Goal: Task Accomplishment & Management: Use online tool/utility

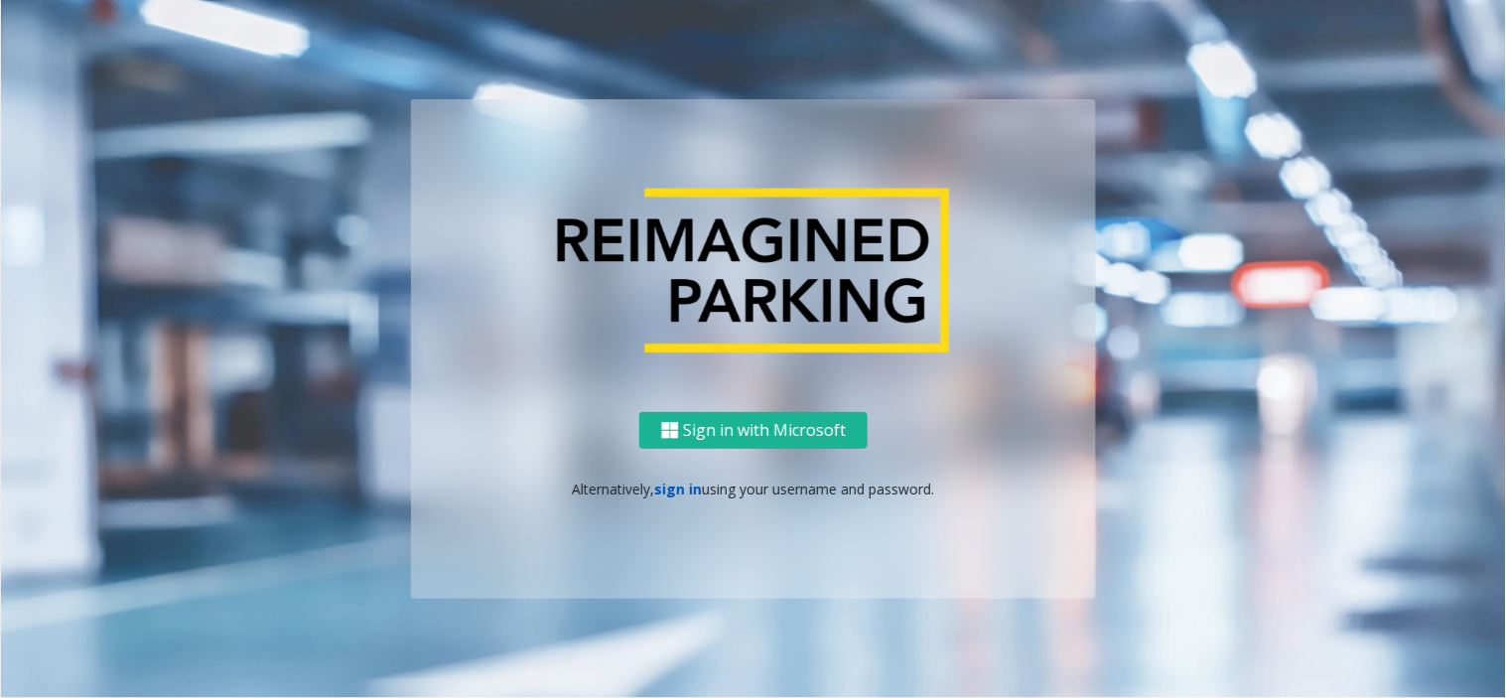
click at [693, 493] on link "sign in" at bounding box center [679, 488] width 48 height 19
click at [685, 491] on link "sign in" at bounding box center [679, 488] width 48 height 19
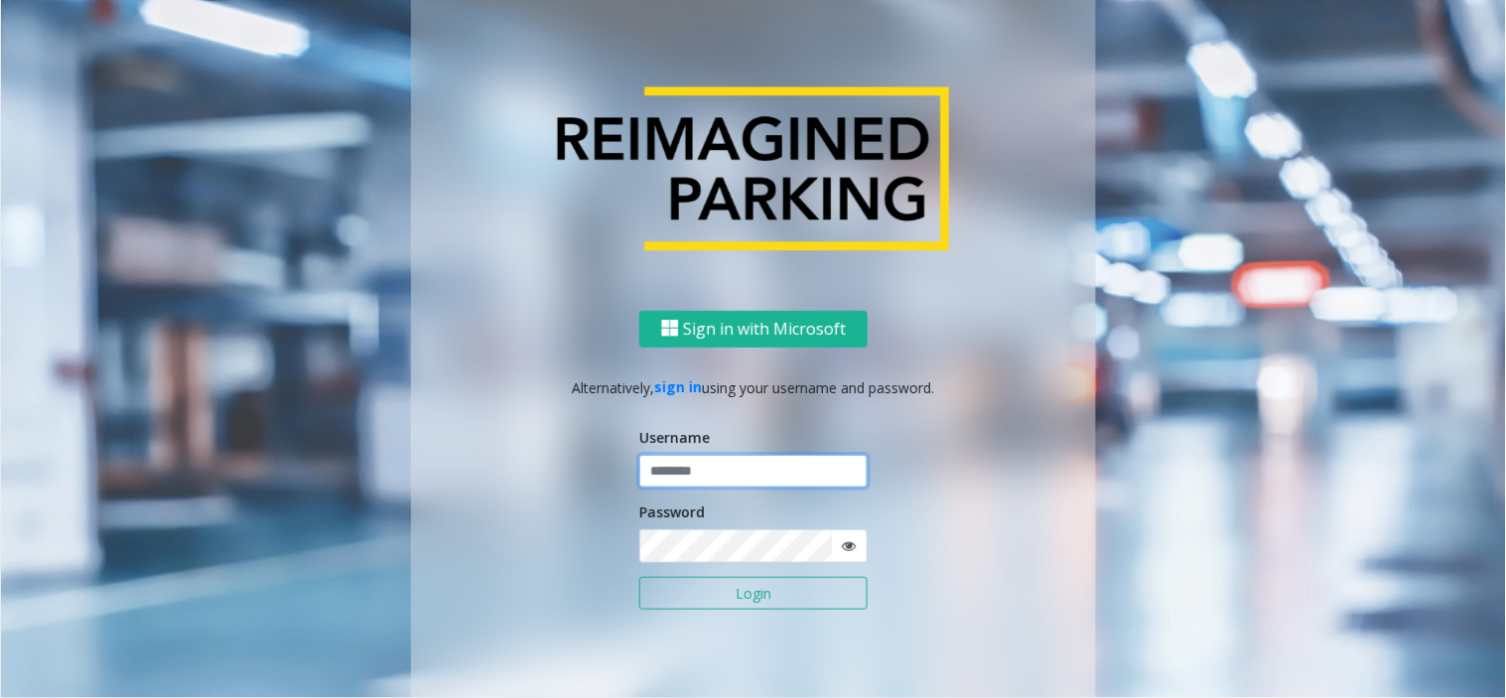
click at [678, 471] on input "text" at bounding box center [753, 472] width 228 height 34
drag, startPoint x: 702, startPoint y: 479, endPoint x: 557, endPoint y: 463, distance: 145.8
click at [580, 464] on div "Sign in with Microsoft Alternatively, sign in using your username and password.…" at bounding box center [753, 505] width 685 height 390
paste input "*"
type input "*******"
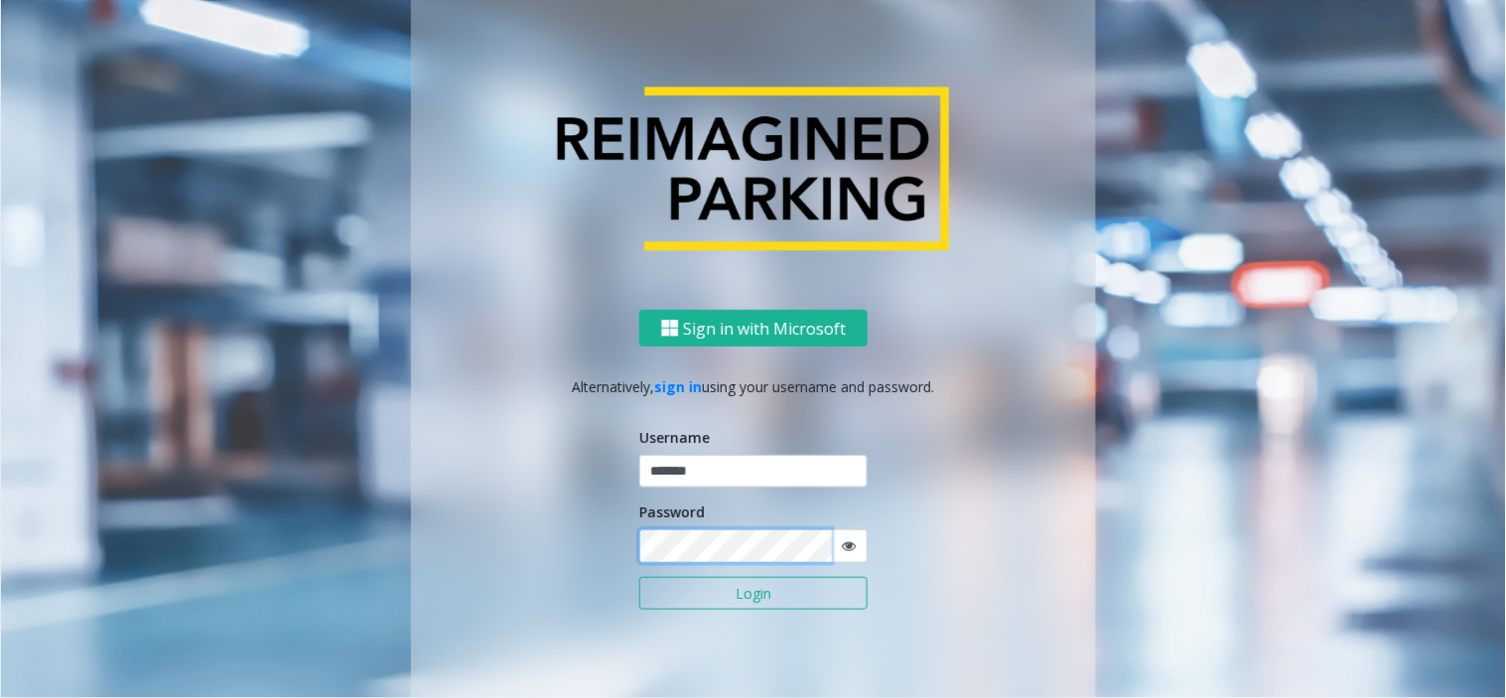
click at [557, 549] on div "Sign in with Microsoft Alternatively, sign in using your username and password.…" at bounding box center [753, 505] width 685 height 390
click at [842, 544] on icon at bounding box center [849, 546] width 14 height 14
click at [805, 586] on button "Login" at bounding box center [753, 594] width 228 height 34
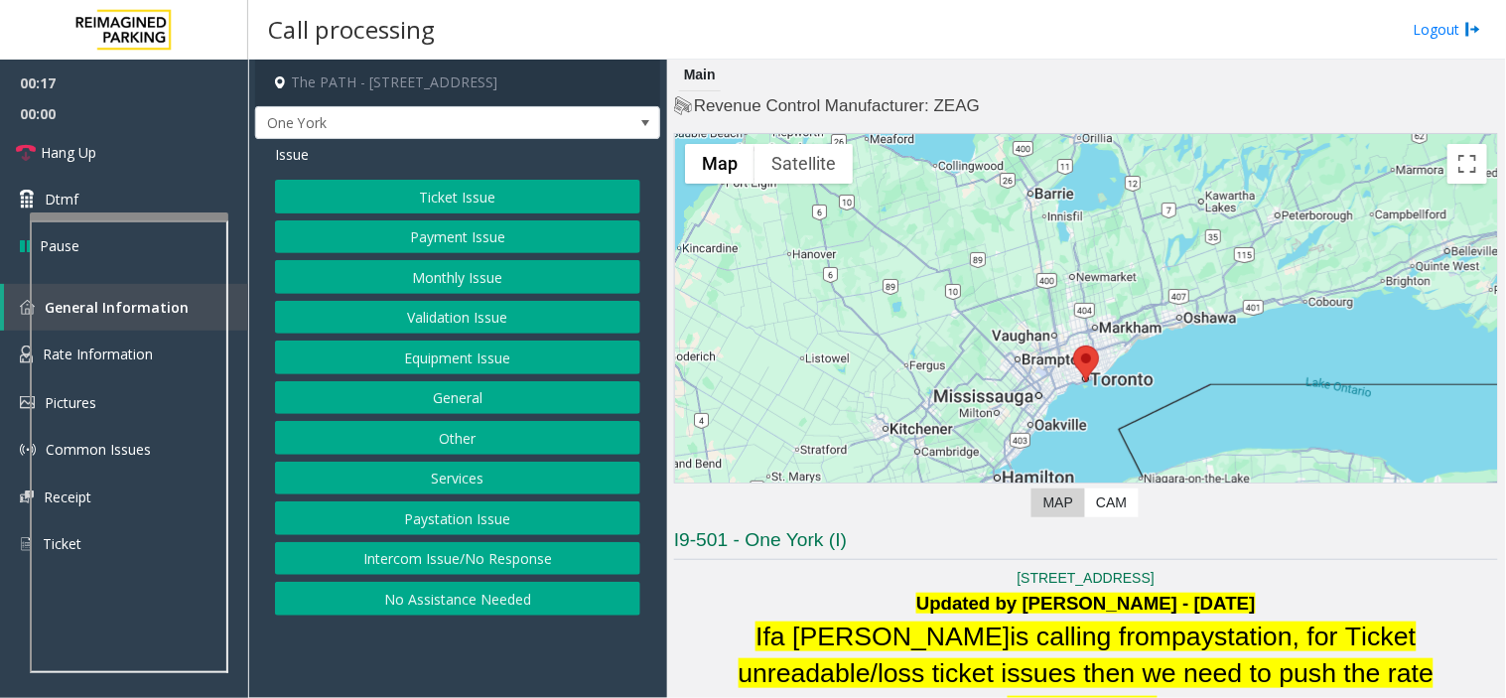
click at [449, 192] on button "Ticket Issue" at bounding box center [457, 197] width 365 height 34
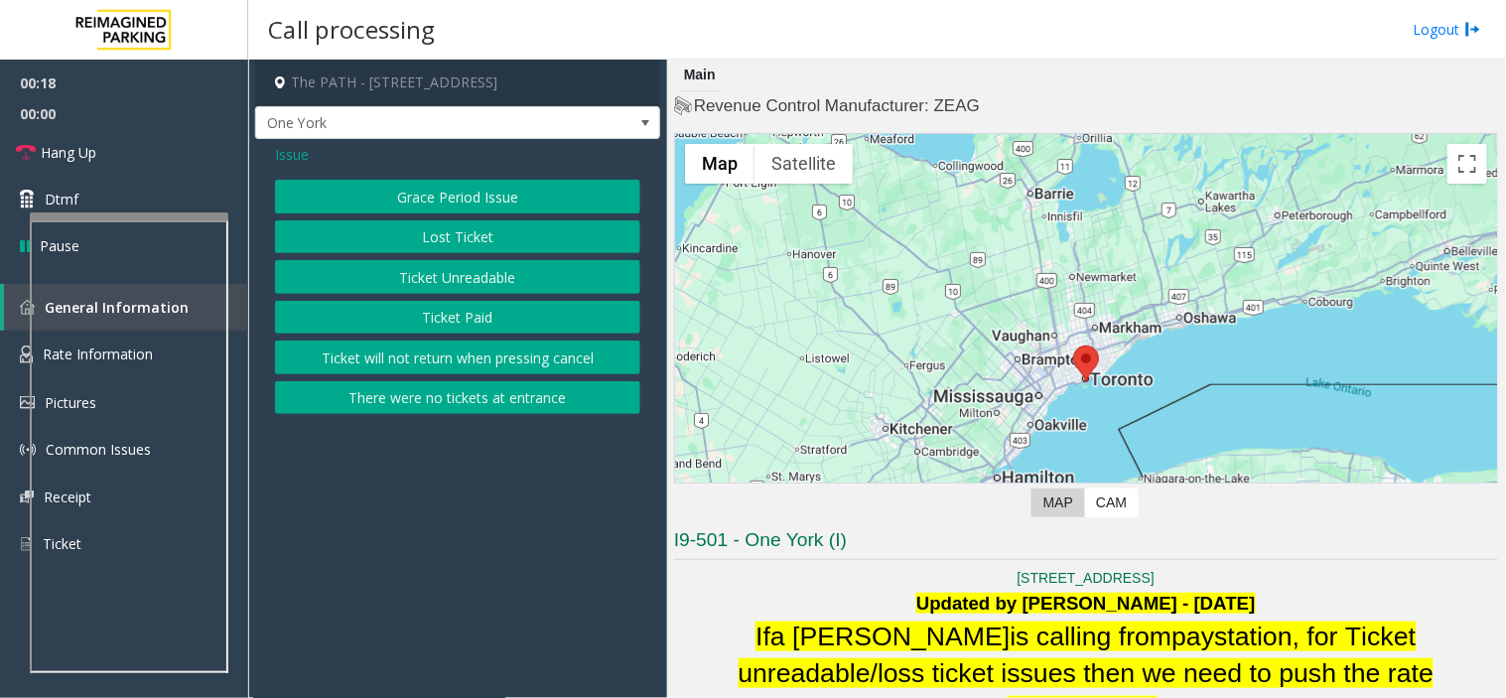
click at [448, 311] on button "Ticket Paid" at bounding box center [457, 318] width 365 height 34
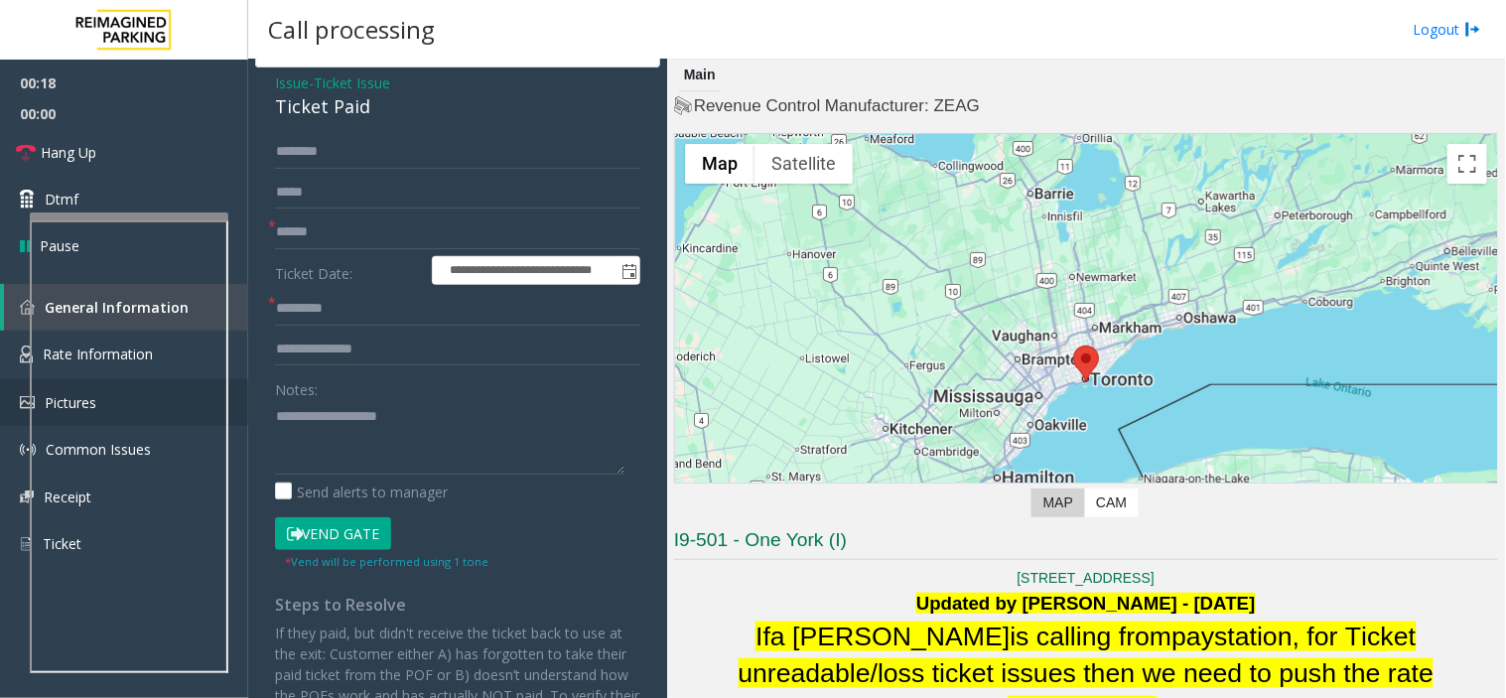
scroll to position [110, 0]
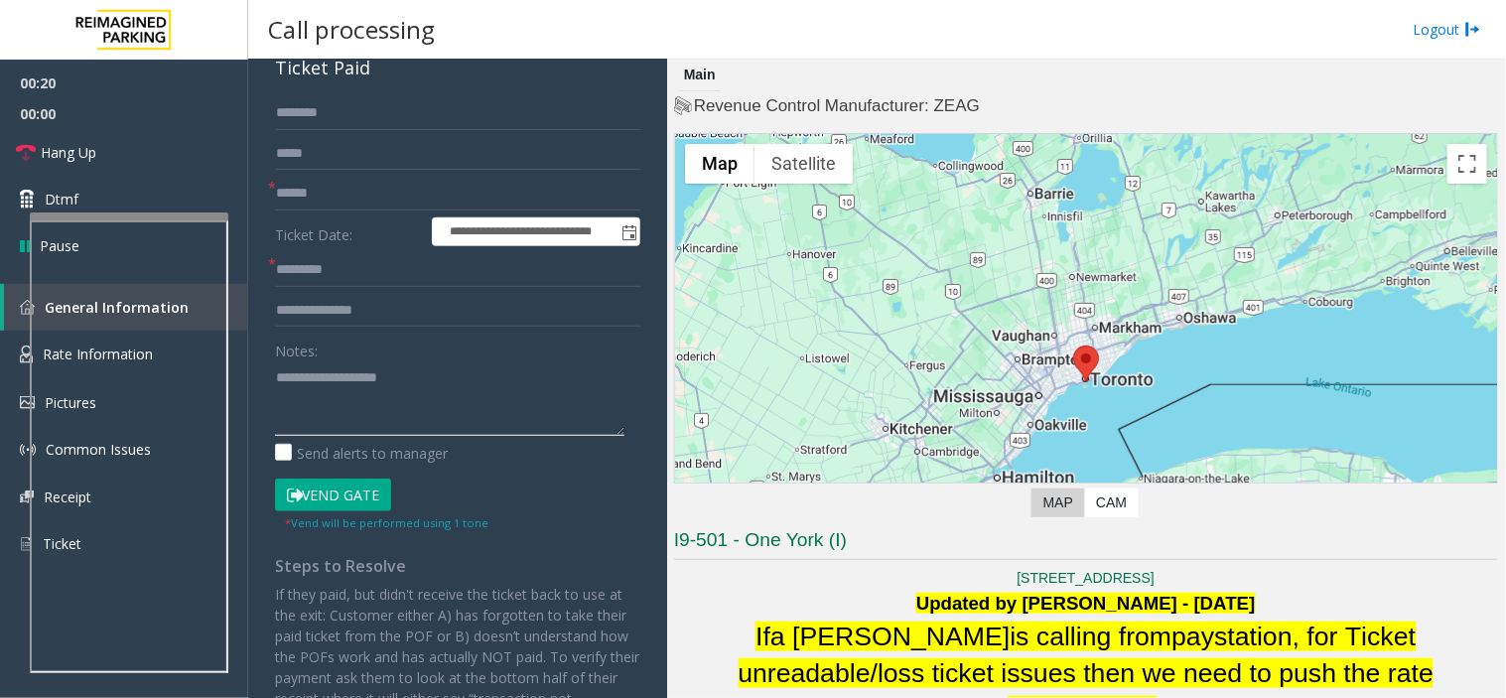
click at [314, 423] on textarea at bounding box center [449, 398] width 349 height 74
type textarea "**********"
click at [403, 198] on input "text" at bounding box center [457, 194] width 365 height 34
type input "********"
click at [420, 380] on textarea at bounding box center [449, 398] width 349 height 74
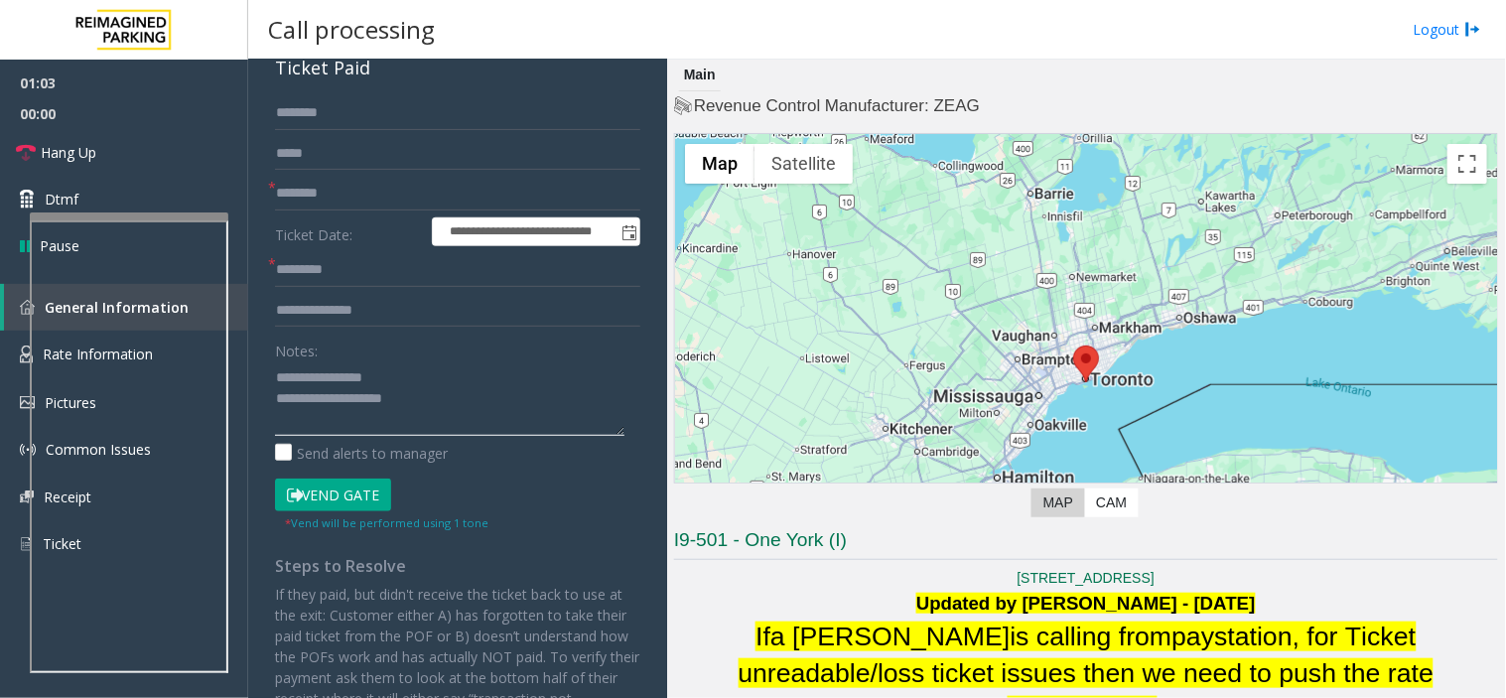
scroll to position [0, 0]
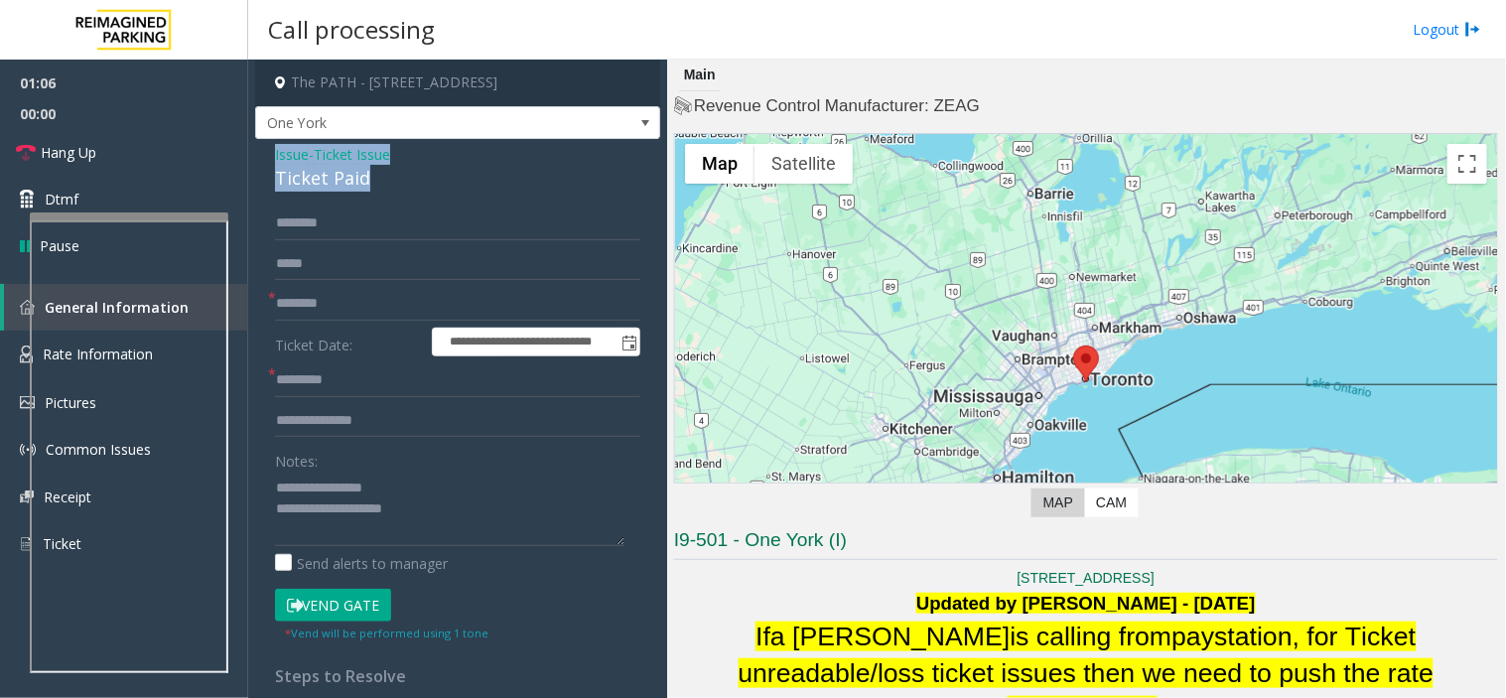
drag, startPoint x: 367, startPoint y: 185, endPoint x: 271, endPoint y: 156, distance: 100.5
click at [271, 156] on div "**********" at bounding box center [457, 592] width 405 height 907
copy div "Issue - Ticket Issue Ticket Paid"
click at [275, 492] on textarea at bounding box center [449, 508] width 349 height 74
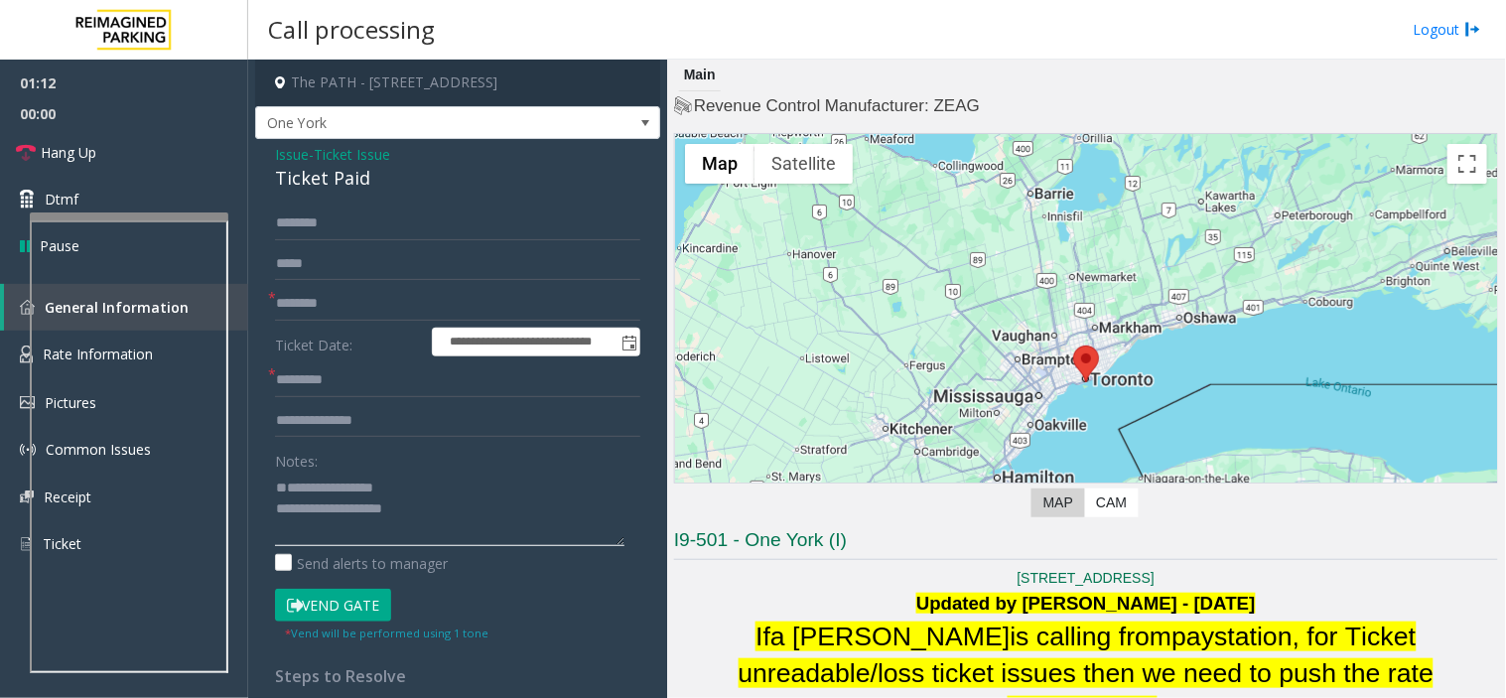
paste textarea "**********"
drag, startPoint x: 321, startPoint y: 487, endPoint x: 498, endPoint y: 477, distance: 177.9
click at [498, 477] on textarea at bounding box center [449, 508] width 349 height 74
click at [281, 506] on textarea at bounding box center [449, 508] width 349 height 74
click at [280, 506] on textarea at bounding box center [449, 508] width 349 height 74
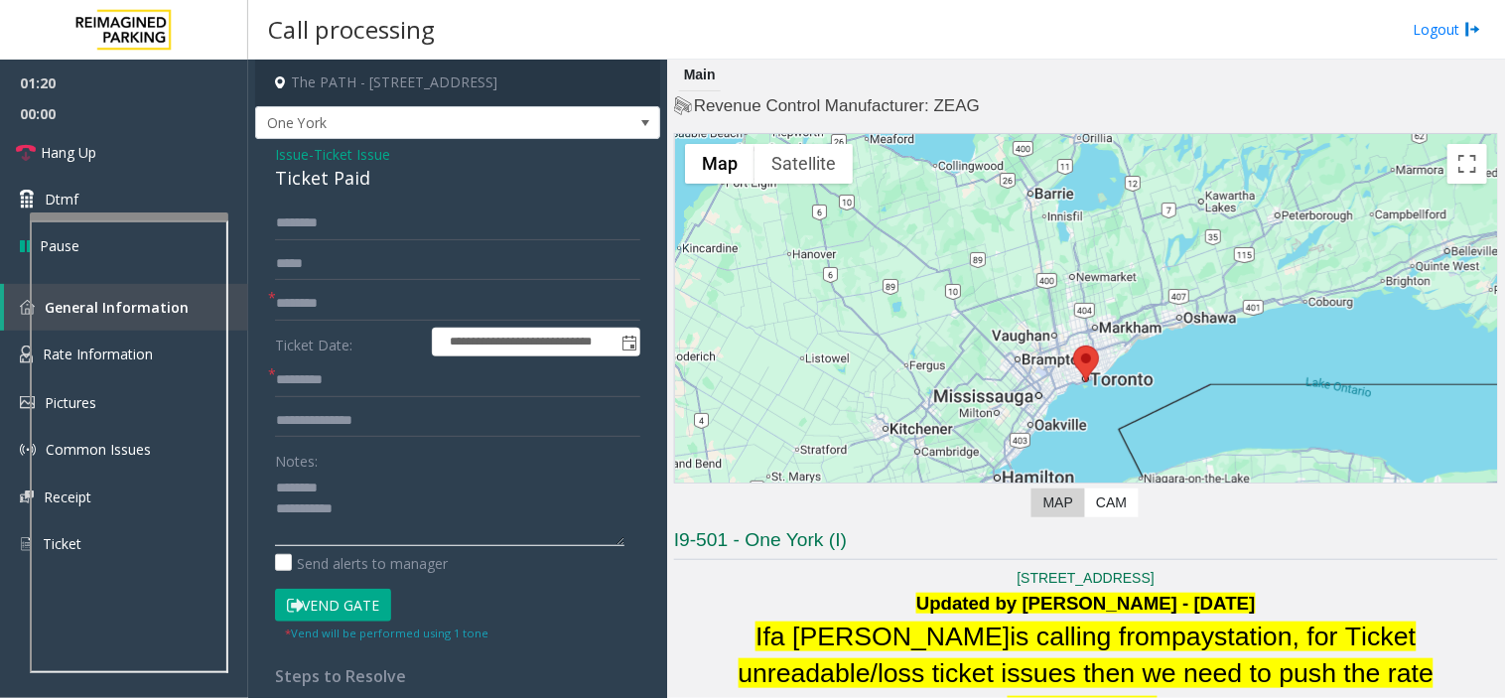
click at [279, 500] on textarea at bounding box center [449, 508] width 349 height 74
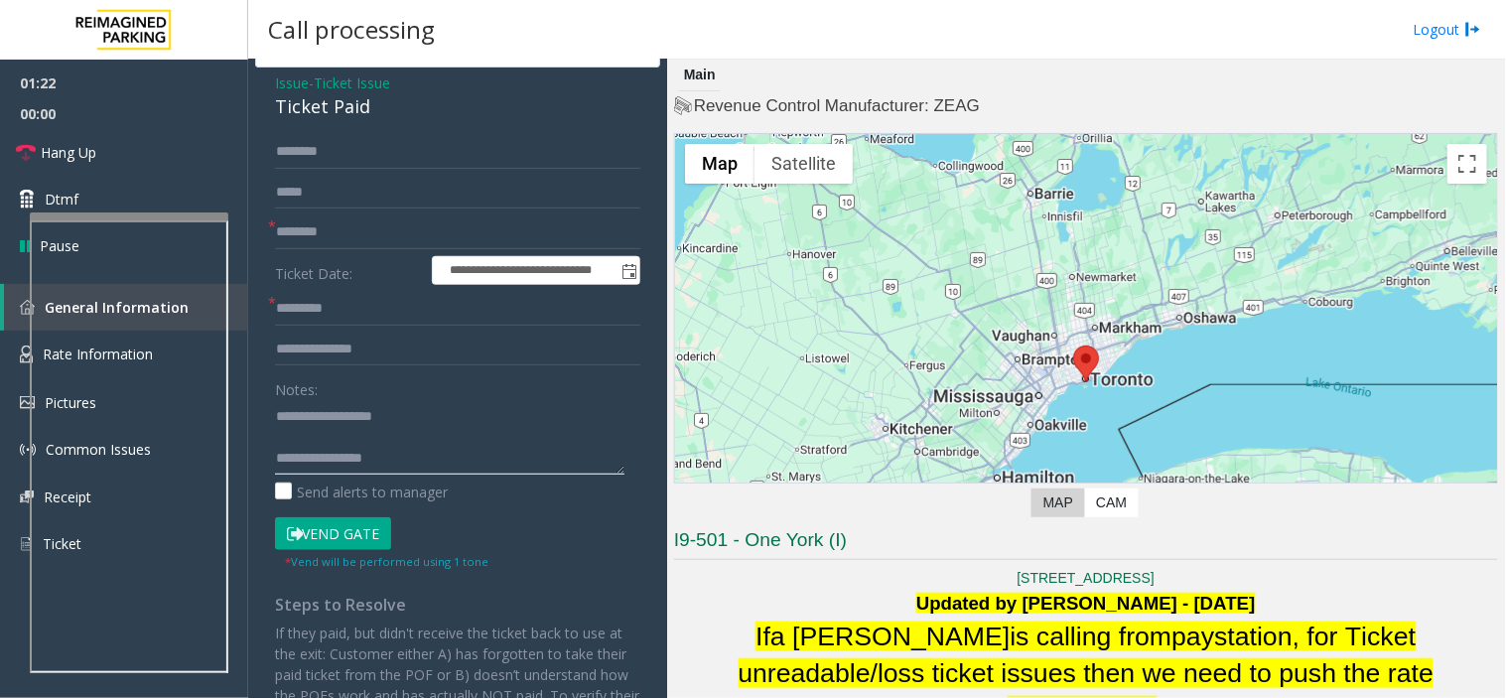
scroll to position [110, 0]
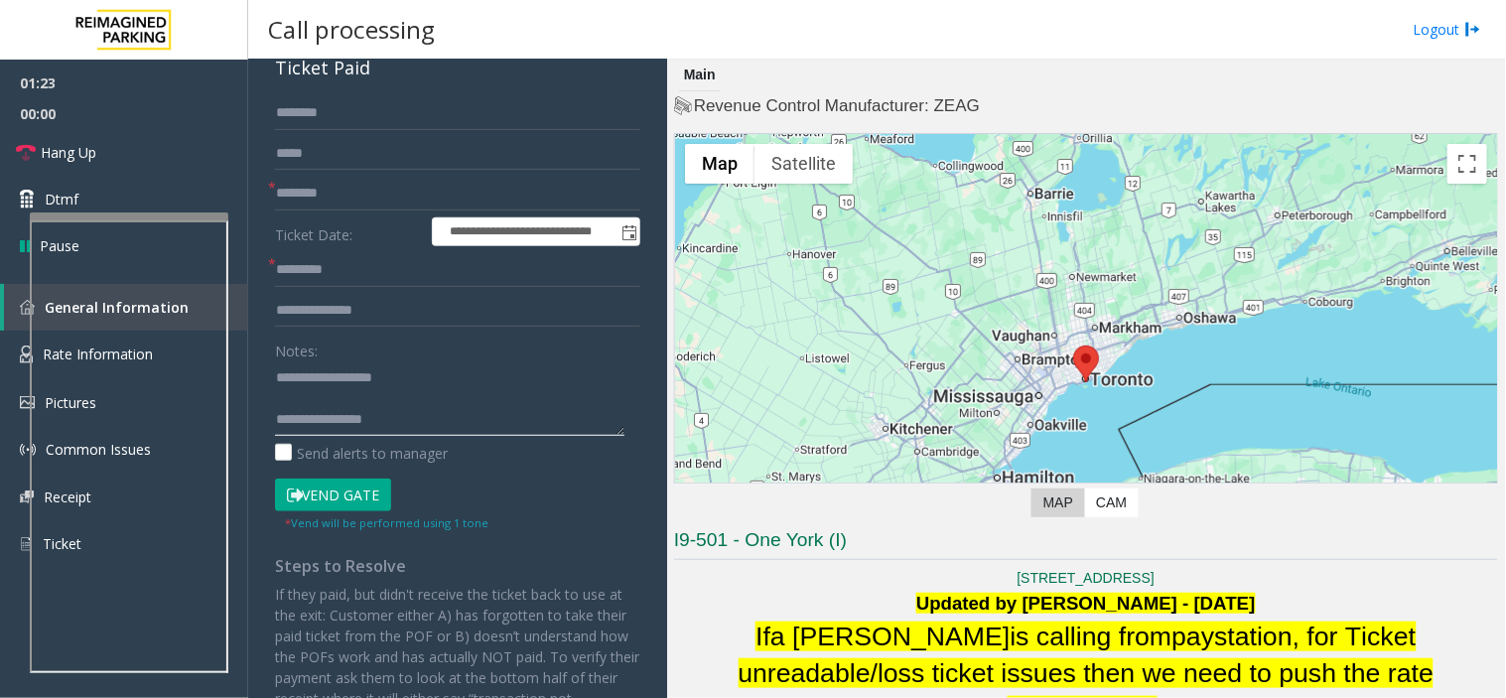
click at [440, 383] on textarea at bounding box center [449, 398] width 349 height 74
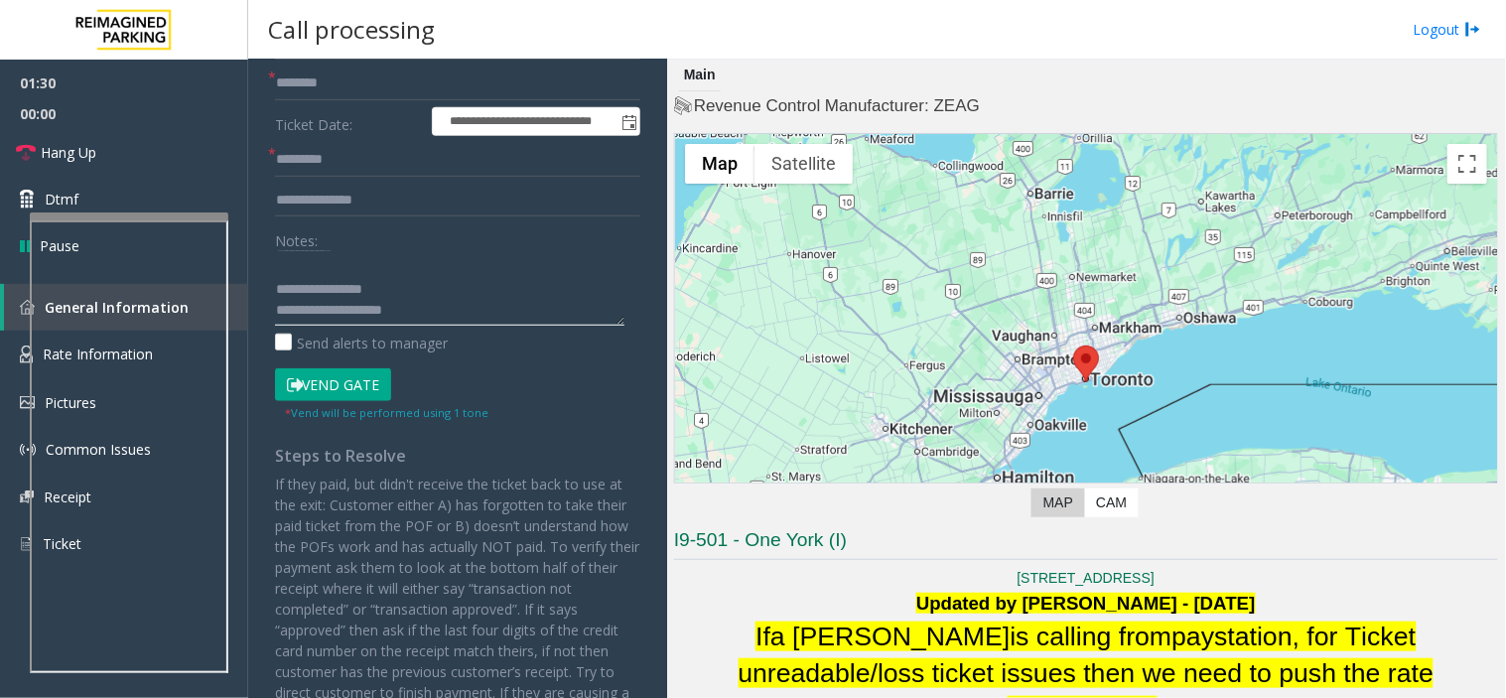
scroll to position [63, 0]
click at [399, 293] on textarea at bounding box center [449, 288] width 349 height 74
click at [371, 285] on textarea at bounding box center [449, 288] width 349 height 74
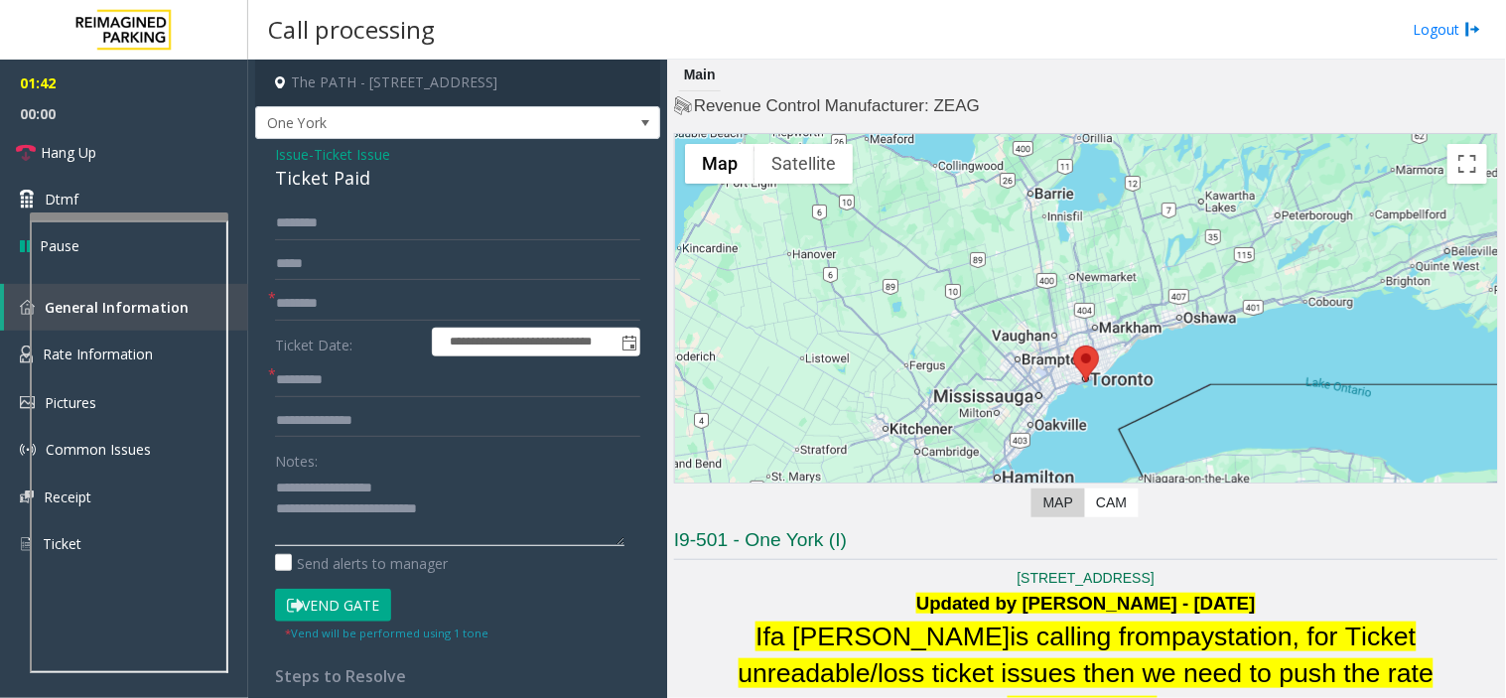
type textarea "**********"
click at [361, 610] on button "Vend Gate" at bounding box center [333, 606] width 116 height 34
click at [300, 382] on input "text" at bounding box center [457, 380] width 365 height 34
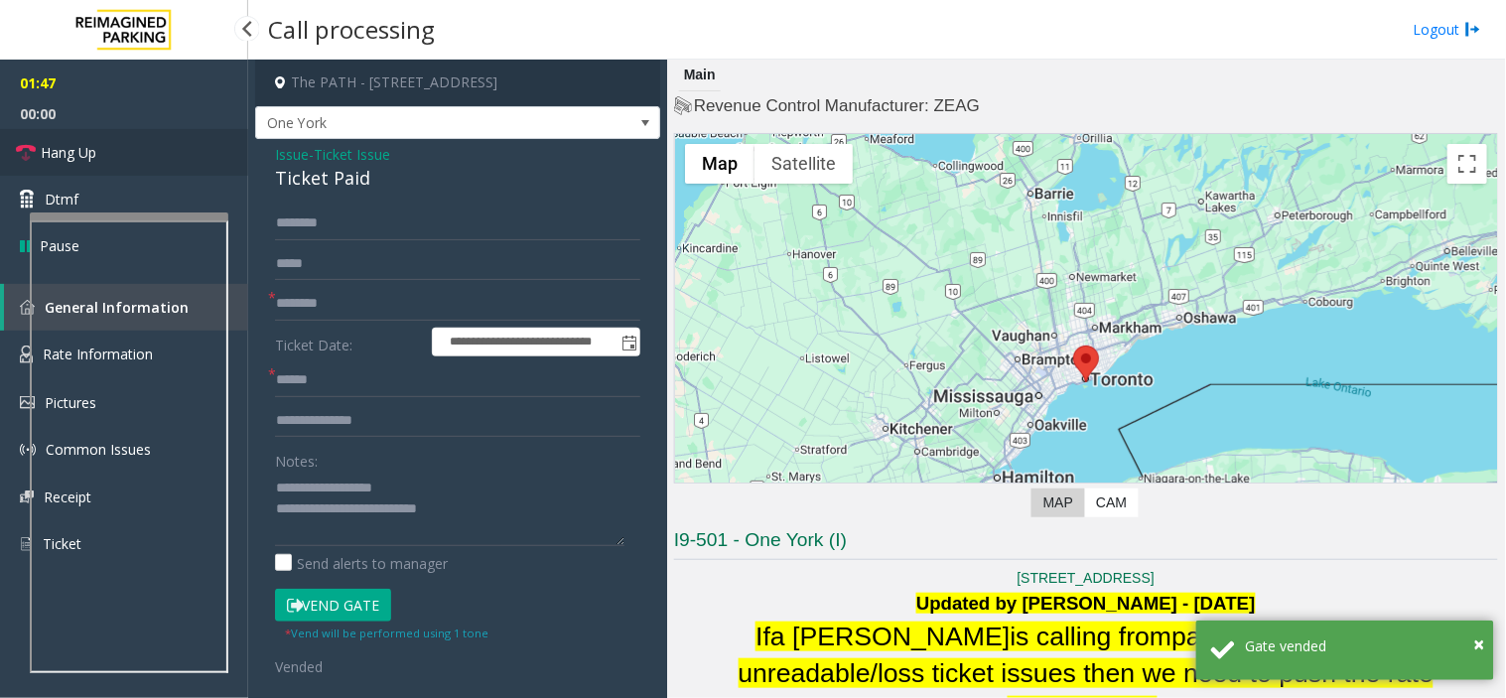
click at [208, 172] on link "Hang Up" at bounding box center [124, 152] width 248 height 47
click at [304, 381] on input "******" at bounding box center [457, 380] width 365 height 34
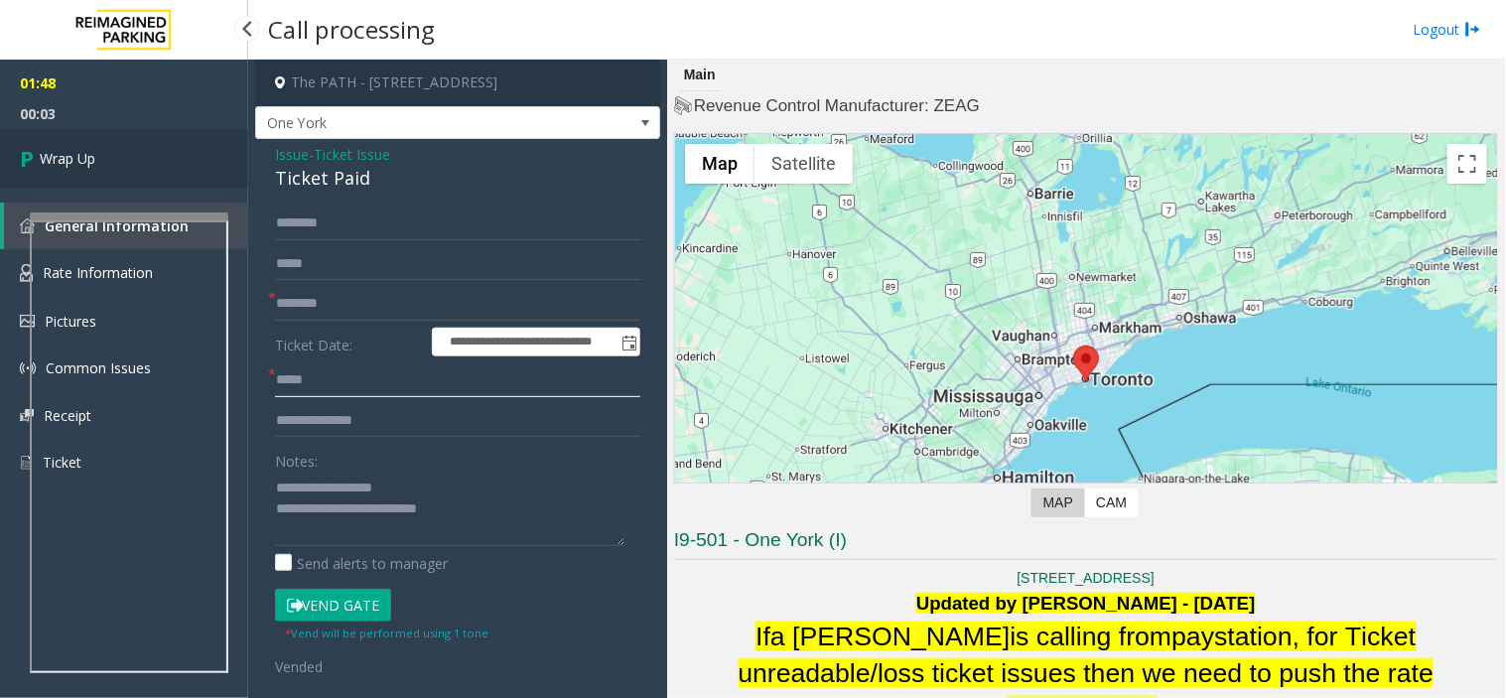
type input "*****"
click at [224, 160] on link "Wrap Up" at bounding box center [124, 158] width 248 height 59
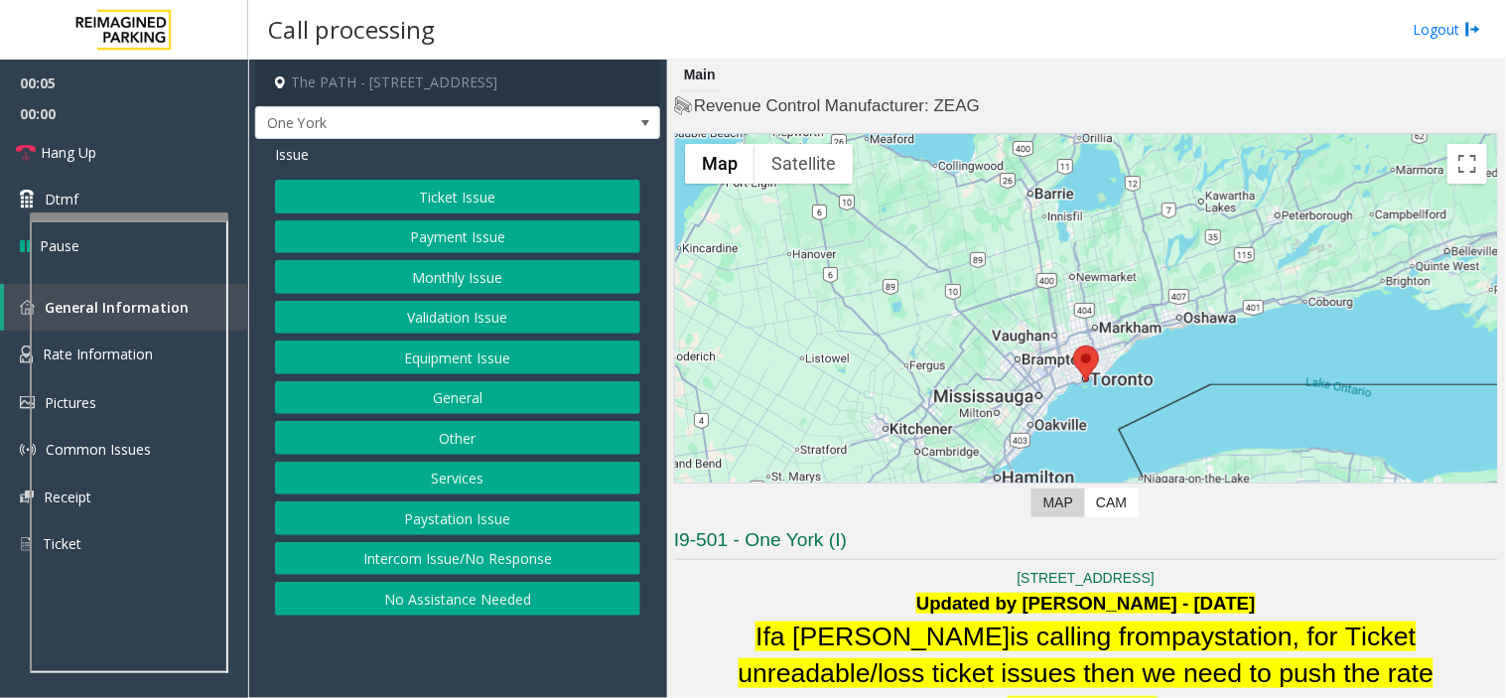
click at [410, 200] on button "Ticket Issue" at bounding box center [457, 197] width 365 height 34
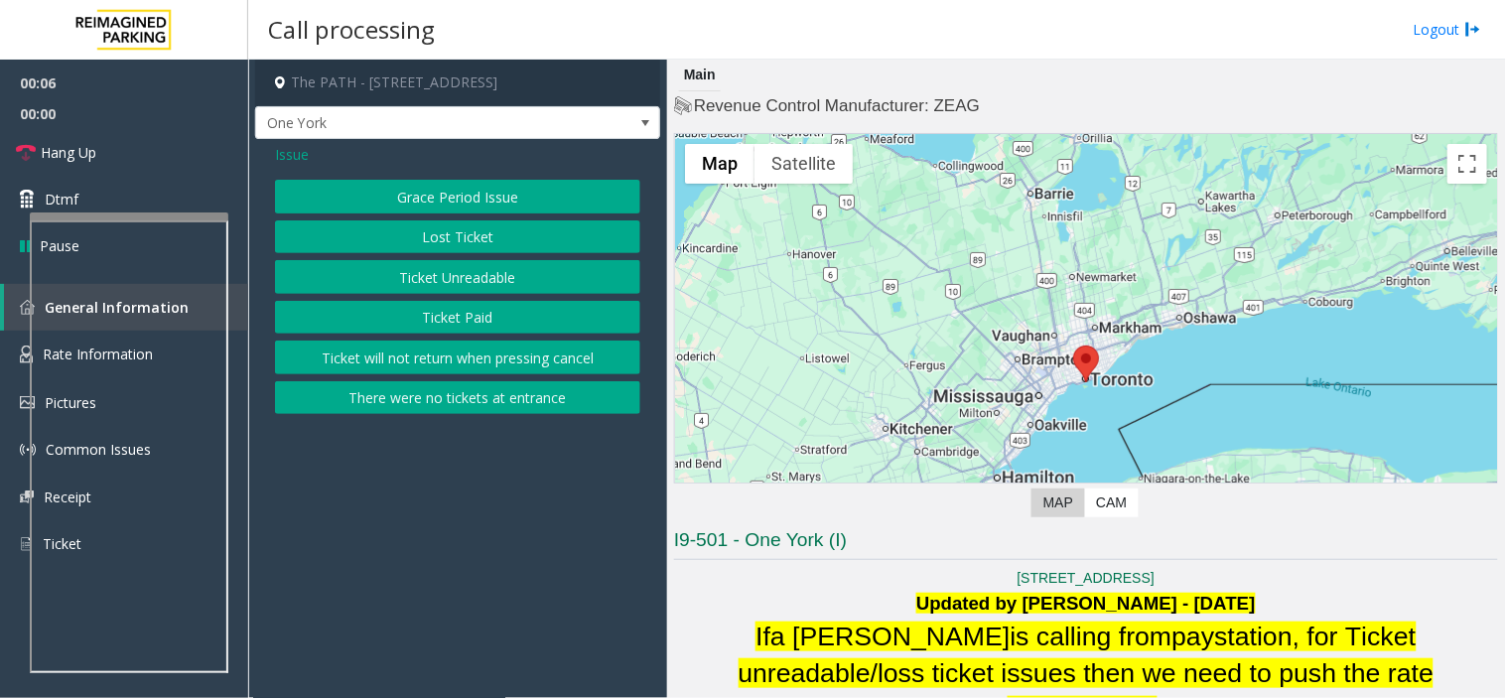
click at [427, 318] on button "Ticket Paid" at bounding box center [457, 318] width 365 height 34
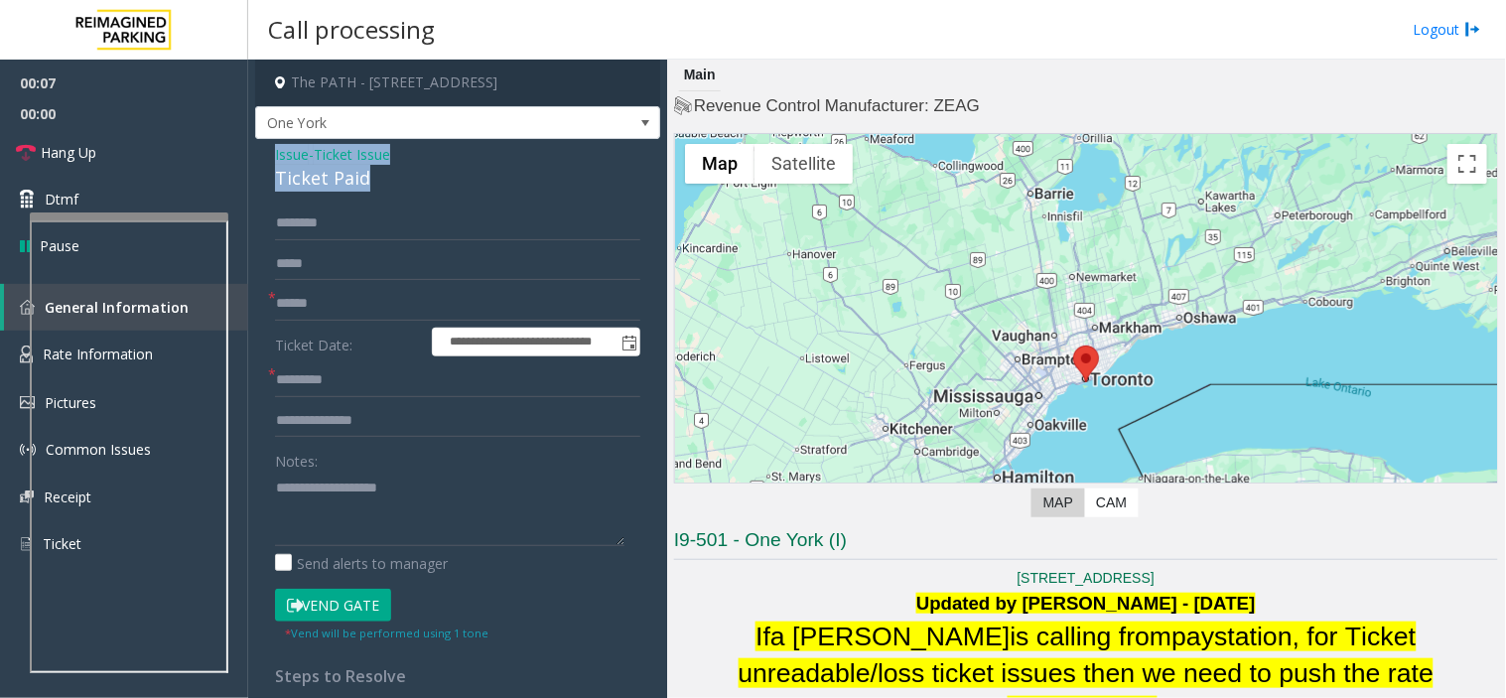
drag, startPoint x: 333, startPoint y: 171, endPoint x: 269, endPoint y: 147, distance: 68.8
click at [269, 147] on div "**********" at bounding box center [457, 592] width 405 height 907
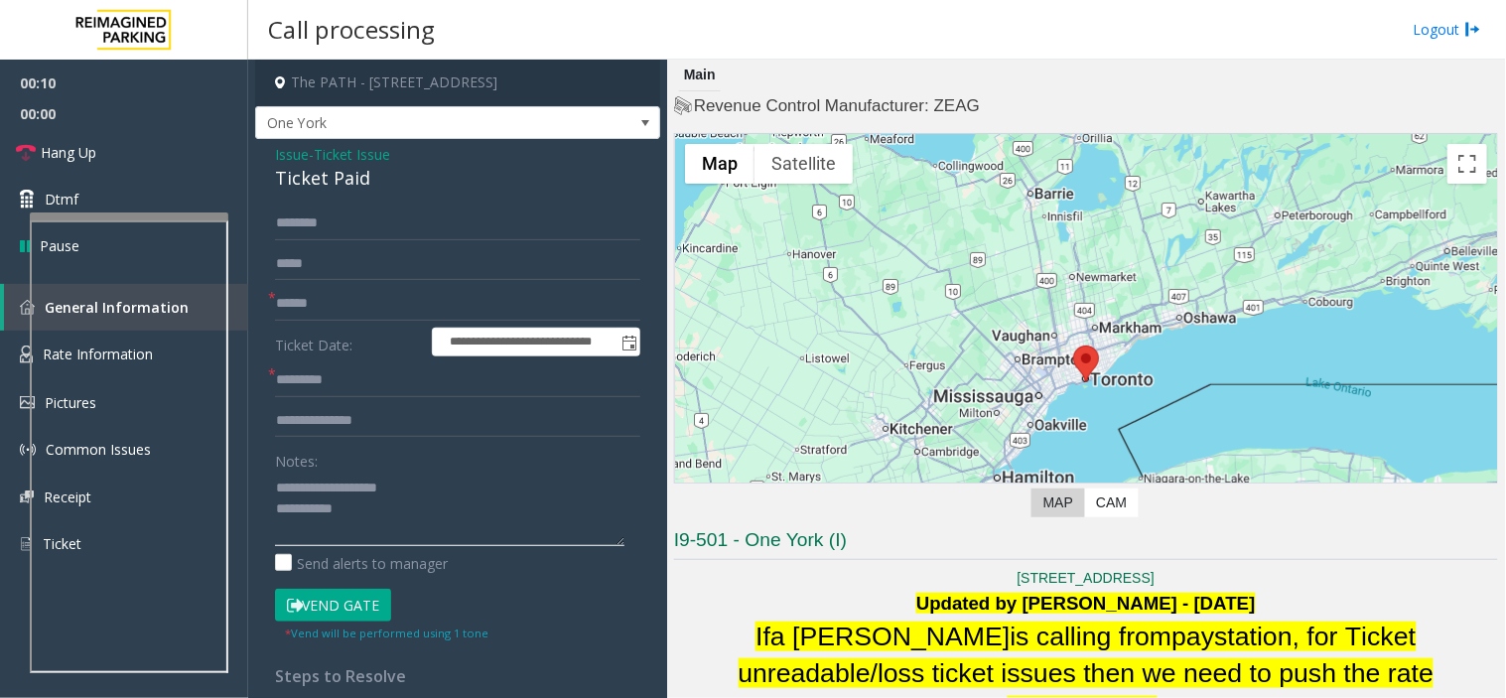
click at [325, 494] on textarea at bounding box center [449, 508] width 349 height 74
drag, startPoint x: 326, startPoint y: 483, endPoint x: 452, endPoint y: 474, distance: 126.4
click at [452, 474] on textarea at bounding box center [449, 508] width 349 height 74
drag, startPoint x: 314, startPoint y: 482, endPoint x: 432, endPoint y: 484, distance: 118.1
click at [432, 484] on textarea at bounding box center [449, 508] width 349 height 74
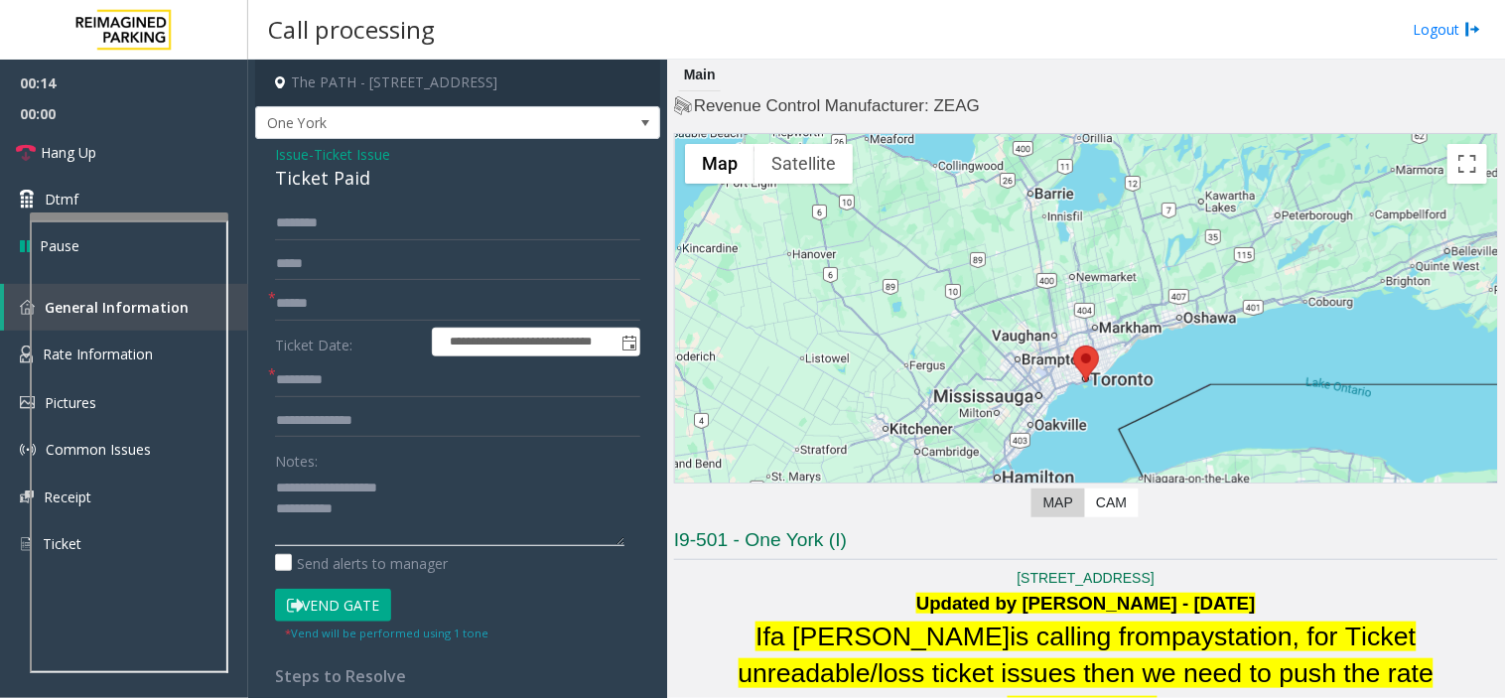
click at [405, 484] on textarea at bounding box center [449, 508] width 349 height 74
click at [329, 484] on textarea at bounding box center [449, 508] width 349 height 74
type textarea "**********"
click at [329, 299] on input "text" at bounding box center [457, 304] width 365 height 34
type input "********"
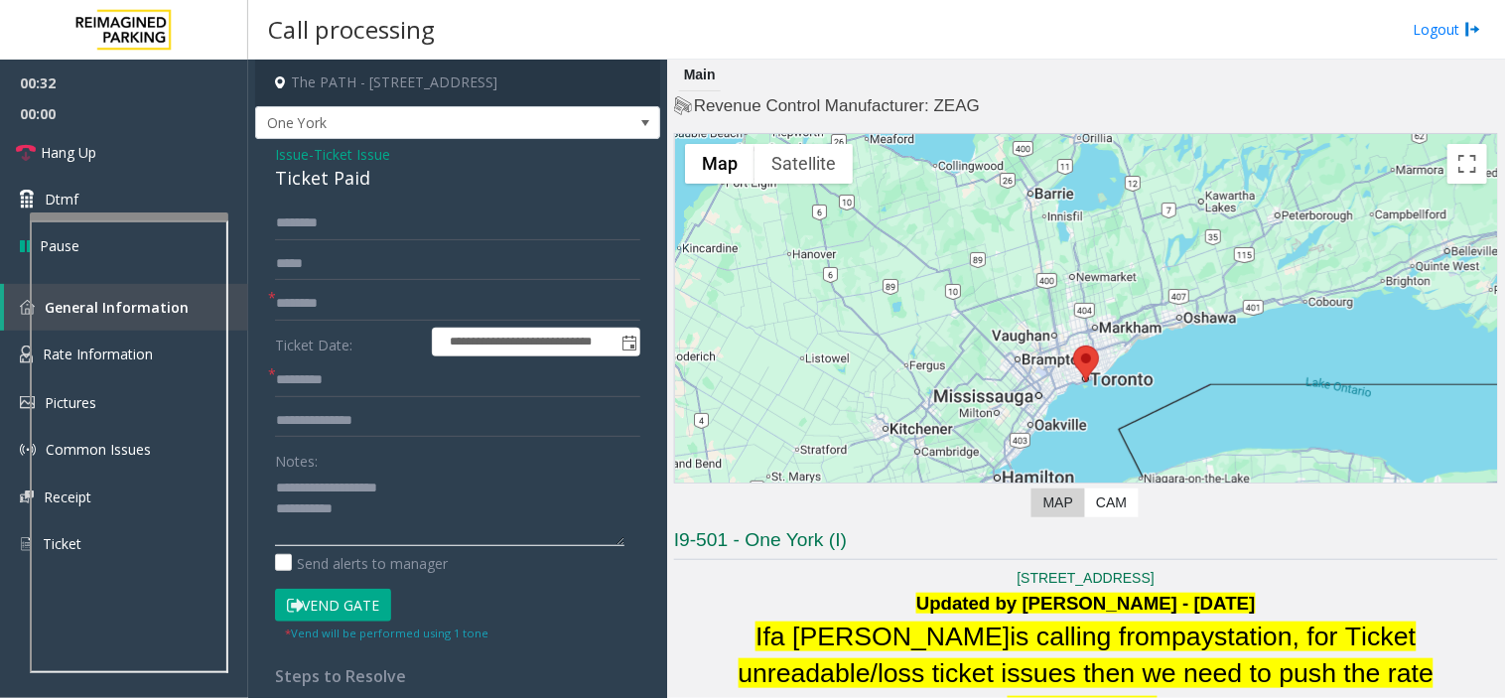
drag, startPoint x: 322, startPoint y: 484, endPoint x: 539, endPoint y: 516, distance: 219.7
click at [539, 516] on textarea at bounding box center [449, 508] width 349 height 74
click at [392, 483] on textarea at bounding box center [449, 508] width 349 height 74
drag, startPoint x: 324, startPoint y: 479, endPoint x: 443, endPoint y: 487, distance: 119.4
click at [443, 487] on textarea at bounding box center [449, 508] width 349 height 74
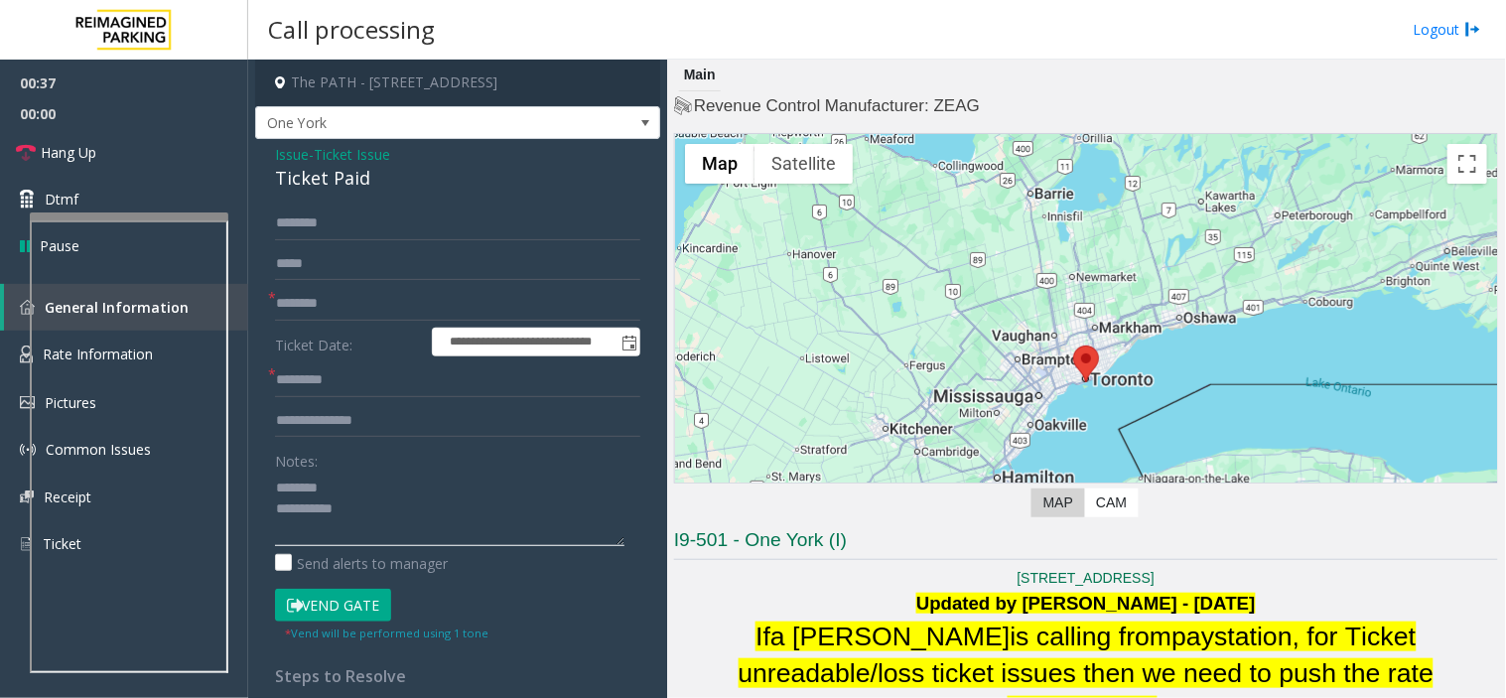
click at [275, 516] on textarea at bounding box center [449, 508] width 349 height 74
click at [395, 502] on textarea at bounding box center [449, 508] width 349 height 74
click at [318, 501] on textarea at bounding box center [449, 508] width 349 height 74
click at [329, 528] on textarea at bounding box center [449, 508] width 349 height 74
click at [414, 524] on textarea at bounding box center [449, 508] width 349 height 74
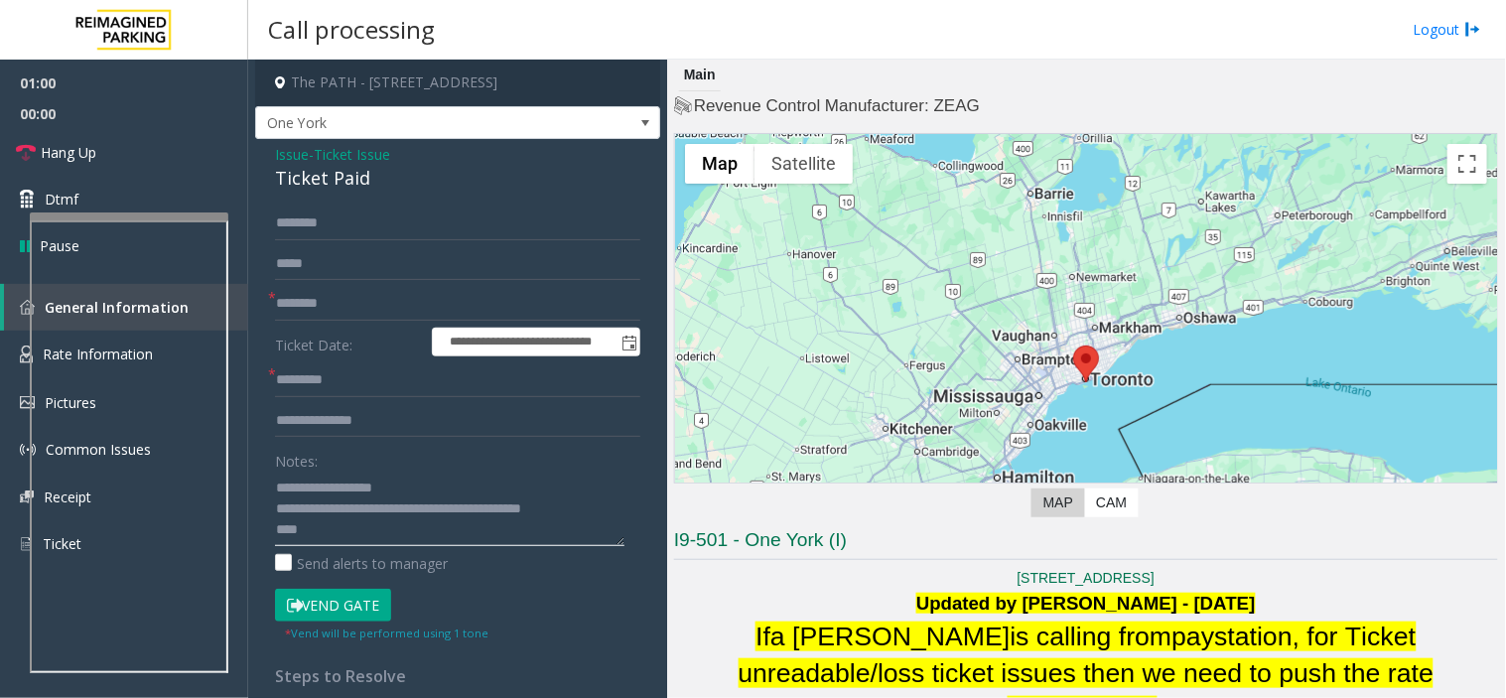
scroll to position [14, 0]
click at [280, 514] on textarea at bounding box center [449, 508] width 349 height 74
type textarea "**********"
click at [333, 601] on button "Vend Gate" at bounding box center [333, 606] width 116 height 34
click at [340, 362] on form "**********" at bounding box center [457, 424] width 365 height 436
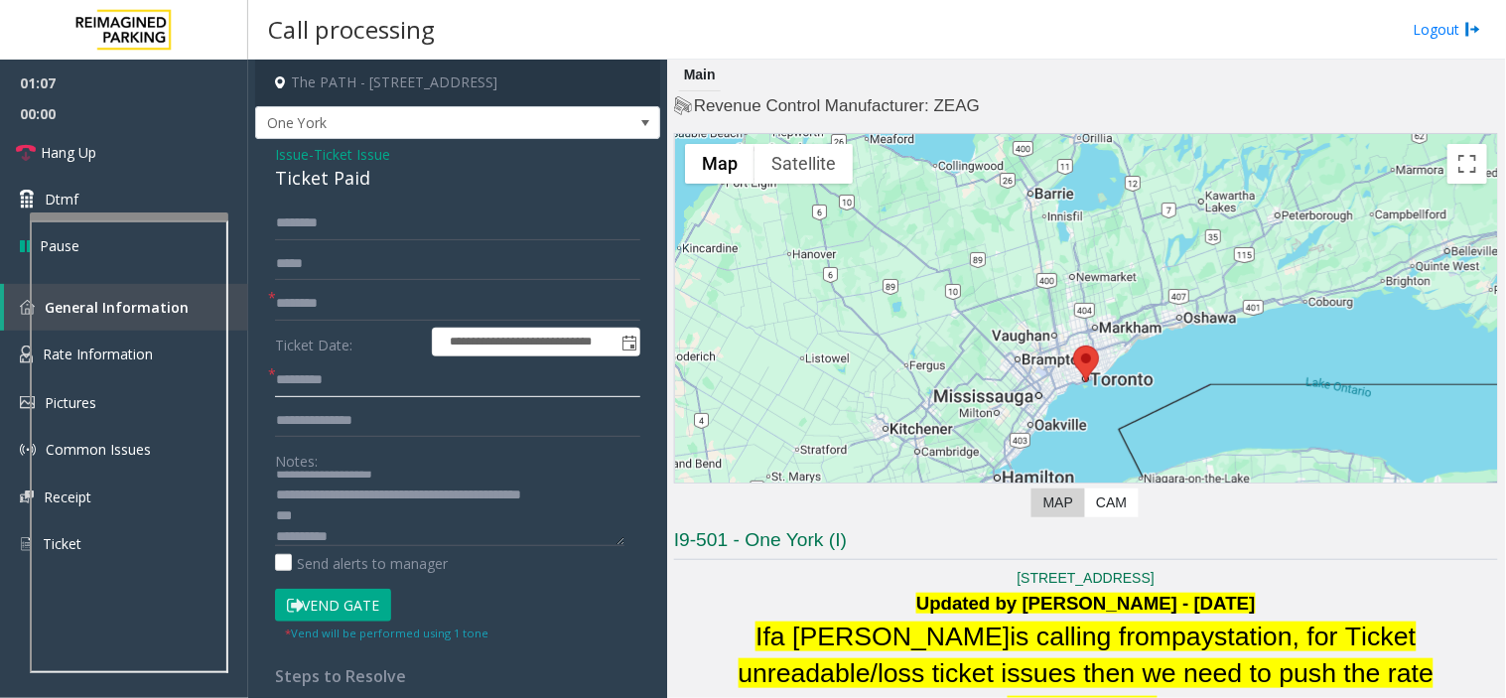
click at [350, 397] on input "text" at bounding box center [457, 380] width 365 height 34
click at [349, 391] on input "text" at bounding box center [457, 380] width 365 height 34
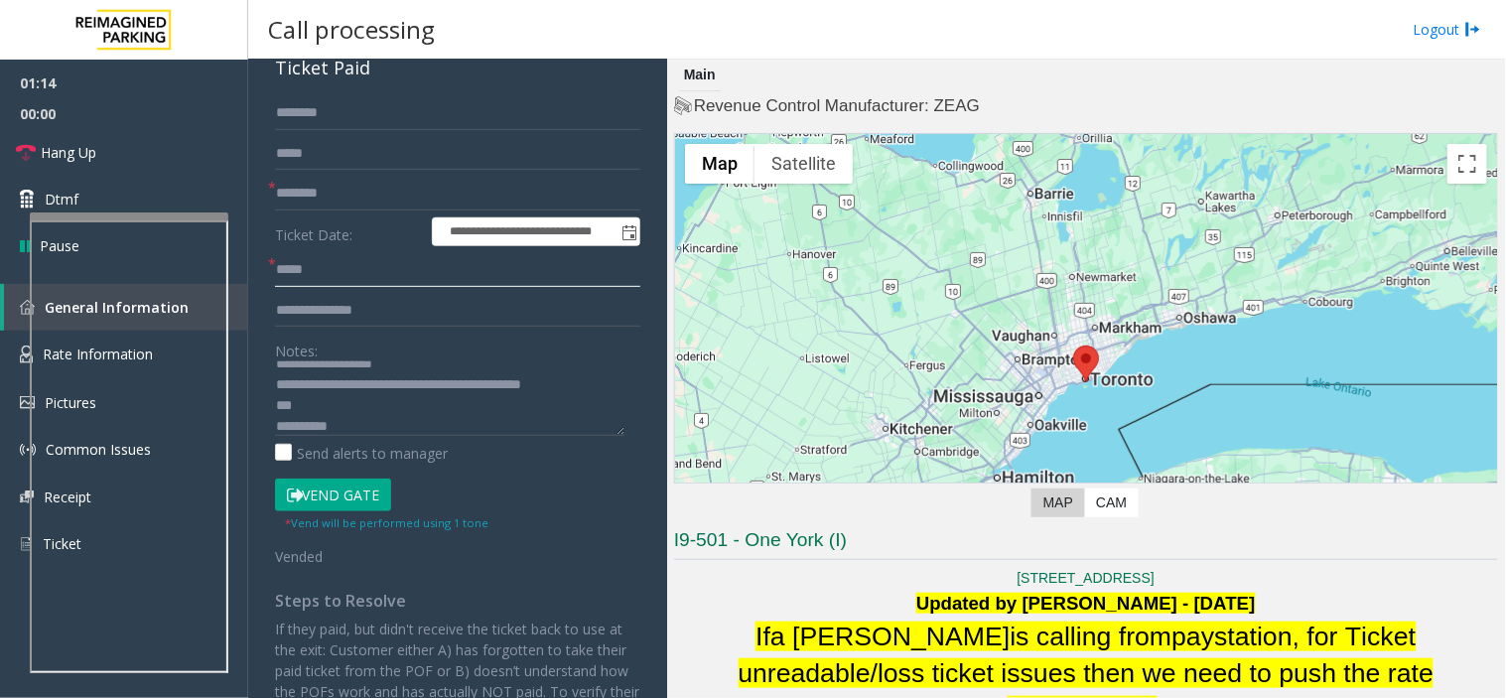
scroll to position [0, 0]
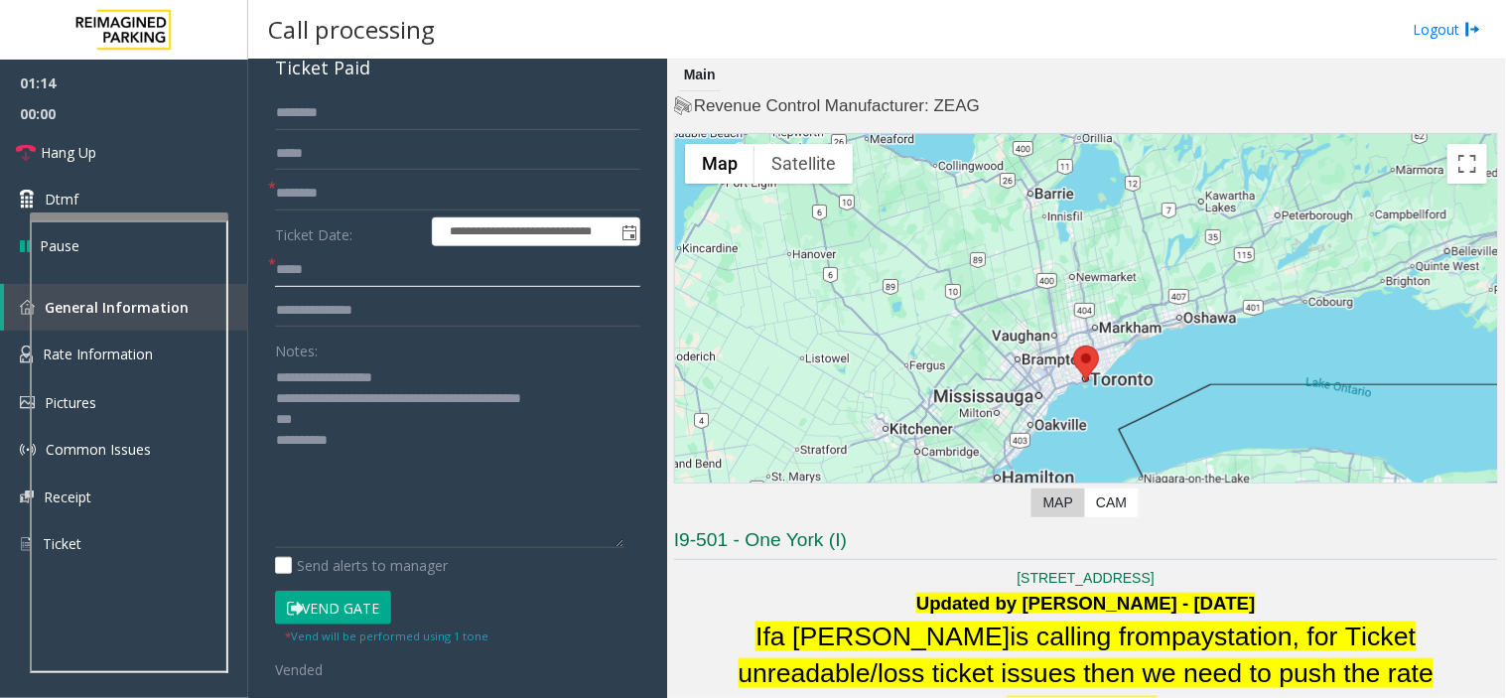
drag, startPoint x: 617, startPoint y: 429, endPoint x: 561, endPoint y: 541, distance: 125.6
click at [593, 548] on textarea at bounding box center [449, 454] width 349 height 187
type input "*****"
click at [275, 418] on textarea at bounding box center [449, 457] width 349 height 193
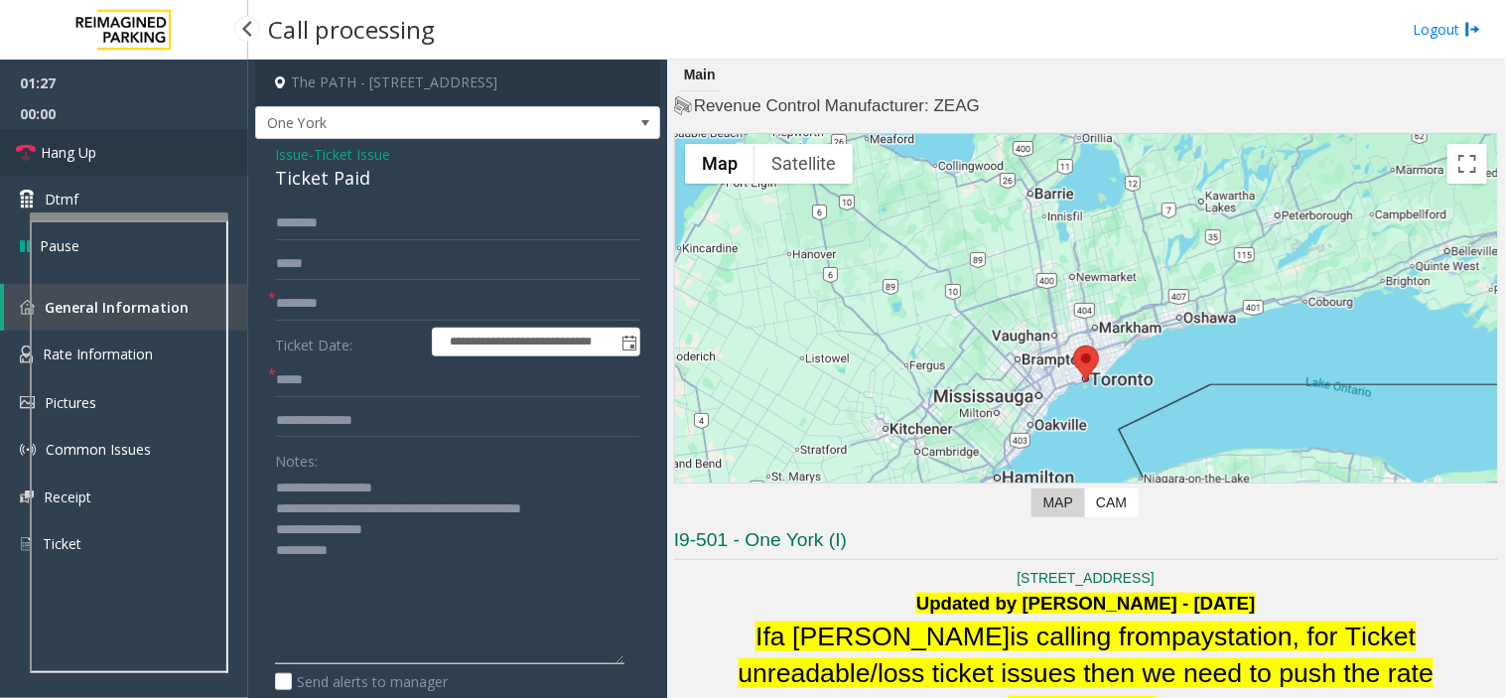
type textarea "**********"
click at [114, 144] on link "Hang Up" at bounding box center [124, 152] width 248 height 47
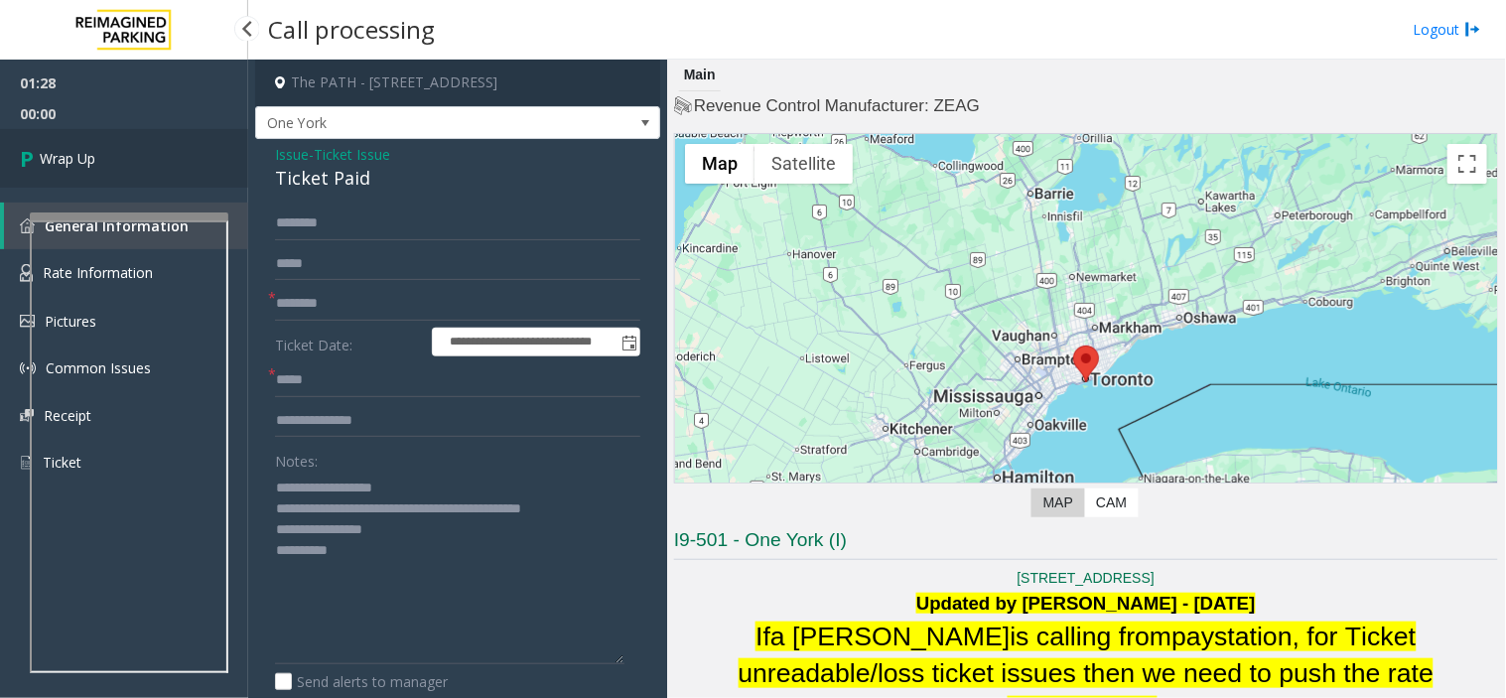
click at [114, 144] on link "Wrap Up" at bounding box center [124, 158] width 248 height 59
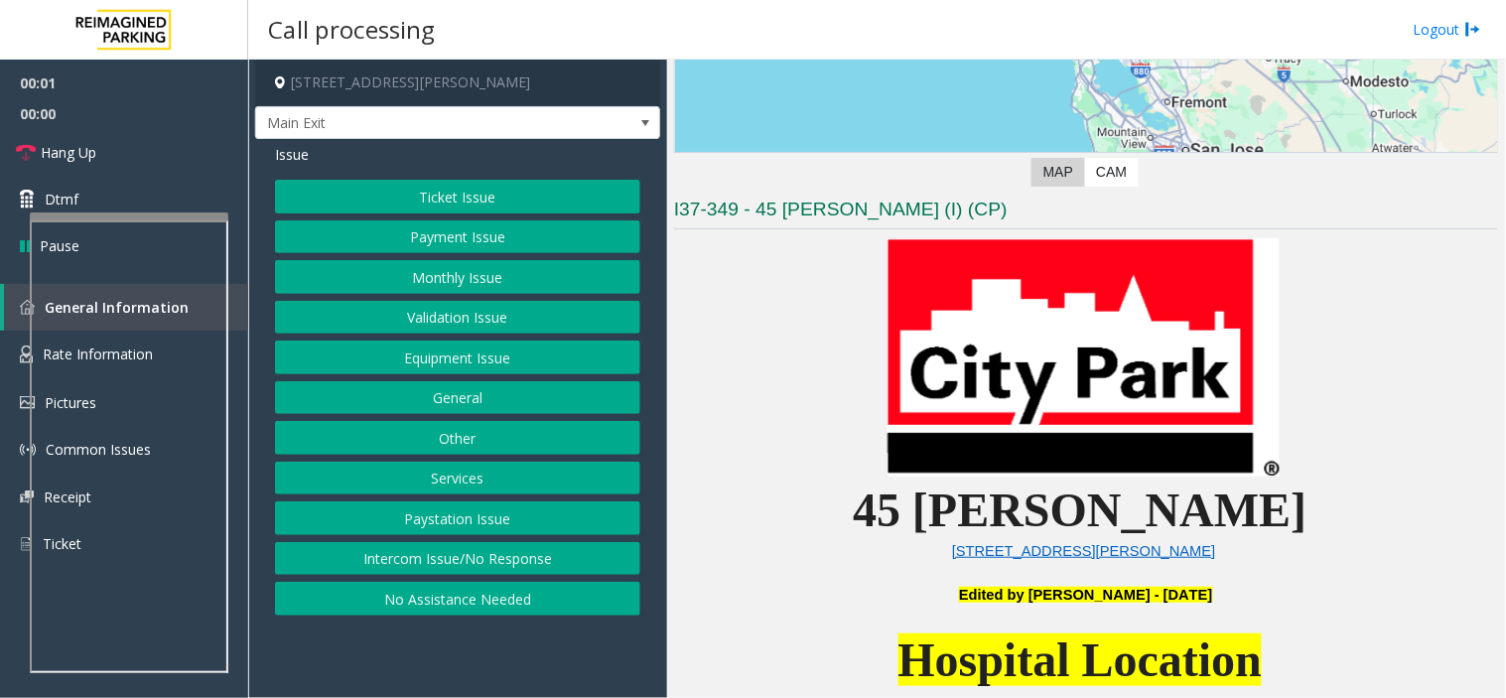
scroll to position [551, 0]
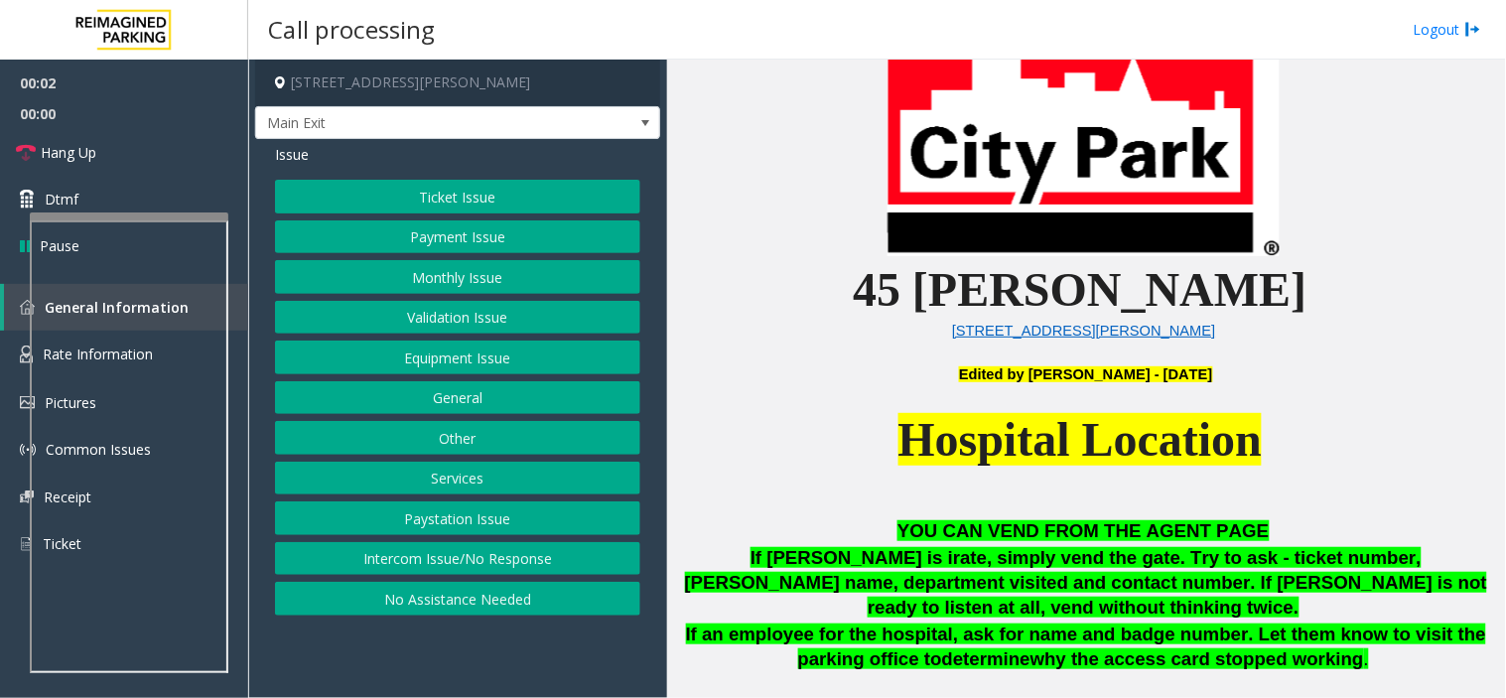
click at [434, 560] on button "Intercom Issue/No Response" at bounding box center [457, 559] width 365 height 34
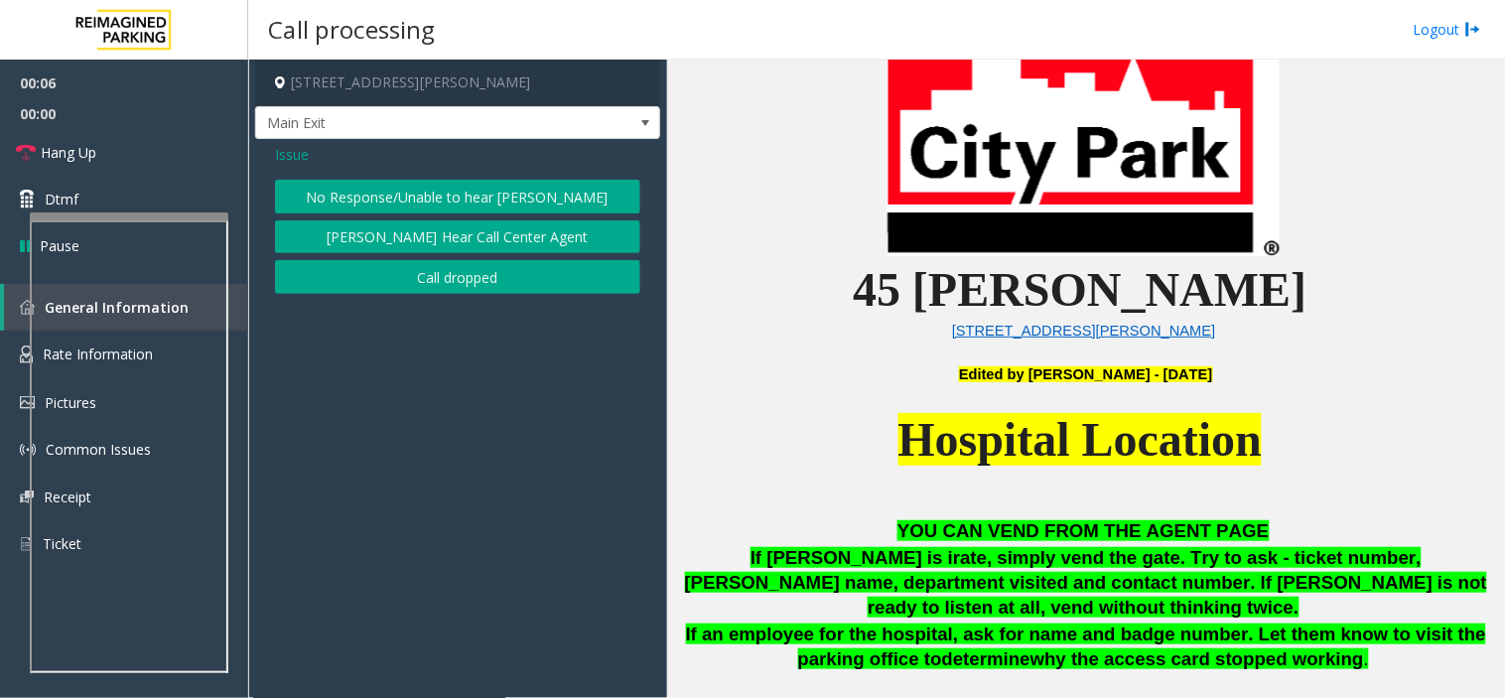
click at [299, 157] on span "Issue" at bounding box center [292, 154] width 34 height 21
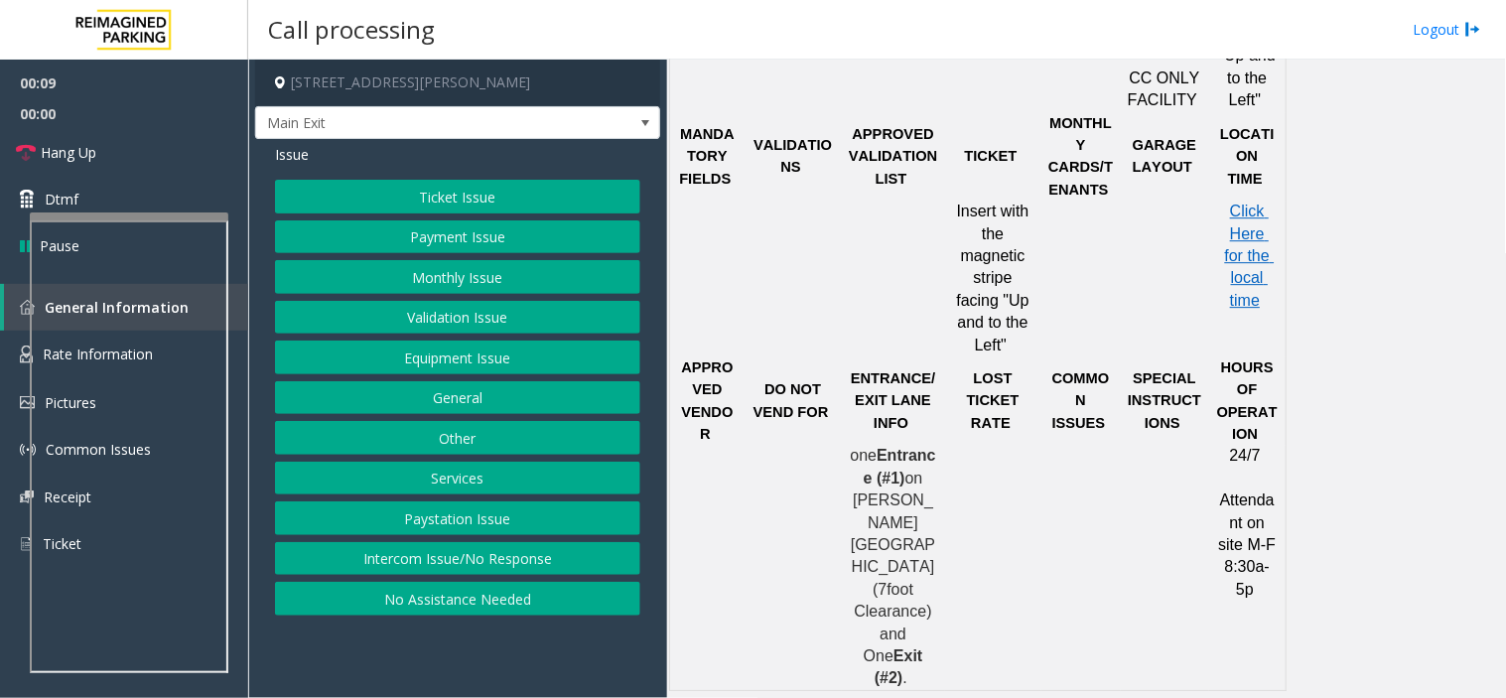
scroll to position [1323, 0]
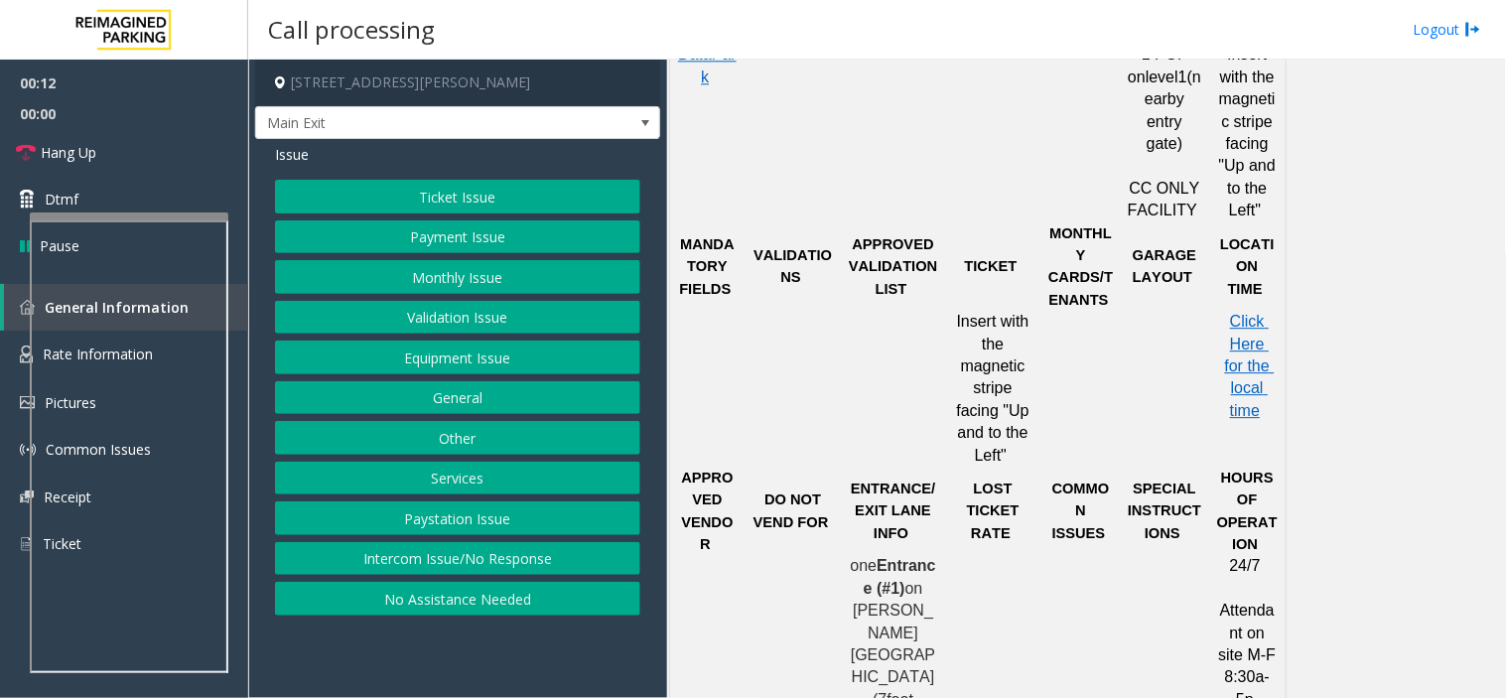
click at [431, 318] on button "Validation Issue" at bounding box center [457, 318] width 365 height 34
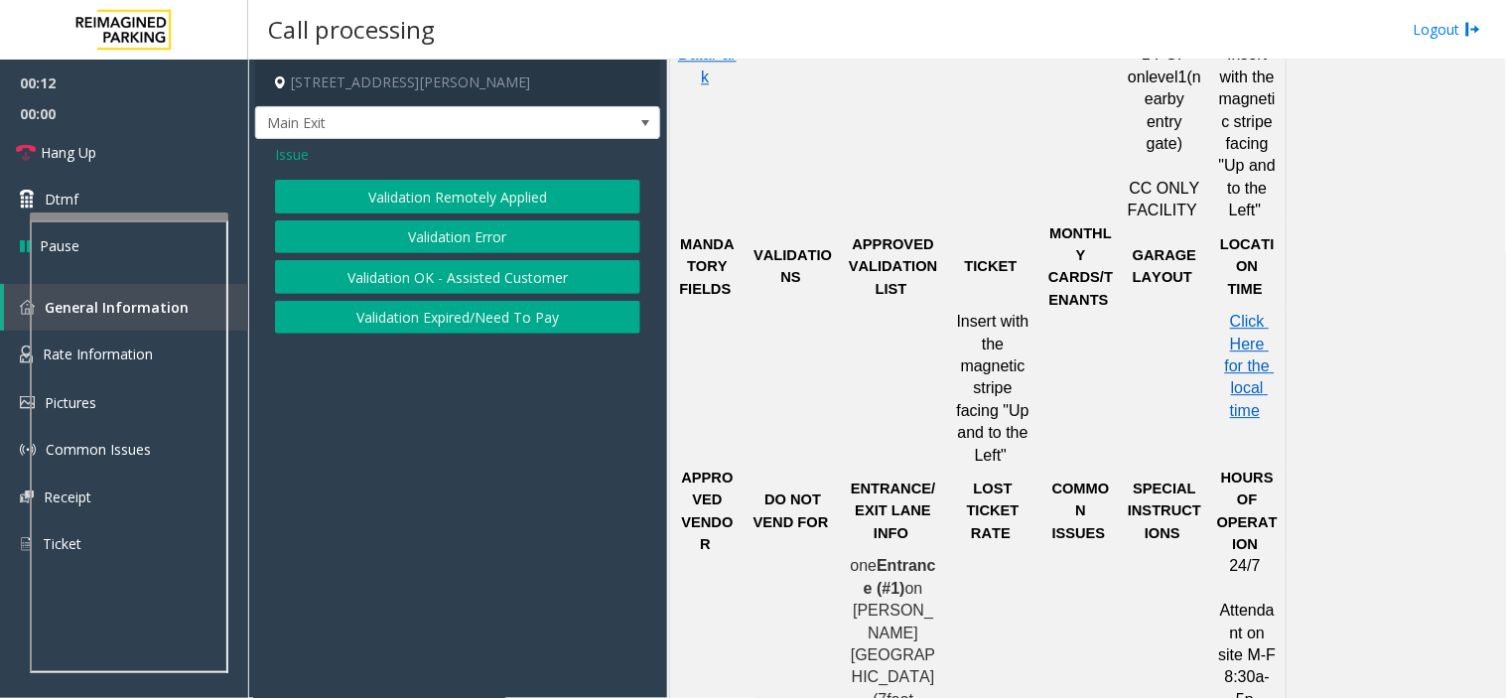
click at [388, 246] on button "Validation Error" at bounding box center [457, 237] width 365 height 34
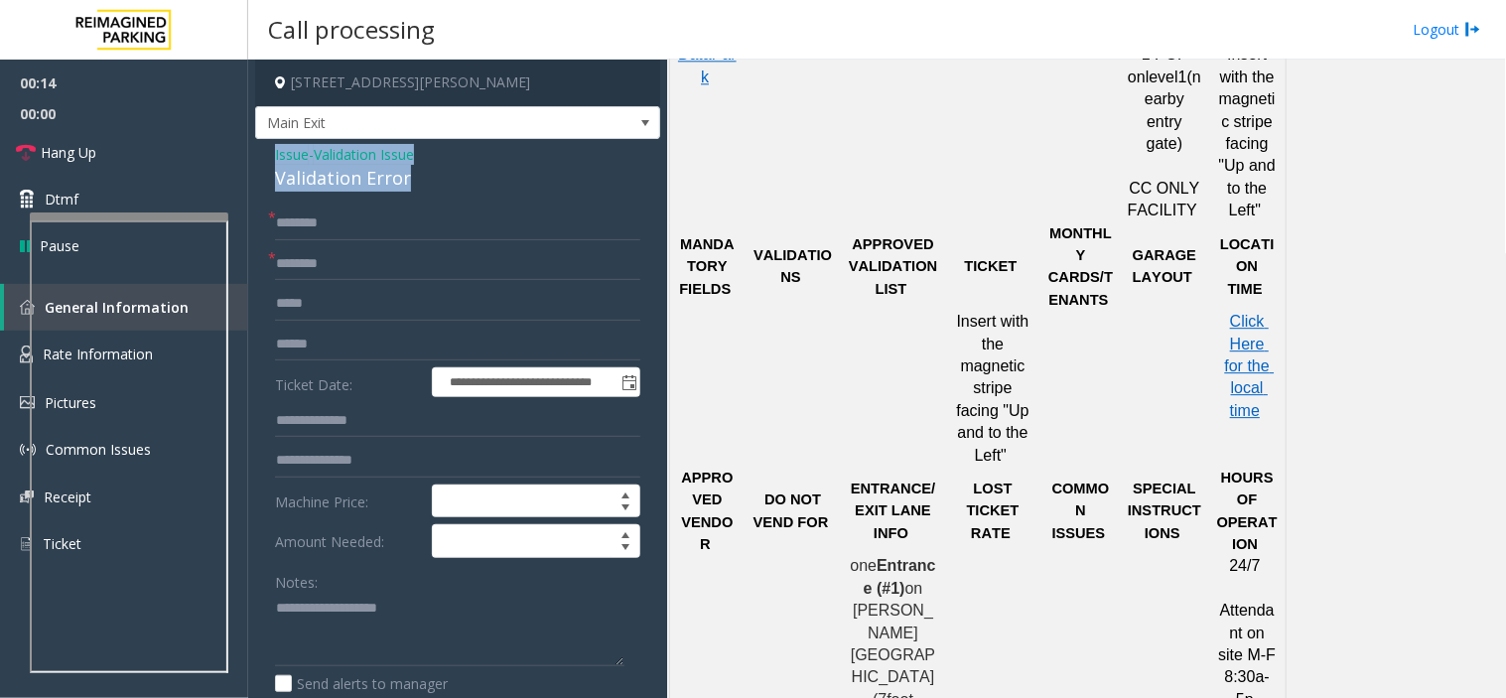
drag, startPoint x: 407, startPoint y: 180, endPoint x: 273, endPoint y: 155, distance: 136.3
drag, startPoint x: 273, startPoint y: 155, endPoint x: 260, endPoint y: 177, distance: 25.4
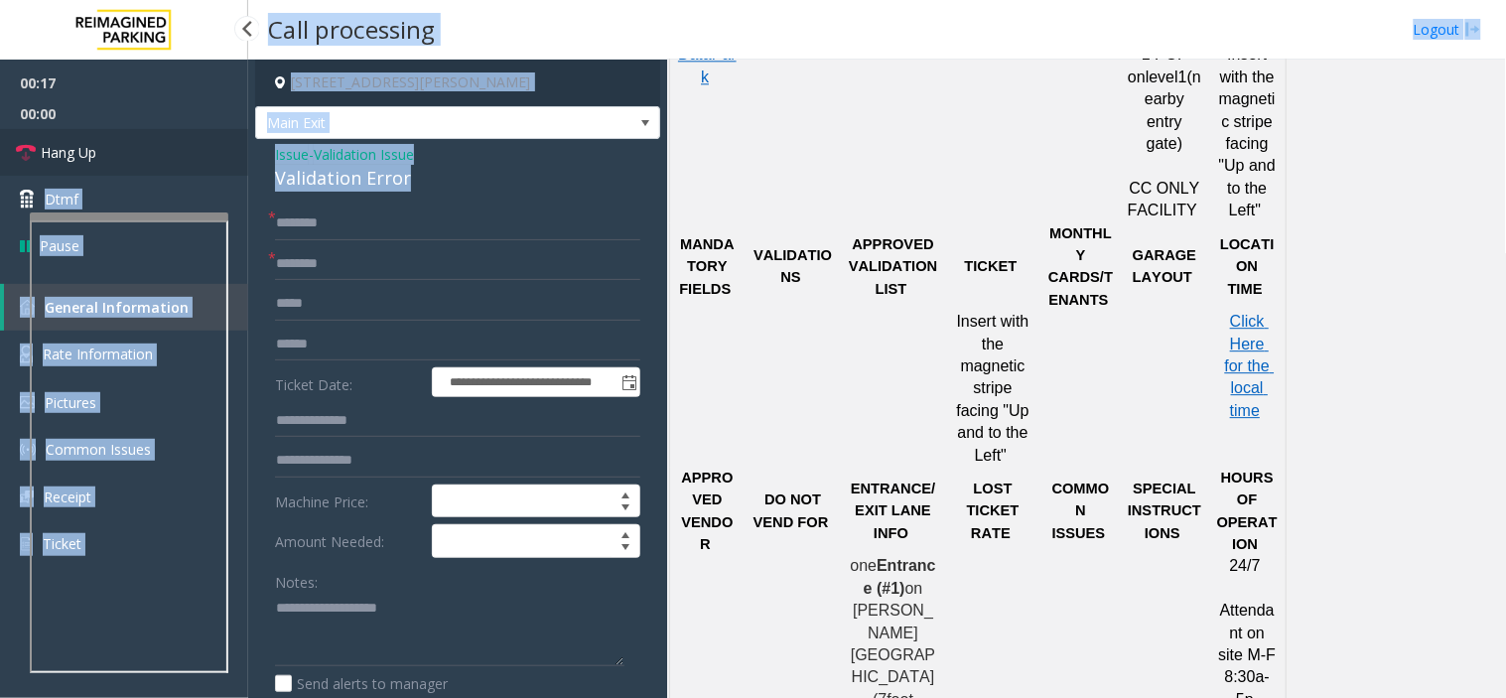
drag, startPoint x: 365, startPoint y: 173, endPoint x: 245, endPoint y: 145, distance: 123.3
click at [245, 145] on app-root "**********" at bounding box center [753, 349] width 1506 height 698
drag, startPoint x: 331, startPoint y: 181, endPoint x: 361, endPoint y: 193, distance: 32.1
click at [331, 181] on div "Validation Error" at bounding box center [457, 178] width 365 height 27
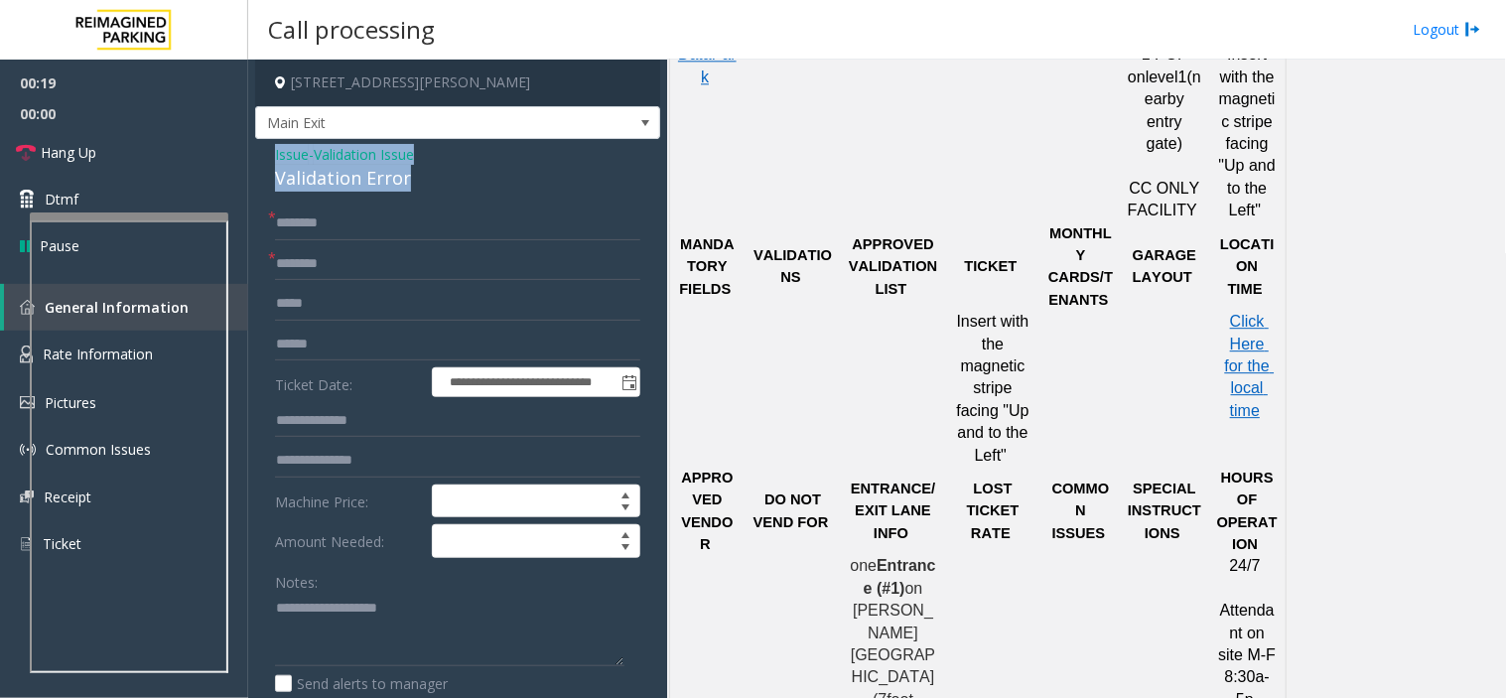
drag, startPoint x: 437, startPoint y: 181, endPoint x: 270, endPoint y: 155, distance: 168.7
copy div "Issue - Validation Issue Validation Error"
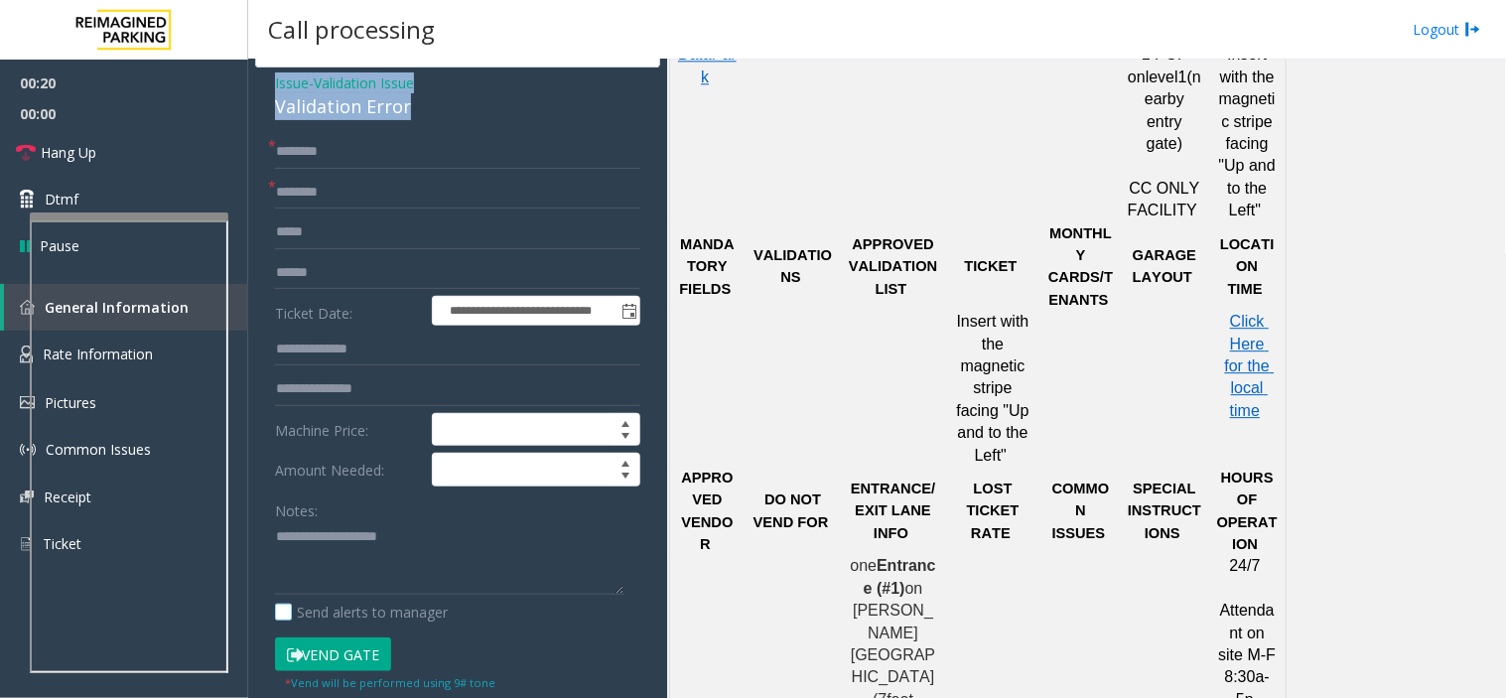
scroll to position [110, 0]
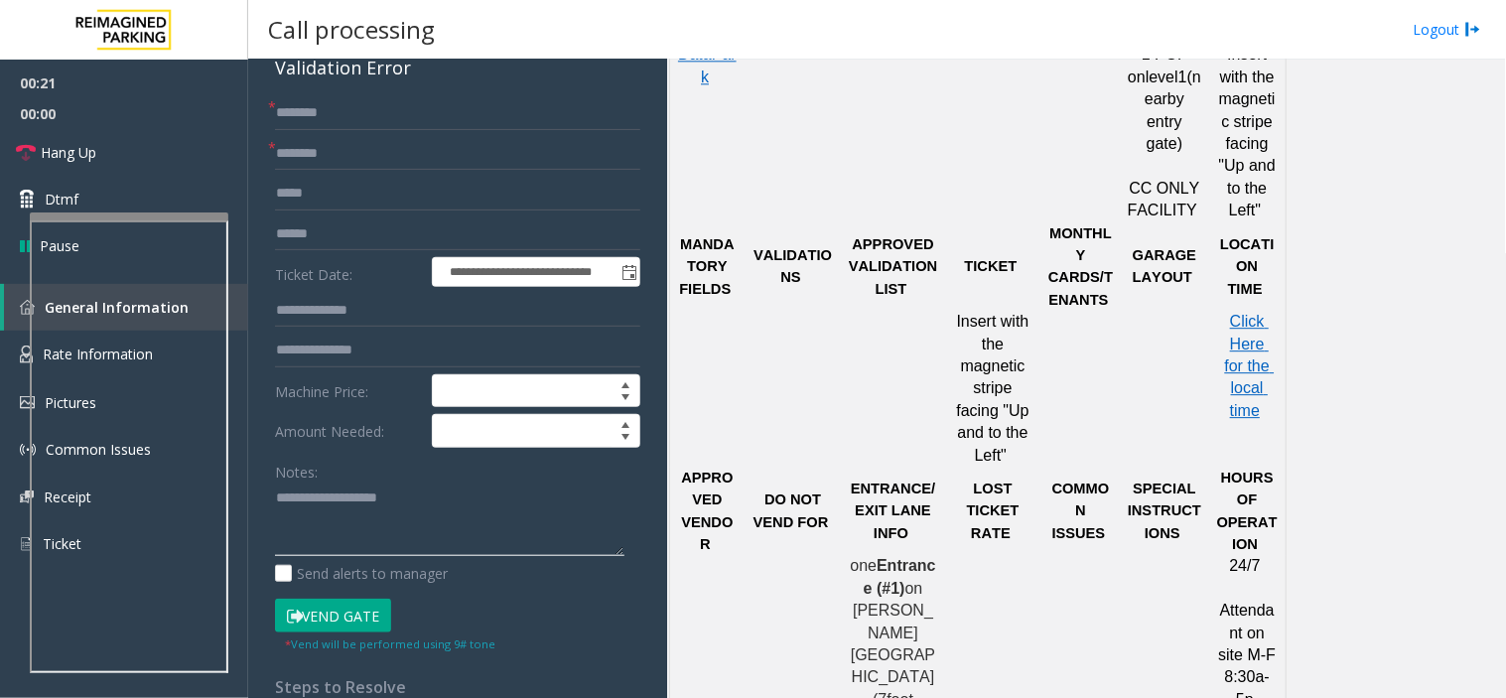
paste textarea "**********"
drag, startPoint x: 319, startPoint y: 498, endPoint x: 534, endPoint y: 486, distance: 215.7
click at [534, 486] on textarea at bounding box center [449, 519] width 349 height 74
click at [278, 524] on textarea at bounding box center [449, 519] width 349 height 74
click at [454, 494] on textarea at bounding box center [449, 519] width 349 height 74
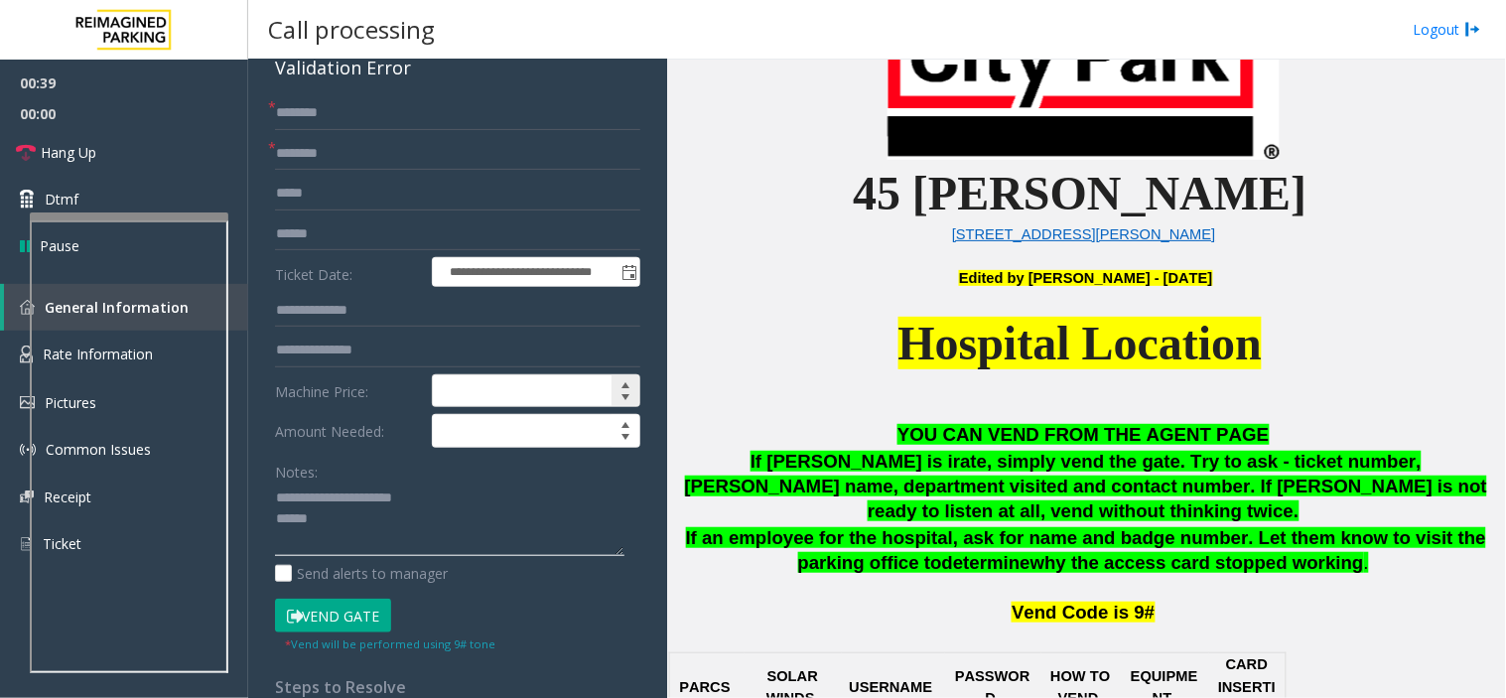
scroll to position [551, 0]
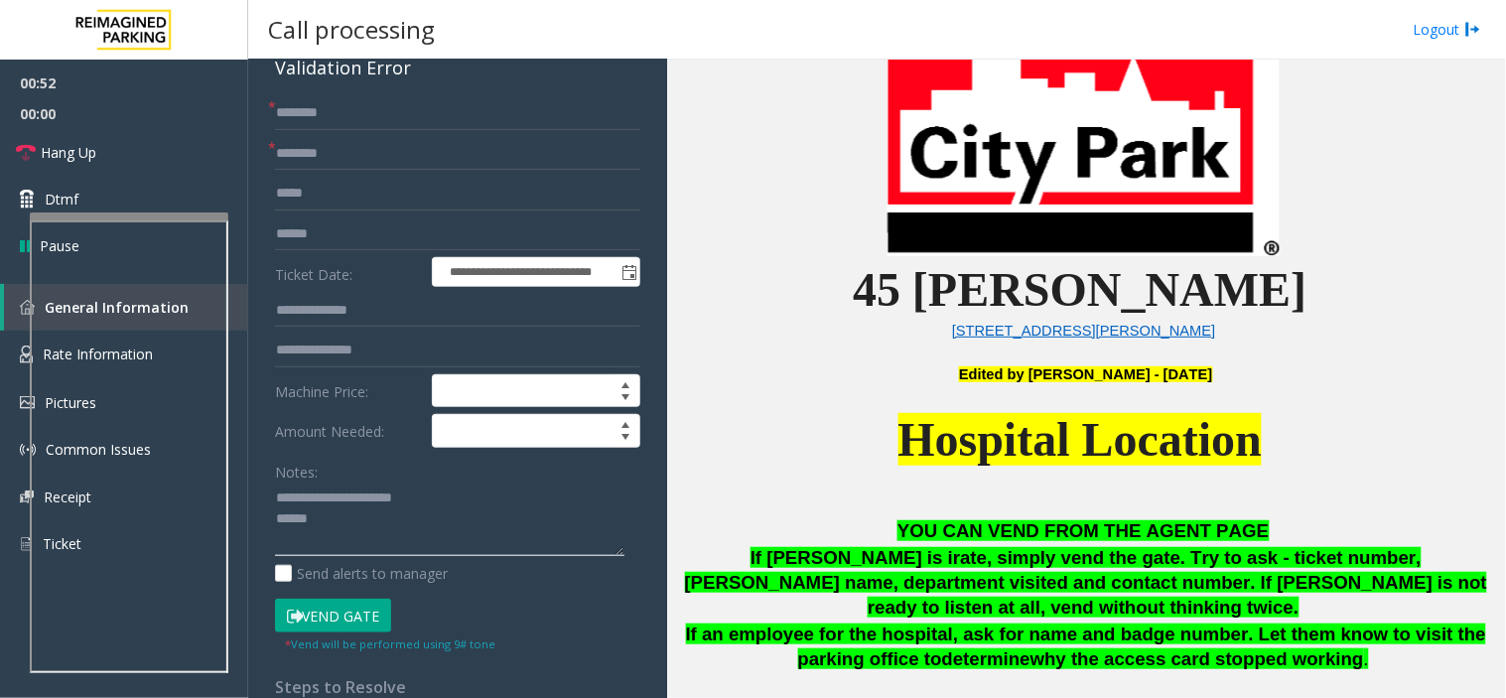
type textarea "**********"
drag, startPoint x: 897, startPoint y: 421, endPoint x: 1057, endPoint y: 424, distance: 159.8
click at [1057, 424] on span "Hospital Location" at bounding box center [1080, 439] width 364 height 53
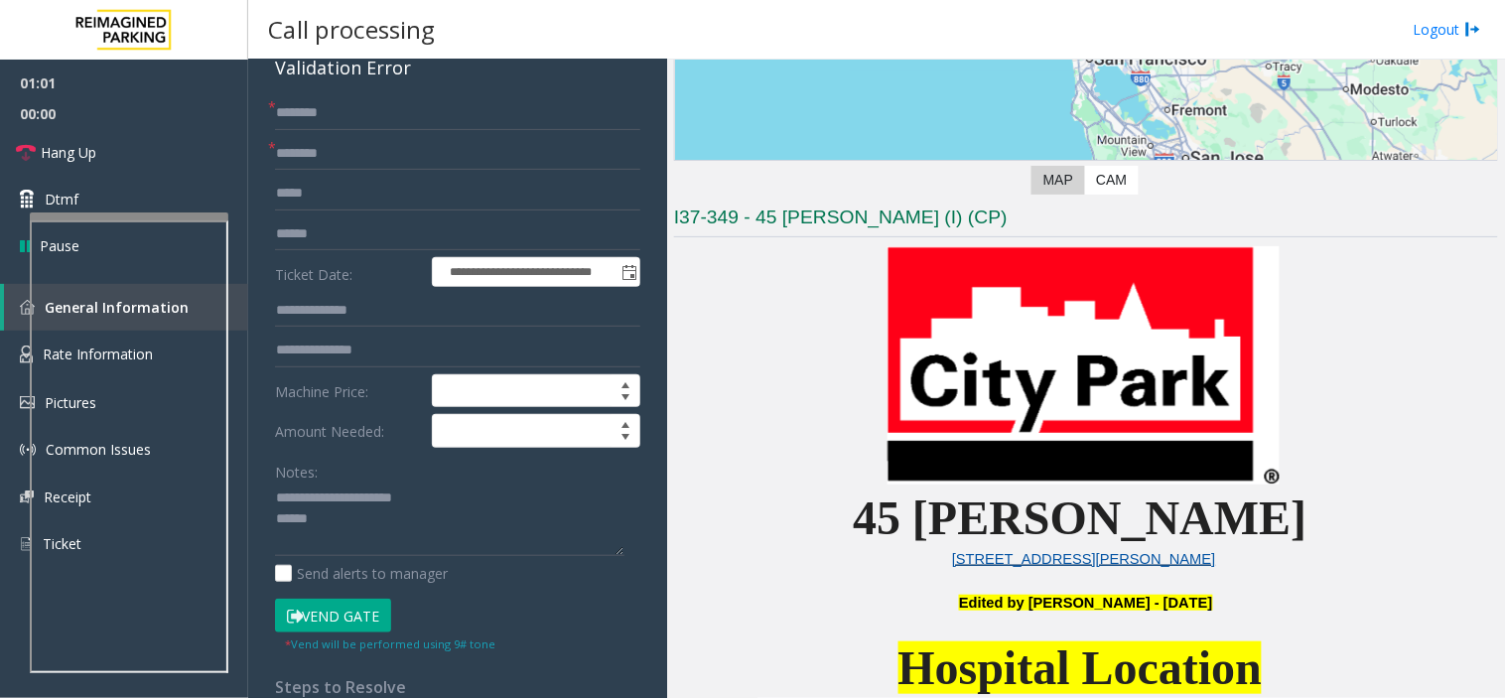
scroll to position [441, 0]
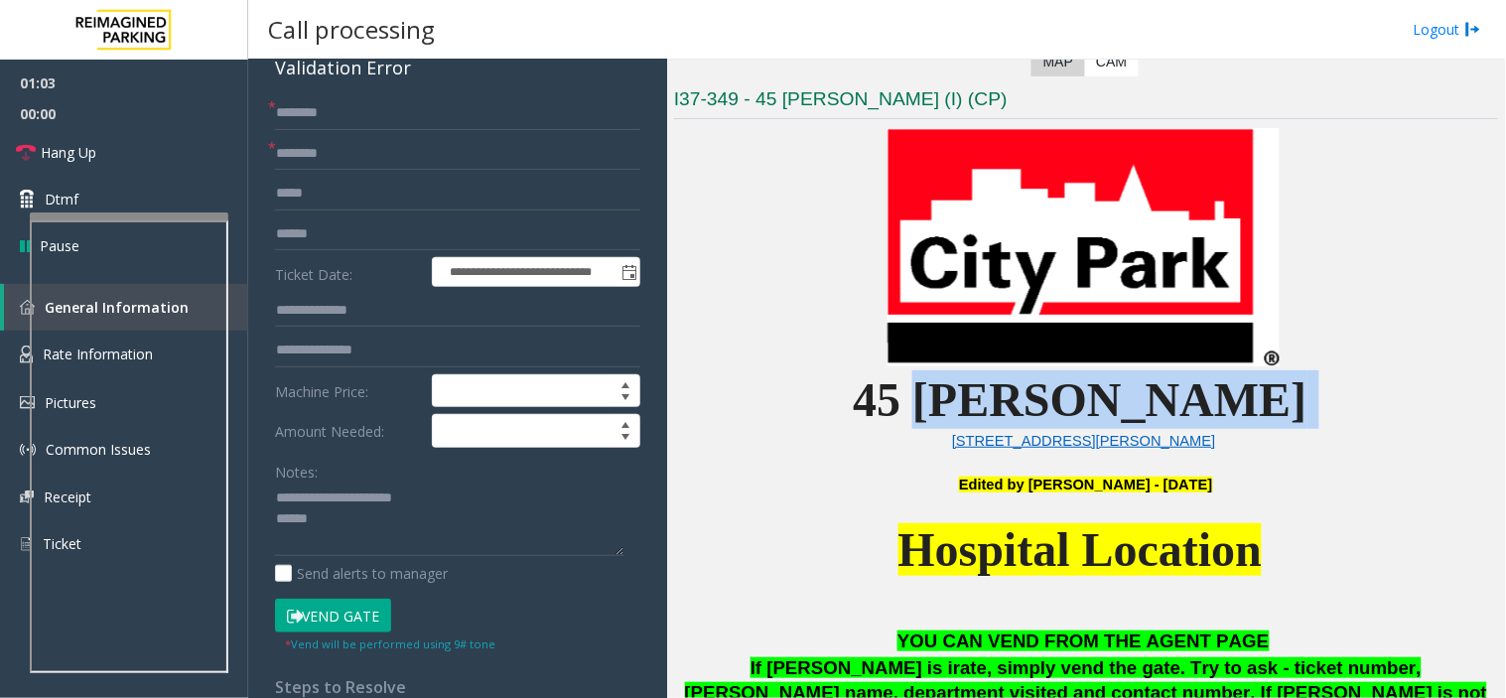
drag, startPoint x: 1044, startPoint y: 399, endPoint x: 1213, endPoint y: 382, distance: 169.6
click at [1213, 382] on p "45 [PERSON_NAME]" at bounding box center [1086, 399] width 824 height 59
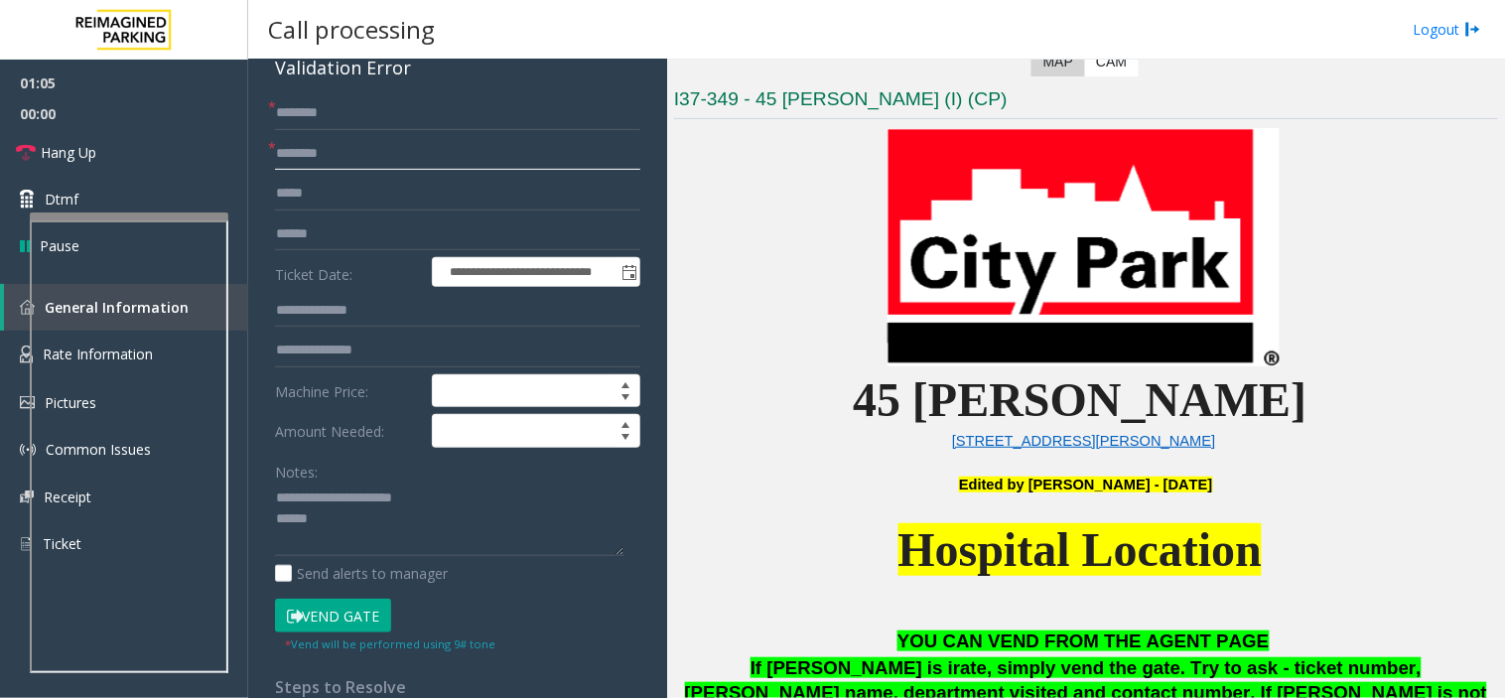
click at [276, 146] on input "********" at bounding box center [457, 154] width 365 height 34
paste input "*******"
type input "**********"
click at [412, 129] on input "text" at bounding box center [457, 113] width 365 height 34
type input "*"
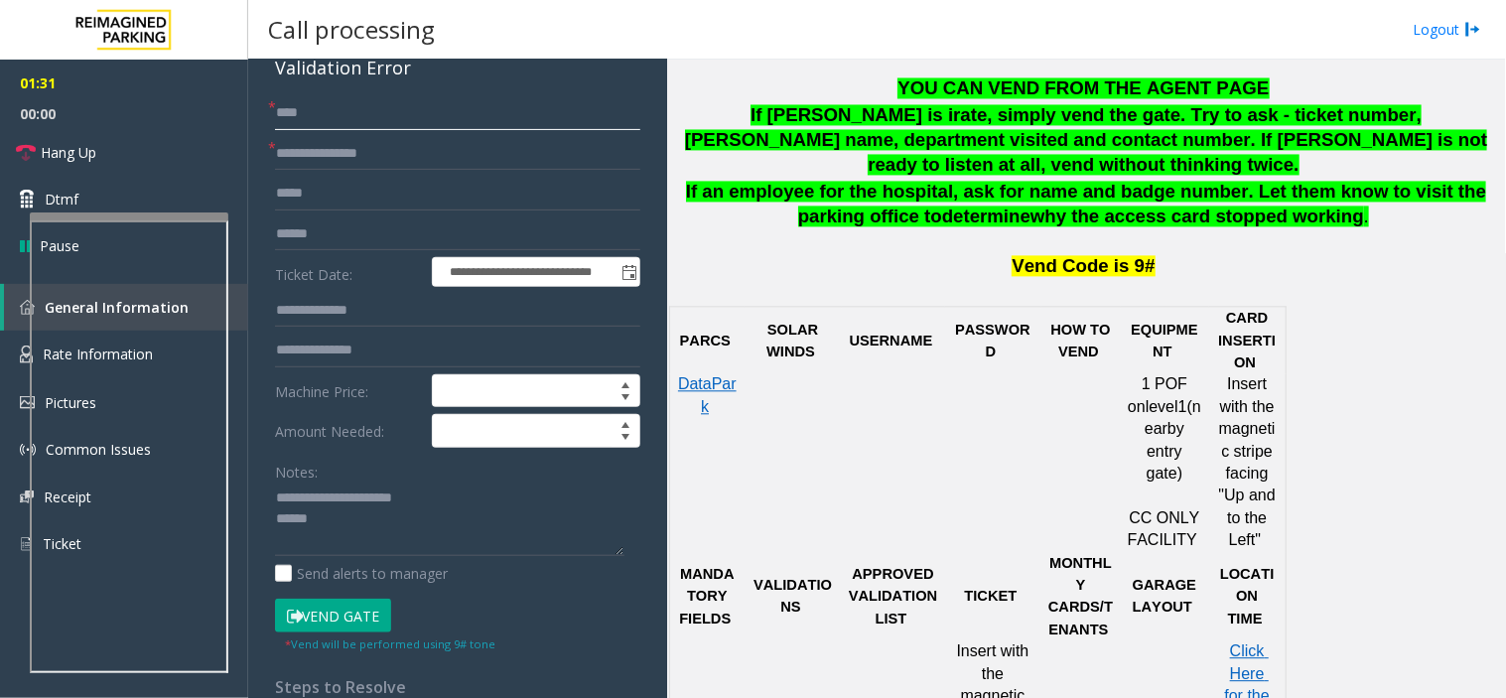
scroll to position [1653, 0]
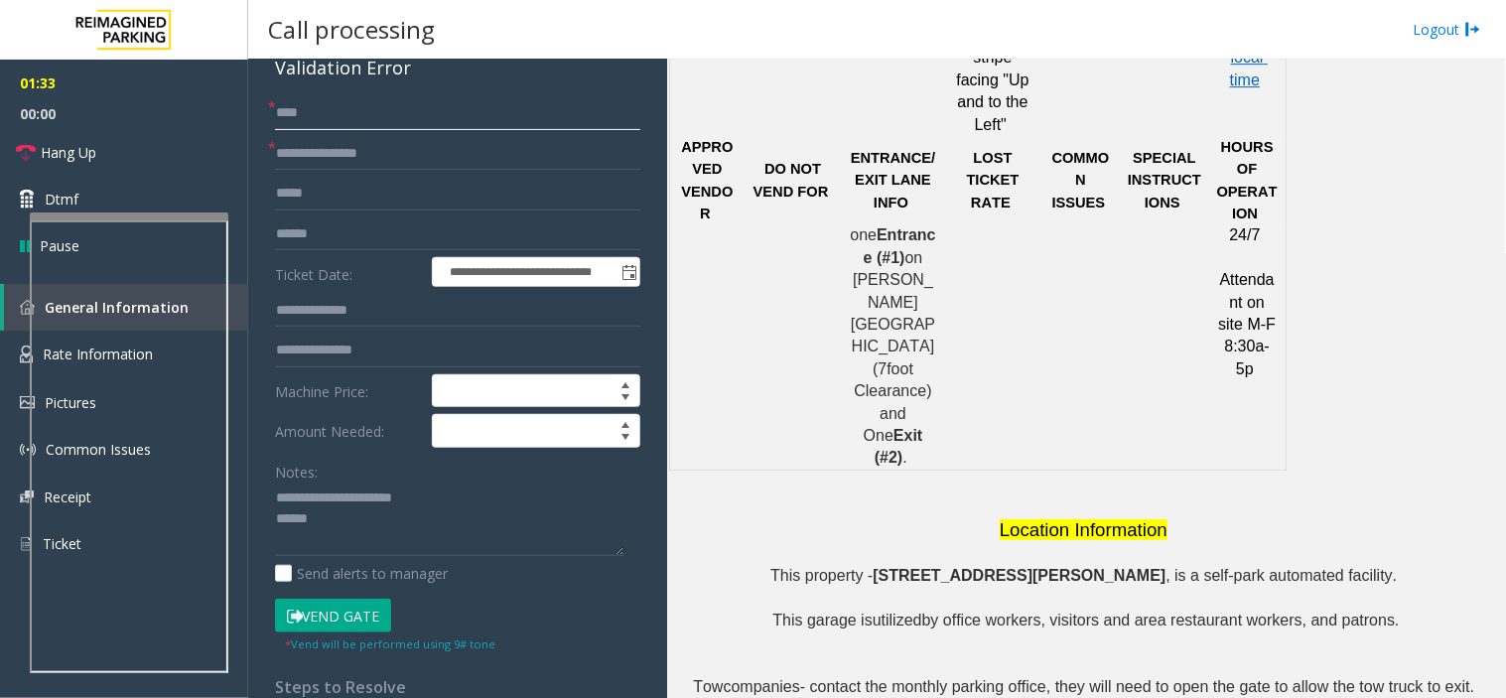
type input "****"
click at [415, 226] on input "text" at bounding box center [457, 234] width 365 height 34
type input "*******"
click at [357, 610] on button "Vend Gate" at bounding box center [333, 615] width 116 height 34
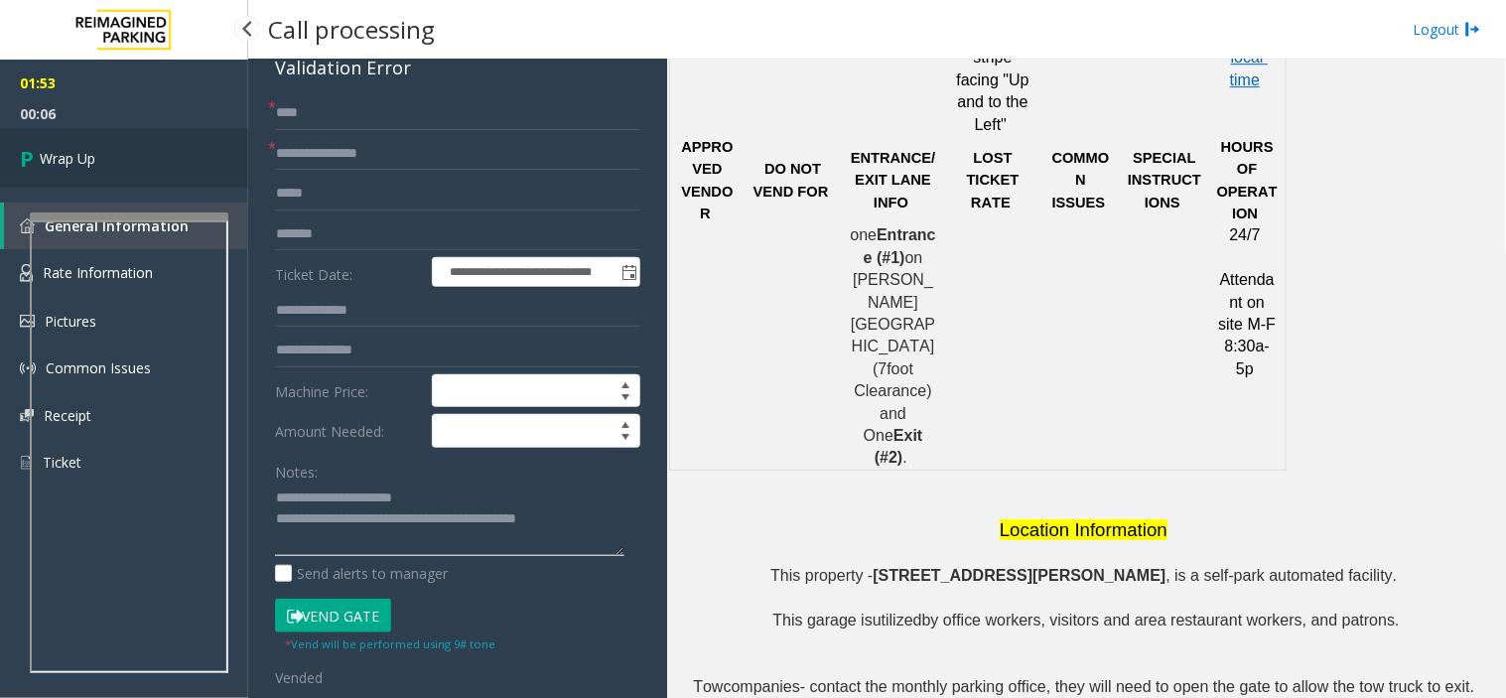
type textarea "**********"
click at [136, 153] on link "Wrap Up" at bounding box center [124, 158] width 248 height 59
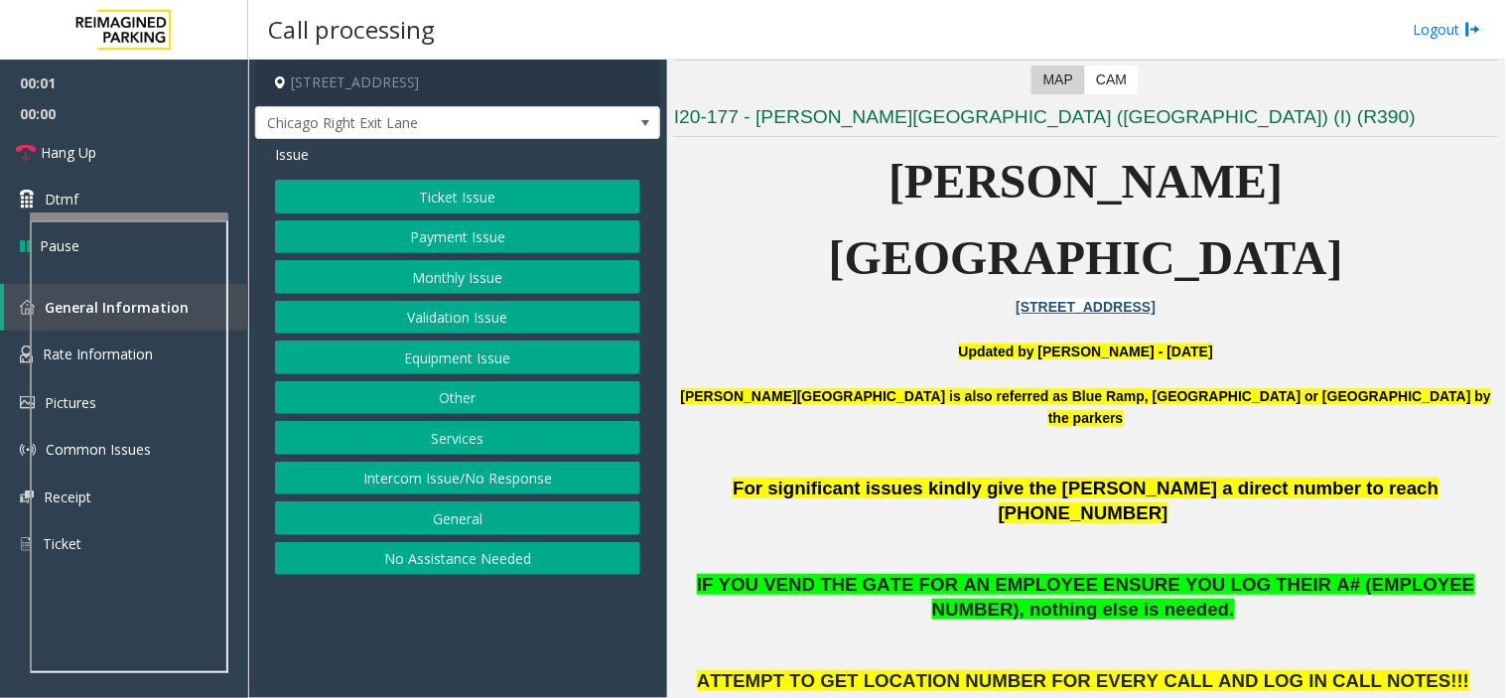
scroll to position [551, 0]
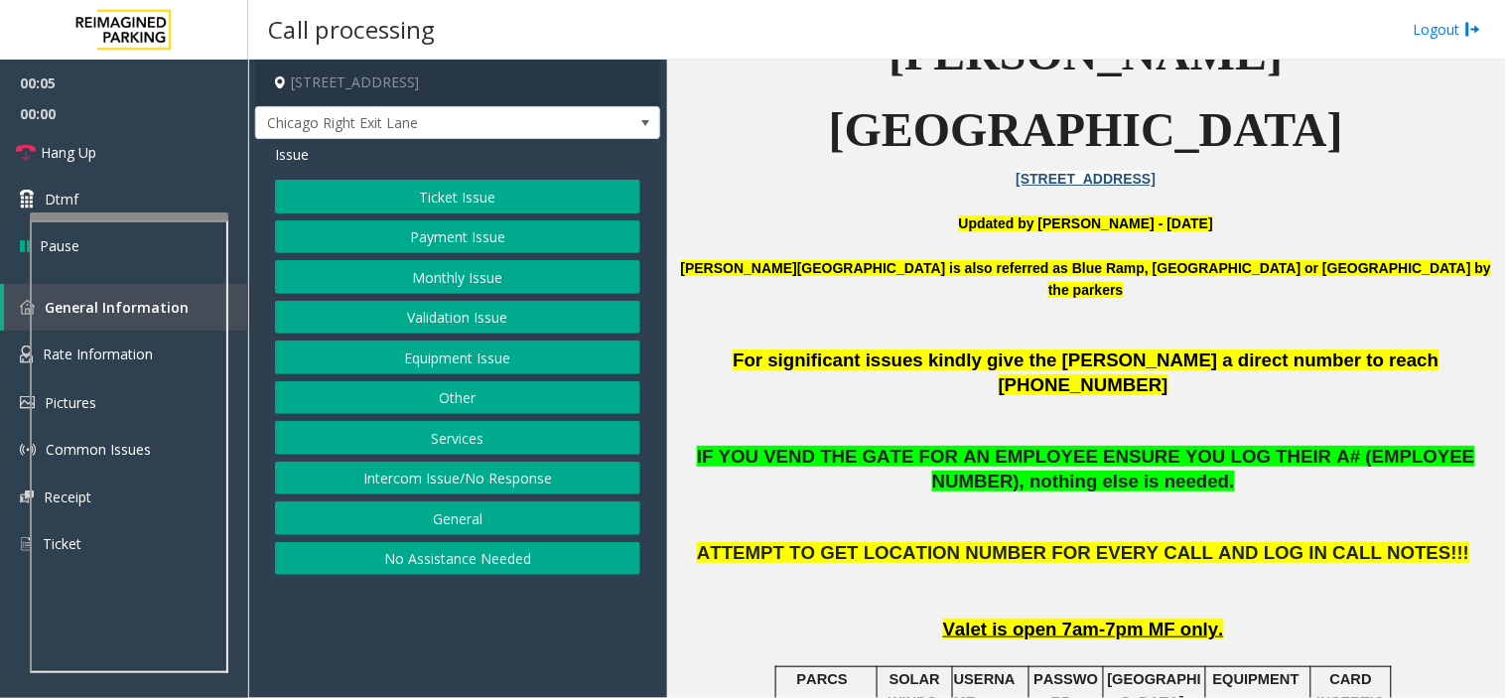
click at [463, 203] on button "Ticket Issue" at bounding box center [457, 197] width 365 height 34
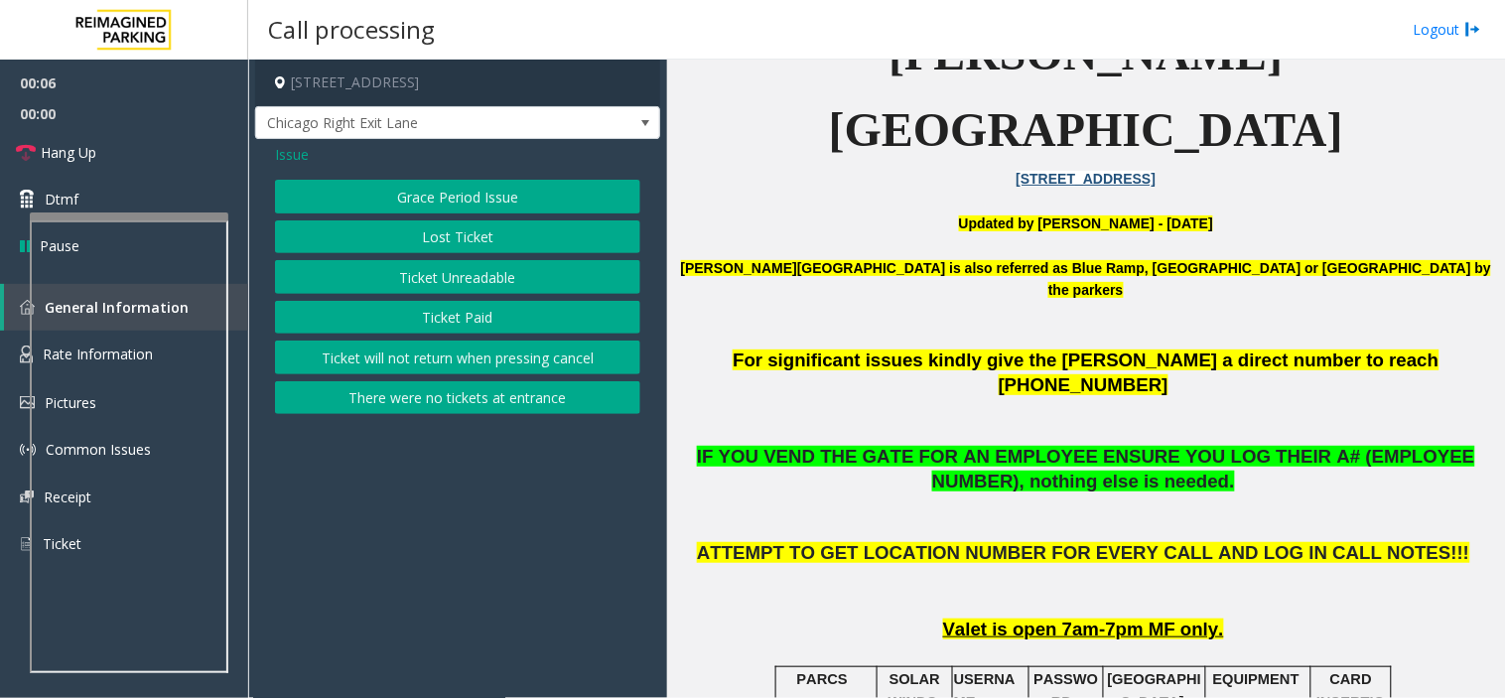
click at [445, 288] on button "Ticket Unreadable" at bounding box center [457, 277] width 365 height 34
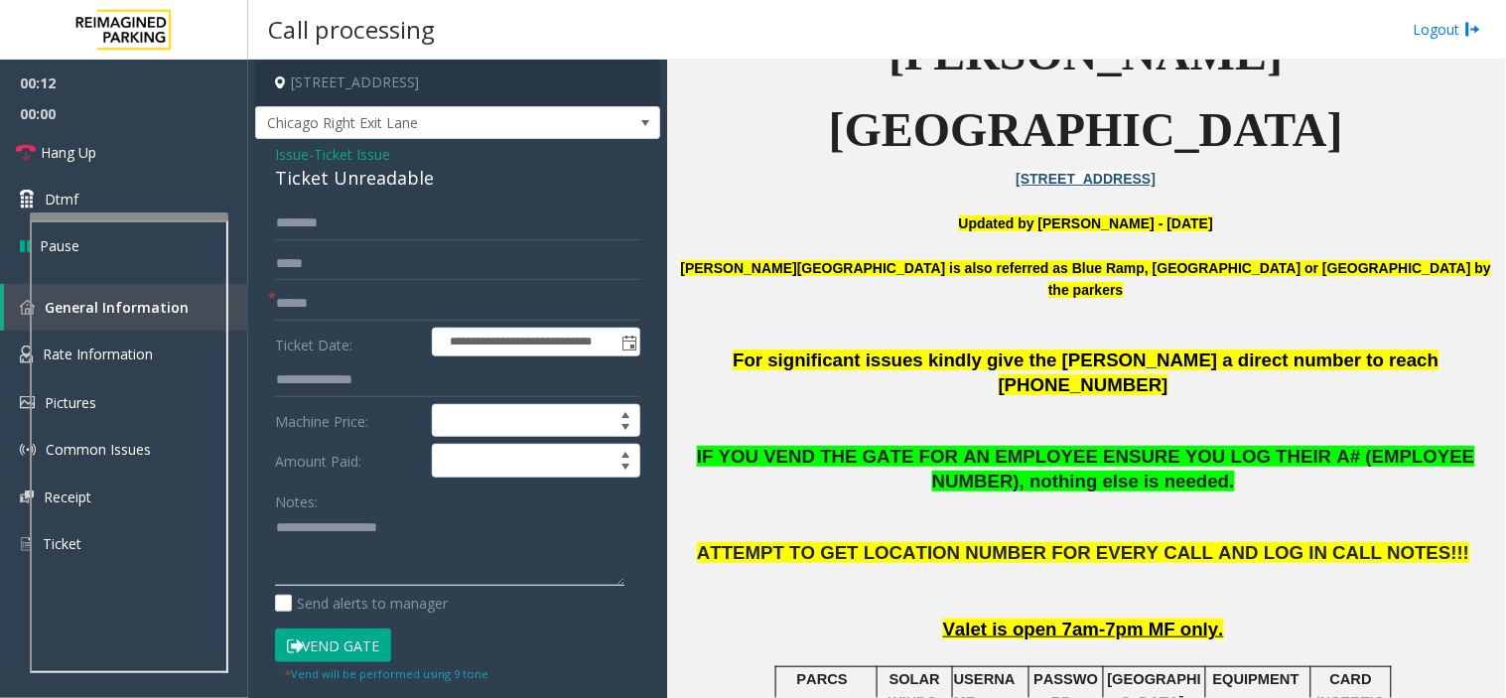
click at [325, 540] on textarea at bounding box center [449, 549] width 349 height 74
type textarea "******** *****"
click at [359, 151] on span "Ticket Issue" at bounding box center [352, 154] width 76 height 21
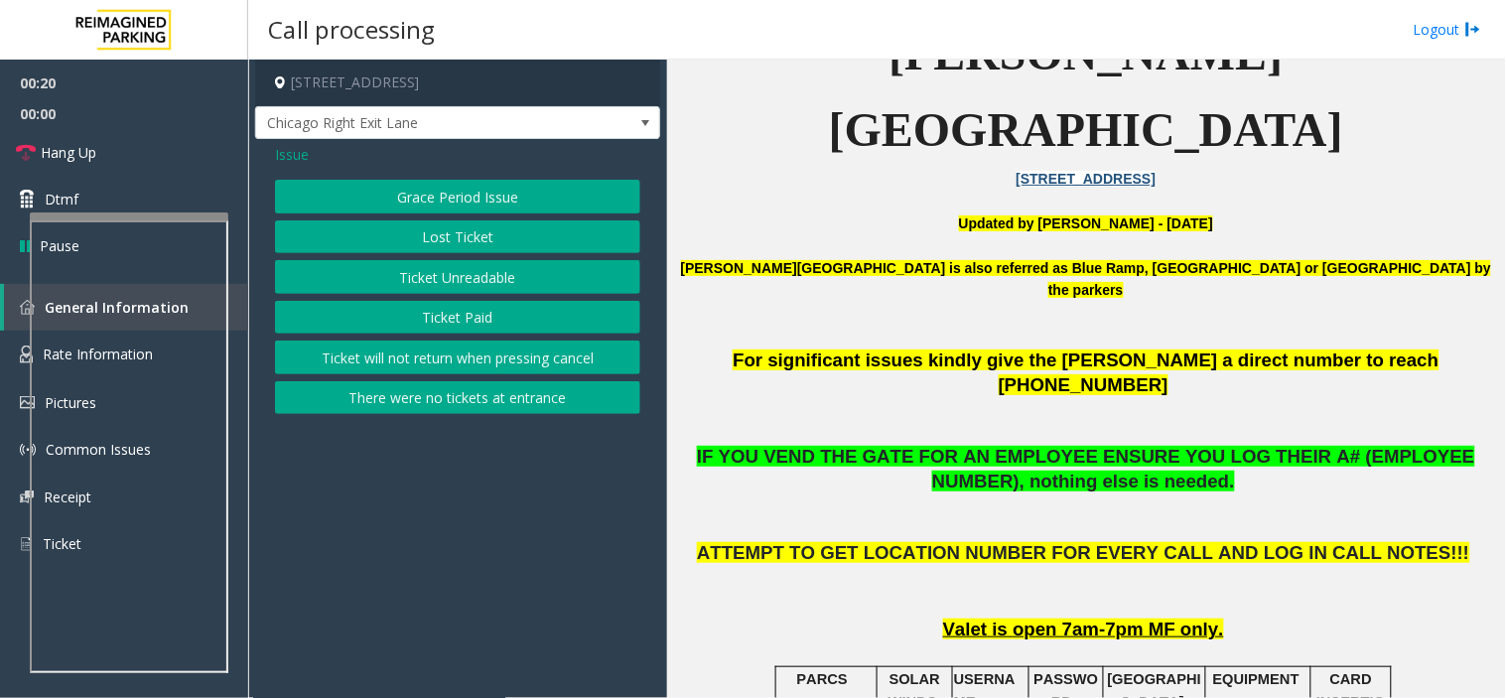
click at [301, 157] on span "Issue" at bounding box center [292, 154] width 34 height 21
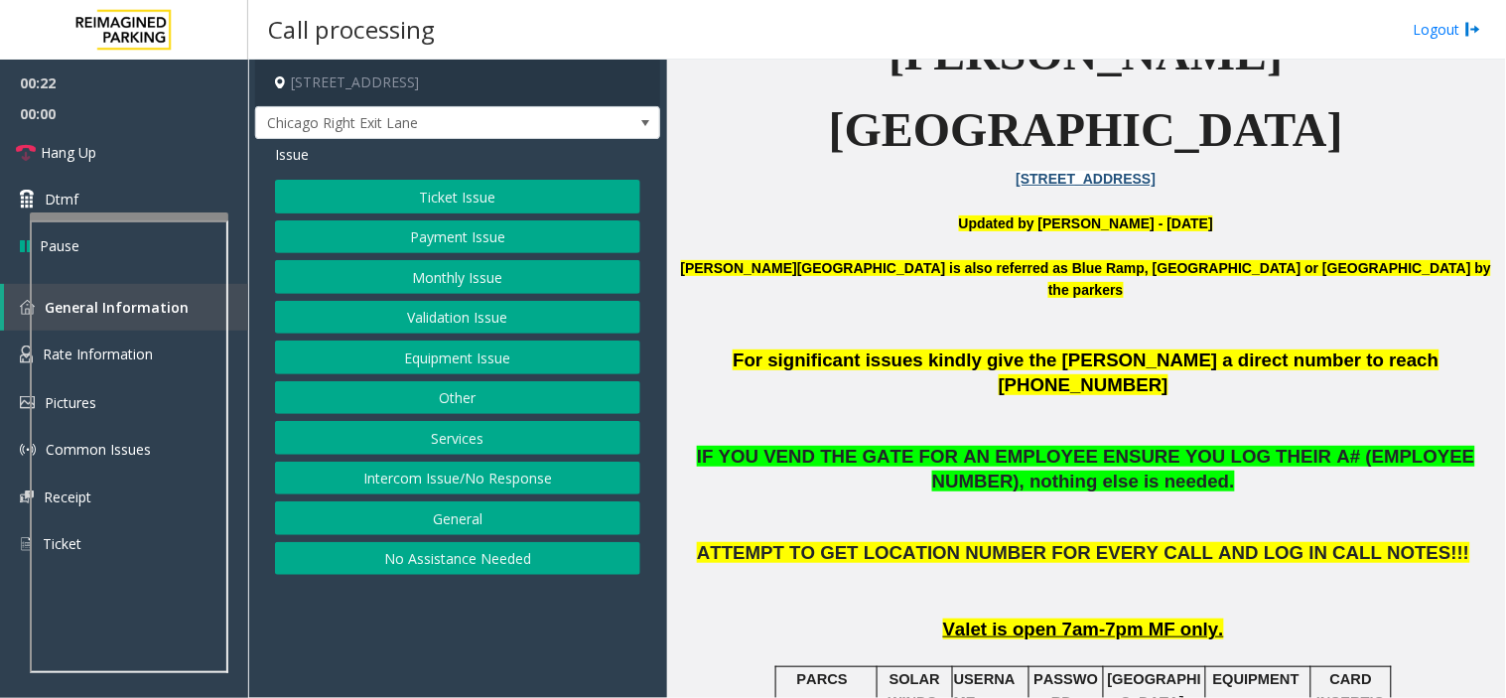
click at [439, 314] on button "Validation Issue" at bounding box center [457, 318] width 365 height 34
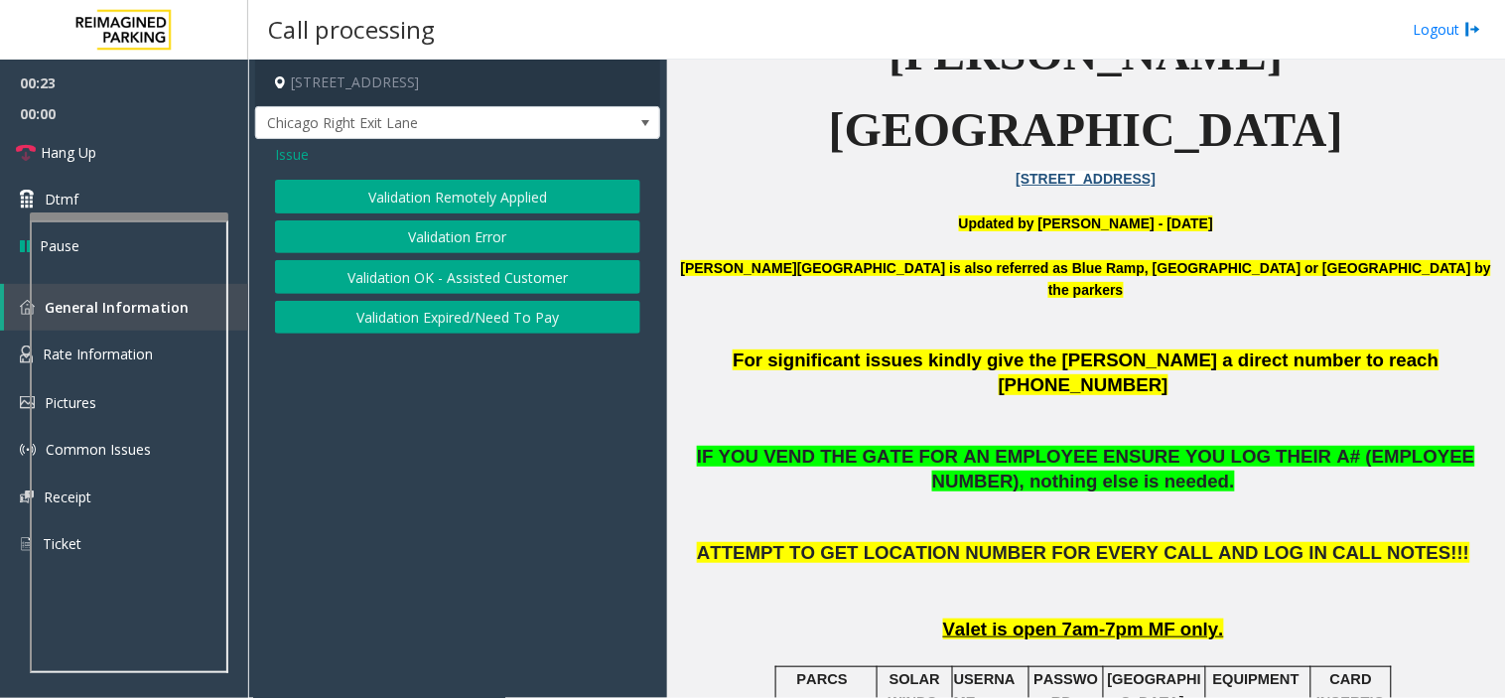
click at [361, 223] on button "Validation Error" at bounding box center [457, 237] width 365 height 34
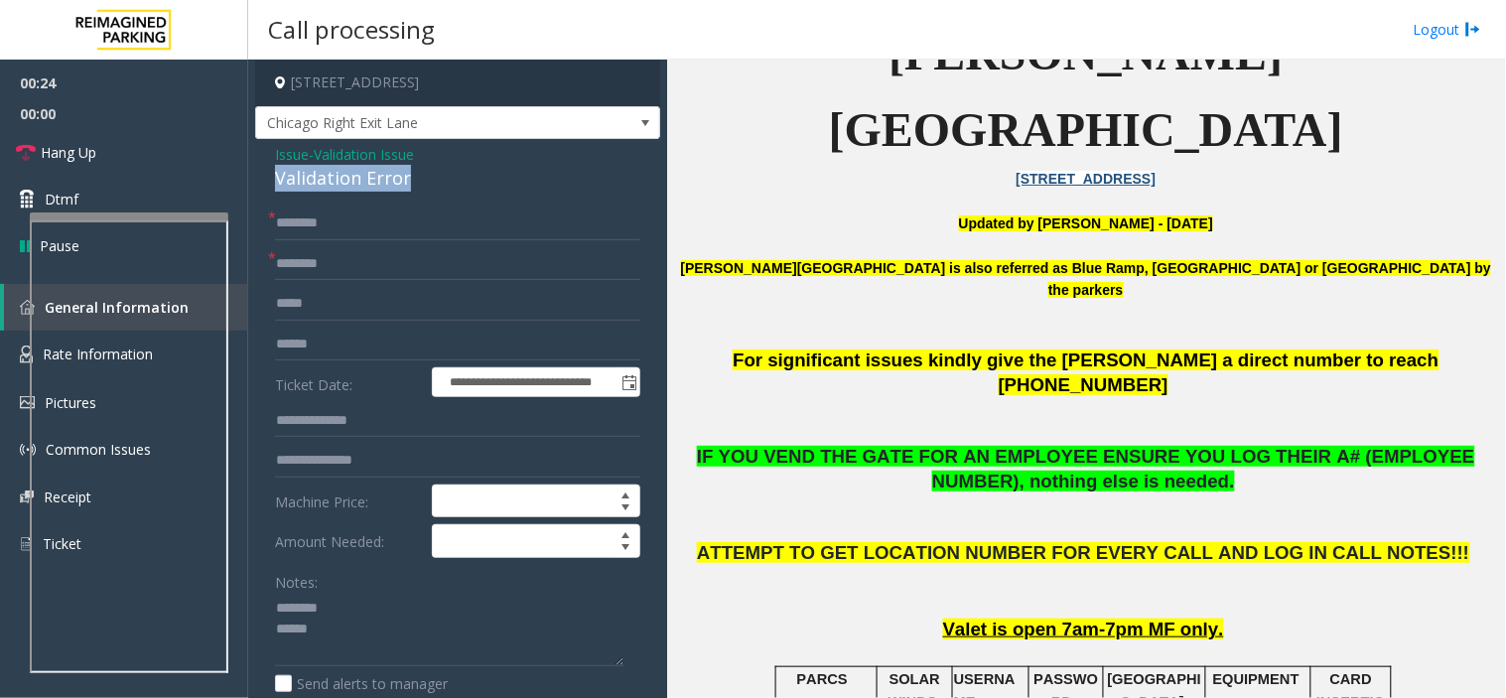
drag, startPoint x: 270, startPoint y: 173, endPoint x: 451, endPoint y: 193, distance: 181.7
click at [331, 643] on textarea at bounding box center [449, 629] width 349 height 74
click at [320, 628] on textarea at bounding box center [449, 629] width 349 height 74
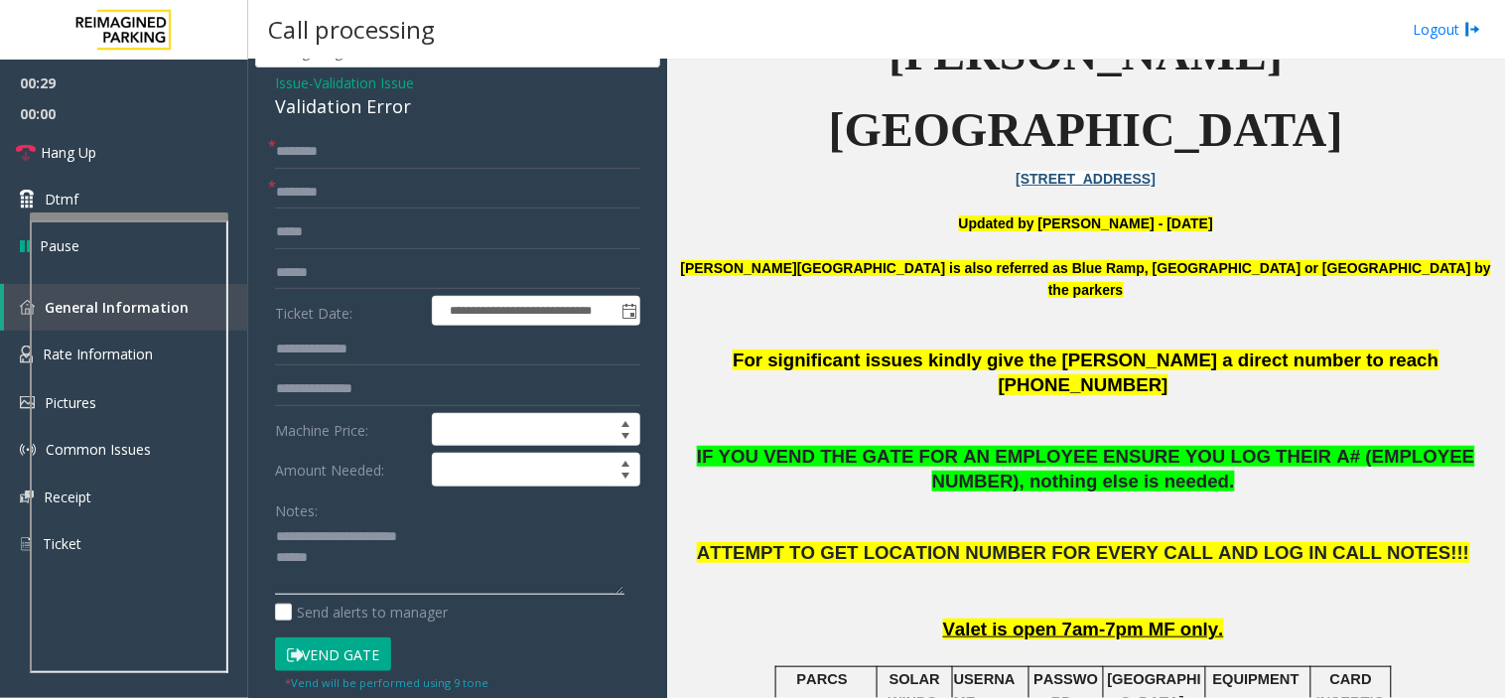
scroll to position [220, 0]
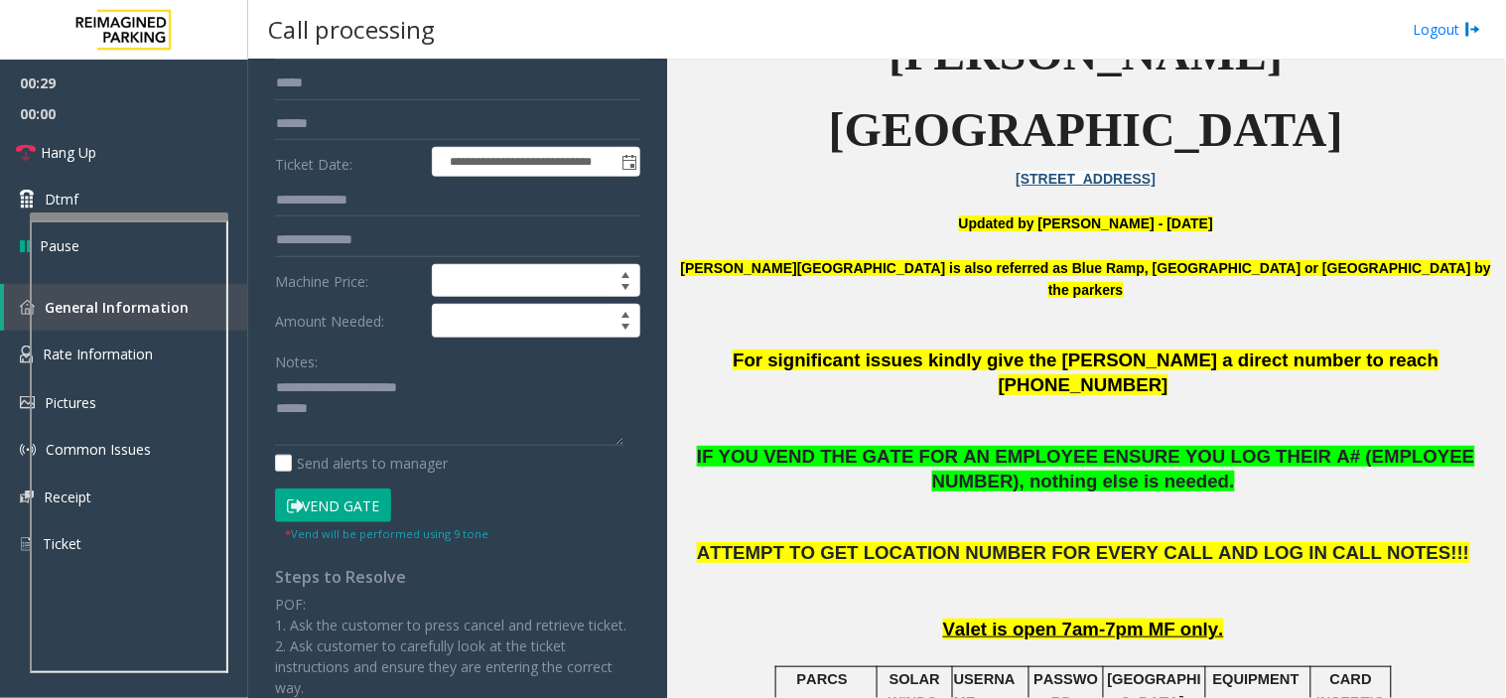
click at [305, 526] on small "* Vend will be performed using 9 tone" at bounding box center [386, 533] width 203 height 15
click at [309, 506] on button "Vend Gate" at bounding box center [333, 505] width 116 height 34
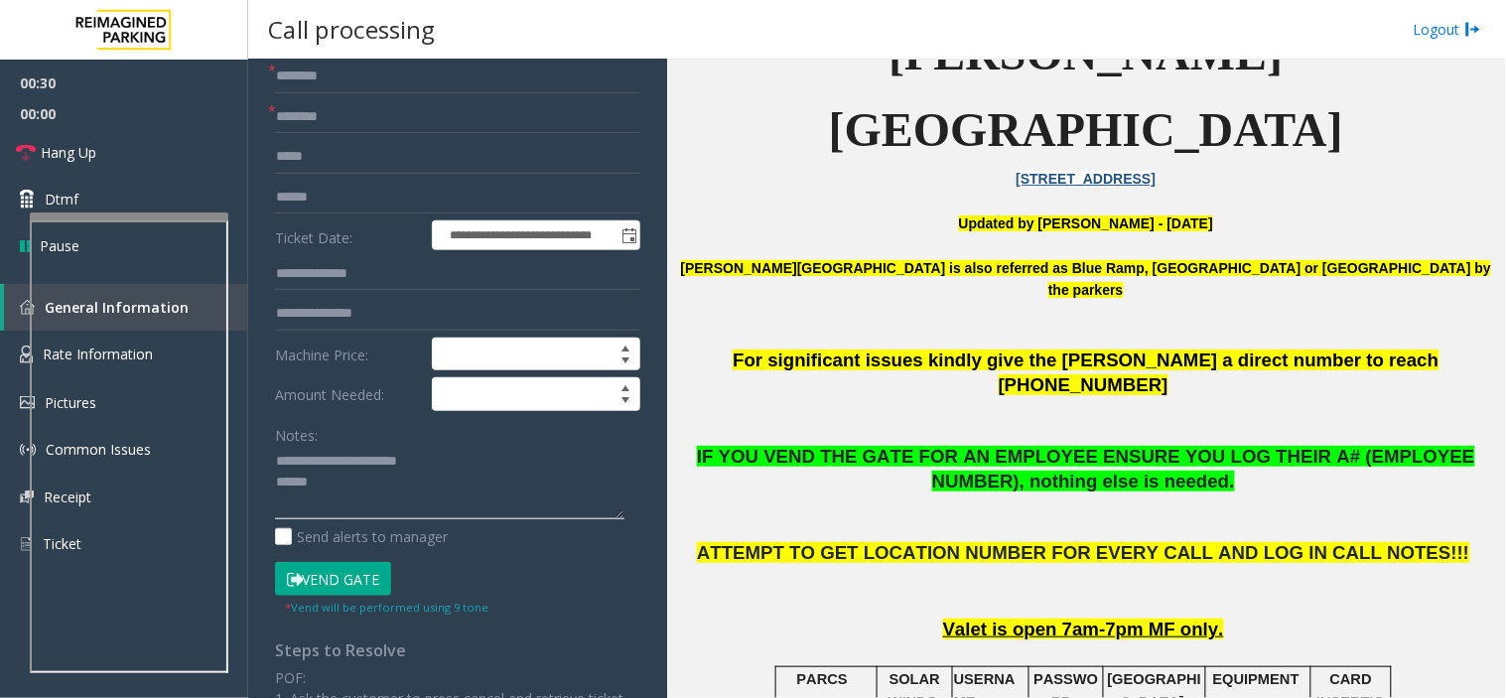
click at [332, 484] on textarea at bounding box center [449, 483] width 349 height 74
type textarea "**********"
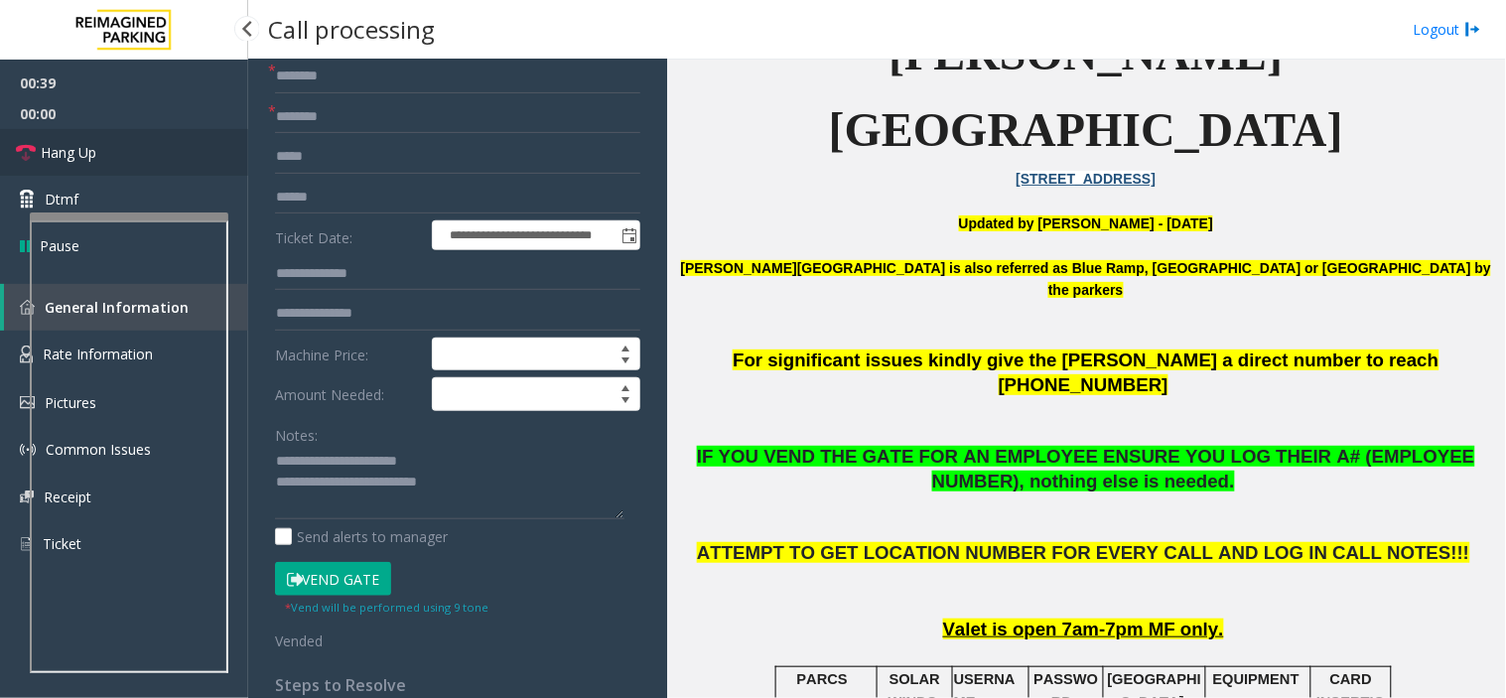
click at [92, 153] on span "Hang Up" at bounding box center [69, 152] width 56 height 21
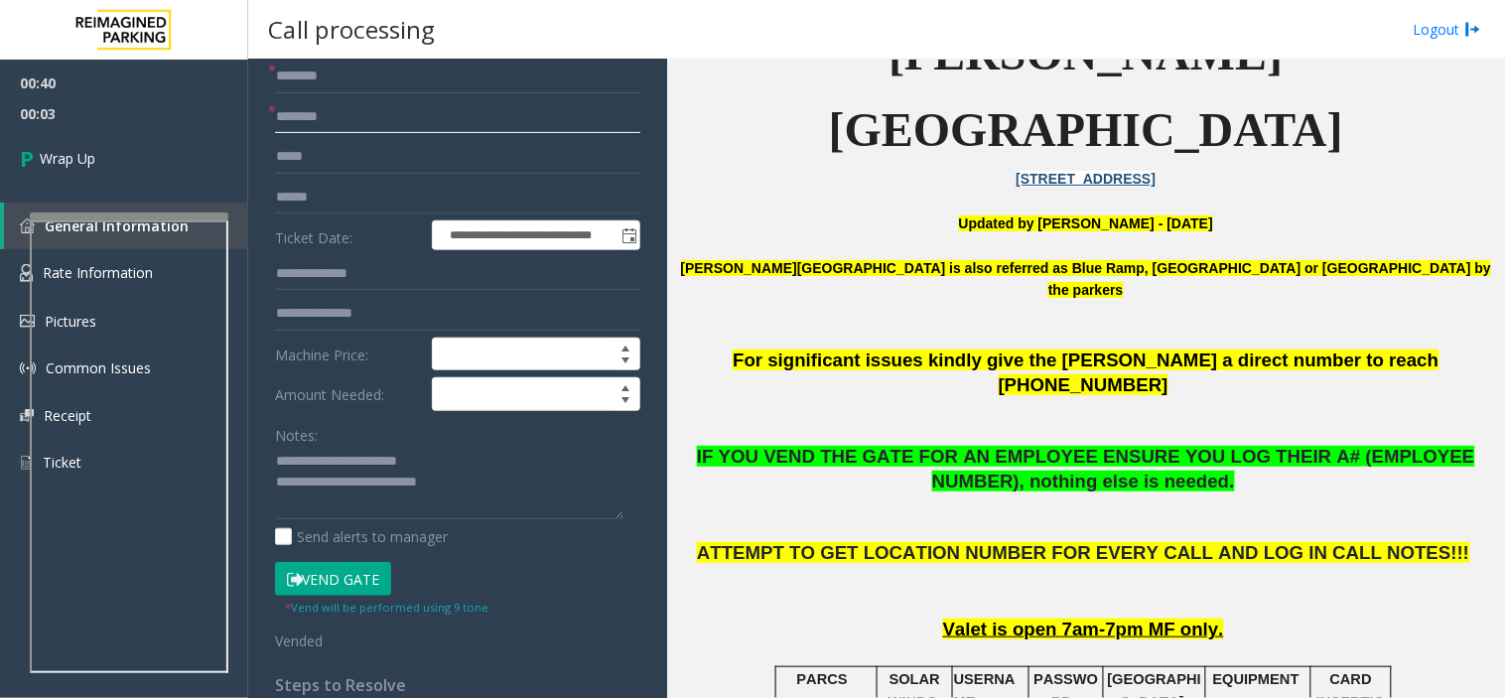
click at [354, 116] on input "text" at bounding box center [457, 117] width 365 height 34
type input "**"
click at [350, 90] on input "text" at bounding box center [457, 77] width 365 height 34
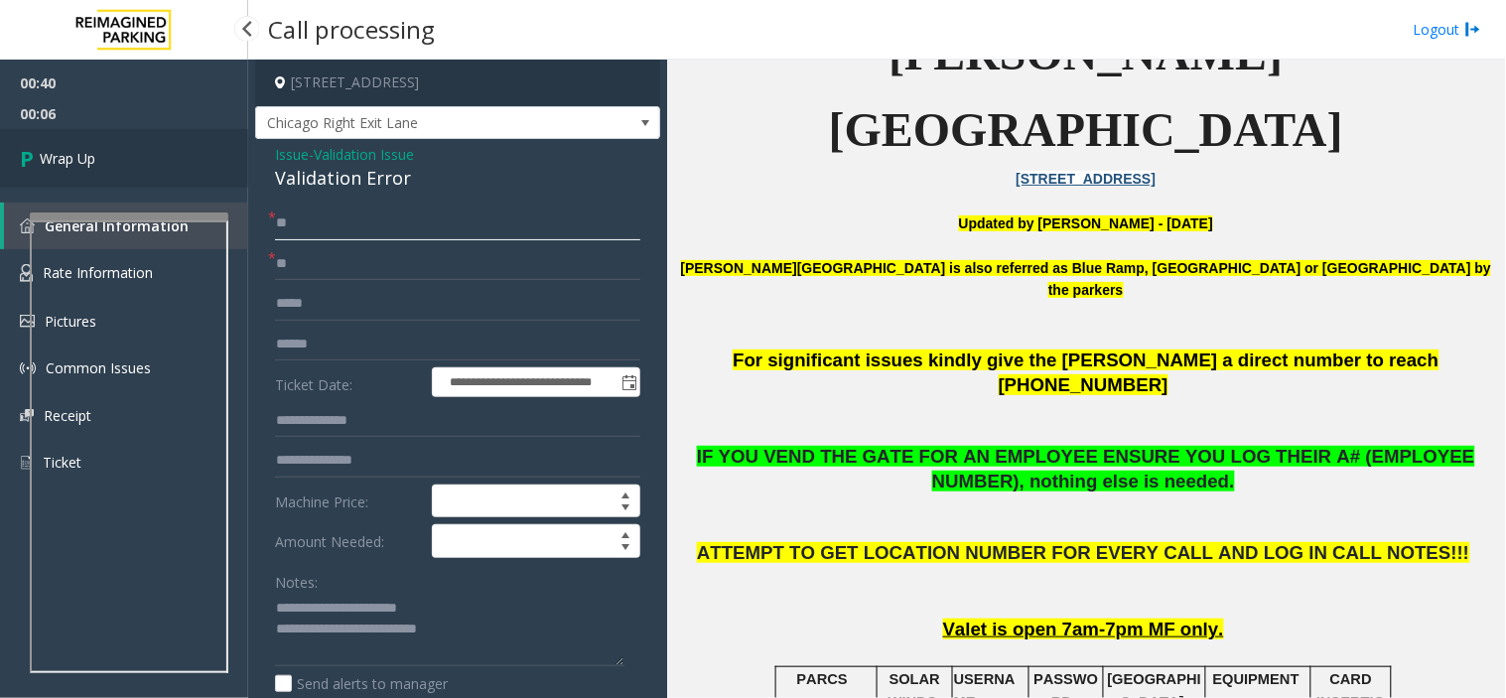
type input "**"
click at [190, 162] on link "Wrap Up" at bounding box center [124, 158] width 248 height 59
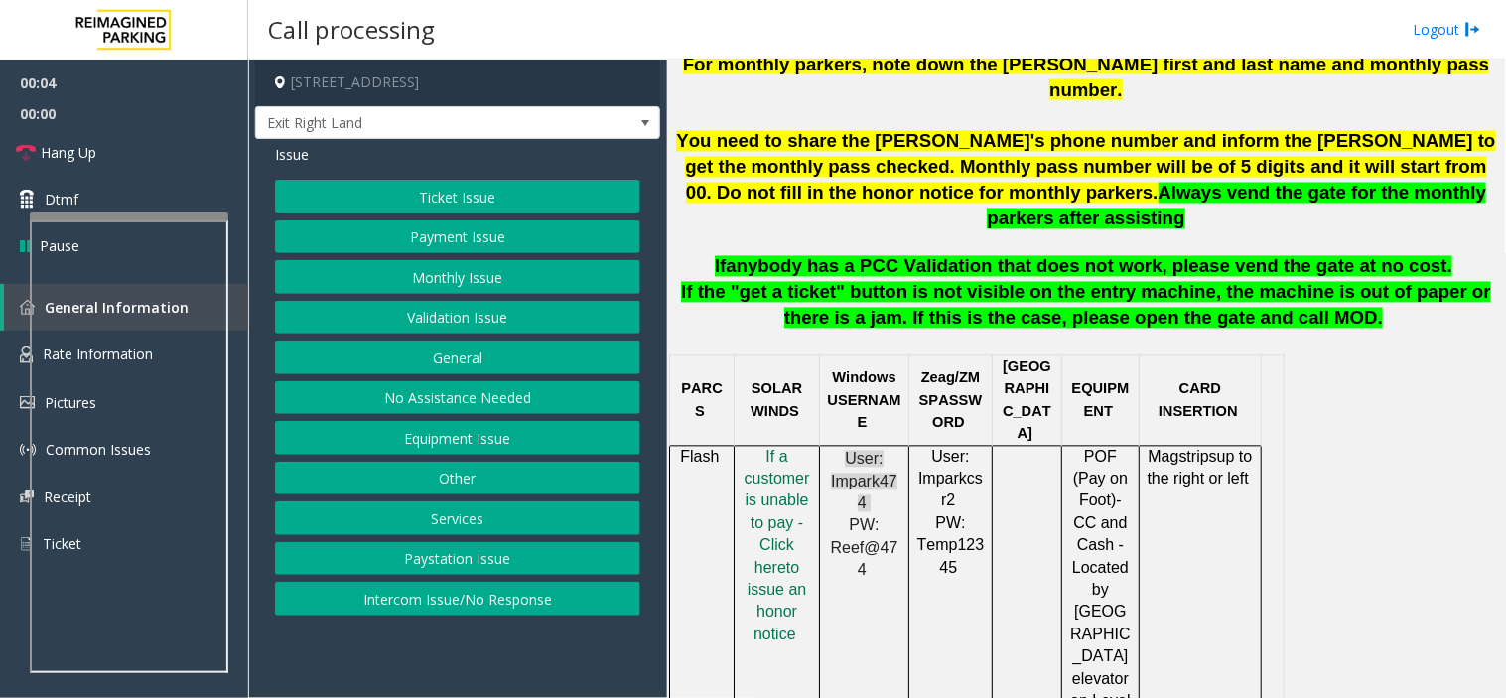
scroll to position [881, 0]
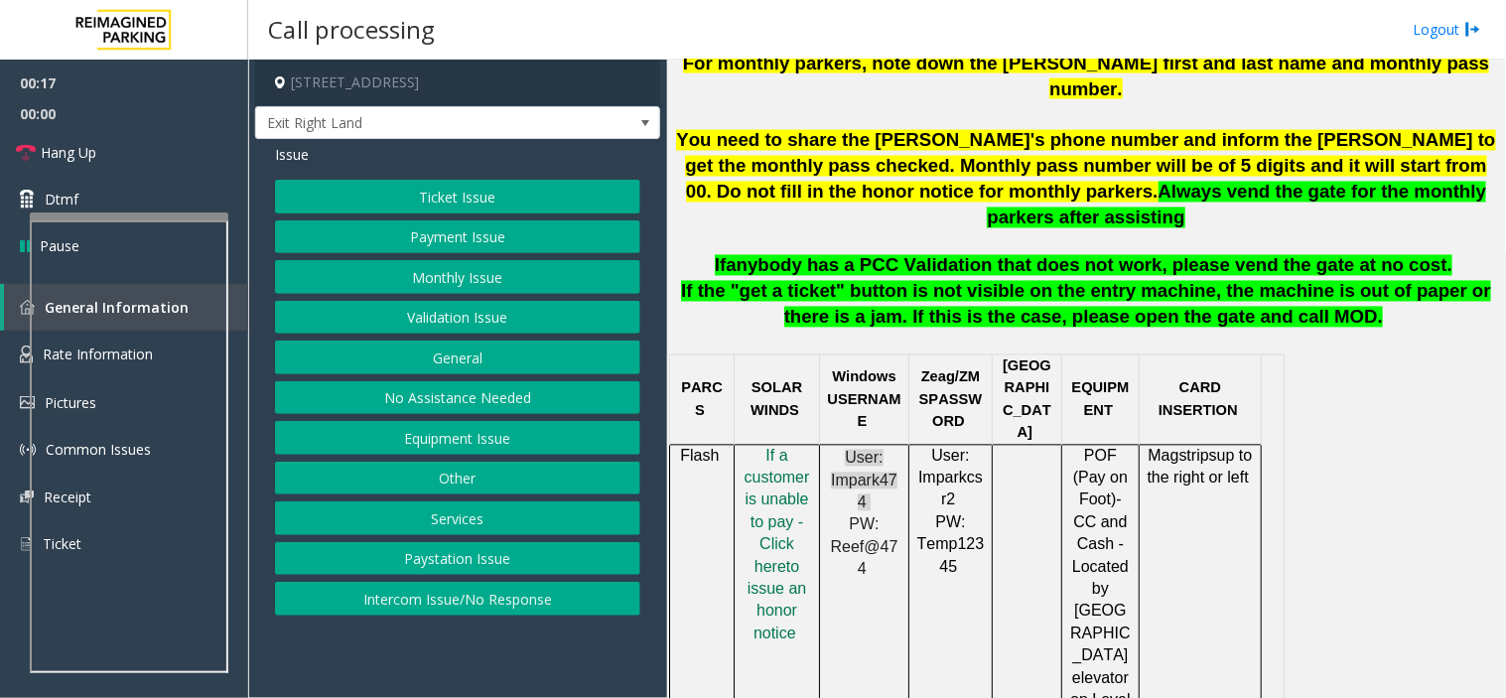
click at [451, 246] on button "Payment Issue" at bounding box center [457, 237] width 365 height 34
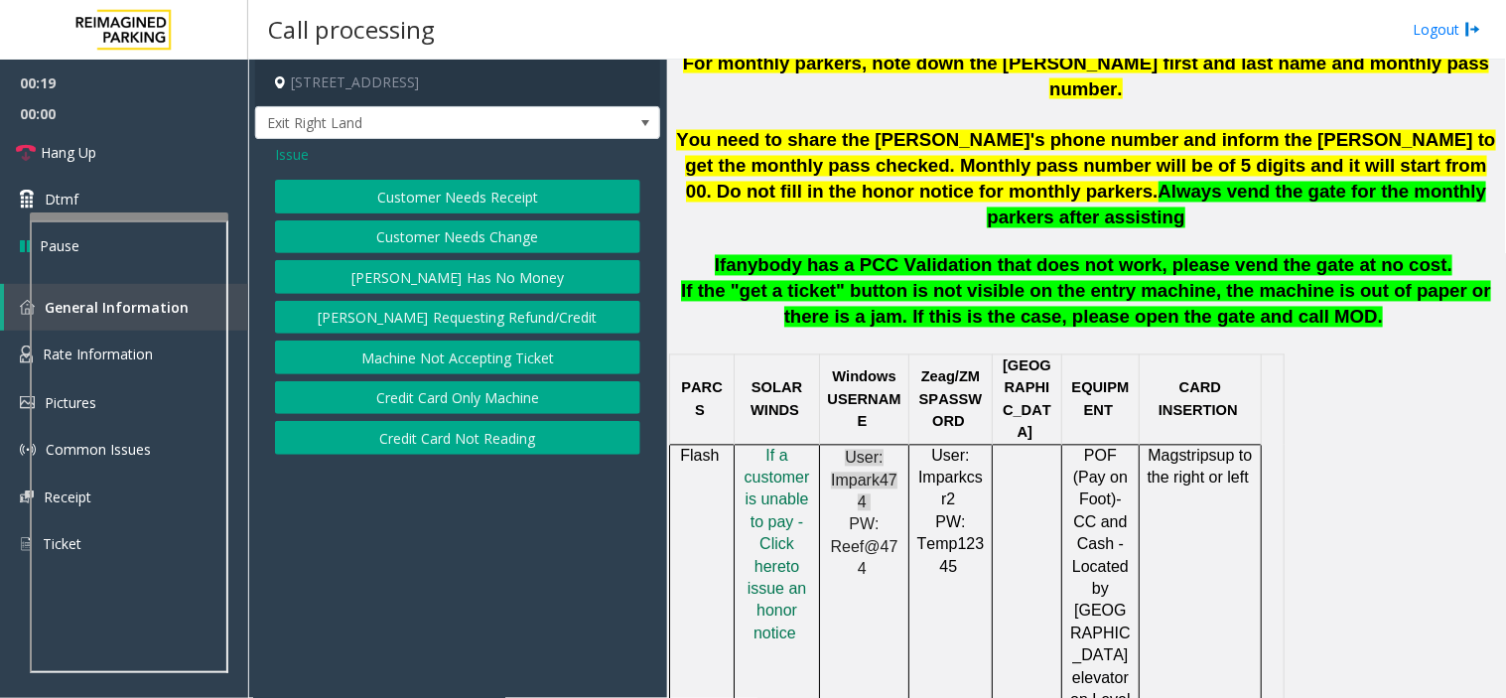
click at [393, 397] on button "Credit Card Only Machine" at bounding box center [457, 398] width 365 height 34
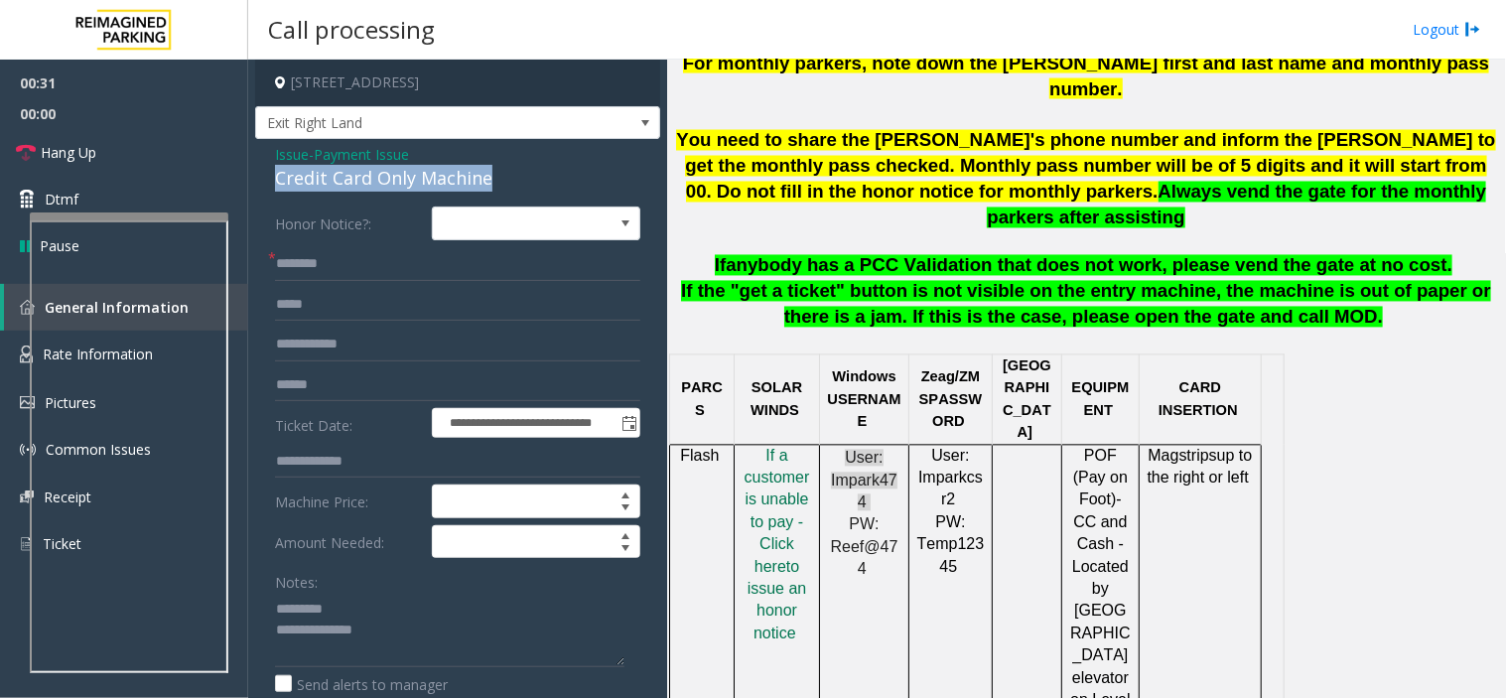
drag, startPoint x: 272, startPoint y: 175, endPoint x: 494, endPoint y: 173, distance: 222.3
click at [494, 173] on div "**********" at bounding box center [457, 630] width 405 height 982
type textarea "**********"
click at [791, 559] on span "to issue an honor notice" at bounding box center [777, 600] width 60 height 83
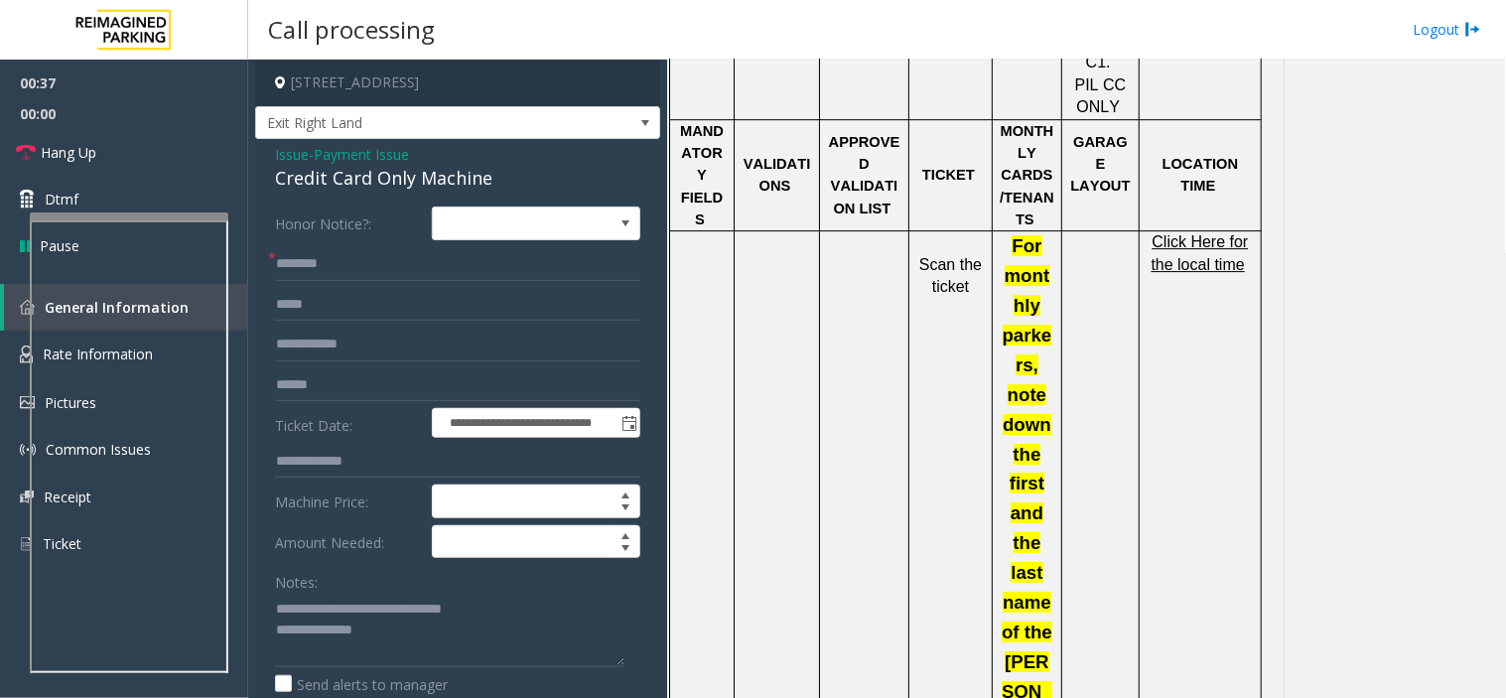
scroll to position [1543, 0]
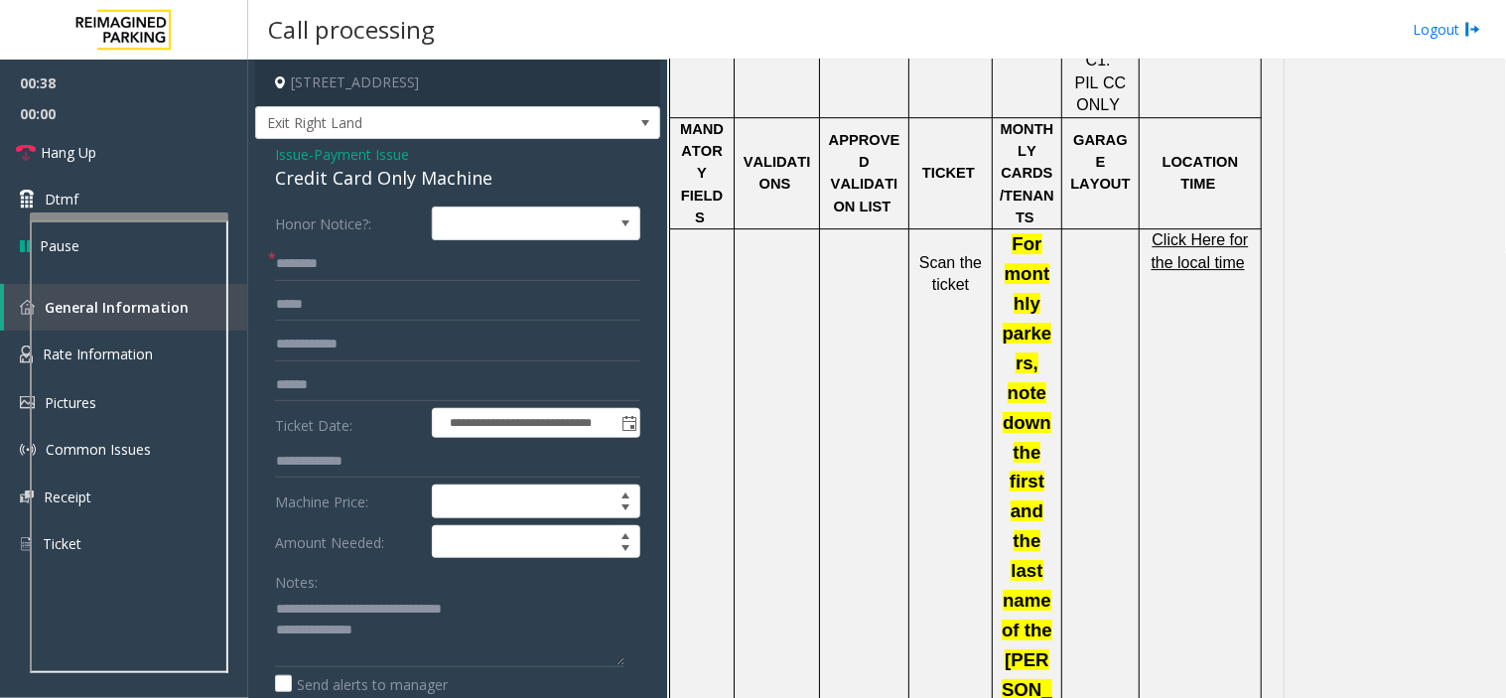
click at [1212, 231] on span "Click Here for the local time" at bounding box center [1199, 250] width 97 height 39
click at [328, 266] on input "text" at bounding box center [457, 264] width 365 height 34
type input "****"
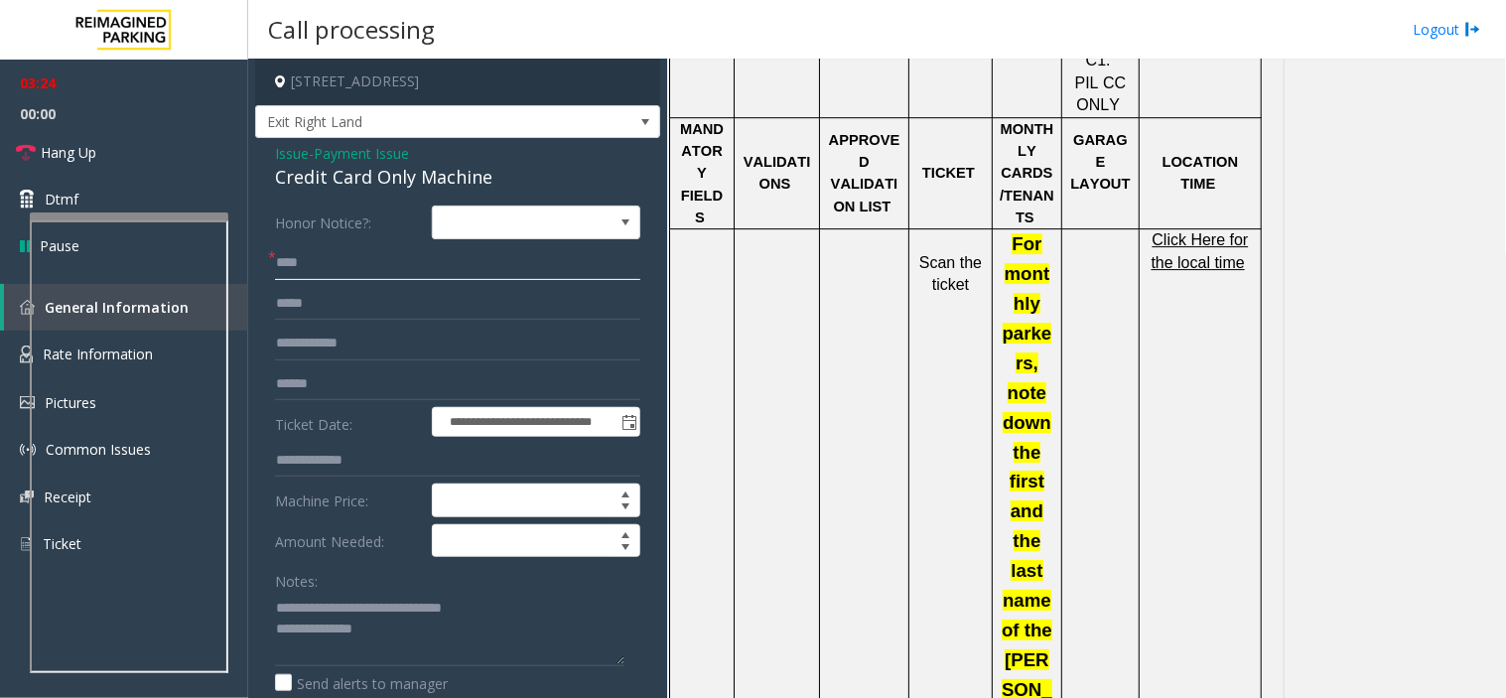
scroll to position [0, 0]
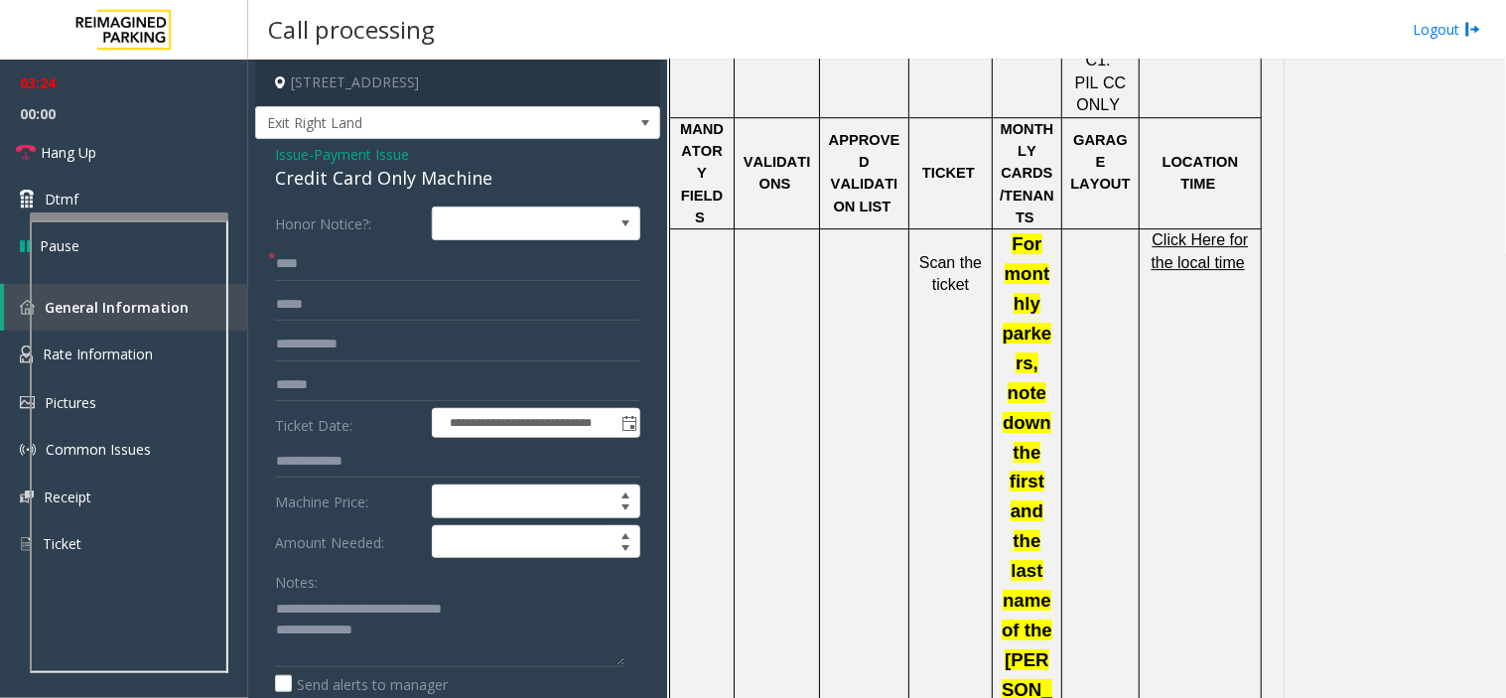
click at [403, 161] on span "Payment Issue" at bounding box center [361, 154] width 95 height 21
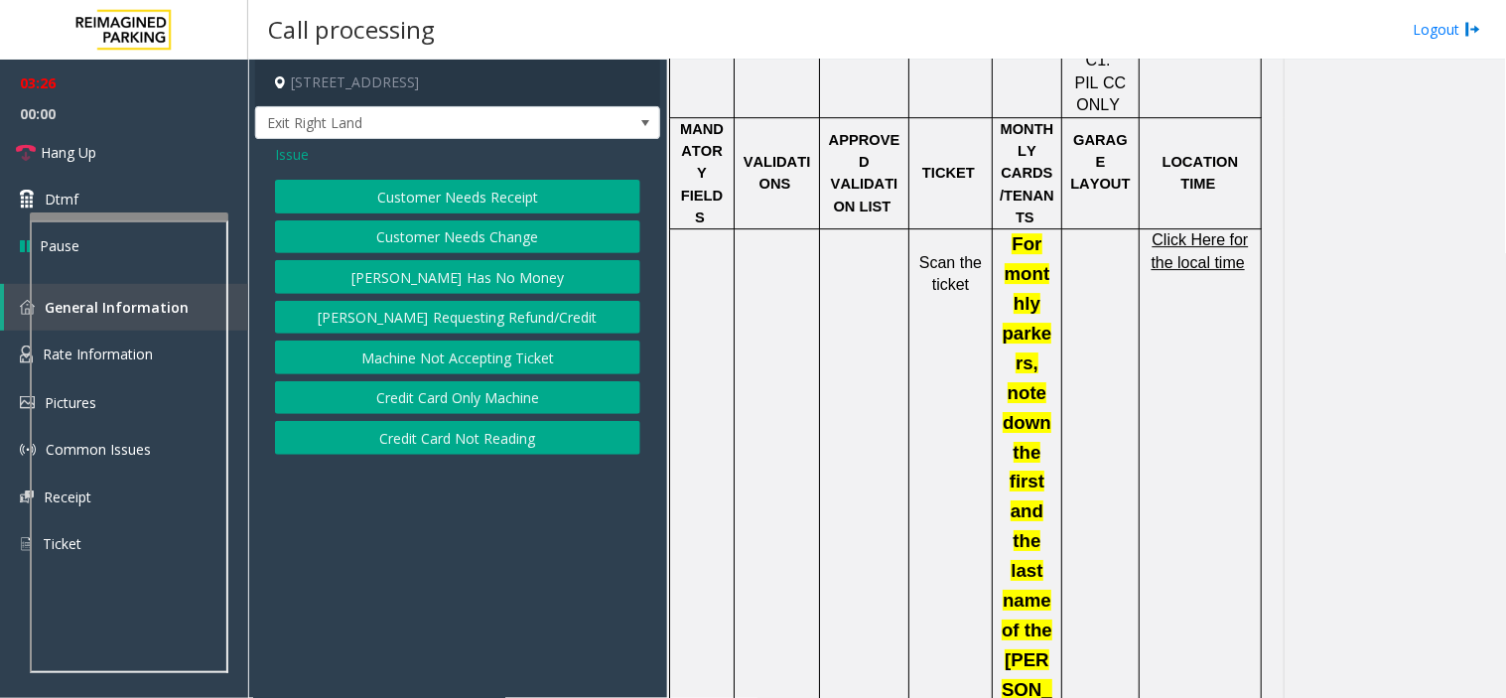
drag, startPoint x: 429, startPoint y: 271, endPoint x: 429, endPoint y: 199, distance: 71.5
click at [429, 199] on div "Customer Needs Receipt Customer Needs Change [PERSON_NAME] Has No Money [PERSON…" at bounding box center [457, 317] width 365 height 275
drag, startPoint x: 472, startPoint y: 399, endPoint x: 483, endPoint y: 444, distance: 46.0
click at [483, 444] on div "Customer Needs Receipt Customer Needs Change [PERSON_NAME] Has No Money [PERSON…" at bounding box center [457, 317] width 365 height 275
click at [483, 444] on button "Credit Card Not Reading" at bounding box center [457, 438] width 365 height 34
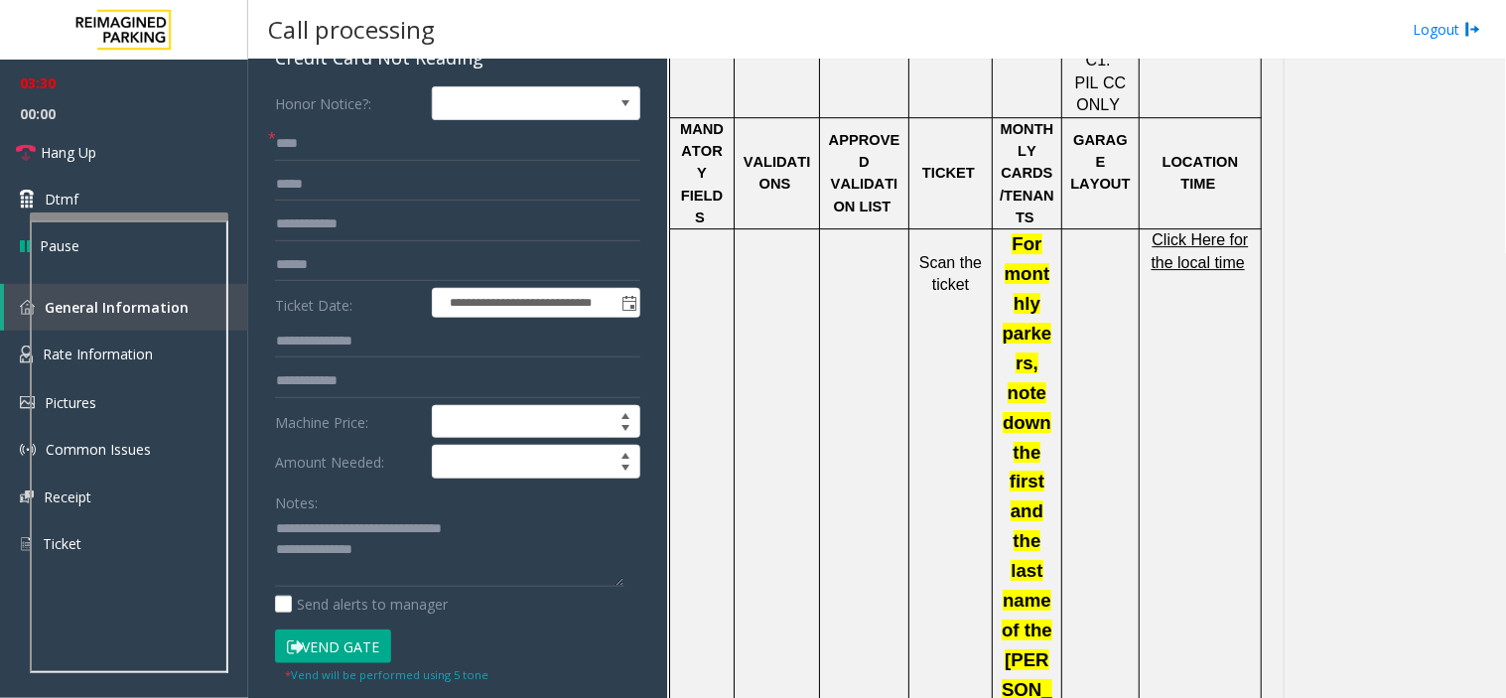
scroll to position [330, 0]
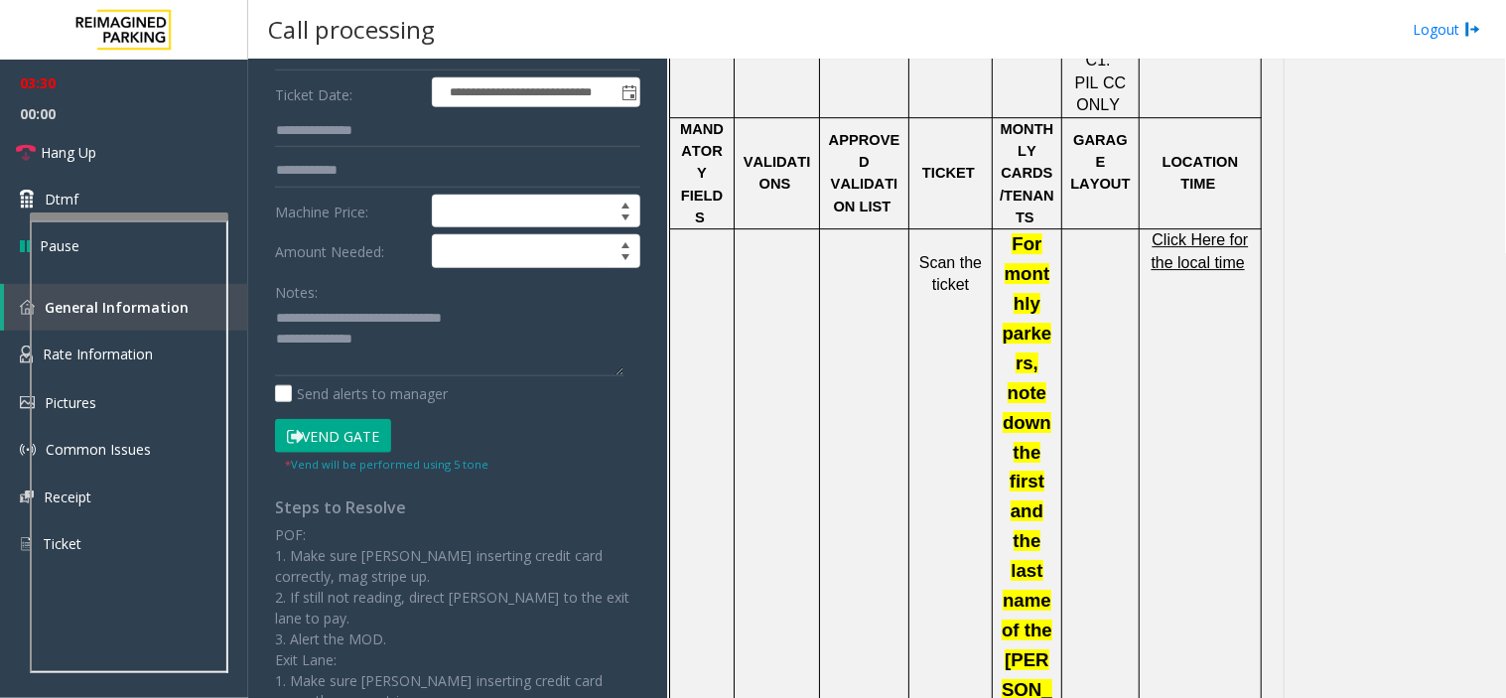
click at [332, 425] on button "Vend Gate" at bounding box center [333, 436] width 116 height 34
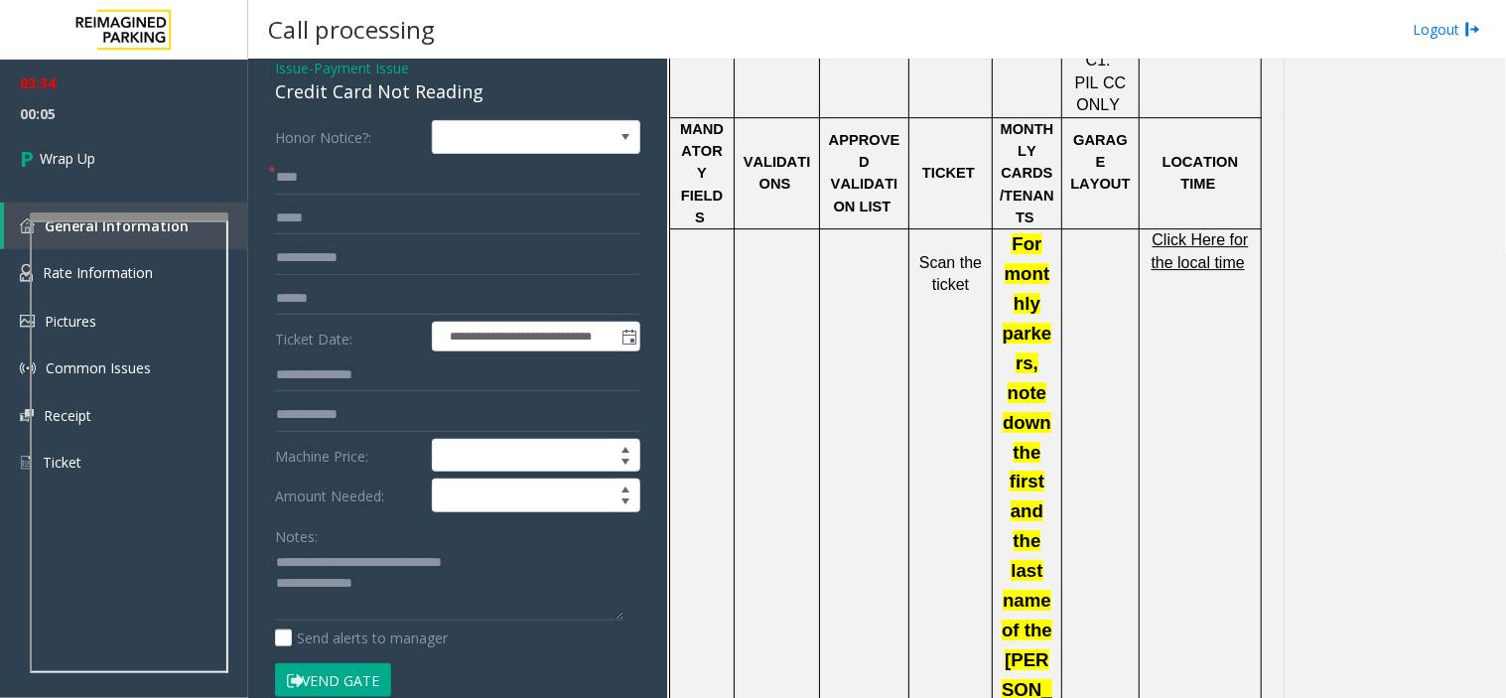
scroll to position [0, 0]
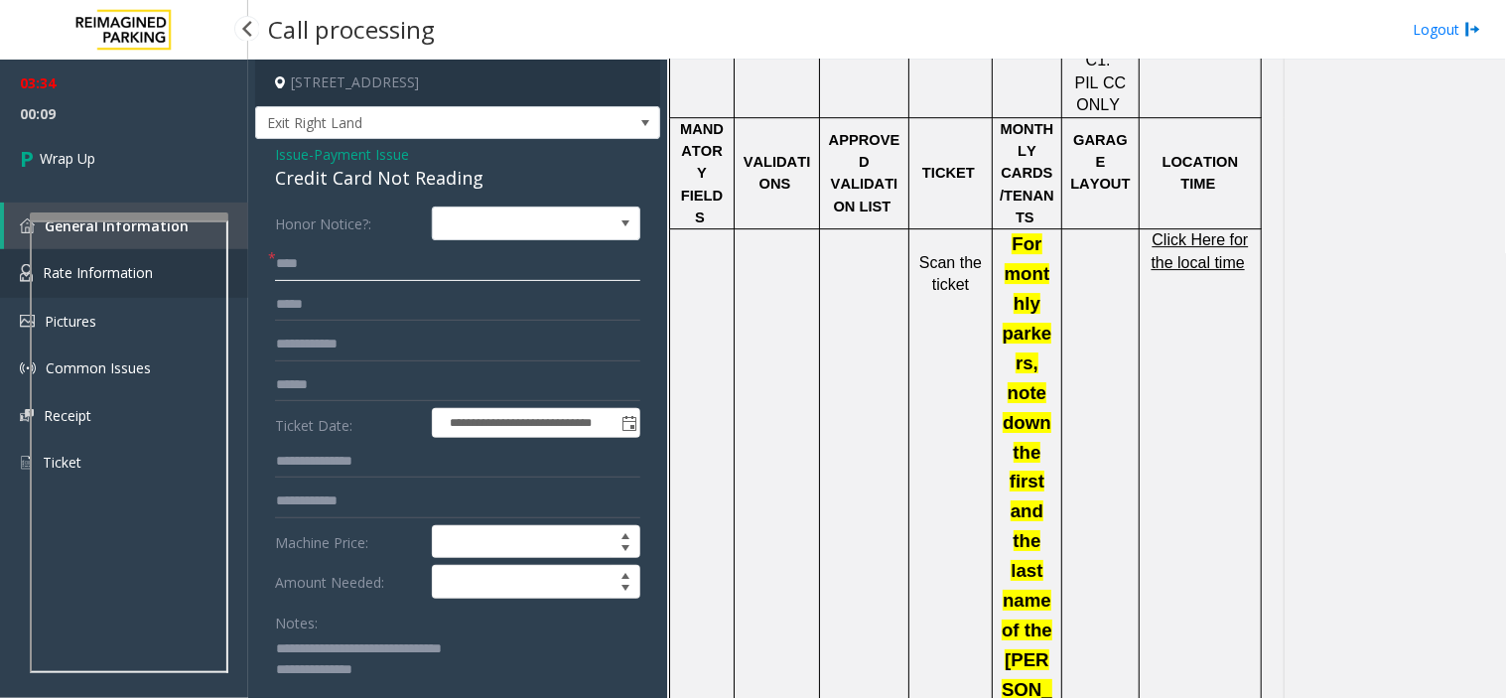
drag, startPoint x: 352, startPoint y: 256, endPoint x: 244, endPoint y: 258, distance: 108.2
click at [244, 258] on app-root "**********" at bounding box center [753, 349] width 1506 height 698
click at [374, 669] on textarea at bounding box center [449, 670] width 349 height 74
paste textarea "**********"
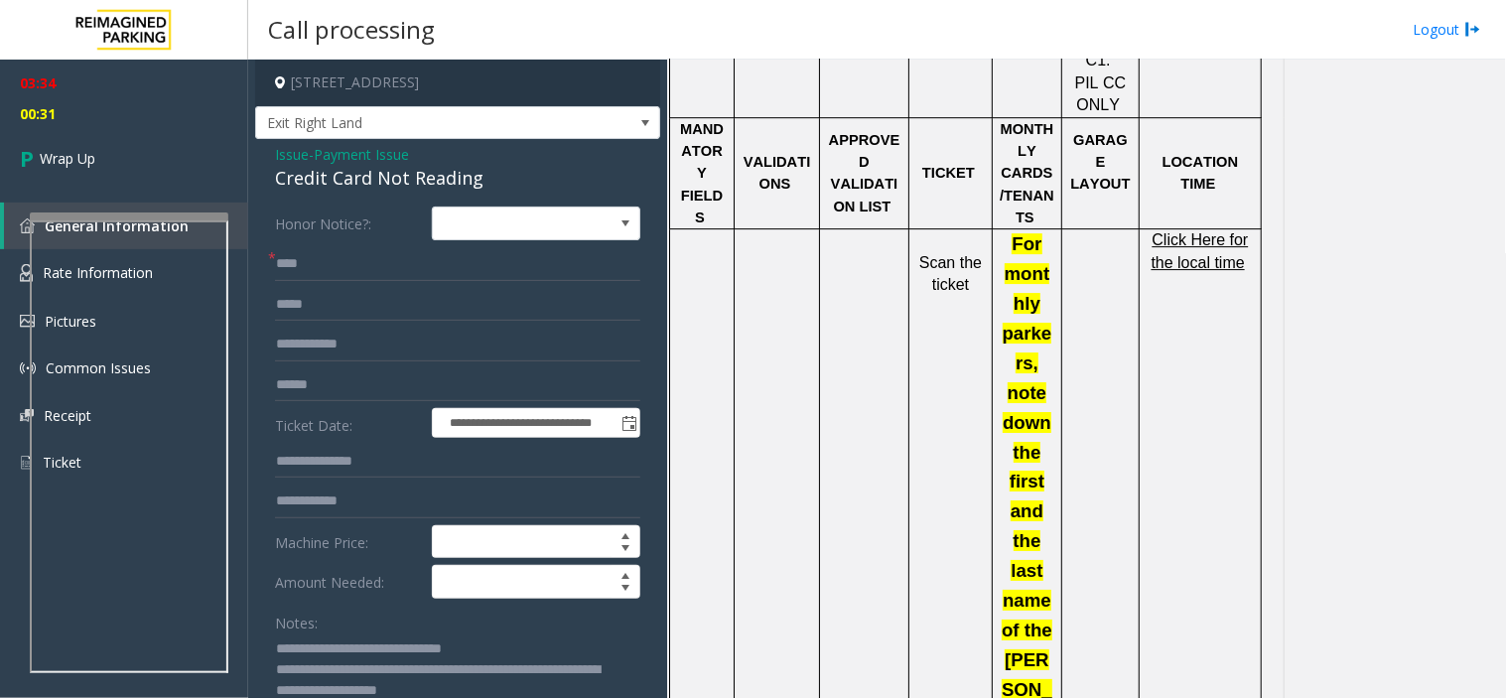
scroll to position [8, 0]
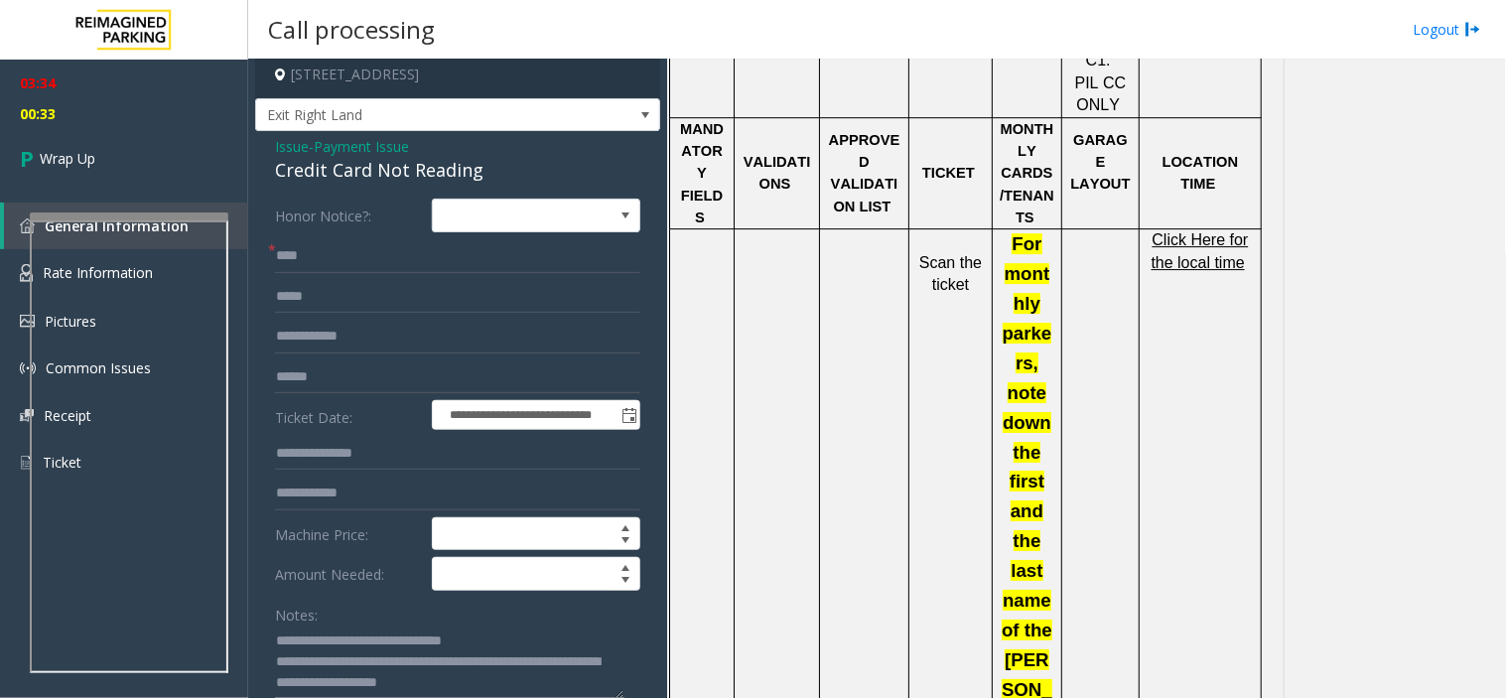
type textarea "**********"
click at [389, 144] on span "Payment Issue" at bounding box center [361, 146] width 95 height 21
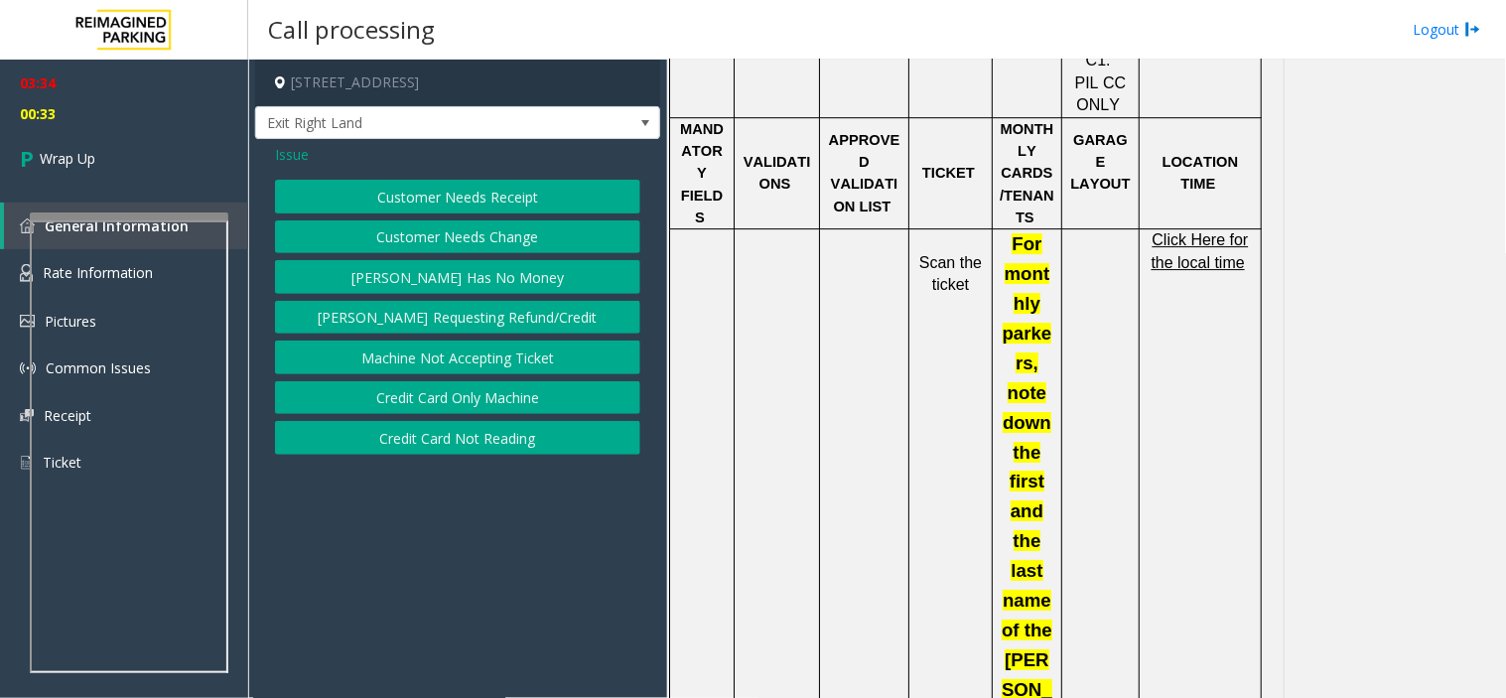
scroll to position [0, 0]
click at [440, 412] on button "Credit Card Only Machine" at bounding box center [457, 398] width 365 height 34
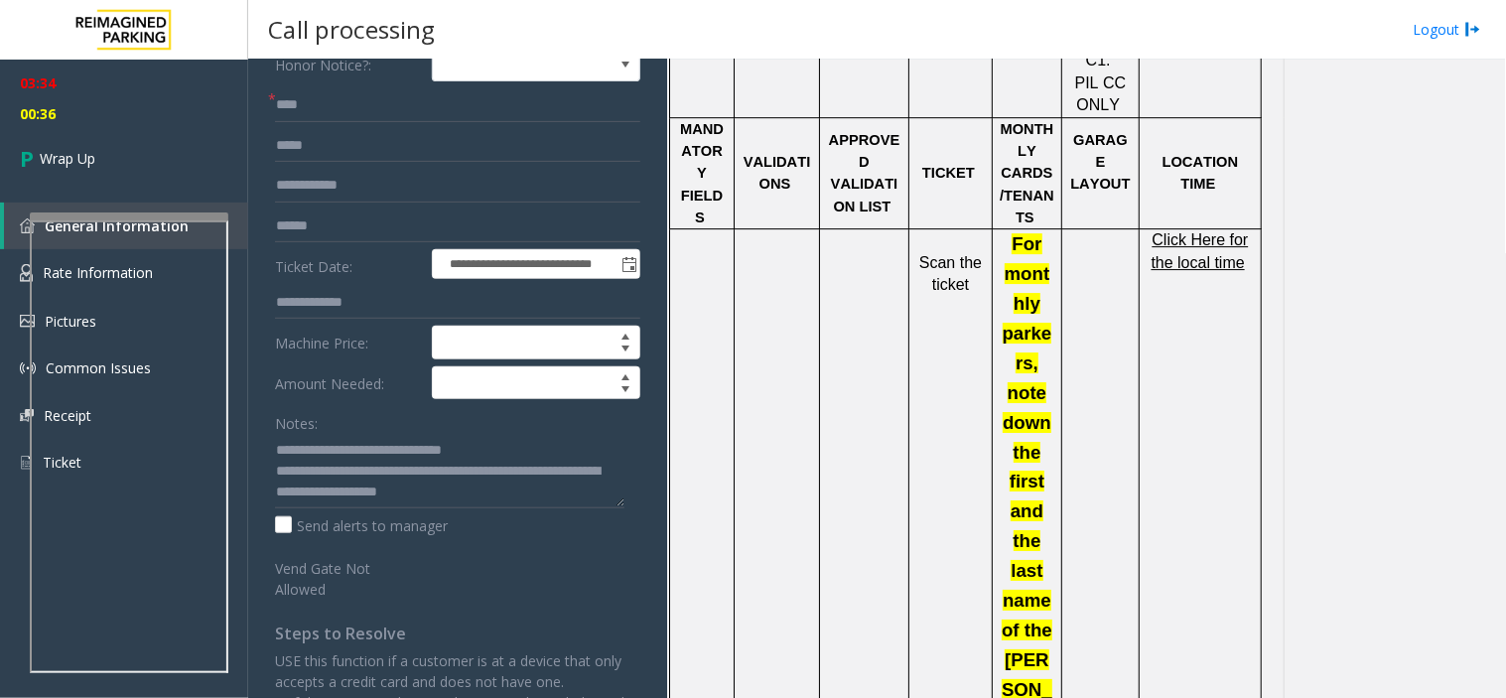
scroll to position [110, 0]
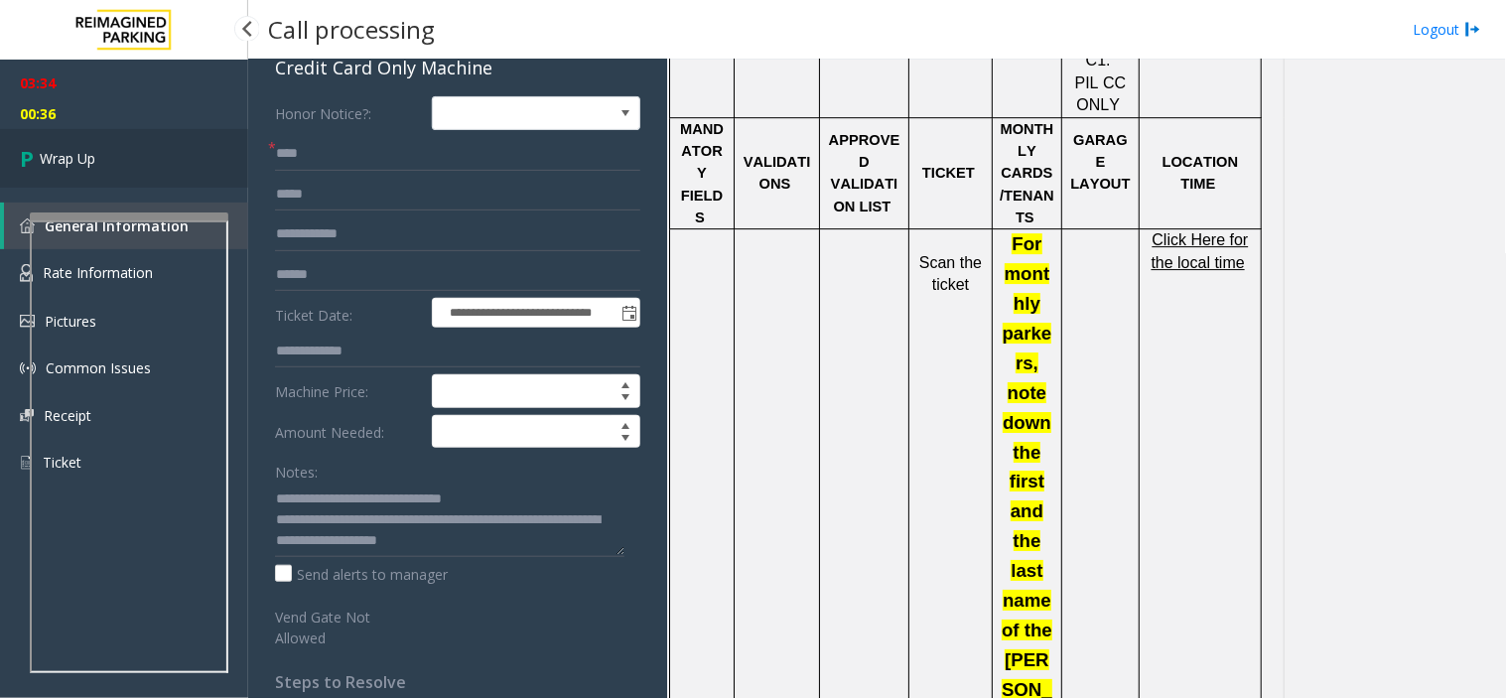
click at [152, 154] on link "Wrap Up" at bounding box center [124, 158] width 248 height 59
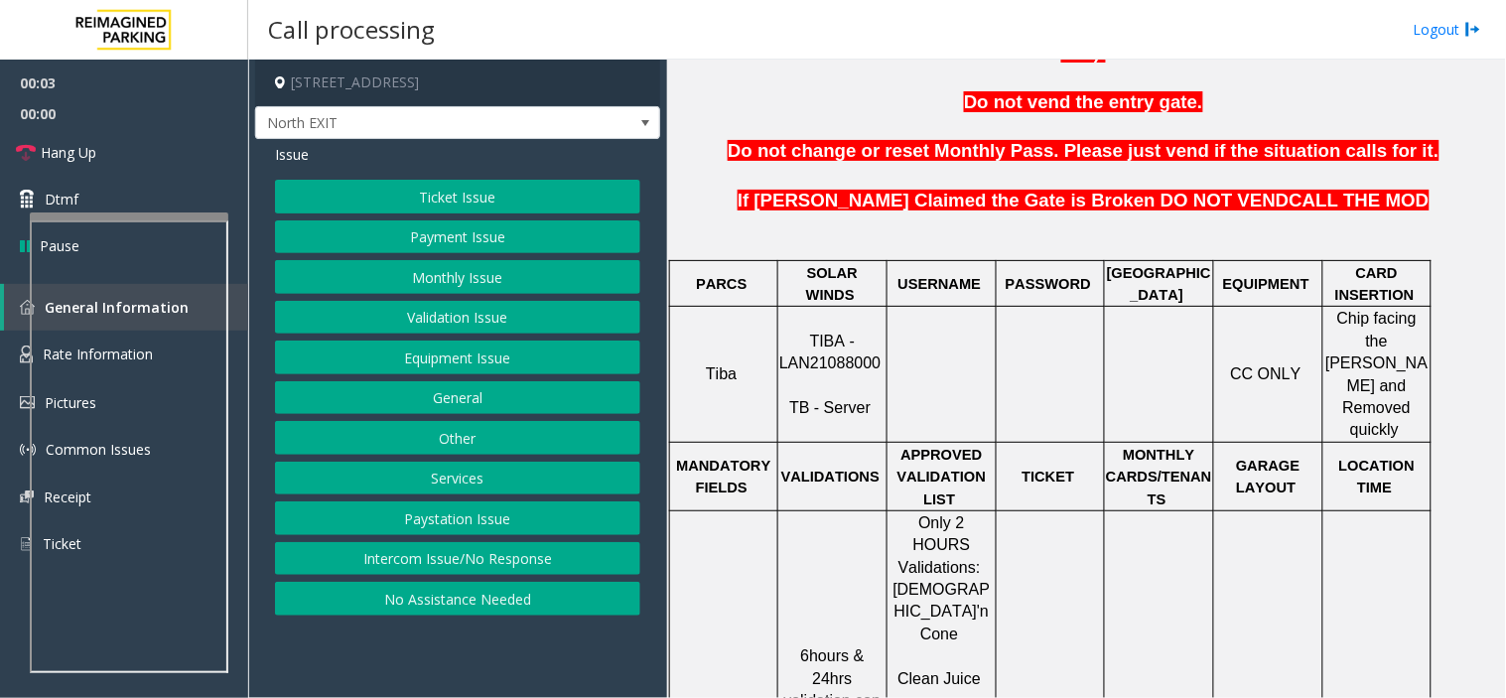
scroll to position [771, 0]
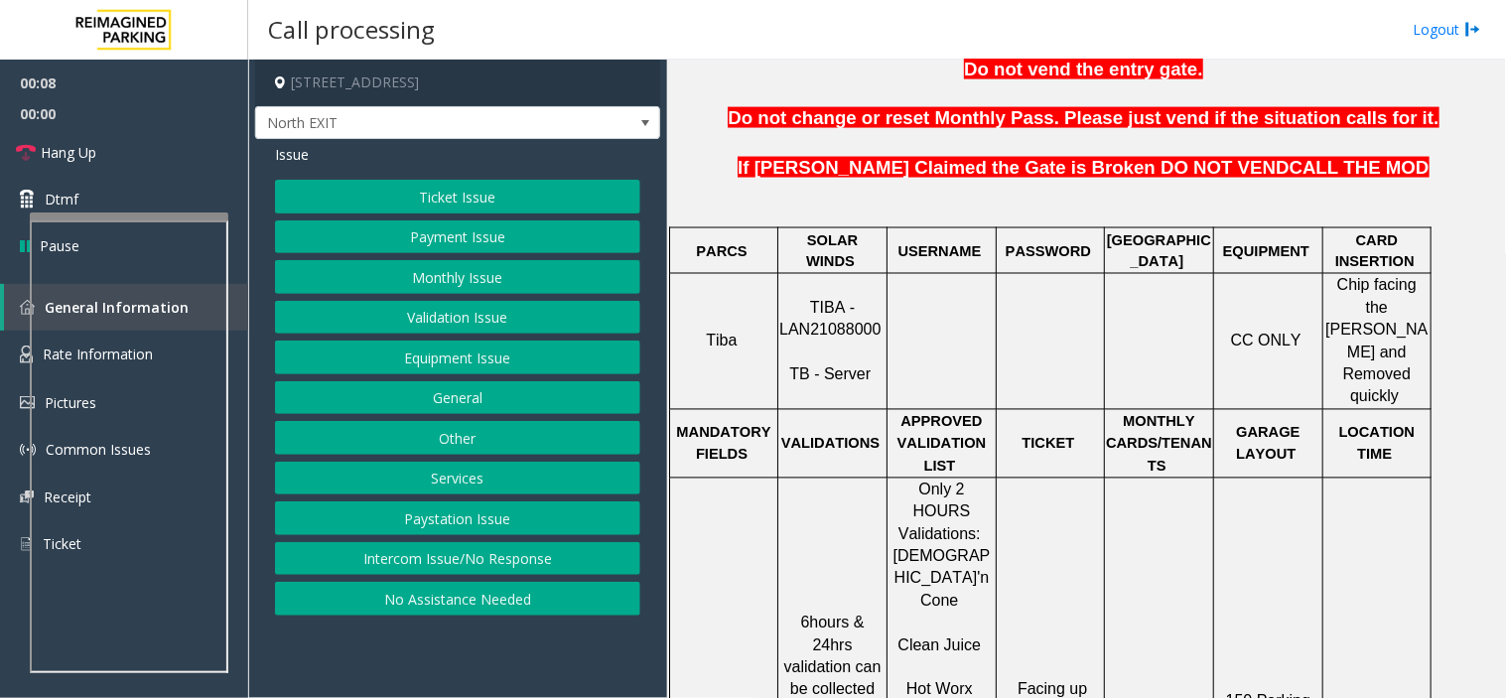
click at [512, 551] on button "Intercom Issue/No Response" at bounding box center [457, 559] width 365 height 34
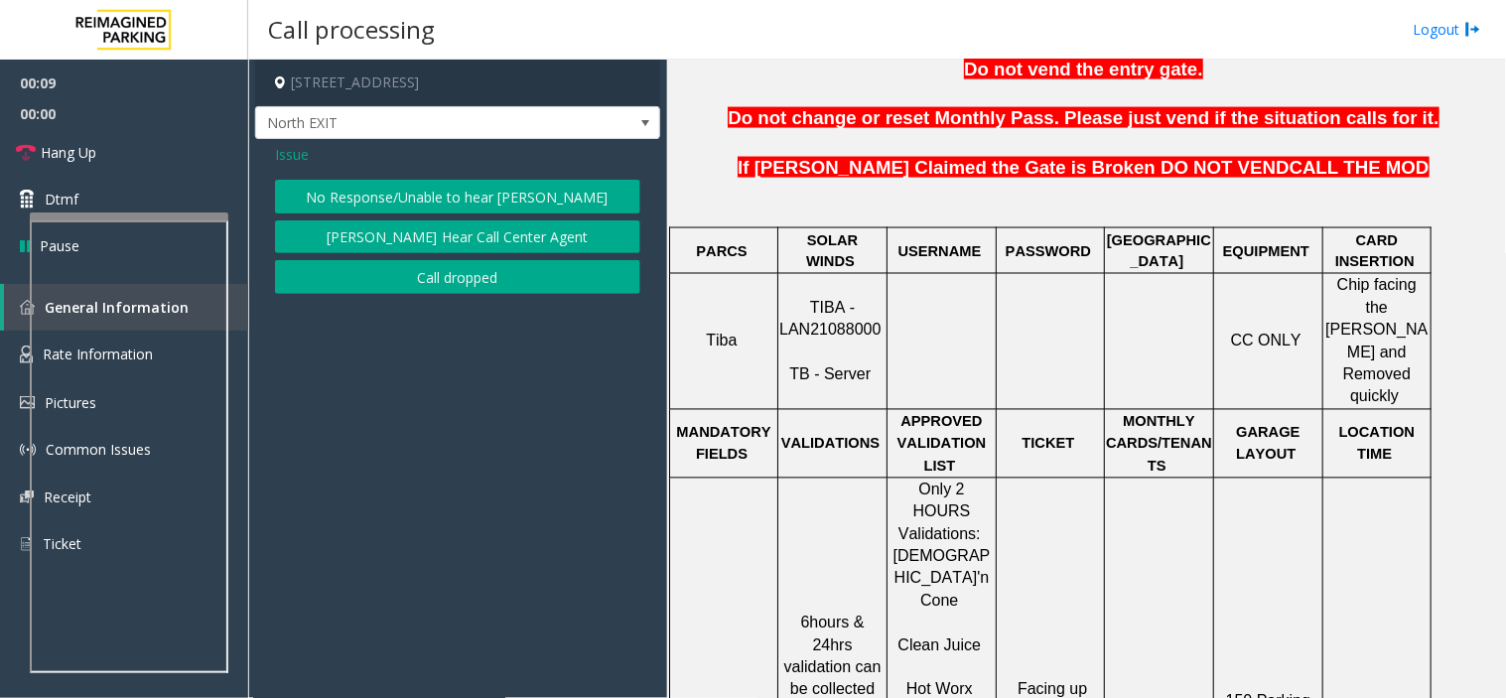
click at [493, 190] on button "No Response/Unable to hear [PERSON_NAME]" at bounding box center [457, 197] width 365 height 34
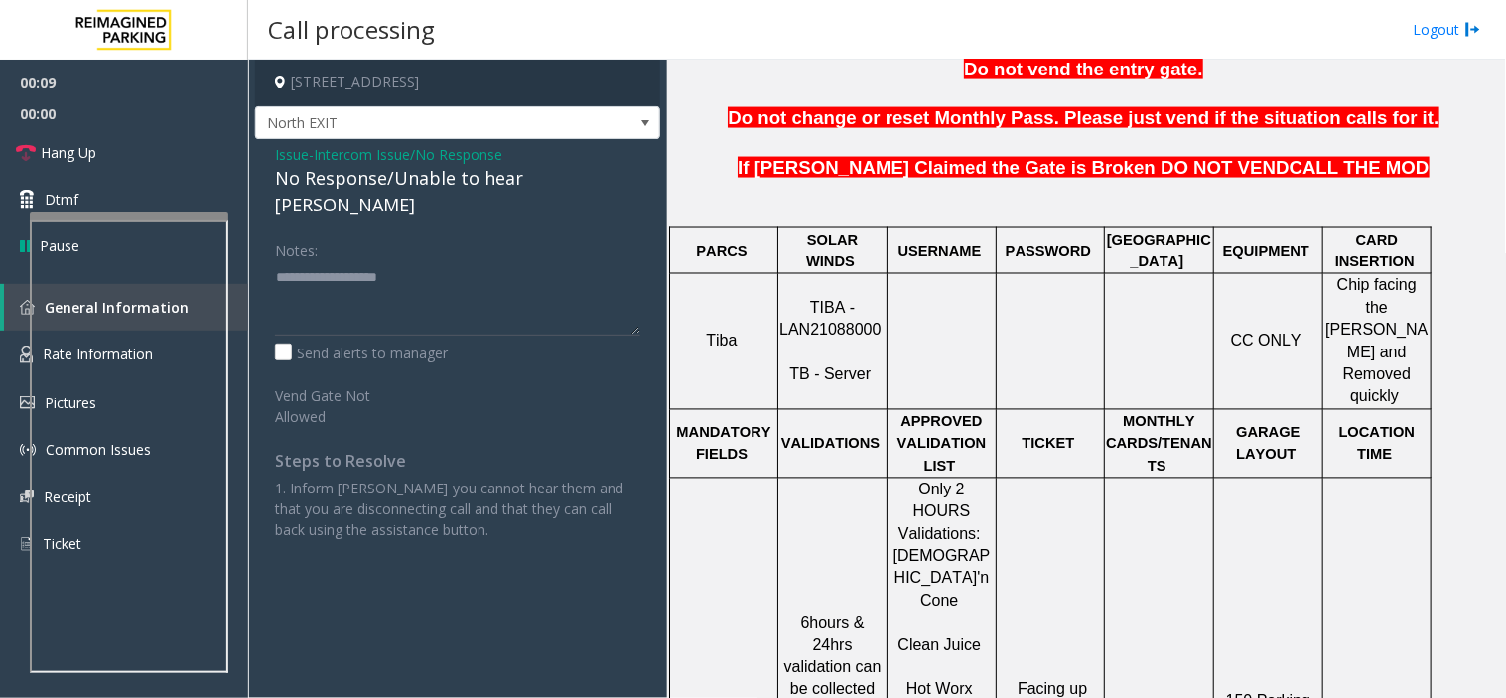
click at [467, 182] on div "No Response/Unable to hear [PERSON_NAME]" at bounding box center [457, 192] width 365 height 54
type textarea "**********"
click at [165, 123] on span "00:00" at bounding box center [124, 113] width 248 height 31
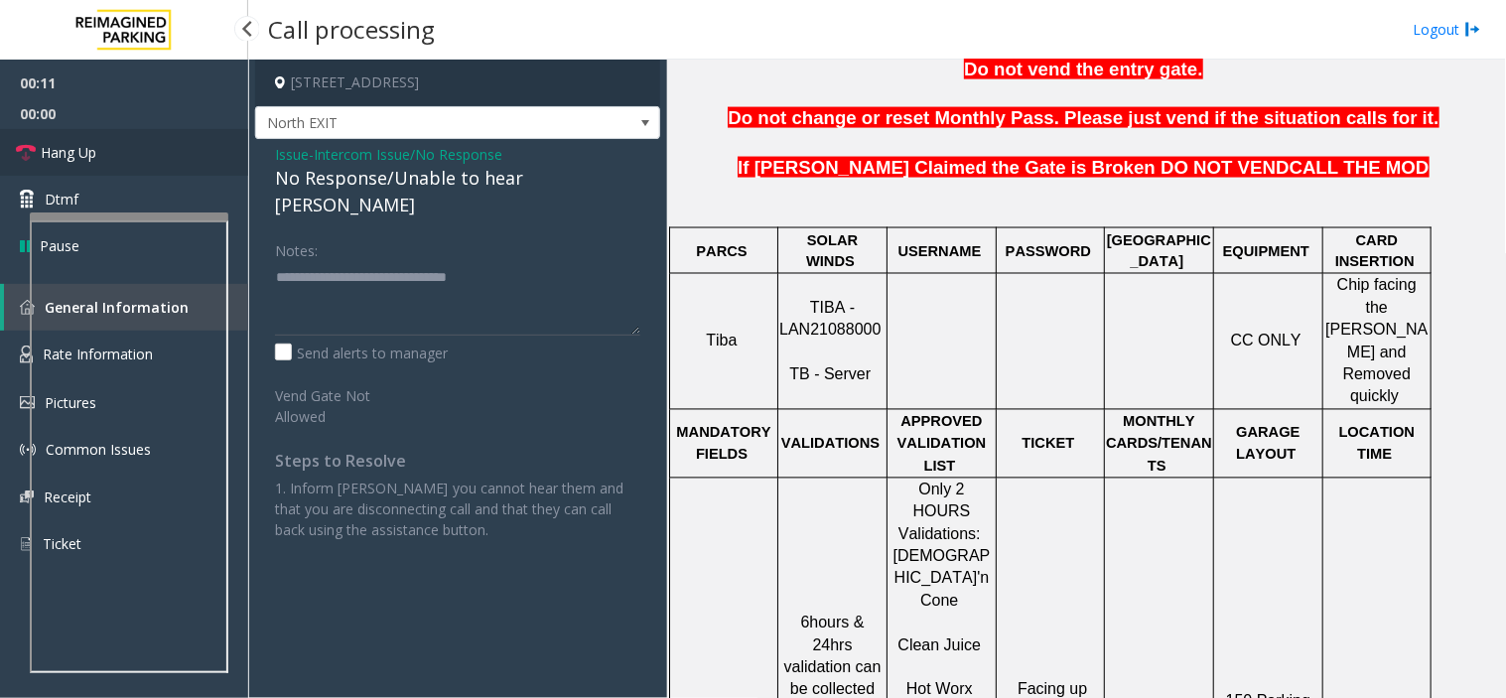
click at [166, 142] on link "Hang Up" at bounding box center [124, 152] width 248 height 47
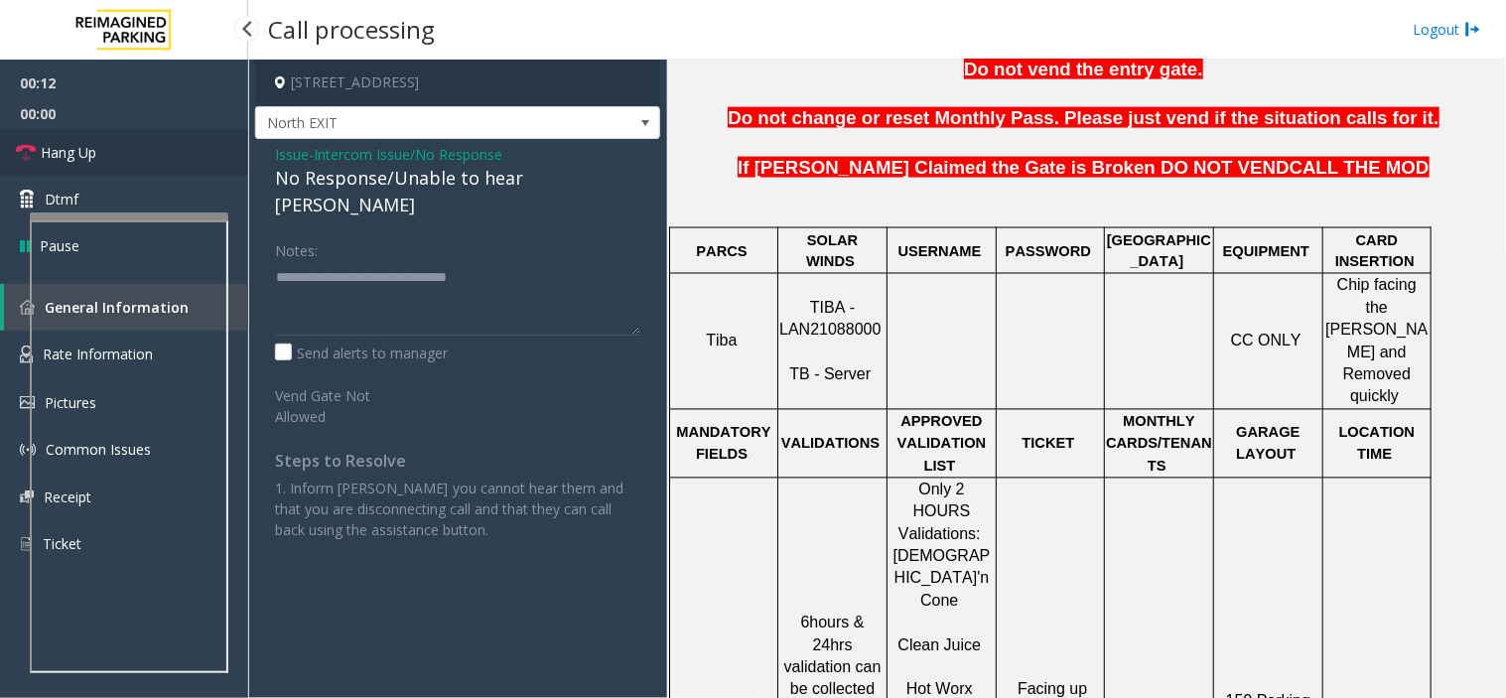
click at [166, 142] on link "Hang Up" at bounding box center [124, 152] width 248 height 47
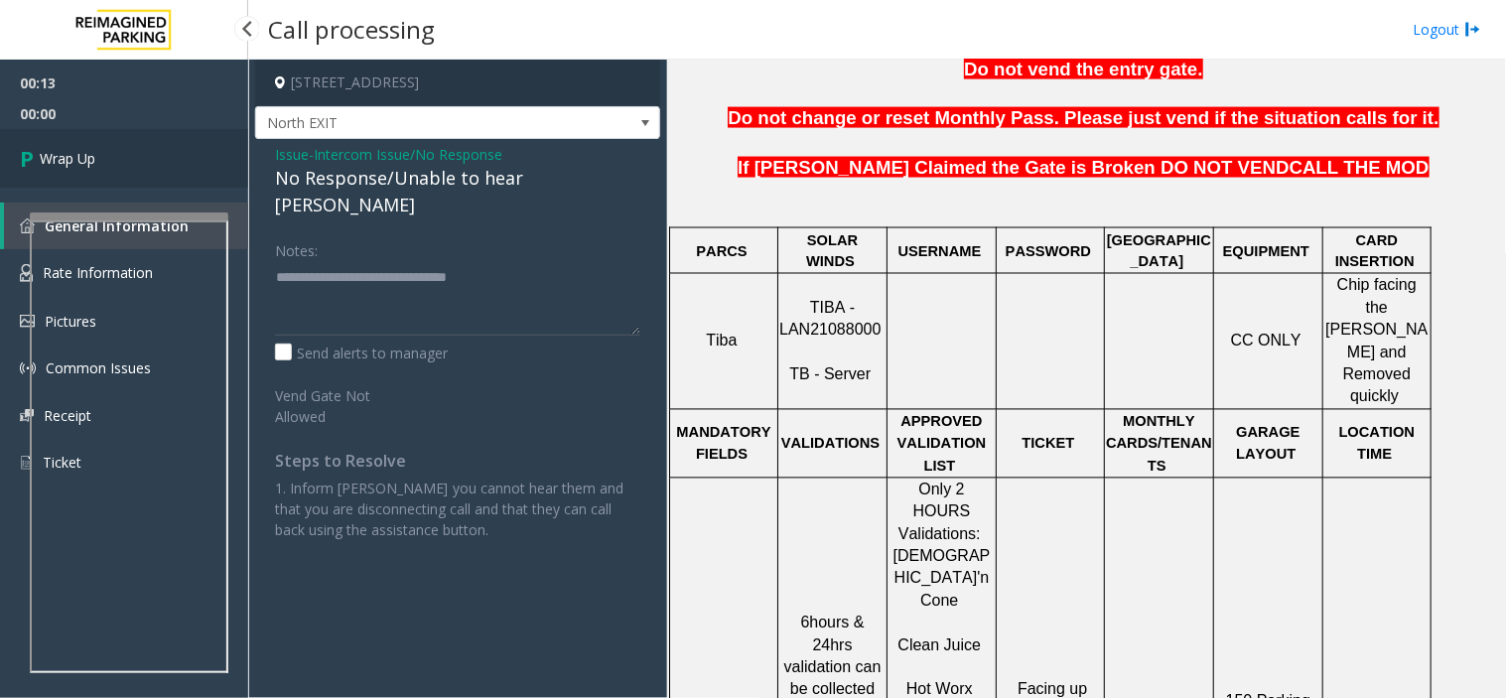
click at [166, 142] on link "Wrap Up" at bounding box center [124, 158] width 248 height 59
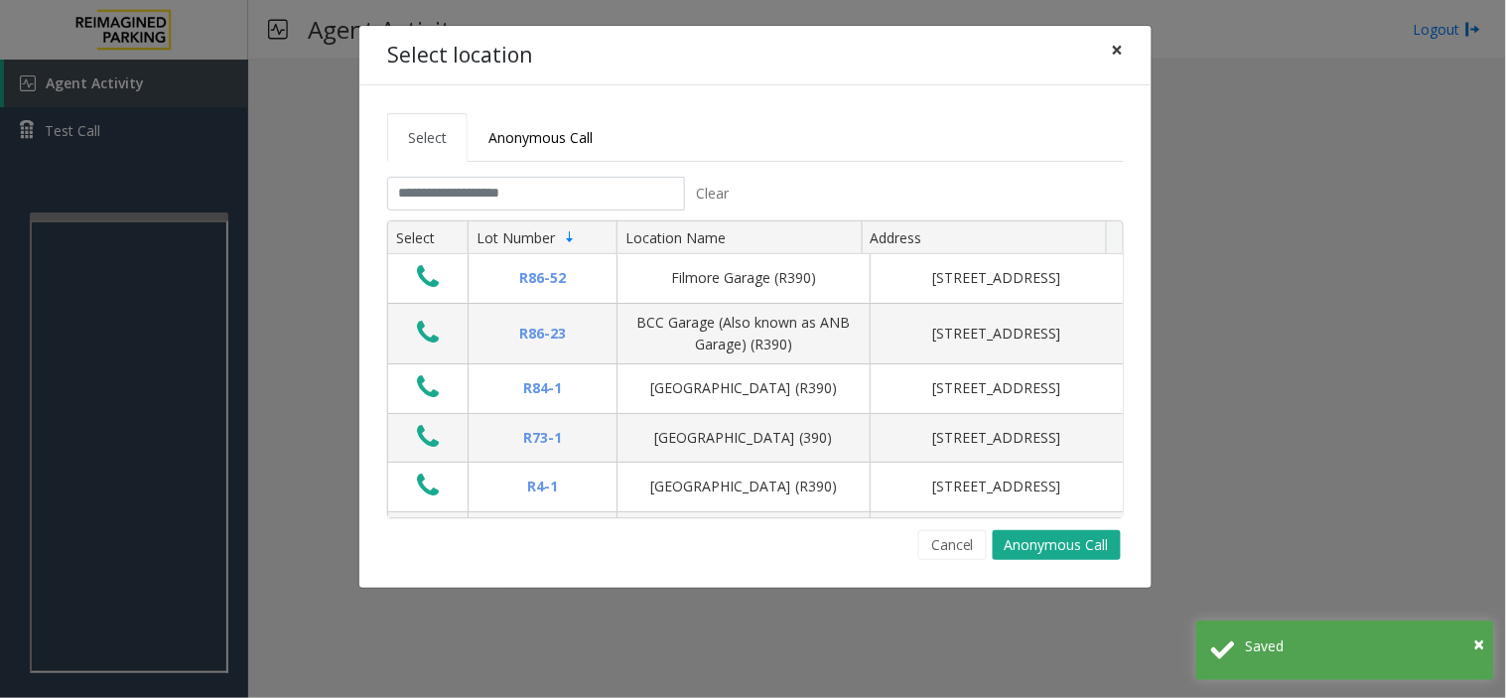
click at [1118, 45] on span "×" at bounding box center [1118, 50] width 12 height 28
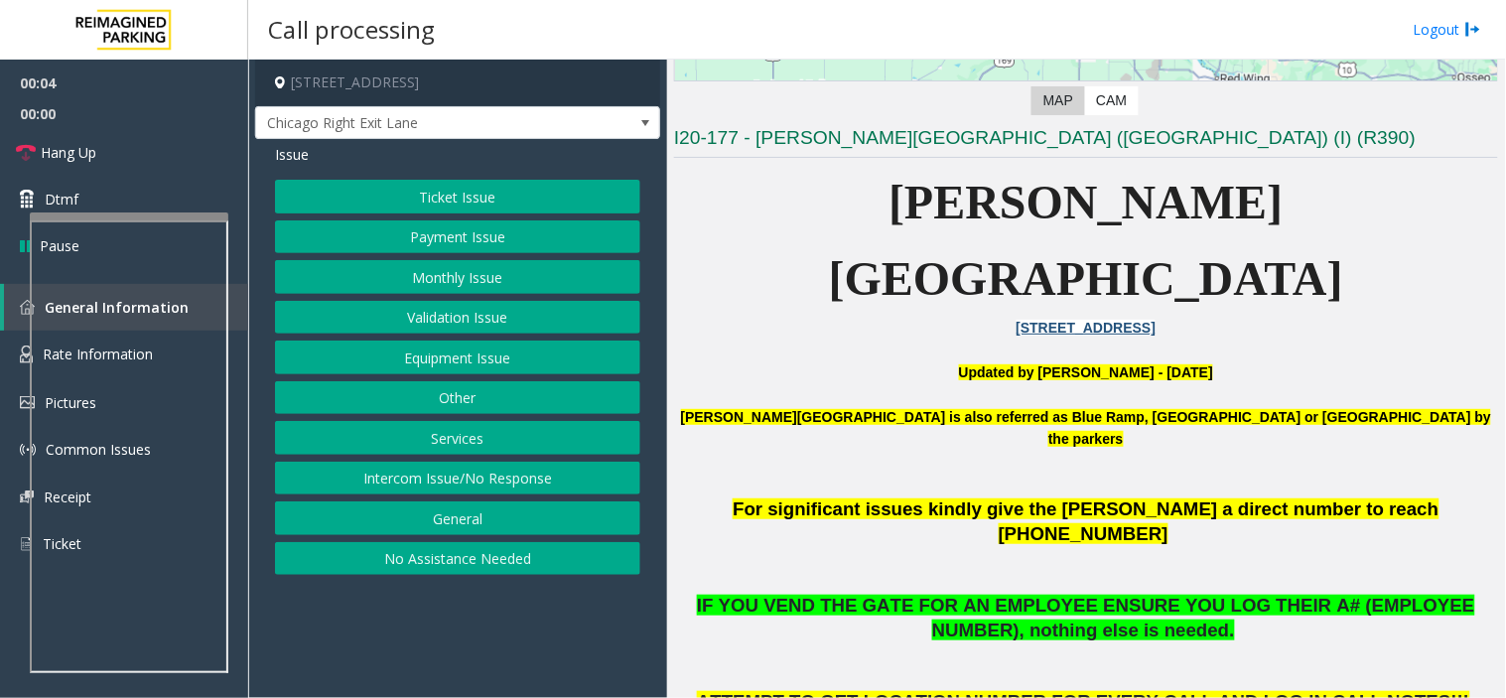
scroll to position [441, 0]
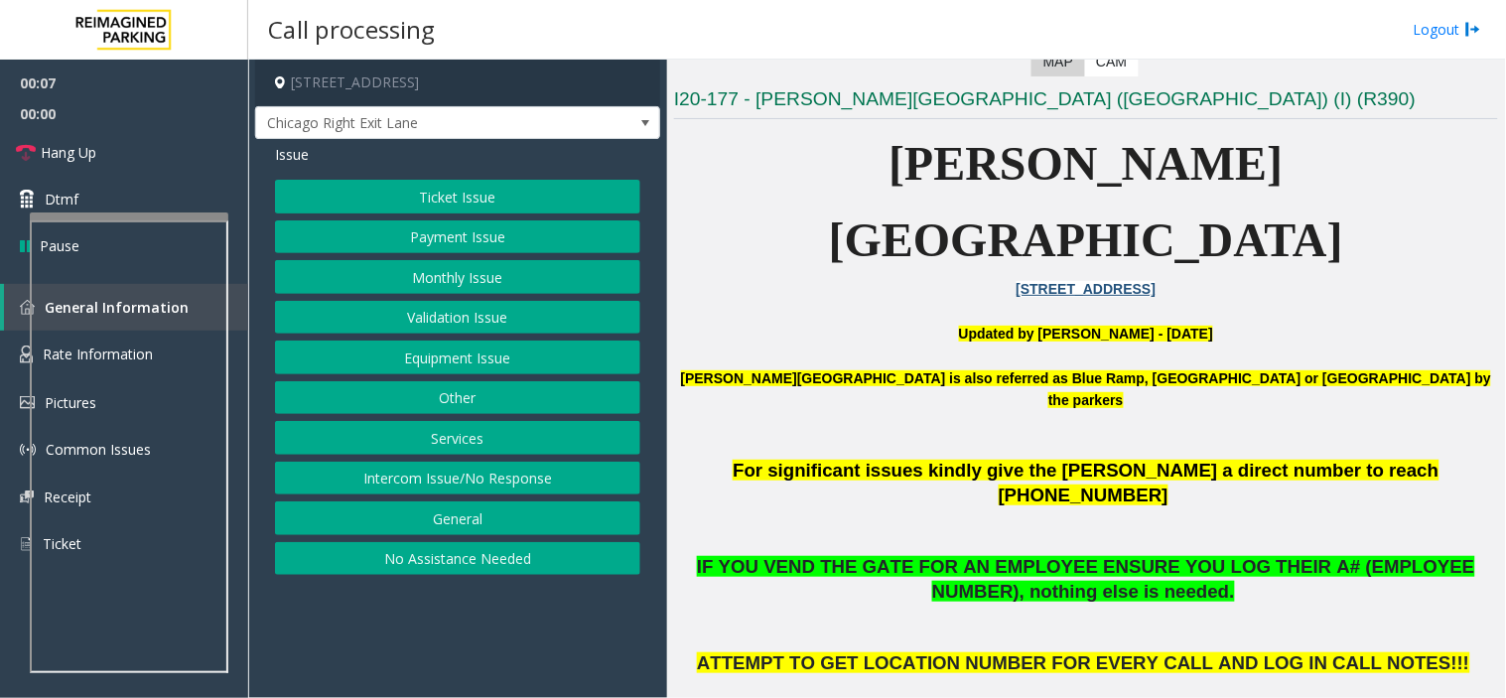
click at [540, 191] on button "Ticket Issue" at bounding box center [457, 197] width 365 height 34
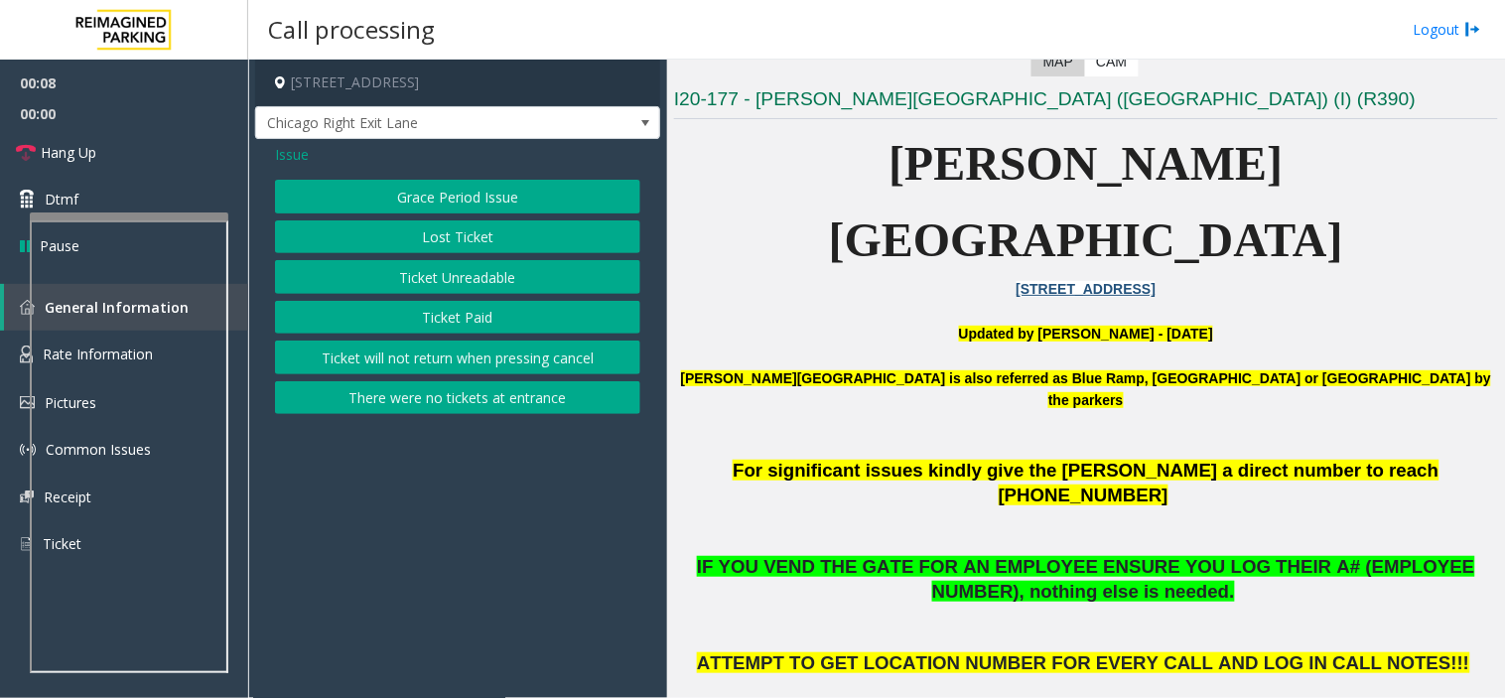
click at [457, 280] on button "Ticket Unreadable" at bounding box center [457, 277] width 365 height 34
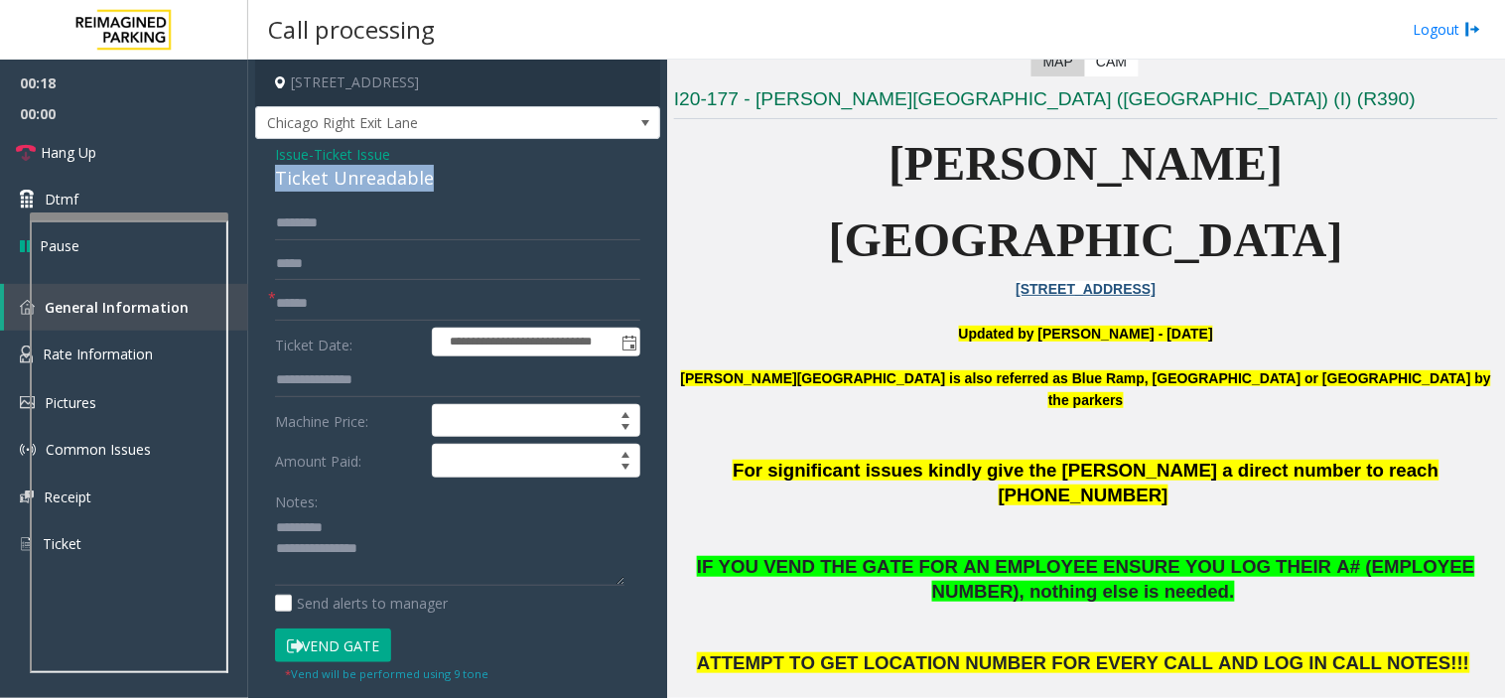
drag, startPoint x: 273, startPoint y: 176, endPoint x: 425, endPoint y: 185, distance: 152.1
click at [425, 185] on div "**********" at bounding box center [457, 623] width 405 height 969
click at [355, 642] on button "Vend Gate" at bounding box center [333, 645] width 116 height 34
click at [552, 558] on textarea at bounding box center [449, 549] width 349 height 74
type textarea "**********"
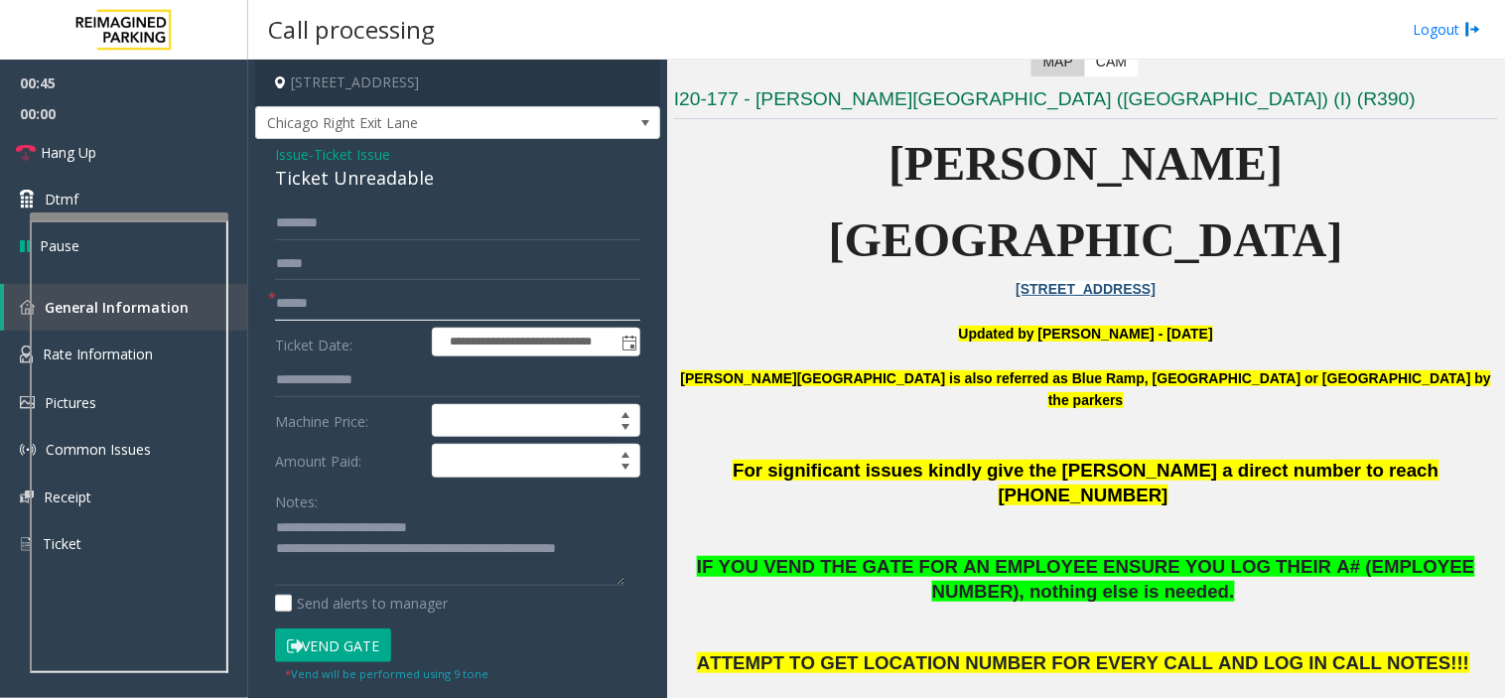
click at [294, 303] on input "text" at bounding box center [457, 304] width 365 height 34
type input "**"
click at [171, 174] on link "Hang Up" at bounding box center [124, 152] width 248 height 47
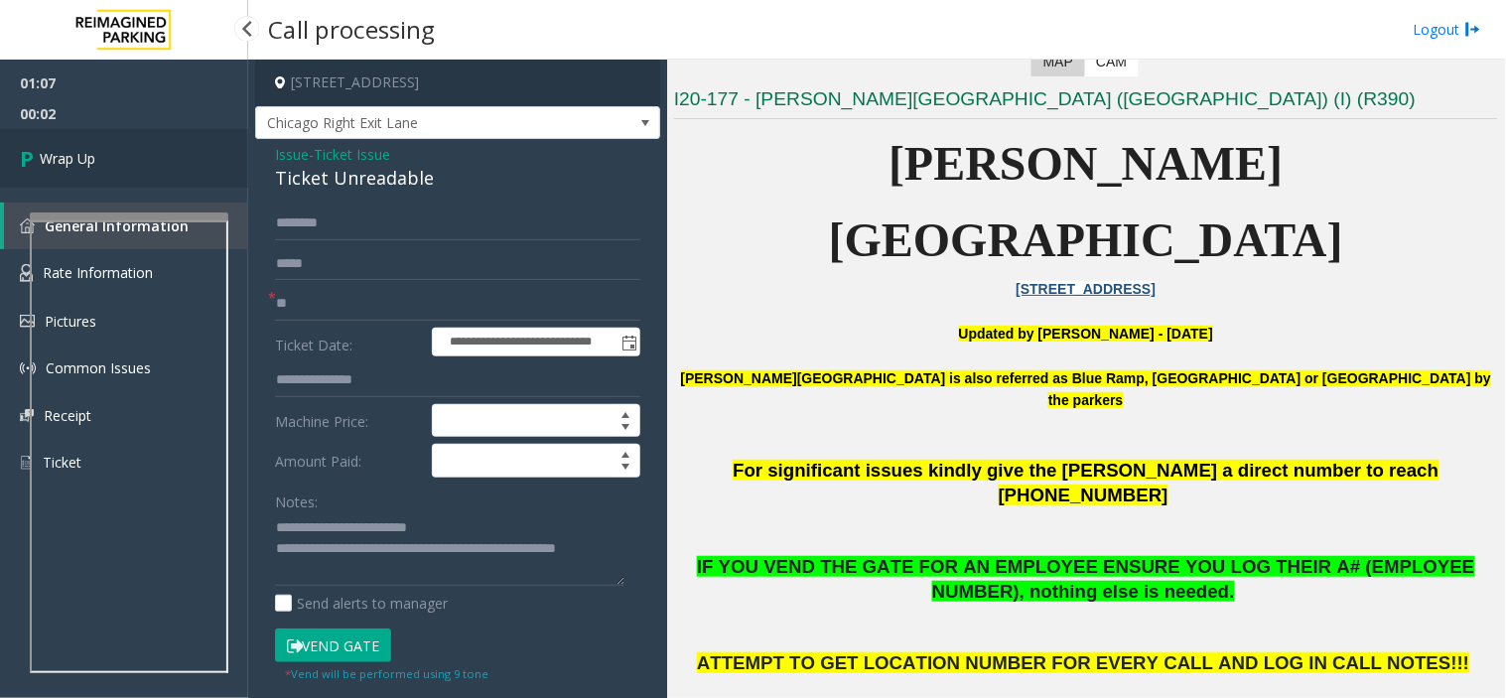
click at [102, 186] on link "Wrap Up" at bounding box center [124, 158] width 248 height 59
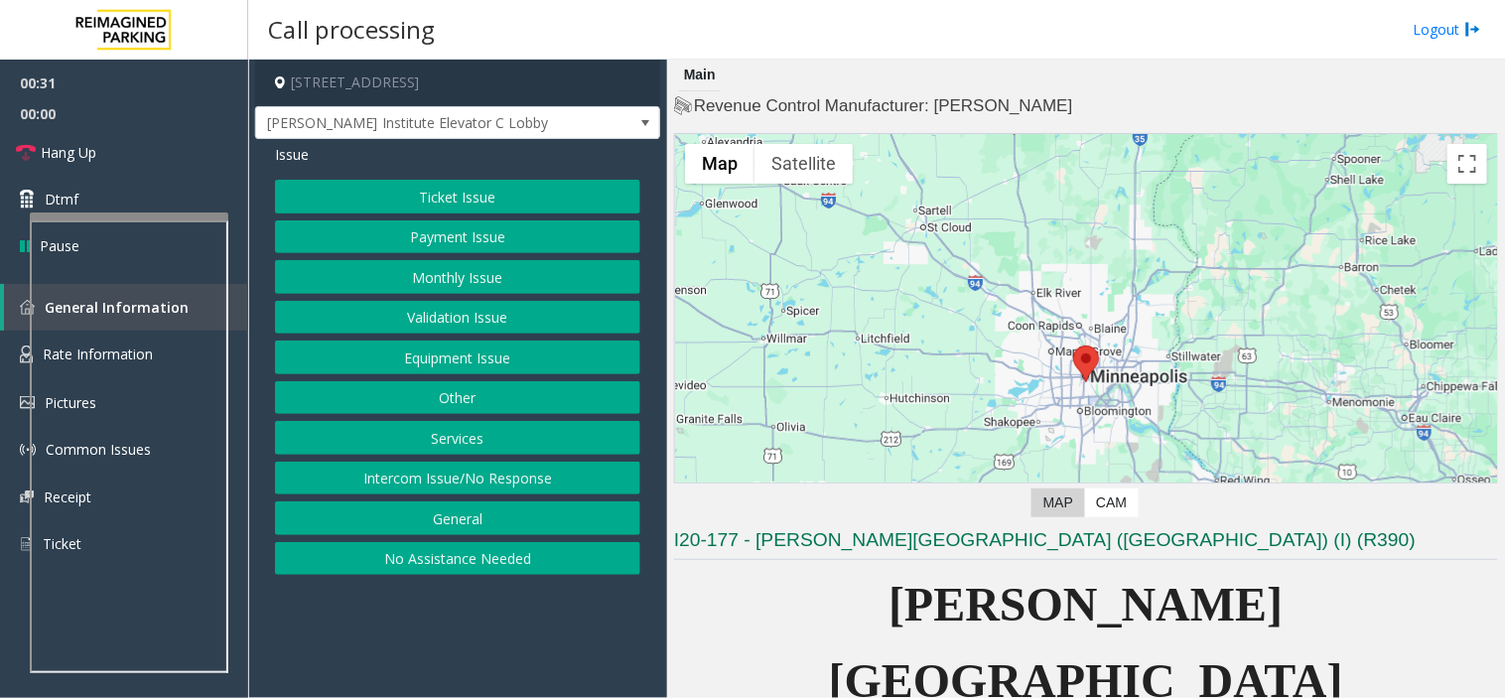
click at [492, 359] on button "Equipment Issue" at bounding box center [457, 357] width 365 height 34
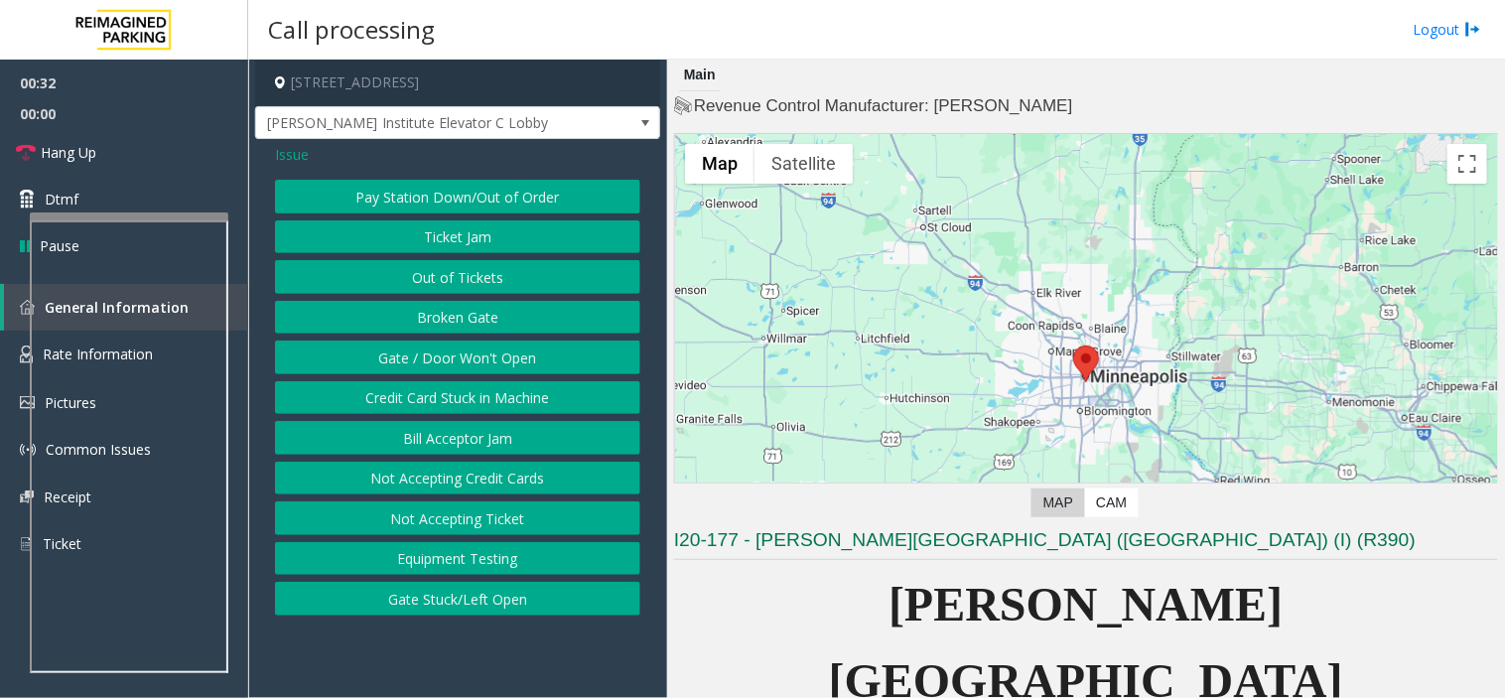
click at [481, 348] on button "Gate / Door Won't Open" at bounding box center [457, 357] width 365 height 34
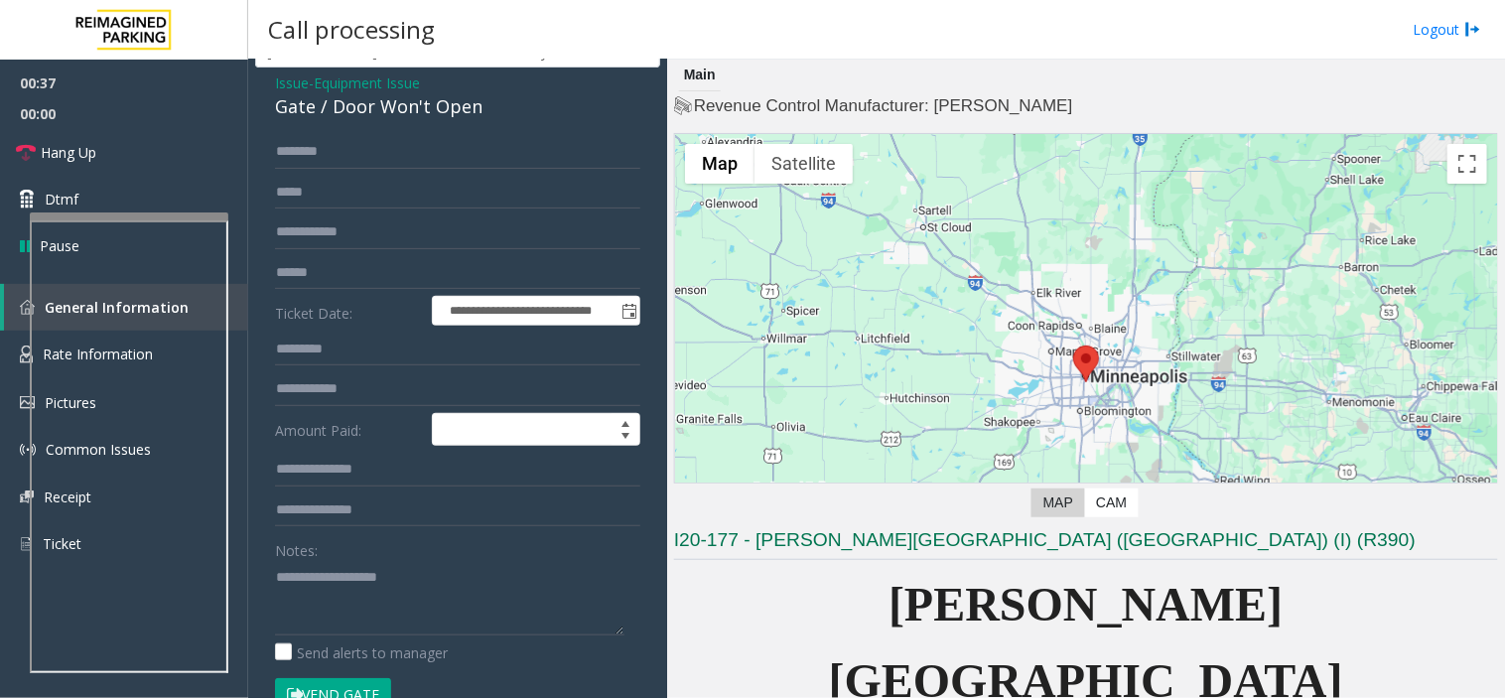
scroll to position [110, 0]
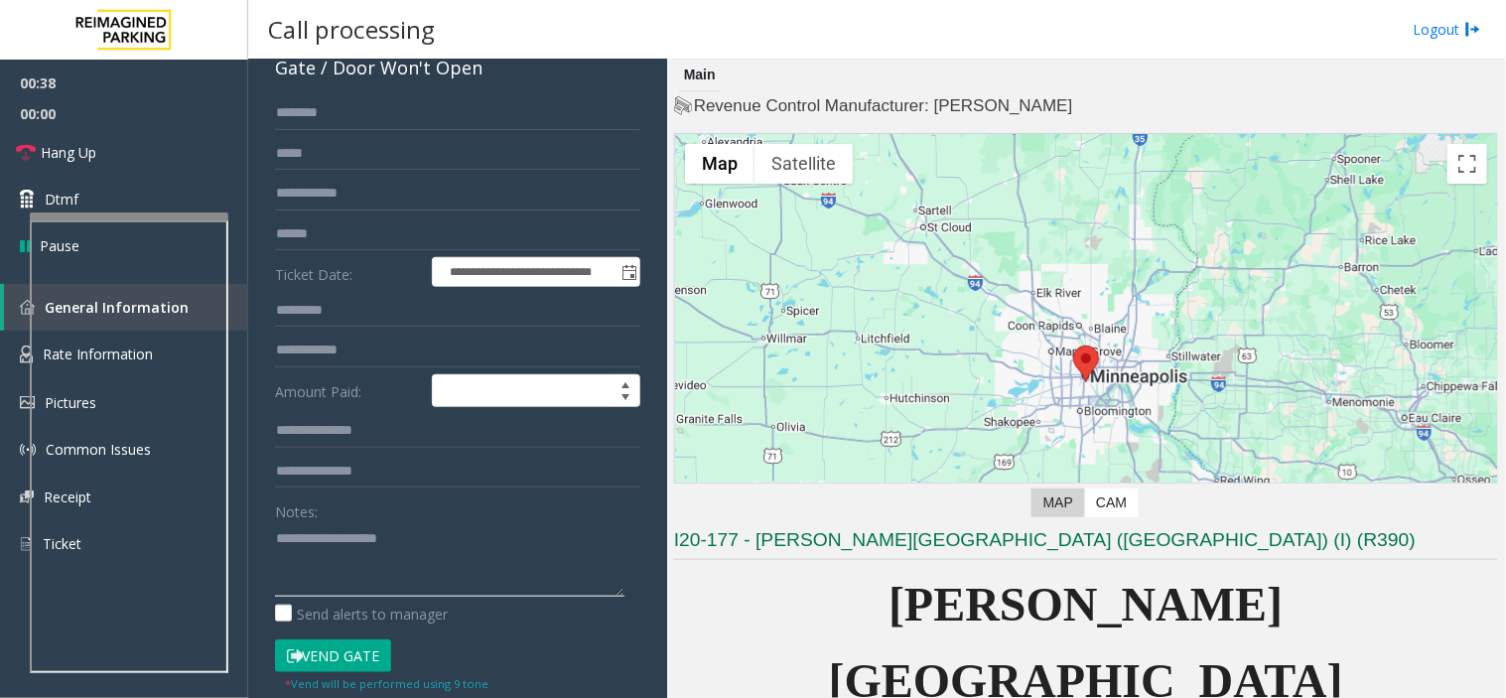
click at [410, 577] on textarea at bounding box center [449, 559] width 349 height 74
type textarea "*"
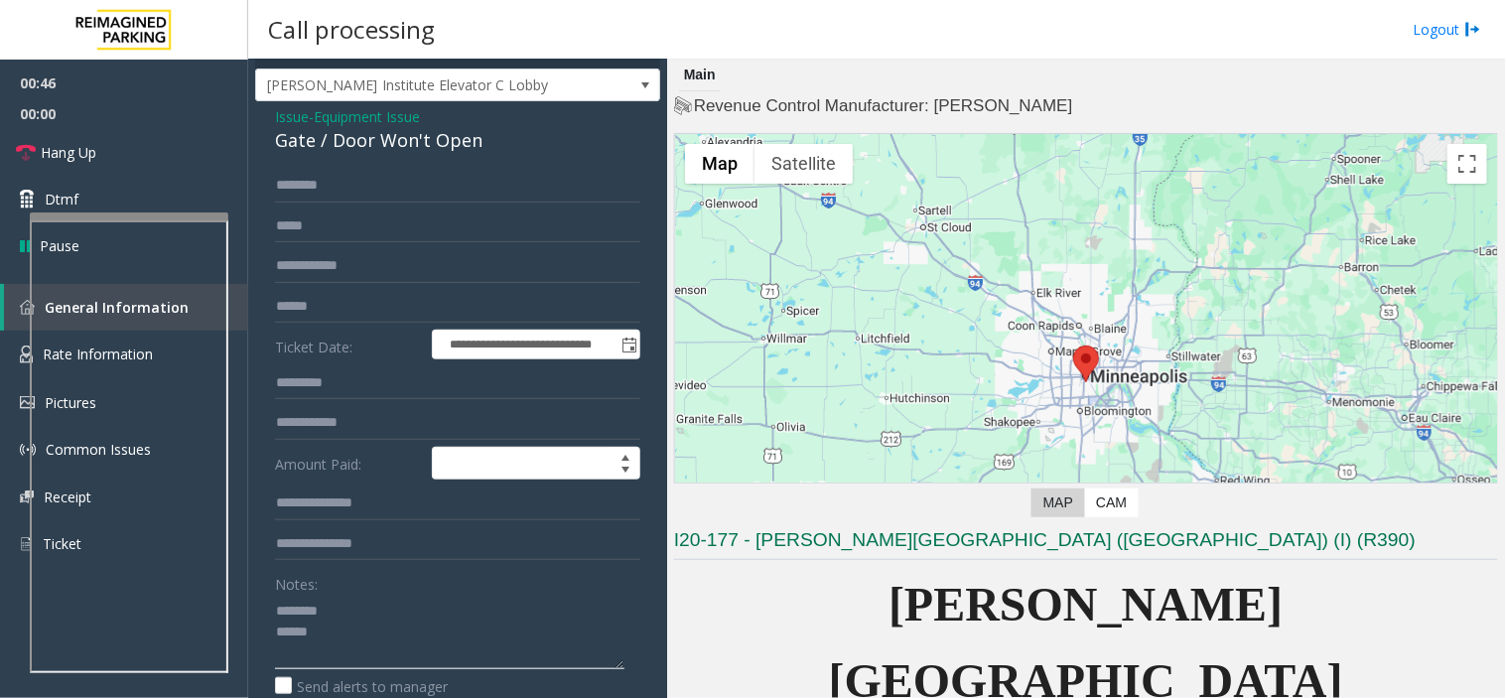
scroll to position [0, 0]
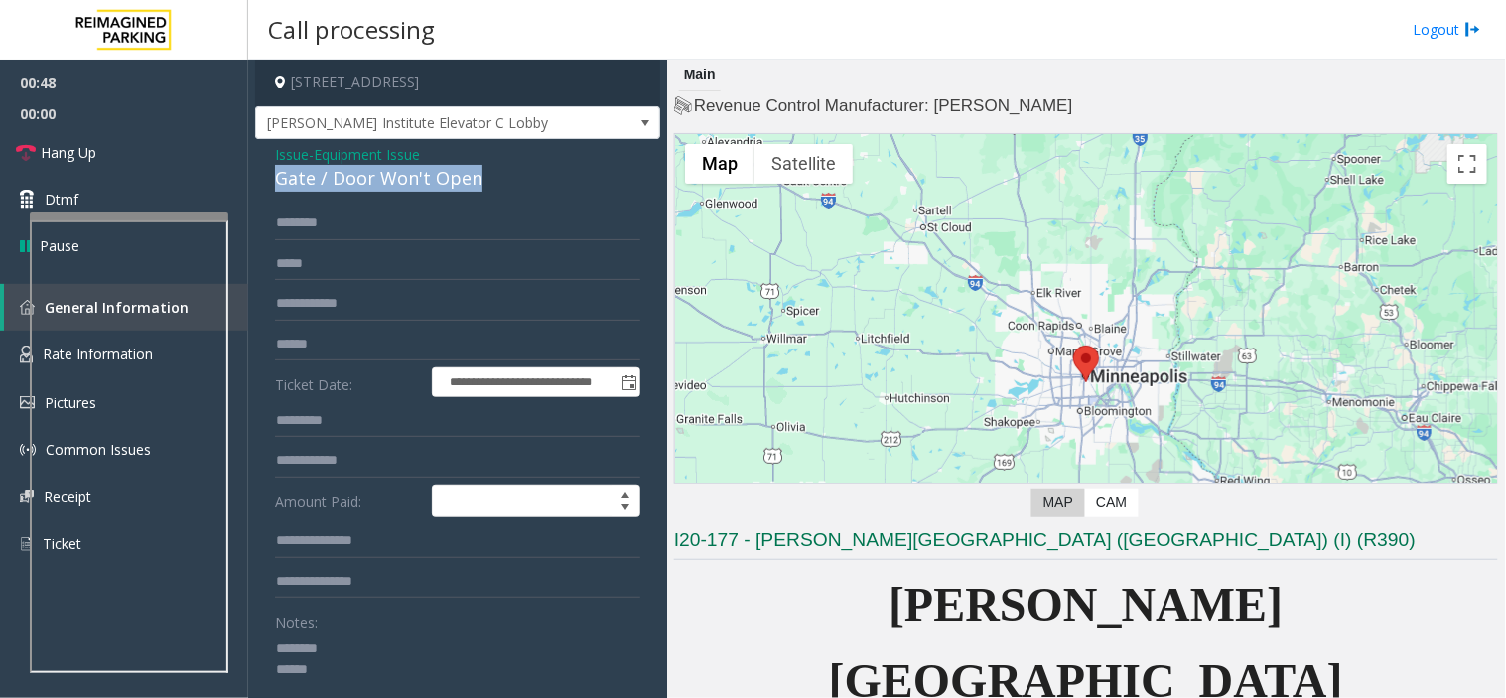
drag, startPoint x: 273, startPoint y: 174, endPoint x: 477, endPoint y: 176, distance: 204.5
click at [544, 169] on div "**********" at bounding box center [457, 641] width 405 height 1005
click at [365, 669] on textarea at bounding box center [449, 669] width 349 height 74
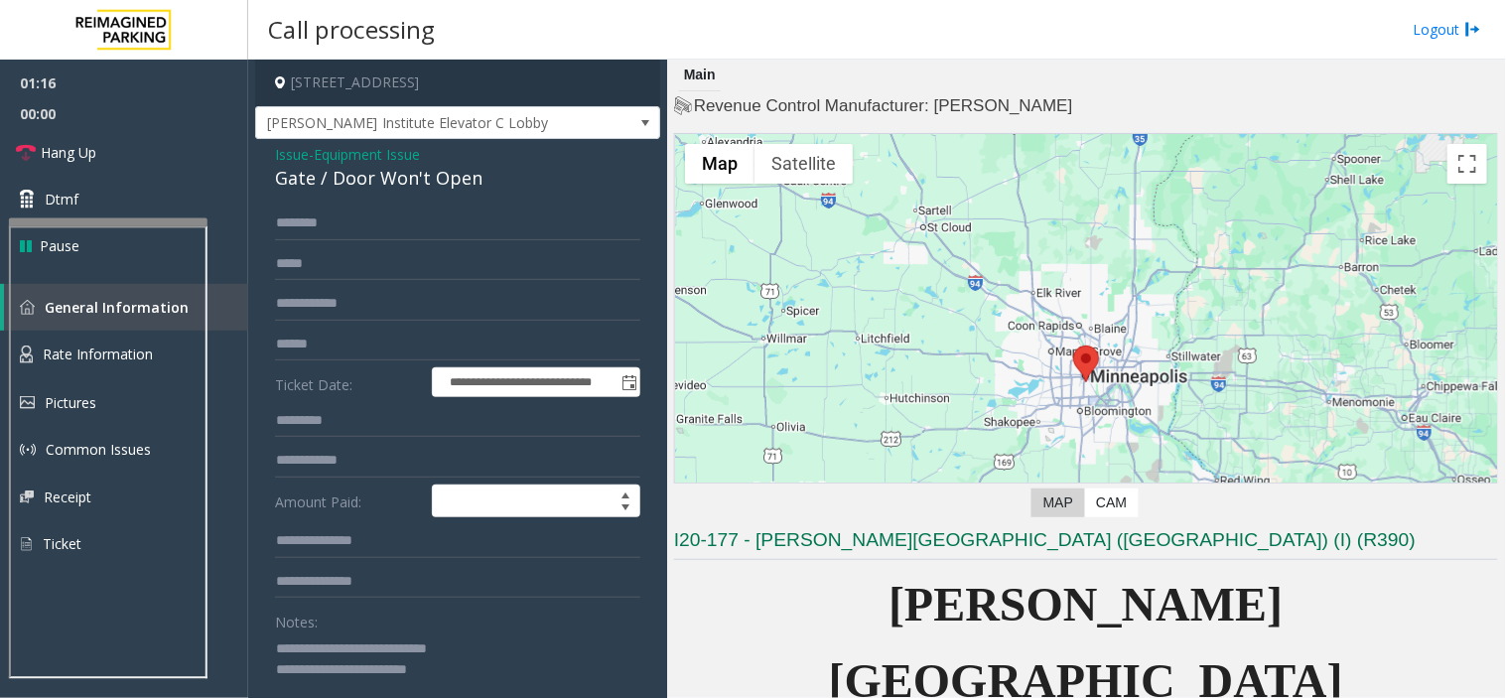
click at [129, 218] on div at bounding box center [108, 222] width 198 height 8
type textarea "**********"
click at [189, 157] on link "Hang Up" at bounding box center [124, 152] width 248 height 47
click at [193, 156] on link "Hang Up" at bounding box center [124, 152] width 248 height 47
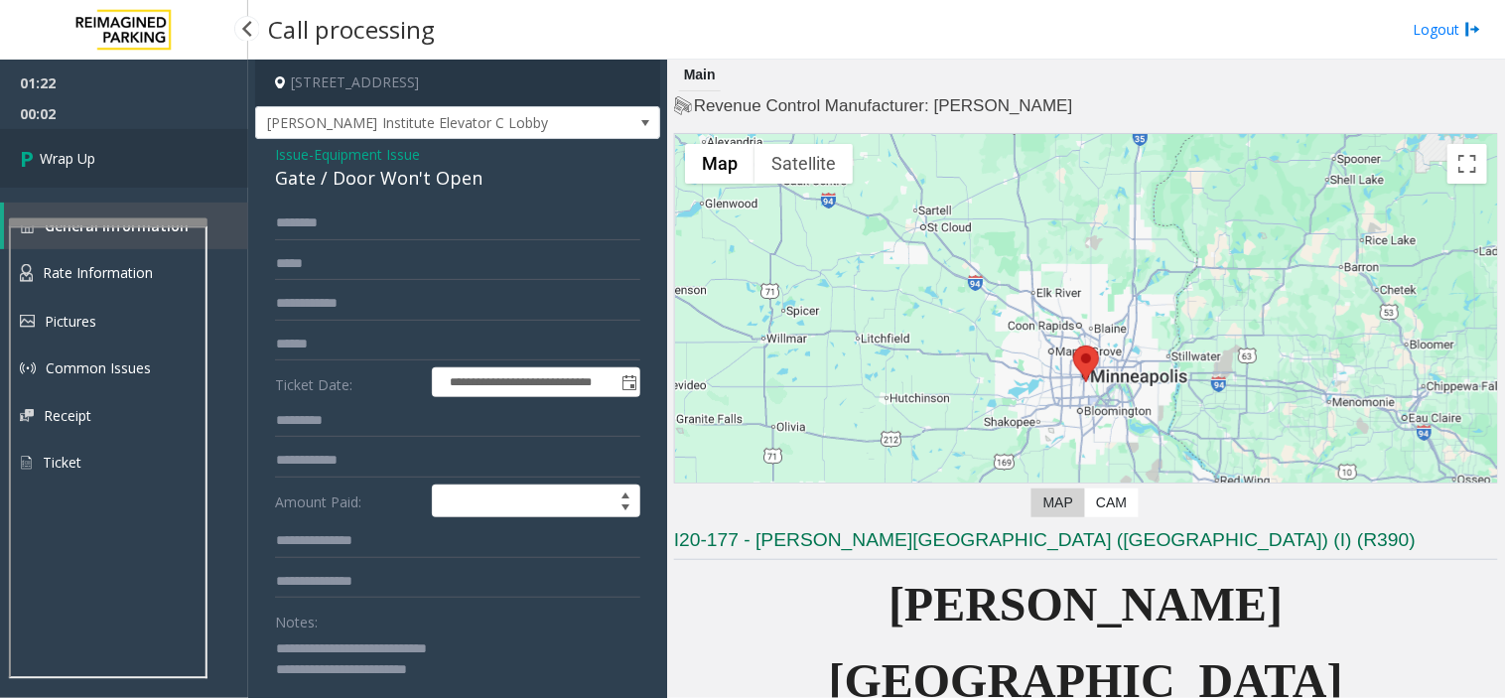
click at [228, 154] on link "Wrap Up" at bounding box center [124, 158] width 248 height 59
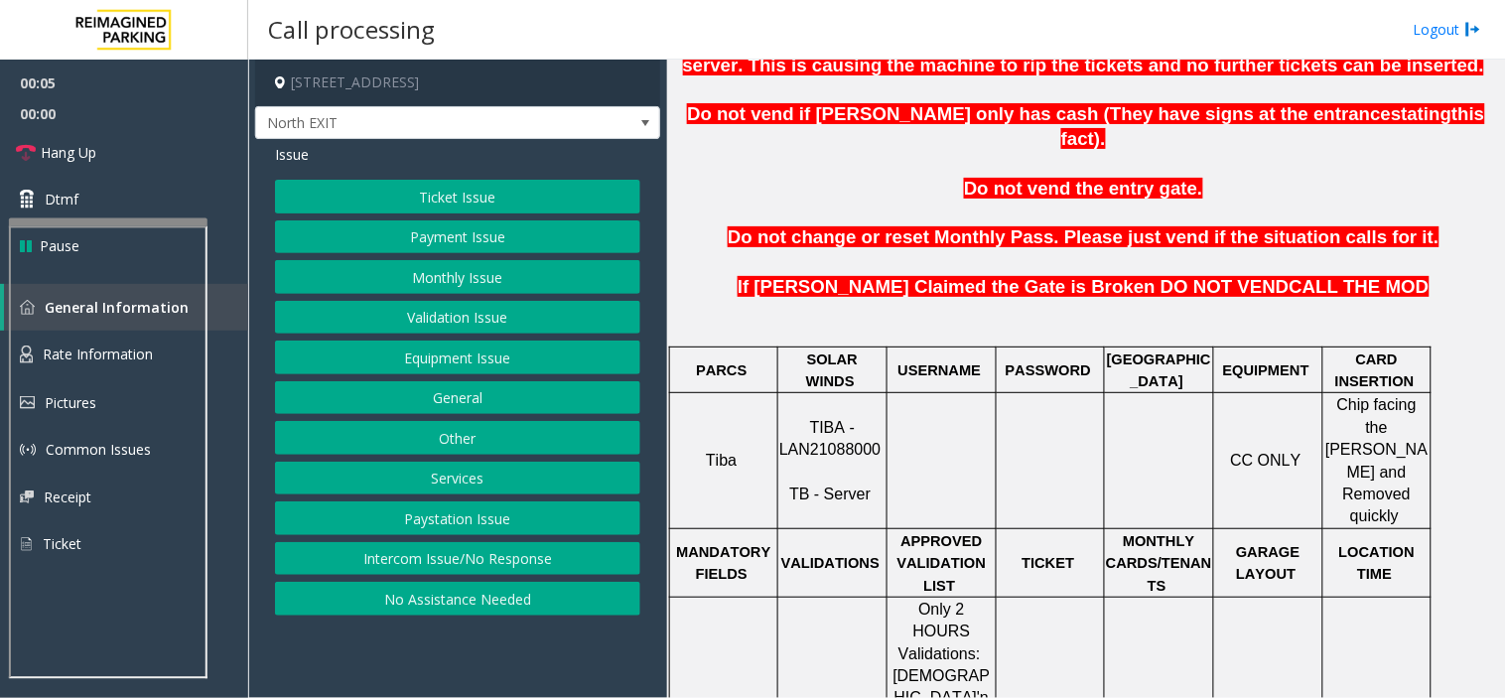
scroll to position [661, 0]
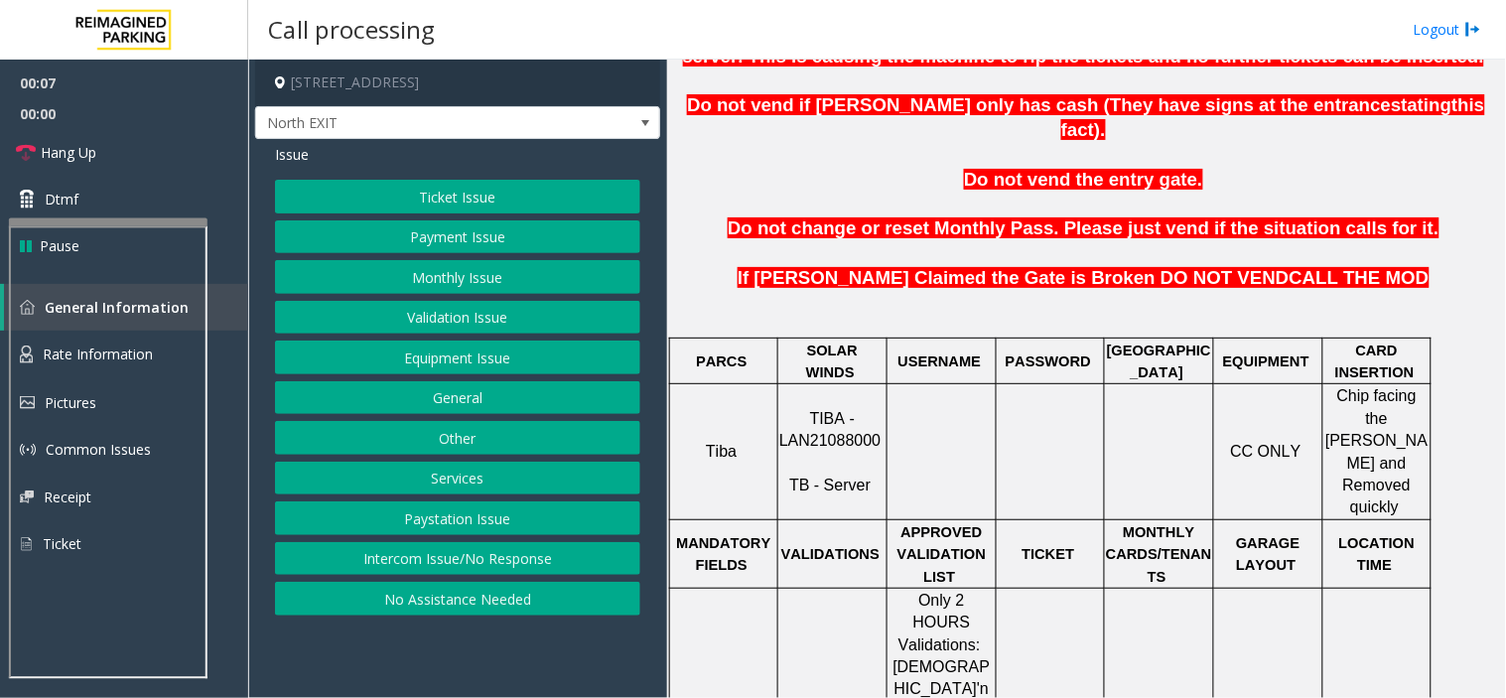
click at [817, 410] on span "TIBA - LAN21088000" at bounding box center [829, 429] width 101 height 39
copy p "LAN21088000"
click at [474, 311] on button "Validation Issue" at bounding box center [457, 318] width 365 height 34
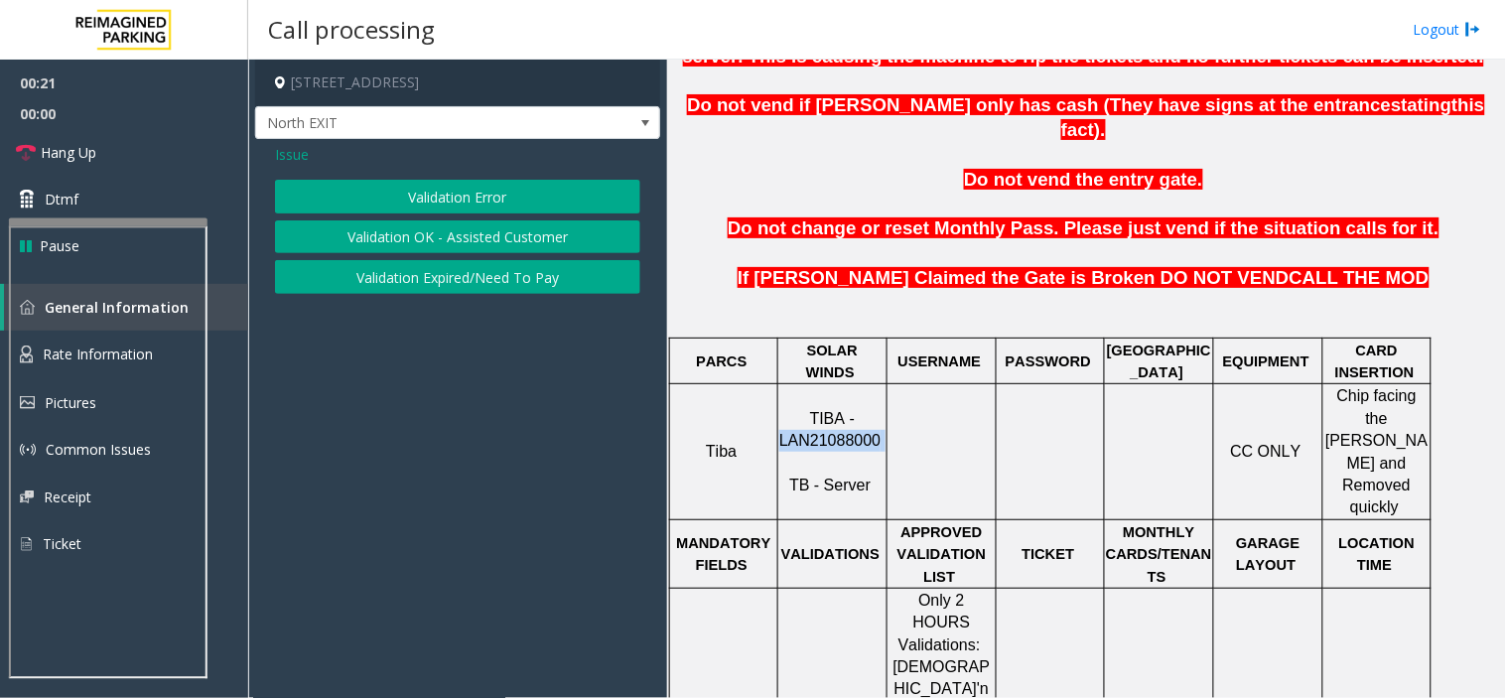
click at [500, 191] on button "Validation Error" at bounding box center [457, 197] width 365 height 34
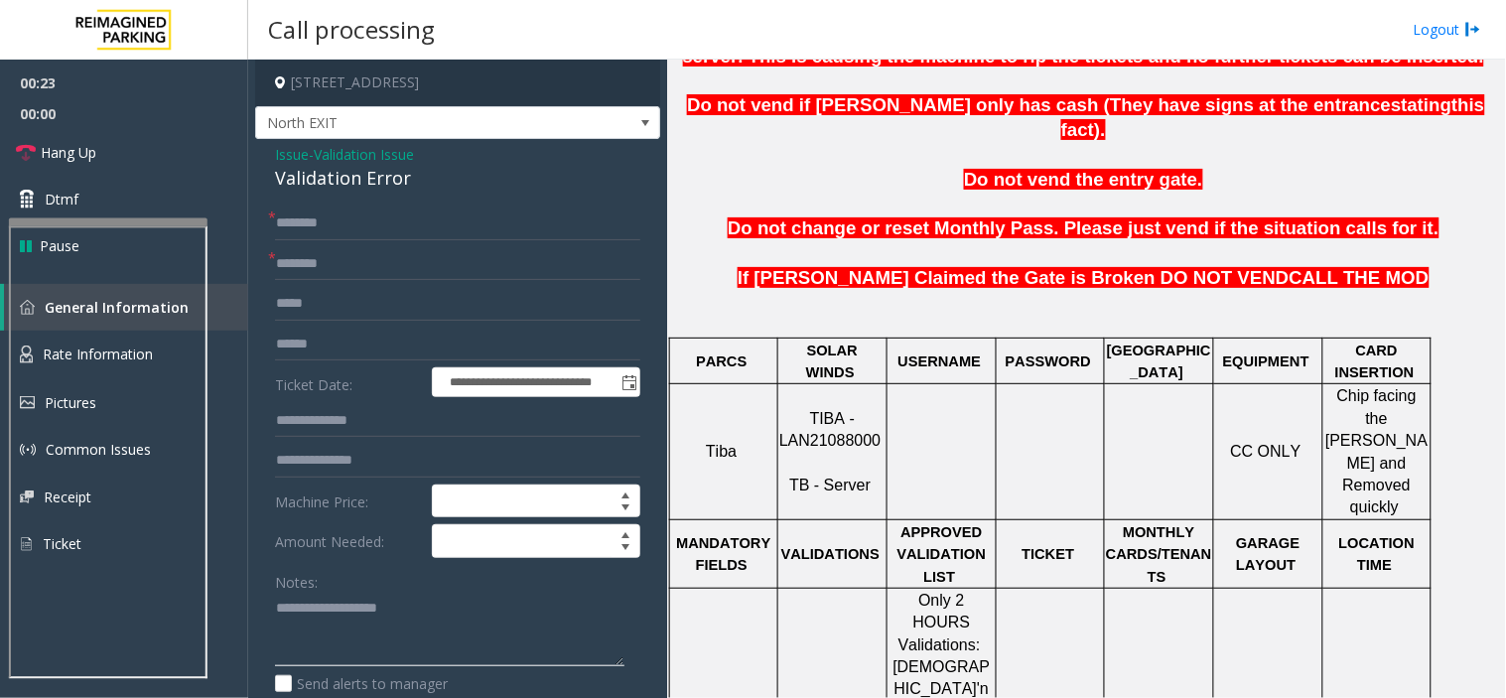
paste textarea "**********"
drag, startPoint x: 275, startPoint y: 181, endPoint x: 432, endPoint y: 175, distance: 156.9
type textarea "**********"
click at [468, 223] on input "text" at bounding box center [457, 223] width 365 height 34
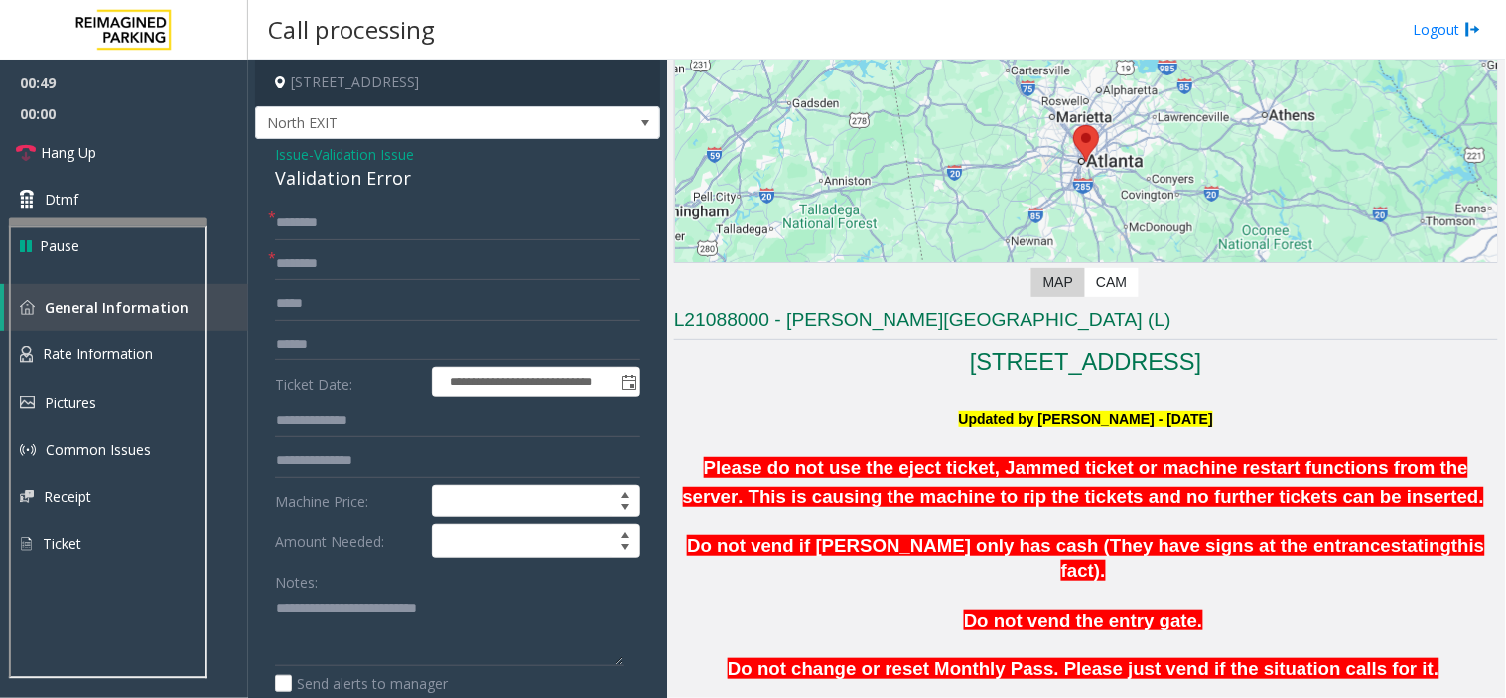
scroll to position [0, 0]
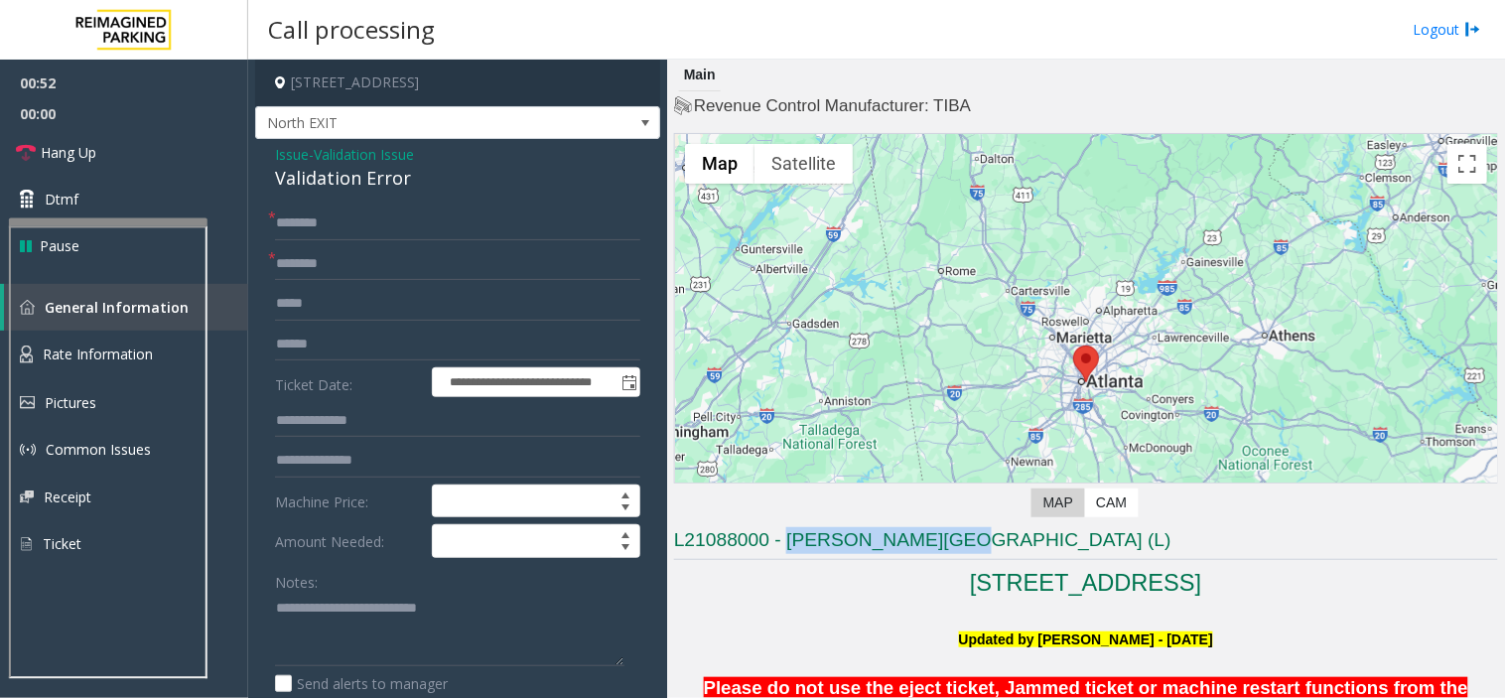
drag, startPoint x: 790, startPoint y: 534, endPoint x: 948, endPoint y: 527, distance: 158.0
click at [948, 527] on h3 "L21088000 - [PERSON_NAME][GEOGRAPHIC_DATA] (L)" at bounding box center [1086, 543] width 824 height 33
type input "**********"
click at [454, 347] on input "text" at bounding box center [457, 345] width 365 height 34
type input "*******"
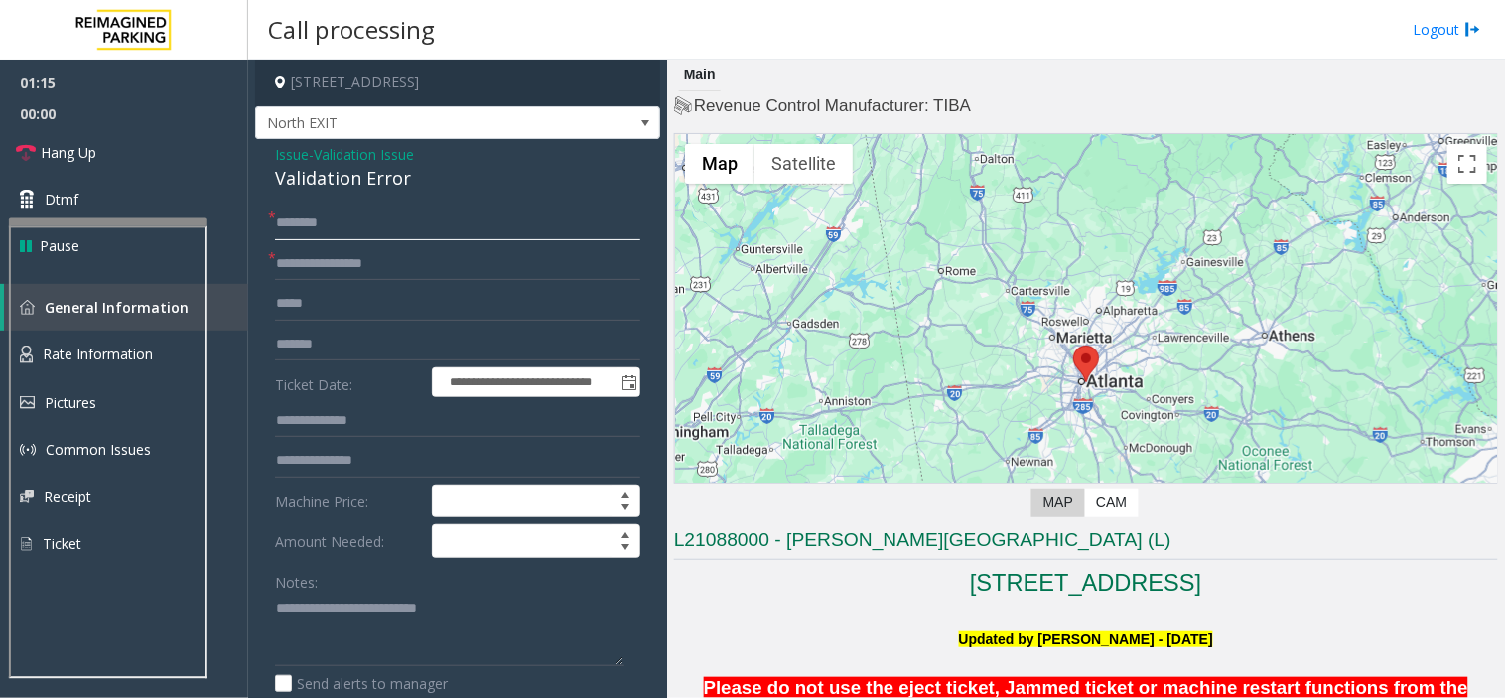
click at [470, 213] on input "text" at bounding box center [457, 223] width 365 height 34
drag, startPoint x: 369, startPoint y: 608, endPoint x: 202, endPoint y: 600, distance: 166.9
click at [248, 362] on div "**********" at bounding box center [876, 349] width 1257 height 698
type textarea "**********"
click at [304, 209] on input "text" at bounding box center [457, 223] width 365 height 34
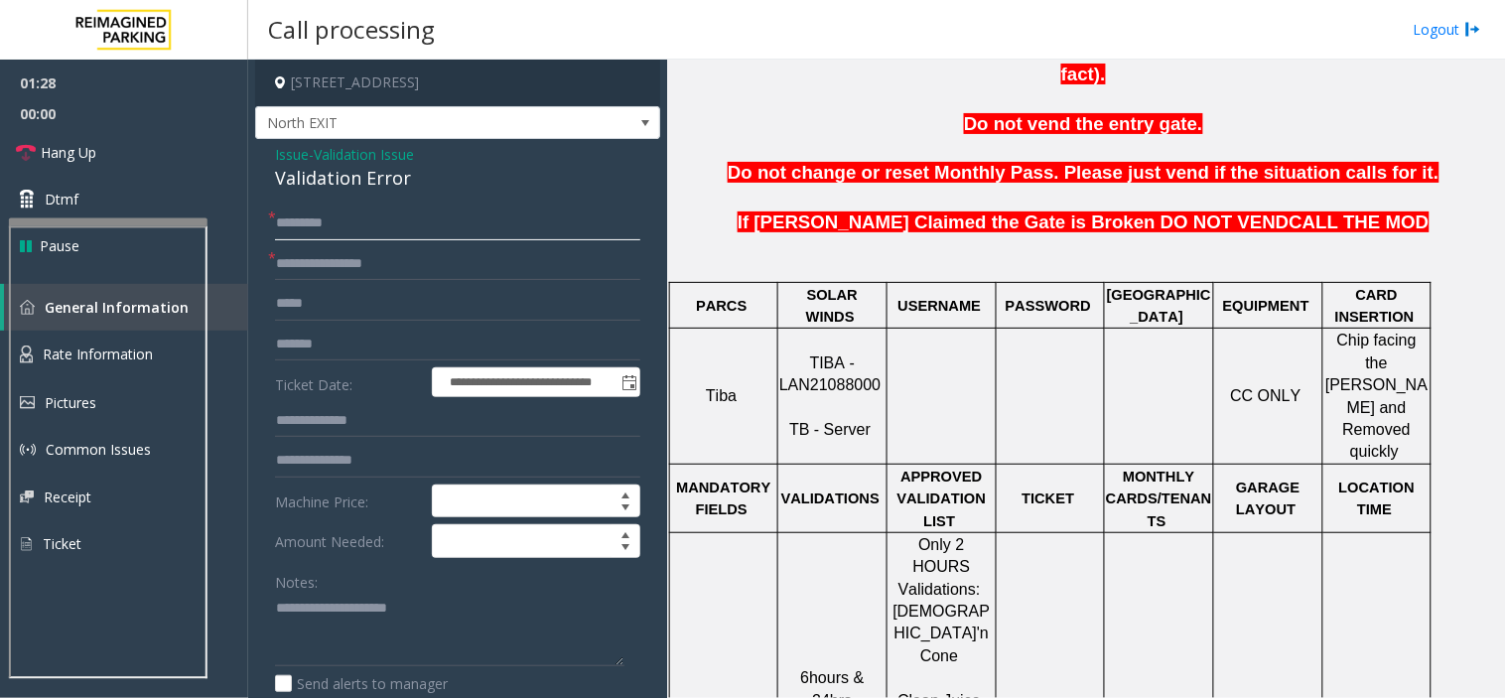
scroll to position [881, 0]
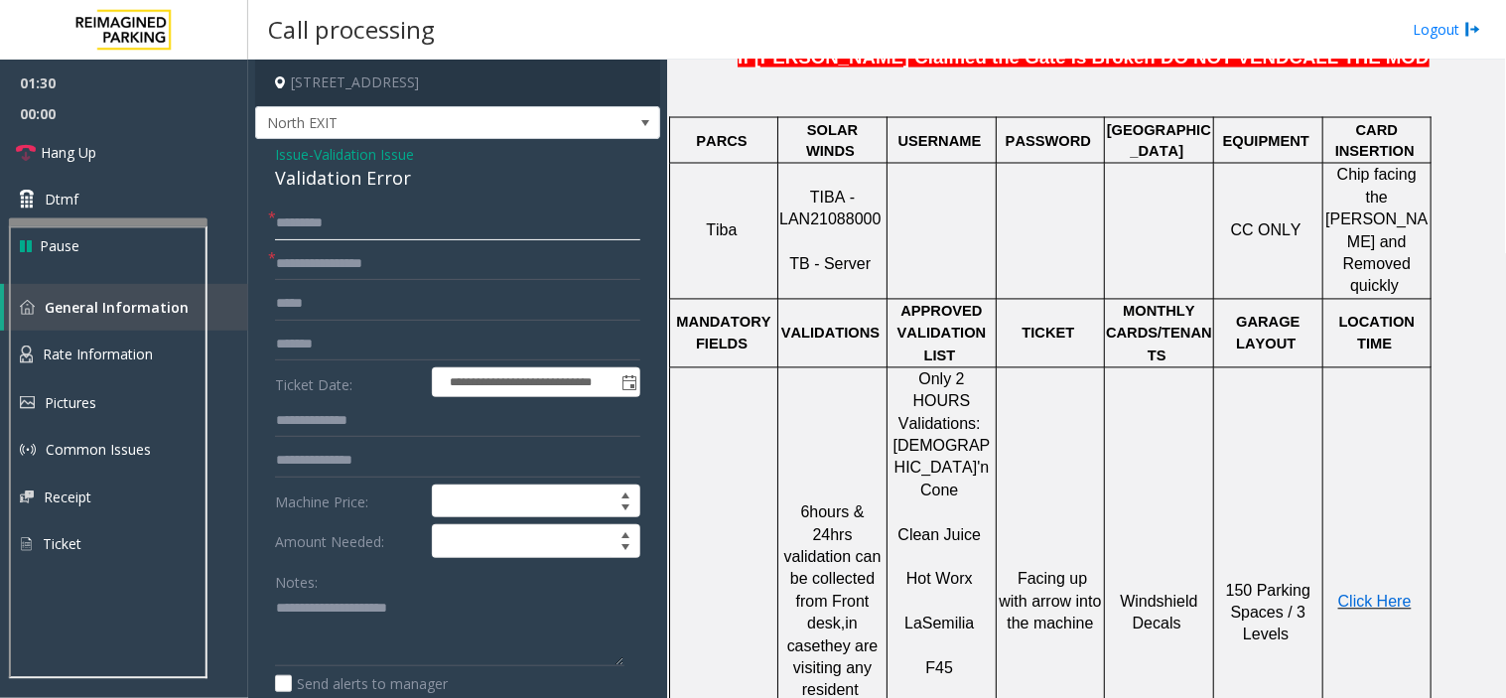
type input "********"
click at [1392, 593] on span "Click Here" at bounding box center [1374, 601] width 73 height 17
click at [422, 609] on textarea at bounding box center [449, 629] width 349 height 74
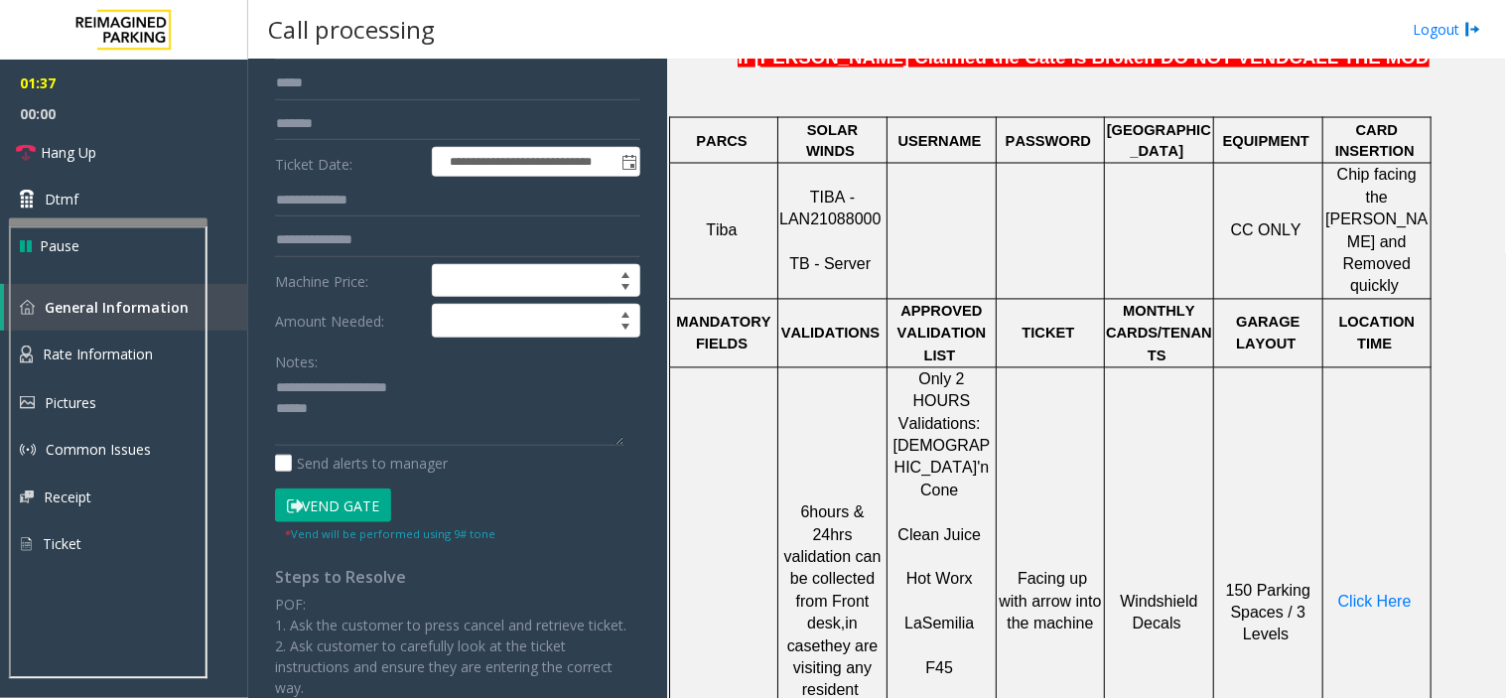
click at [332, 509] on button "Vend Gate" at bounding box center [333, 505] width 116 height 34
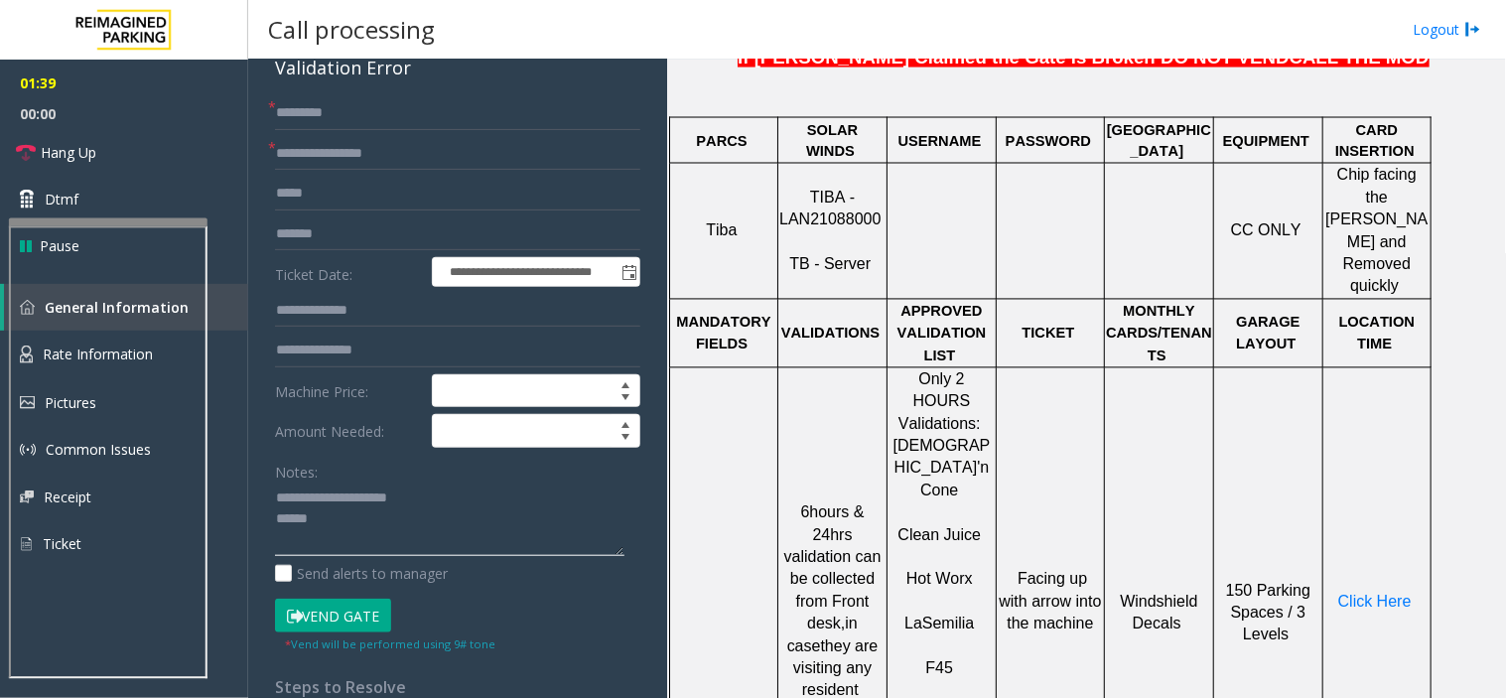
click at [364, 522] on textarea at bounding box center [449, 519] width 349 height 74
click at [329, 506] on textarea at bounding box center [449, 519] width 349 height 74
click at [337, 519] on textarea at bounding box center [449, 519] width 349 height 74
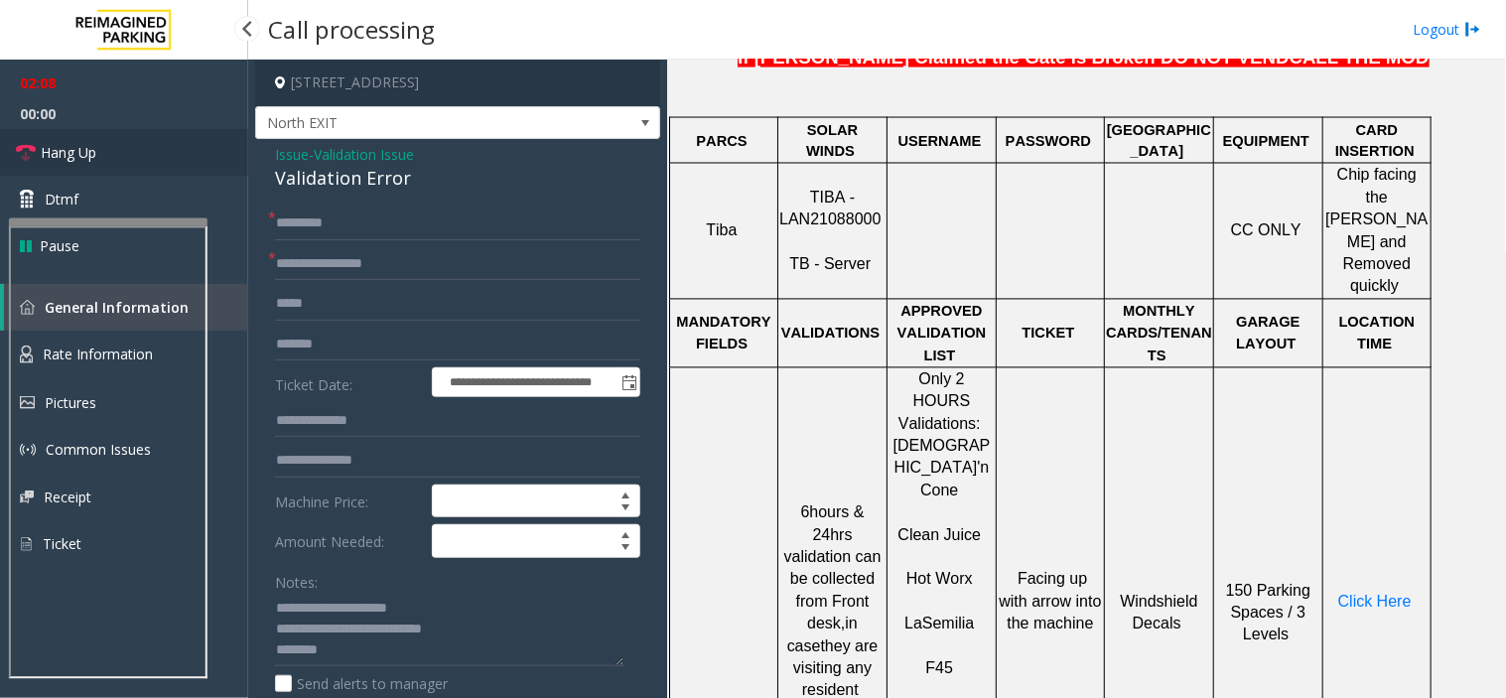
click at [156, 146] on link "Hang Up" at bounding box center [124, 152] width 248 height 47
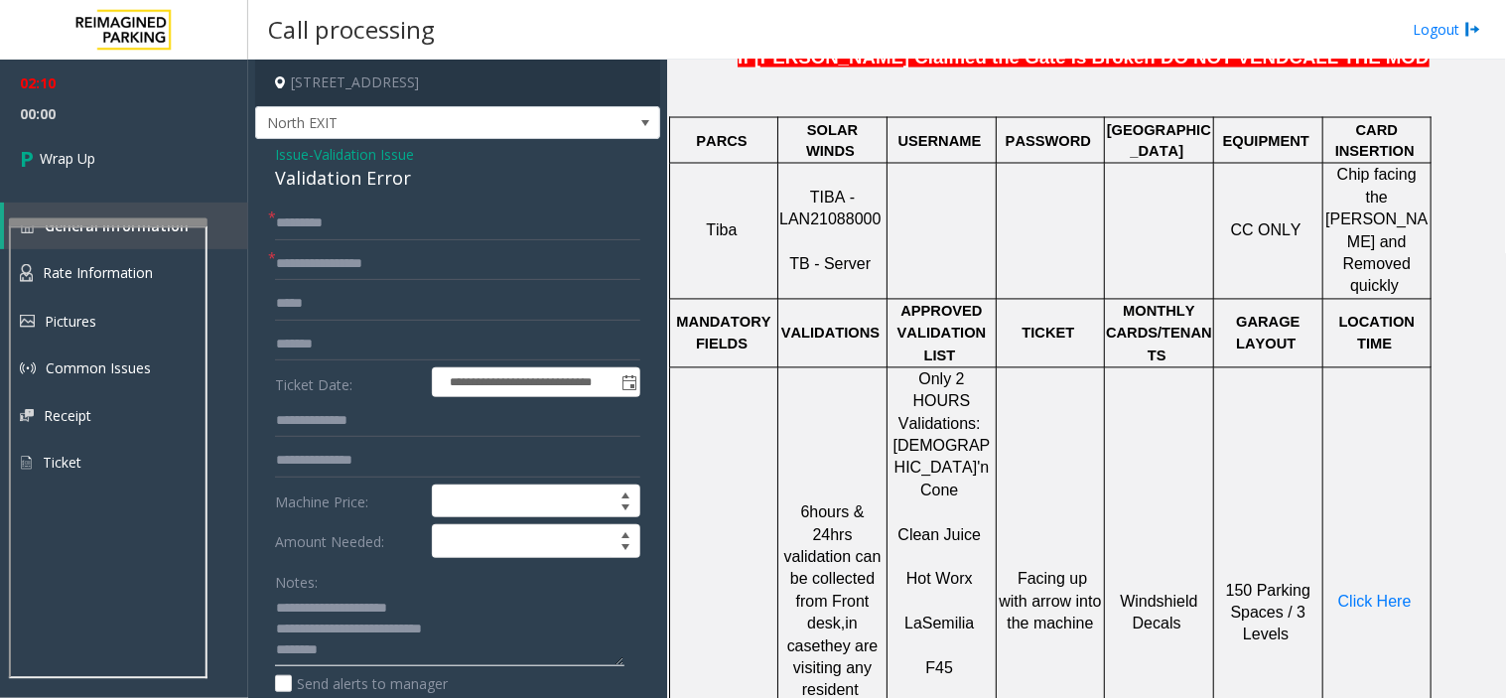
click at [498, 627] on textarea at bounding box center [449, 629] width 349 height 74
type textarea "**********"
click at [66, 152] on span "Wrap Up" at bounding box center [68, 158] width 56 height 21
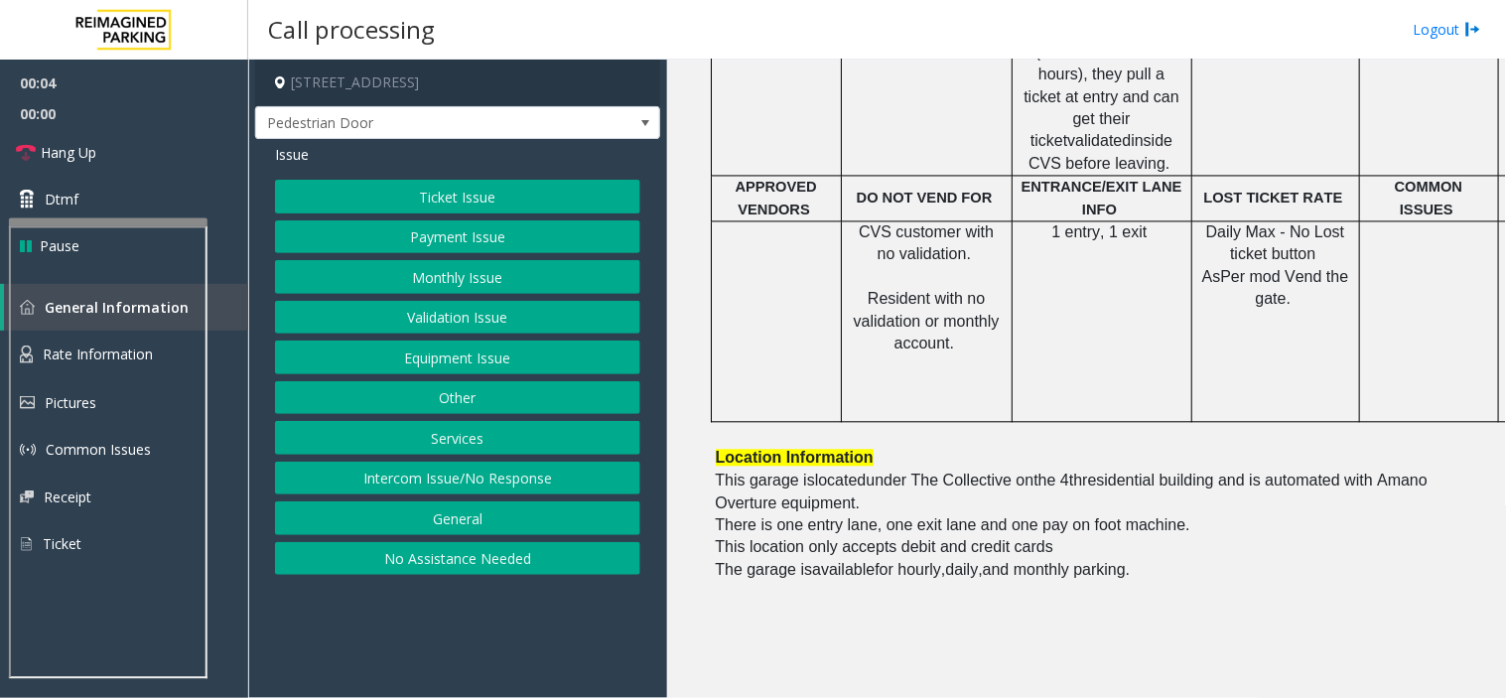
scroll to position [992, 0]
click at [521, 482] on button "Intercom Issue/No Response" at bounding box center [457, 478] width 365 height 34
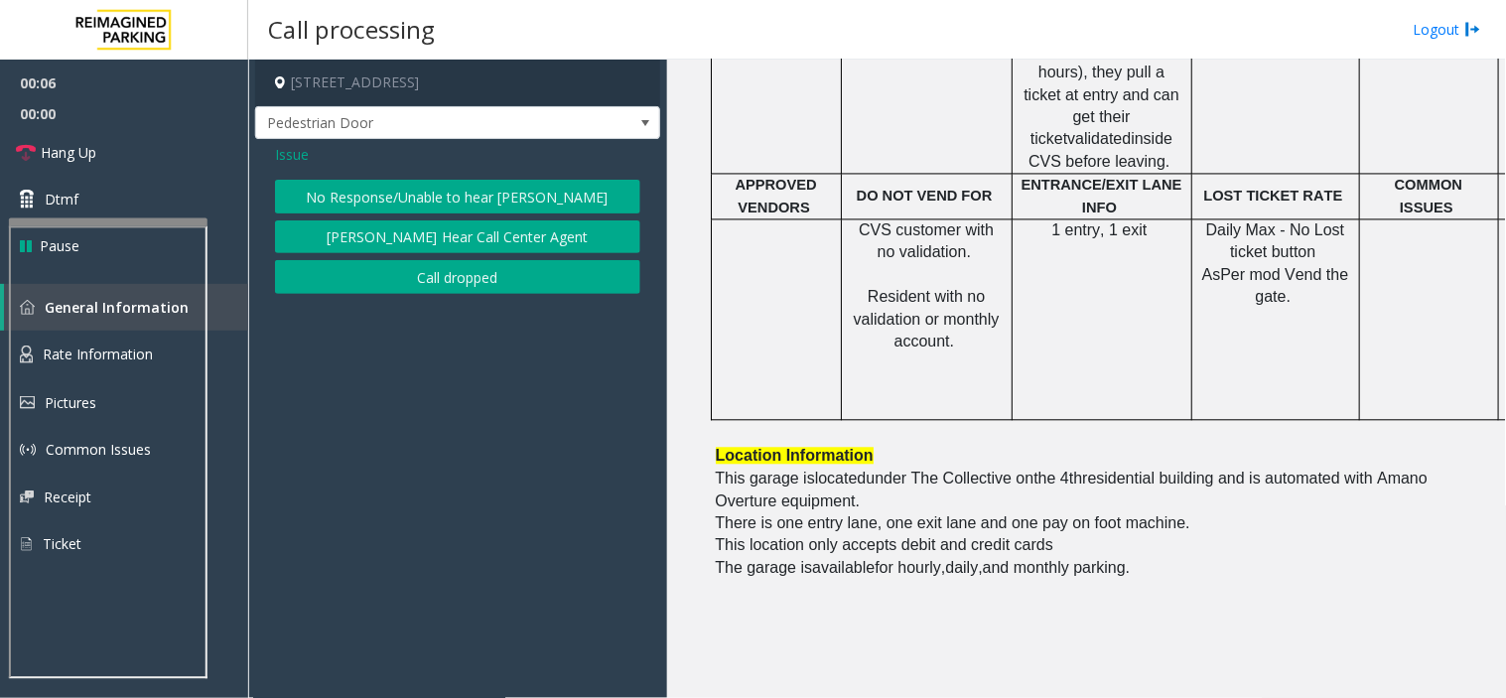
click at [422, 196] on button "No Response/Unable to hear [PERSON_NAME]" at bounding box center [457, 197] width 365 height 34
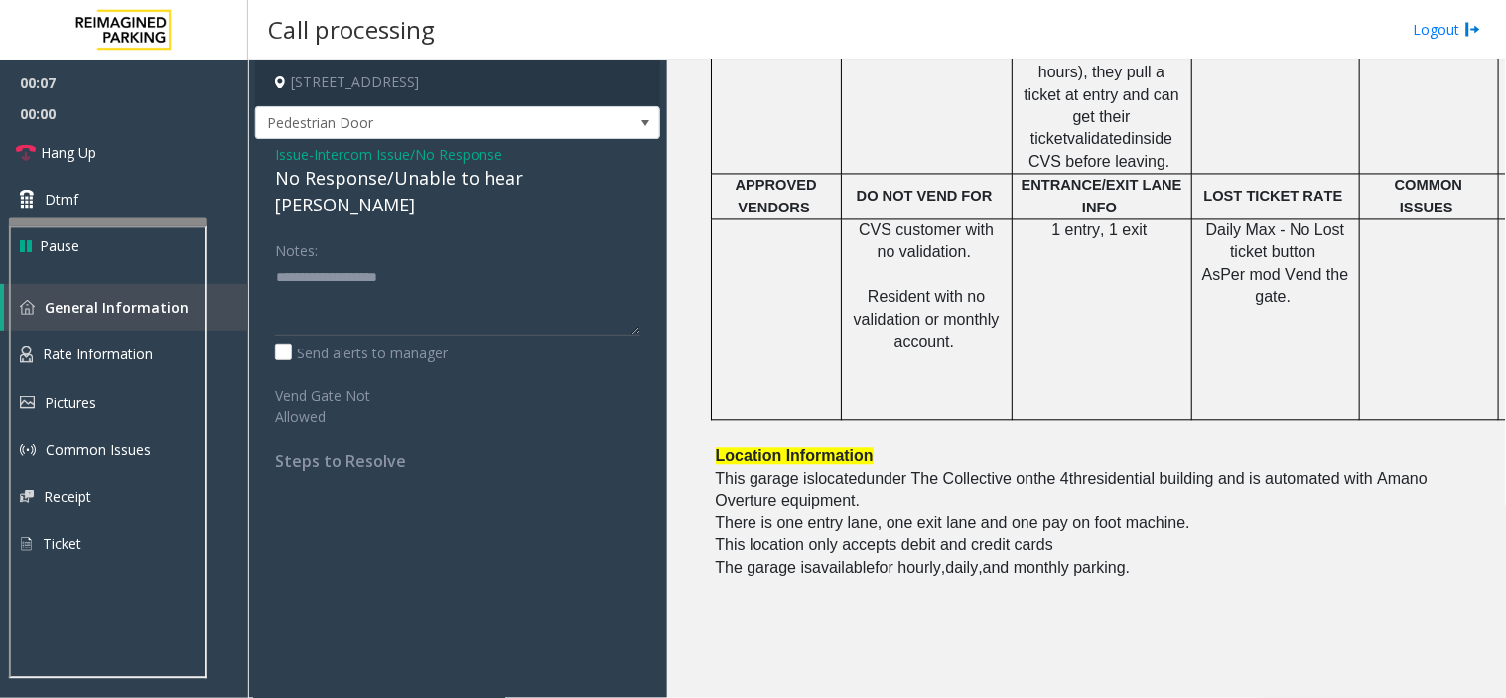
click at [411, 185] on div "No Response/Unable to hear [PERSON_NAME]" at bounding box center [457, 192] width 365 height 54
click at [409, 185] on div "No Response/Unable to hear [PERSON_NAME]" at bounding box center [457, 192] width 365 height 54
type textarea "**********"
click at [136, 146] on link "Hang Up" at bounding box center [124, 152] width 248 height 47
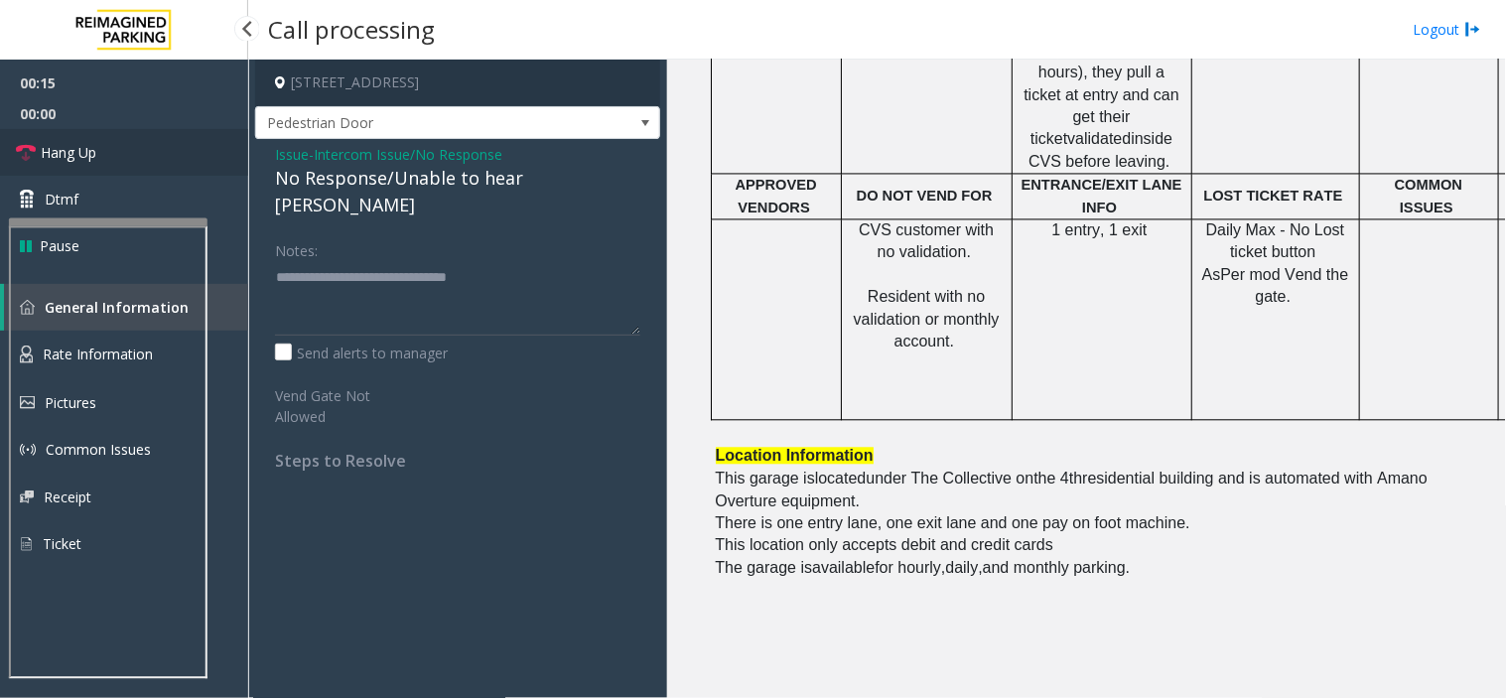
click at [136, 146] on link "Hang Up" at bounding box center [124, 152] width 248 height 47
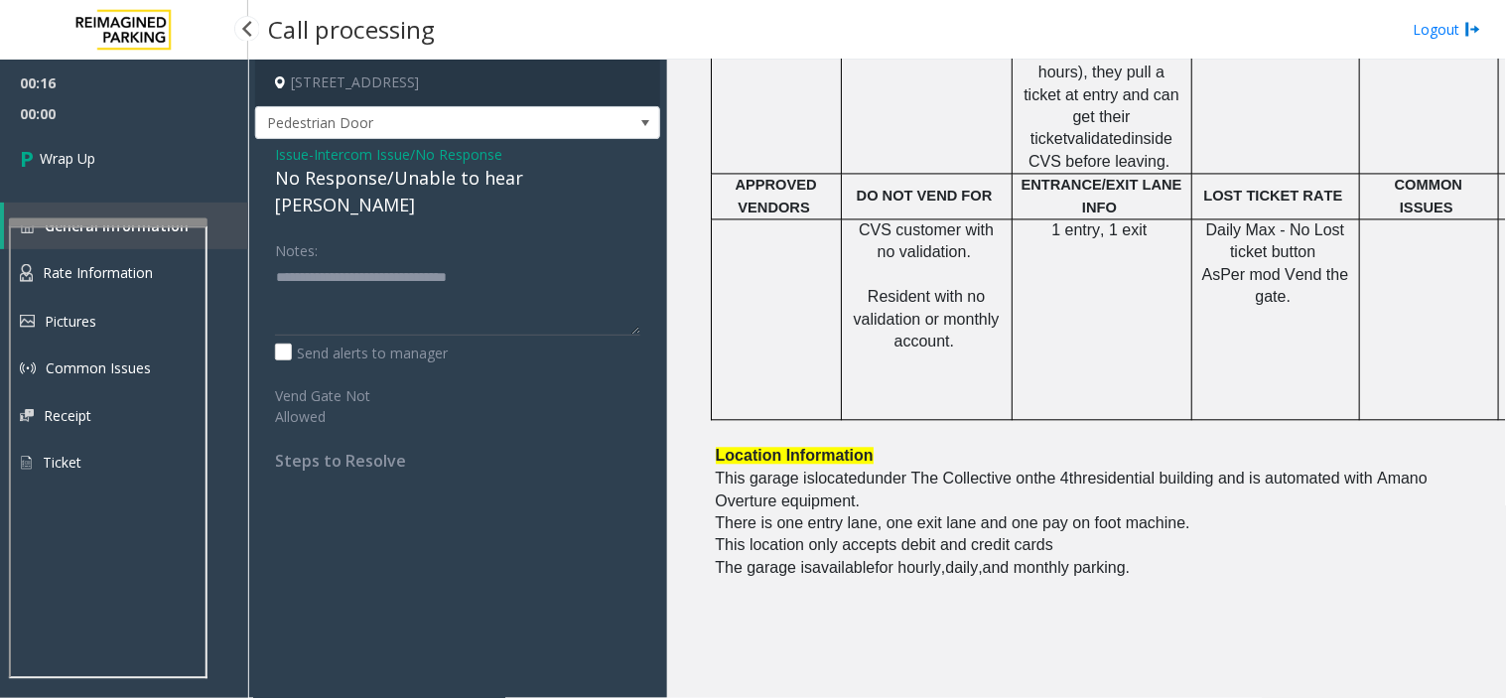
click at [136, 146] on link "Wrap Up" at bounding box center [124, 158] width 248 height 59
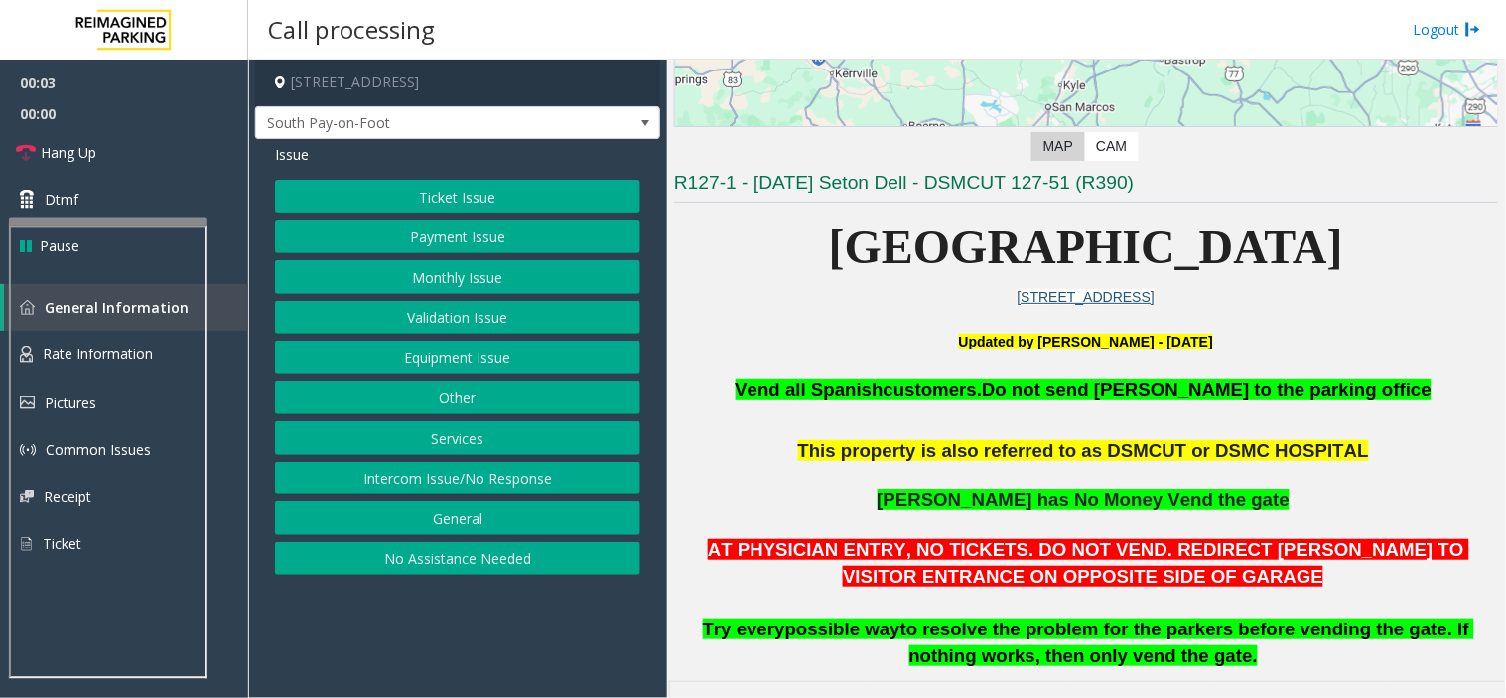
scroll to position [441, 0]
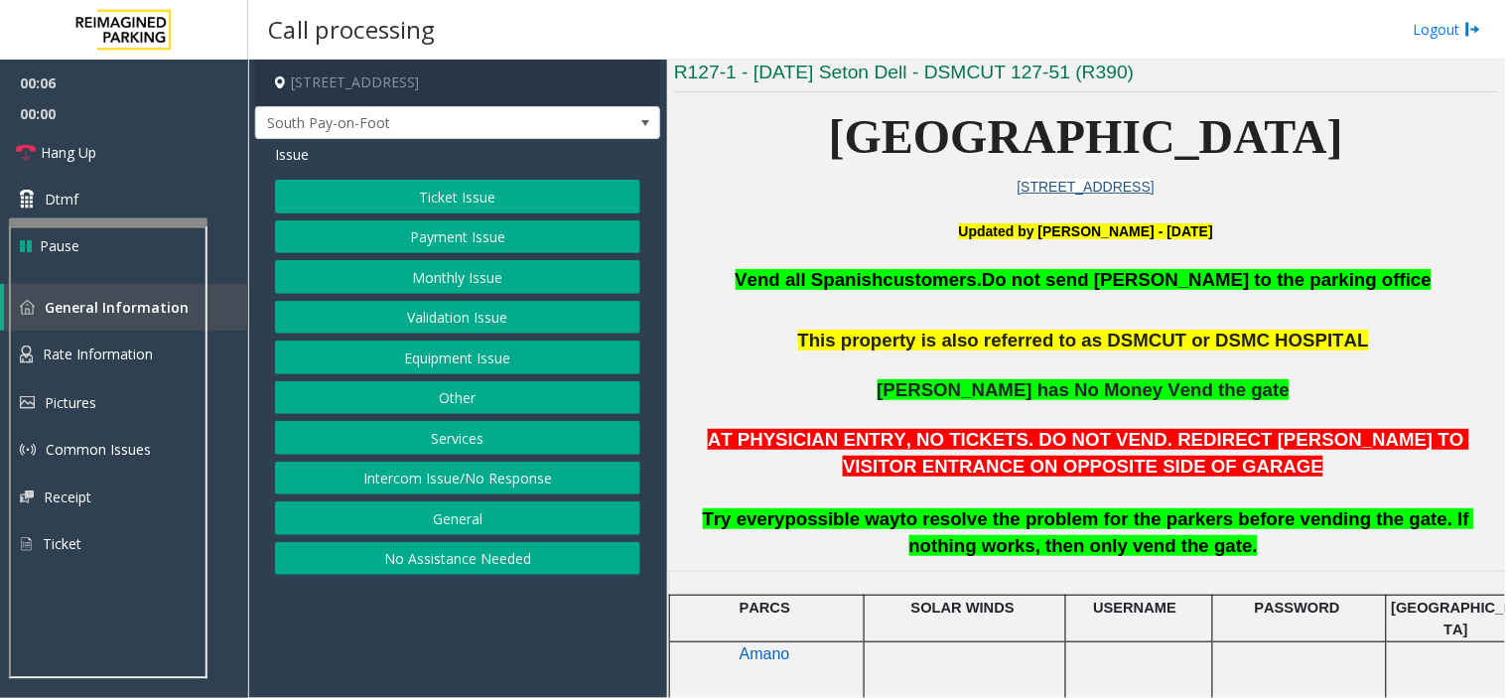
click at [457, 487] on button "Intercom Issue/No Response" at bounding box center [457, 478] width 365 height 34
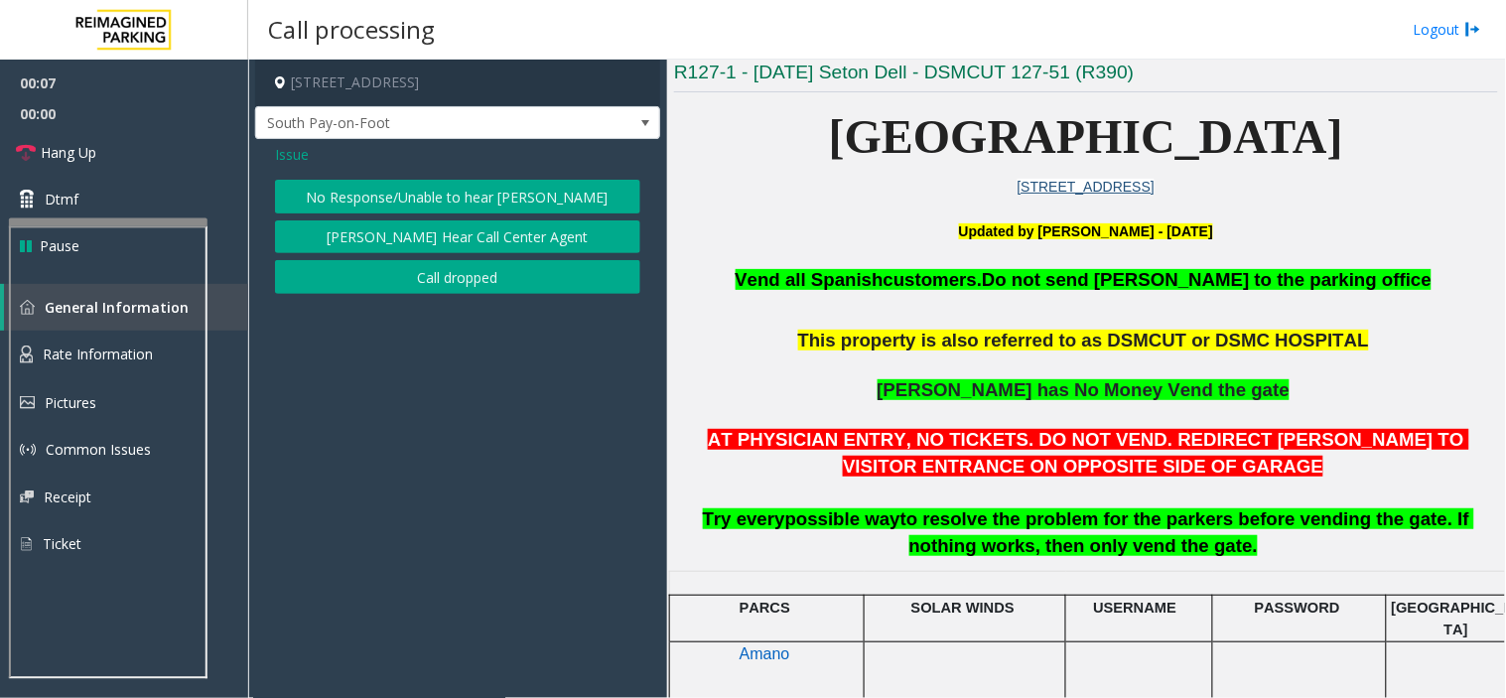
click at [477, 183] on button "No Response/Unable to hear [PERSON_NAME]" at bounding box center [457, 197] width 365 height 34
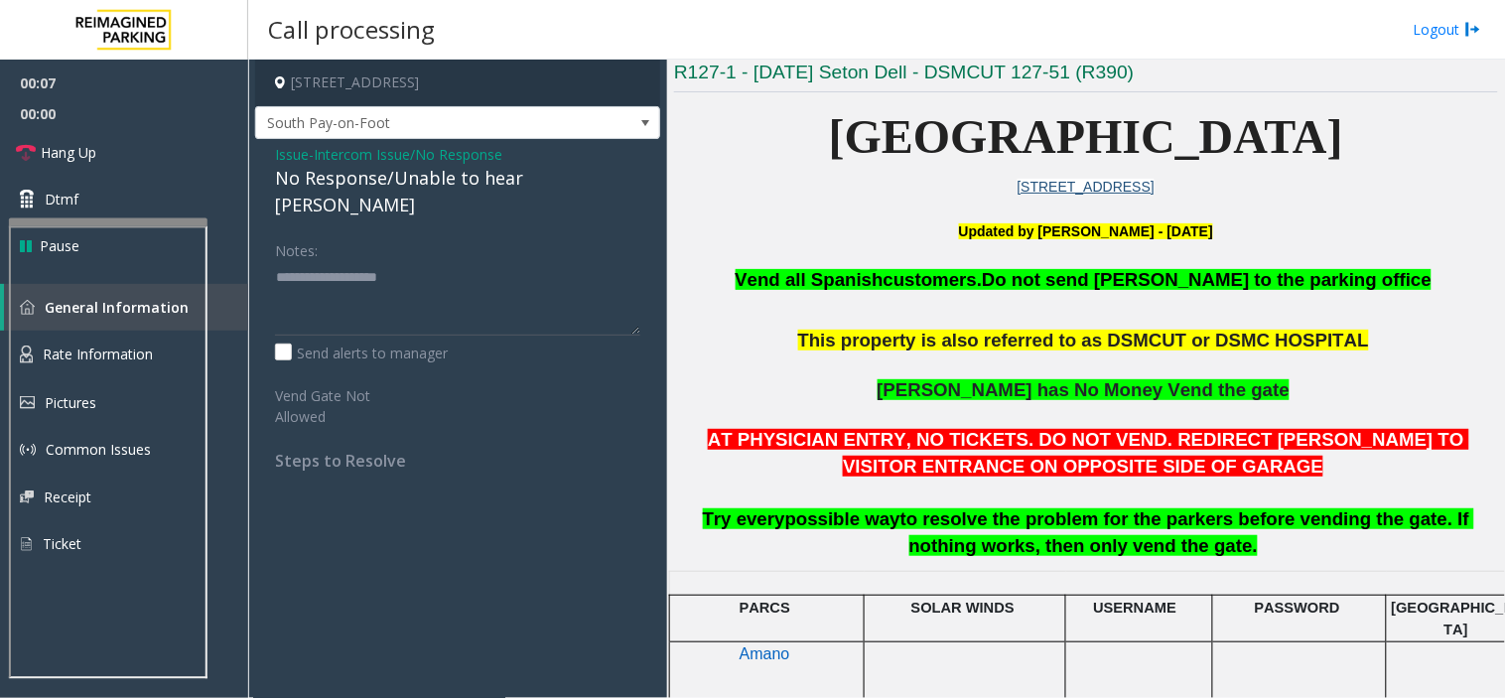
click at [423, 161] on span "Intercom Issue/No Response" at bounding box center [408, 154] width 189 height 21
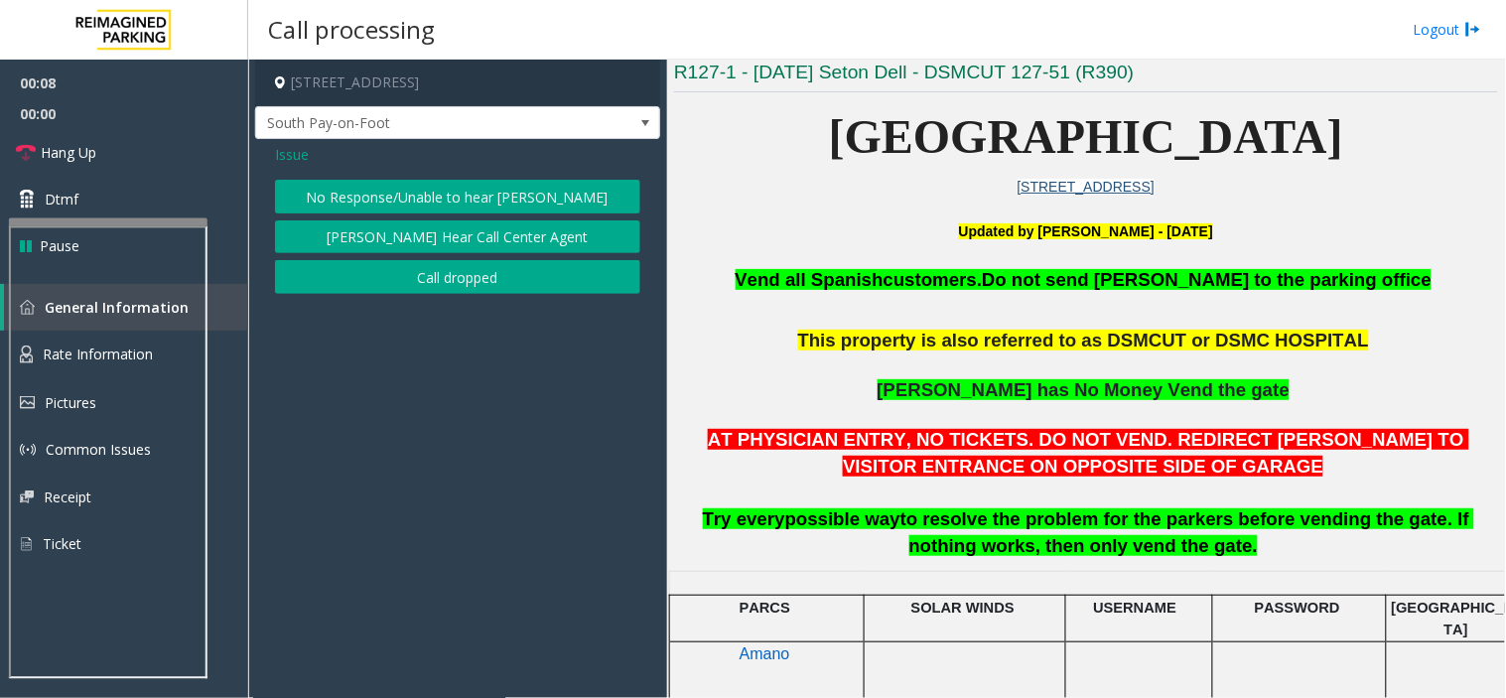
click at [423, 161] on div "Issue" at bounding box center [457, 154] width 365 height 21
click at [427, 201] on button "No Response/Unable to hear [PERSON_NAME]" at bounding box center [457, 197] width 365 height 34
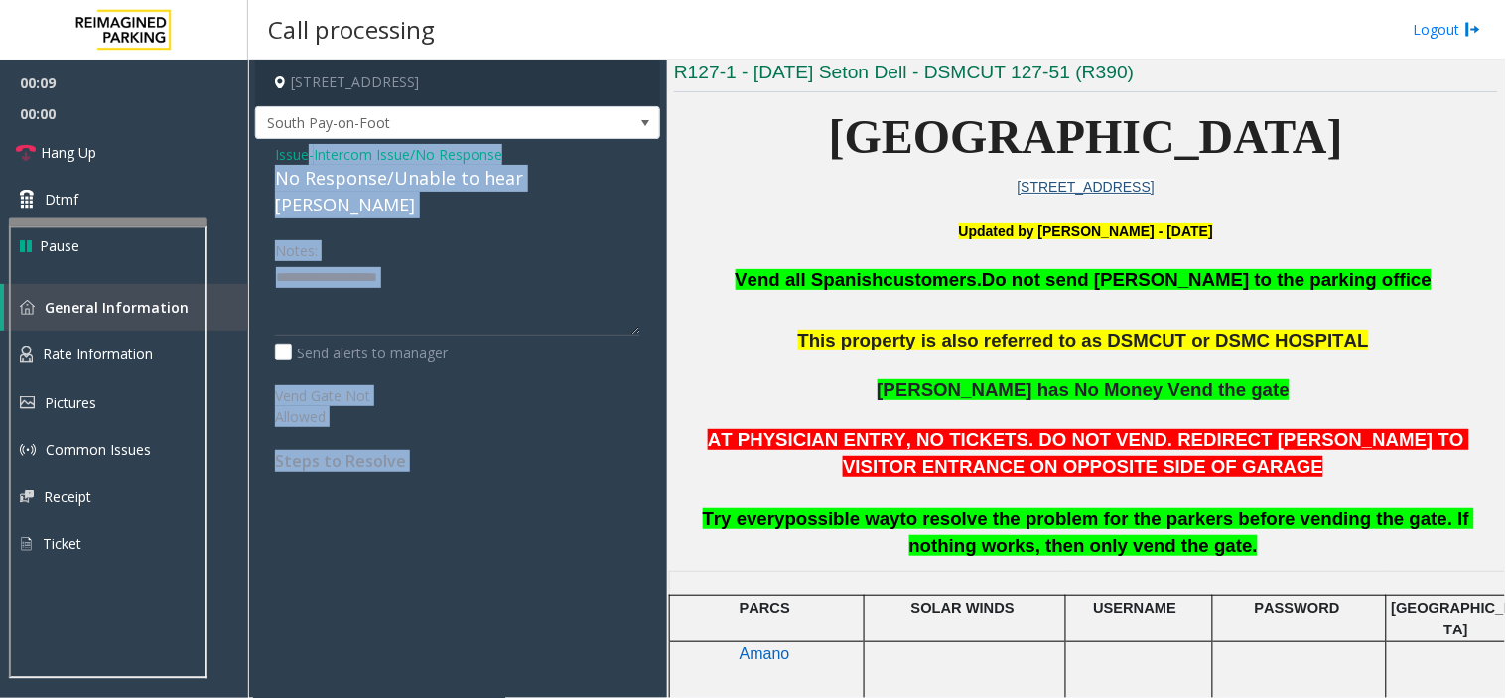
click at [401, 186] on div "No Response/Unable to hear [PERSON_NAME]" at bounding box center [457, 192] width 365 height 54
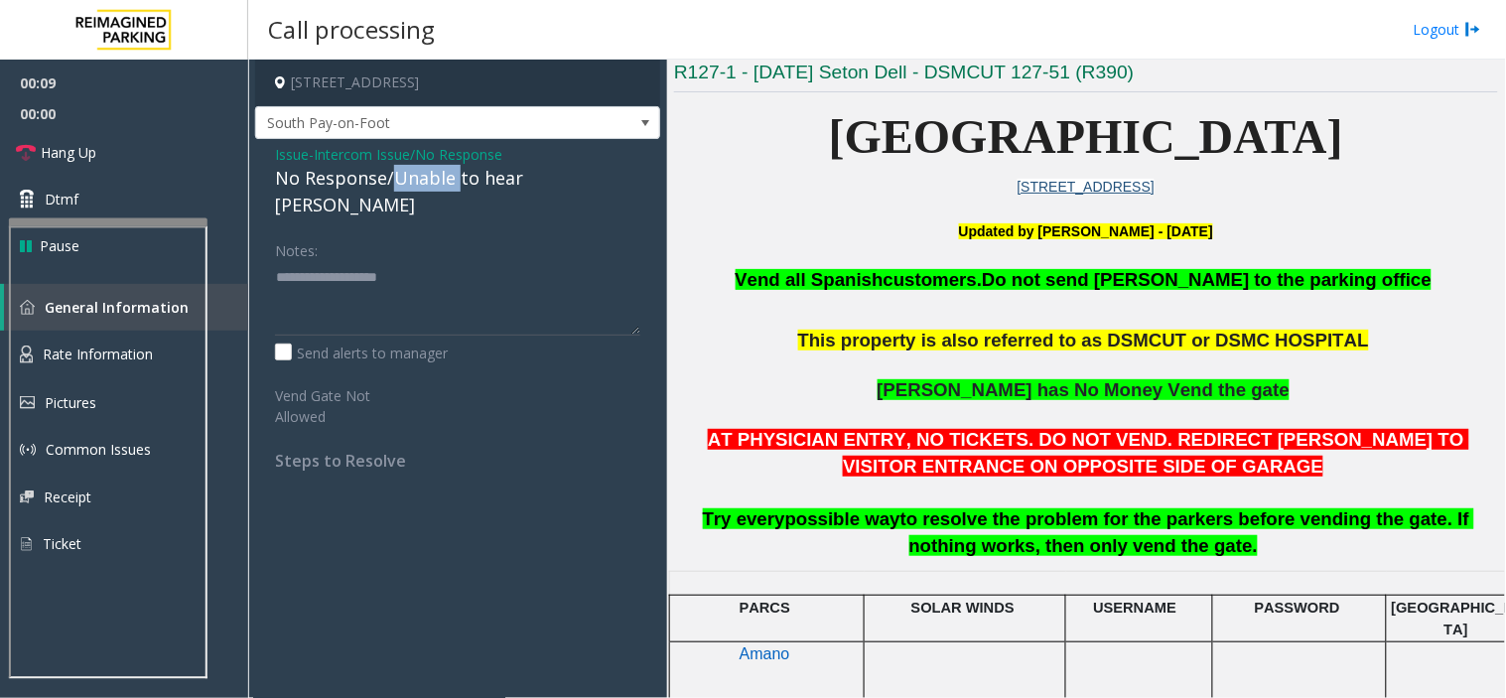
click at [401, 186] on div "No Response/Unable to hear [PERSON_NAME]" at bounding box center [457, 192] width 365 height 54
type textarea "**********"
click at [74, 134] on link "Hang Up" at bounding box center [124, 152] width 248 height 47
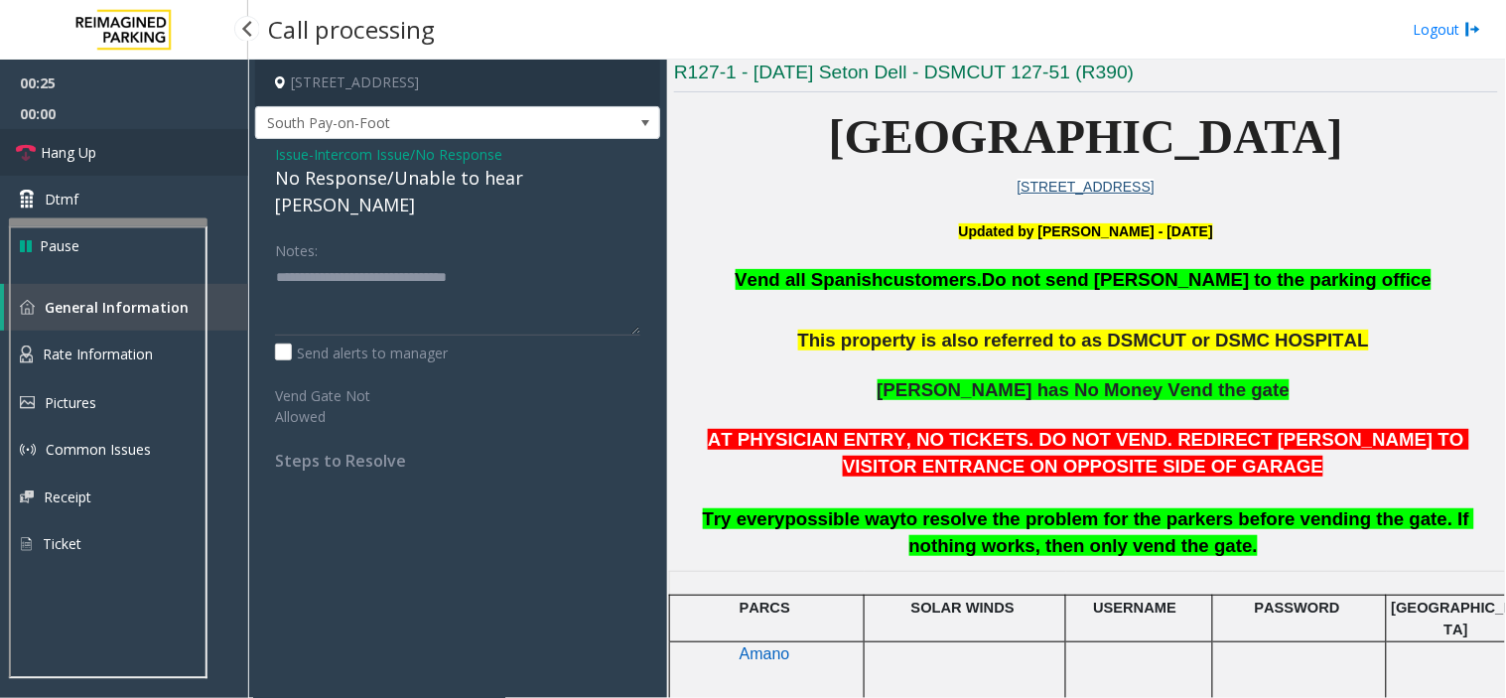
click at [74, 134] on link "Hang Up" at bounding box center [124, 152] width 248 height 47
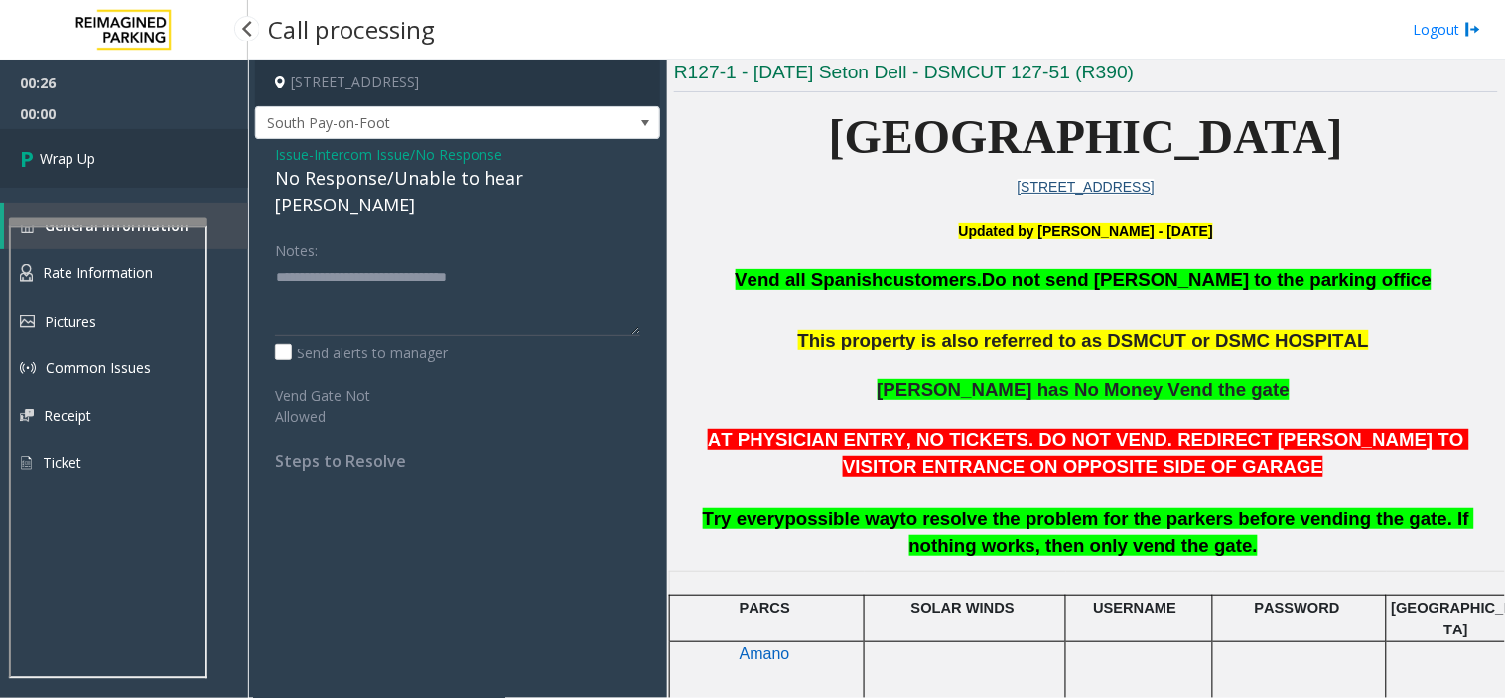
click at [74, 134] on link "Wrap Up" at bounding box center [124, 158] width 248 height 59
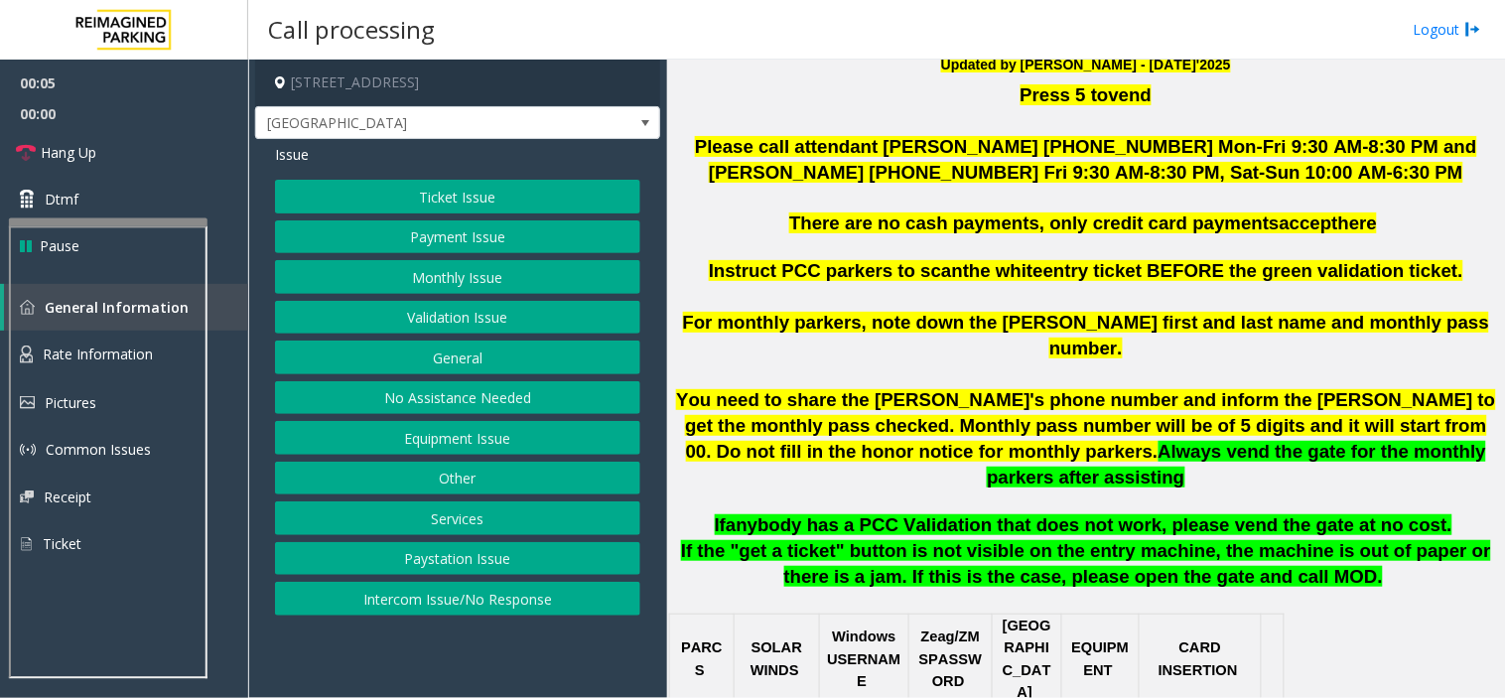
scroll to position [661, 0]
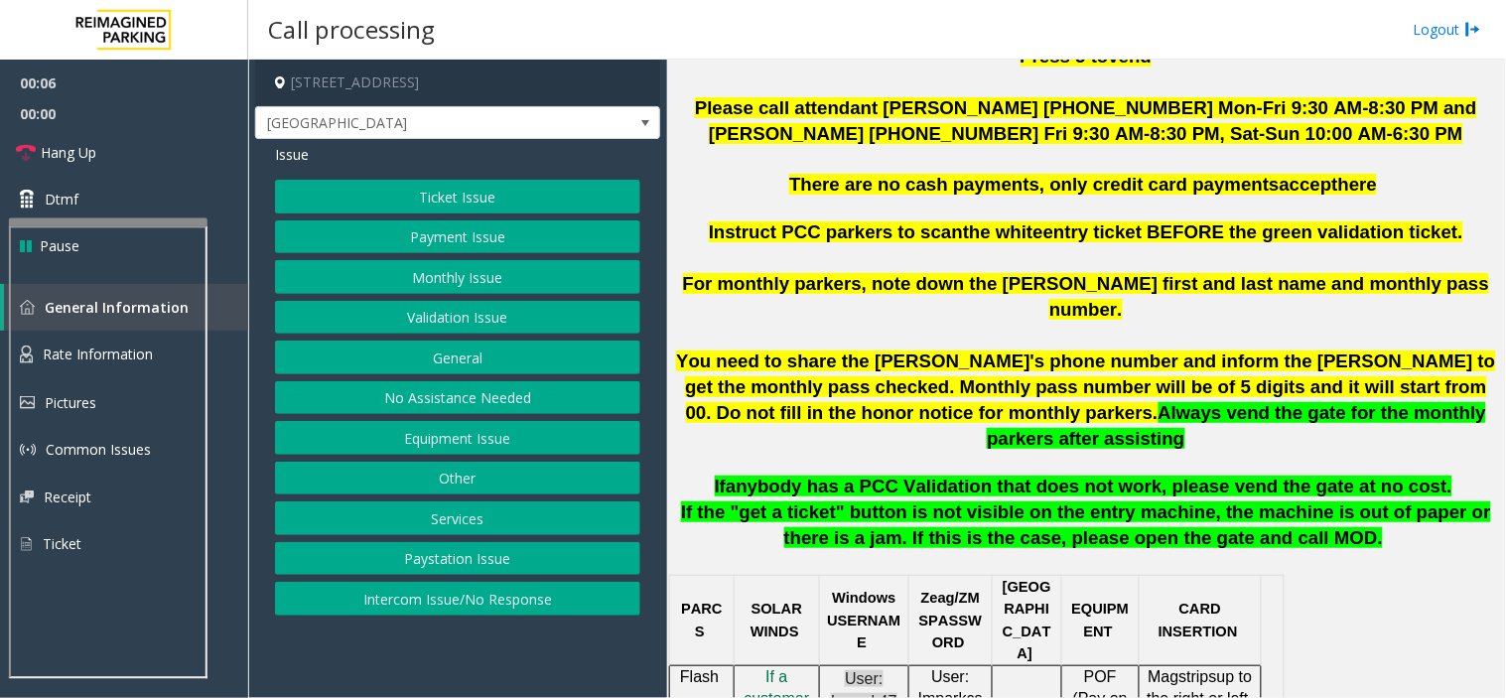
click at [531, 309] on button "Validation Issue" at bounding box center [457, 318] width 365 height 34
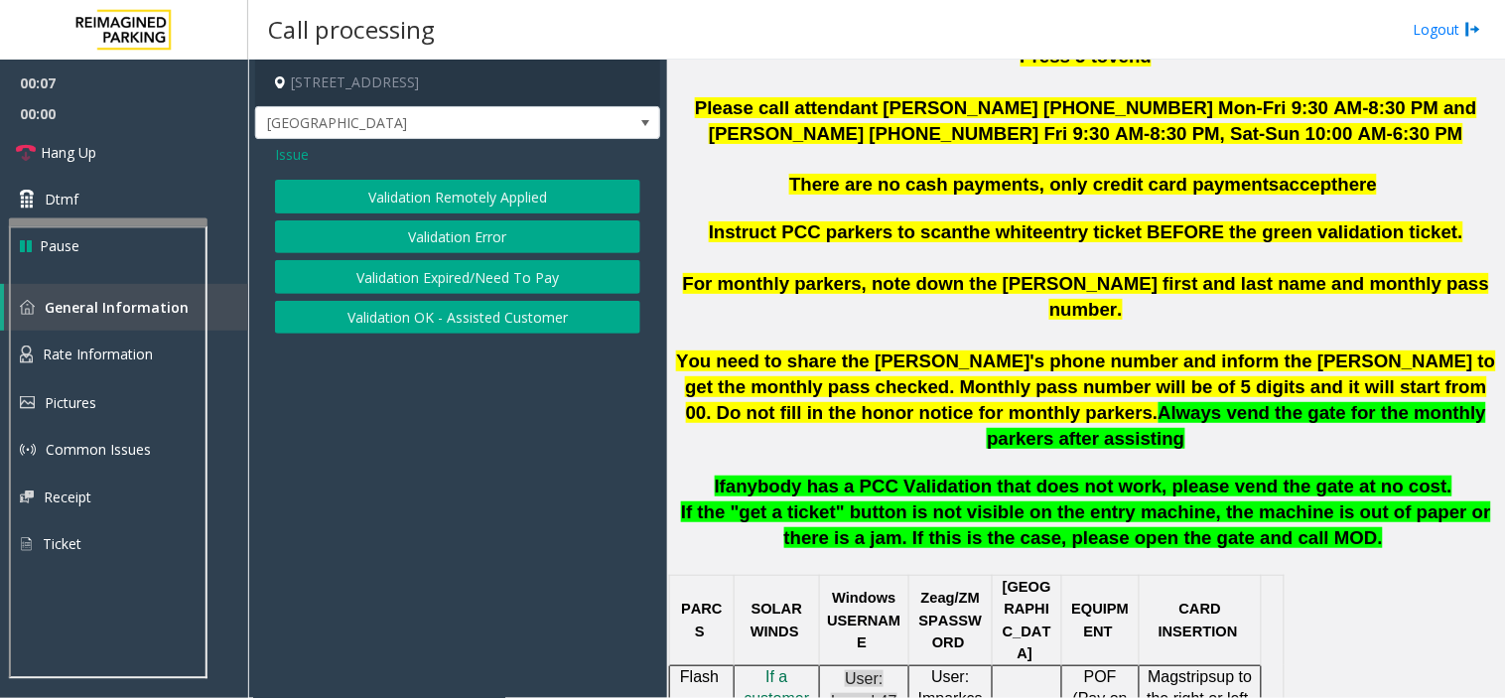
click at [508, 246] on button "Validation Error" at bounding box center [457, 237] width 365 height 34
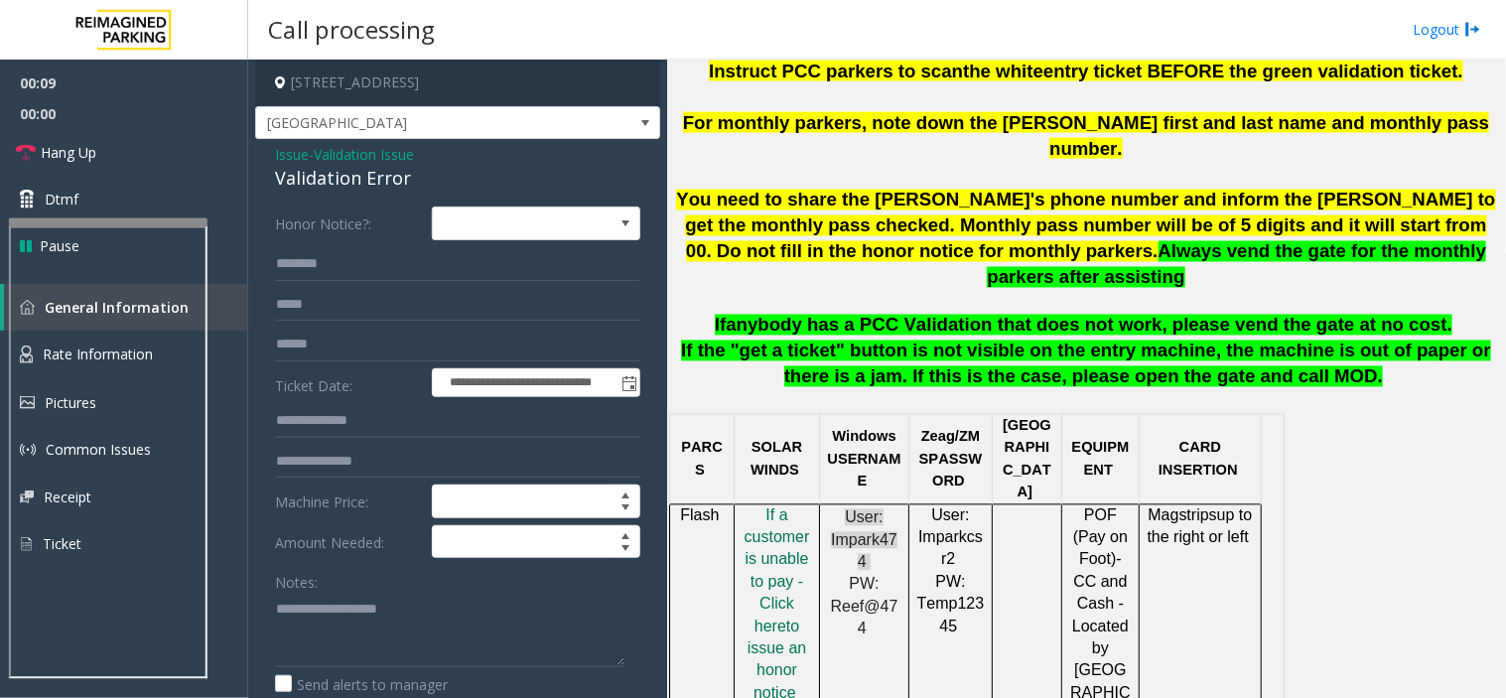
scroll to position [881, 0]
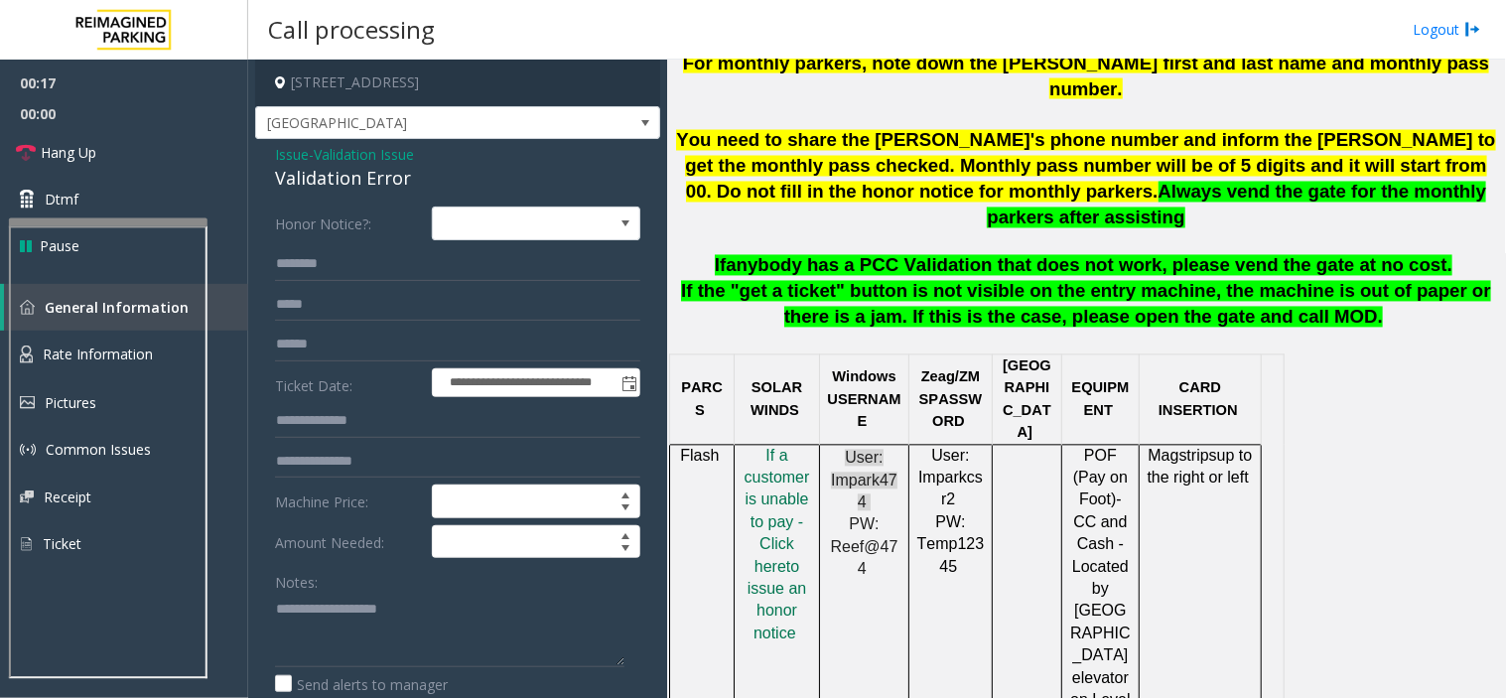
click at [390, 165] on div "Validation Error" at bounding box center [457, 178] width 365 height 27
click at [382, 155] on span "Validation Issue" at bounding box center [364, 154] width 100 height 21
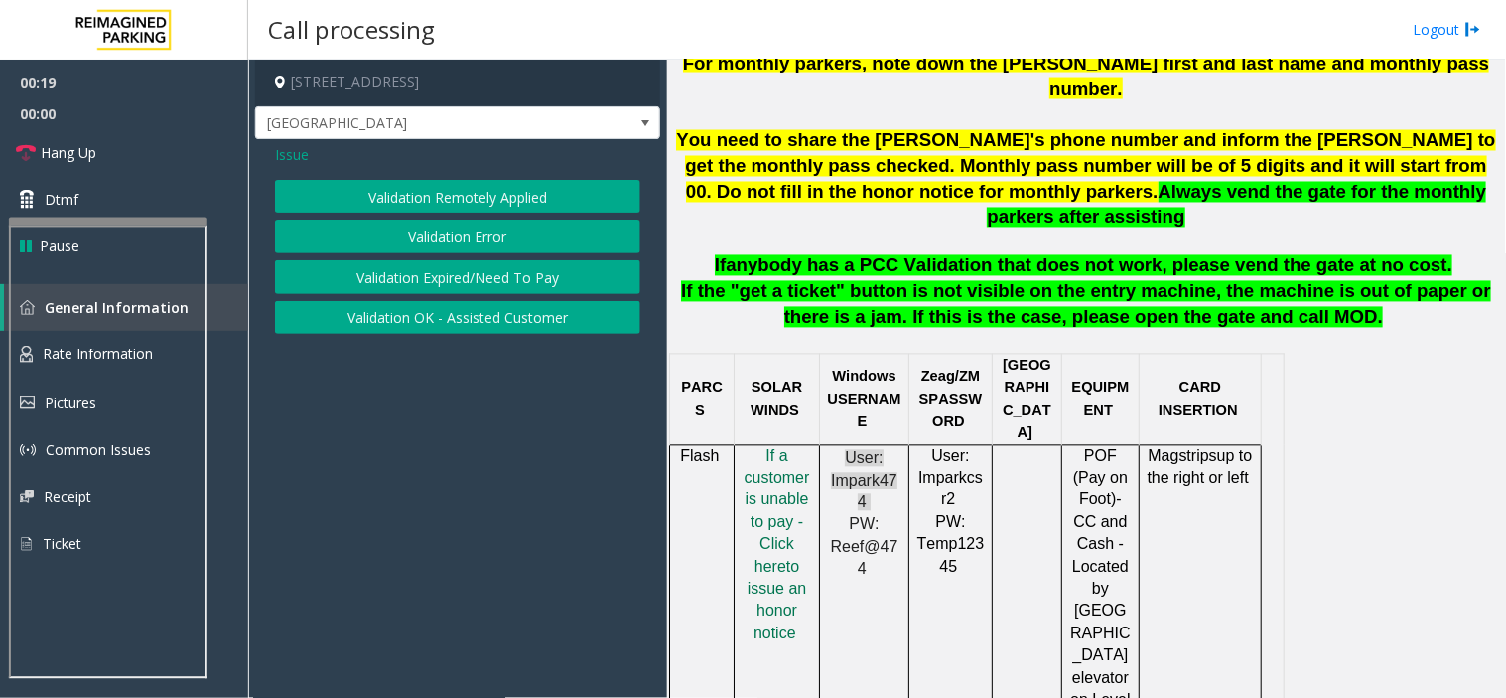
click at [295, 155] on span "Issue" at bounding box center [292, 154] width 34 height 21
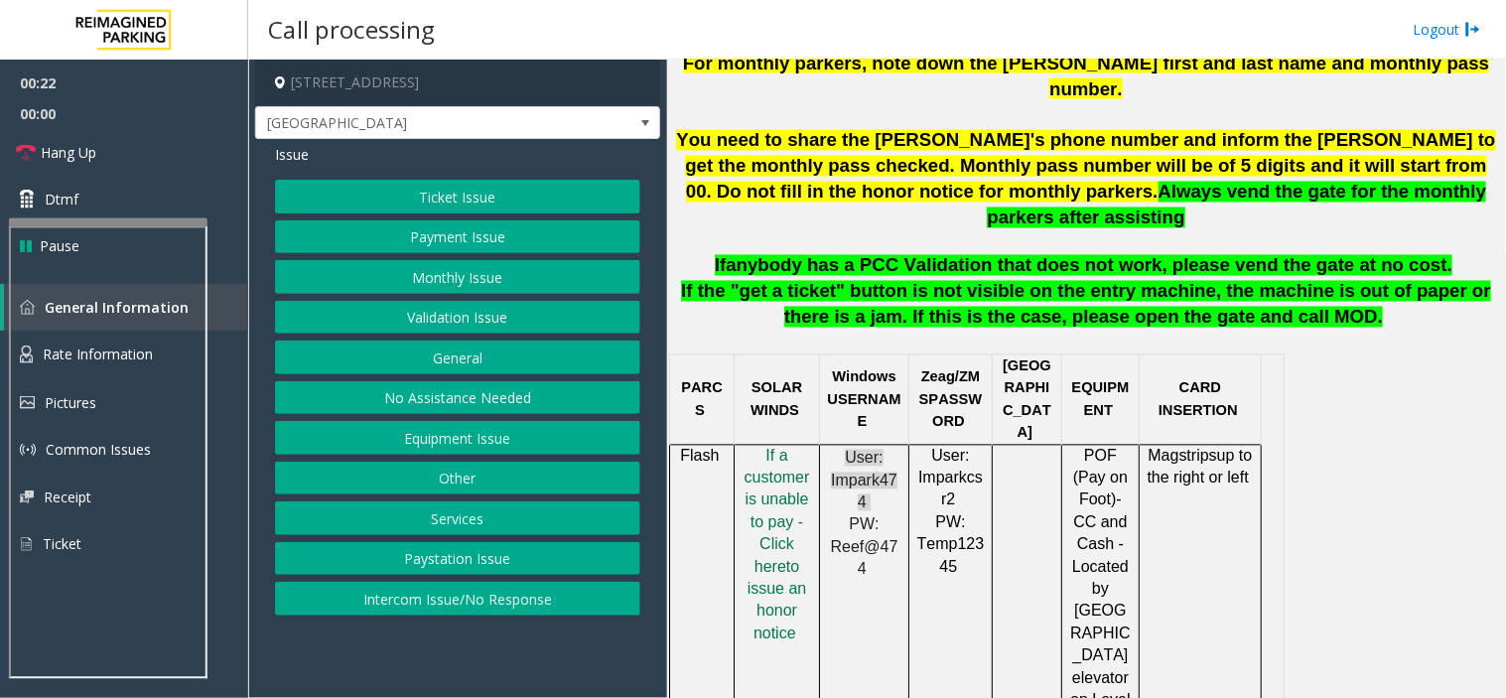
click at [516, 199] on button "Ticket Issue" at bounding box center [457, 197] width 365 height 34
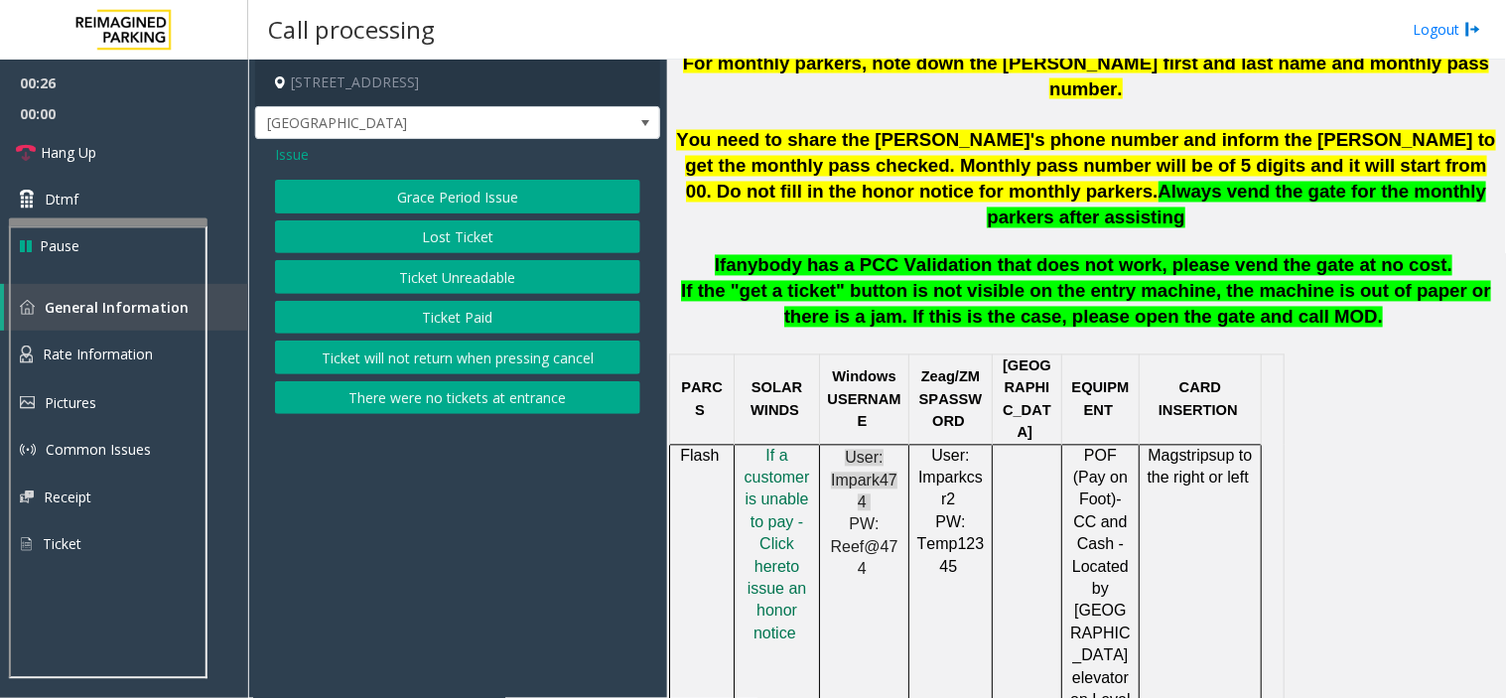
click at [311, 156] on div "Issue" at bounding box center [457, 154] width 365 height 21
click at [304, 155] on span "Issue" at bounding box center [292, 154] width 34 height 21
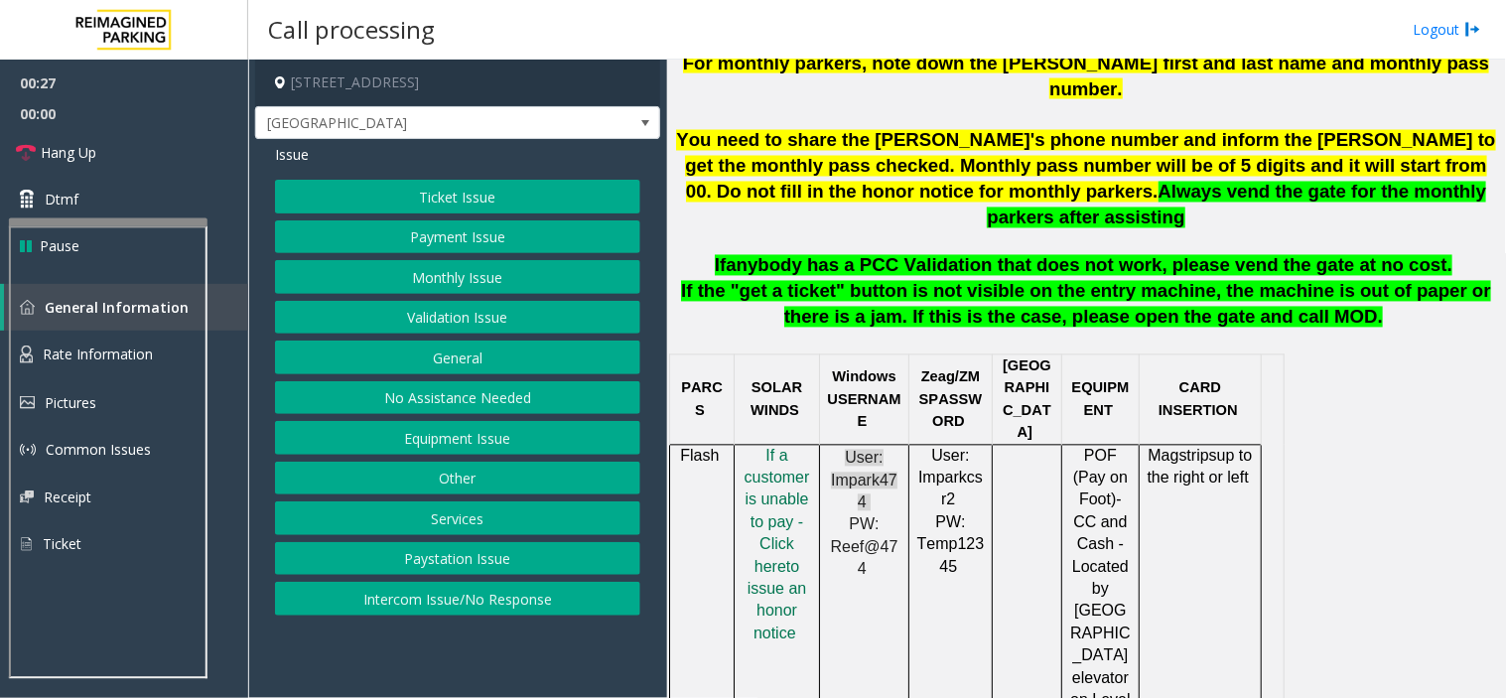
click at [497, 246] on button "Payment Issue" at bounding box center [457, 237] width 365 height 34
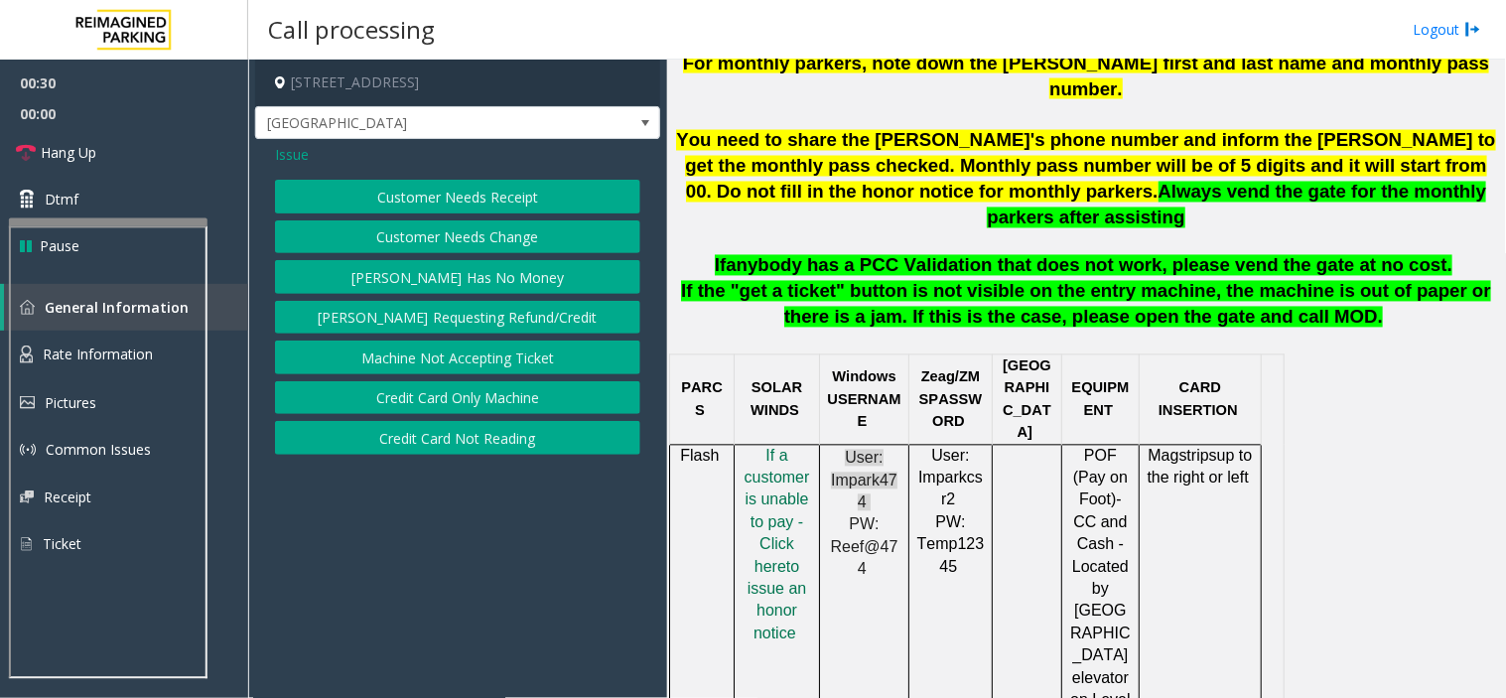
click at [532, 440] on button "Credit Card Not Reading" at bounding box center [457, 438] width 365 height 34
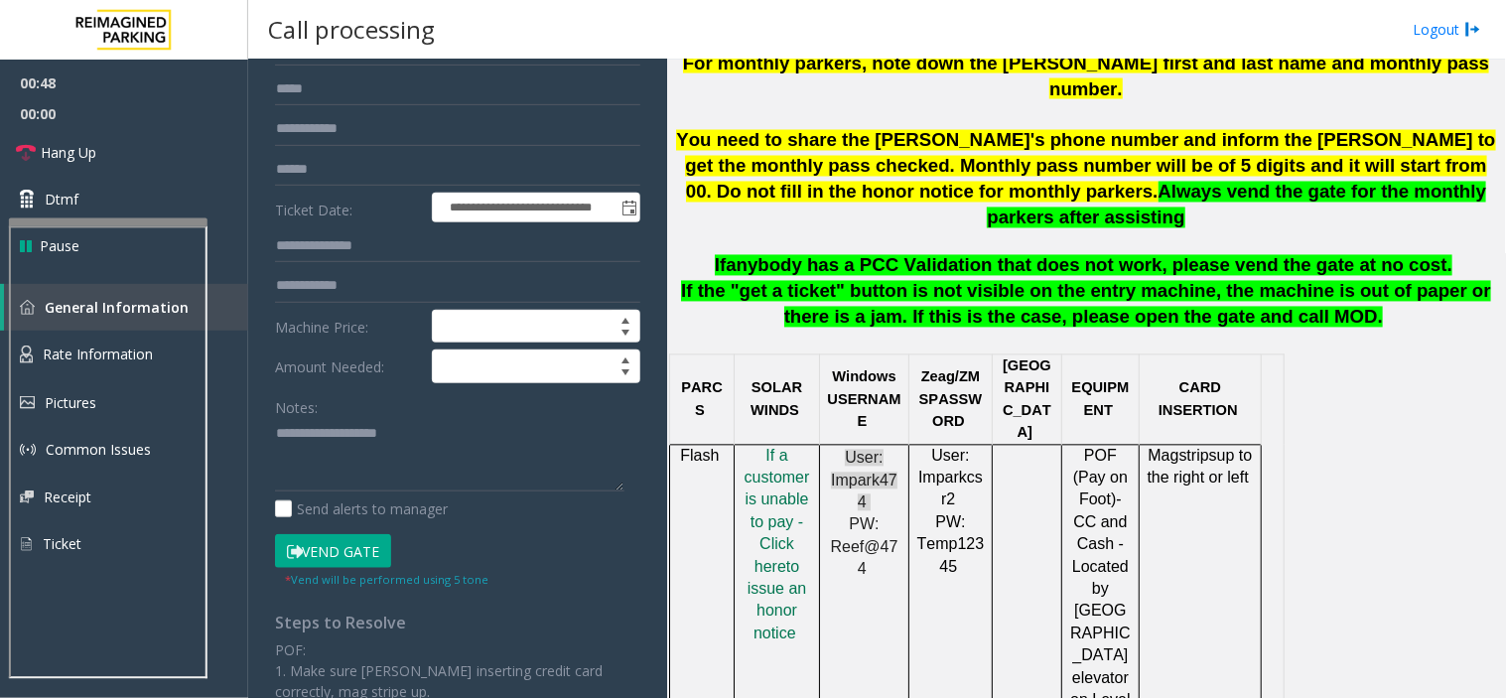
scroll to position [218, 0]
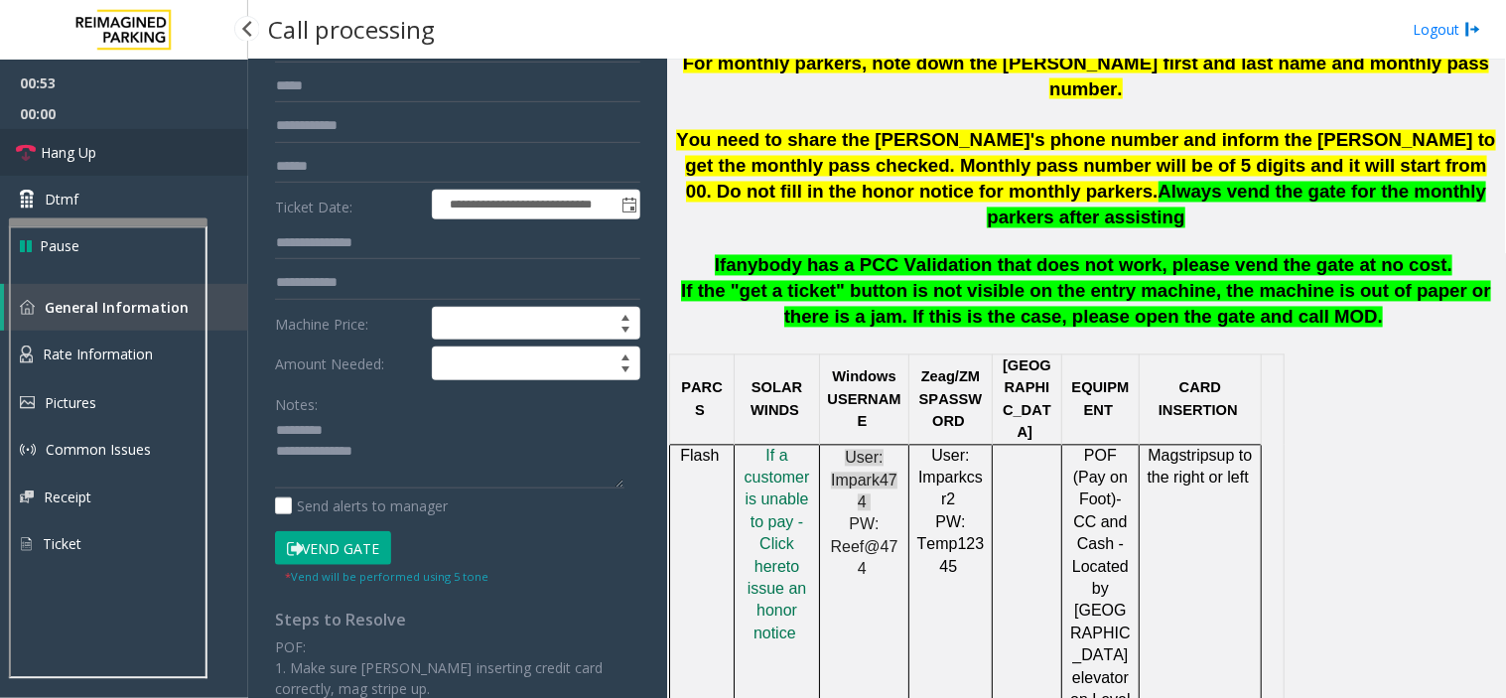
click at [82, 169] on link "Hang Up" at bounding box center [124, 152] width 248 height 47
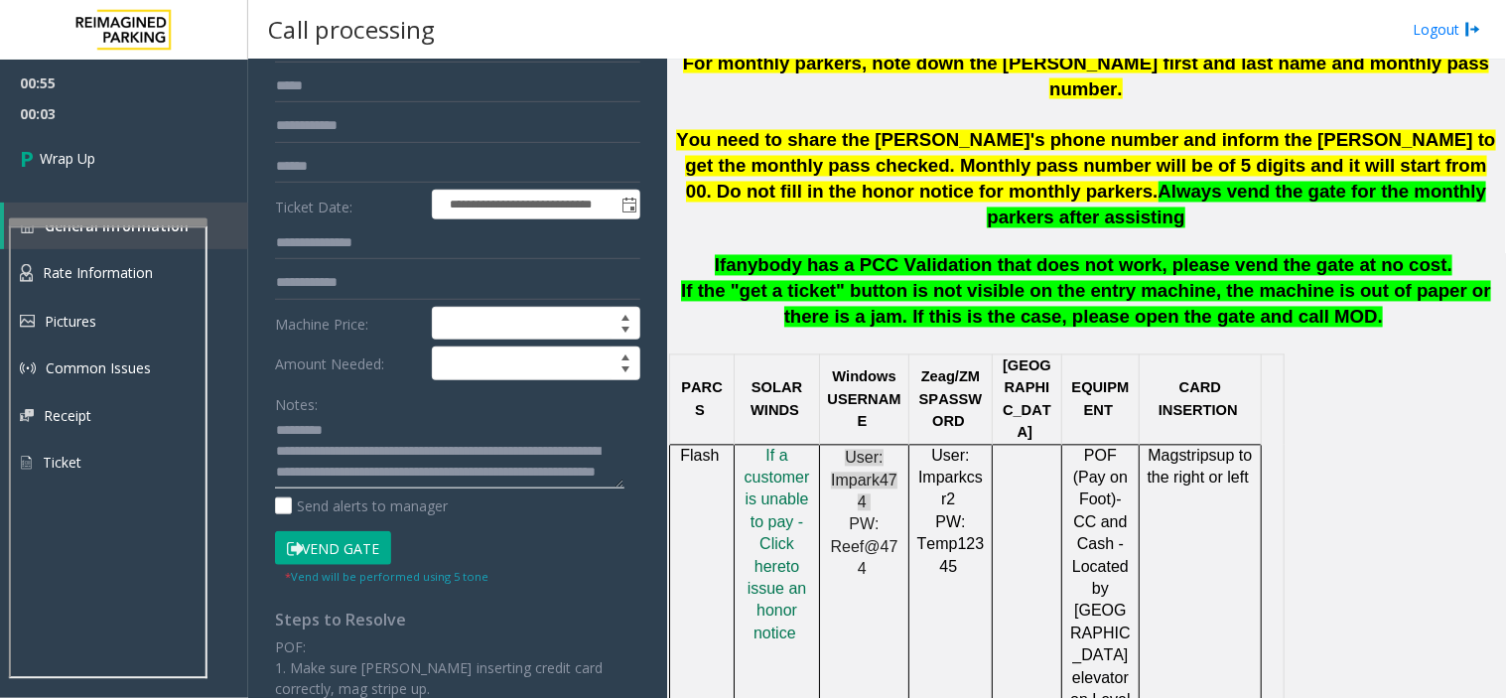
scroll to position [0, 0]
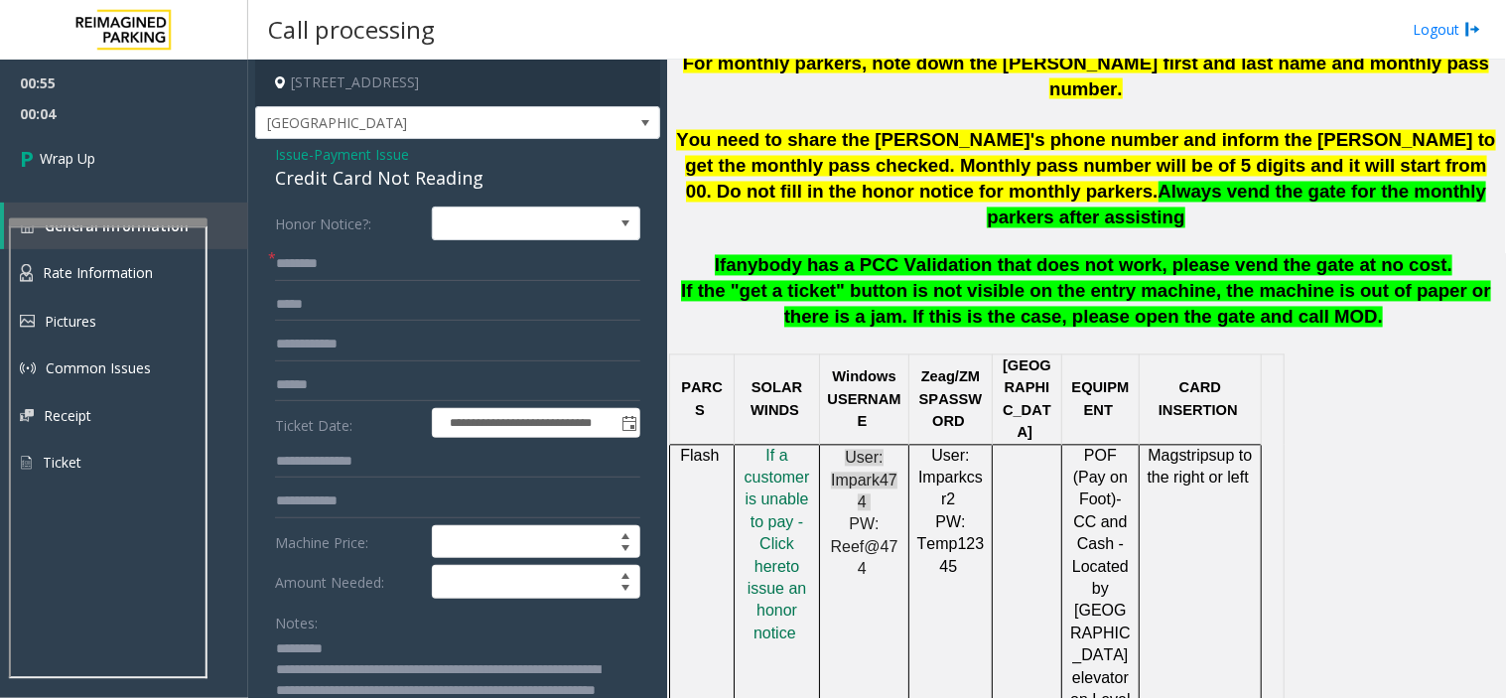
click at [311, 171] on div "Credit Card Not Reading" at bounding box center [457, 178] width 365 height 27
copy div "Credit Card Not Reading"
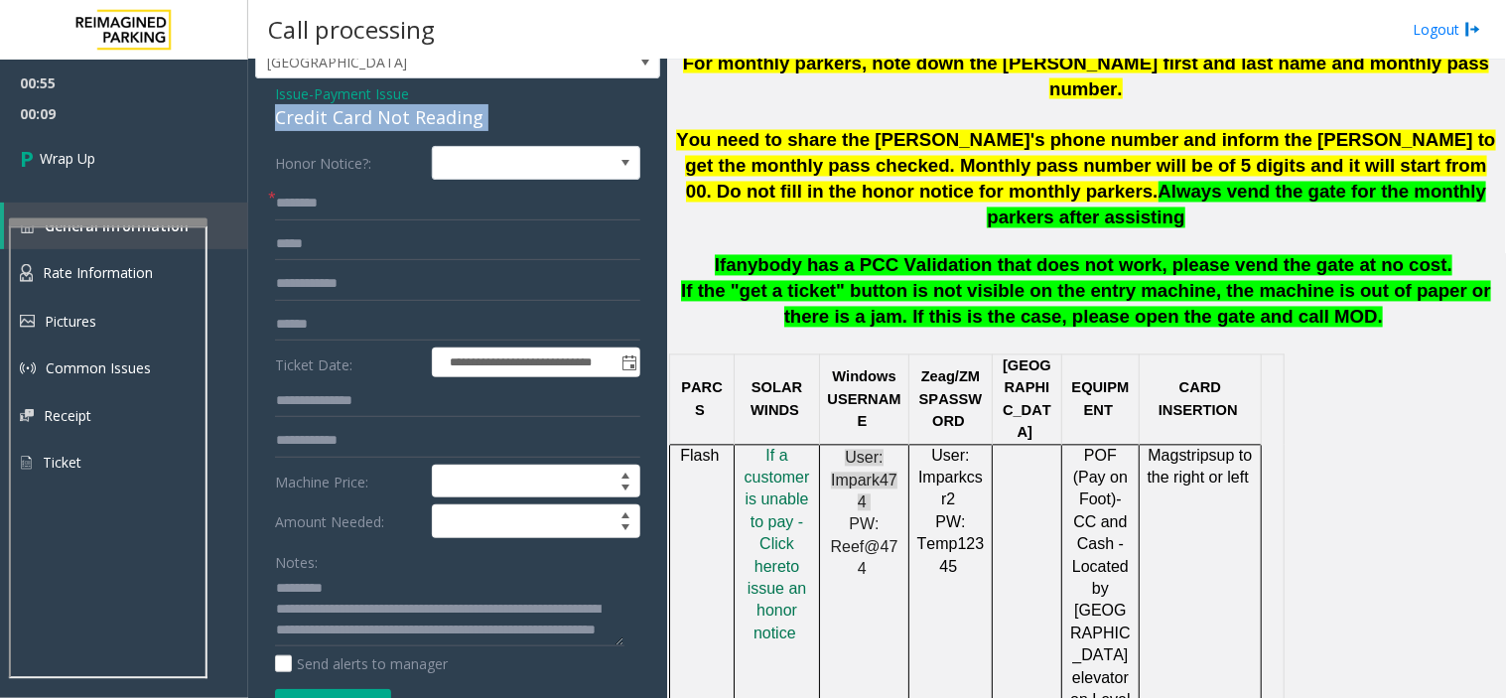
scroll to position [110, 0]
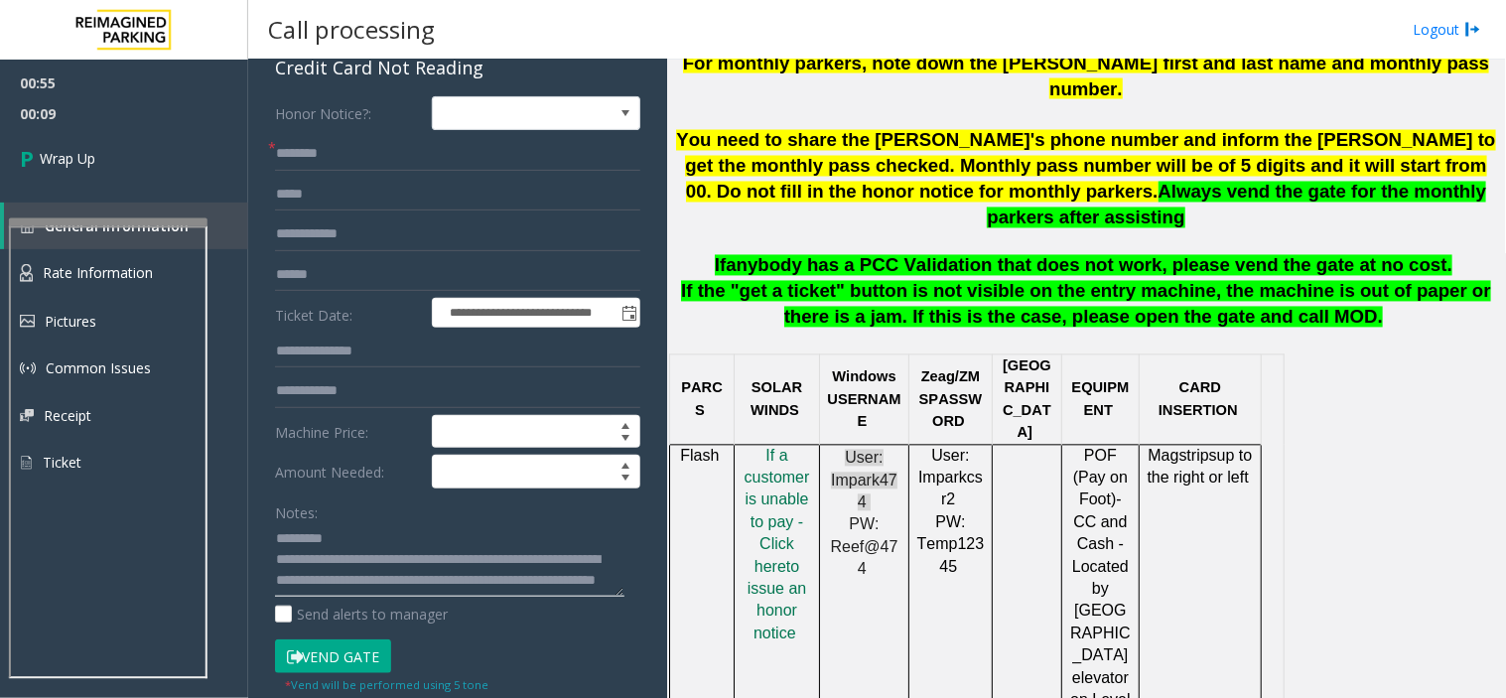
click at [352, 547] on textarea at bounding box center [449, 560] width 349 height 74
paste textarea "**********"
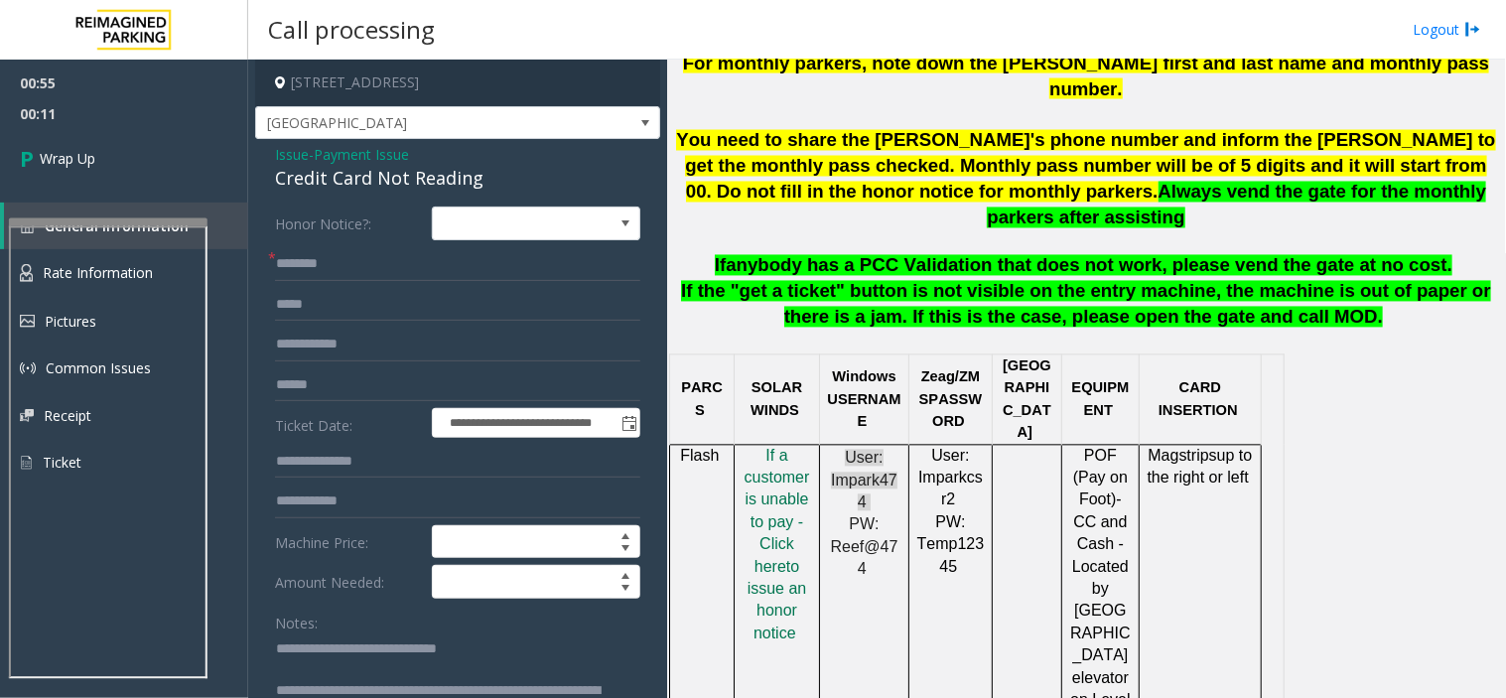
type textarea "**********"
click at [318, 270] on input "text" at bounding box center [457, 264] width 365 height 34
type input "**"
click at [166, 169] on link "Wrap Up" at bounding box center [124, 158] width 248 height 59
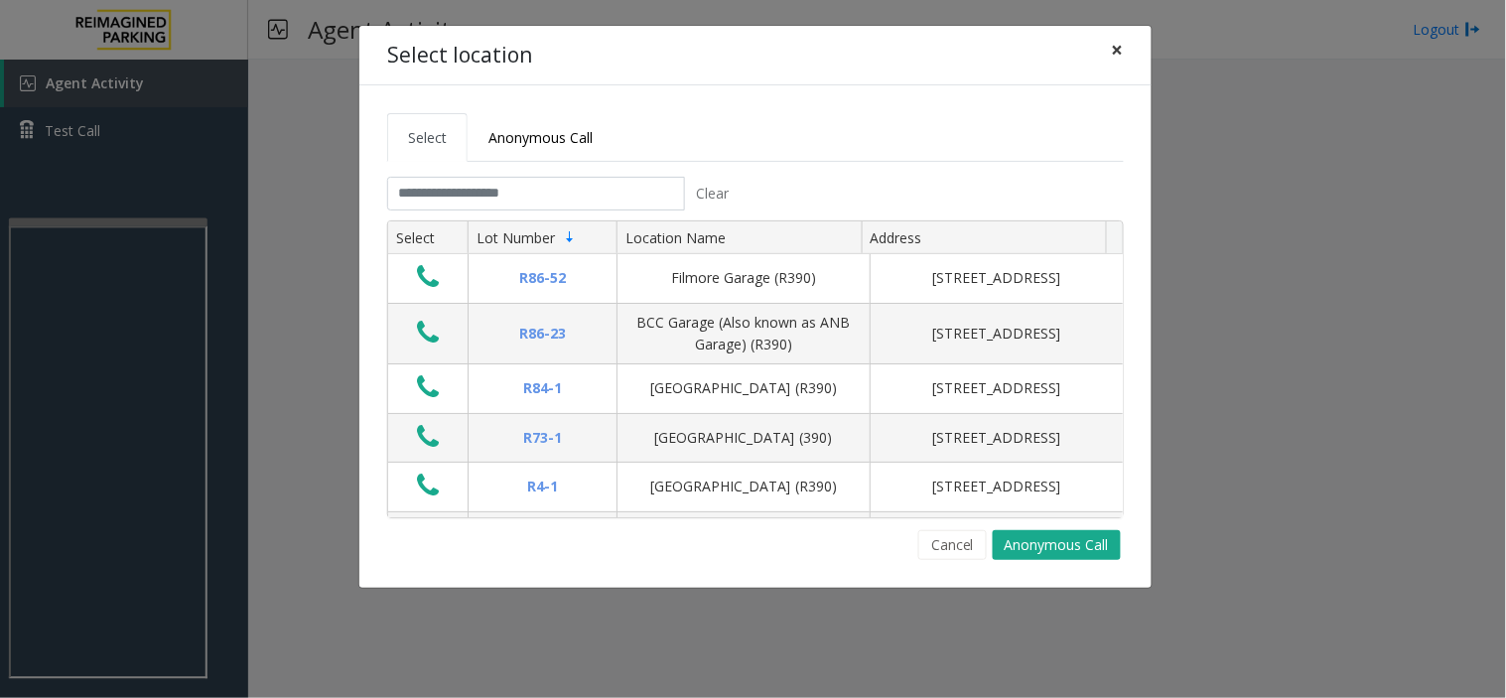
click at [1104, 41] on button "×" at bounding box center [1118, 50] width 40 height 49
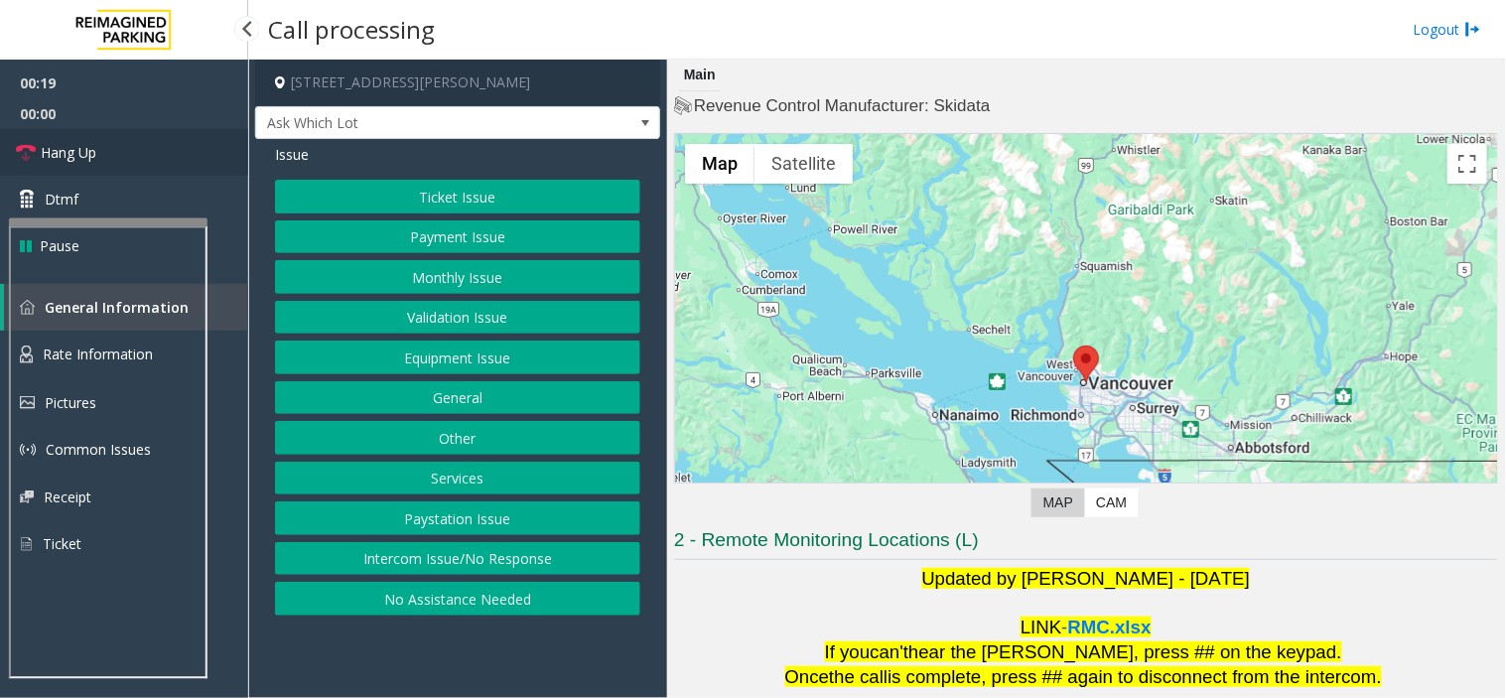
click at [130, 149] on link "Hang Up" at bounding box center [124, 152] width 248 height 47
click at [432, 560] on button "Intercom Issue/No Response" at bounding box center [457, 559] width 365 height 34
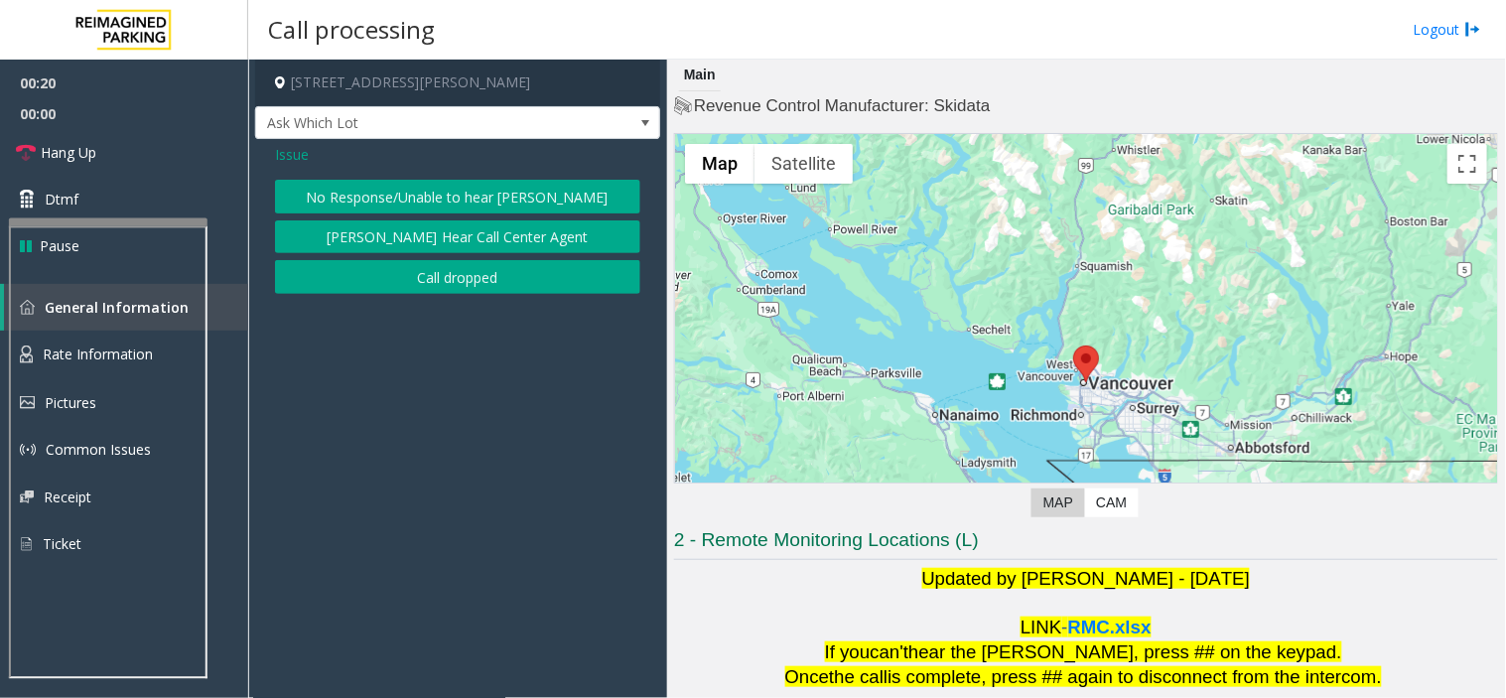
click at [455, 195] on button "No Response/Unable to hear [PERSON_NAME]" at bounding box center [457, 197] width 365 height 34
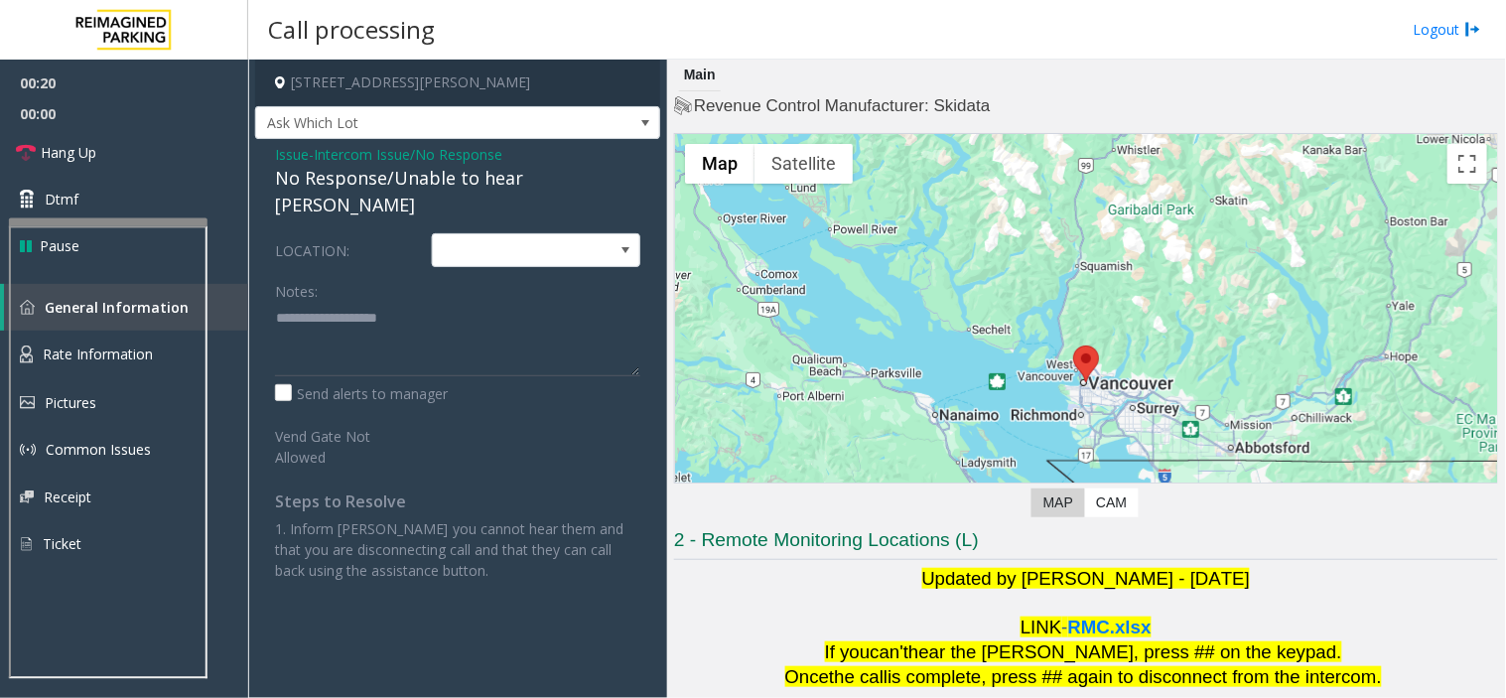
click at [381, 190] on div "No Response/Unable to hear [PERSON_NAME]" at bounding box center [457, 192] width 365 height 54
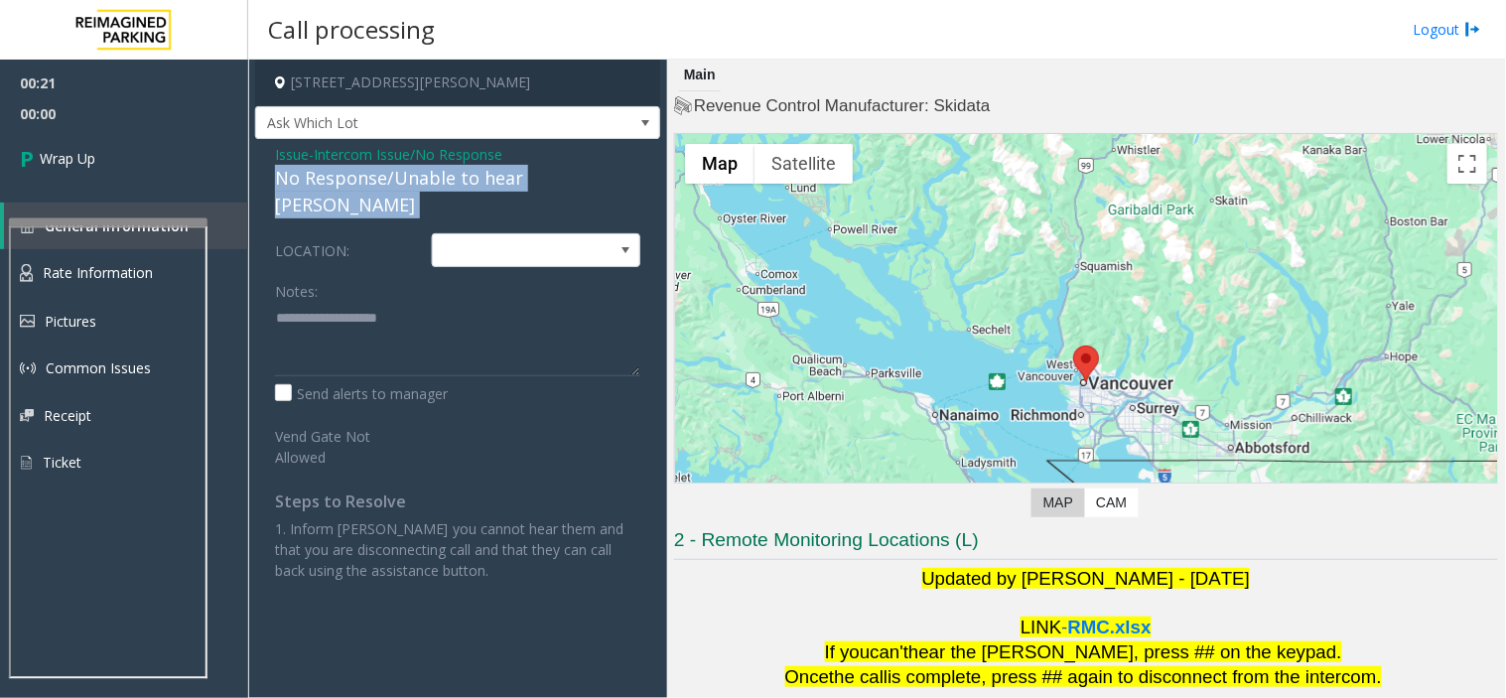
drag, startPoint x: 381, startPoint y: 190, endPoint x: 364, endPoint y: 183, distance: 18.2
click at [380, 190] on div "No Response/Unable to hear [PERSON_NAME]" at bounding box center [457, 192] width 365 height 54
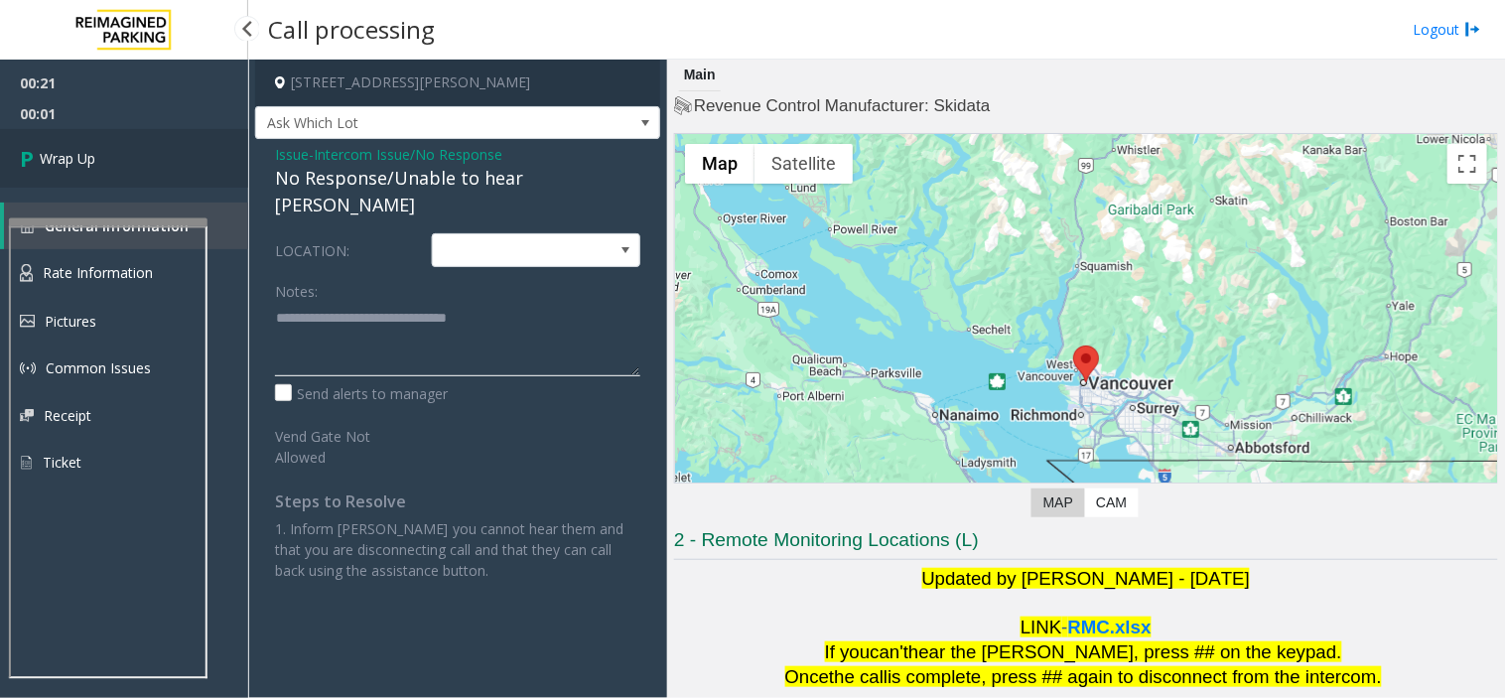
type textarea "**********"
click at [167, 163] on link "Wrap Up" at bounding box center [124, 158] width 248 height 59
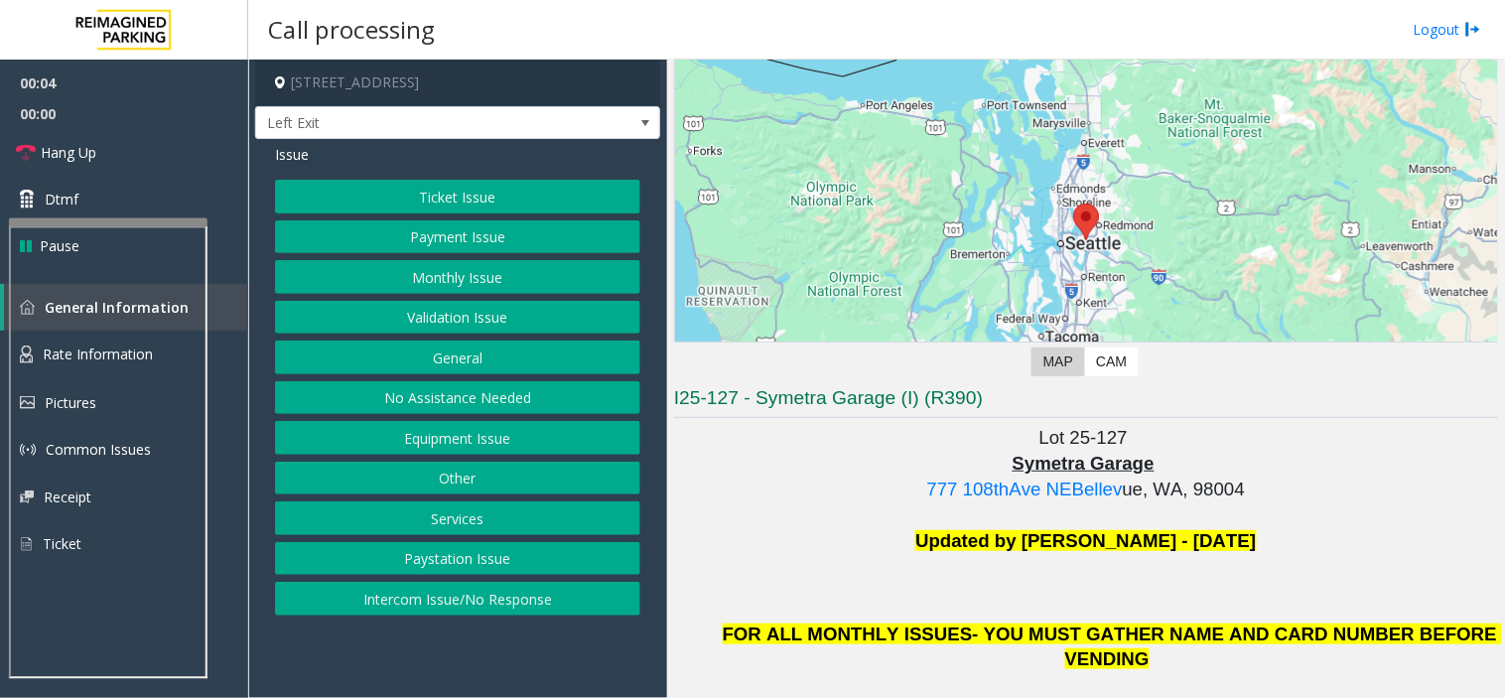
scroll to position [771, 0]
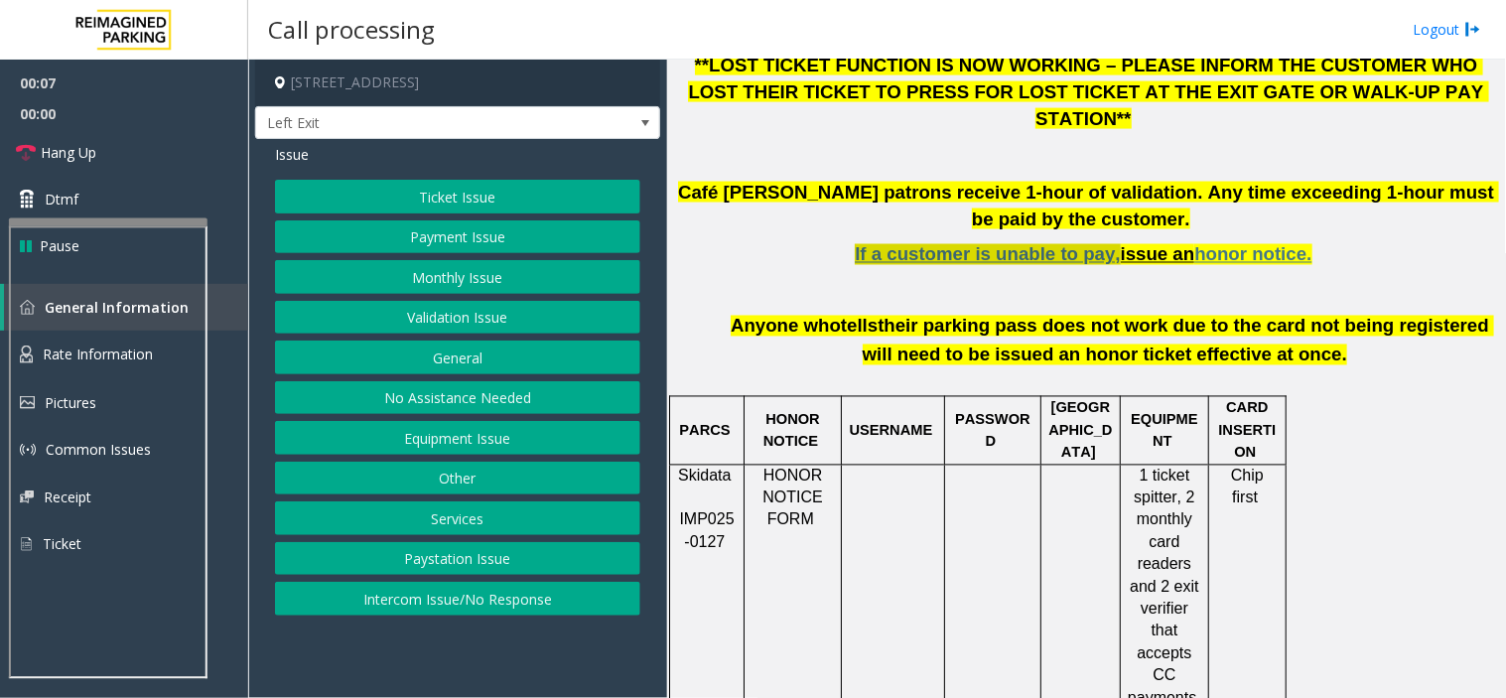
click at [1020, 244] on span "If a customer is unable to pay," at bounding box center [987, 254] width 265 height 21
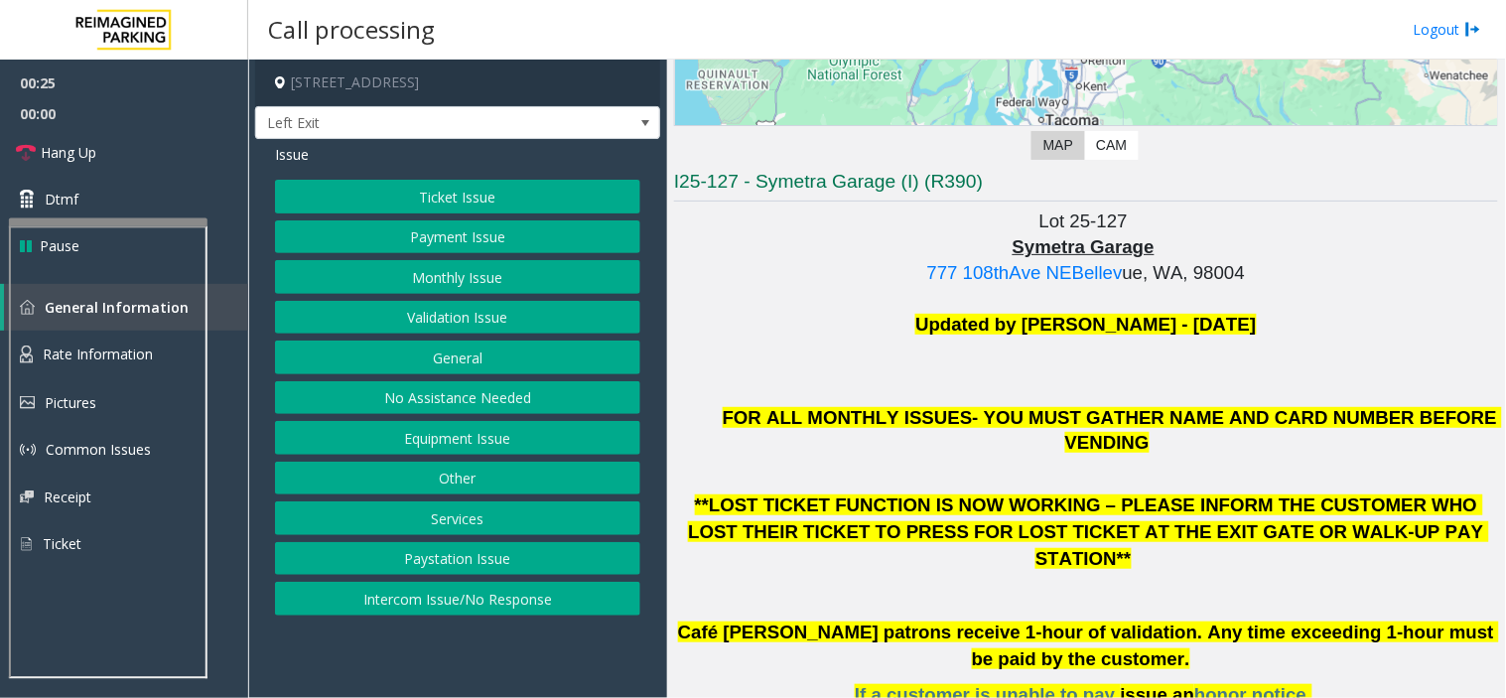
scroll to position [330, 0]
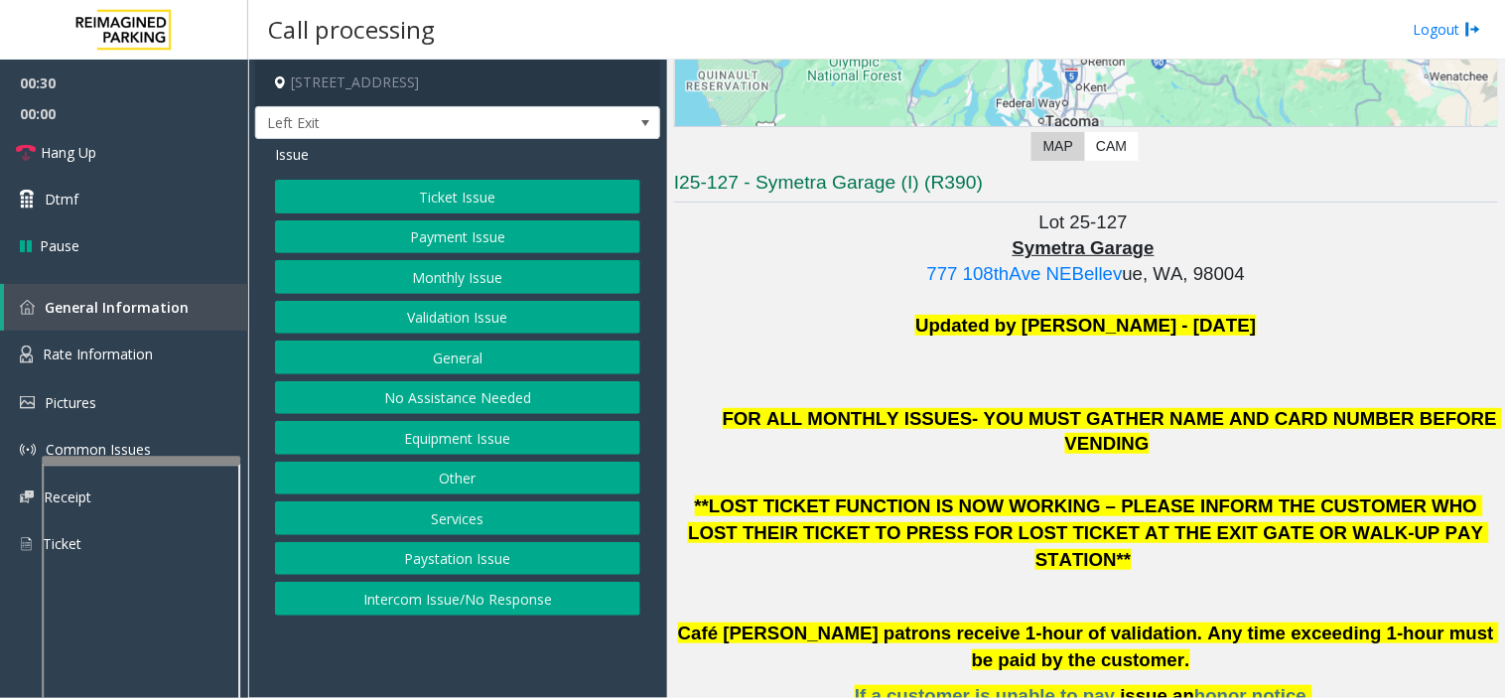
click at [164, 464] on div at bounding box center [141, 461] width 198 height 8
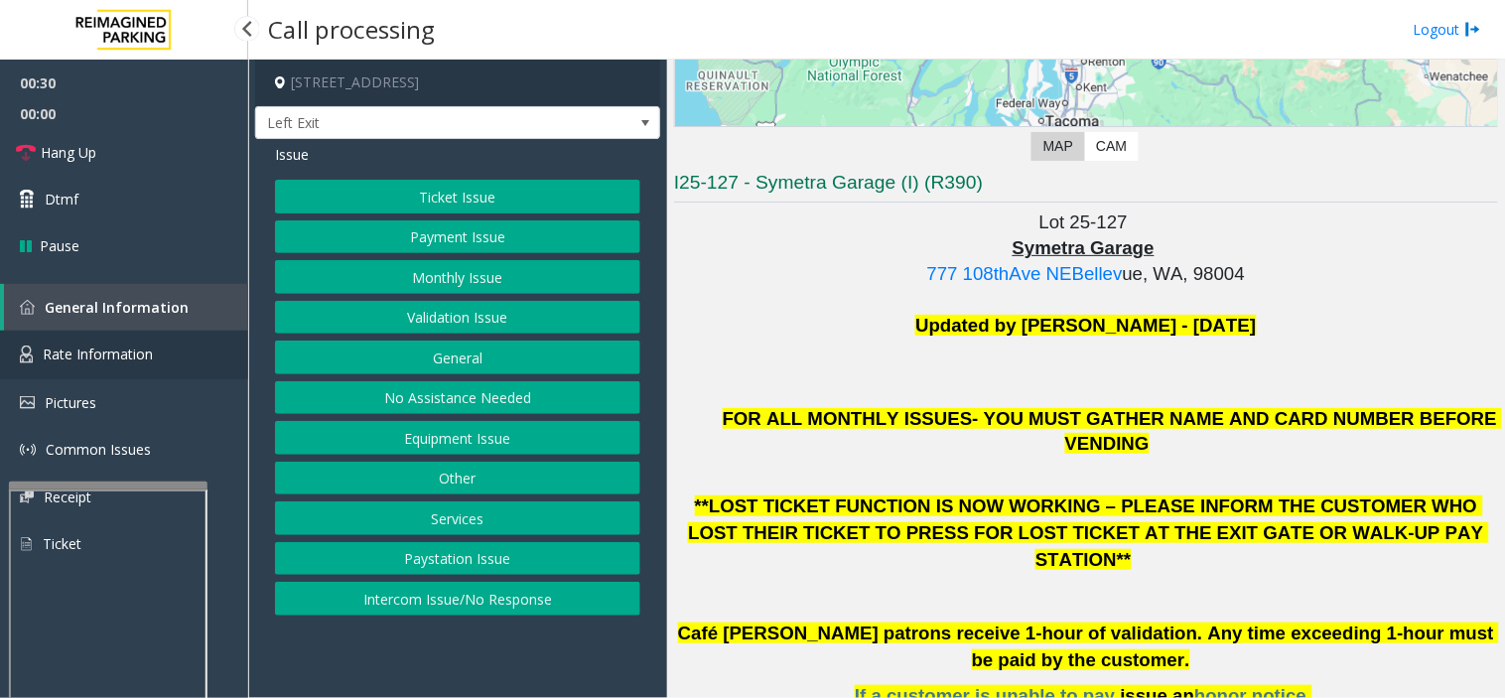
click at [159, 341] on link "Rate Information" at bounding box center [124, 354] width 248 height 49
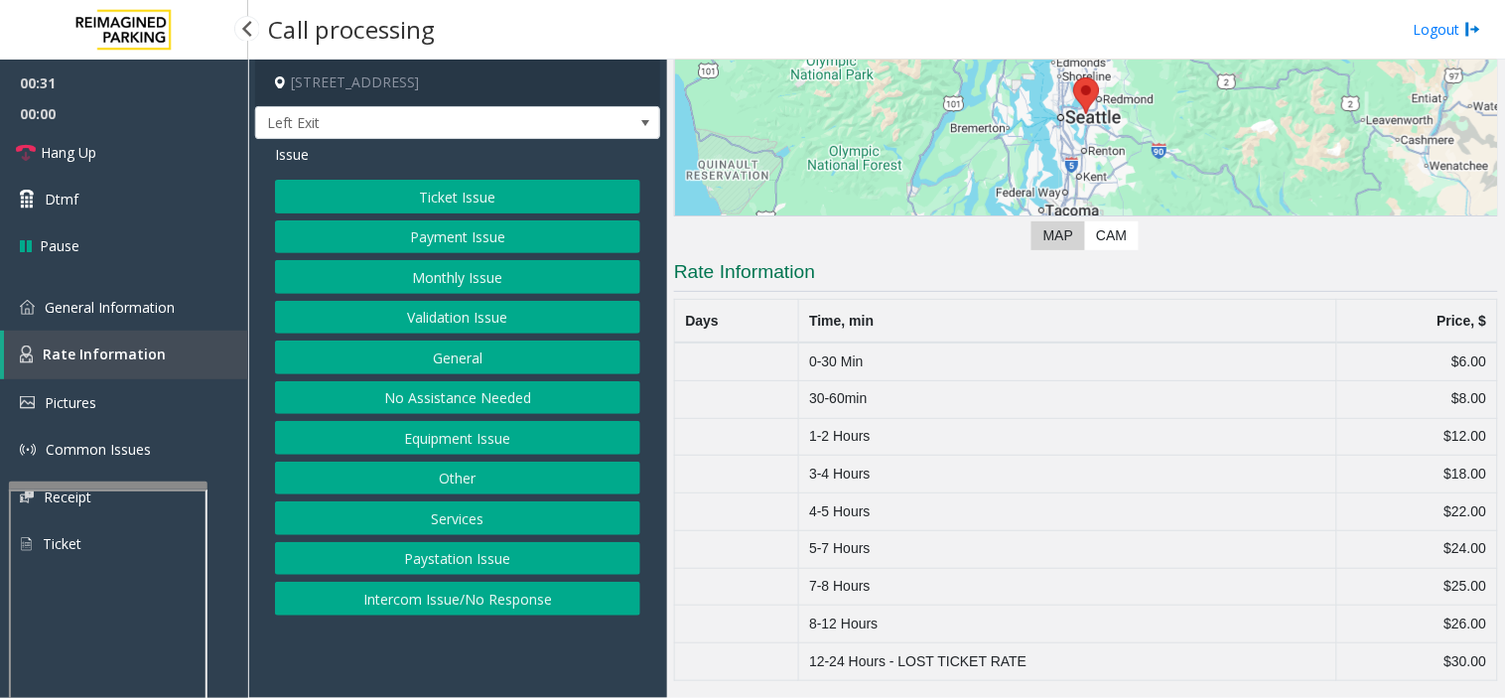
scroll to position [241, 0]
drag, startPoint x: 804, startPoint y: 427, endPoint x: 1474, endPoint y: 442, distance: 670.1
click at [1474, 442] on tr "1-2 Hours $12.00" at bounding box center [1086, 437] width 823 height 38
click at [508, 278] on button "Monthly Issue" at bounding box center [457, 277] width 365 height 34
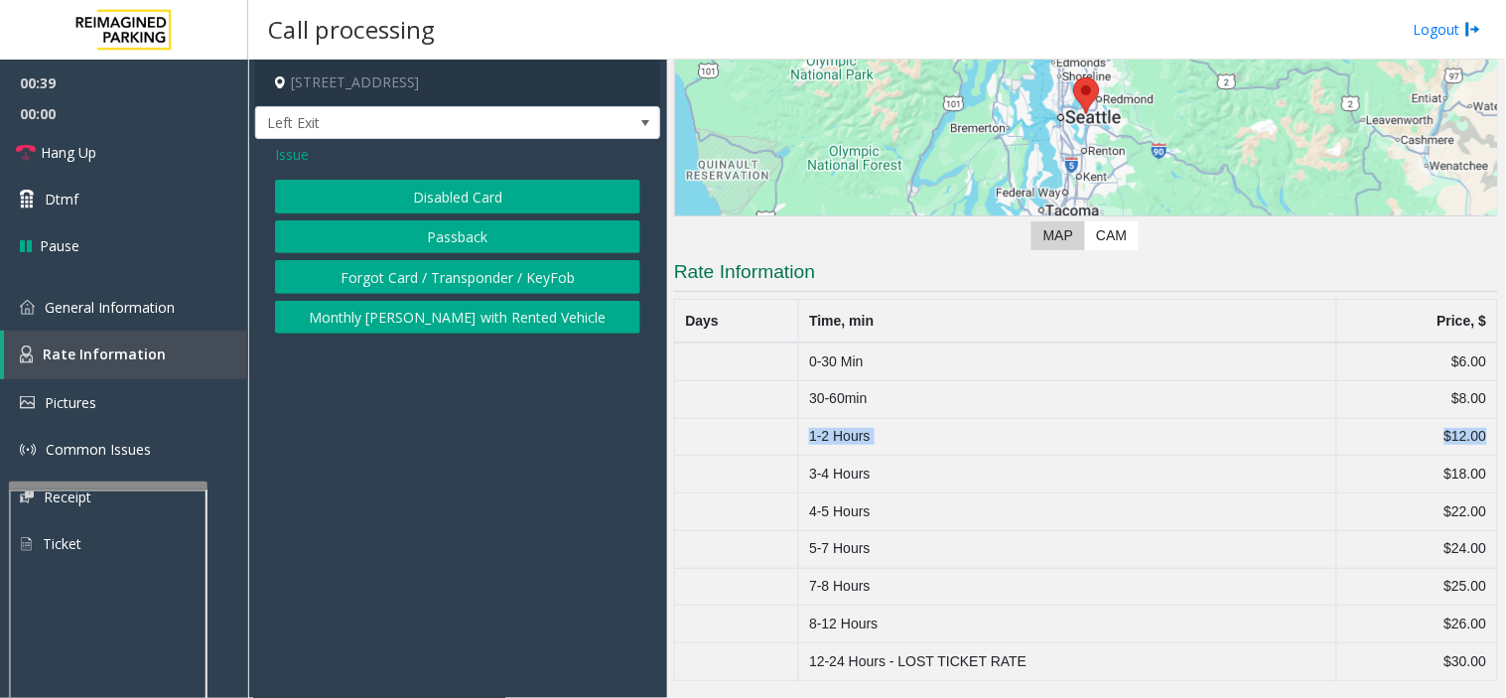
click at [477, 234] on button "Passback" at bounding box center [457, 237] width 365 height 34
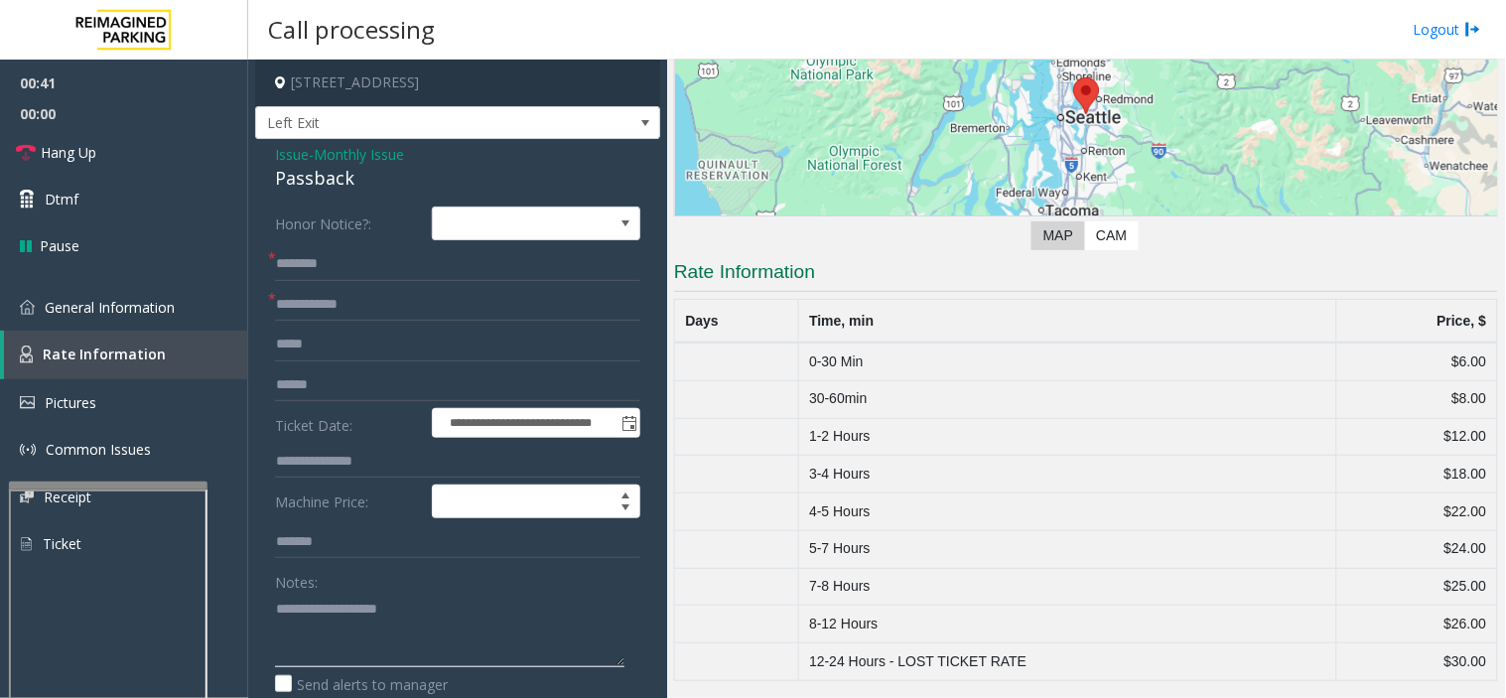
click at [377, 638] on textarea at bounding box center [449, 629] width 349 height 74
type textarea "***"
click at [335, 169] on div "Passback" at bounding box center [457, 178] width 365 height 27
click at [340, 163] on span "Monthly Issue" at bounding box center [359, 154] width 90 height 21
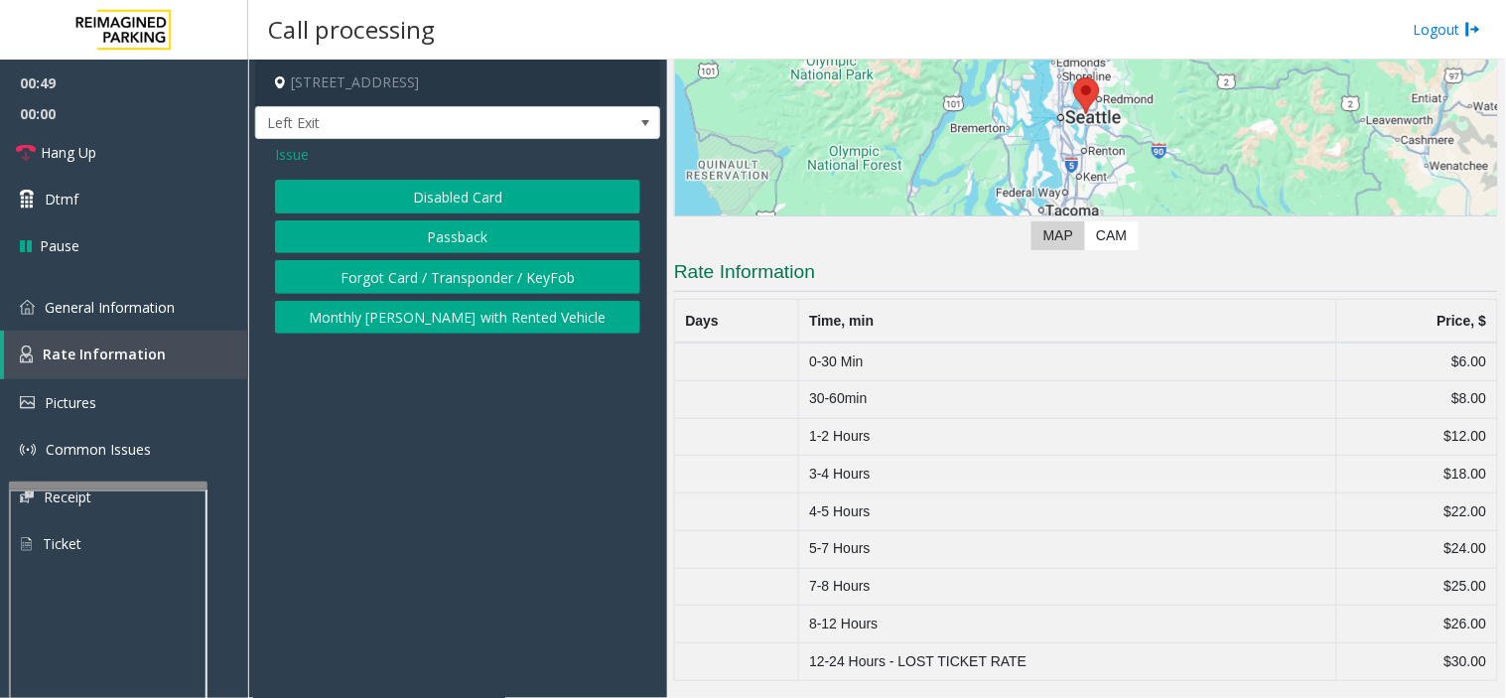
click at [301, 144] on span "Issue" at bounding box center [292, 154] width 34 height 21
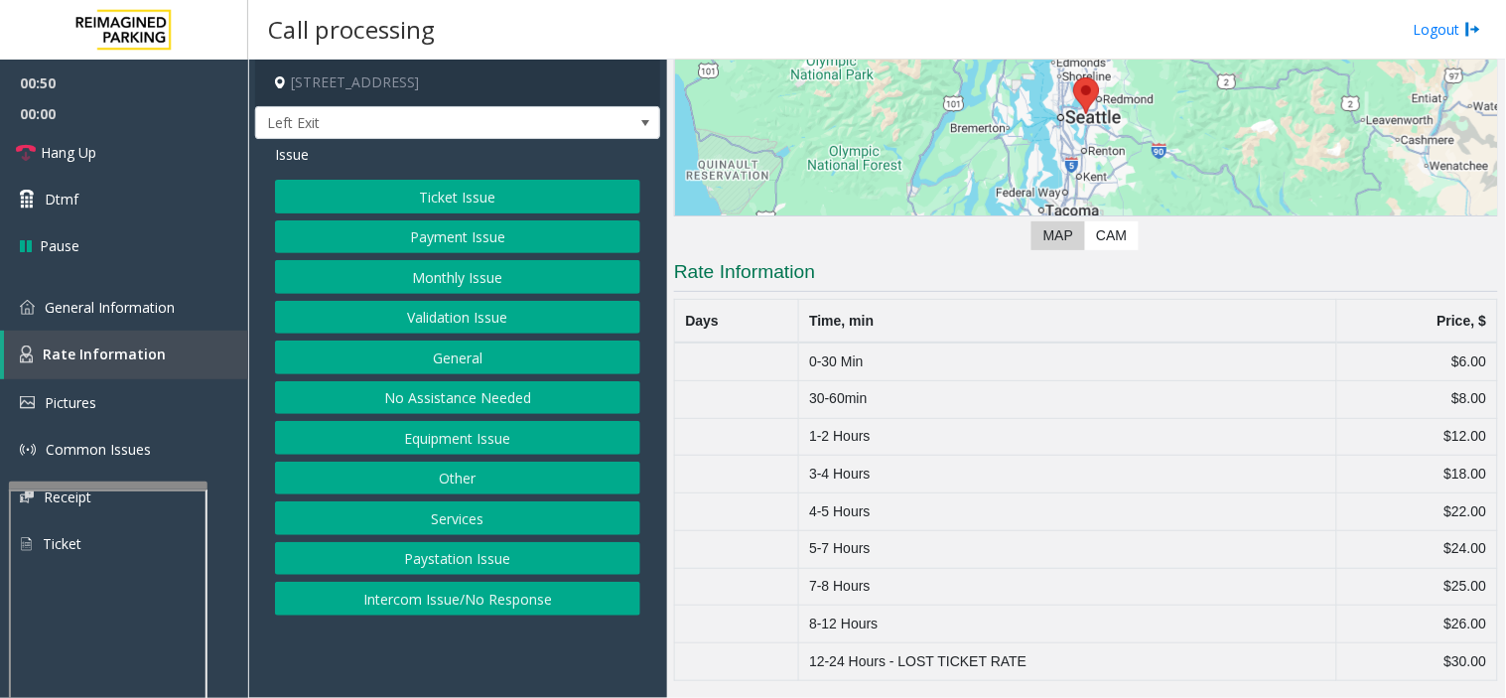
click at [348, 202] on button "Ticket Issue" at bounding box center [457, 197] width 365 height 34
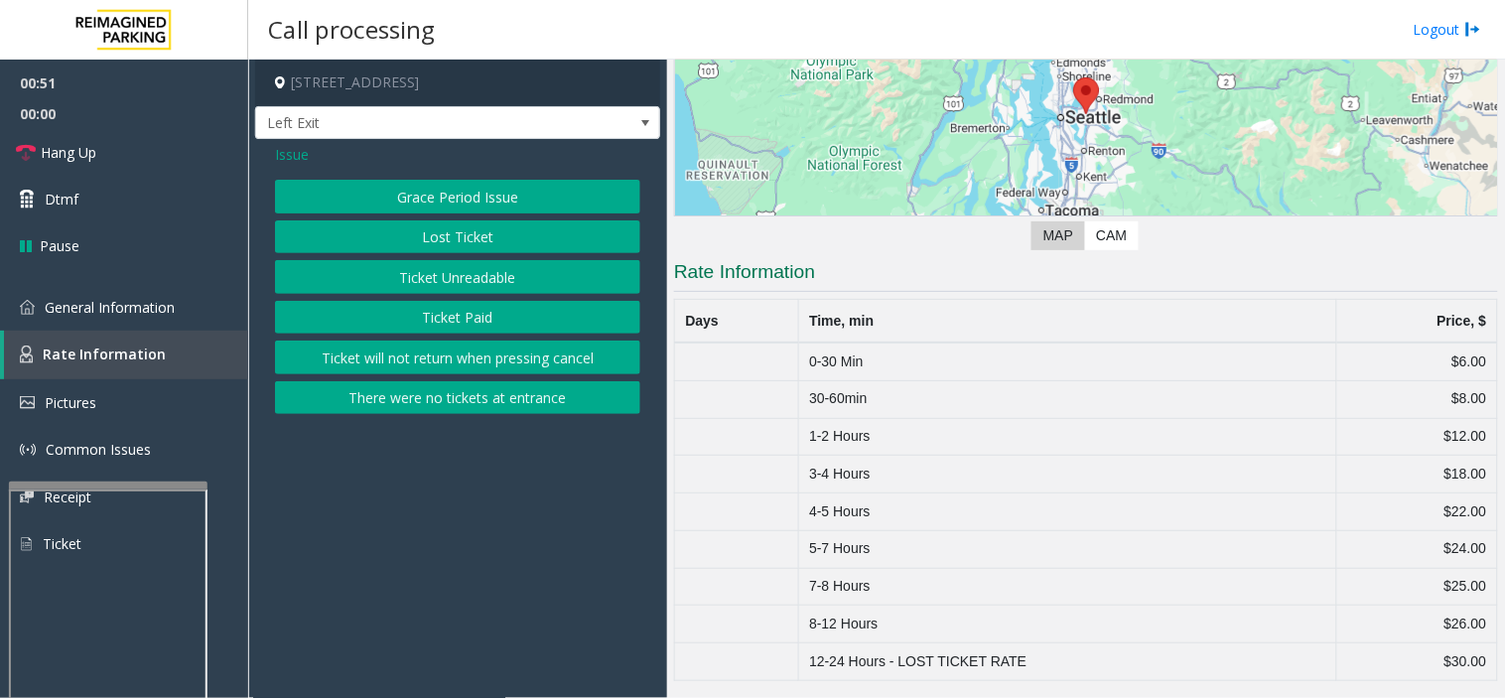
click at [489, 404] on button "There were no tickets at entrance" at bounding box center [457, 398] width 365 height 34
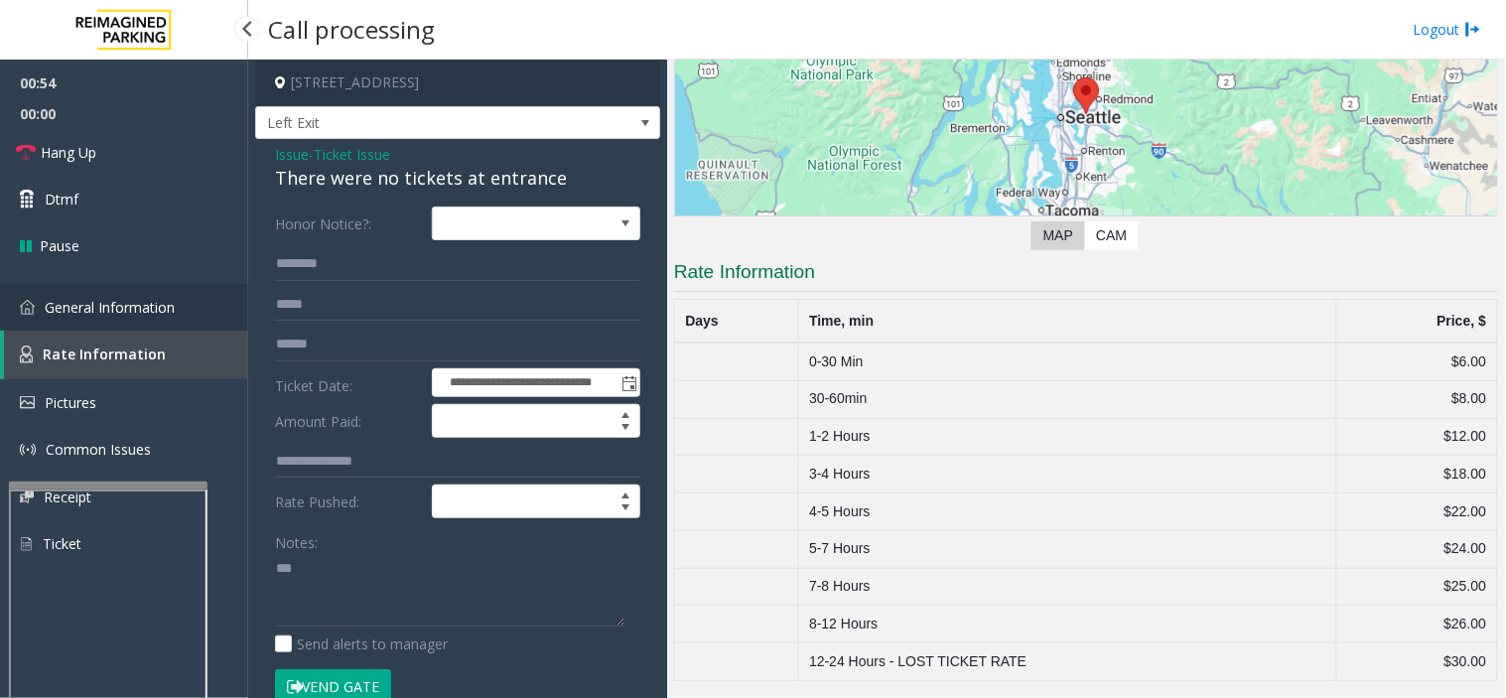
click at [107, 301] on span "General Information" at bounding box center [110, 307] width 130 height 19
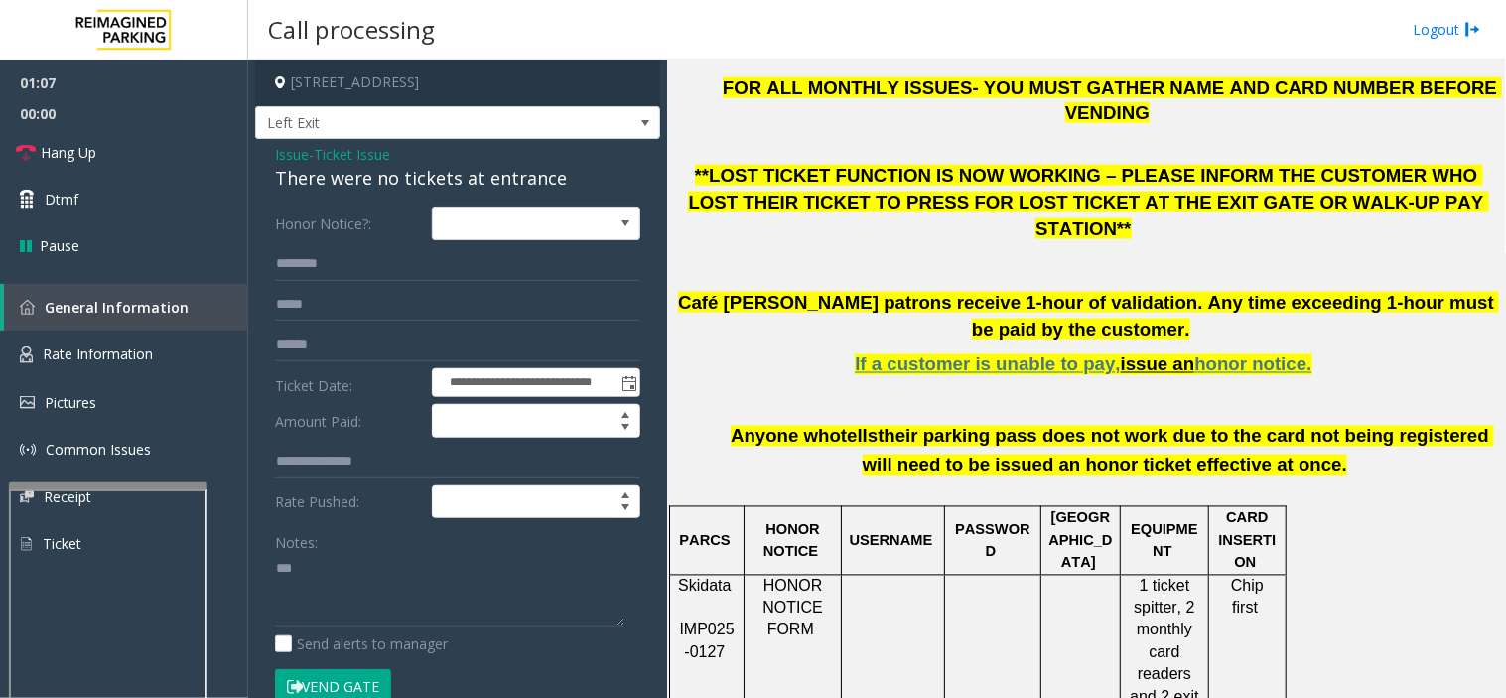
scroll to position [771, 0]
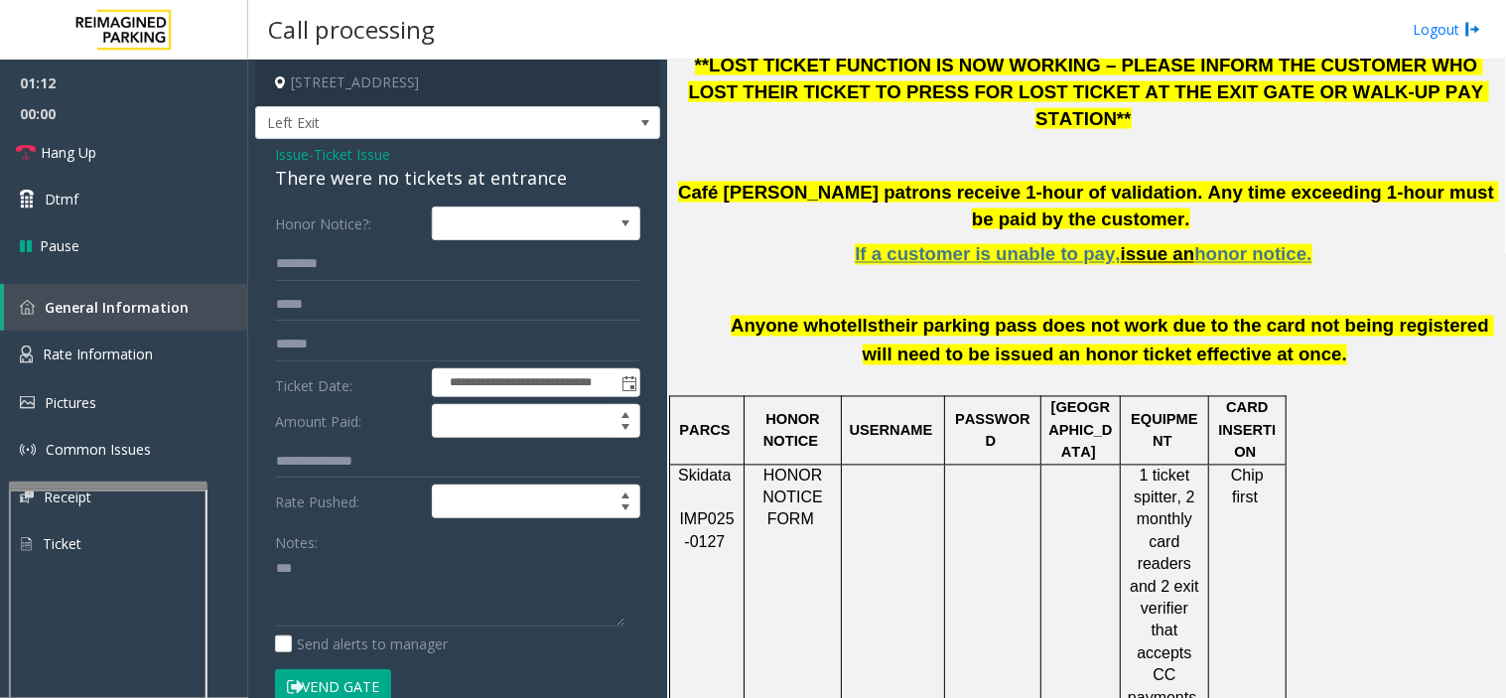
click at [1043, 219] on div "FOR ALL MONTHLY ISSUES- YOU MUST GATHER NAME AND CARD NUMBER BEFORE VENDING **L…" at bounding box center [1086, 168] width 824 height 404
click at [1038, 244] on span "If a customer is unable to pay," at bounding box center [987, 254] width 265 height 21
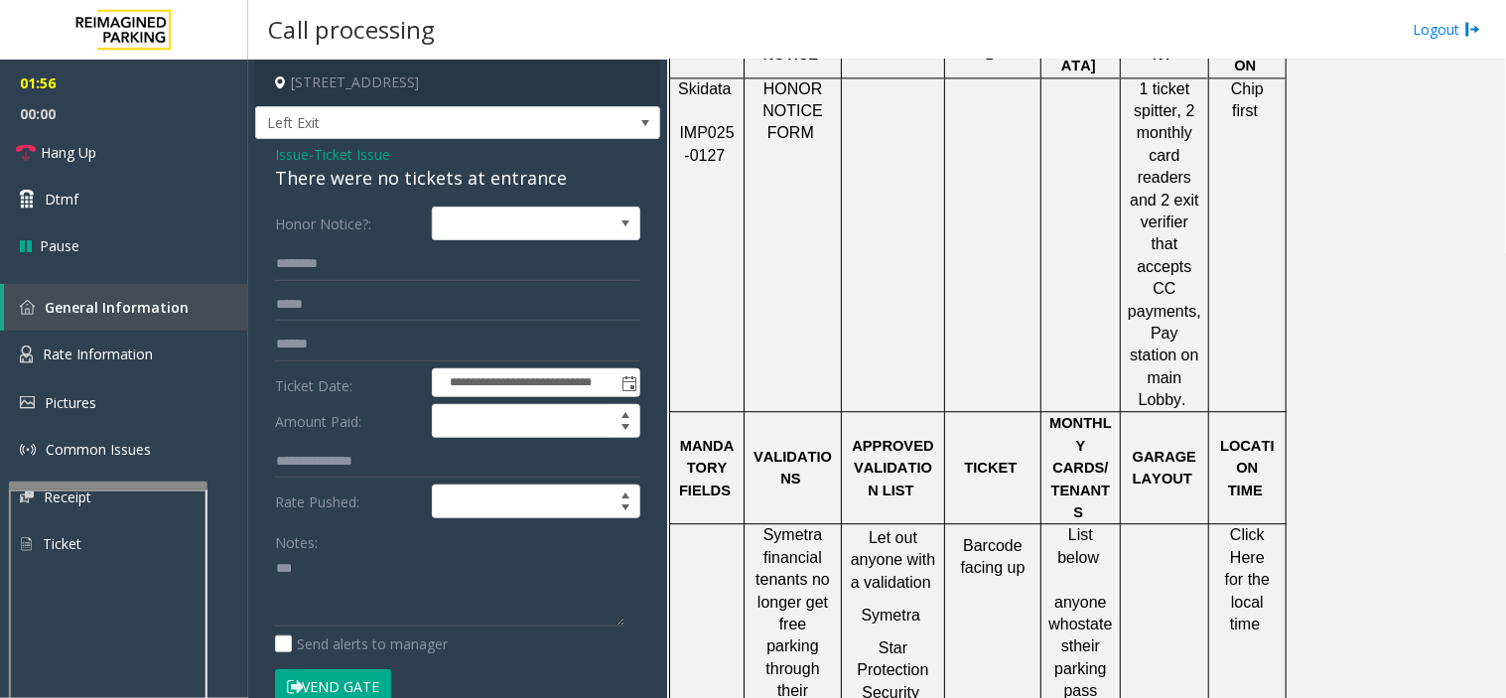
scroll to position [1213, 0]
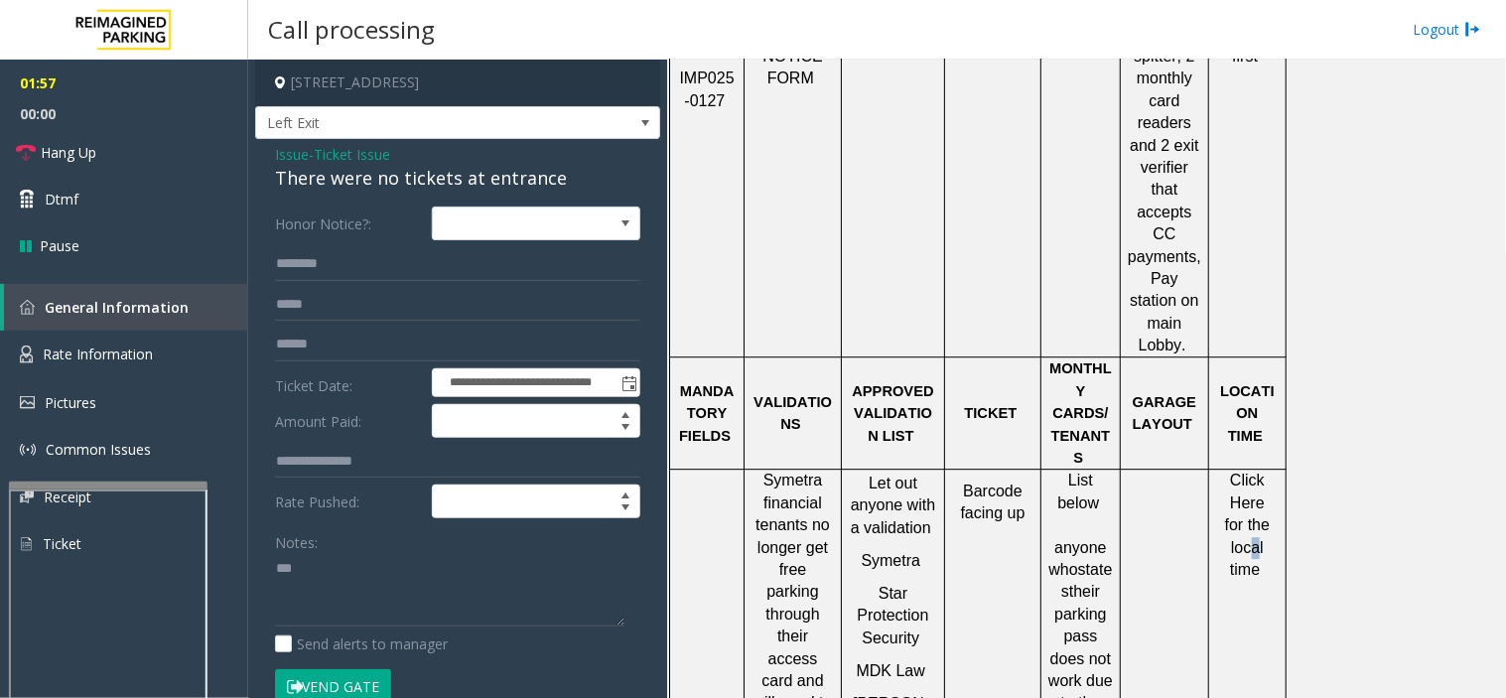
click at [1255, 471] on span "Click Here for the local time" at bounding box center [1250, 524] width 50 height 106
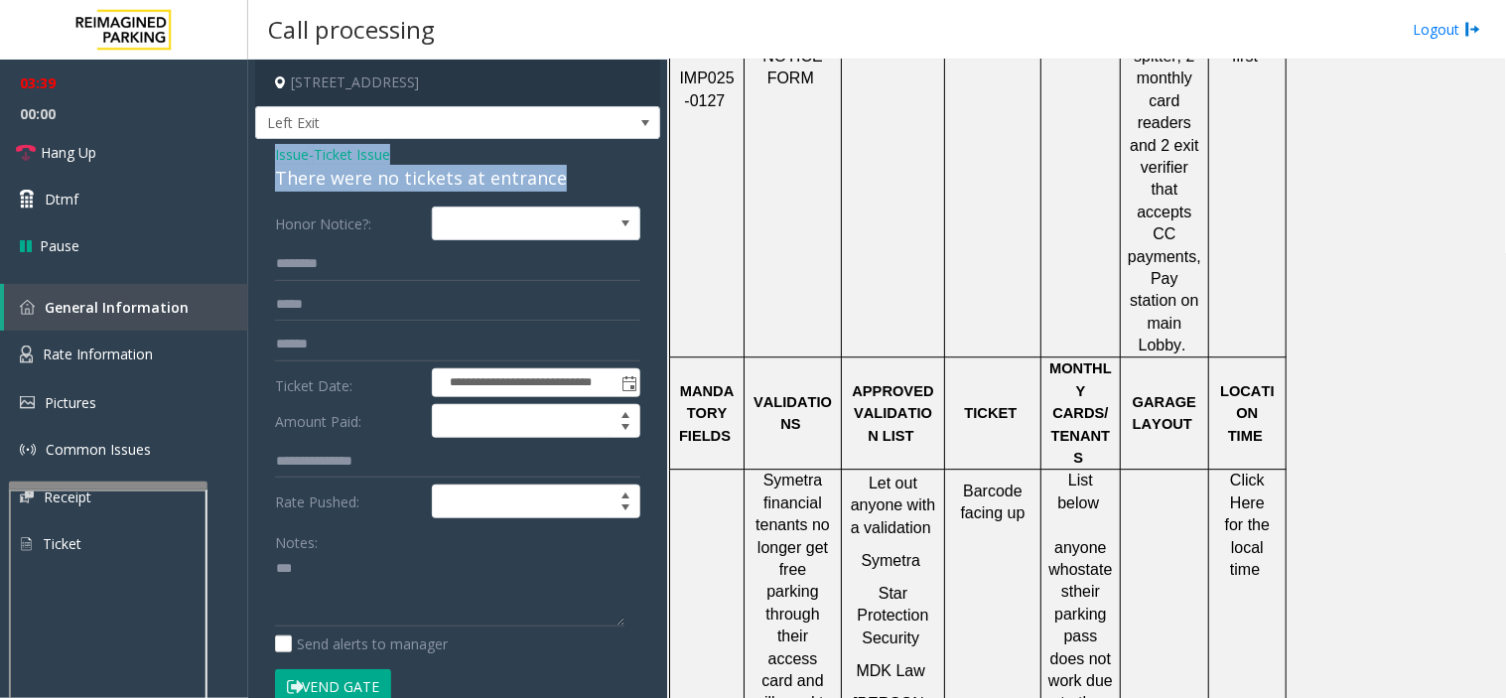
drag, startPoint x: 566, startPoint y: 177, endPoint x: 254, endPoint y: 150, distance: 312.8
click at [255, 150] on div "**********" at bounding box center [457, 623] width 405 height 968
copy div "Issue - Ticket Issue There were no tickets at entrance"
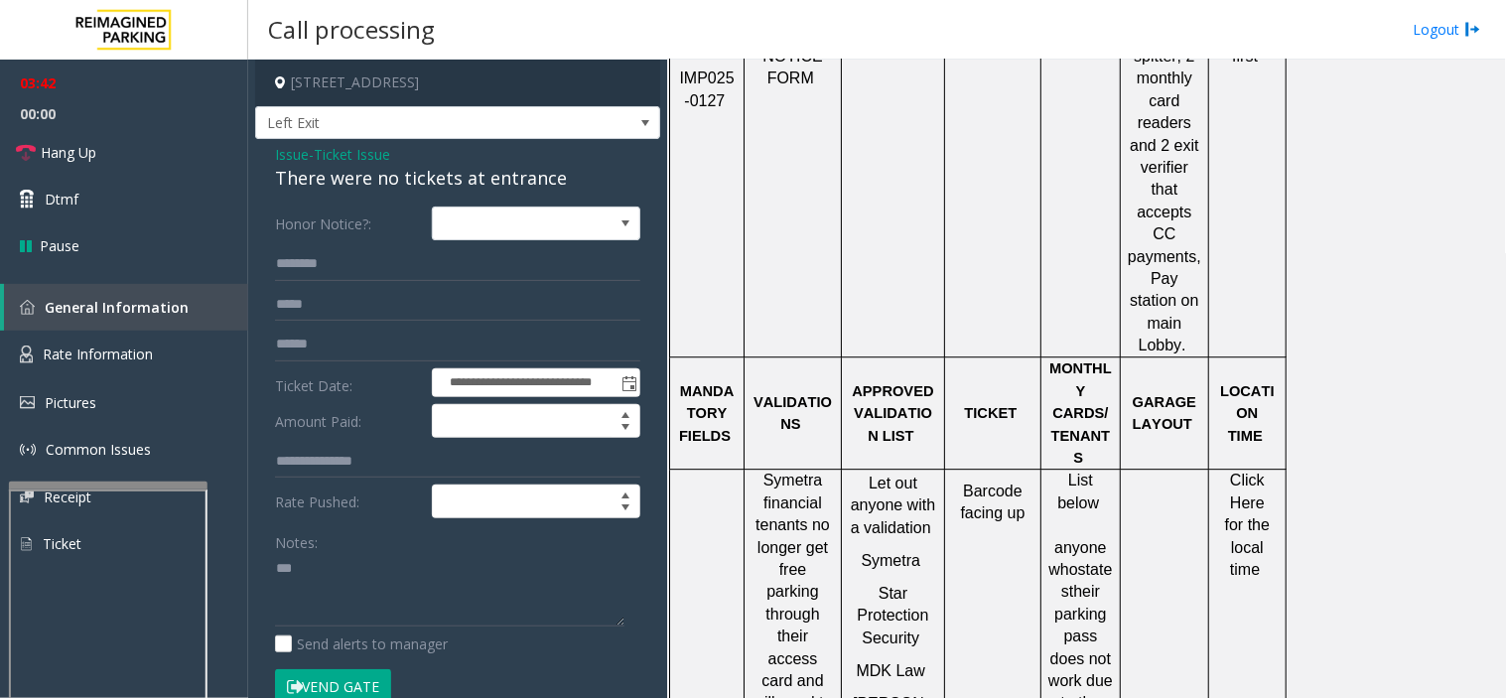
click at [272, 570] on div "**********" at bounding box center [457, 646] width 395 height 880
click at [275, 570] on textarea at bounding box center [449, 590] width 349 height 74
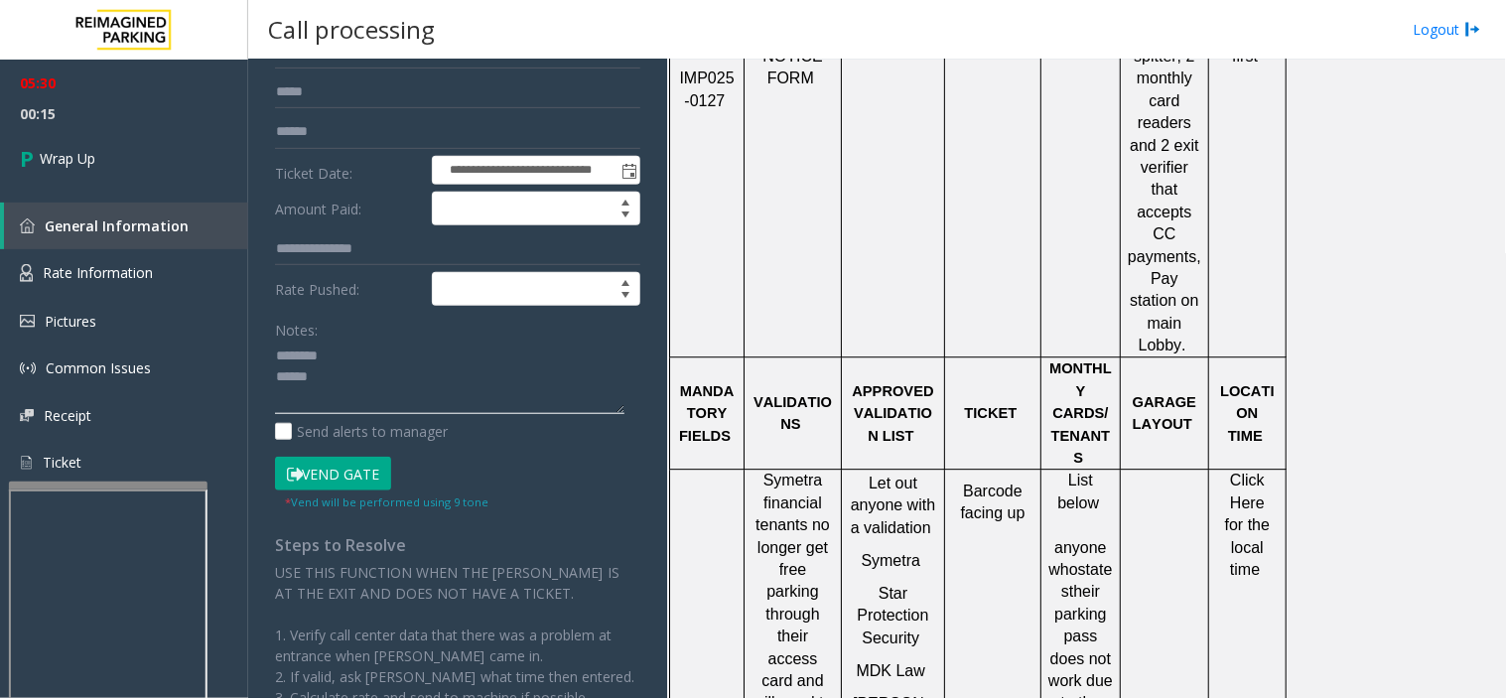
scroll to position [0, 0]
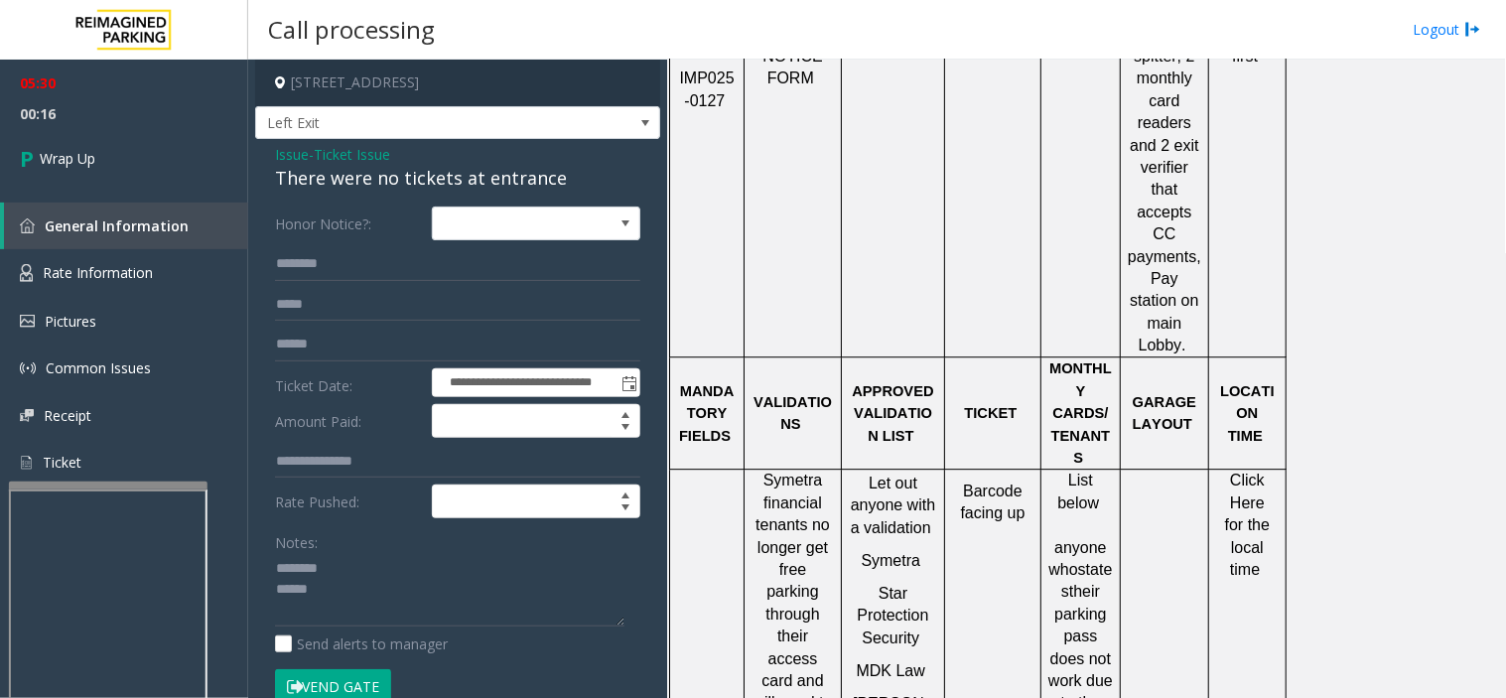
click at [309, 183] on div "There were no tickets at entrance" at bounding box center [457, 178] width 365 height 27
copy div "There were no tickets at entrance"
click at [345, 560] on textarea at bounding box center [449, 590] width 349 height 74
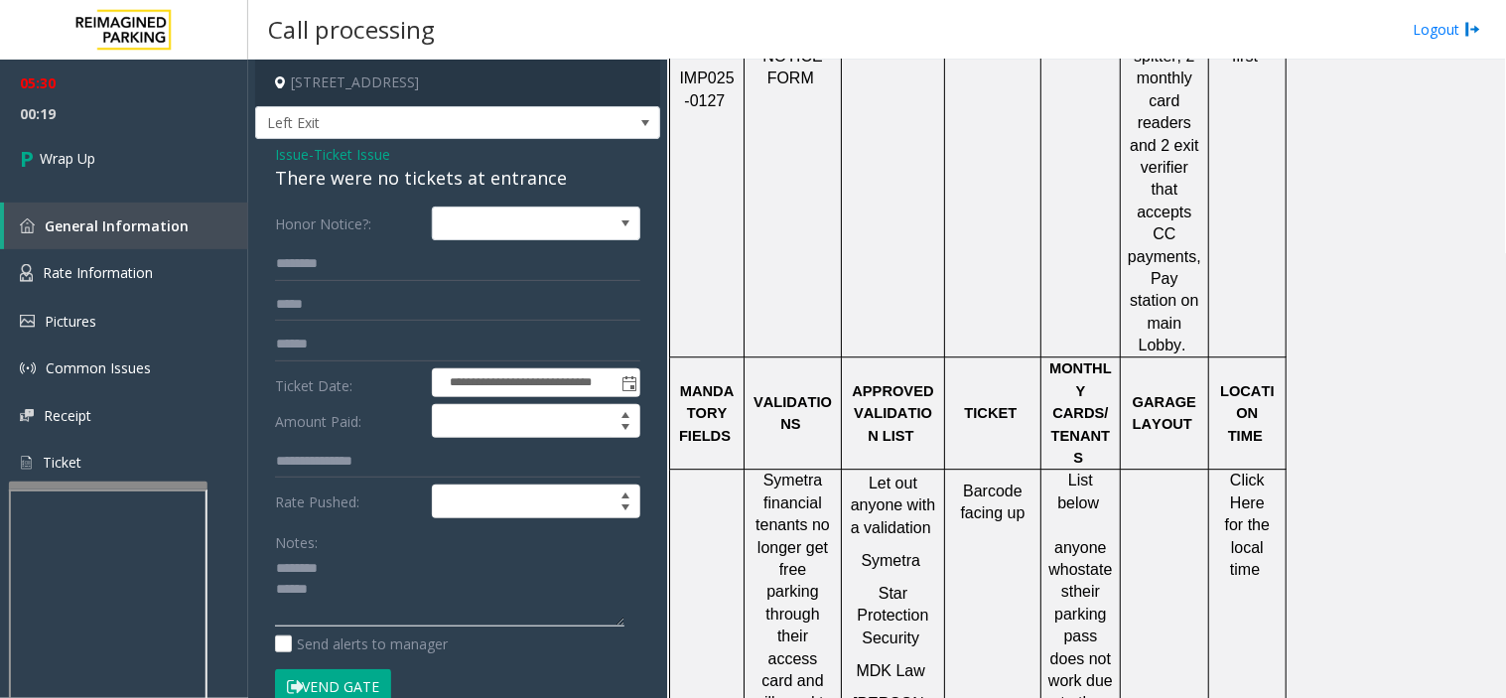
paste textarea "**********"
click at [358, 615] on textarea at bounding box center [449, 590] width 349 height 74
click at [536, 597] on textarea at bounding box center [449, 590] width 349 height 74
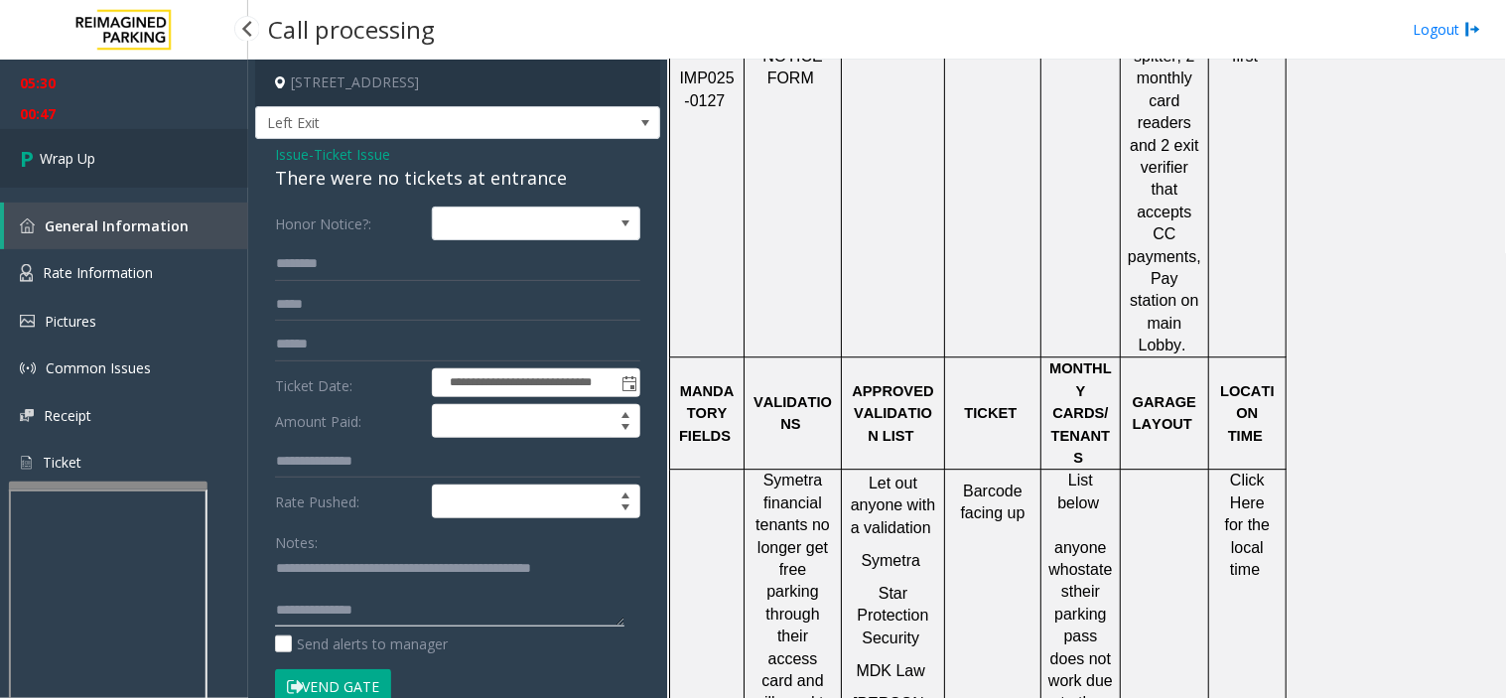
type textarea "**********"
click at [87, 173] on link "Wrap Up" at bounding box center [124, 158] width 248 height 59
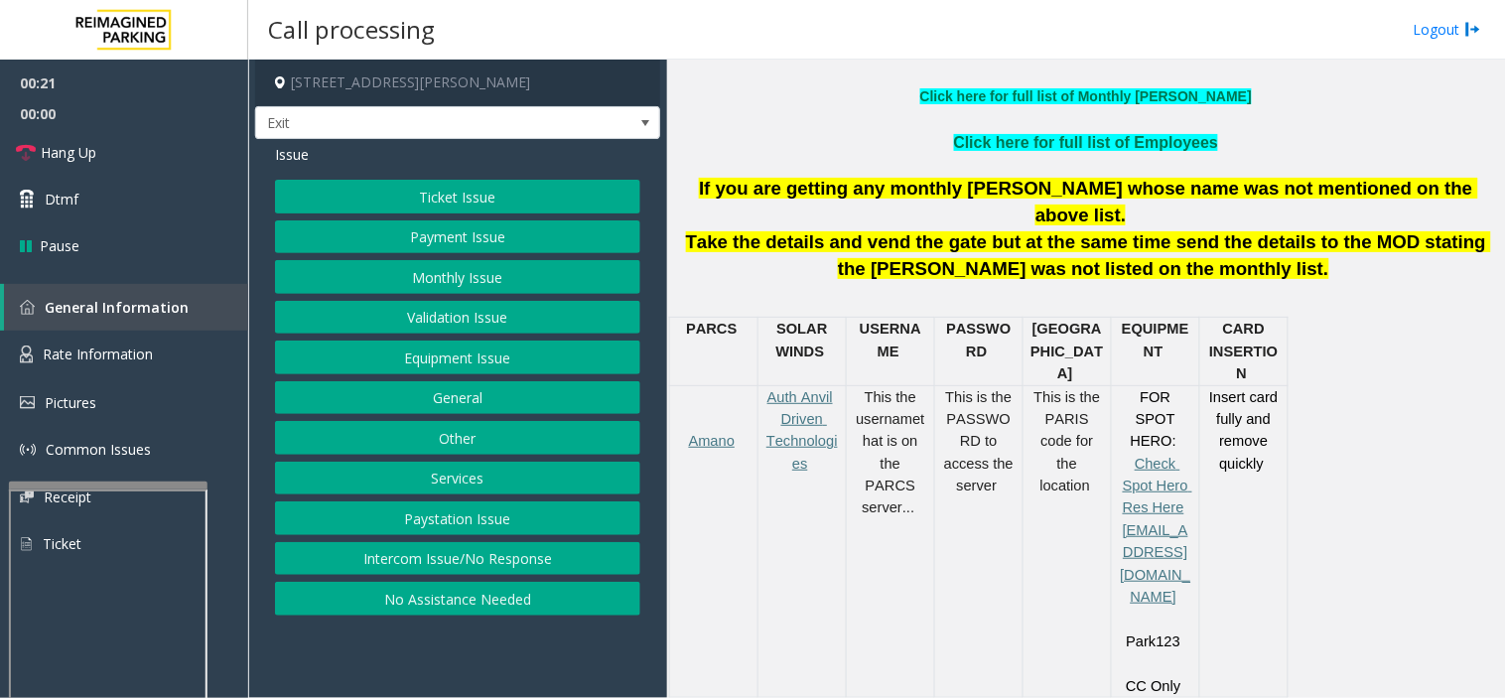
scroll to position [551, 0]
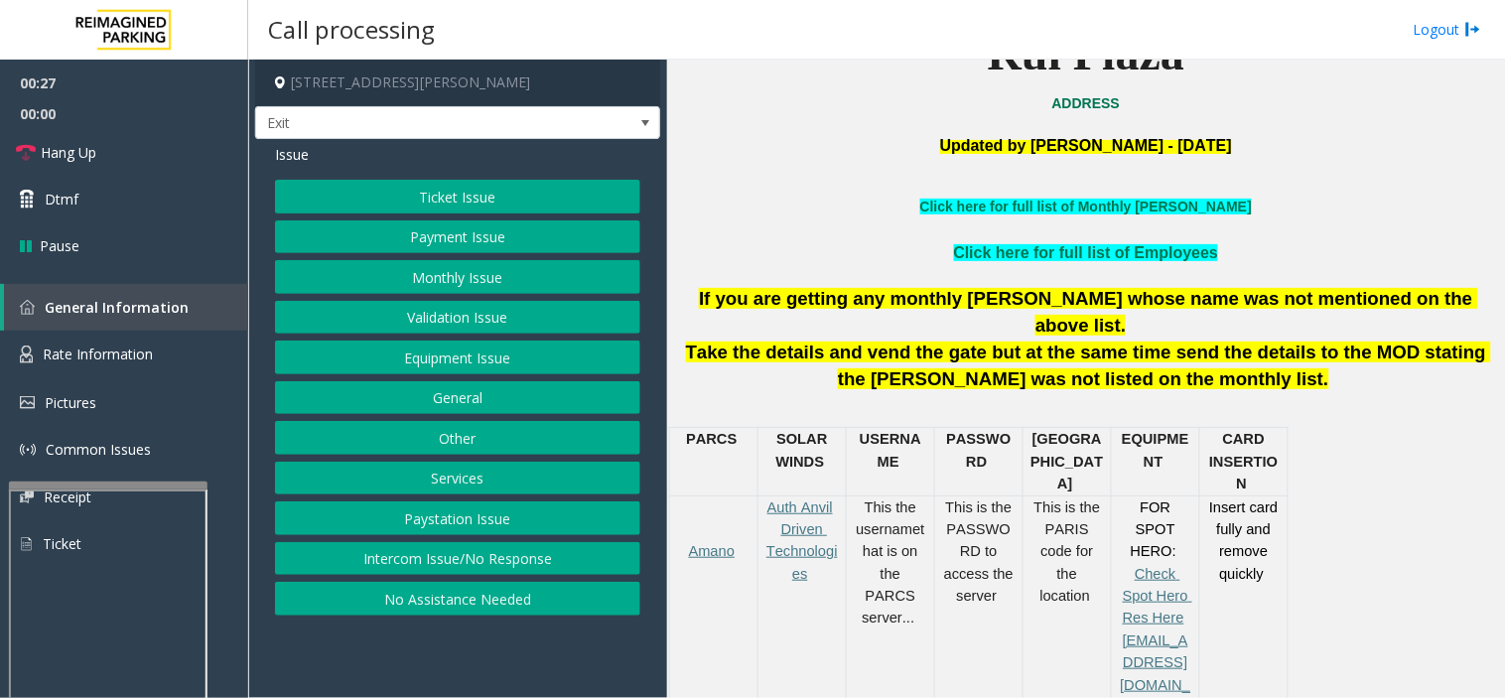
drag, startPoint x: 455, startPoint y: 240, endPoint x: 455, endPoint y: 213, distance: 26.8
click at [455, 213] on div "Ticket Issue Payment Issue Monthly Issue Validation Issue Equipment Issue Gener…" at bounding box center [457, 398] width 365 height 436
click at [468, 198] on button "Ticket Issue" at bounding box center [457, 197] width 365 height 34
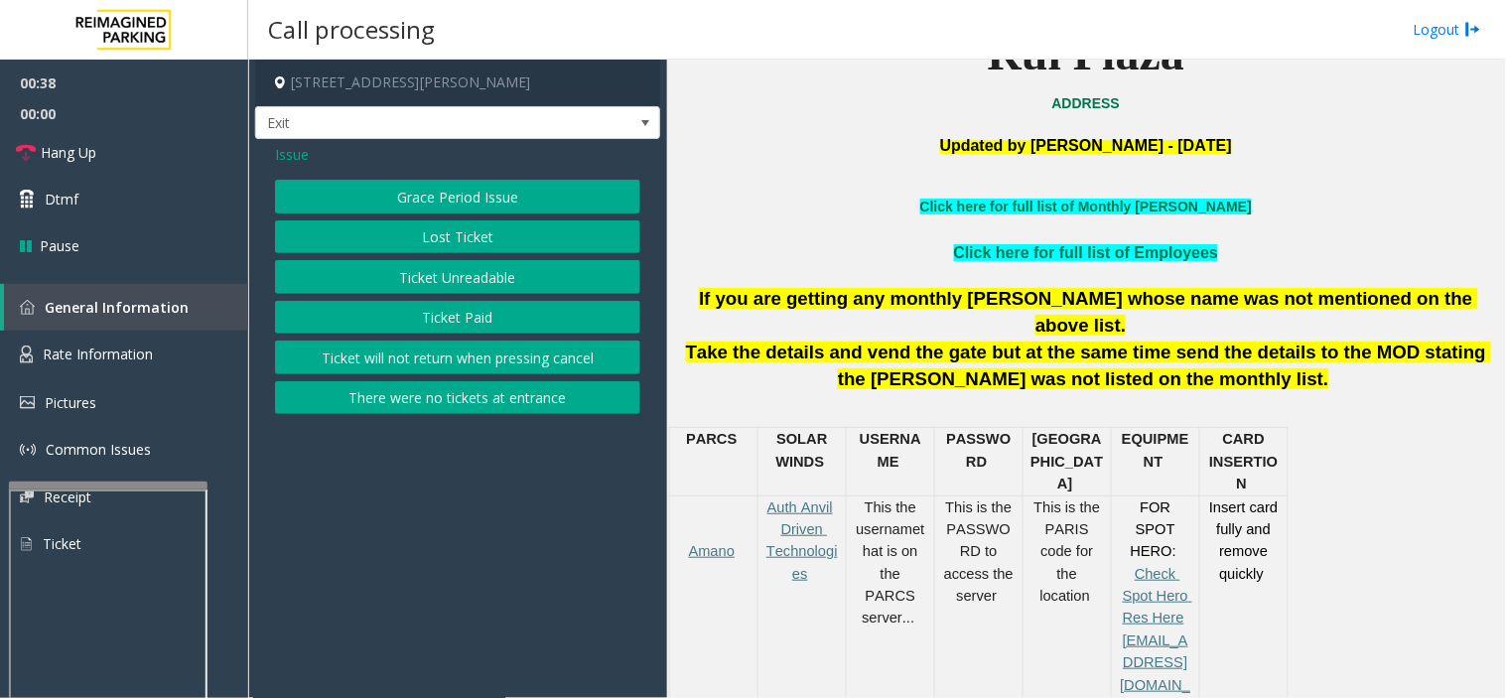
click at [357, 266] on button "Ticket Unreadable" at bounding box center [457, 277] width 365 height 34
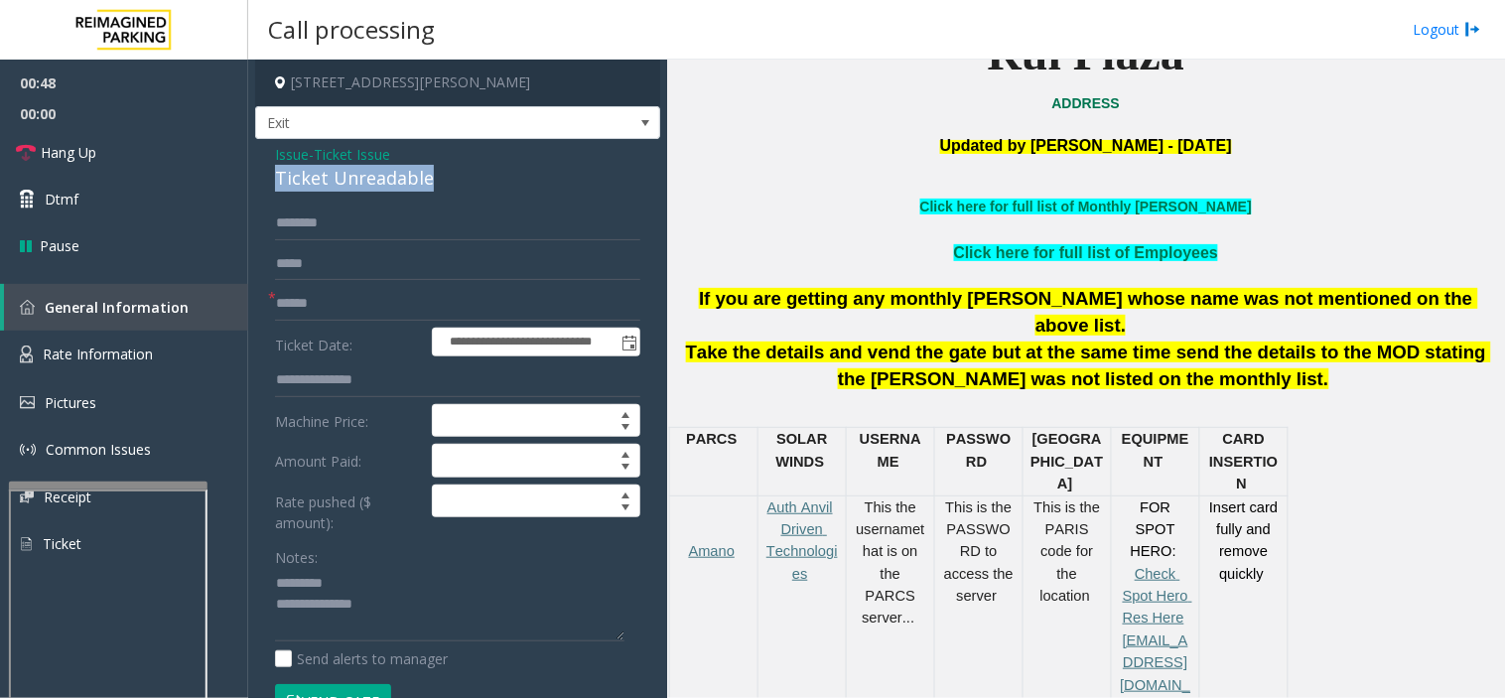
drag, startPoint x: 279, startPoint y: 182, endPoint x: 458, endPoint y: 172, distance: 178.9
click at [458, 172] on div "Ticket Unreadable" at bounding box center [457, 178] width 365 height 27
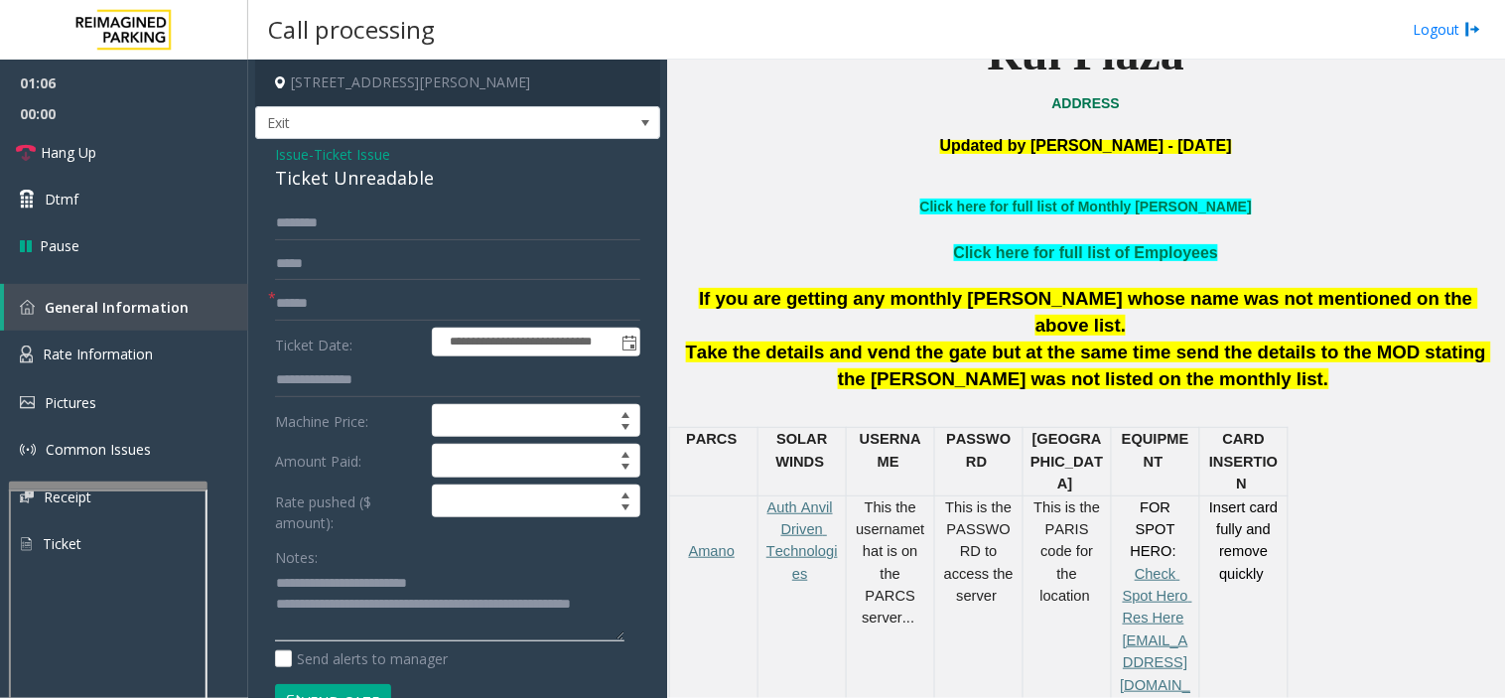
type textarea "**********"
click at [318, 314] on input "text" at bounding box center [457, 304] width 365 height 34
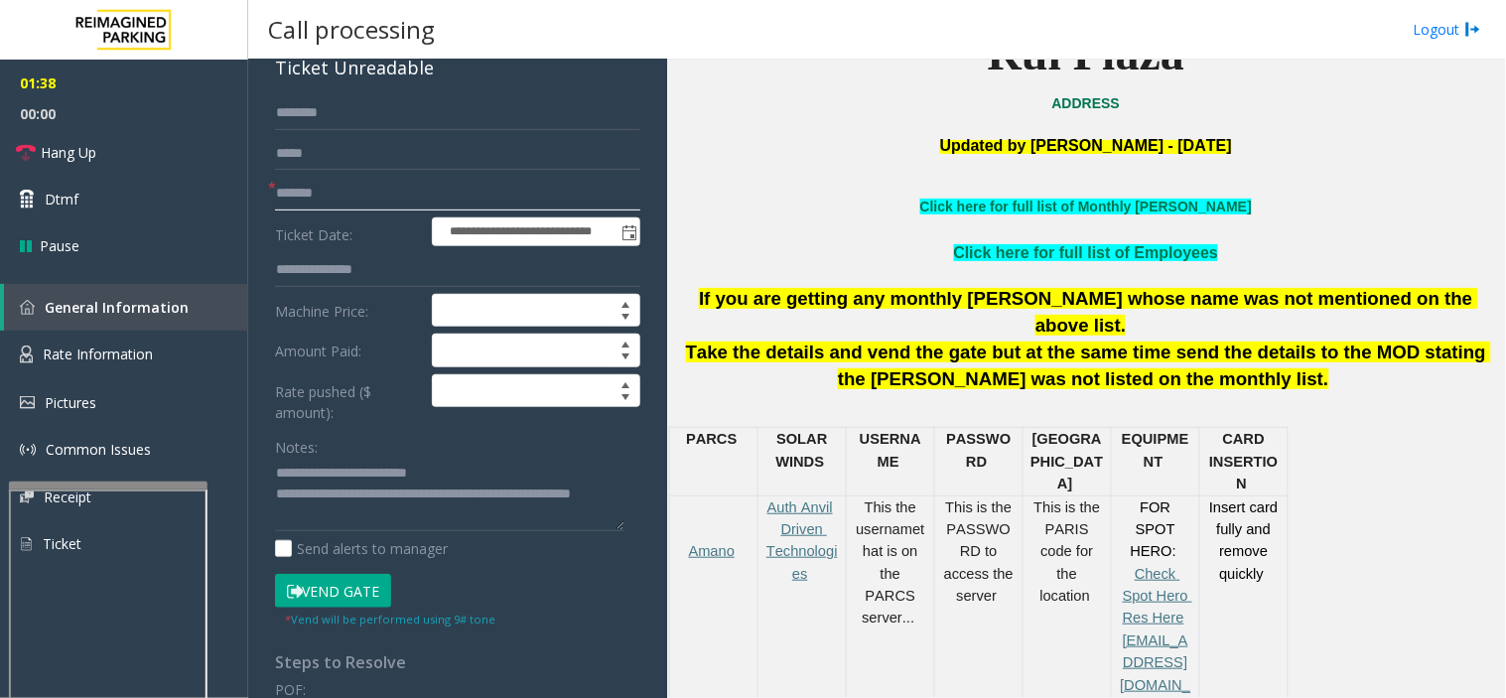
click at [299, 191] on input "*******" at bounding box center [457, 194] width 365 height 34
click at [305, 192] on input "*******" at bounding box center [457, 194] width 365 height 34
click at [318, 194] on input "*******" at bounding box center [457, 194] width 365 height 34
click at [329, 198] on input "*******" at bounding box center [457, 194] width 365 height 34
drag, startPoint x: 318, startPoint y: 592, endPoint x: 320, endPoint y: 511, distance: 81.4
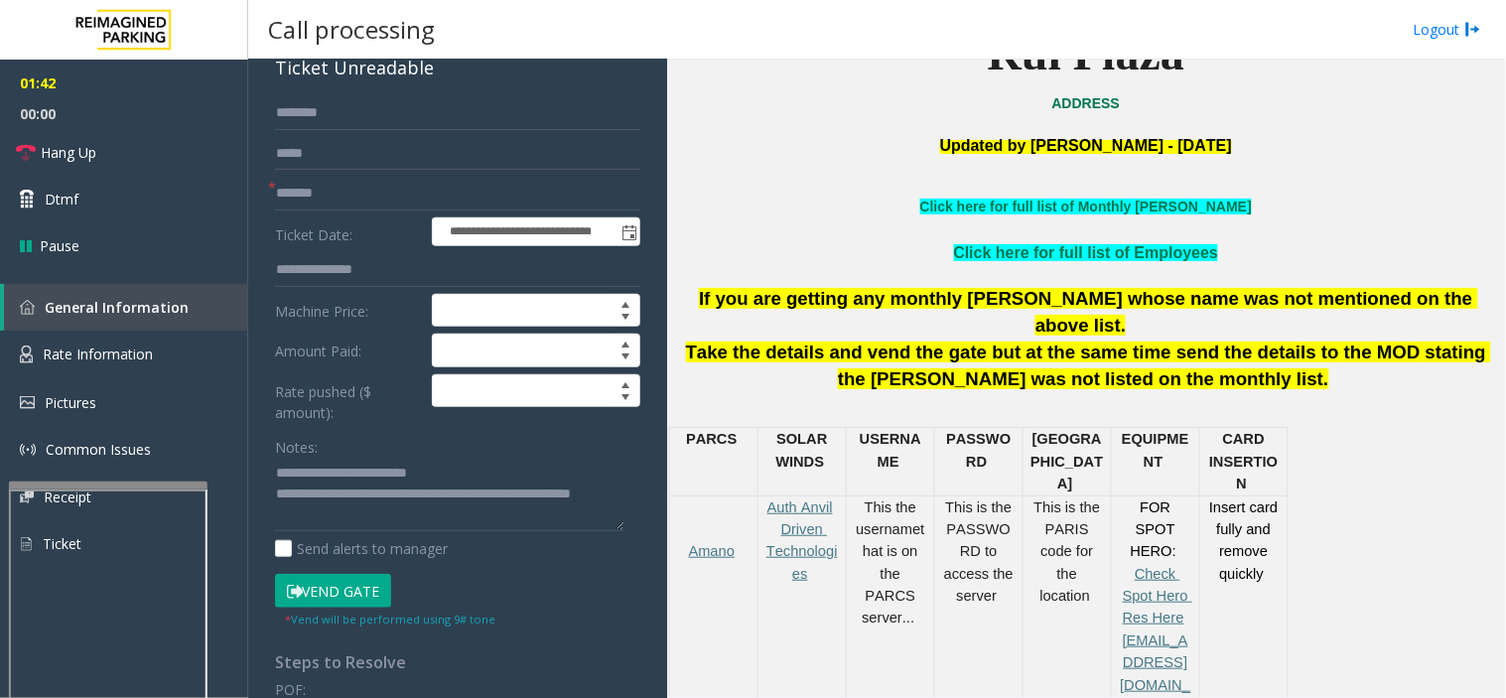
click at [319, 592] on button "Vend Gate" at bounding box center [333, 591] width 116 height 34
click at [347, 172] on form "**********" at bounding box center [457, 362] width 365 height 532
click at [342, 206] on input "*******" at bounding box center [457, 194] width 365 height 34
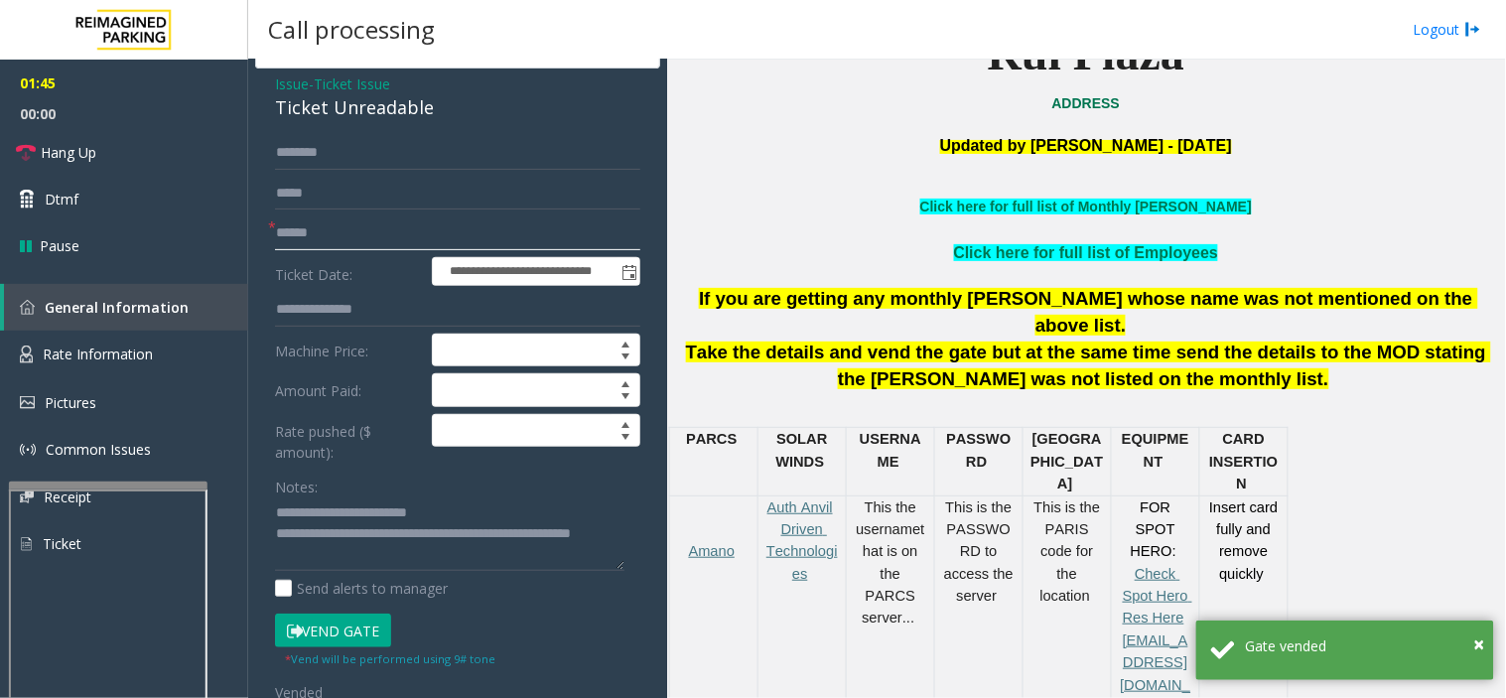
scroll to position [0, 0]
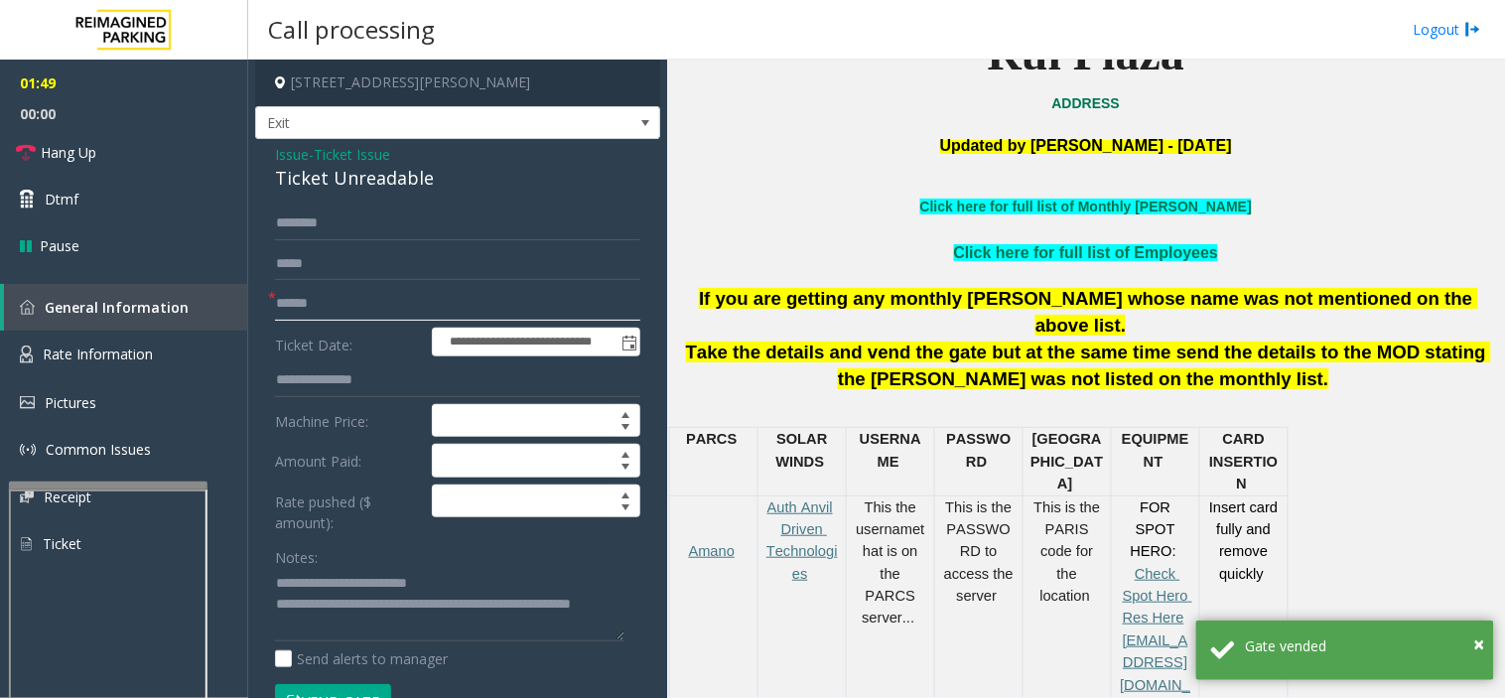
type input "******"
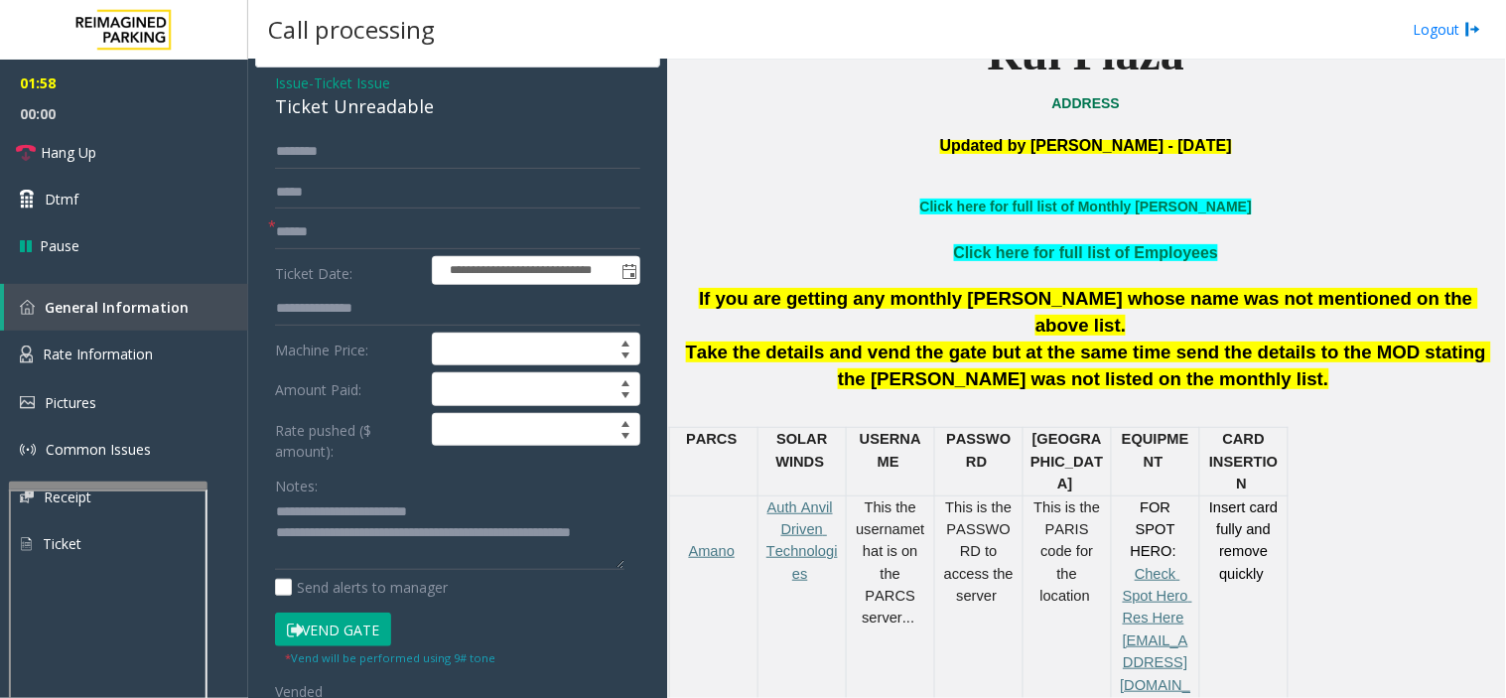
scroll to position [220, 0]
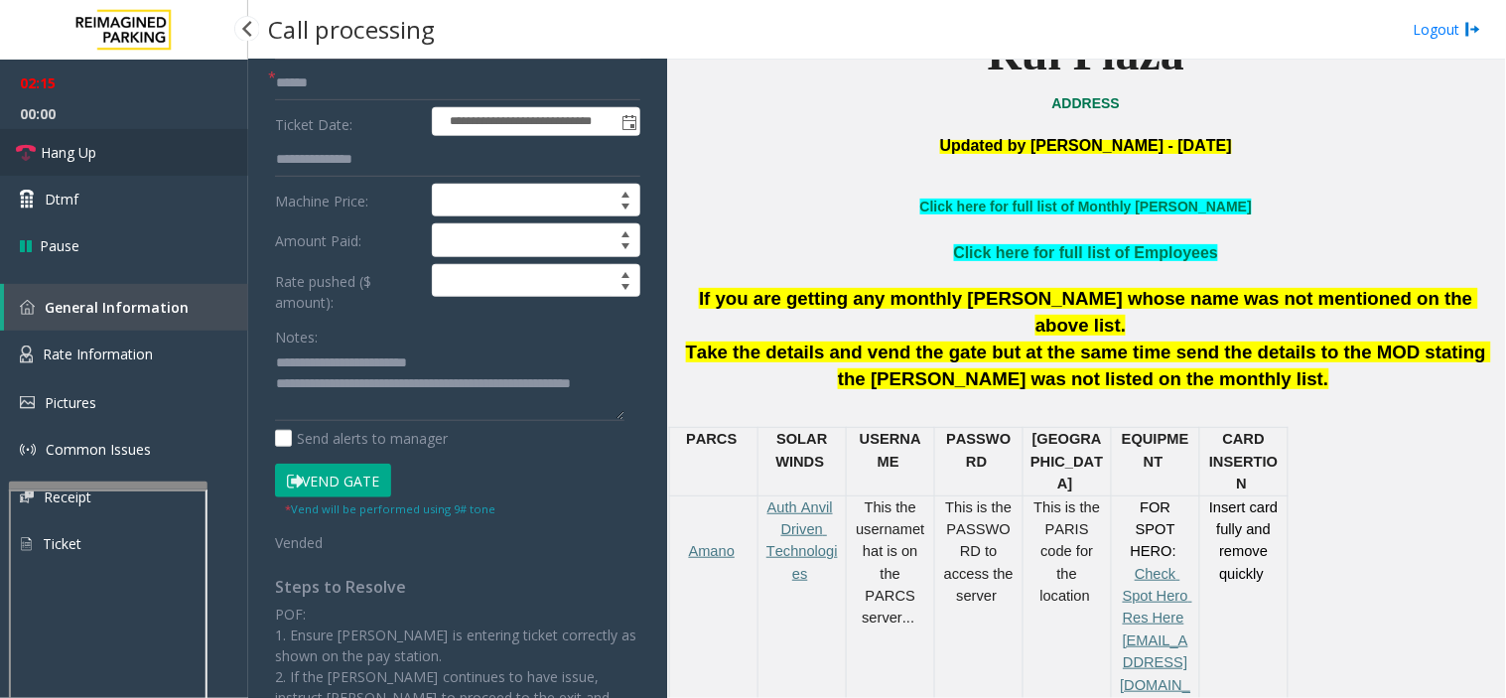
click at [179, 132] on link "Hang Up" at bounding box center [124, 152] width 248 height 47
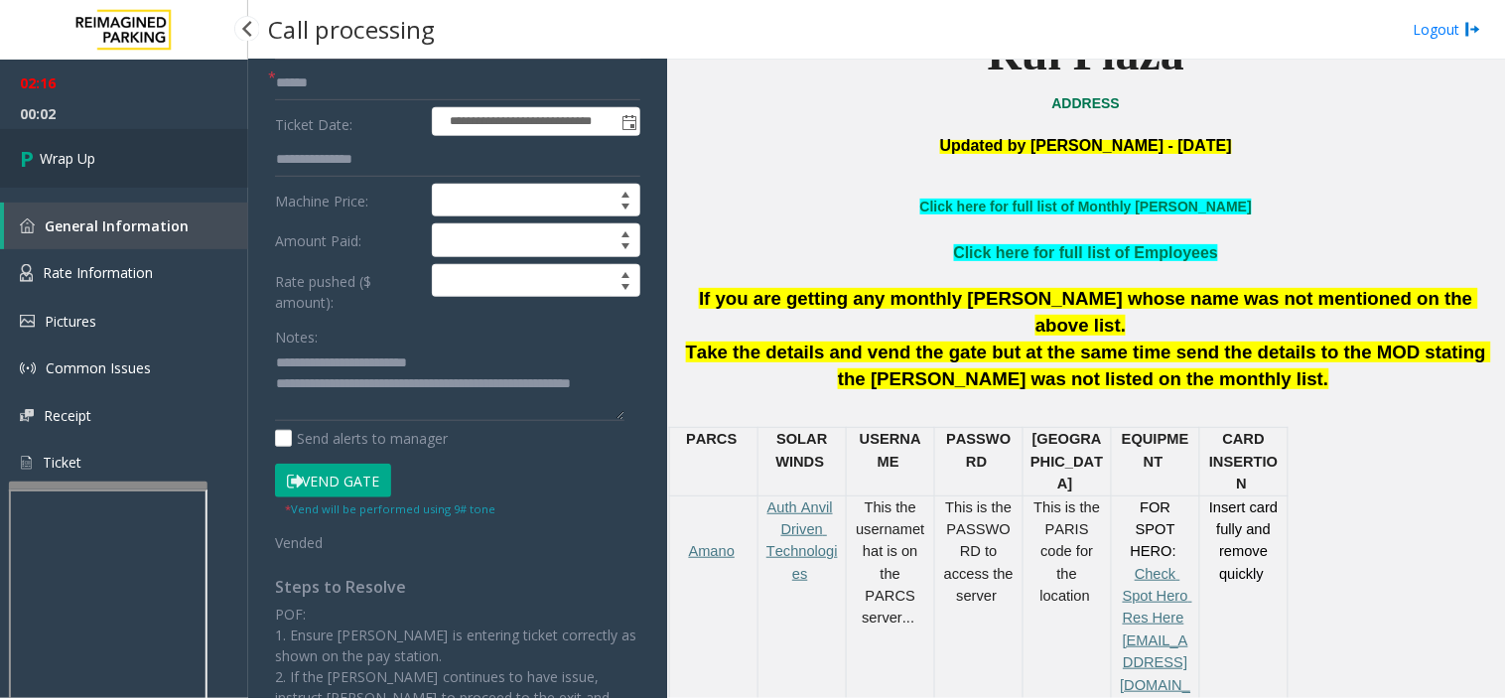
click at [179, 132] on link "Wrap Up" at bounding box center [124, 158] width 248 height 59
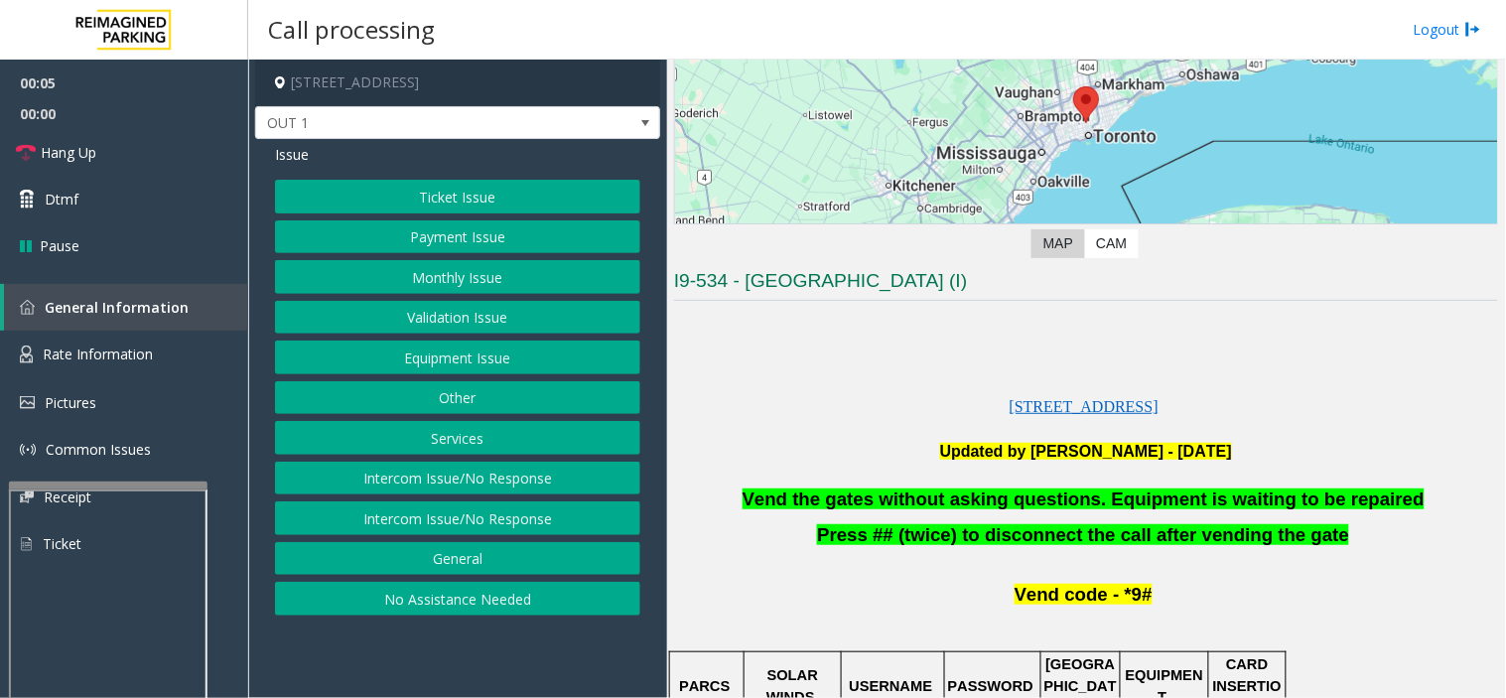
scroll to position [220, 0]
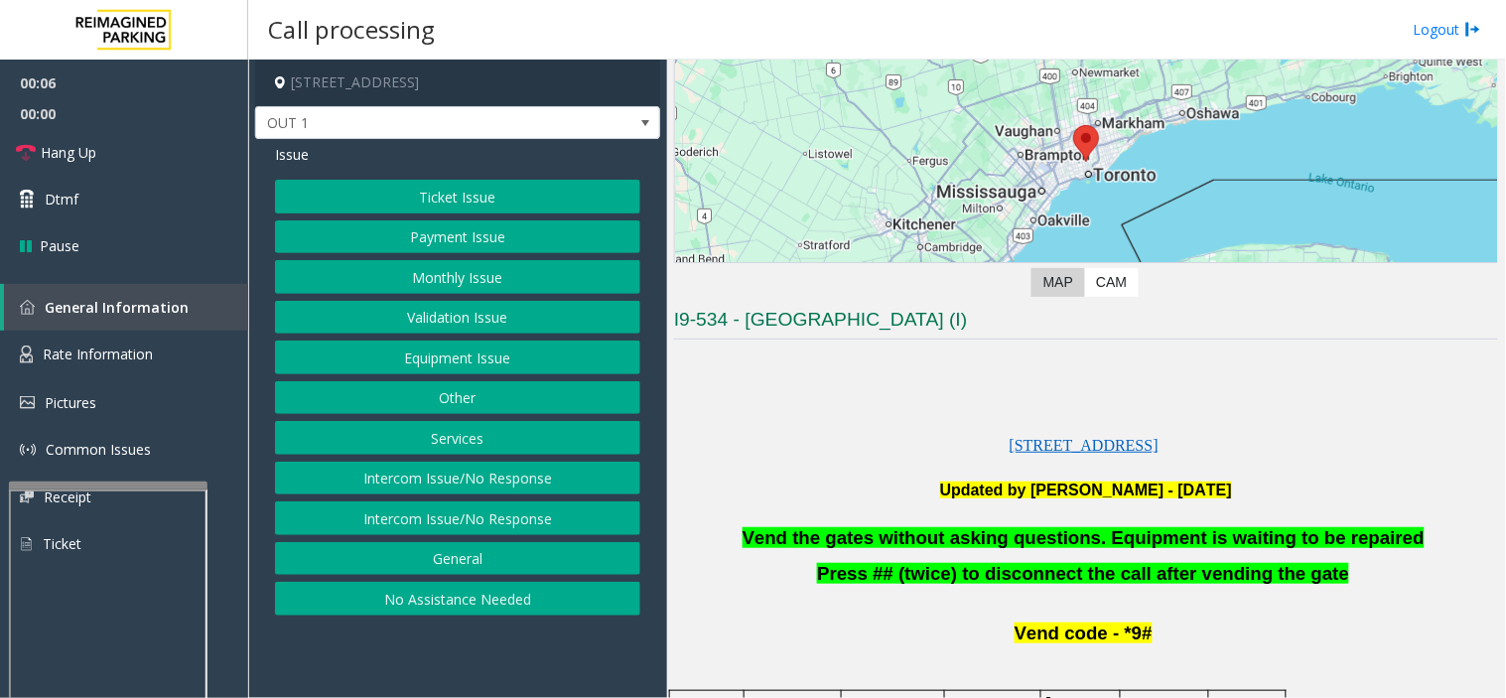
click at [441, 352] on button "Equipment Issue" at bounding box center [457, 357] width 365 height 34
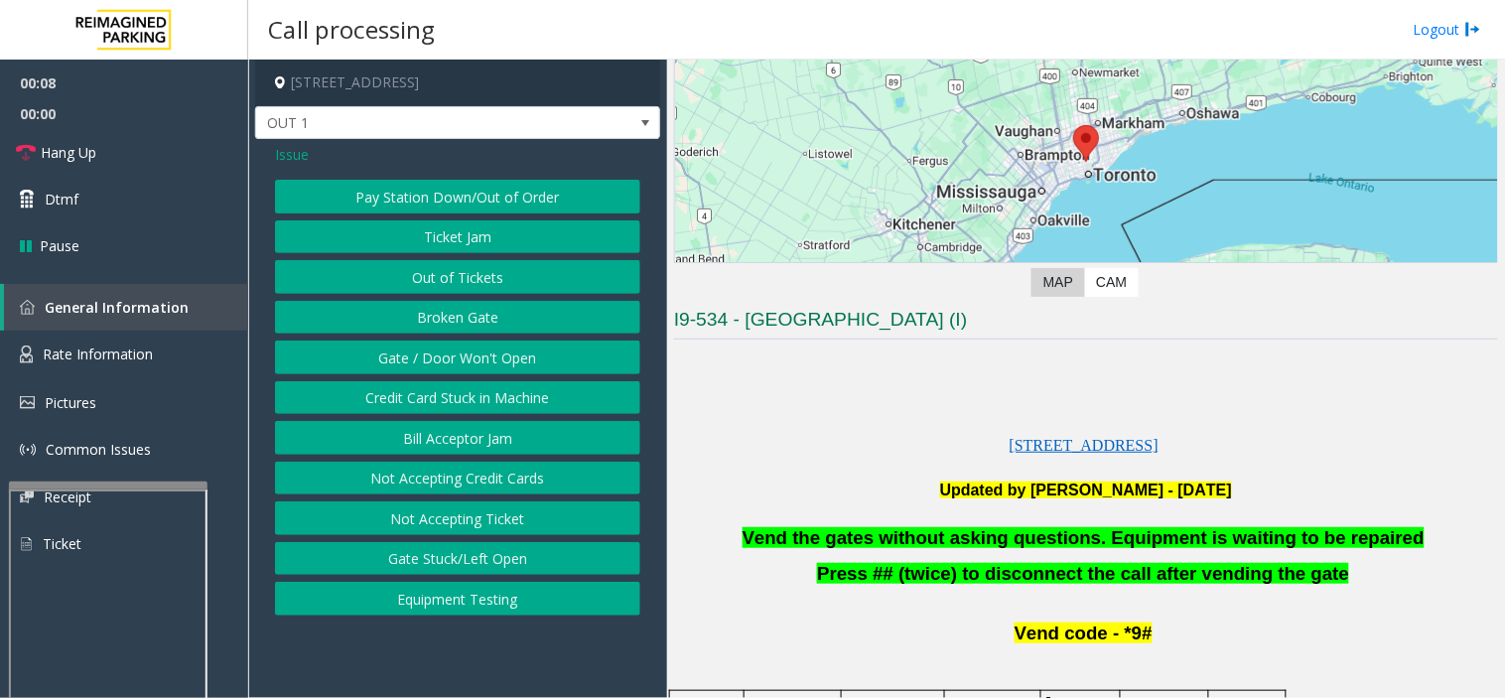
click at [296, 160] on span "Issue" at bounding box center [292, 154] width 34 height 21
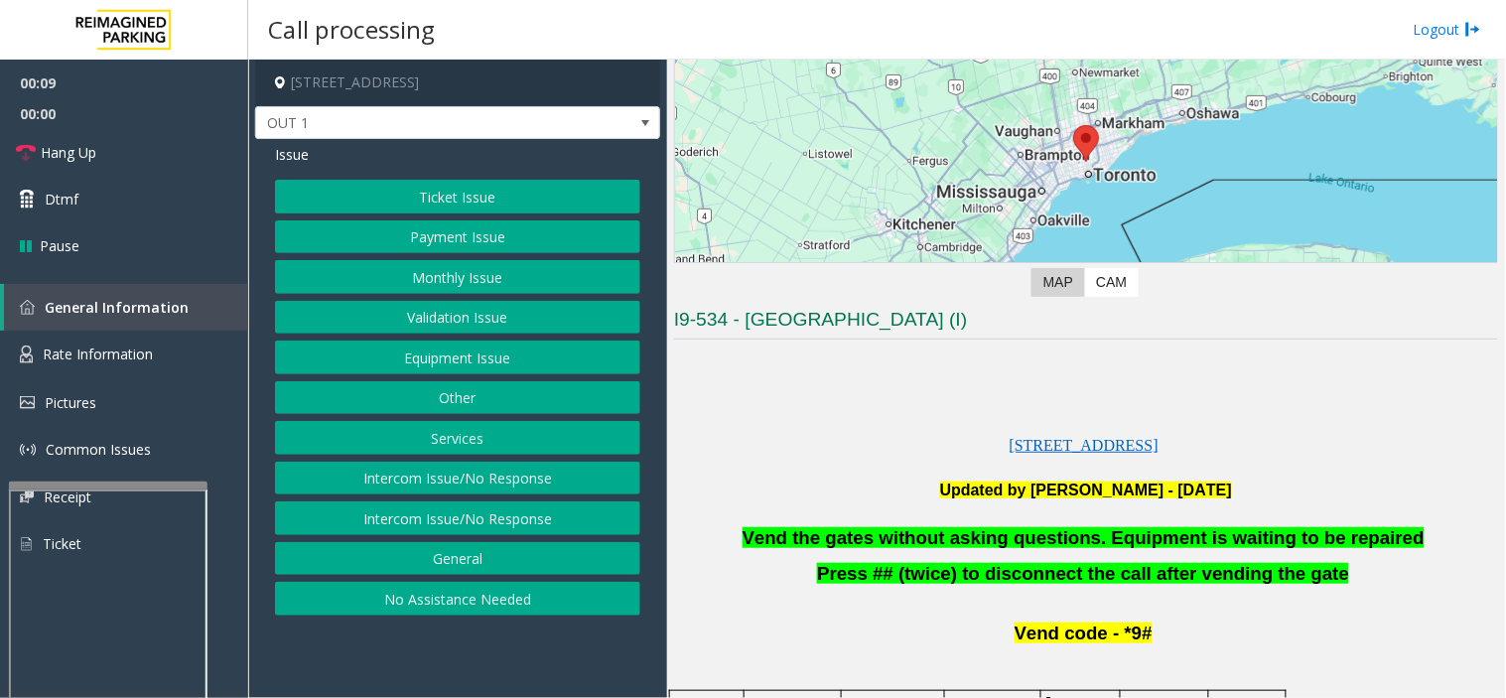
click at [365, 213] on div "Ticket Issue Payment Issue Monthly Issue Validation Issue Equipment Issue Other…" at bounding box center [457, 398] width 365 height 436
click at [391, 192] on button "Ticket Issue" at bounding box center [457, 197] width 365 height 34
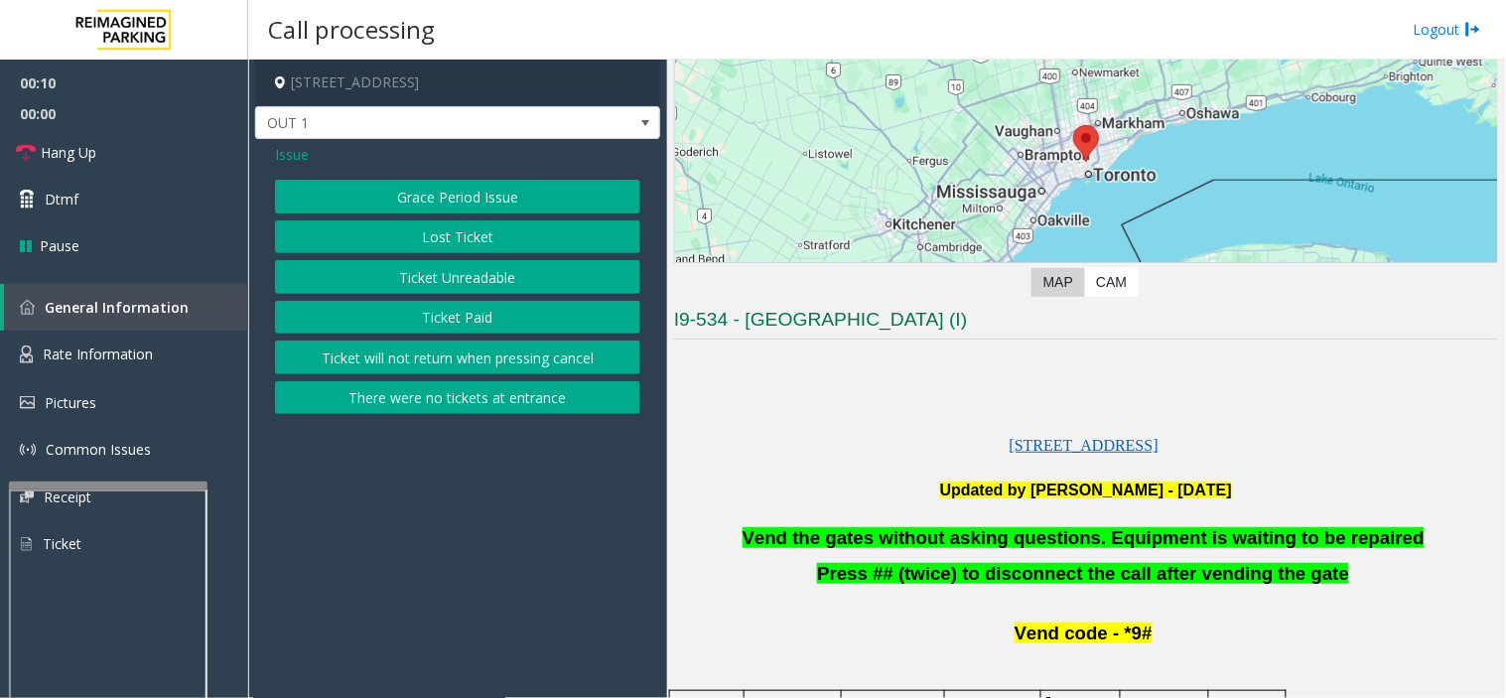
click at [546, 238] on button "Lost Ticket" at bounding box center [457, 237] width 365 height 34
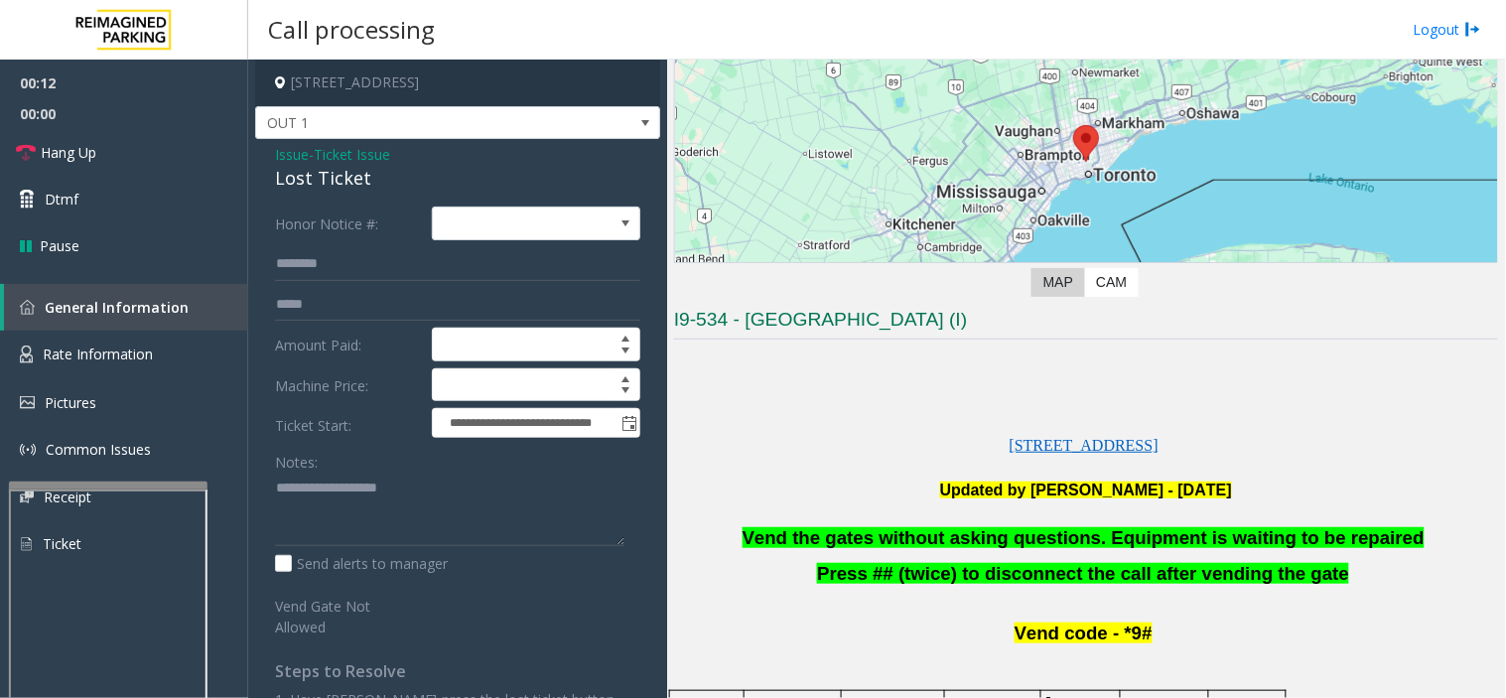
click at [1005, 548] on span "Vend the gates without asking questions. Equipment is waiting to be repaired" at bounding box center [1083, 537] width 682 height 21
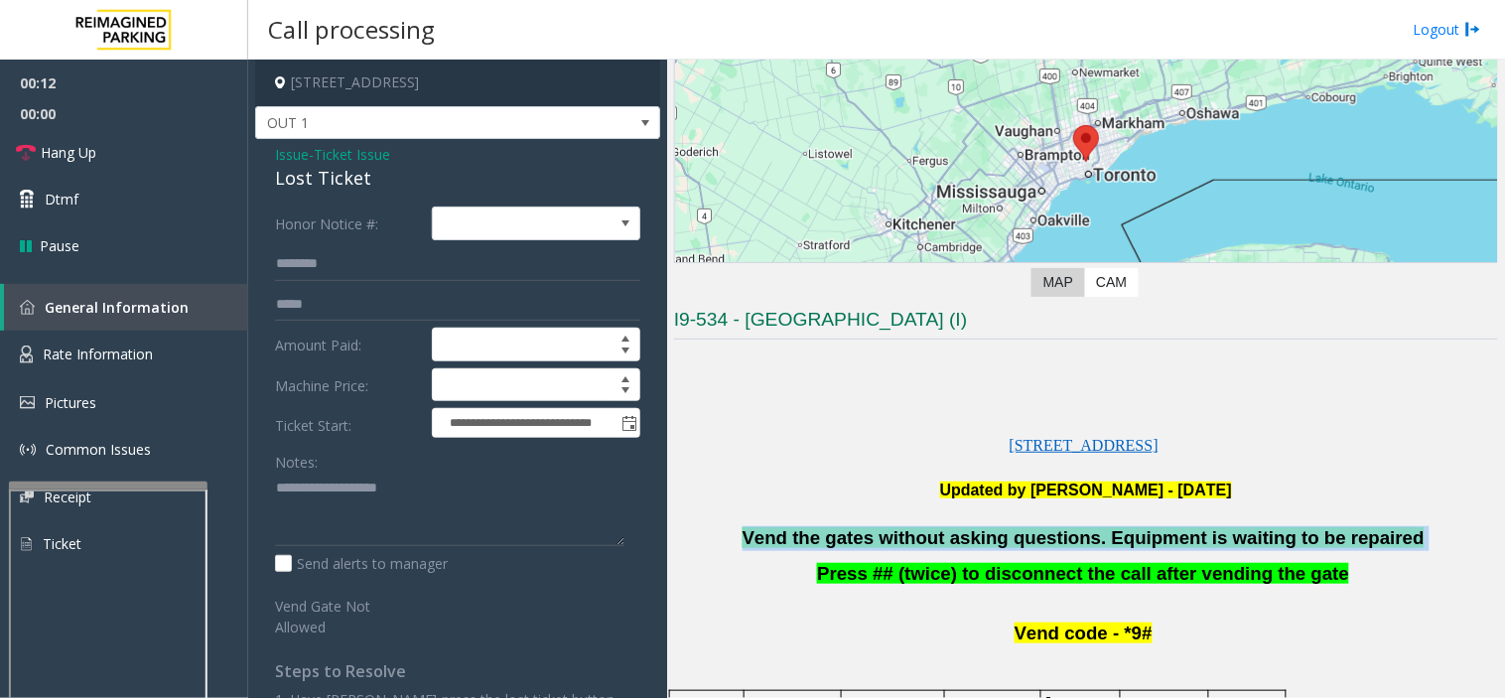
click at [1005, 548] on span "Vend the gates without asking questions. Equipment is waiting to be repaired" at bounding box center [1083, 537] width 682 height 21
copy p "Vend the gates without asking questions. Equipment is waiting to be repaired"
click at [124, 145] on link "Hang Up" at bounding box center [124, 152] width 248 height 47
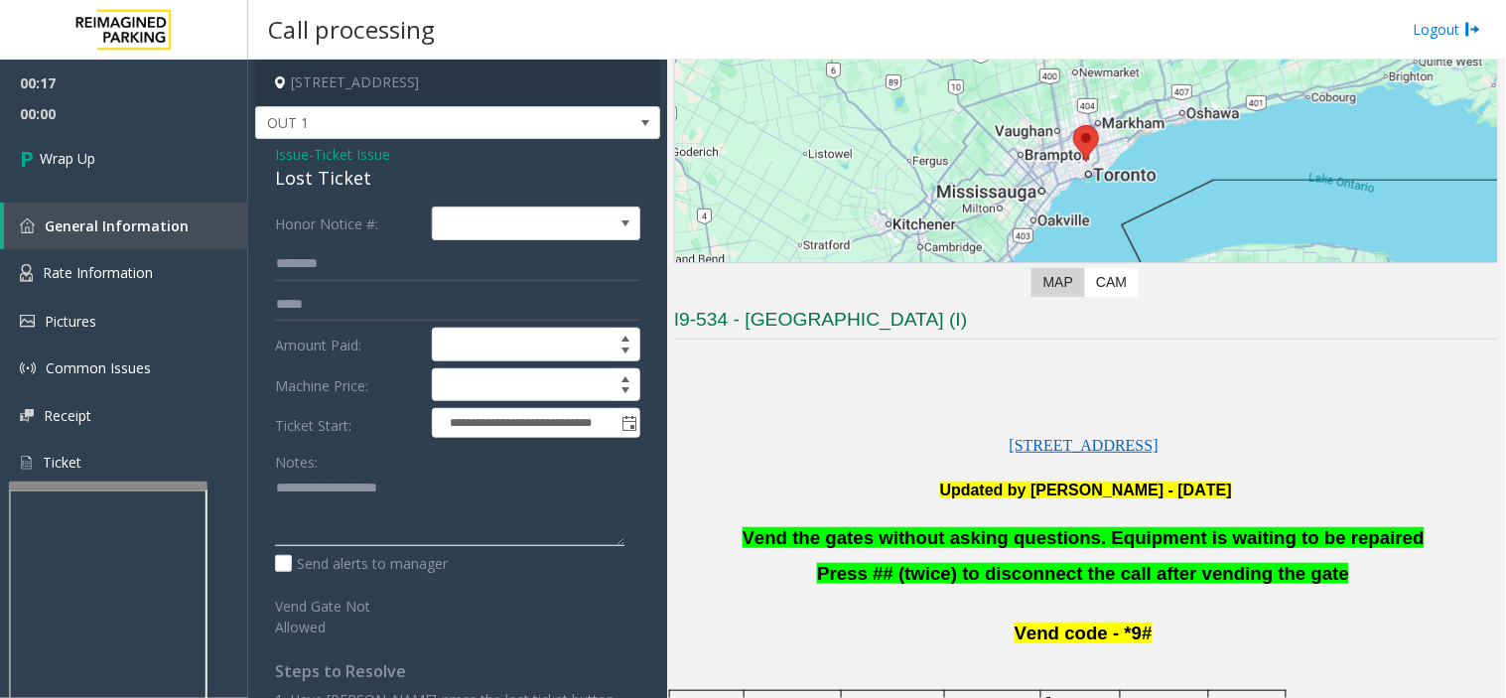
click at [390, 536] on textarea at bounding box center [449, 509] width 349 height 74
paste textarea "**********"
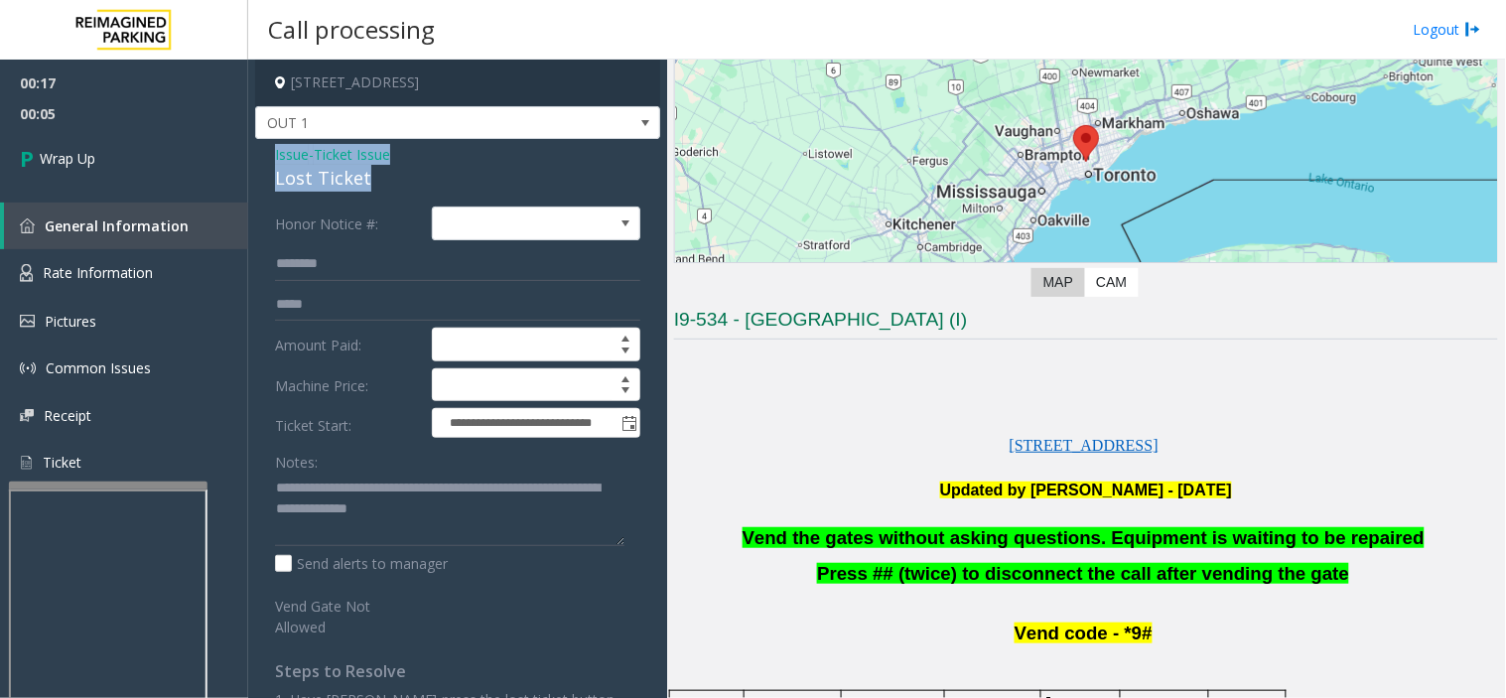
drag, startPoint x: 378, startPoint y: 184, endPoint x: 270, endPoint y: 150, distance: 113.3
click at [270, 150] on div "**********" at bounding box center [457, 444] width 405 height 610
copy div "Issue - Ticket Issue Lost Ticket"
click at [275, 492] on textarea at bounding box center [449, 509] width 349 height 74
paste textarea "**********"
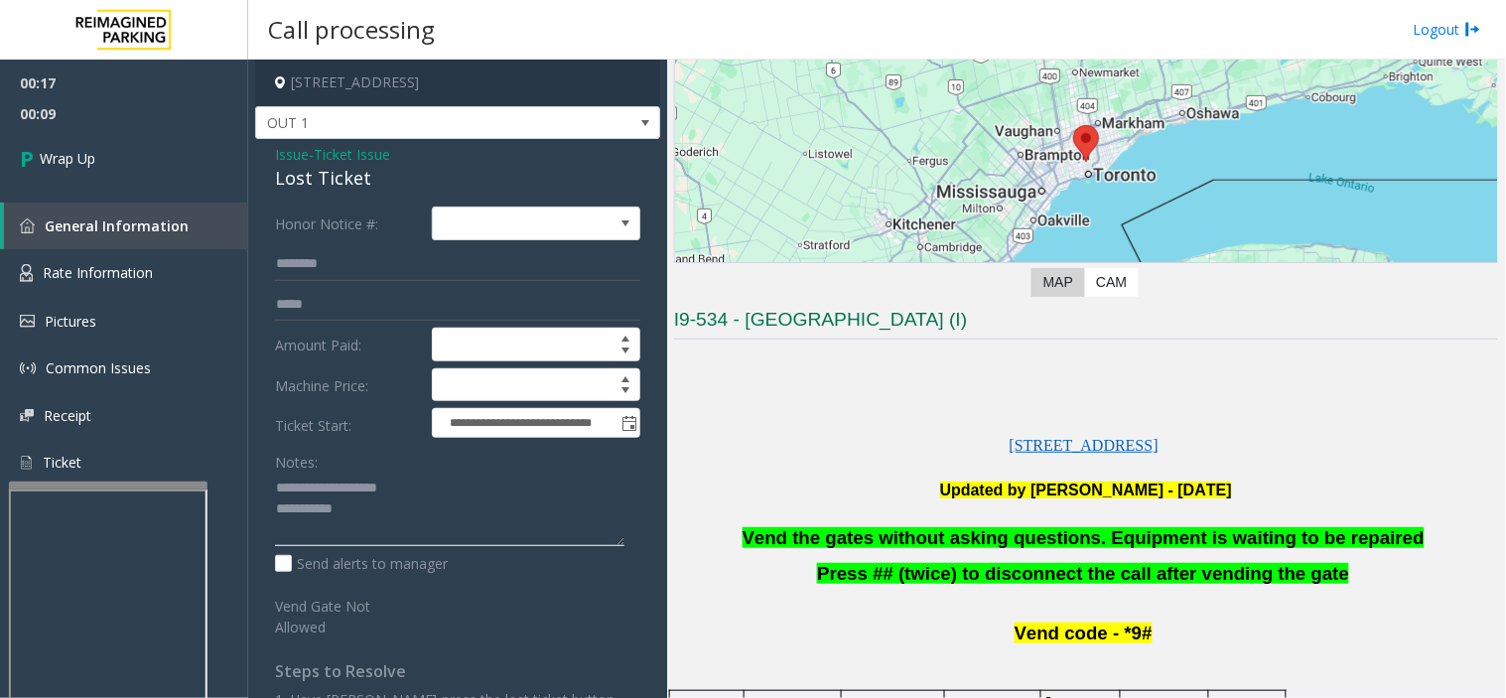
scroll to position [14, 0]
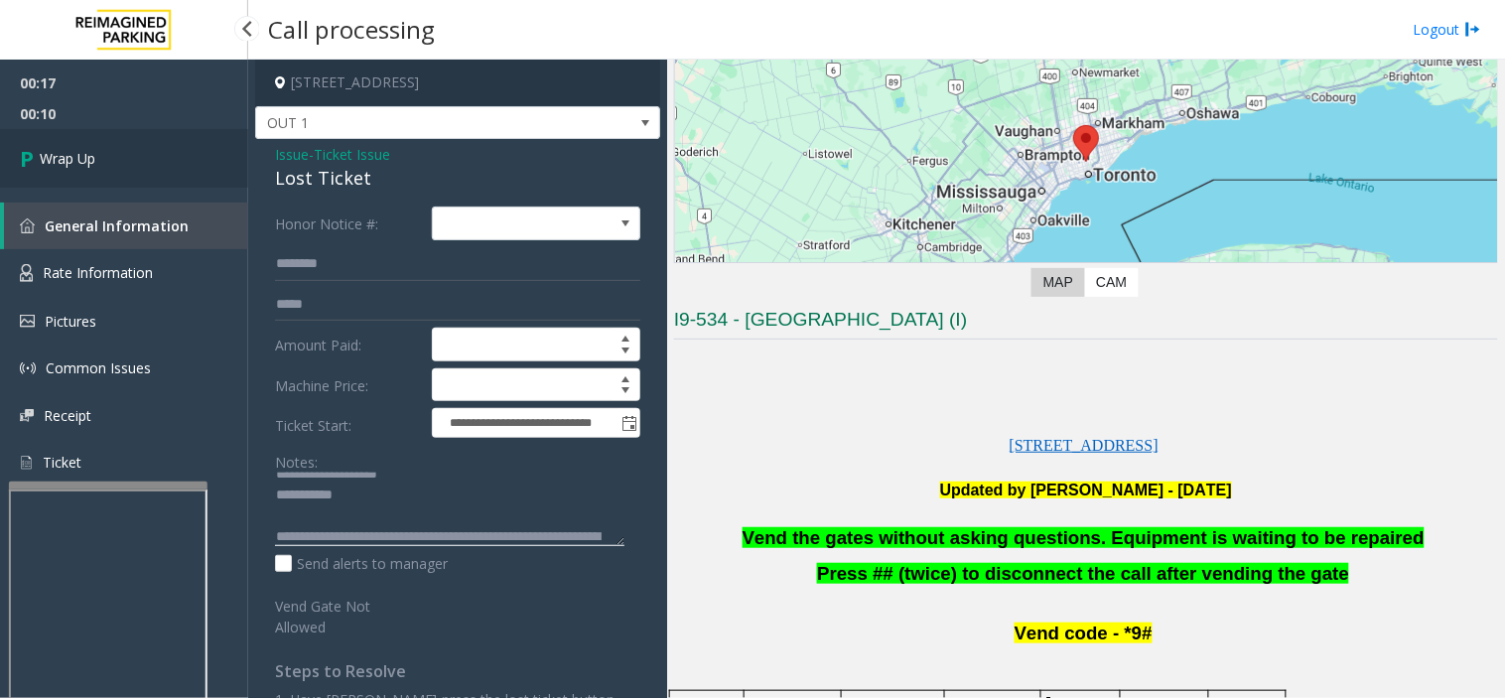
type textarea "**********"
click at [62, 165] on span "Wrap Up" at bounding box center [68, 158] width 56 height 21
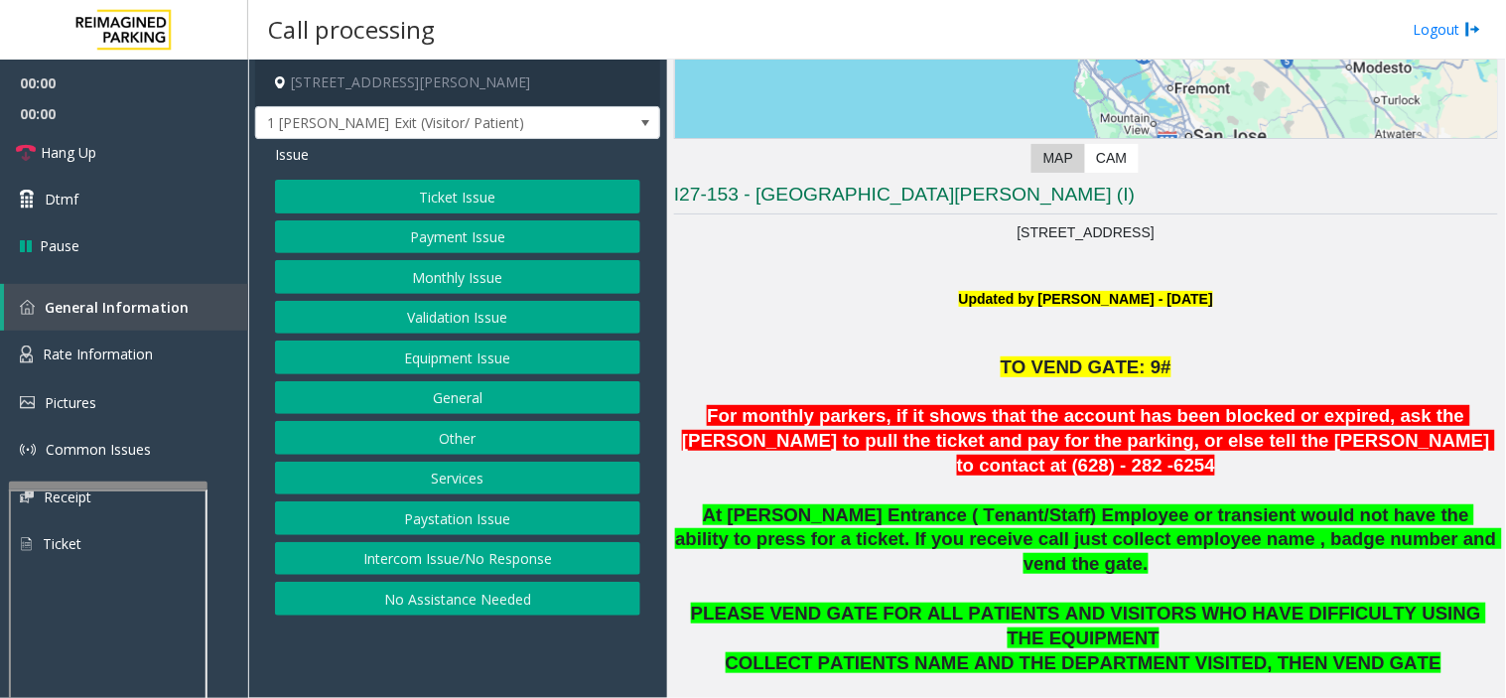
scroll to position [330, 0]
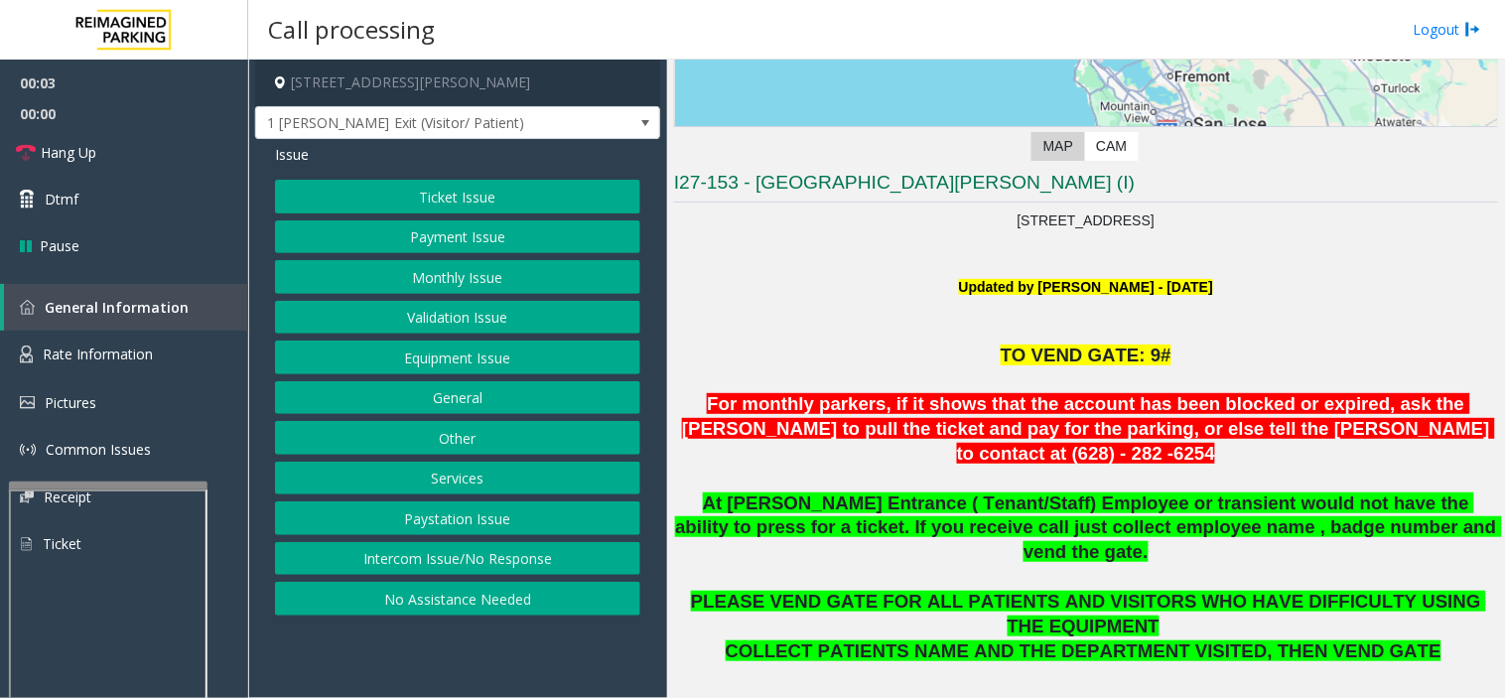
click at [506, 544] on button "Intercom Issue/No Response" at bounding box center [457, 559] width 365 height 34
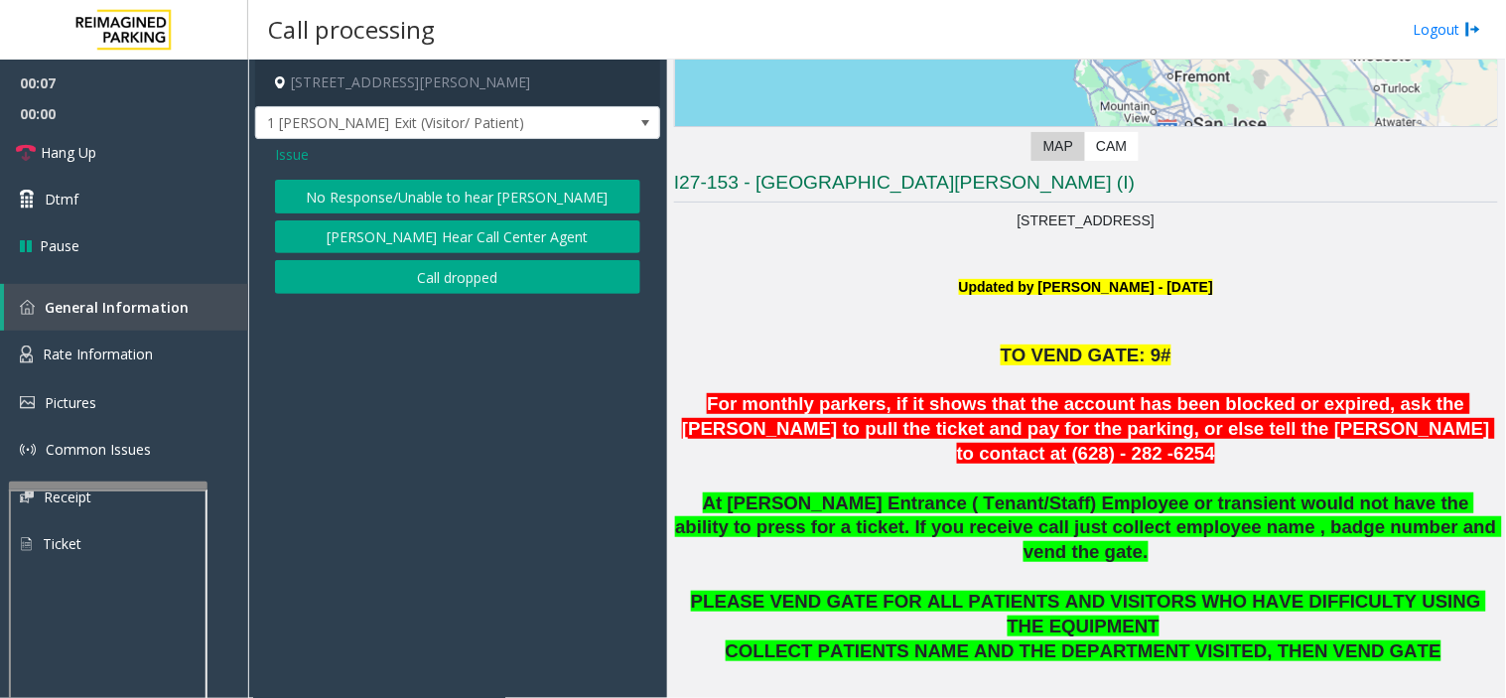
drag, startPoint x: 546, startPoint y: 192, endPoint x: 538, endPoint y: 203, distance: 14.3
click at [544, 192] on button "No Response/Unable to hear [PERSON_NAME]" at bounding box center [457, 197] width 365 height 34
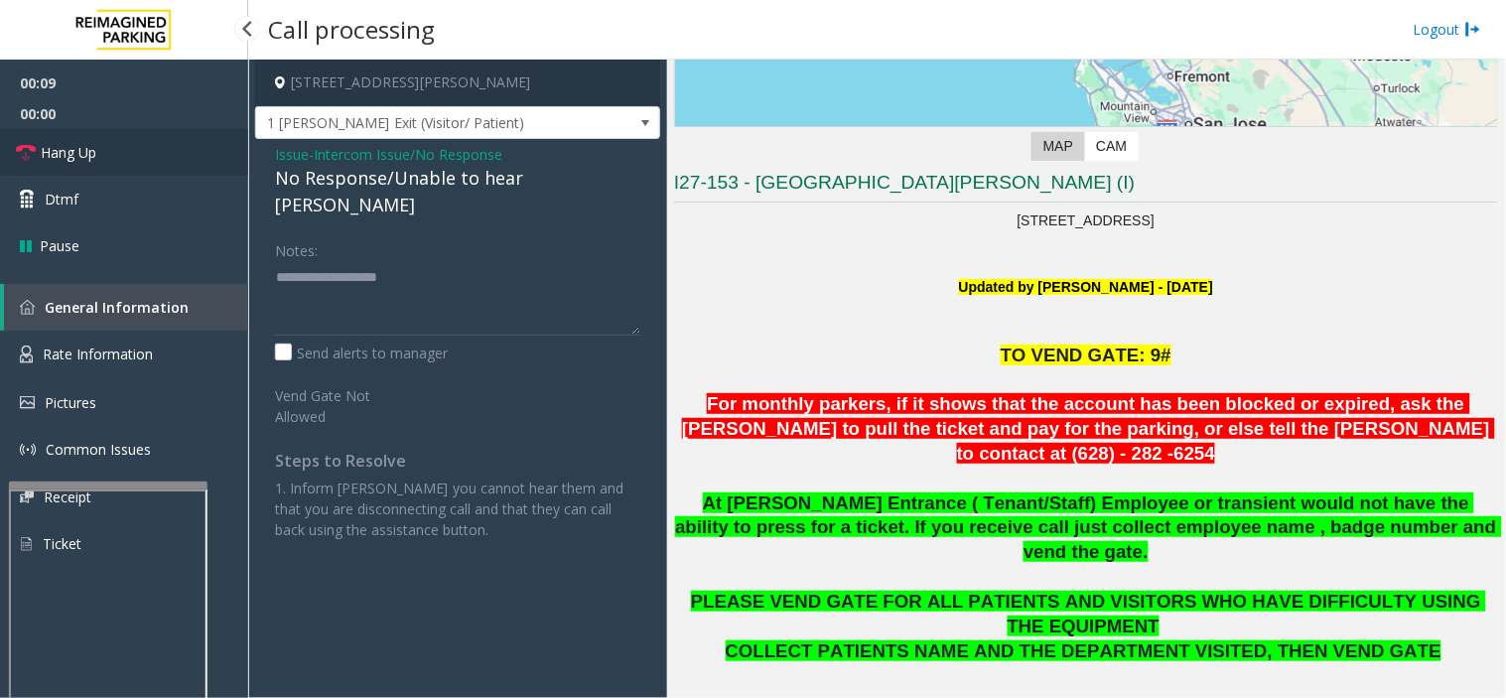
click at [87, 162] on span "Hang Up" at bounding box center [69, 152] width 56 height 21
click at [342, 187] on div "No Response/Unable to hear [PERSON_NAME]" at bounding box center [457, 192] width 365 height 54
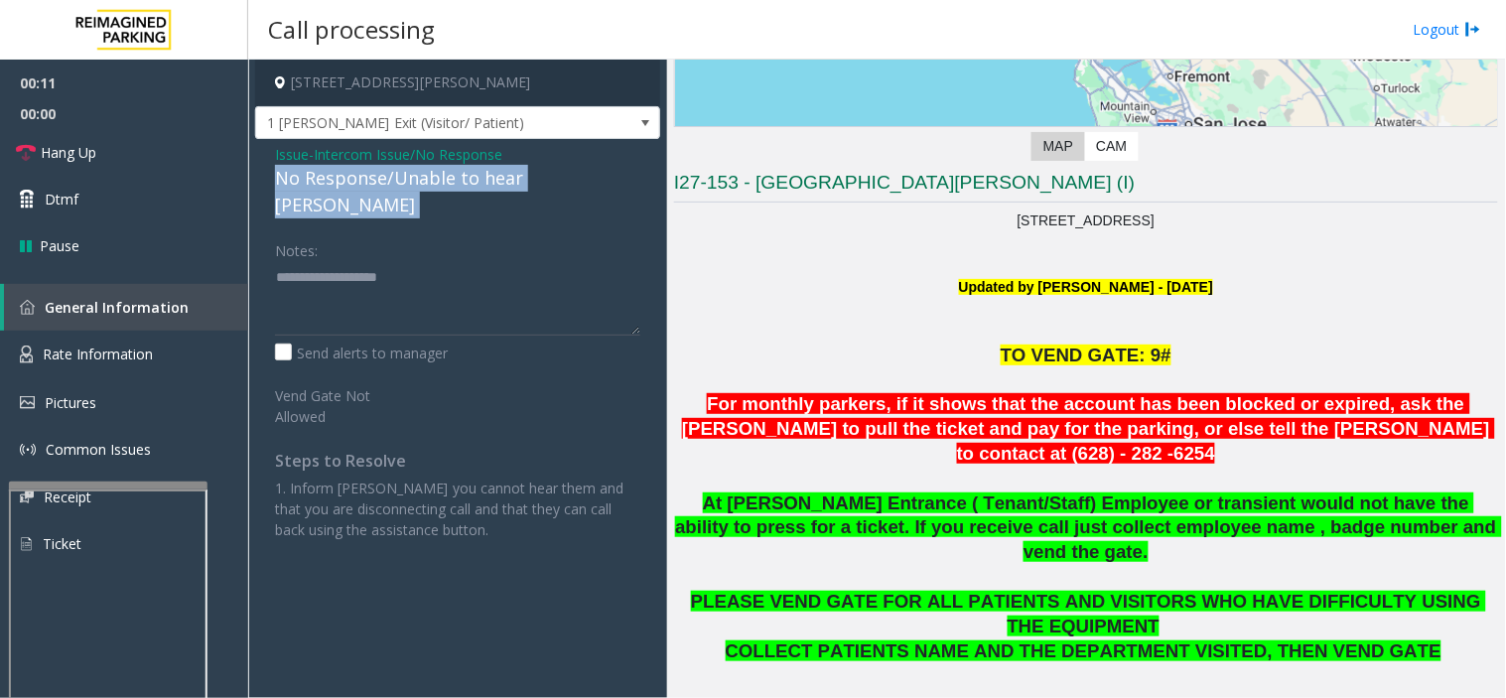
click at [343, 189] on div "No Response/Unable to hear [PERSON_NAME]" at bounding box center [457, 192] width 365 height 54
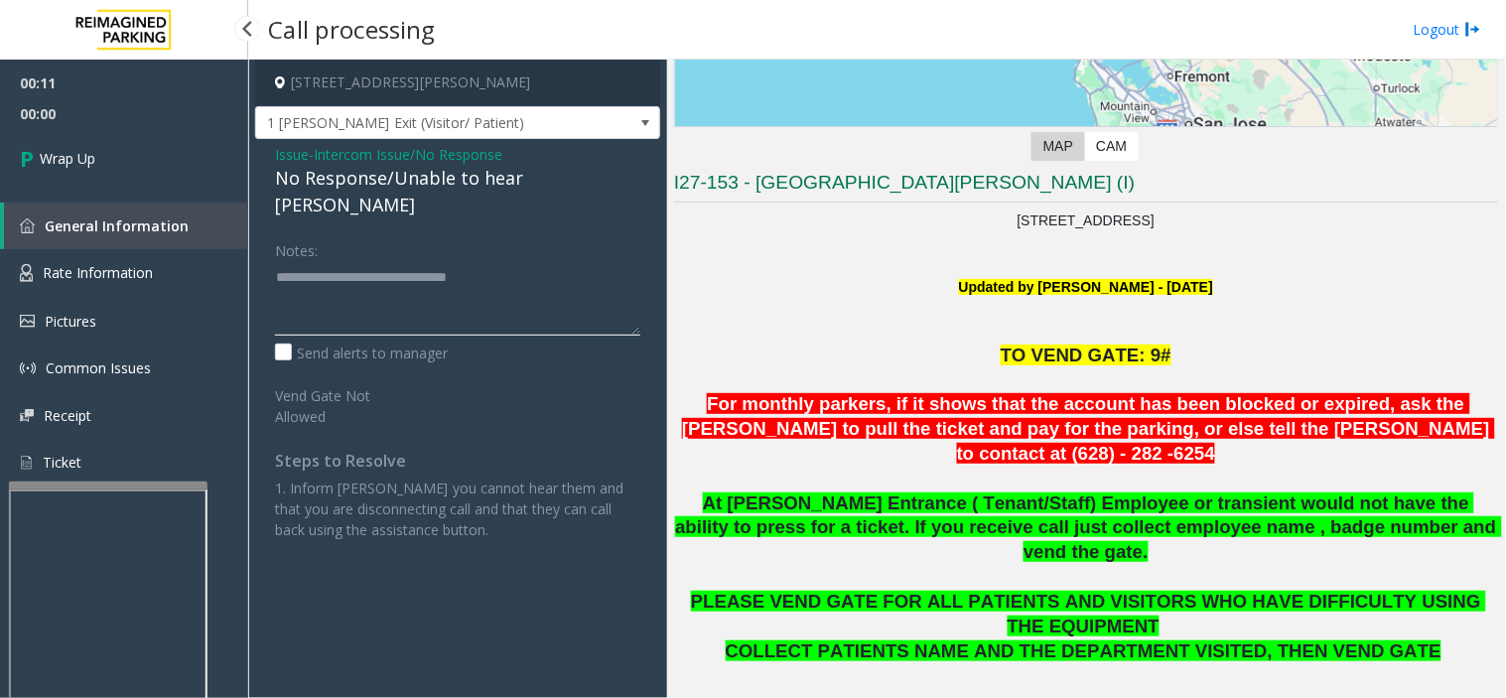
type textarea "**********"
click at [73, 114] on span "00:00" at bounding box center [124, 113] width 248 height 31
click at [87, 148] on span "Wrap Up" at bounding box center [68, 158] width 56 height 21
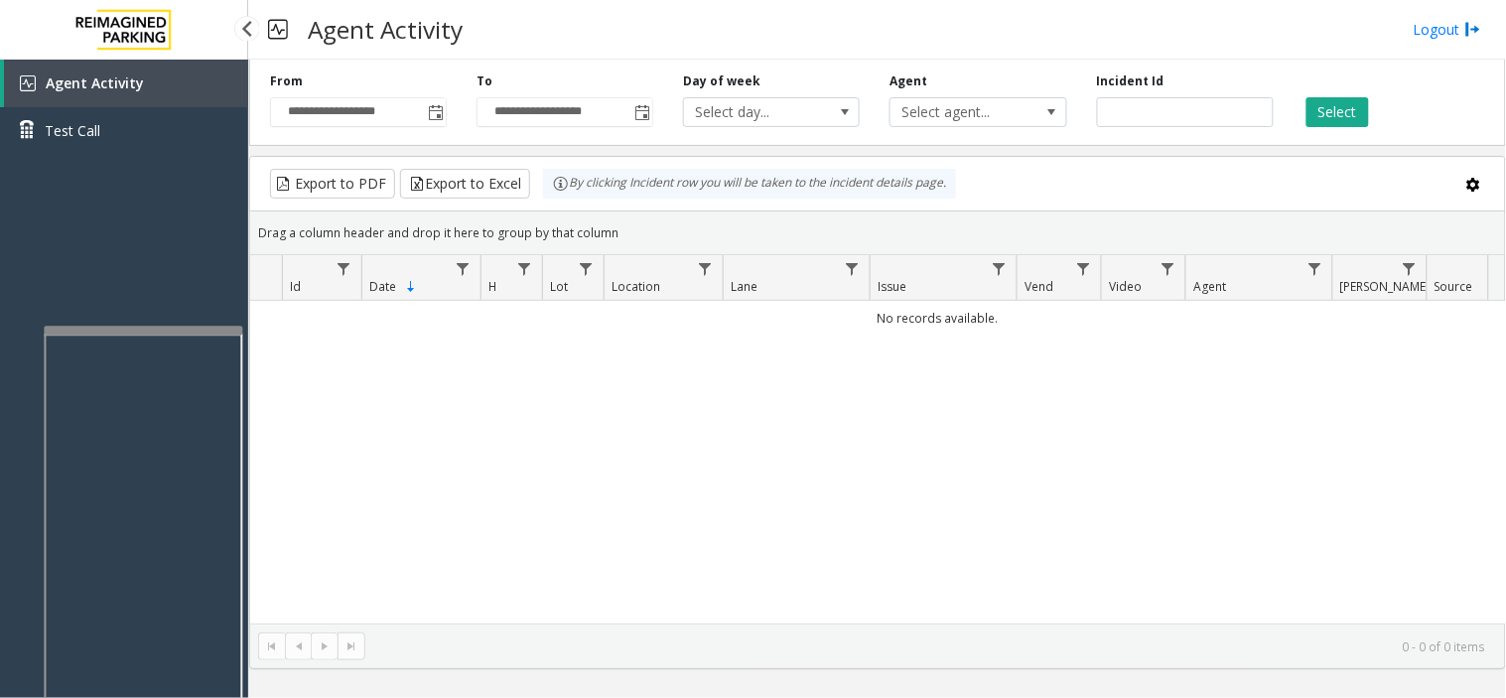
click at [164, 309] on app-root "**********" at bounding box center [753, 349] width 1506 height 698
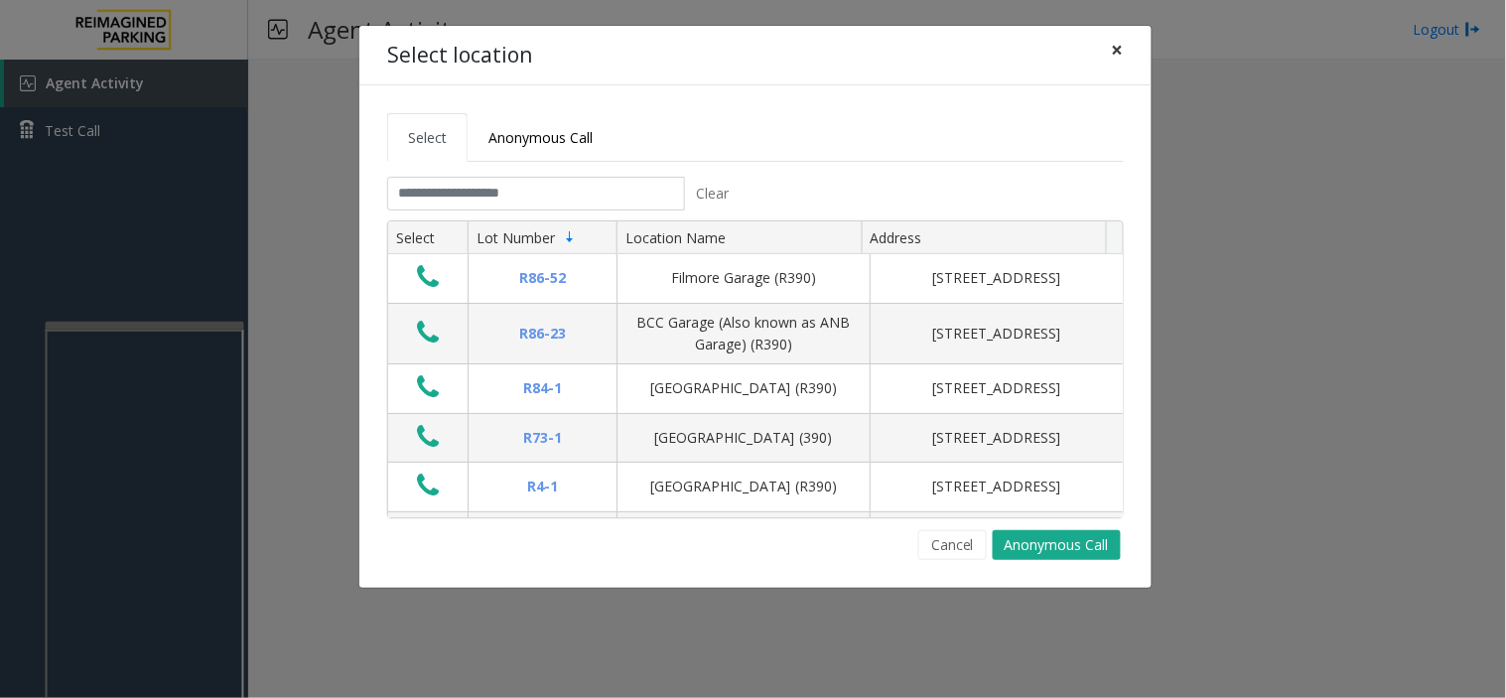
click at [1121, 54] on span "×" at bounding box center [1118, 50] width 12 height 28
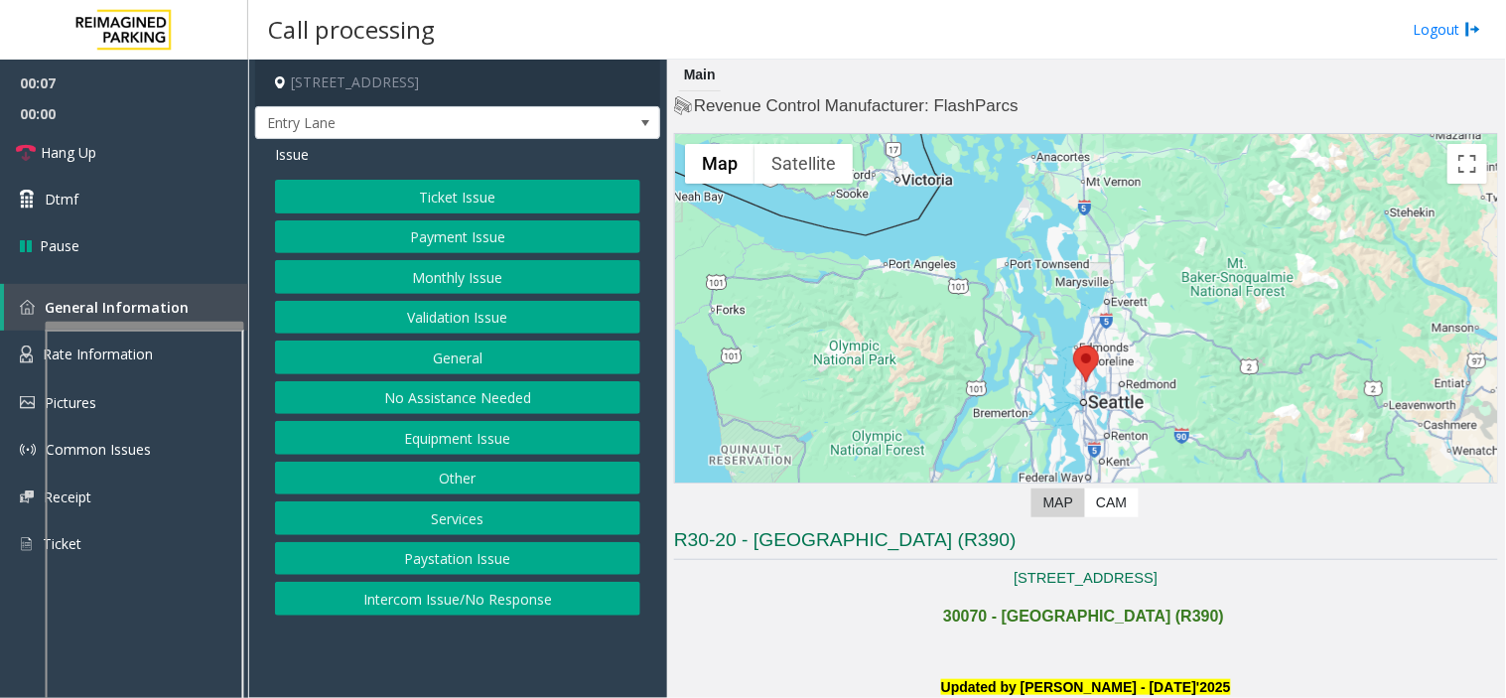
click at [483, 442] on button "Equipment Issue" at bounding box center [457, 438] width 365 height 34
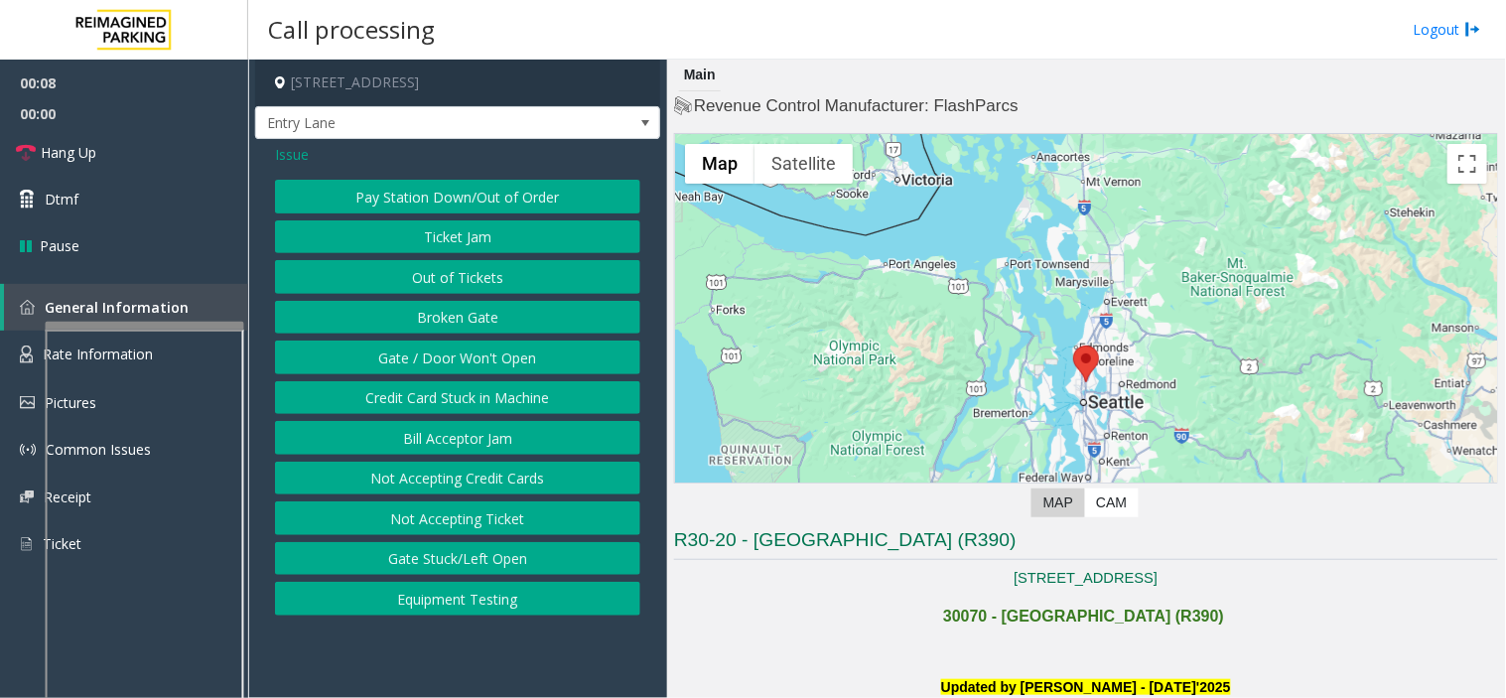
click at [460, 369] on button "Gate / Door Won't Open" at bounding box center [457, 357] width 365 height 34
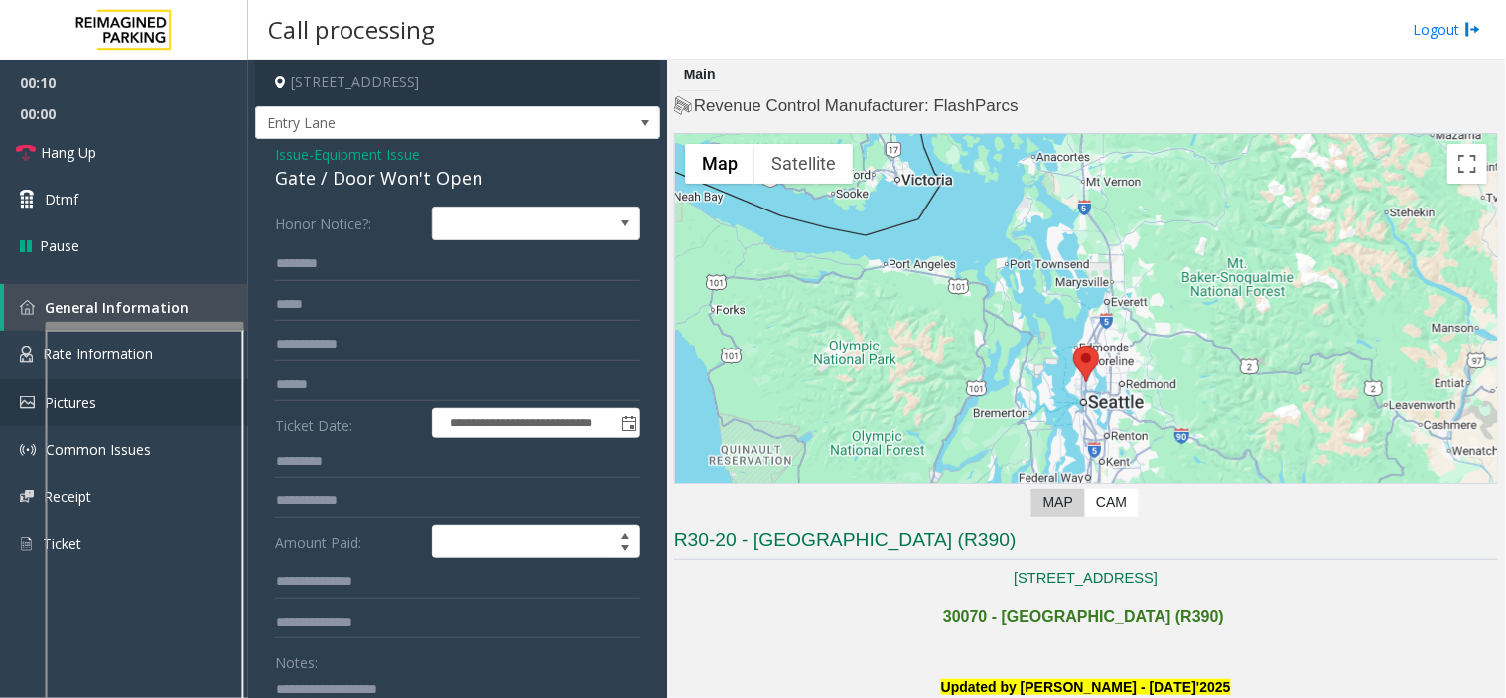
scroll to position [63, 0]
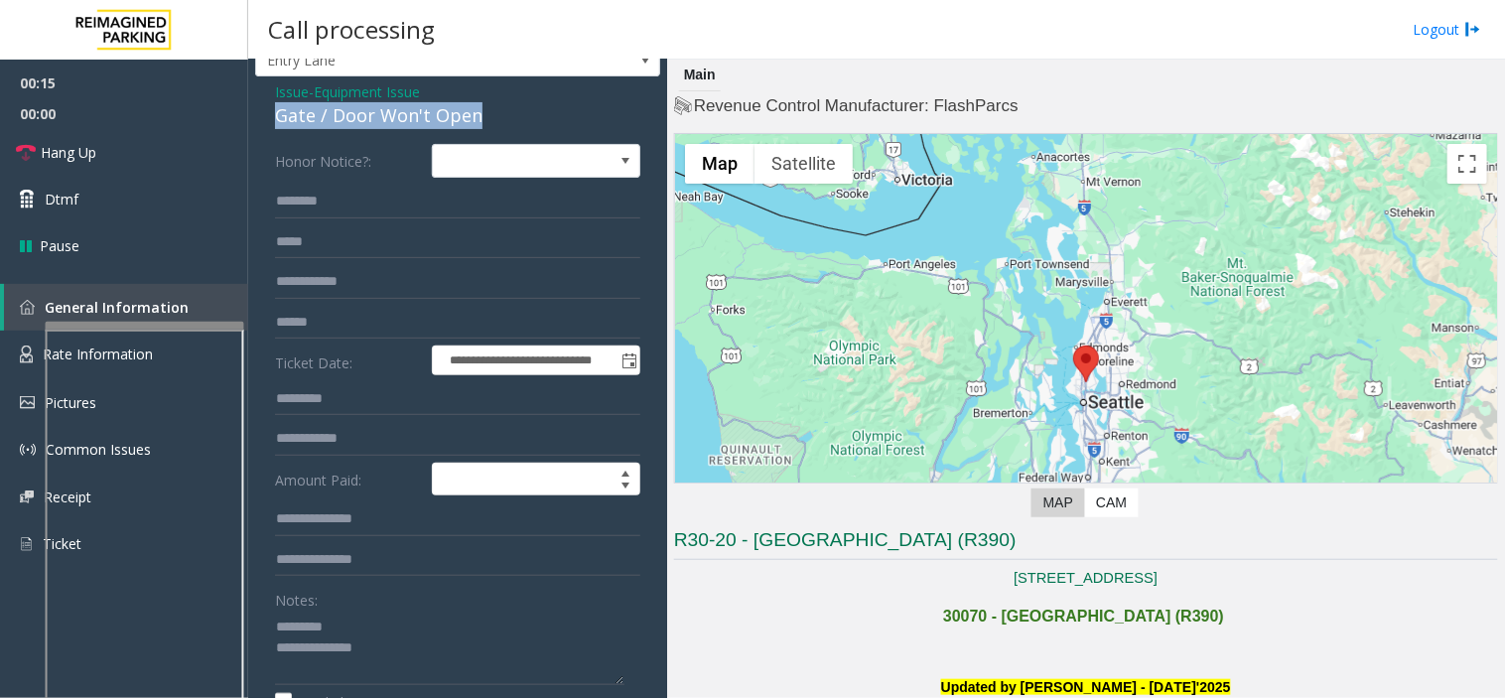
drag, startPoint x: 273, startPoint y: 116, endPoint x: 408, endPoint y: 147, distance: 138.4
click at [510, 111] on div "**********" at bounding box center [457, 578] width 405 height 1004
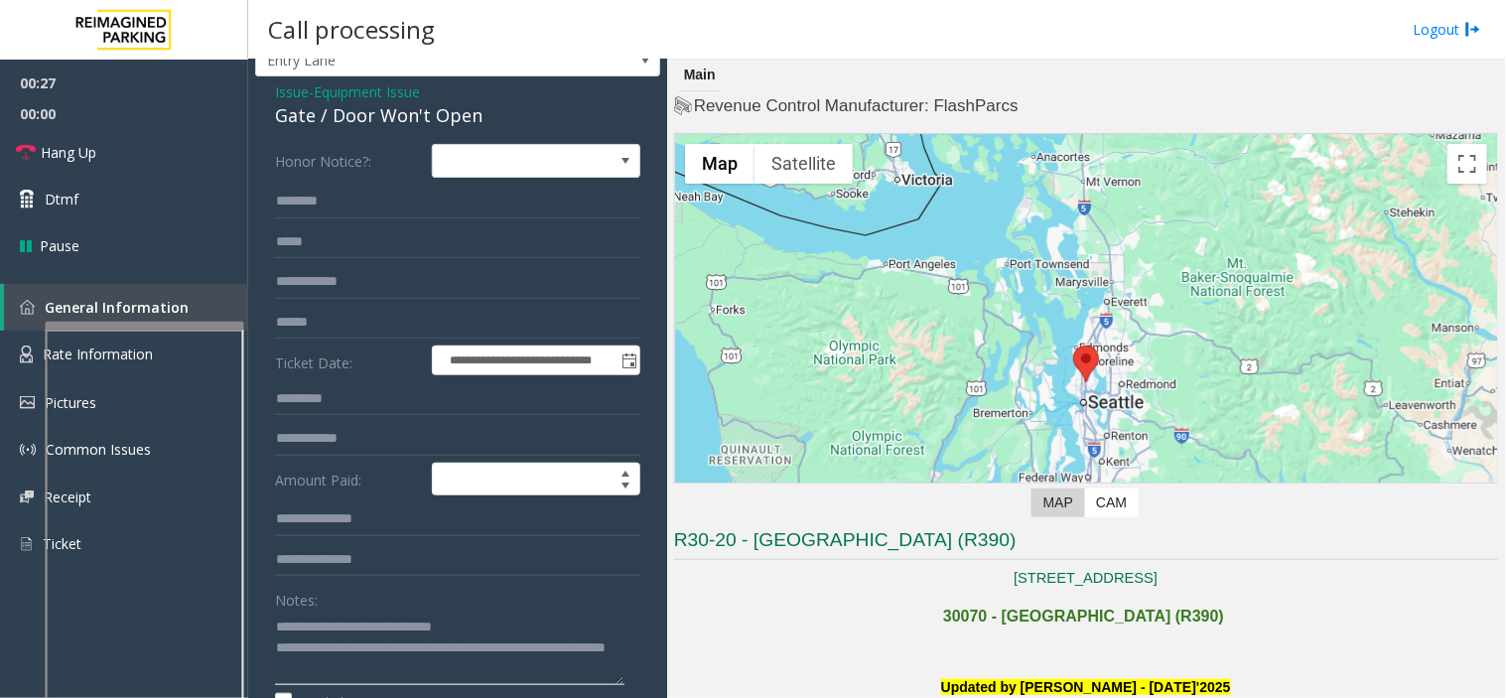
type textarea "**********"
click at [420, 91] on span "Equipment Issue" at bounding box center [367, 91] width 106 height 21
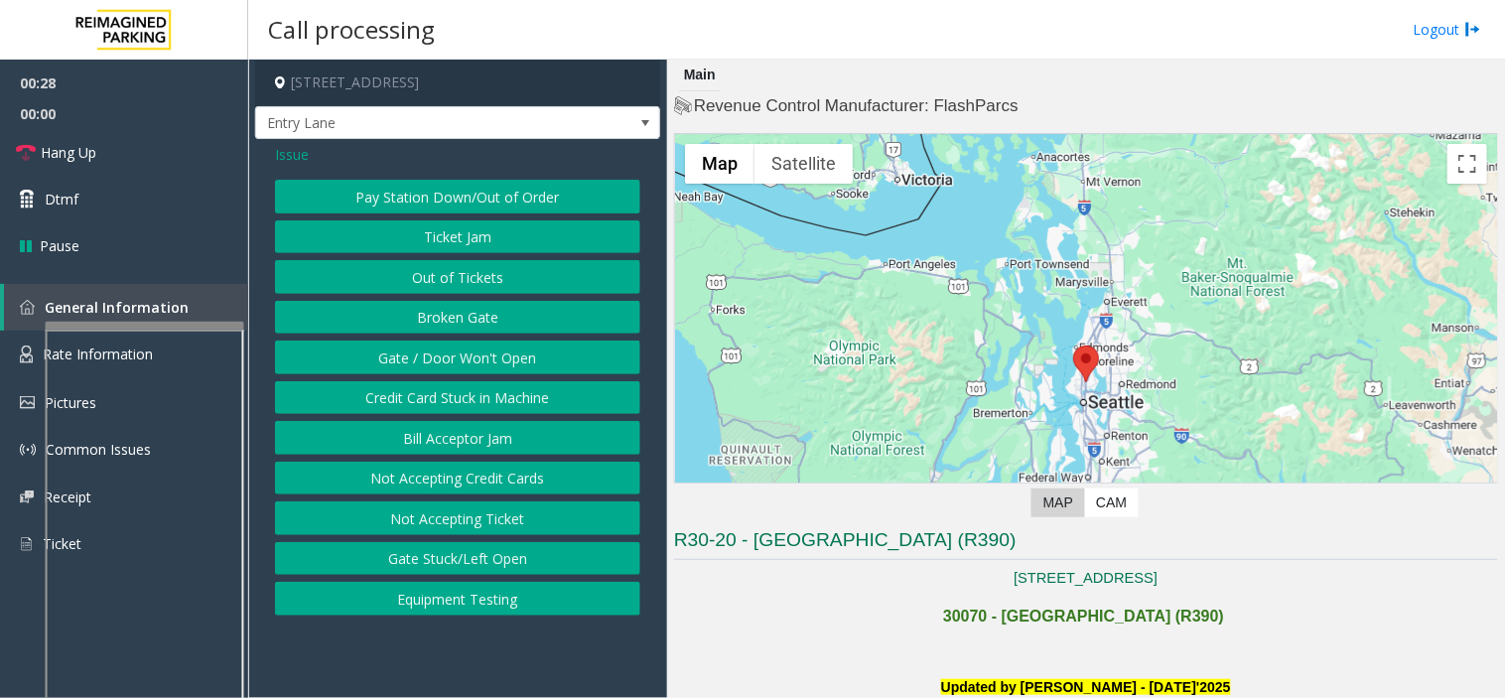
click at [445, 275] on button "Out of Tickets" at bounding box center [457, 277] width 365 height 34
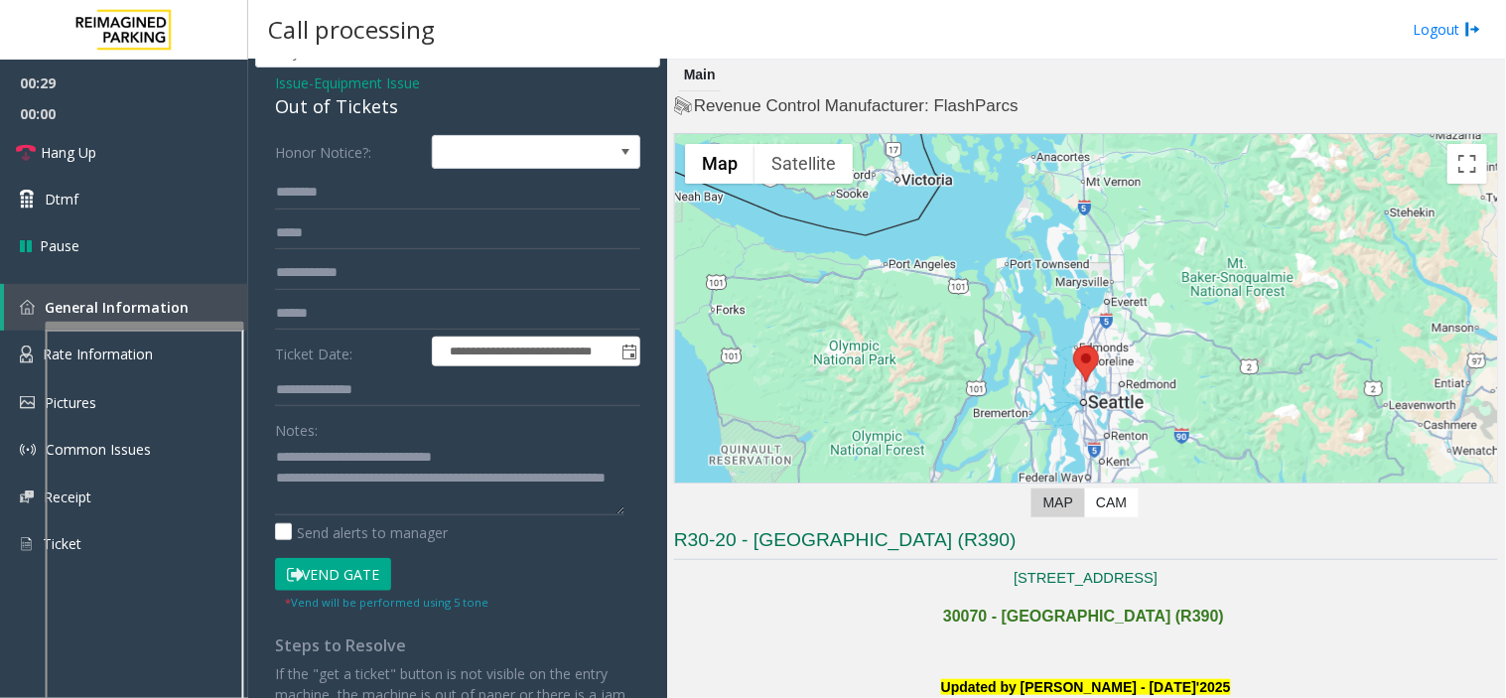
scroll to position [65, 0]
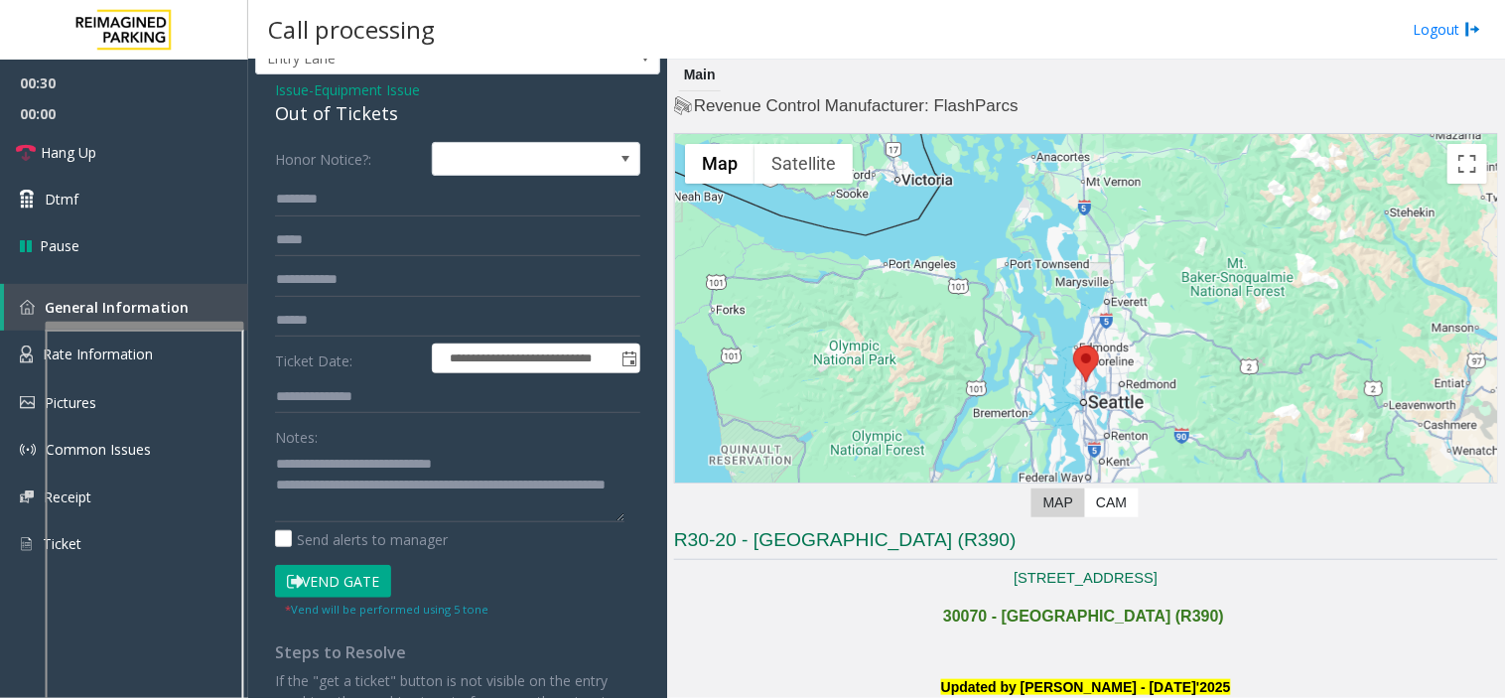
click at [308, 580] on button "Vend Gate" at bounding box center [333, 582] width 116 height 34
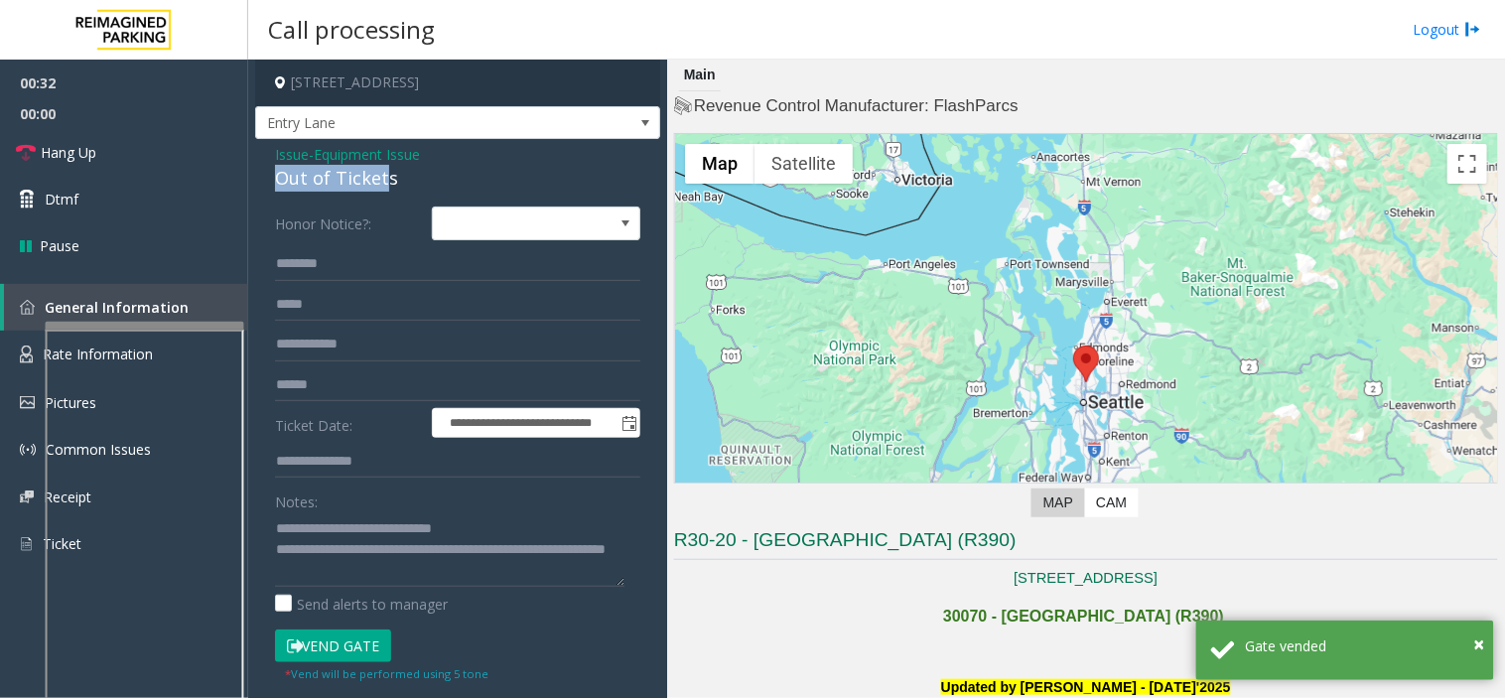
drag, startPoint x: 272, startPoint y: 183, endPoint x: 384, endPoint y: 175, distance: 112.4
click at [384, 175] on div "**********" at bounding box center [457, 567] width 405 height 857
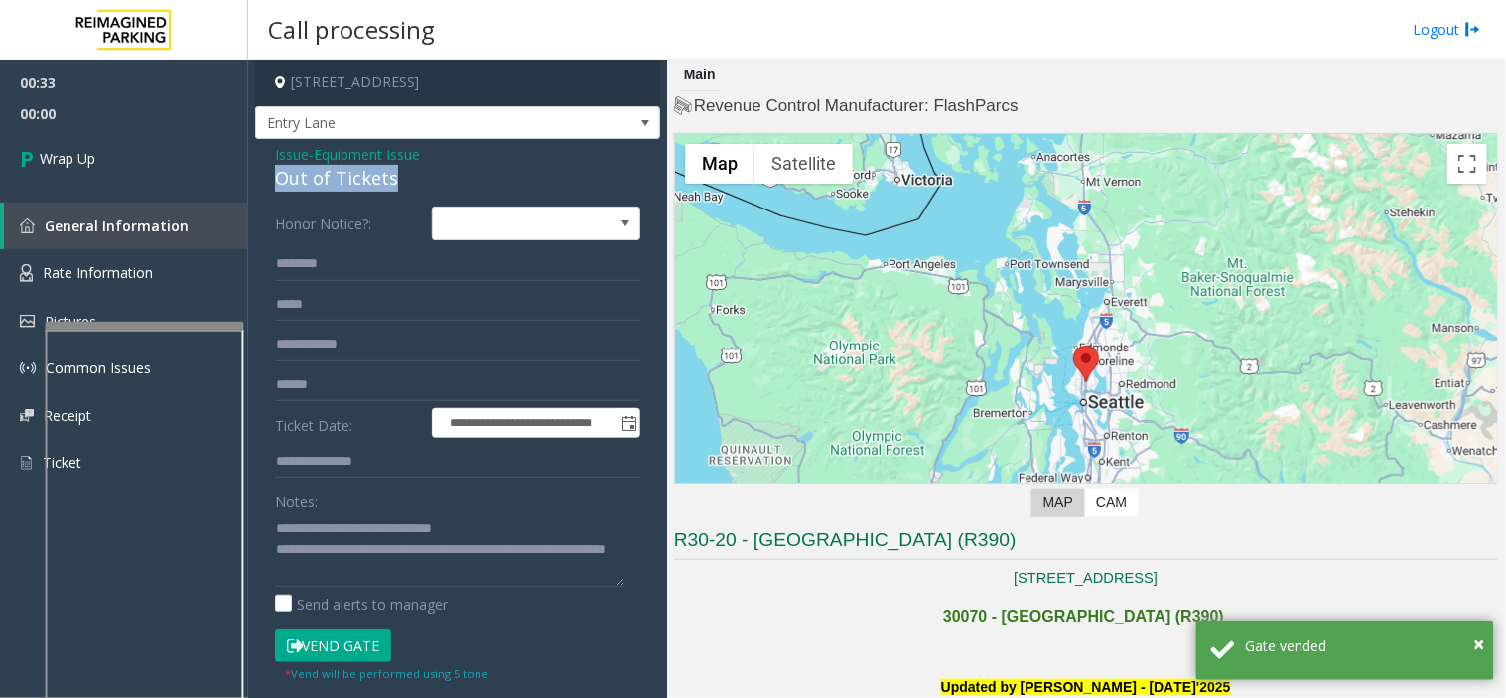
drag, startPoint x: 393, startPoint y: 180, endPoint x: 250, endPoint y: 181, distance: 142.9
click at [250, 181] on app-call-processing-form "**********" at bounding box center [457, 379] width 419 height 638
copy div "Out of Tickets"
drag, startPoint x: 326, startPoint y: 528, endPoint x: 524, endPoint y: 520, distance: 198.6
click at [524, 520] on textarea at bounding box center [449, 549] width 349 height 74
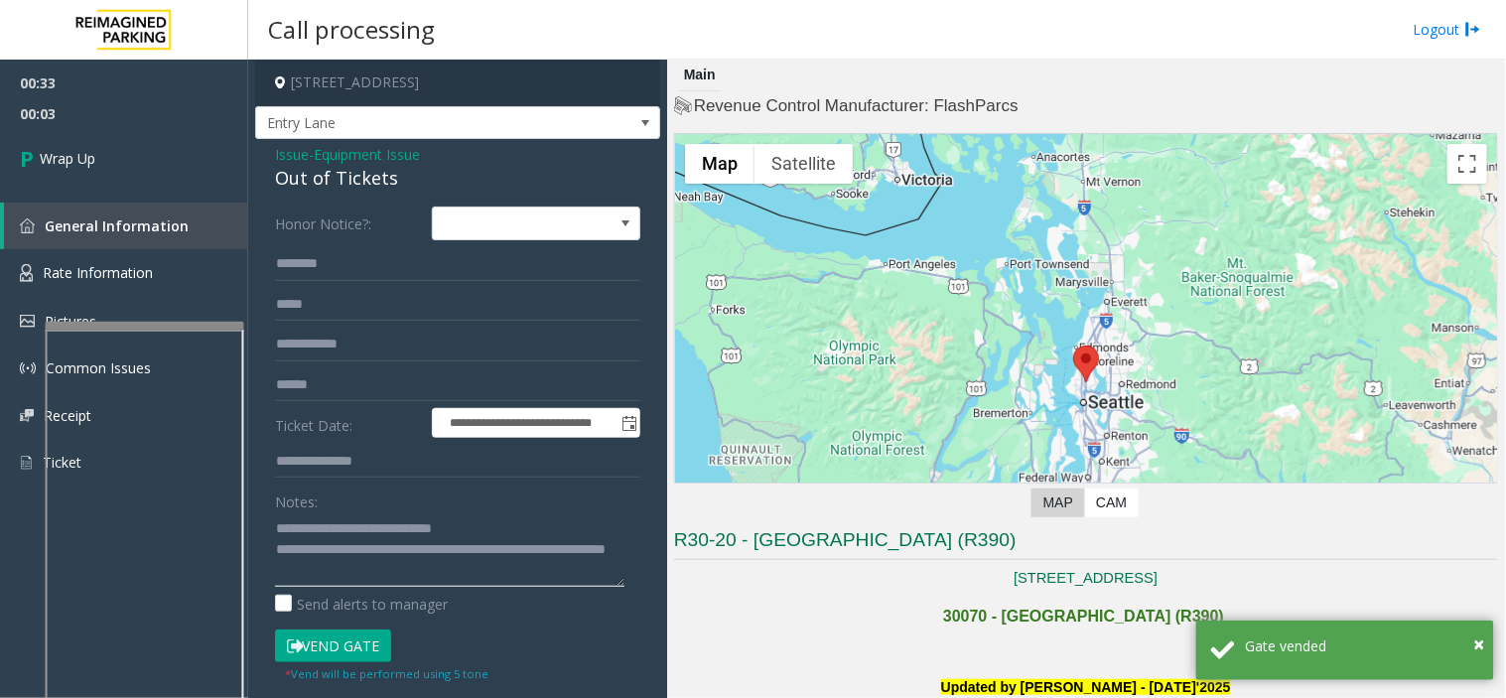
paste textarea
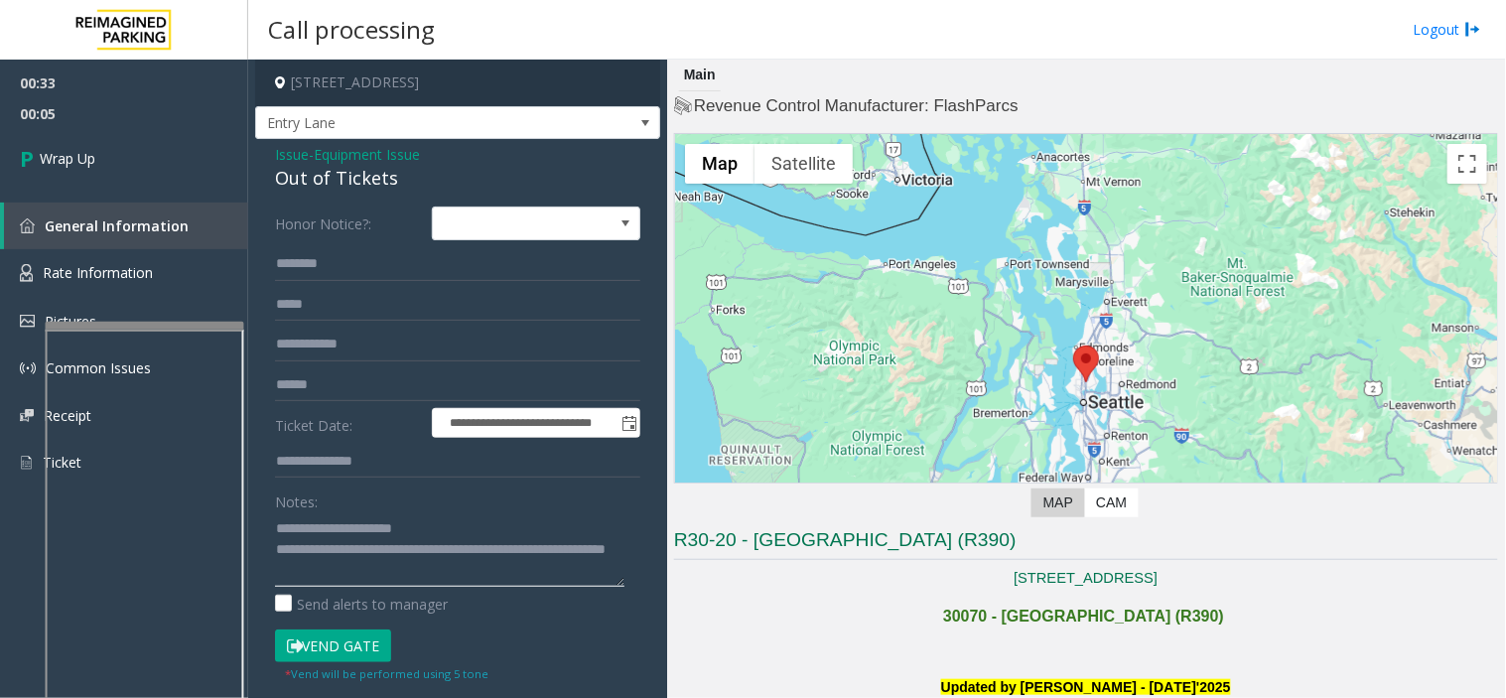
drag, startPoint x: 384, startPoint y: 559, endPoint x: 399, endPoint y: 564, distance: 15.7
click at [399, 564] on textarea at bounding box center [449, 549] width 349 height 74
type textarea "**********"
click at [187, 159] on link "Wrap Up" at bounding box center [124, 158] width 248 height 59
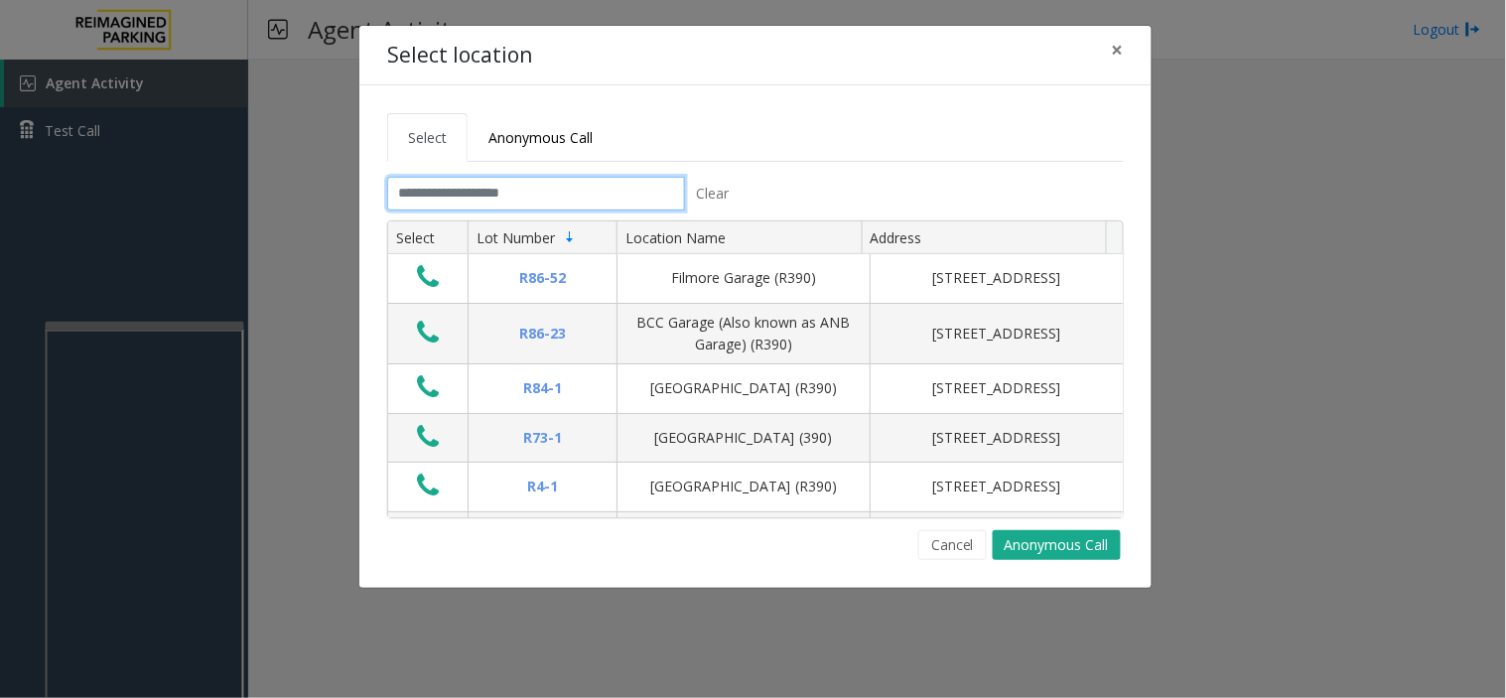
click at [586, 200] on input "text" at bounding box center [536, 194] width 298 height 34
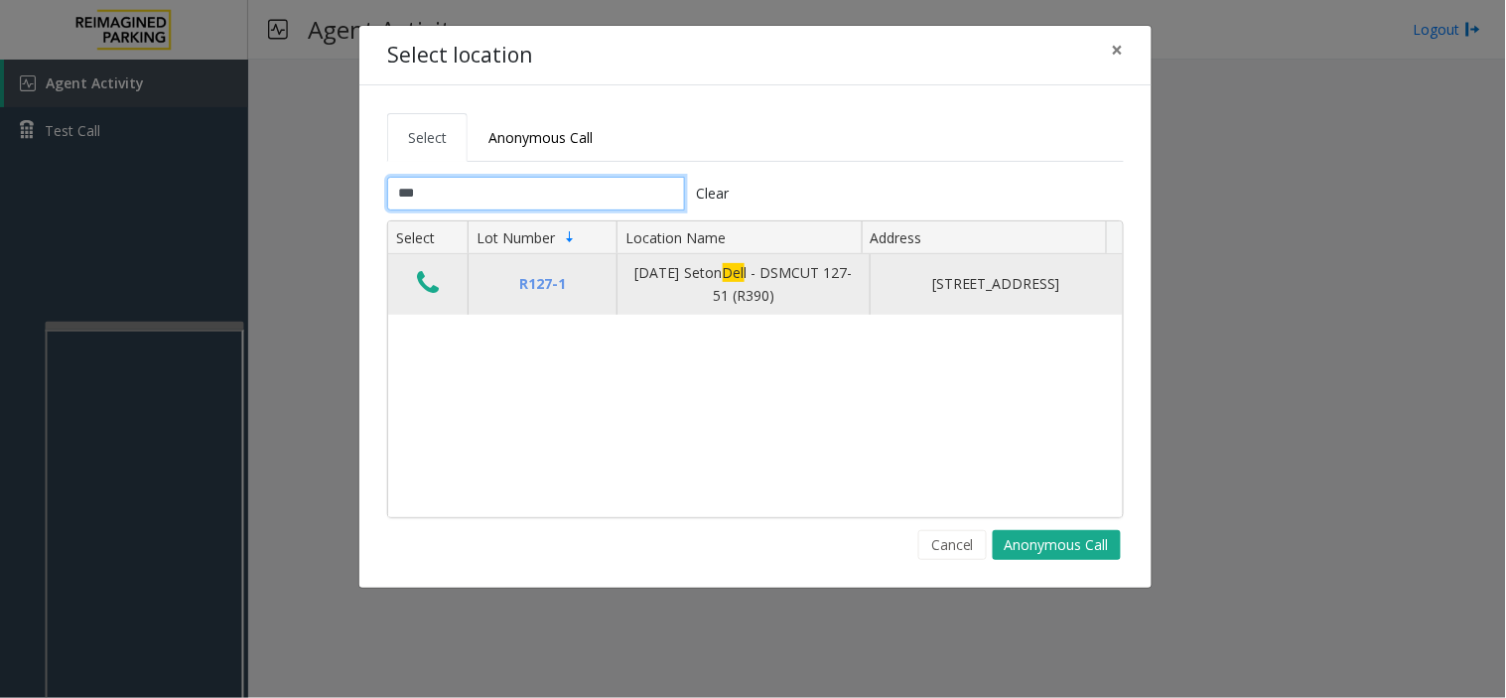
type input "***"
click at [425, 276] on icon "Data table" at bounding box center [428, 283] width 22 height 28
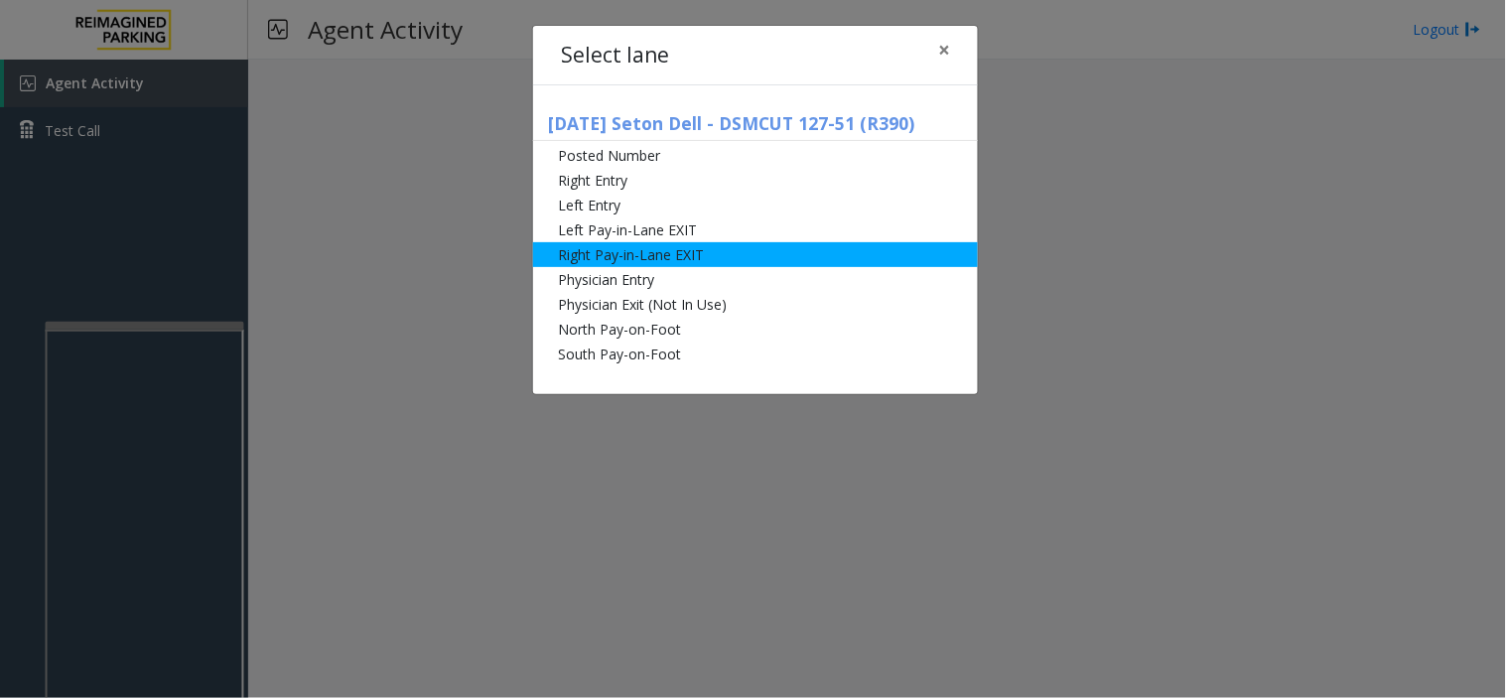
drag, startPoint x: 697, startPoint y: 230, endPoint x: 583, endPoint y: 251, distance: 116.0
click at [661, 236] on li "Left Pay-in-Lane EXIT" at bounding box center [755, 229] width 445 height 25
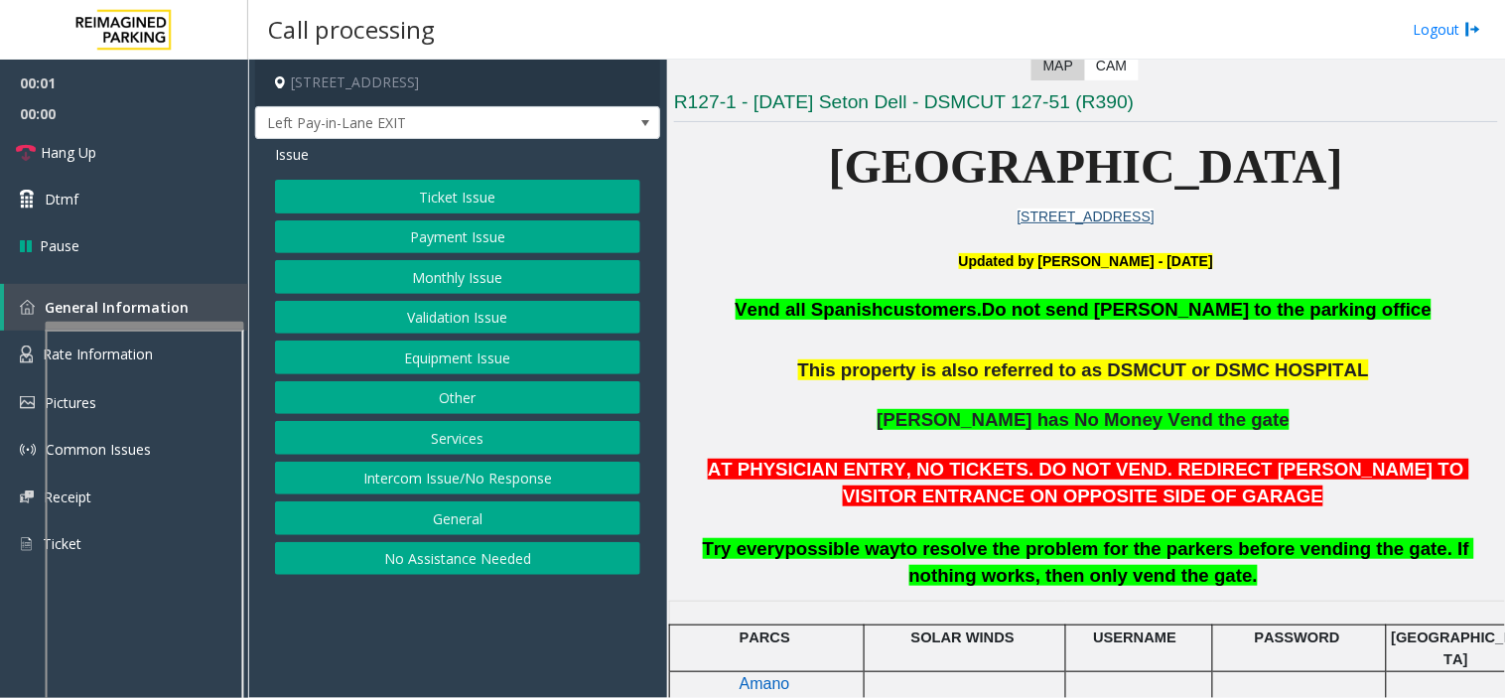
scroll to position [441, 0]
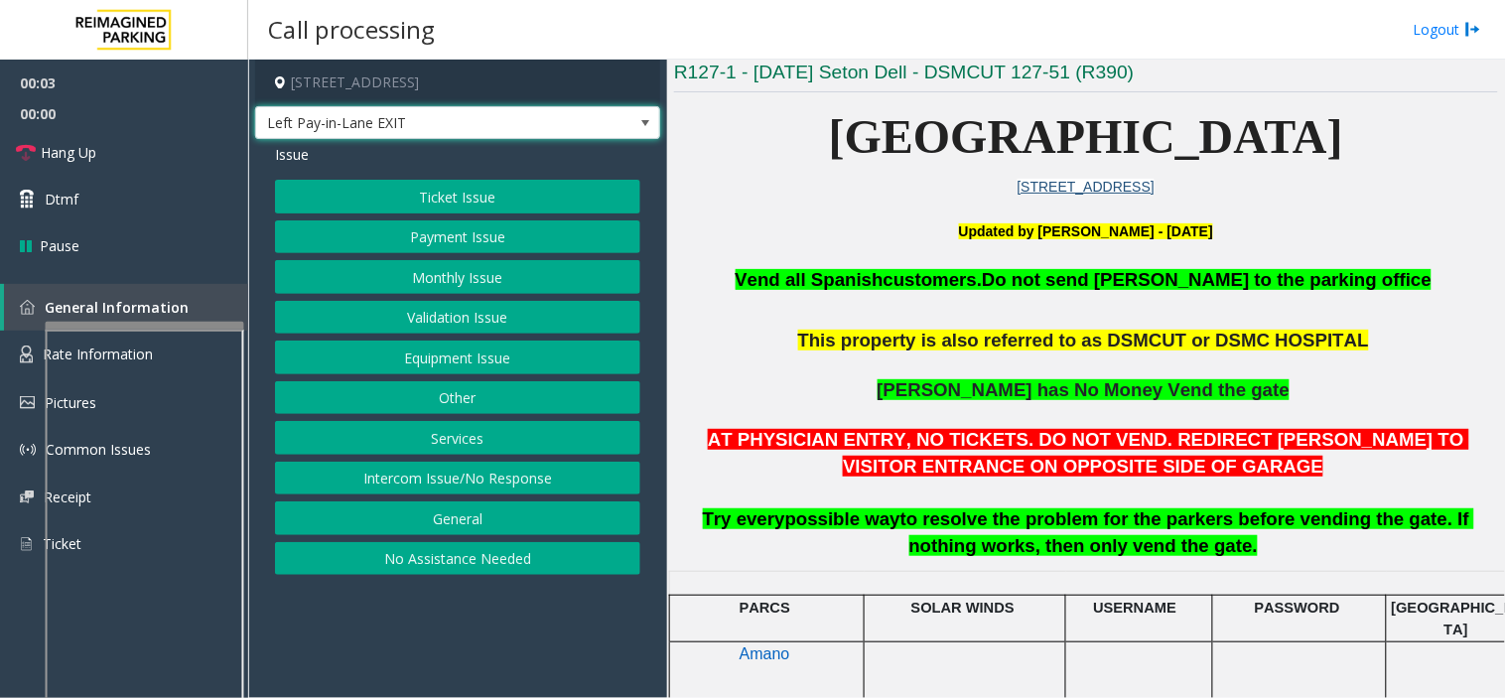
click at [347, 133] on span "Left Pay-in-Lane EXIT" at bounding box center [417, 123] width 323 height 32
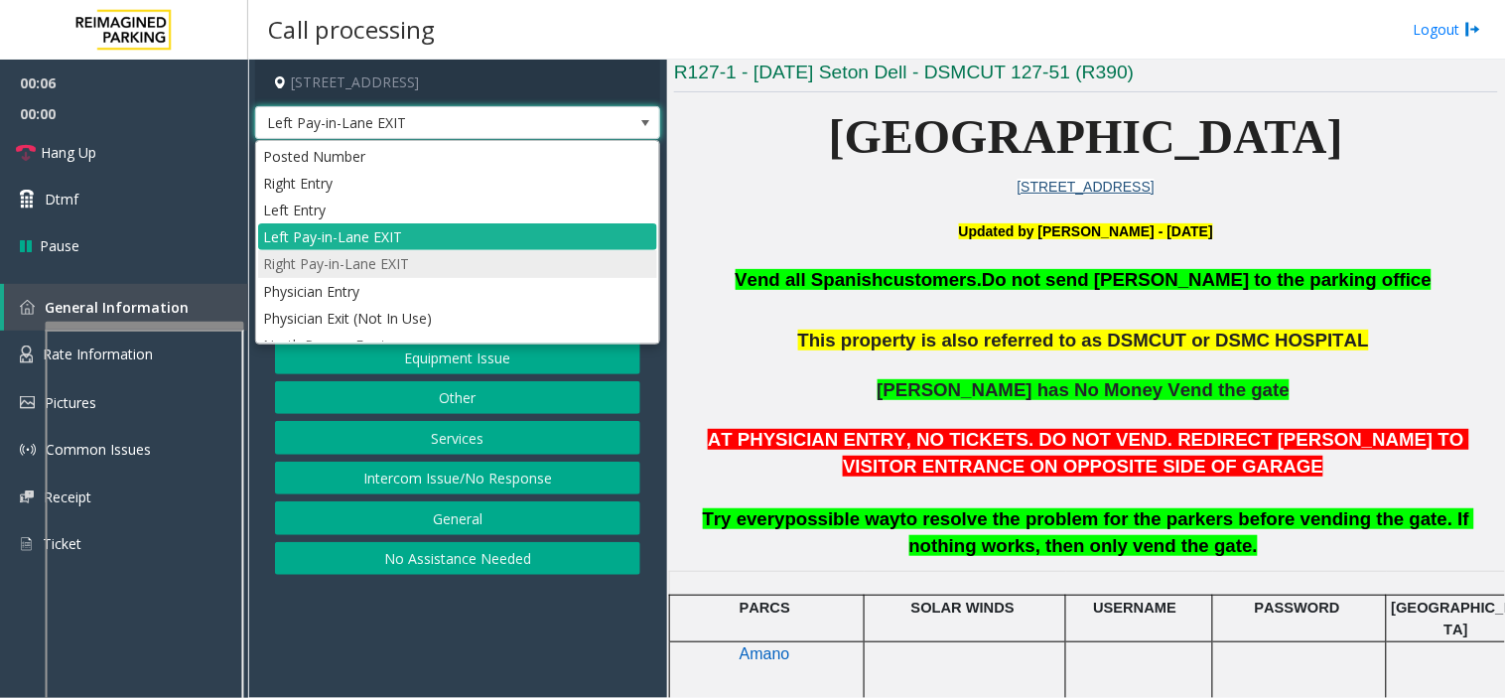
click at [363, 265] on li "Right Pay-in-Lane EXIT" at bounding box center [457, 263] width 399 height 27
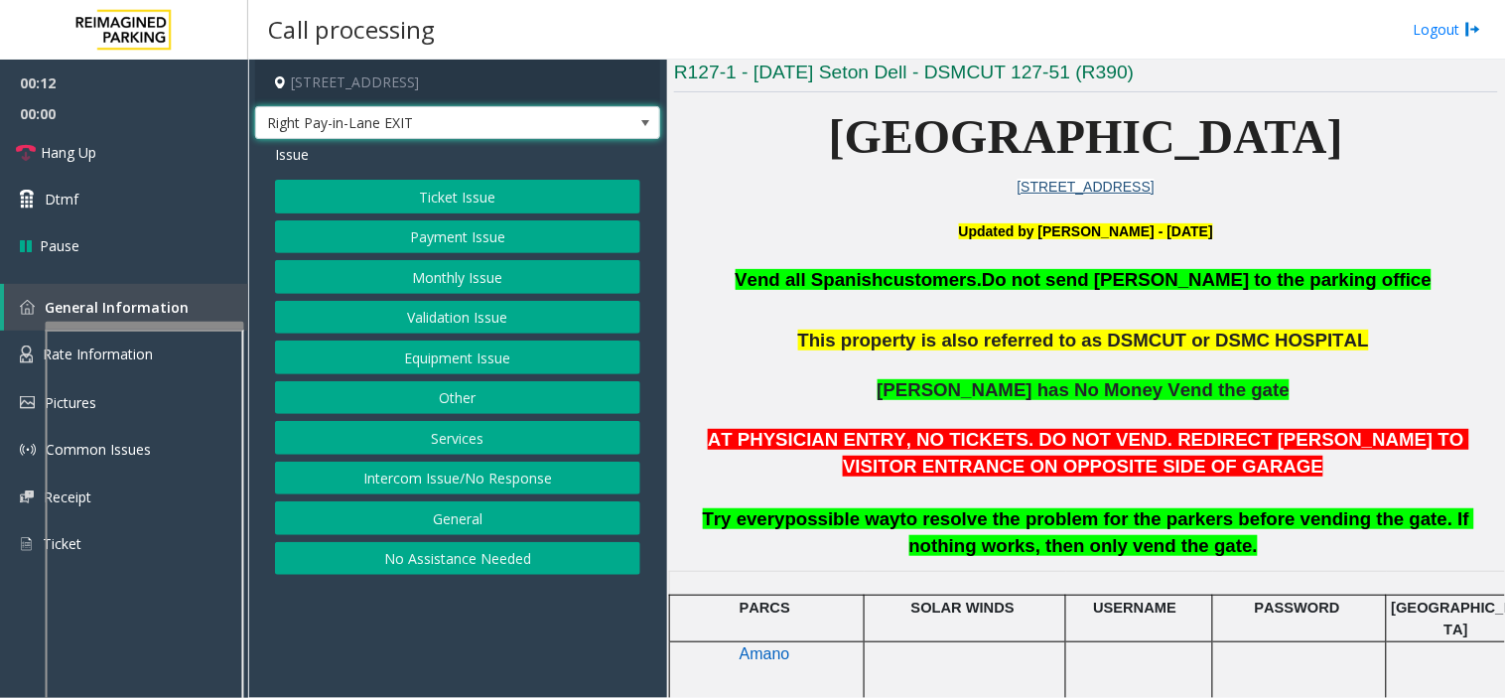
click at [486, 354] on button "Equipment Issue" at bounding box center [457, 357] width 365 height 34
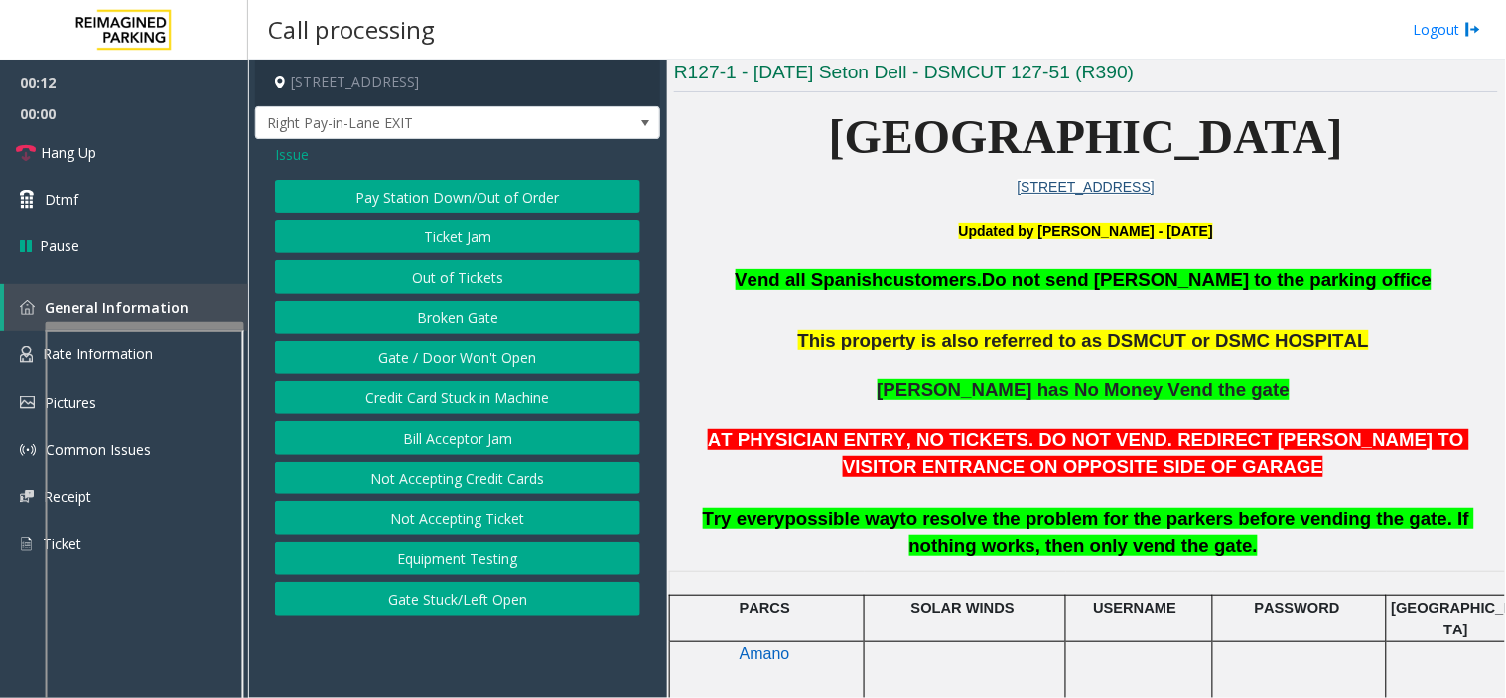
click at [486, 354] on button "Gate / Door Won't Open" at bounding box center [457, 357] width 365 height 34
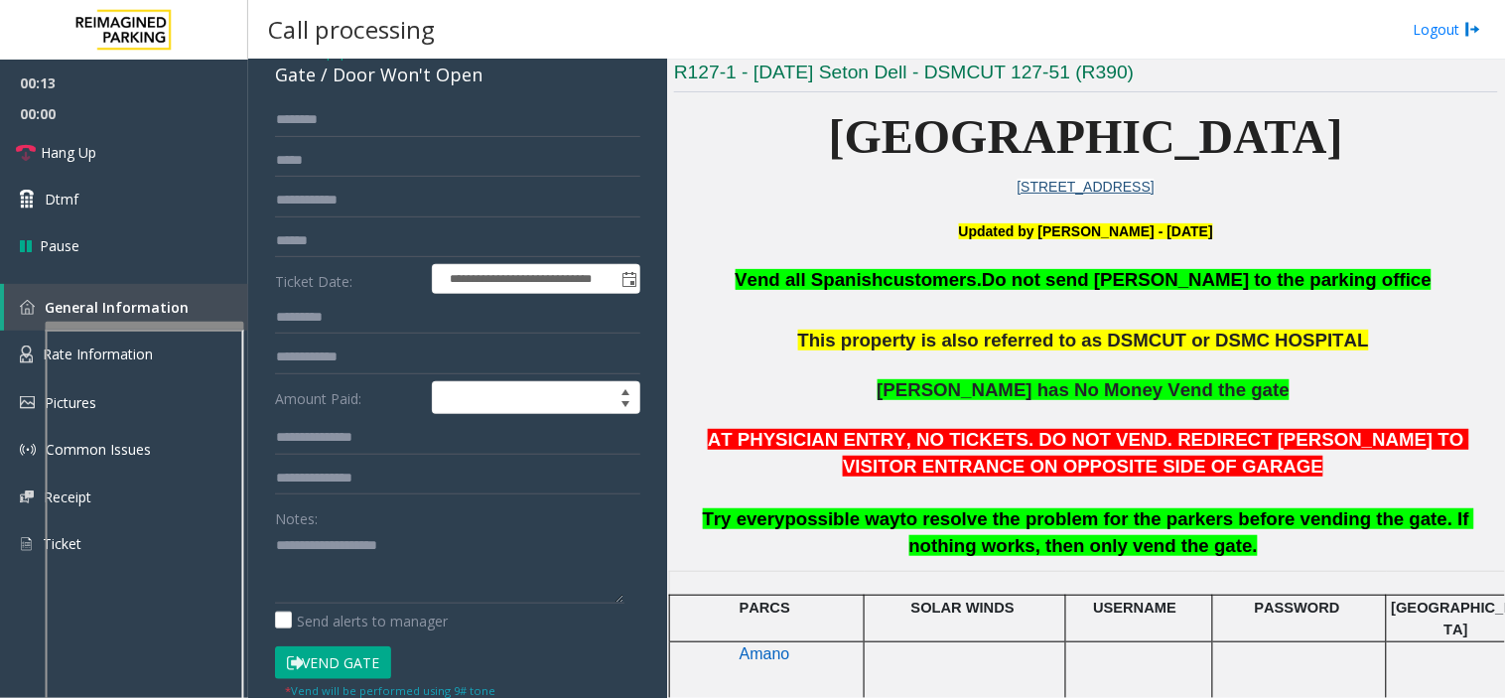
scroll to position [220, 0]
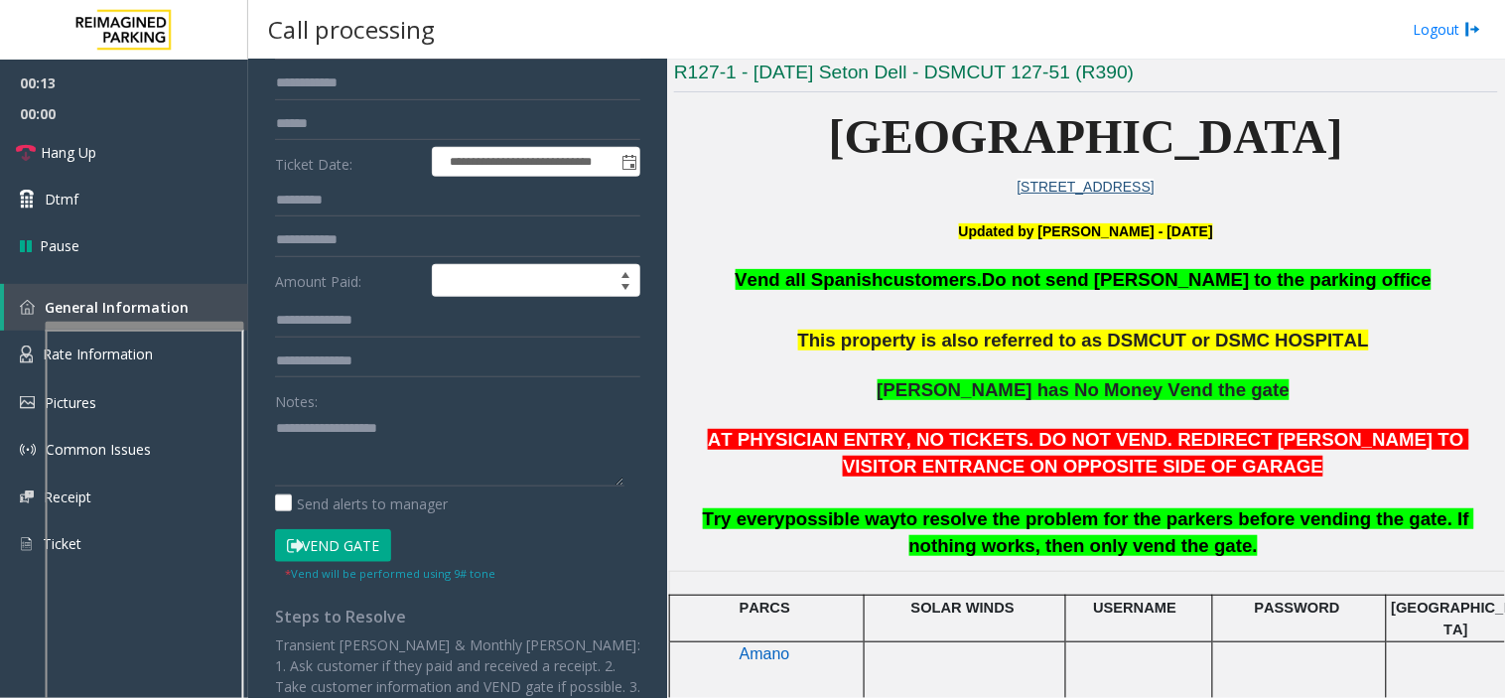
click at [316, 543] on button "Vend Gate" at bounding box center [333, 546] width 116 height 34
paste textarea "**********"
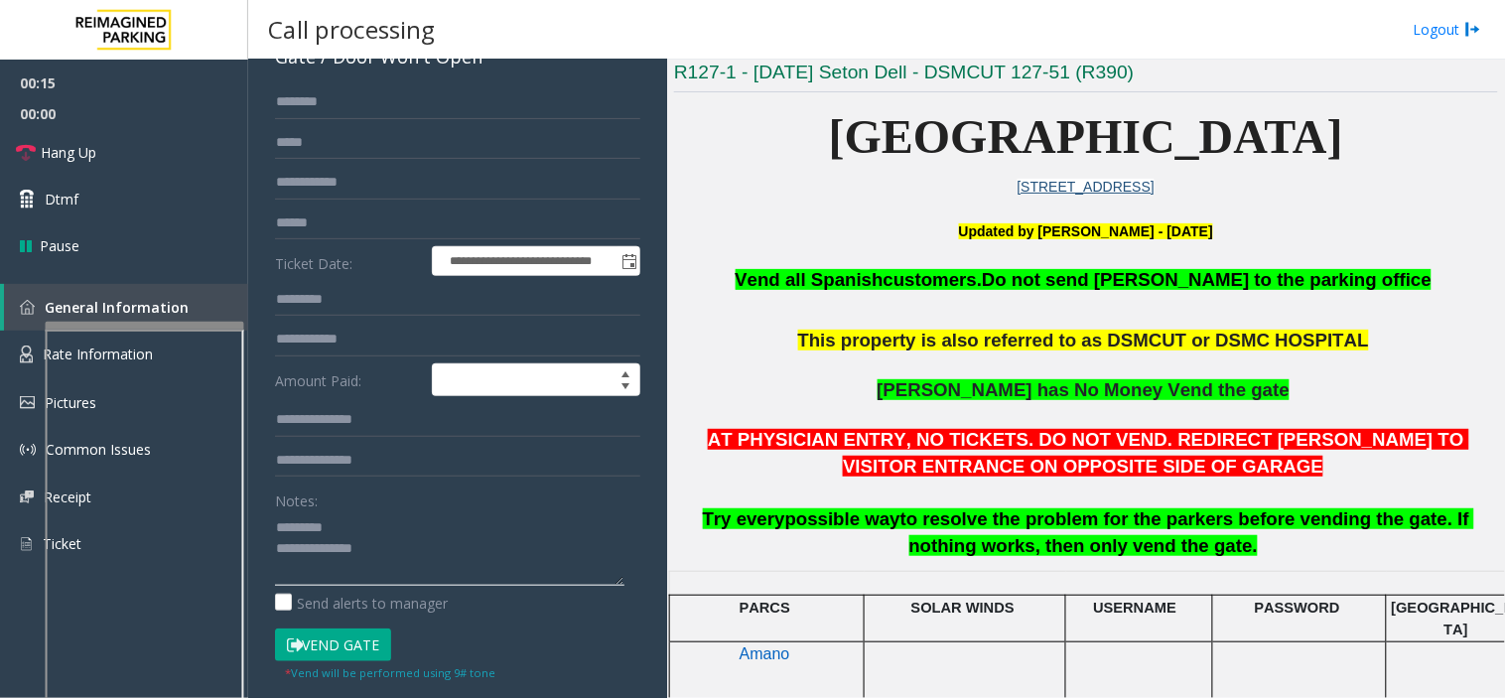
scroll to position [0, 0]
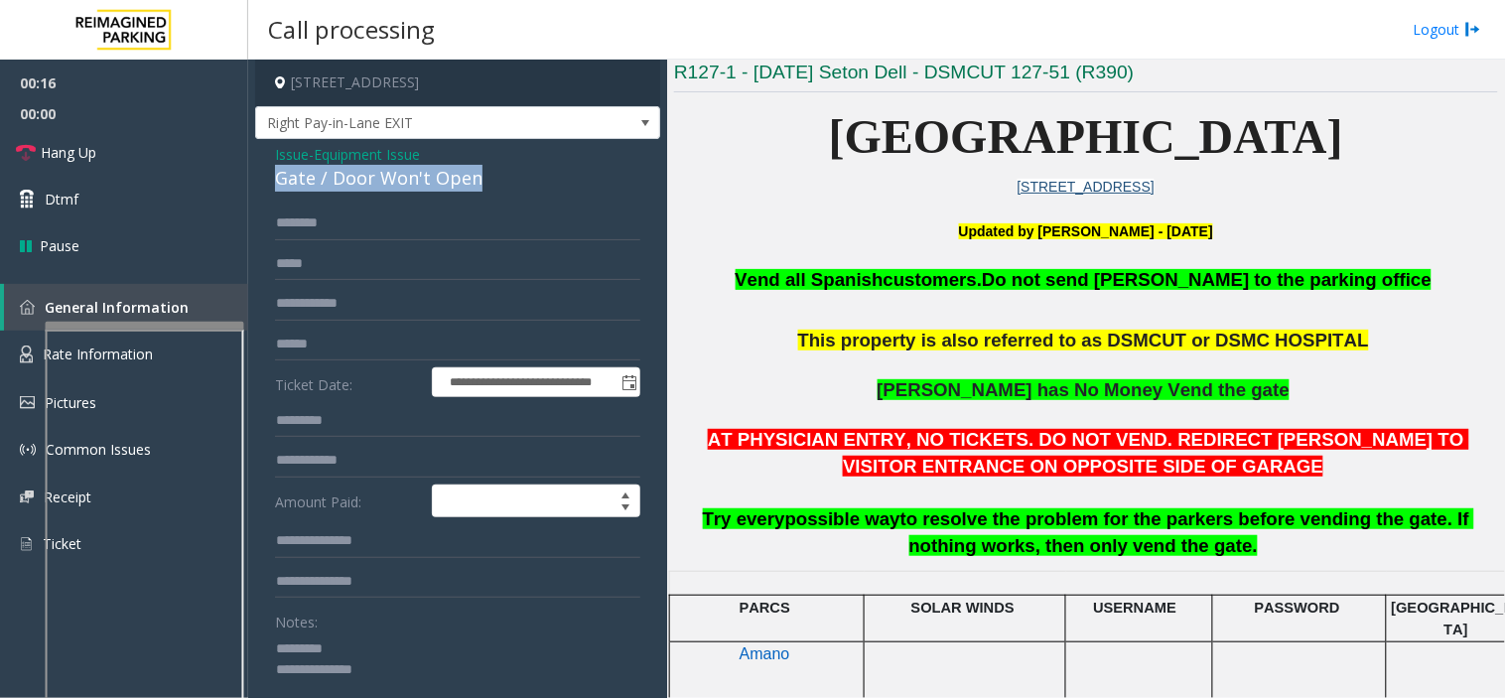
drag, startPoint x: 269, startPoint y: 182, endPoint x: 472, endPoint y: 167, distance: 204.0
click at [504, 175] on div "**********" at bounding box center [457, 610] width 405 height 943
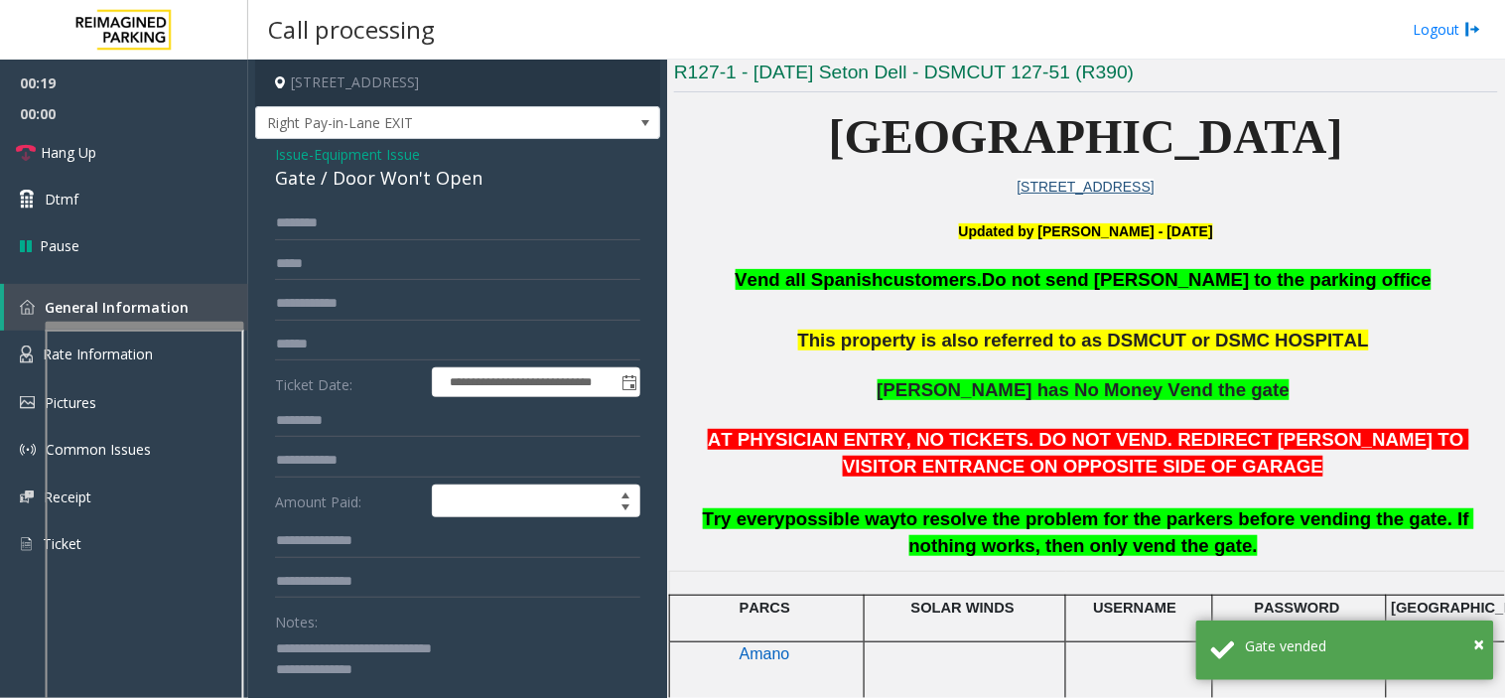
type textarea "**********"
click at [380, 159] on span "Equipment Issue" at bounding box center [367, 154] width 106 height 21
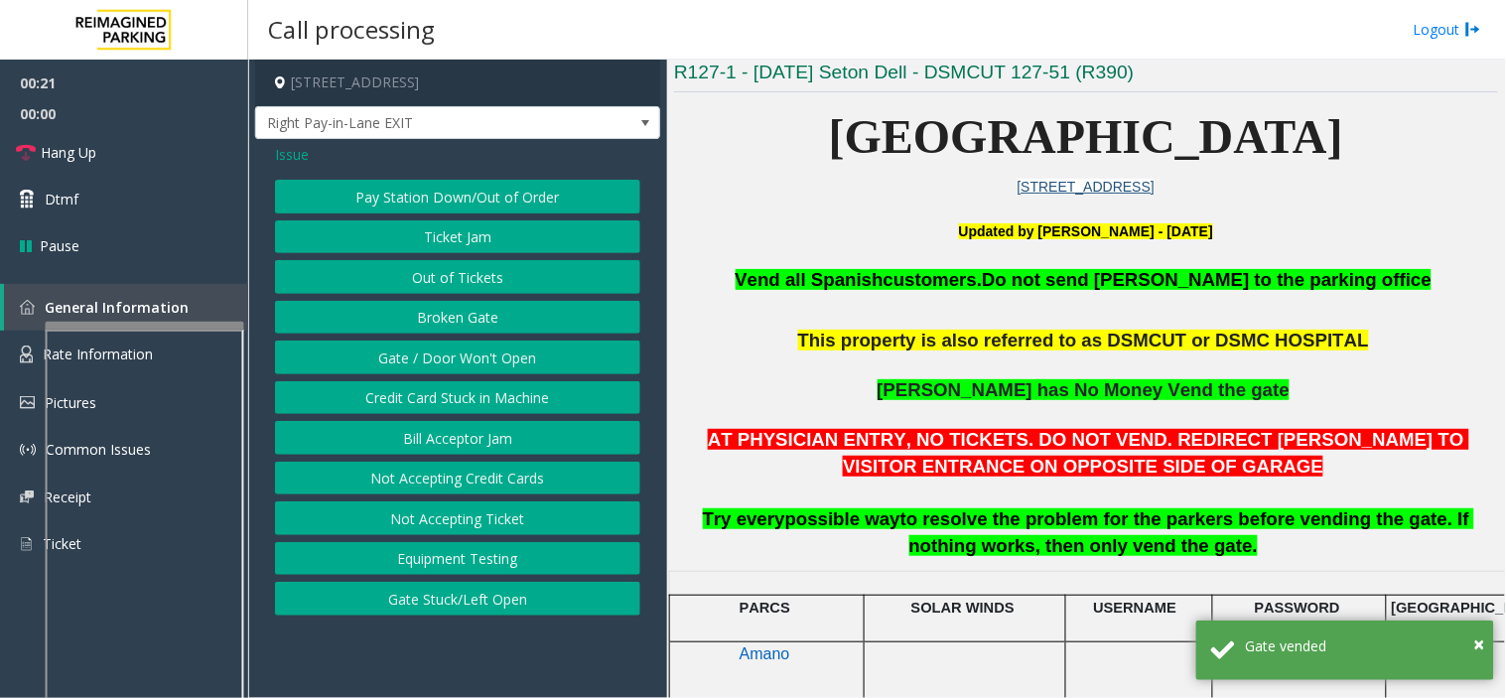
click at [288, 150] on span "Issue" at bounding box center [292, 154] width 34 height 21
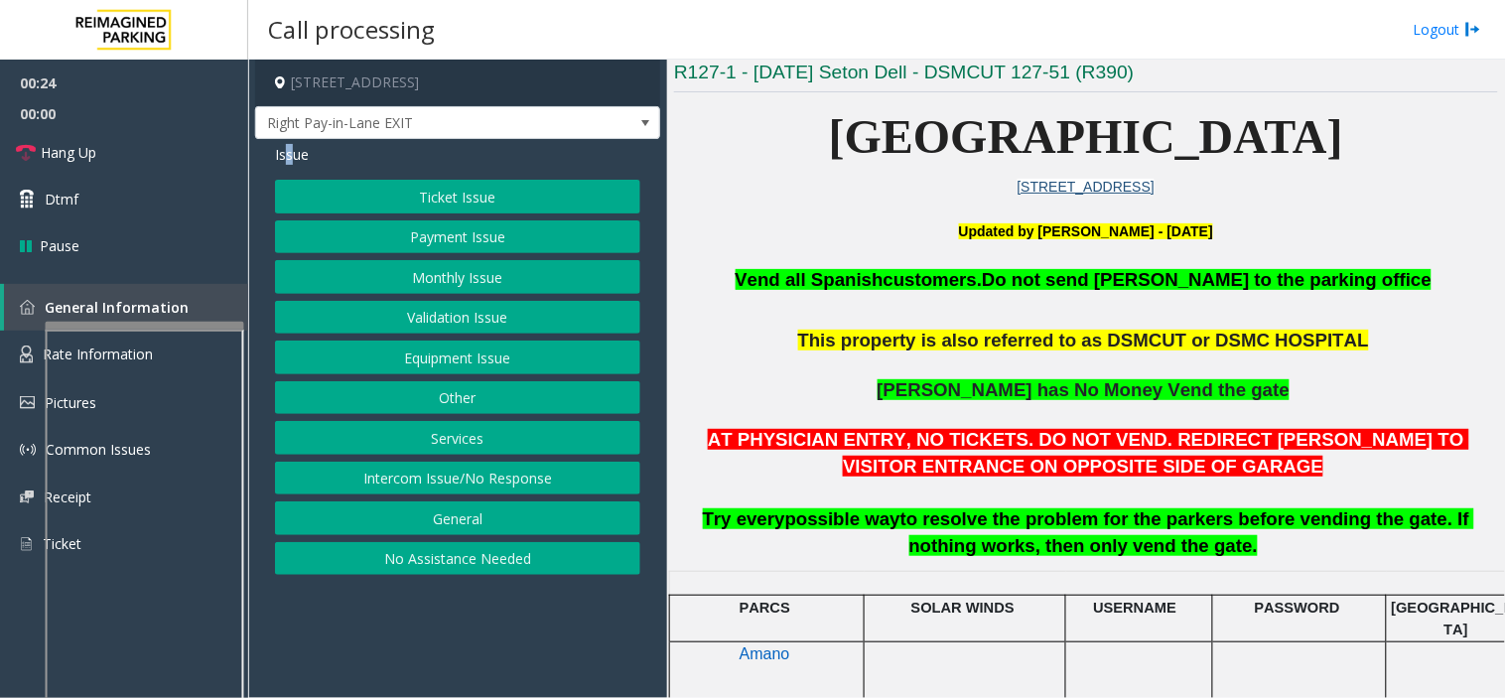
click at [429, 273] on button "Monthly Issue" at bounding box center [457, 277] width 365 height 34
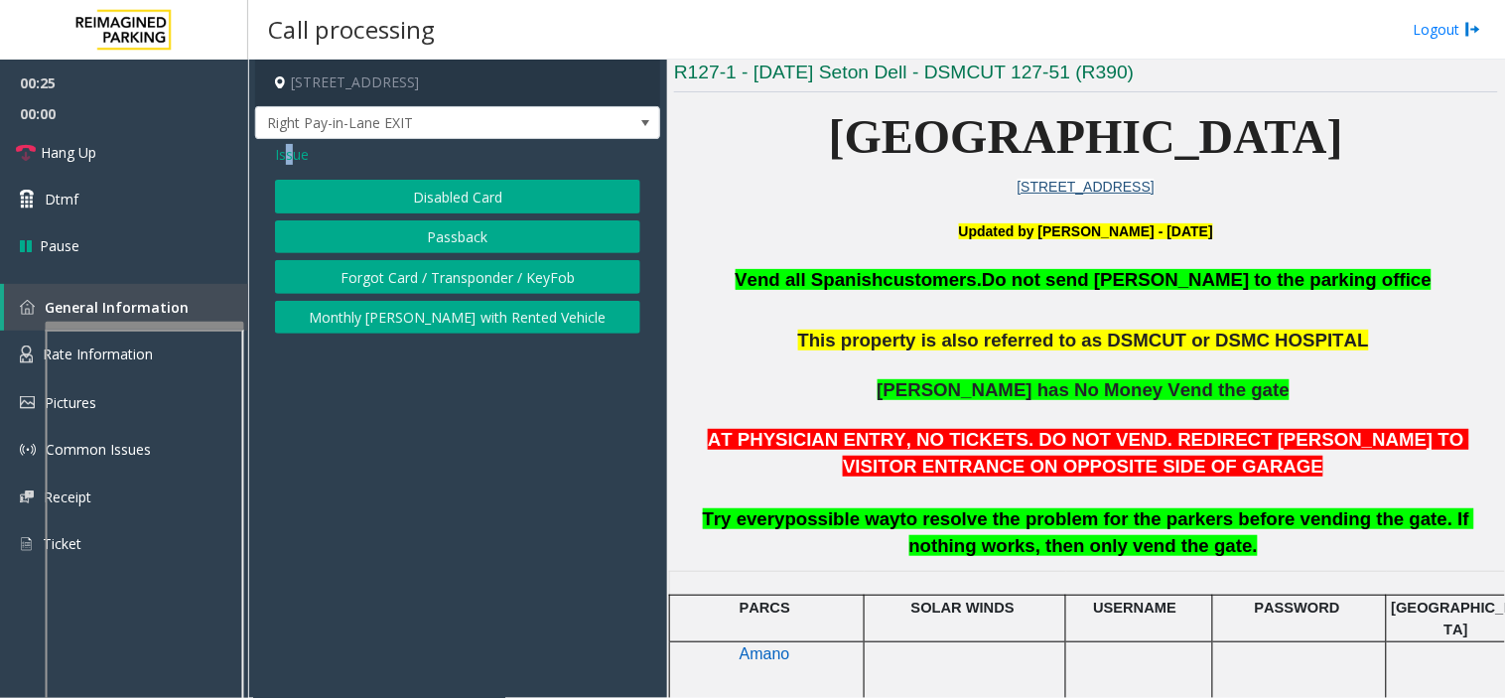
click at [400, 204] on button "Disabled Card" at bounding box center [457, 197] width 365 height 34
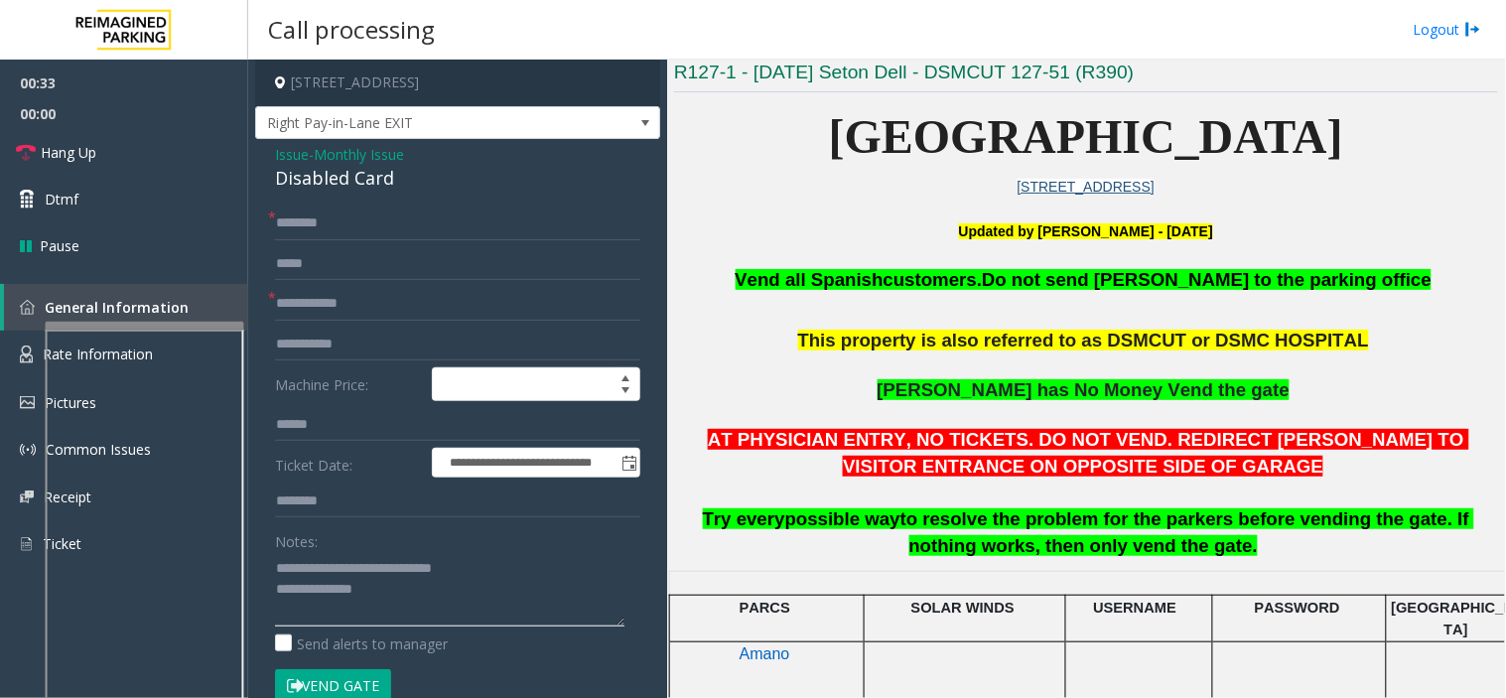
paste textarea "**********"
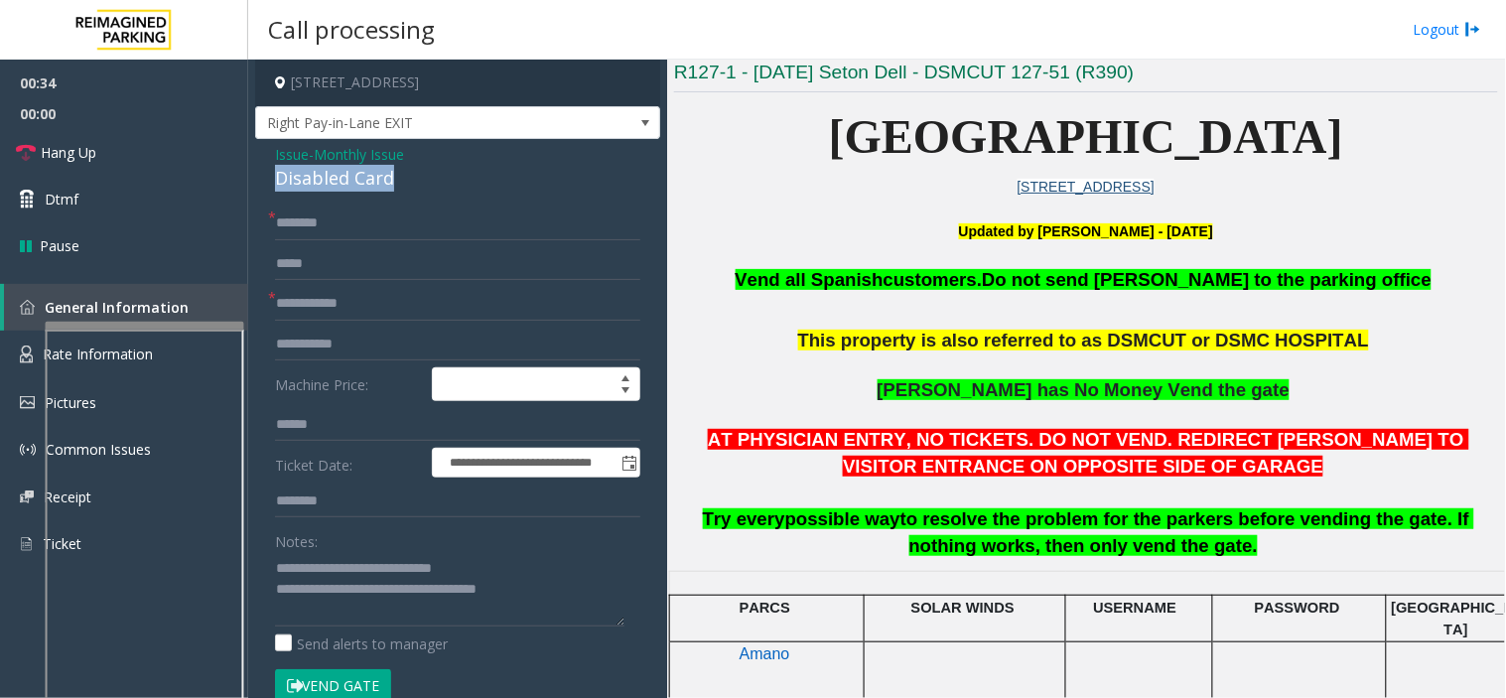
drag, startPoint x: 280, startPoint y: 186, endPoint x: 401, endPoint y: 172, distance: 121.9
click at [414, 177] on div "**********" at bounding box center [457, 591] width 405 height 904
copy div "Disabled Card"
drag, startPoint x: 322, startPoint y: 562, endPoint x: 514, endPoint y: 539, distance: 193.9
click at [514, 539] on div "Notes:" at bounding box center [457, 575] width 365 height 102
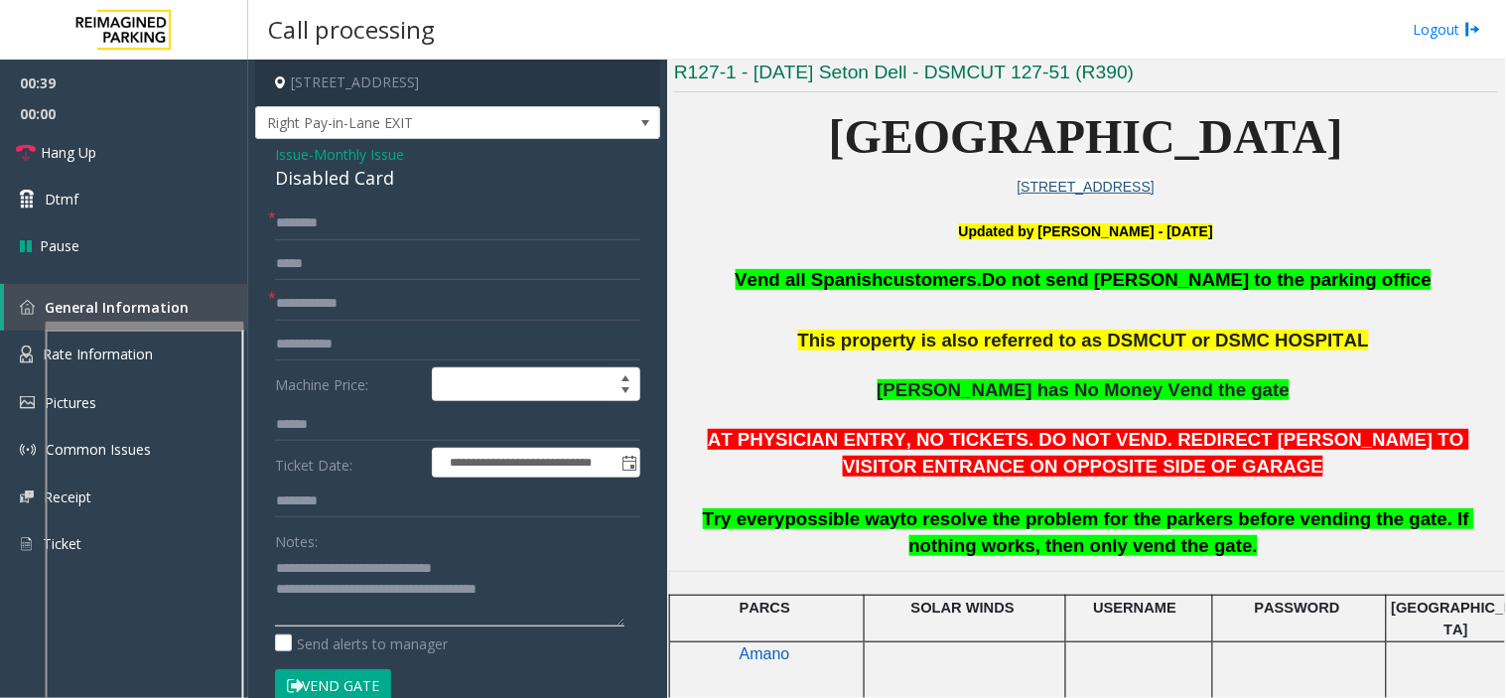
paste textarea
type textarea "**********"
drag, startPoint x: 181, startPoint y: 142, endPoint x: 165, endPoint y: 139, distance: 16.2
click at [179, 143] on link "Hang Up" at bounding box center [124, 152] width 248 height 47
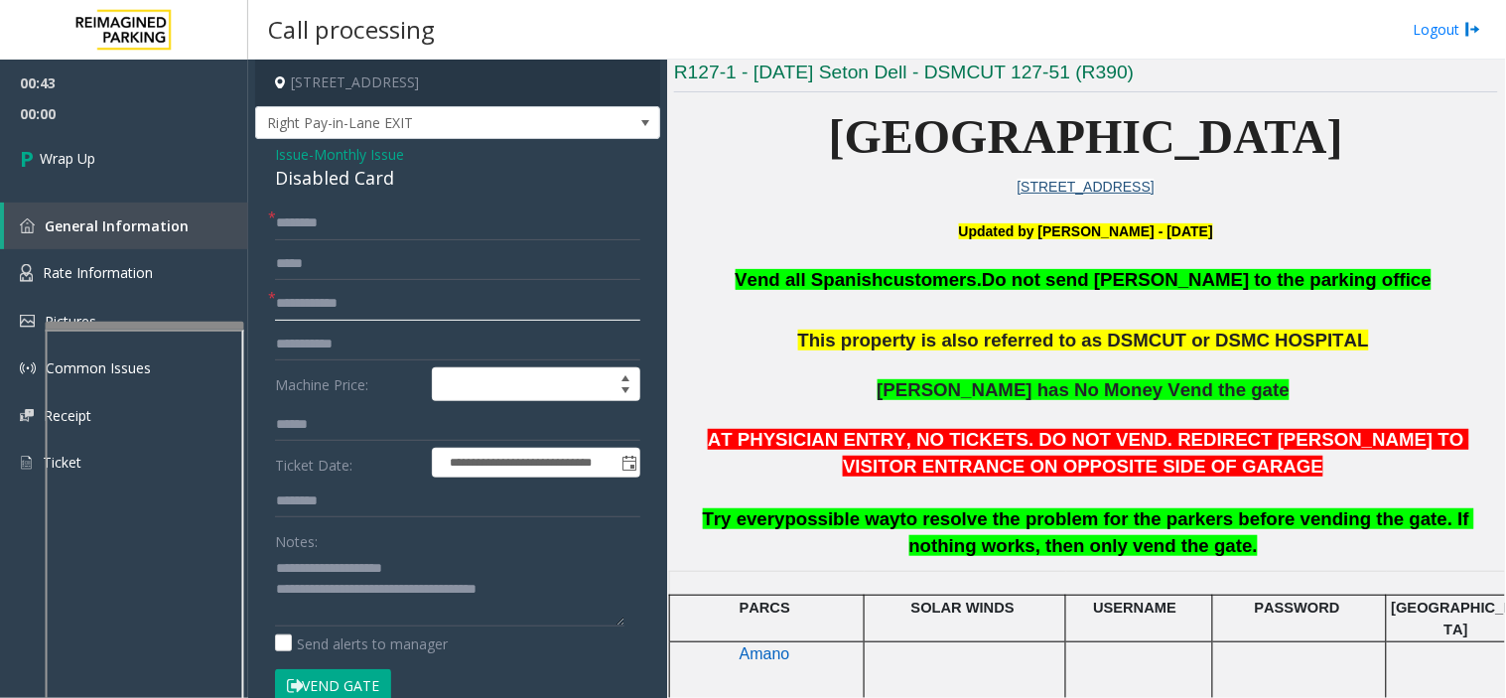
click at [322, 320] on input "text" at bounding box center [457, 304] width 365 height 34
type input "**"
click at [308, 238] on input "text" at bounding box center [457, 223] width 365 height 34
type input "**"
click at [94, 146] on link "Wrap Up" at bounding box center [124, 158] width 248 height 59
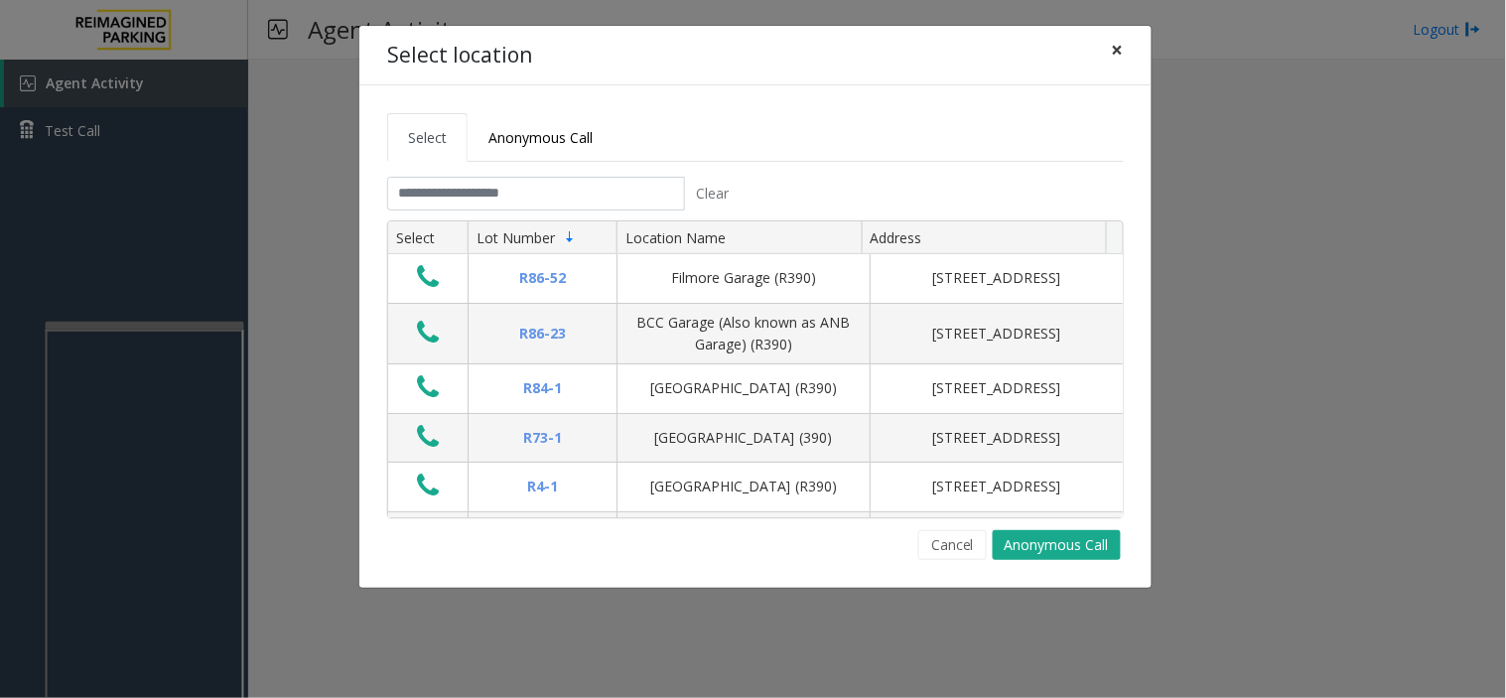
click at [1124, 42] on button "×" at bounding box center [1118, 50] width 40 height 49
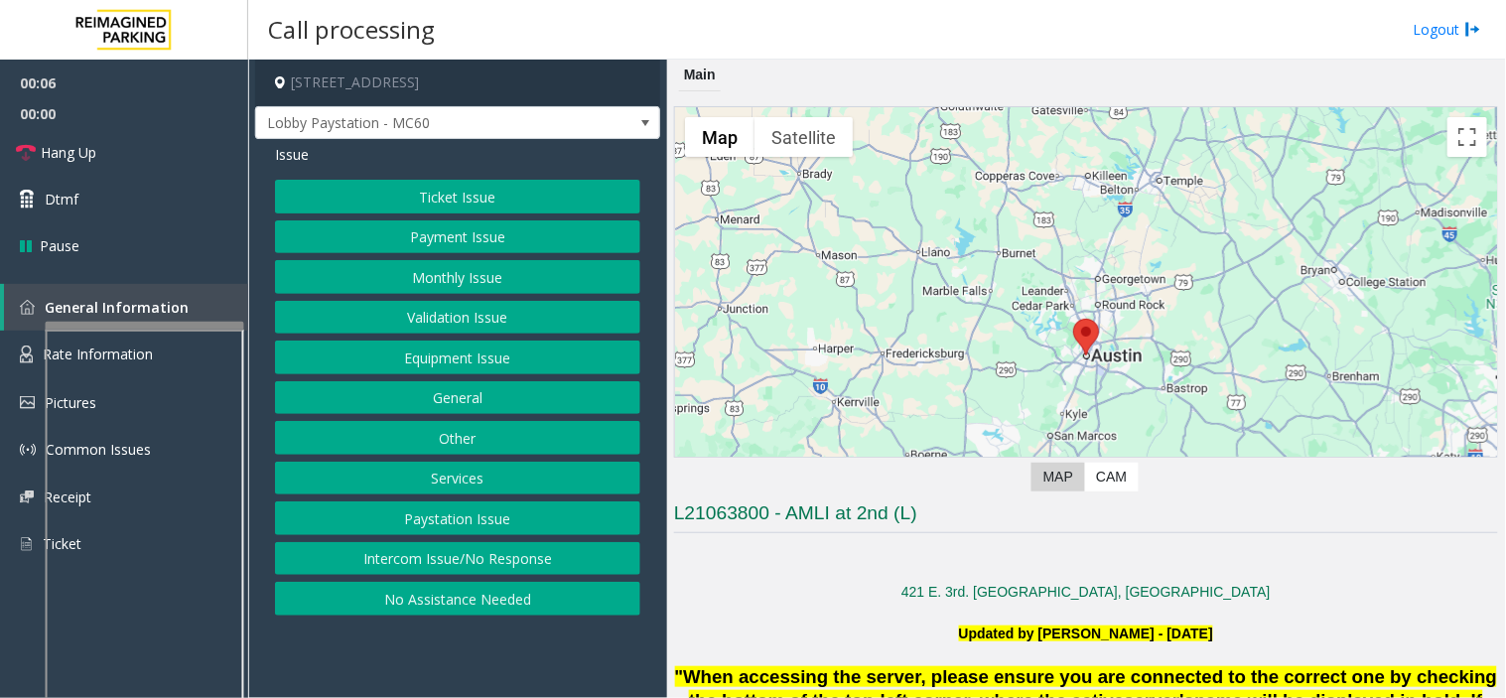
click at [388, 546] on button "Intercom Issue/No Response" at bounding box center [457, 559] width 365 height 34
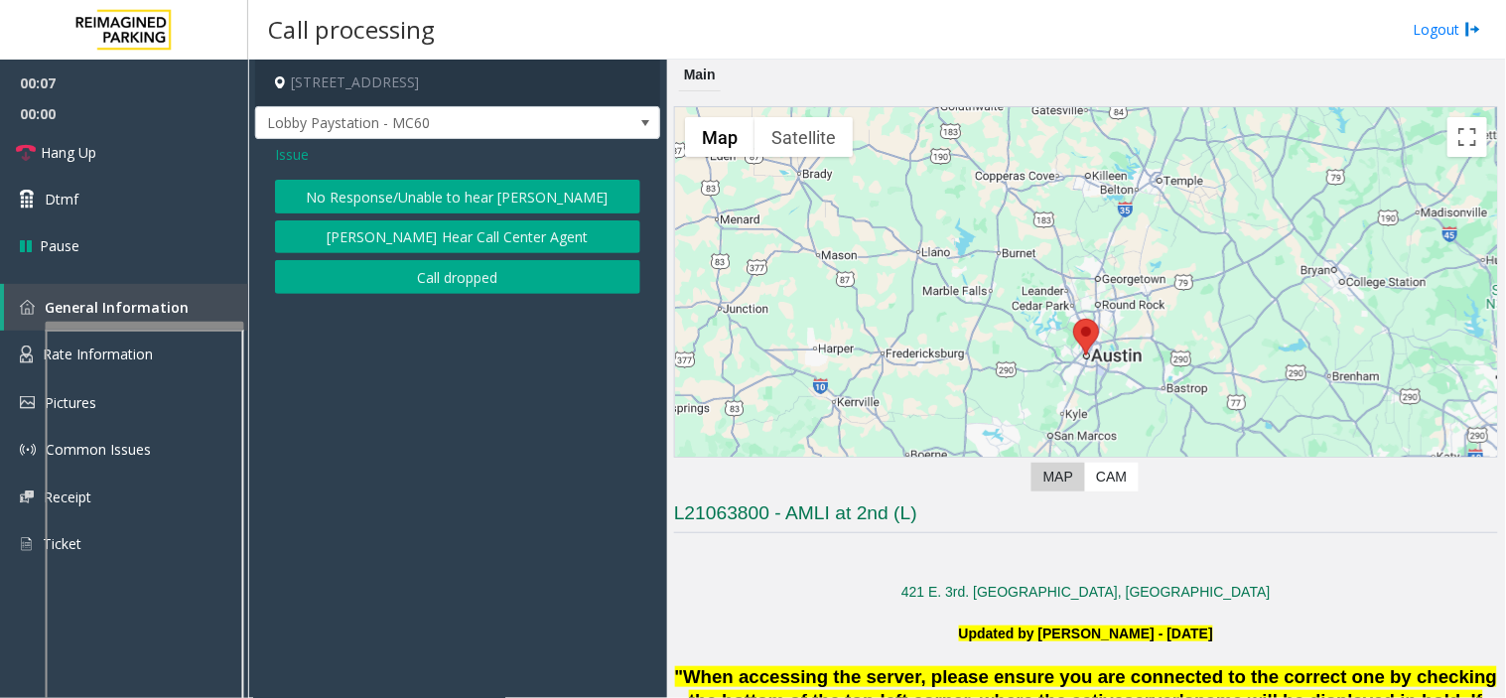
click at [302, 199] on button "No Response/Unable to hear [PERSON_NAME]" at bounding box center [457, 197] width 365 height 34
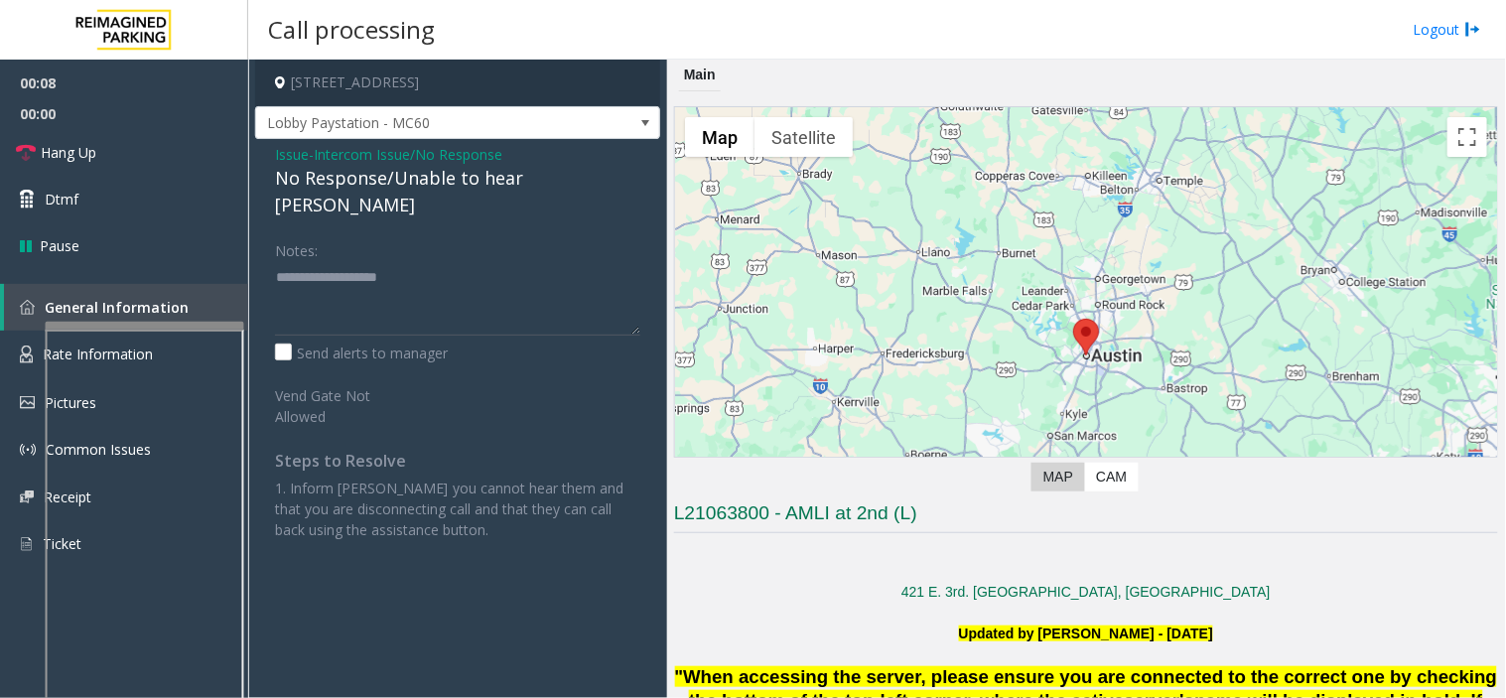
click at [285, 177] on div "No Response/Unable to hear [PERSON_NAME]" at bounding box center [457, 192] width 365 height 54
click at [286, 177] on div "No Response/Unable to hear [PERSON_NAME]" at bounding box center [457, 192] width 365 height 54
type textarea "**********"
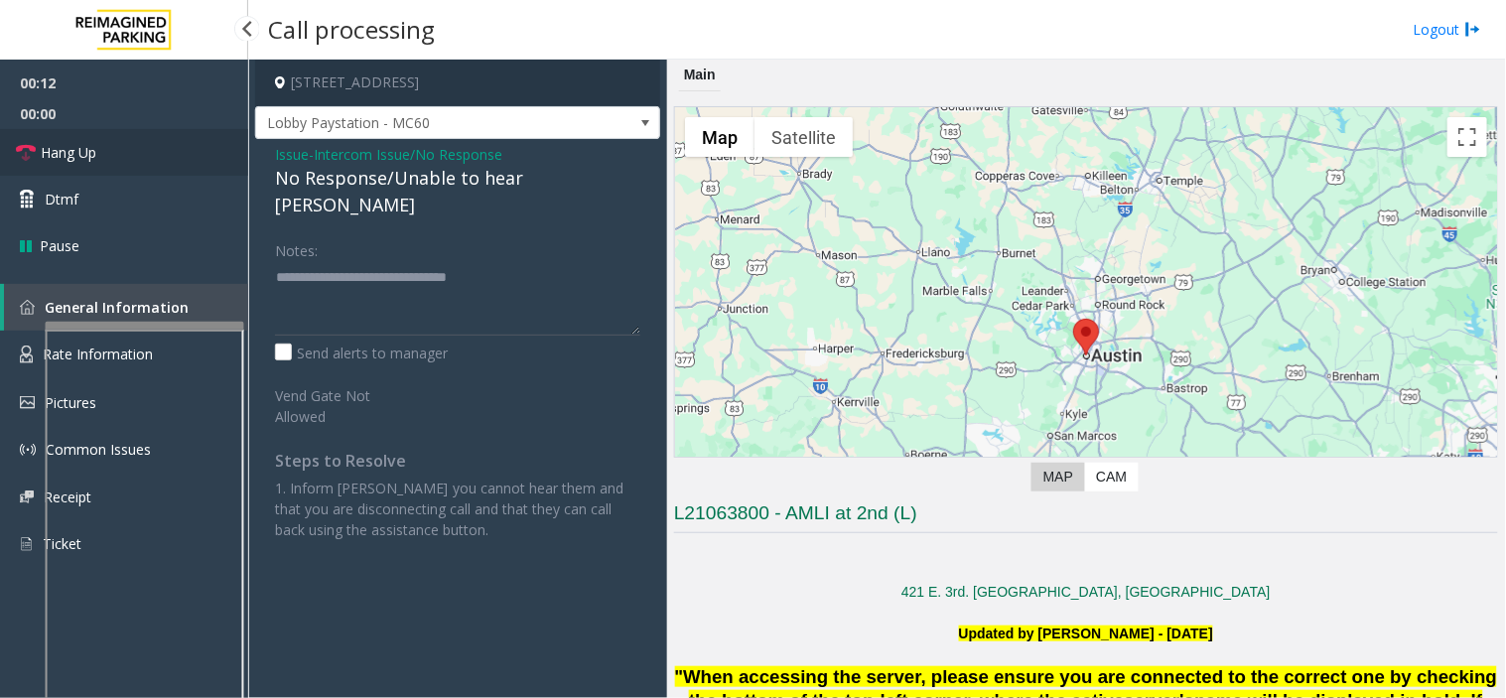
click at [119, 133] on link "Hang Up" at bounding box center [124, 152] width 248 height 47
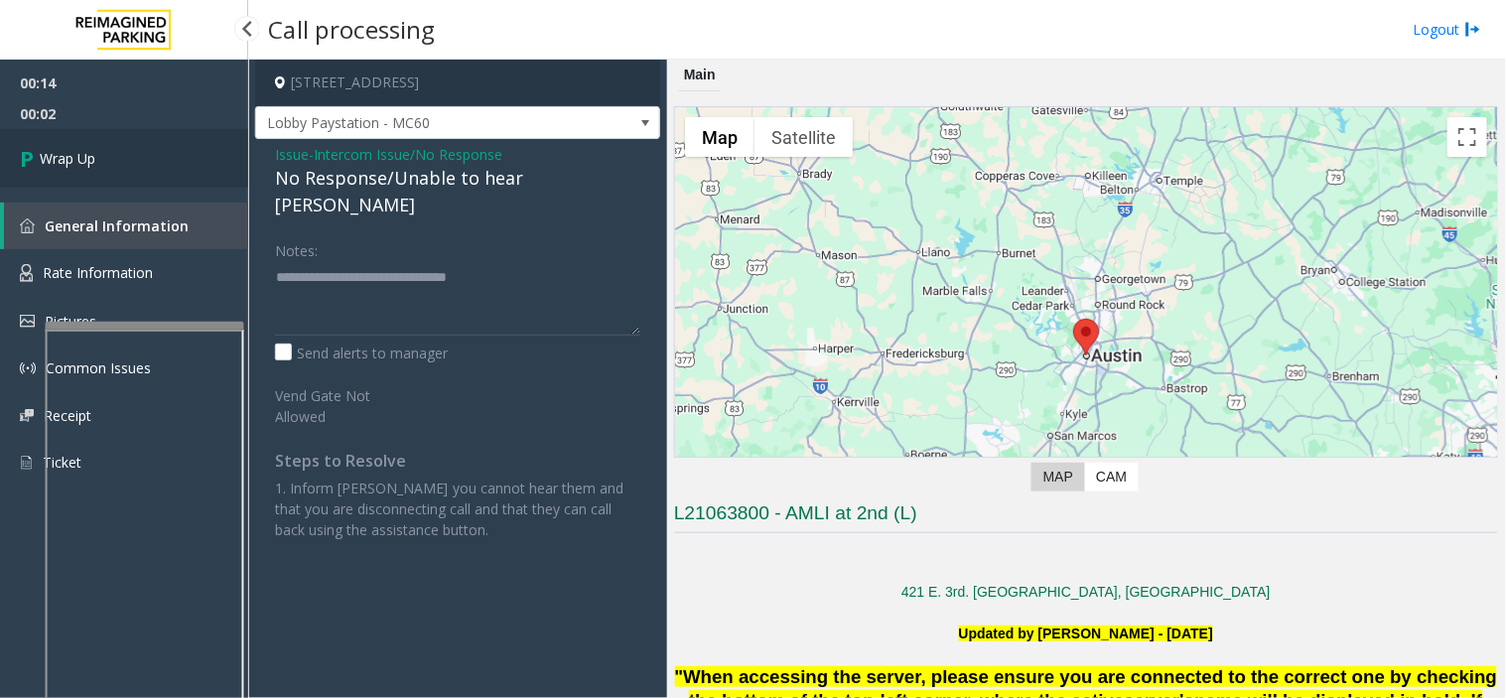
click at [112, 147] on link "Wrap Up" at bounding box center [124, 158] width 248 height 59
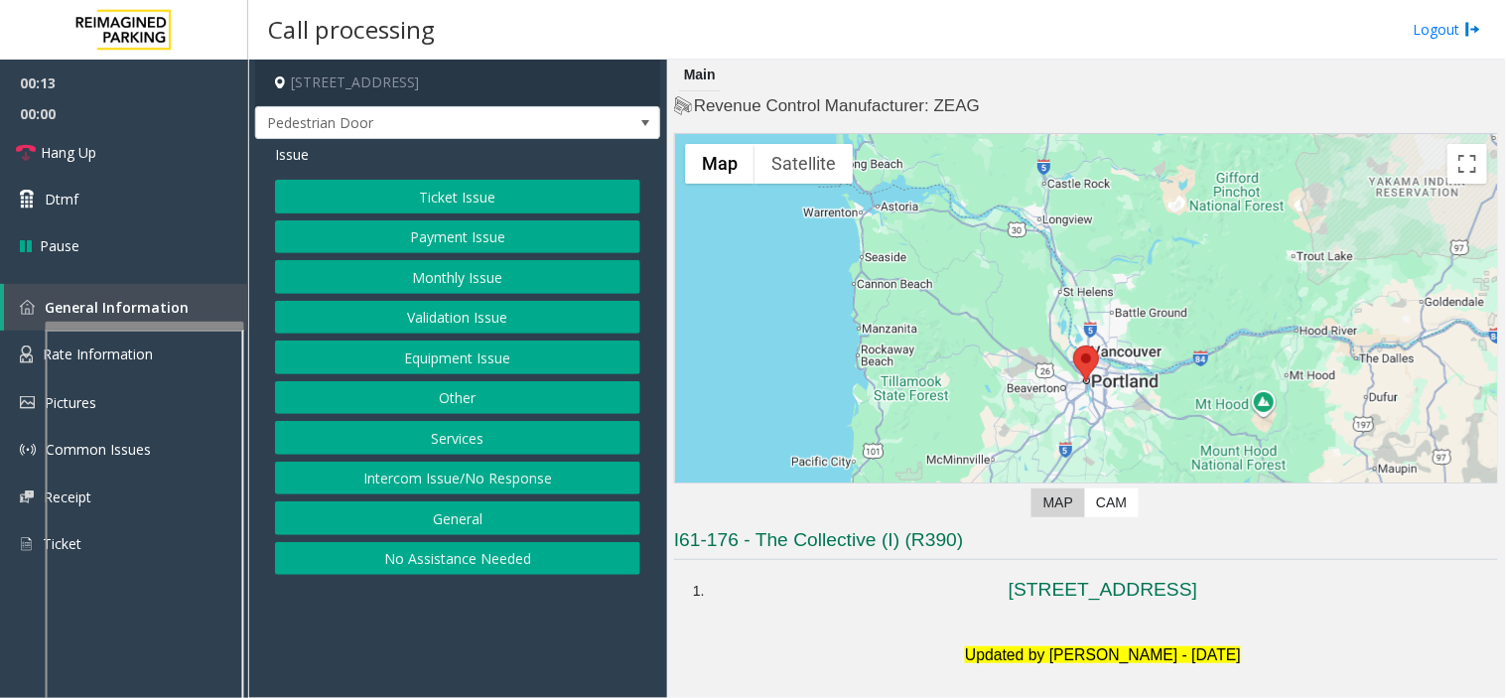
click at [439, 365] on button "Equipment Issue" at bounding box center [457, 357] width 365 height 34
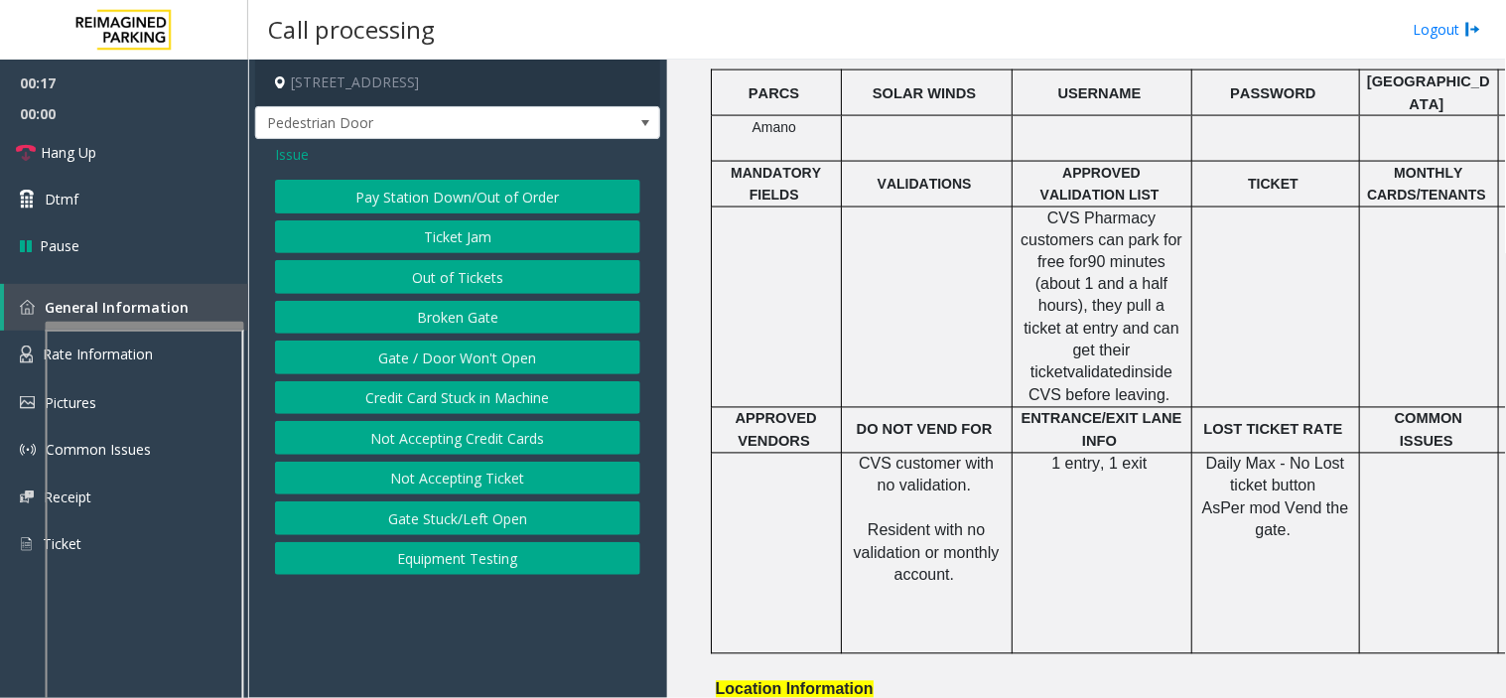
scroll to position [771, 0]
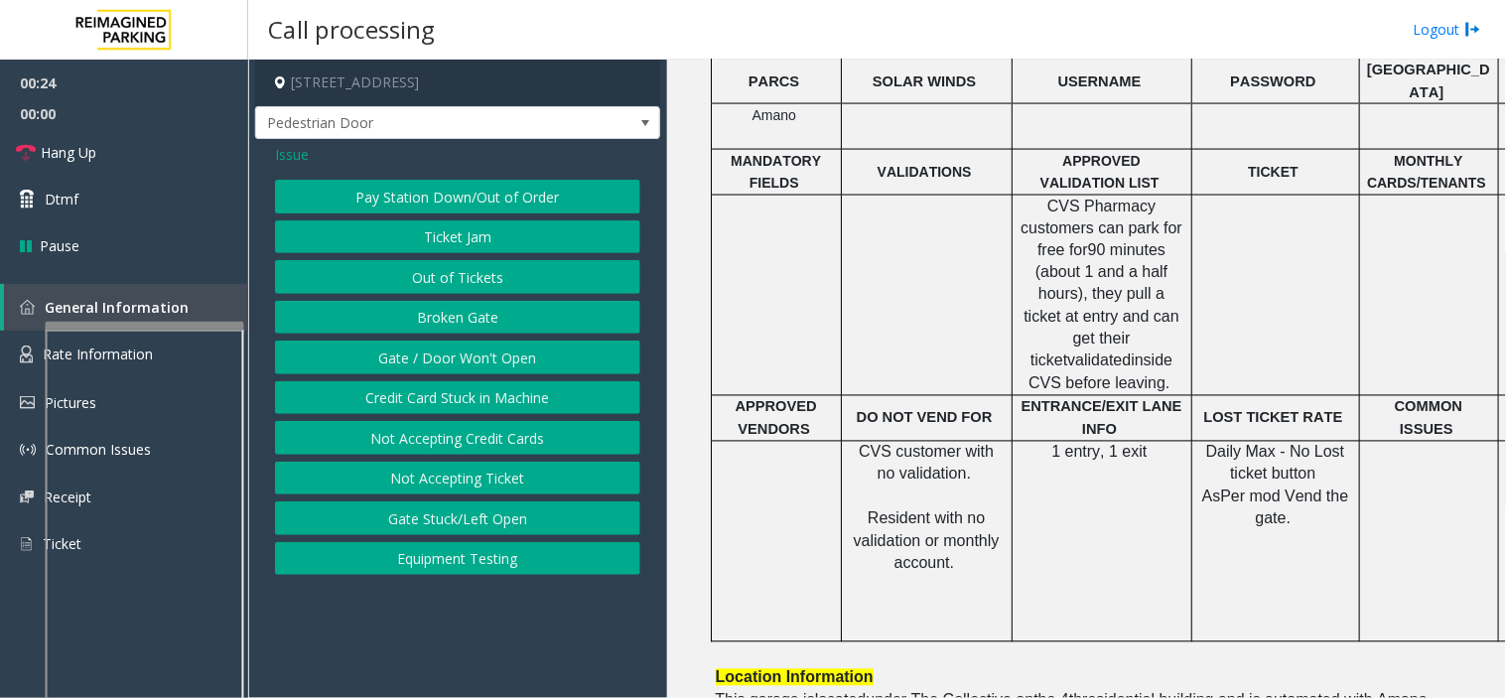
click at [513, 344] on button "Gate / Door Won't Open" at bounding box center [457, 357] width 365 height 34
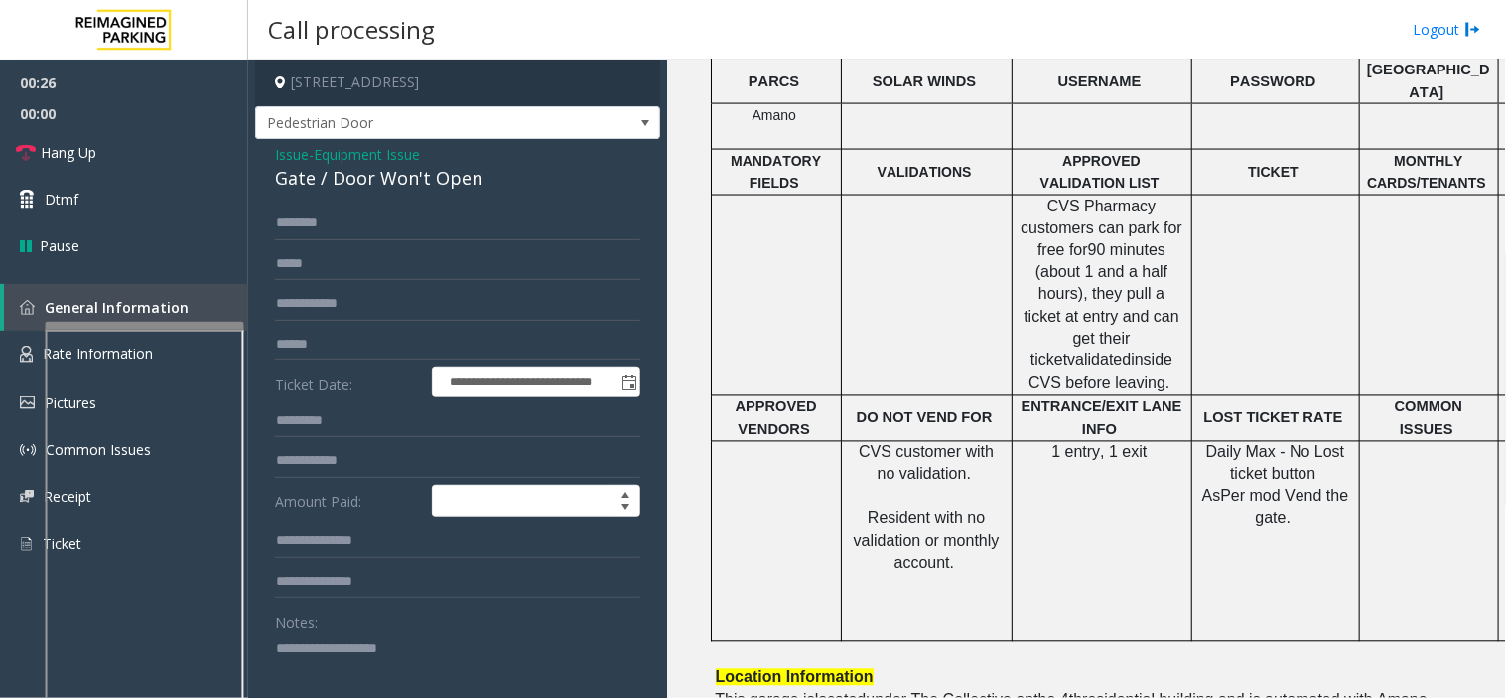
paste textarea "**********"
drag, startPoint x: 273, startPoint y: 175, endPoint x: 451, endPoint y: 171, distance: 177.7
click at [483, 187] on div "**********" at bounding box center [457, 631] width 405 height 985
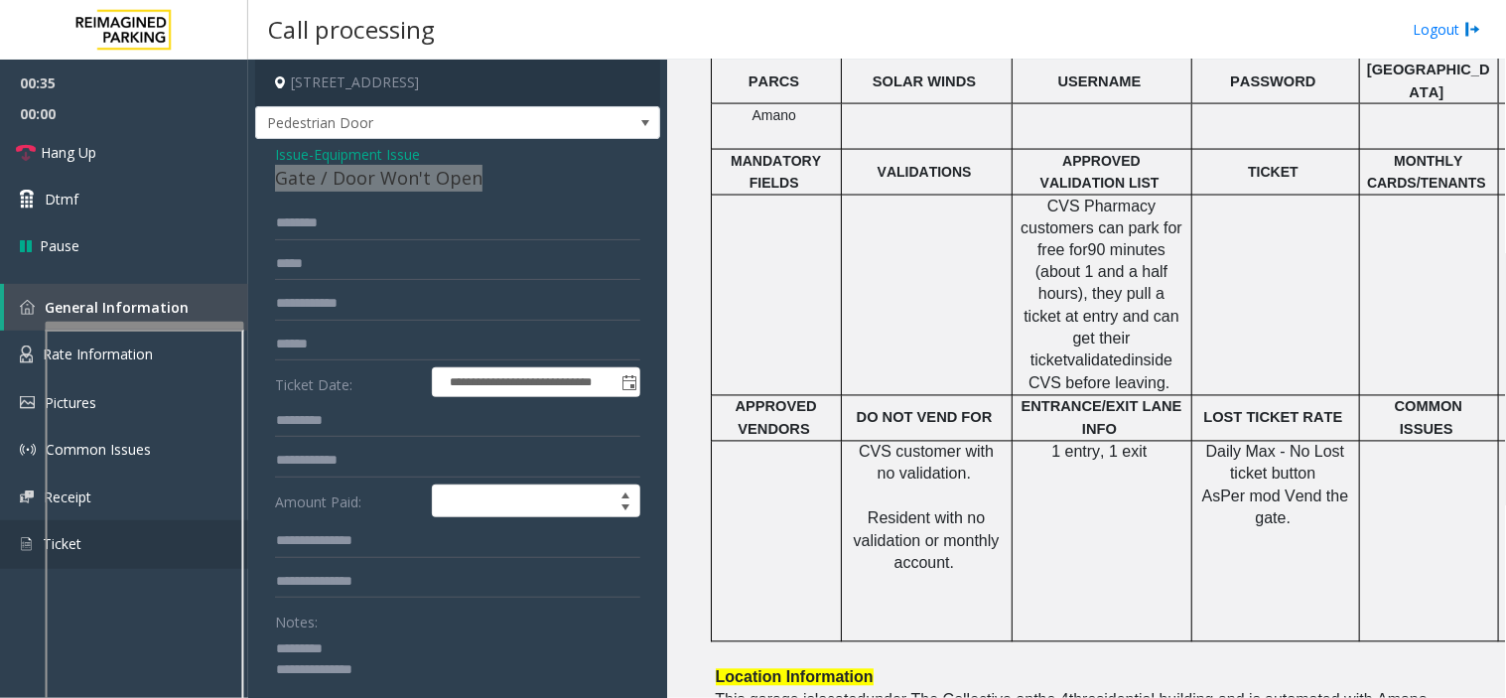
scroll to position [130, 0]
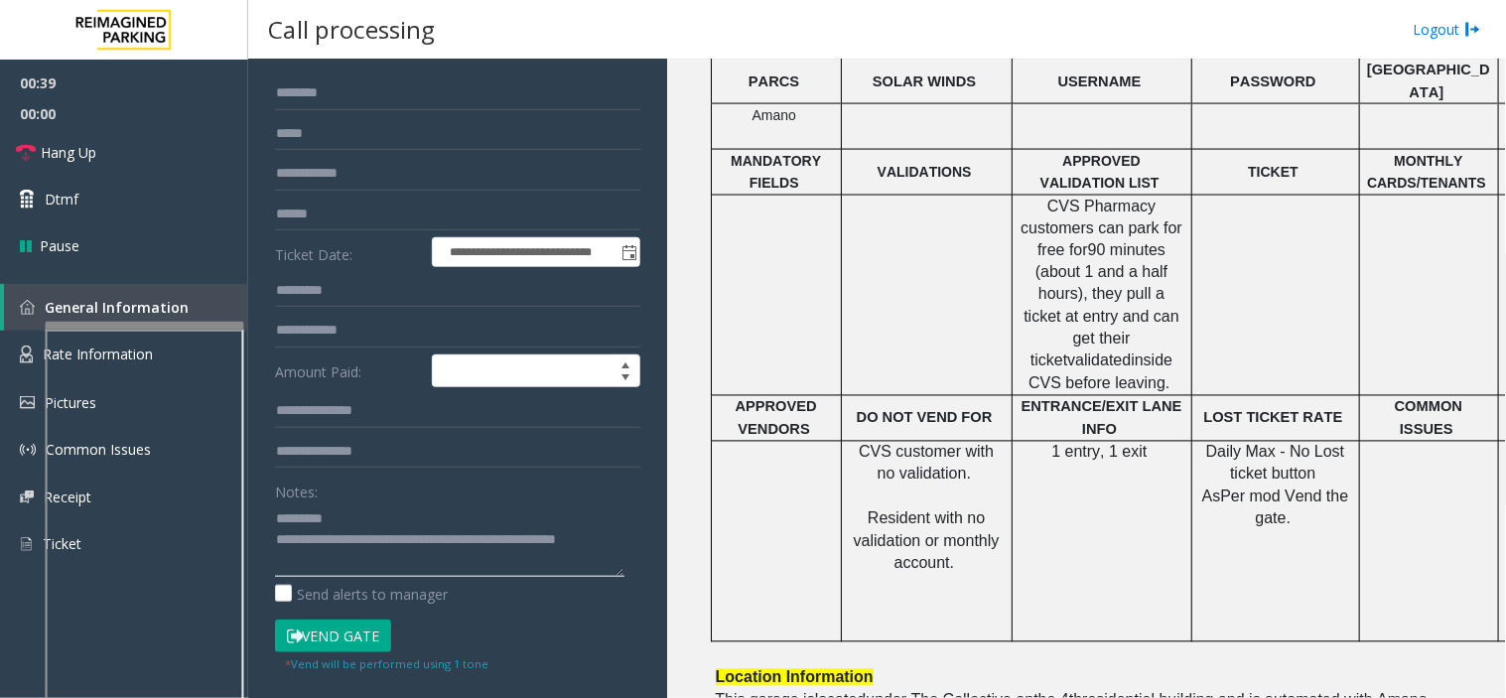
type textarea "**********"
click at [345, 232] on form "**********" at bounding box center [457, 374] width 365 height 596
click at [322, 218] on input "text" at bounding box center [457, 214] width 365 height 34
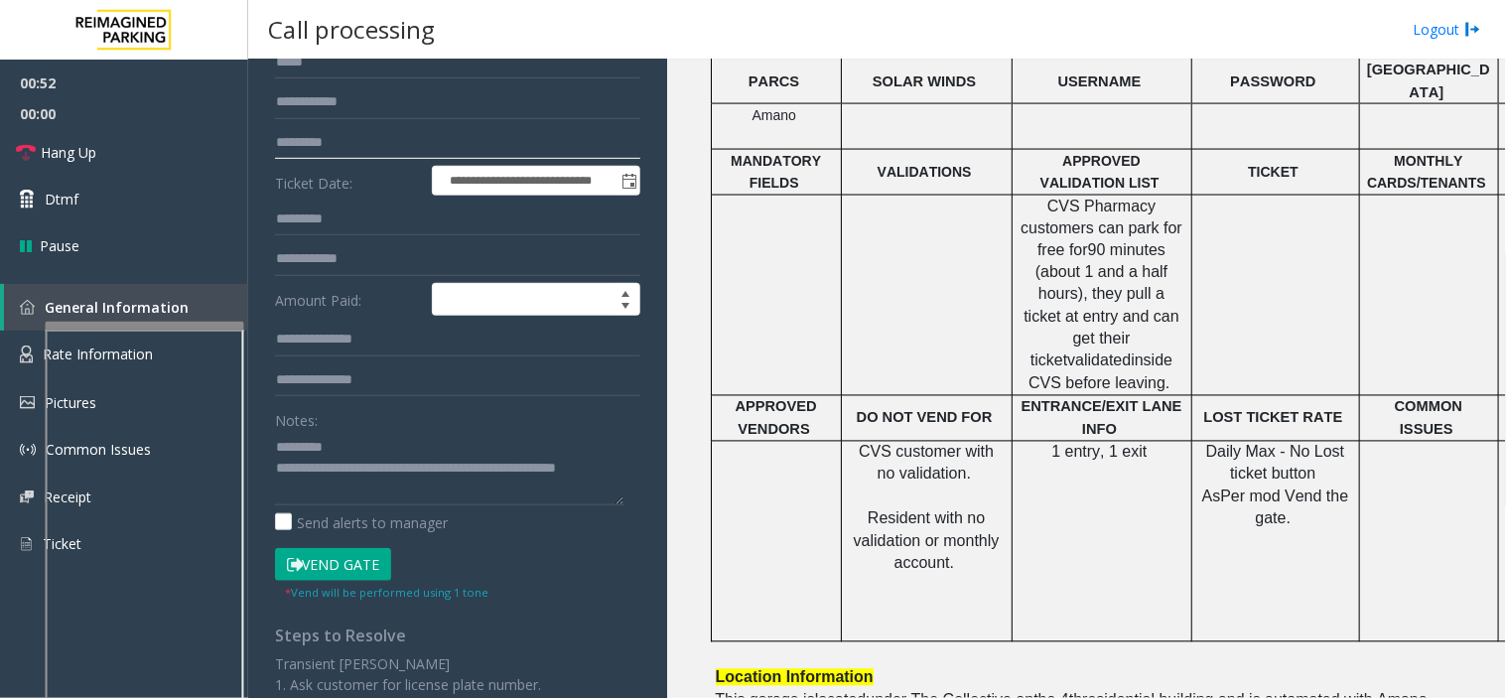
scroll to position [240, 0]
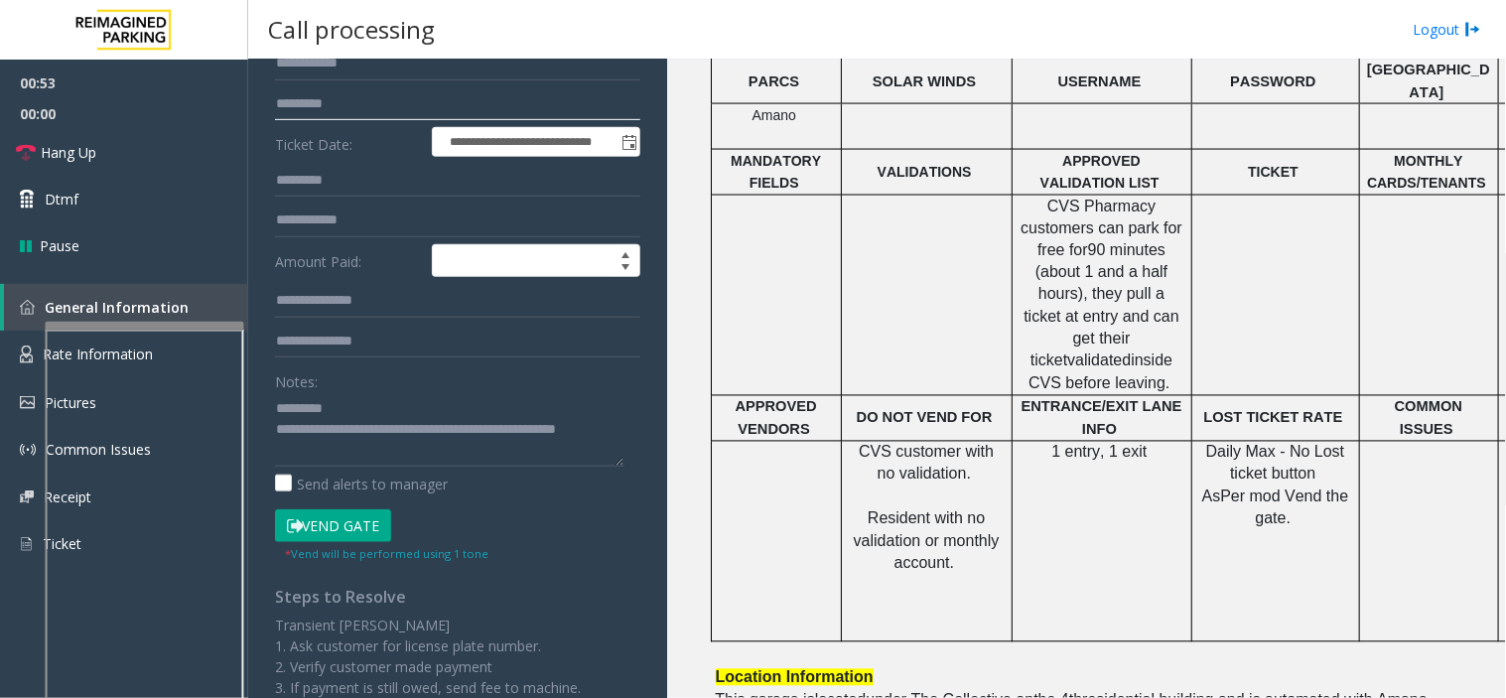
type input "*********"
click at [381, 519] on button "Vend Gate" at bounding box center [333, 526] width 116 height 34
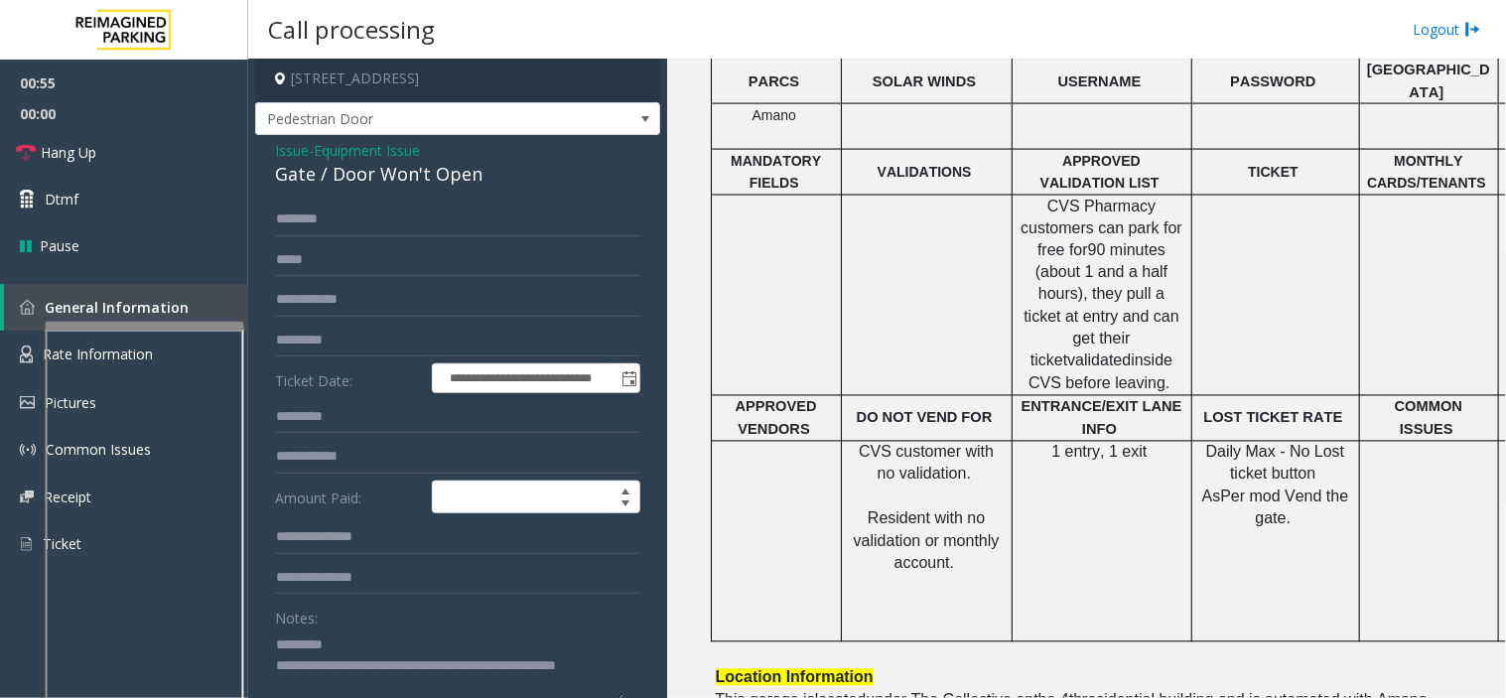
scroll to position [0, 0]
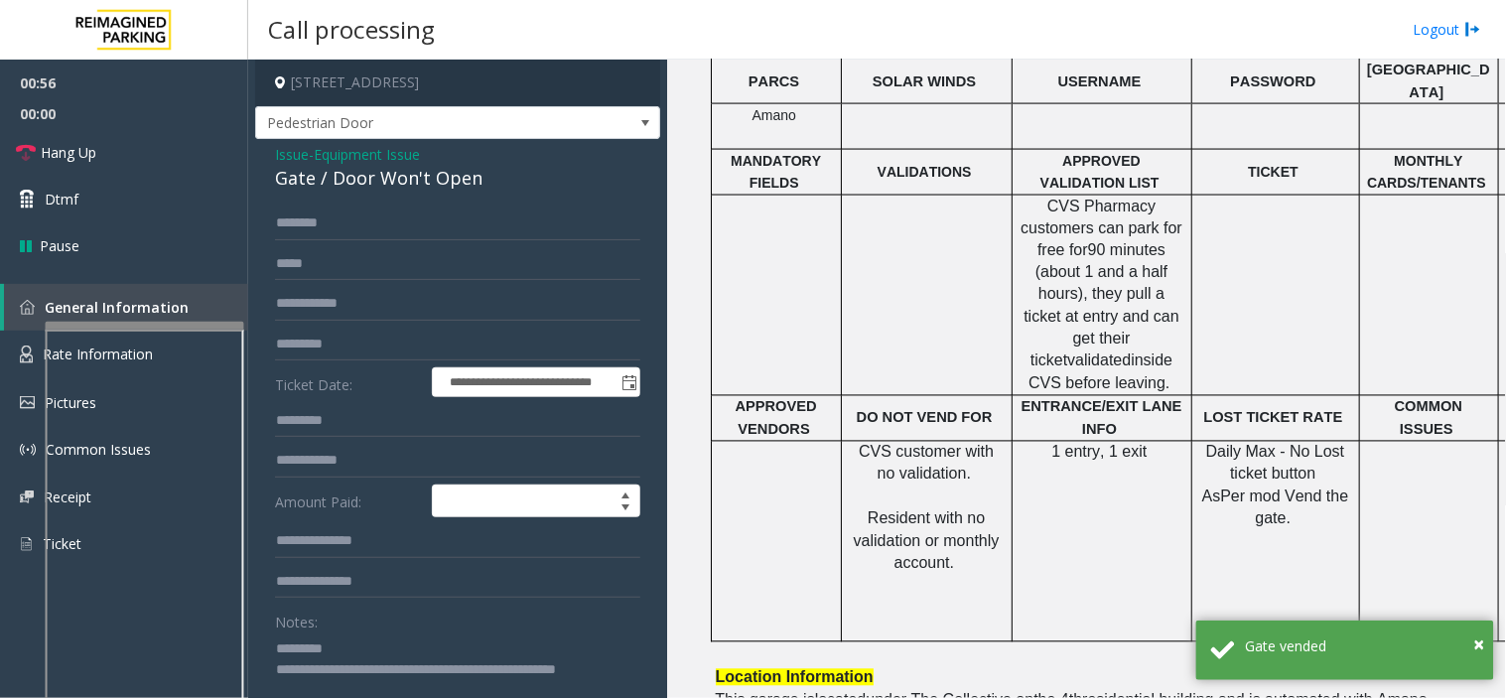
click at [385, 169] on div "Gate / Door Won't Open" at bounding box center [457, 178] width 365 height 27
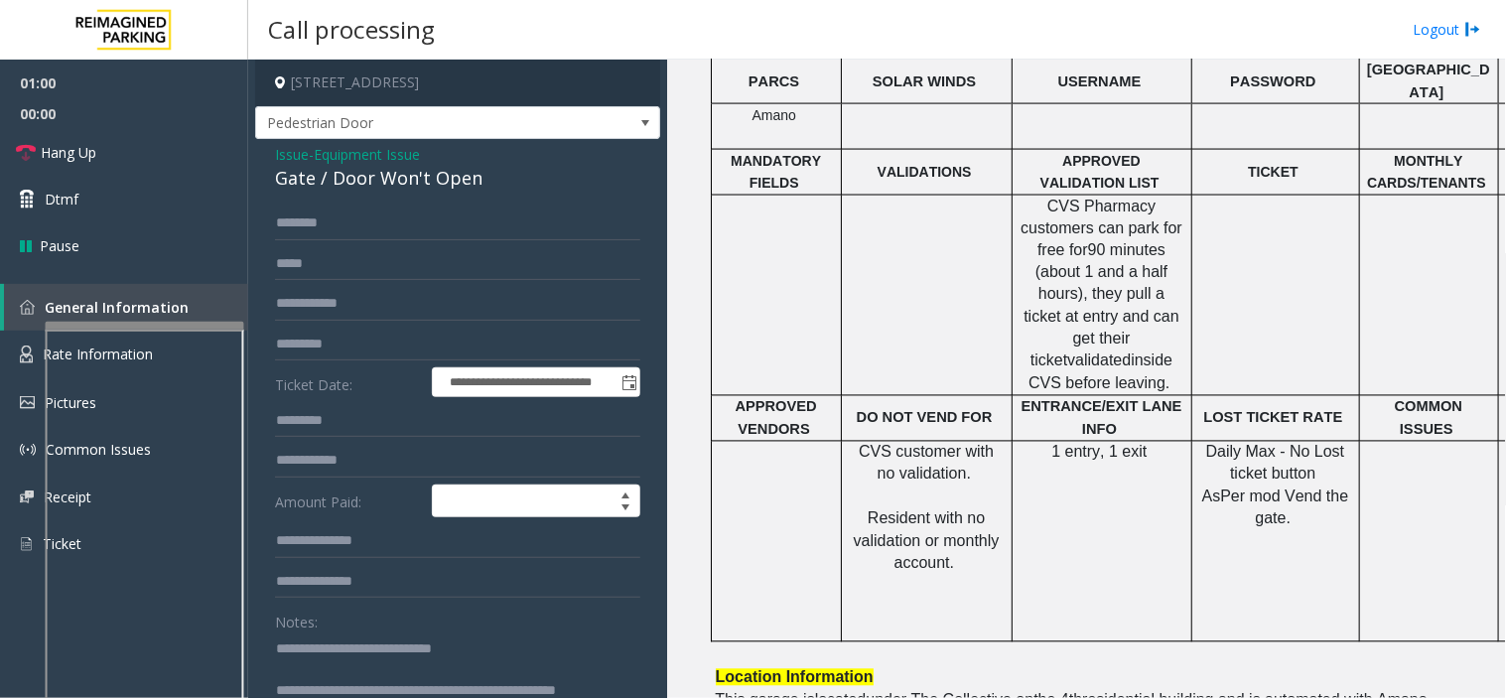
type textarea "**********"
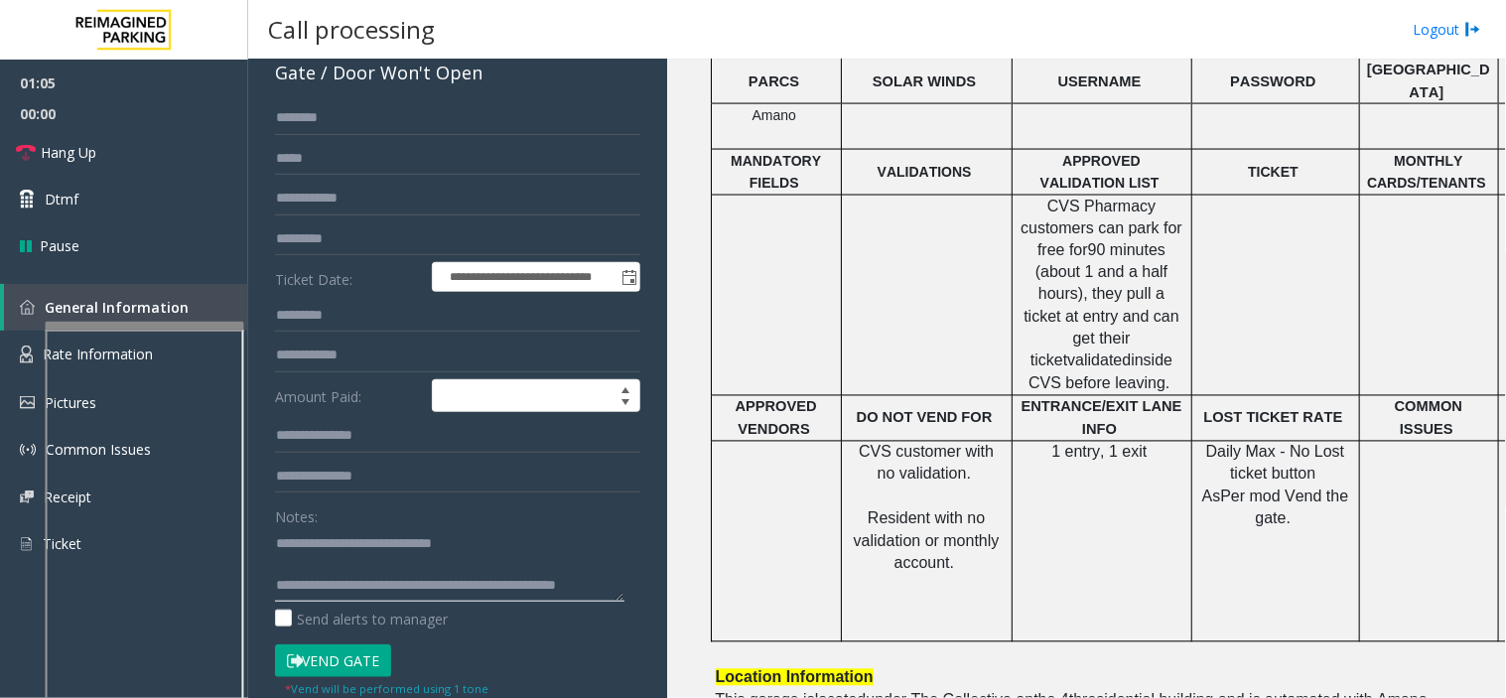
scroll to position [220, 0]
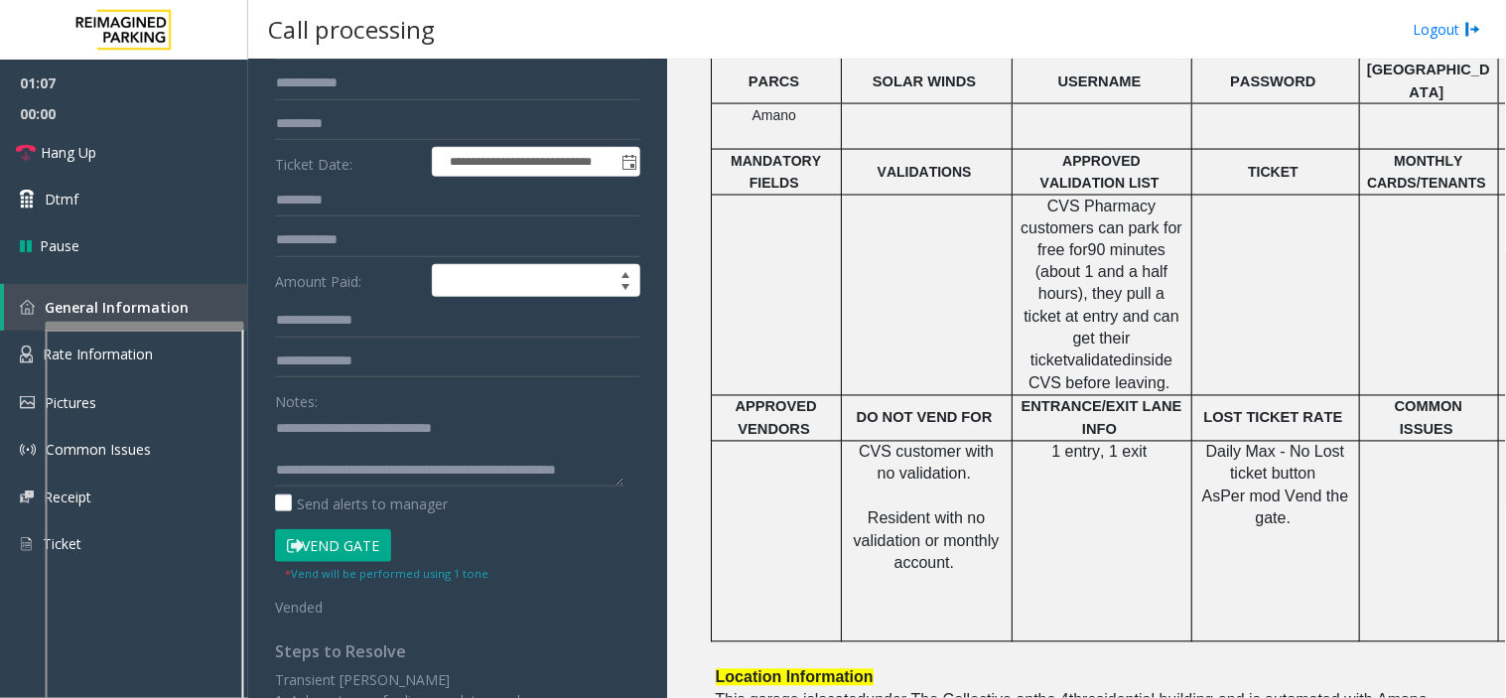
click at [311, 566] on small "* Vend will be performed using 1 tone" at bounding box center [386, 573] width 203 height 15
click at [311, 542] on button "Vend Gate" at bounding box center [333, 546] width 116 height 34
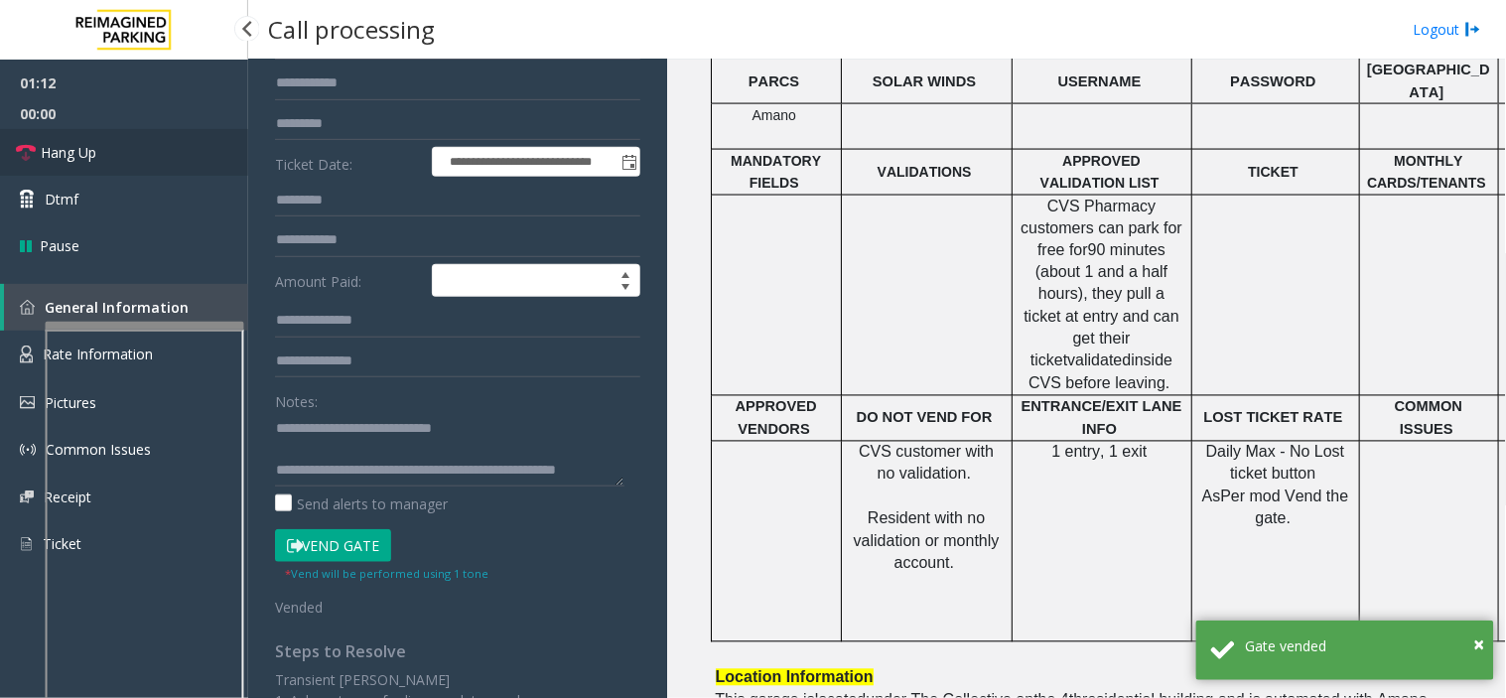
click at [131, 141] on link "Hang Up" at bounding box center [124, 152] width 248 height 47
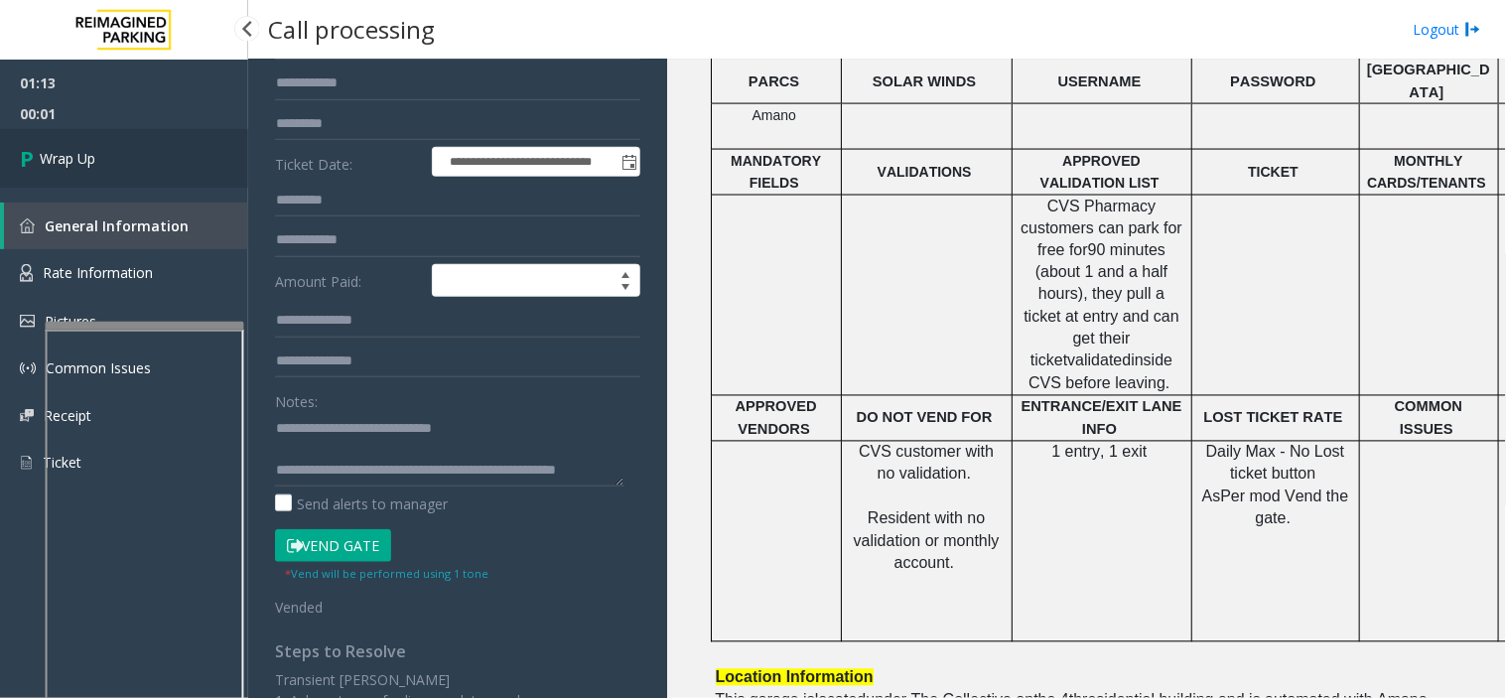
click at [142, 146] on link "Wrap Up" at bounding box center [124, 158] width 248 height 59
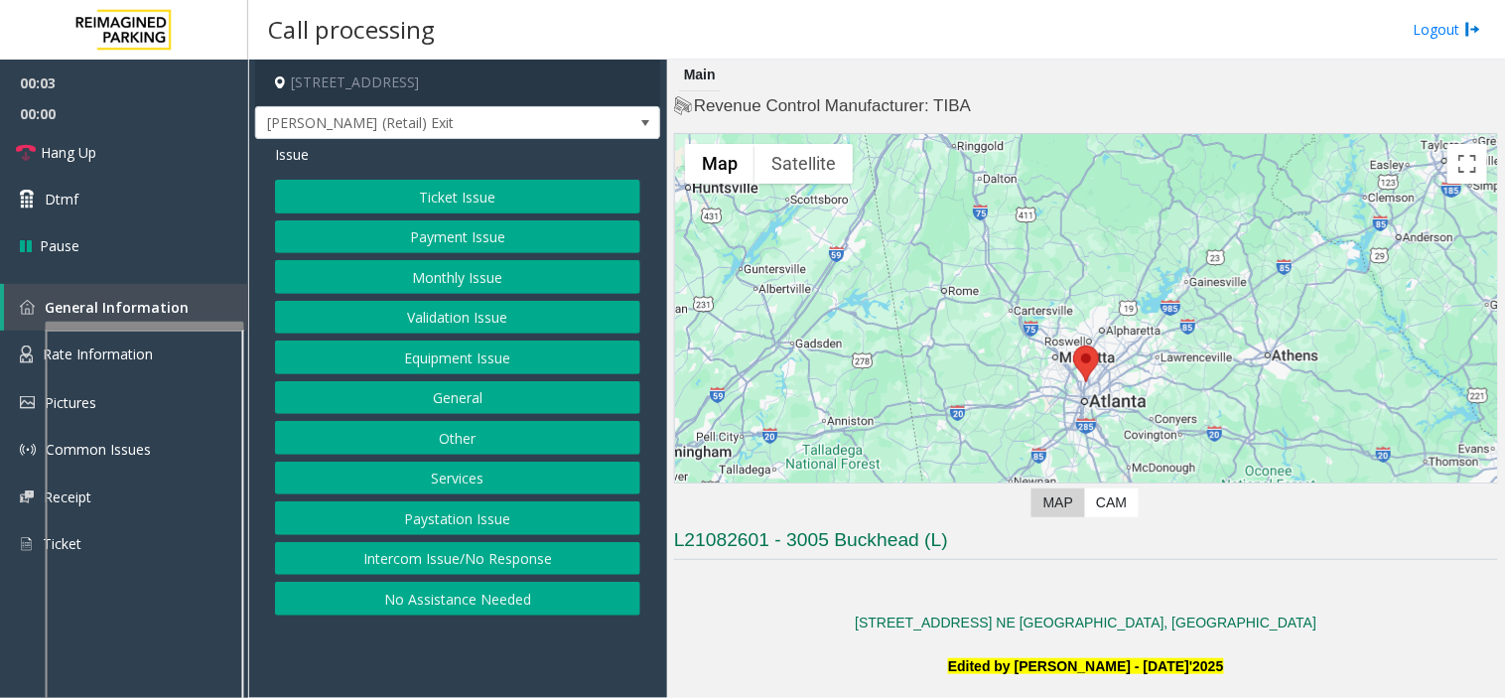
click at [464, 557] on button "Intercom Issue/No Response" at bounding box center [457, 559] width 365 height 34
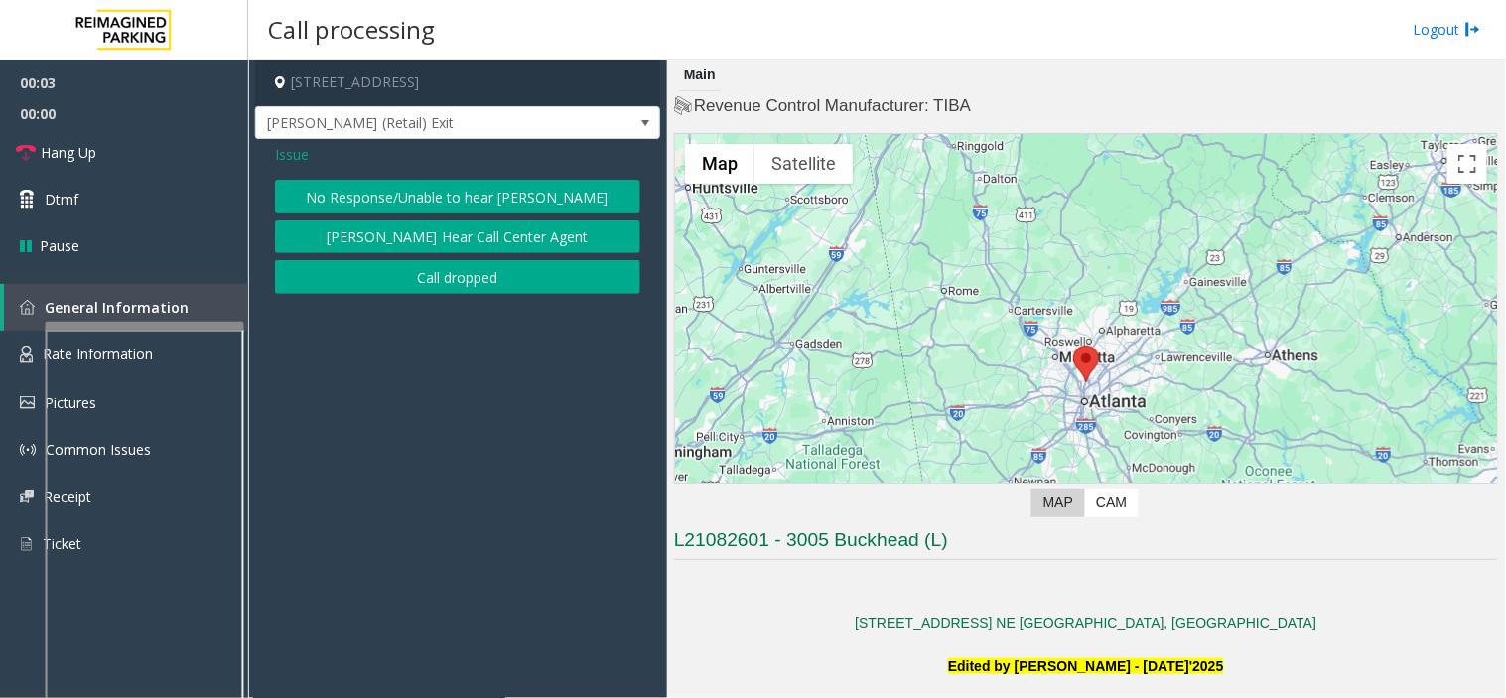
click at [409, 199] on button "No Response/Unable to hear [PERSON_NAME]" at bounding box center [457, 197] width 365 height 34
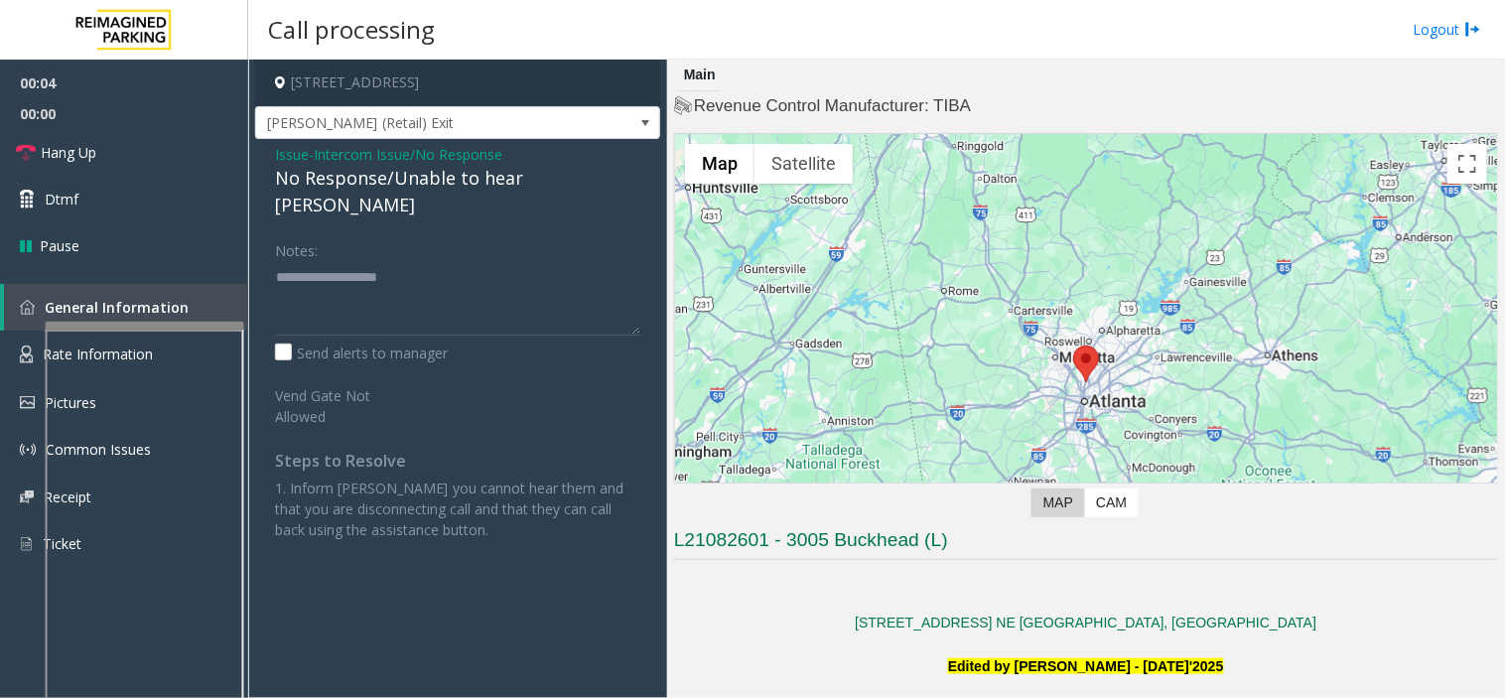
click at [373, 183] on div "No Response/Unable to hear [PERSON_NAME]" at bounding box center [457, 192] width 365 height 54
type textarea "**********"
click at [492, 151] on span "Intercom Issue/No Response" at bounding box center [408, 154] width 189 height 21
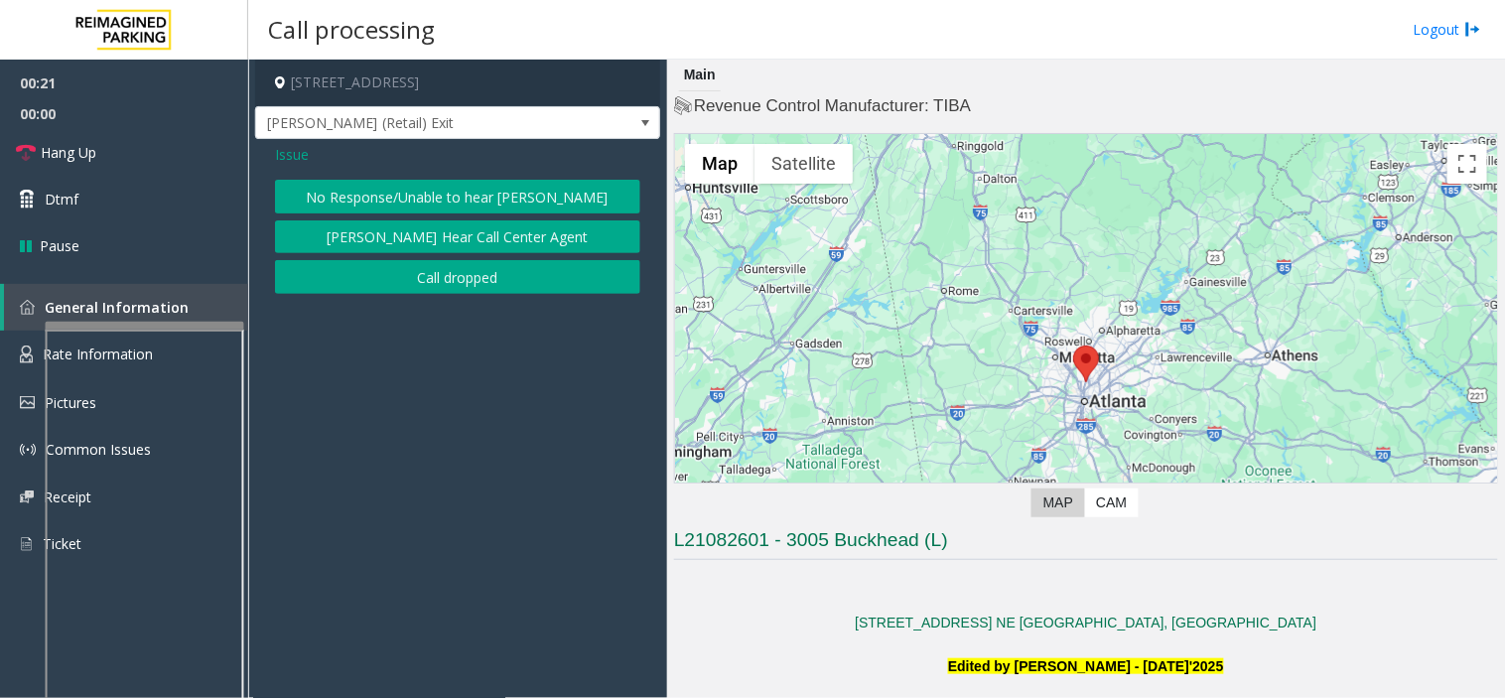
click at [281, 163] on span "Issue" at bounding box center [292, 154] width 34 height 21
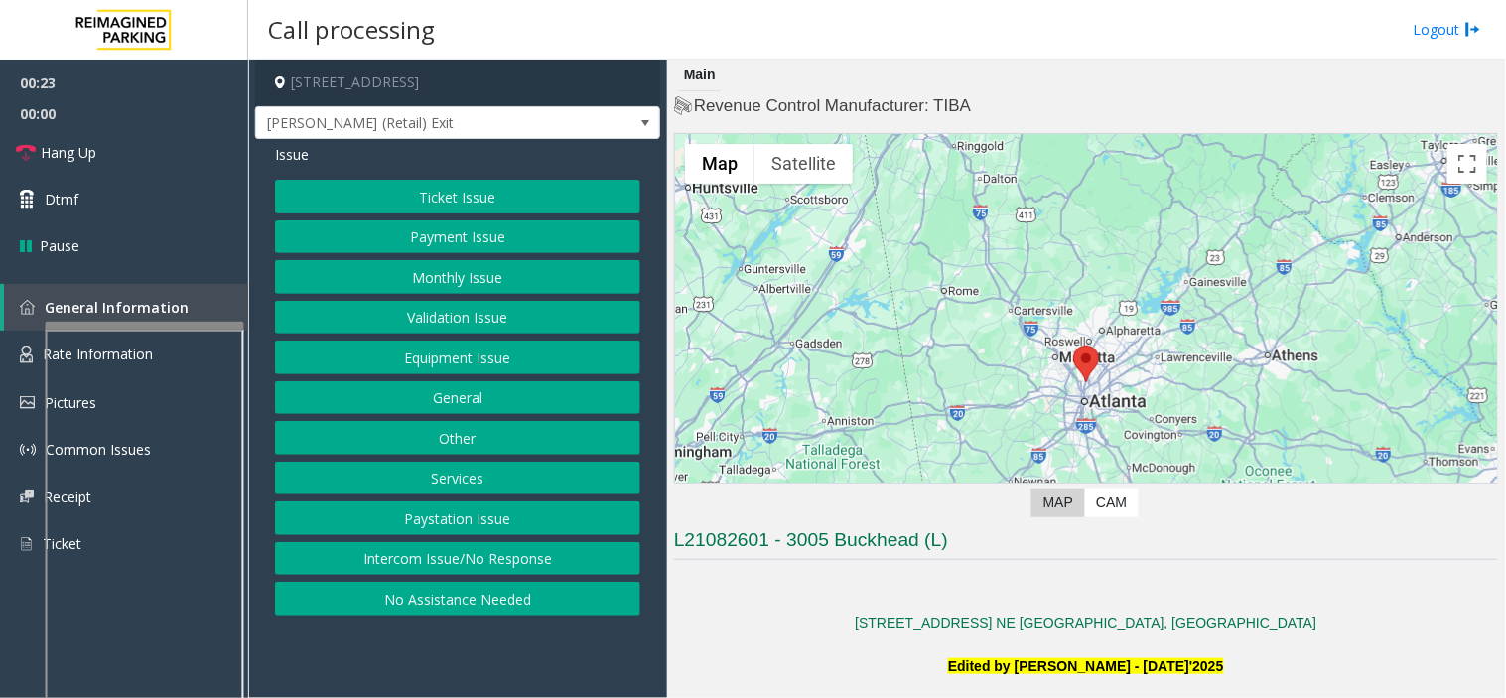
click at [458, 296] on div "Ticket Issue Payment Issue Monthly Issue Validation Issue Equipment Issue Gener…" at bounding box center [457, 398] width 365 height 436
click at [458, 361] on button "Equipment Issue" at bounding box center [457, 357] width 365 height 34
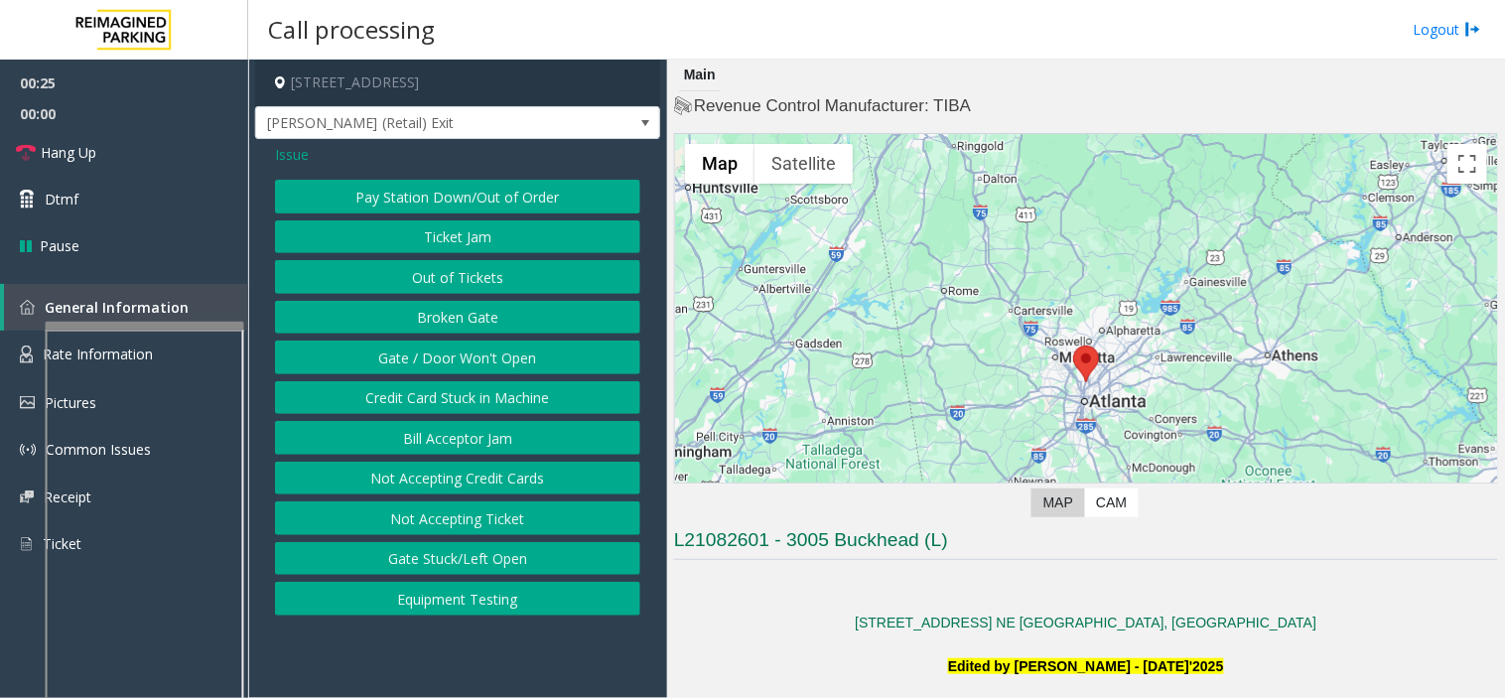
click at [482, 359] on button "Gate / Door Won't Open" at bounding box center [457, 357] width 365 height 34
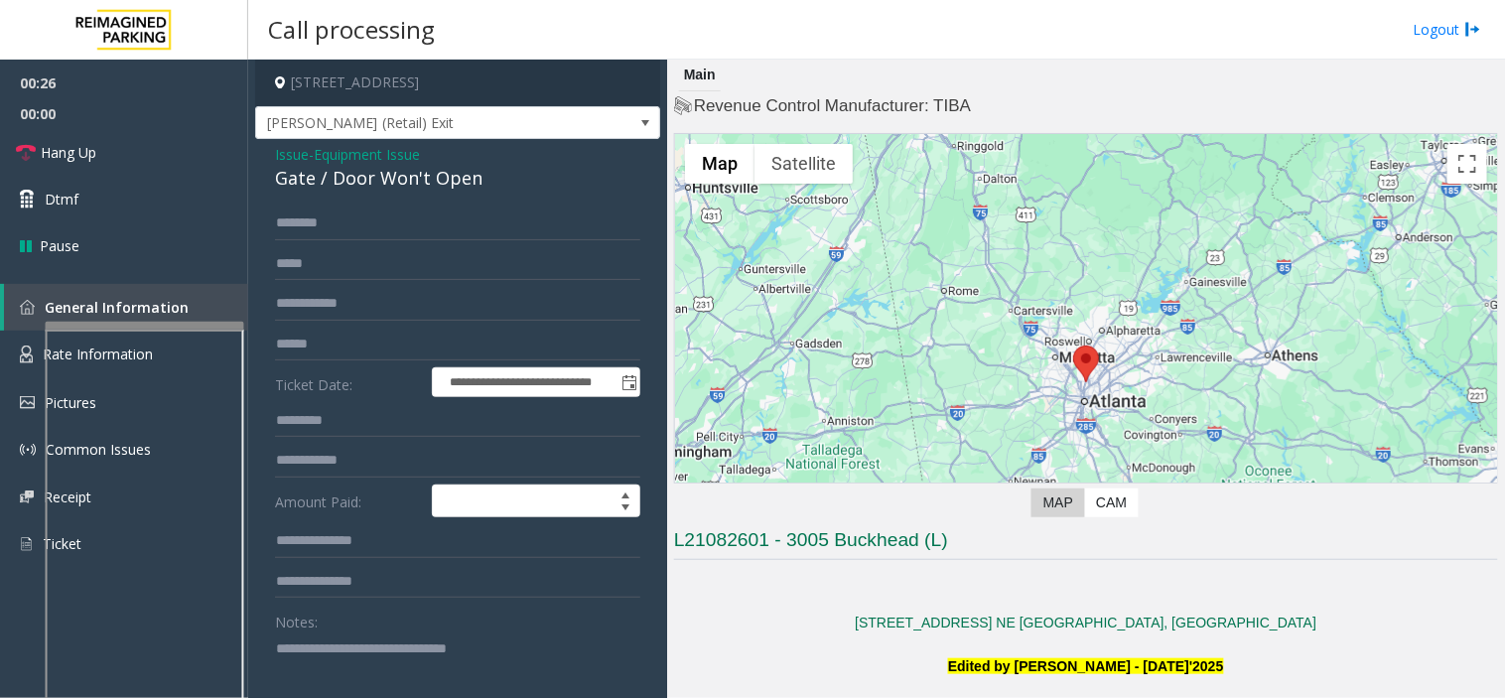
click at [448, 191] on div "Gate / Door Won't Open" at bounding box center [457, 178] width 365 height 27
drag, startPoint x: 518, startPoint y: 656, endPoint x: 241, endPoint y: 663, distance: 277.0
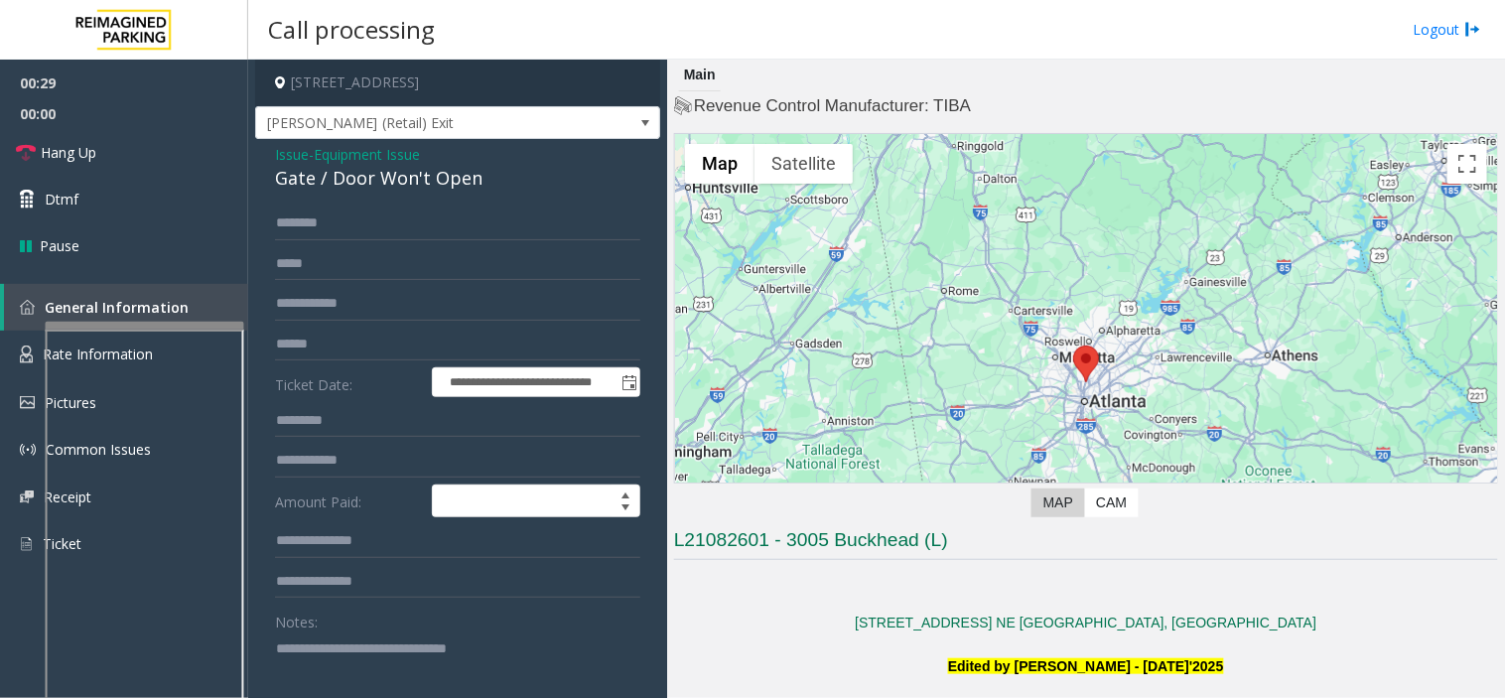
click at [248, 334] on div "**********" at bounding box center [876, 349] width 1257 height 698
paste textarea "**********"
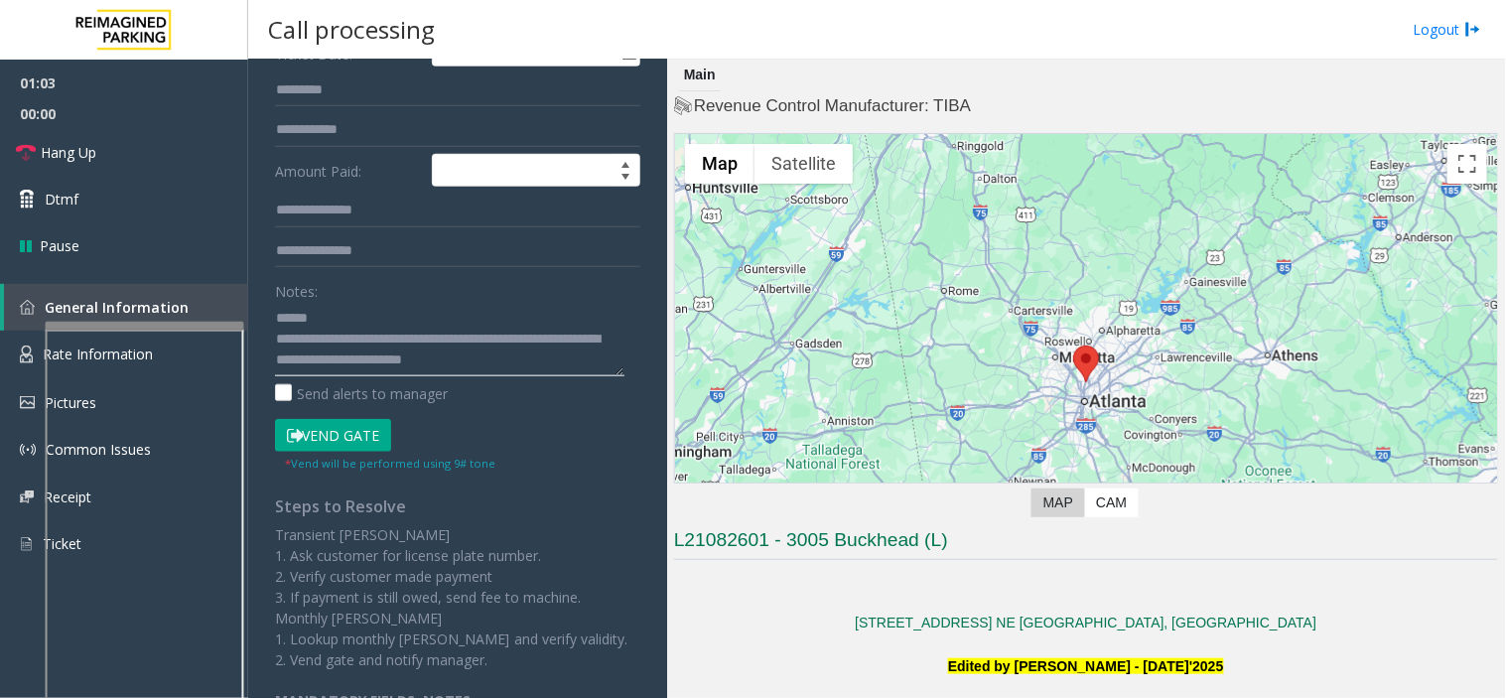
scroll to position [22, 0]
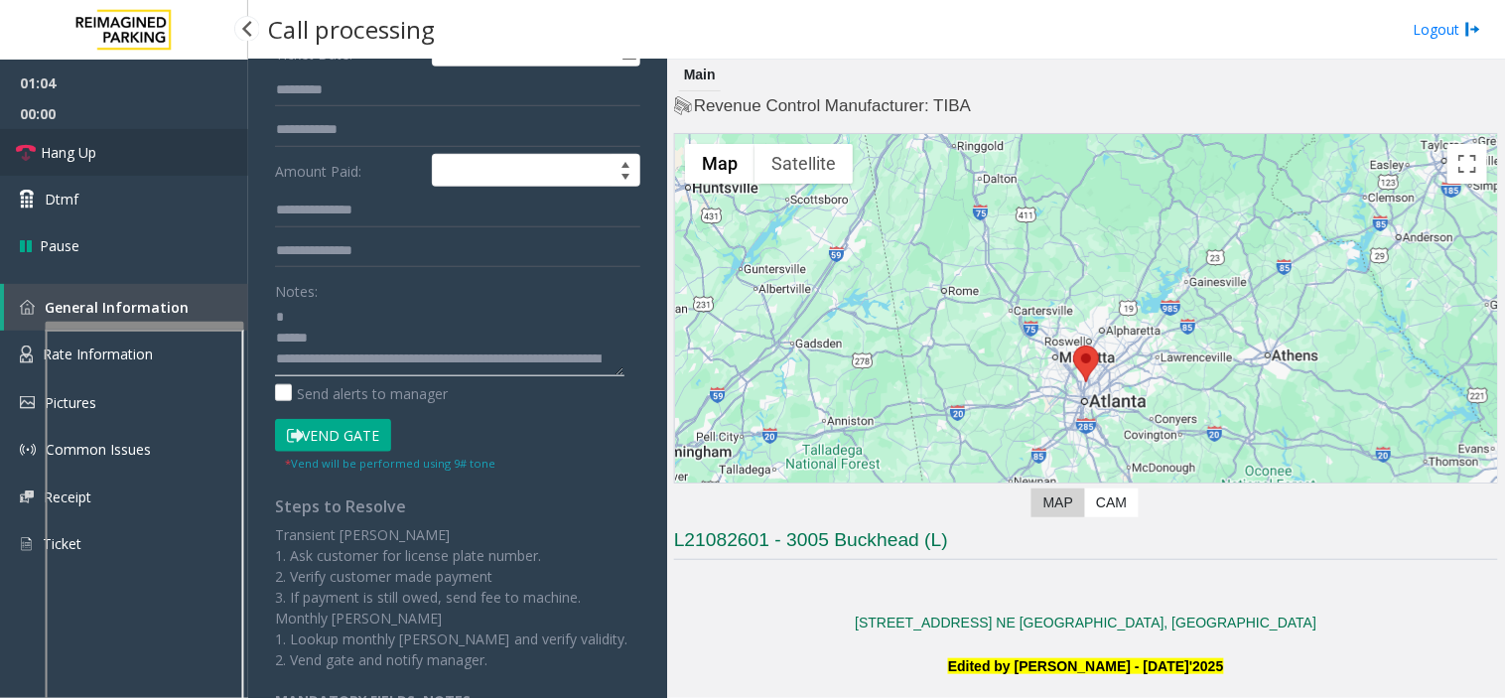
type textarea "**********"
click at [109, 149] on link "Hang Up" at bounding box center [124, 152] width 248 height 47
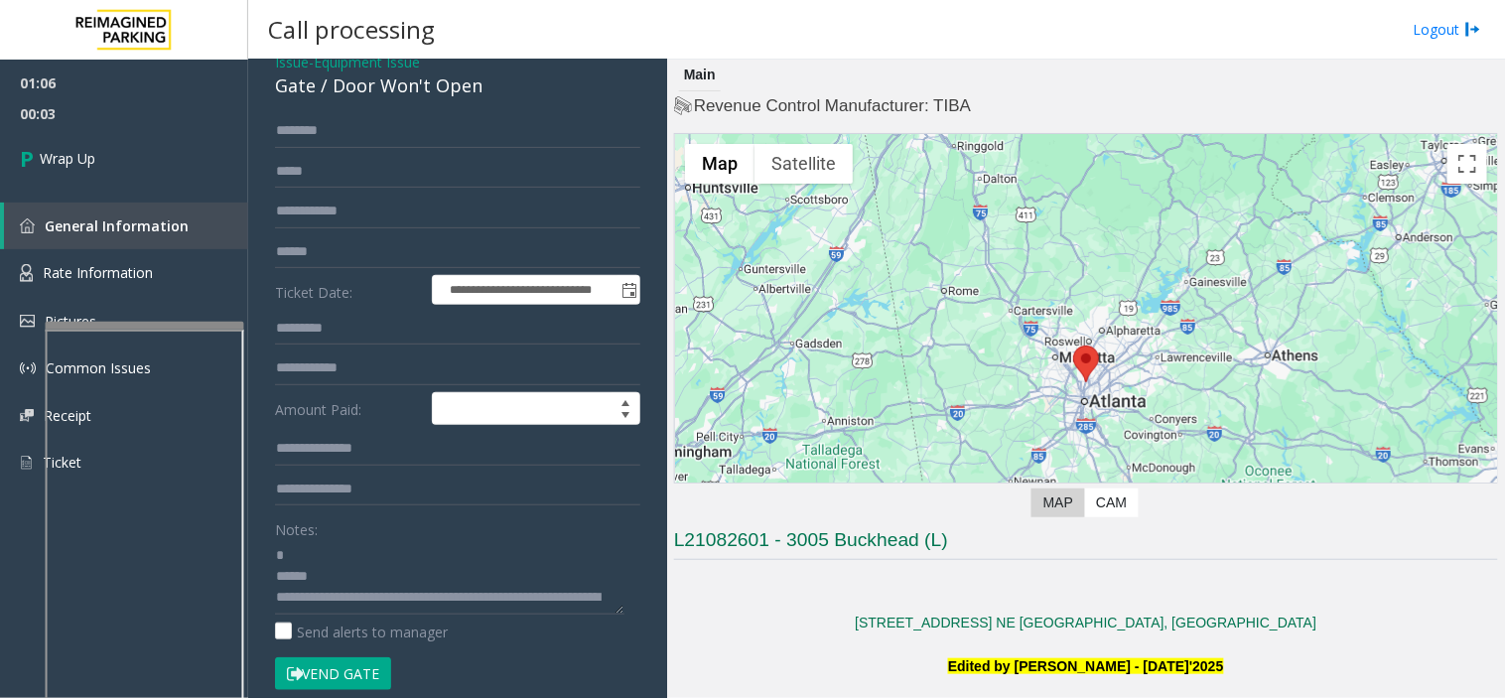
scroll to position [220, 0]
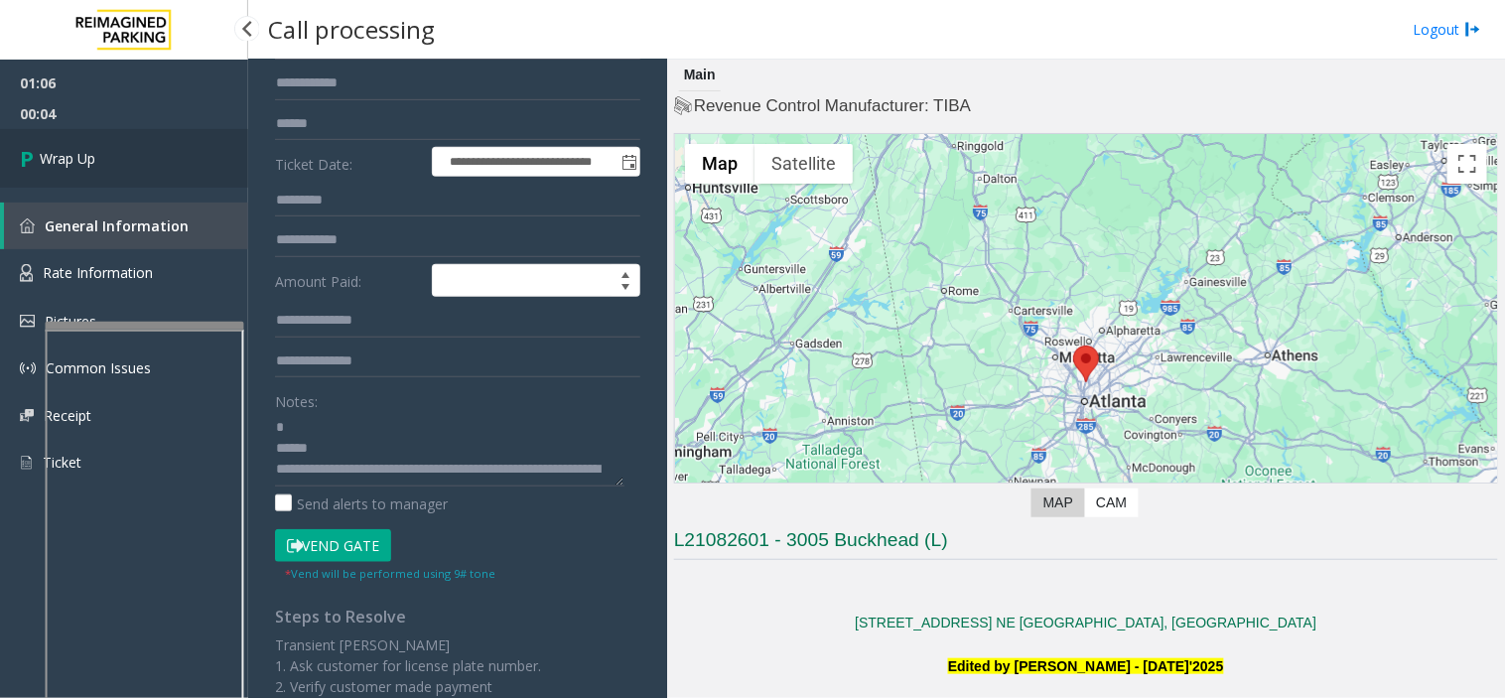
click at [73, 153] on span "Wrap Up" at bounding box center [68, 158] width 56 height 21
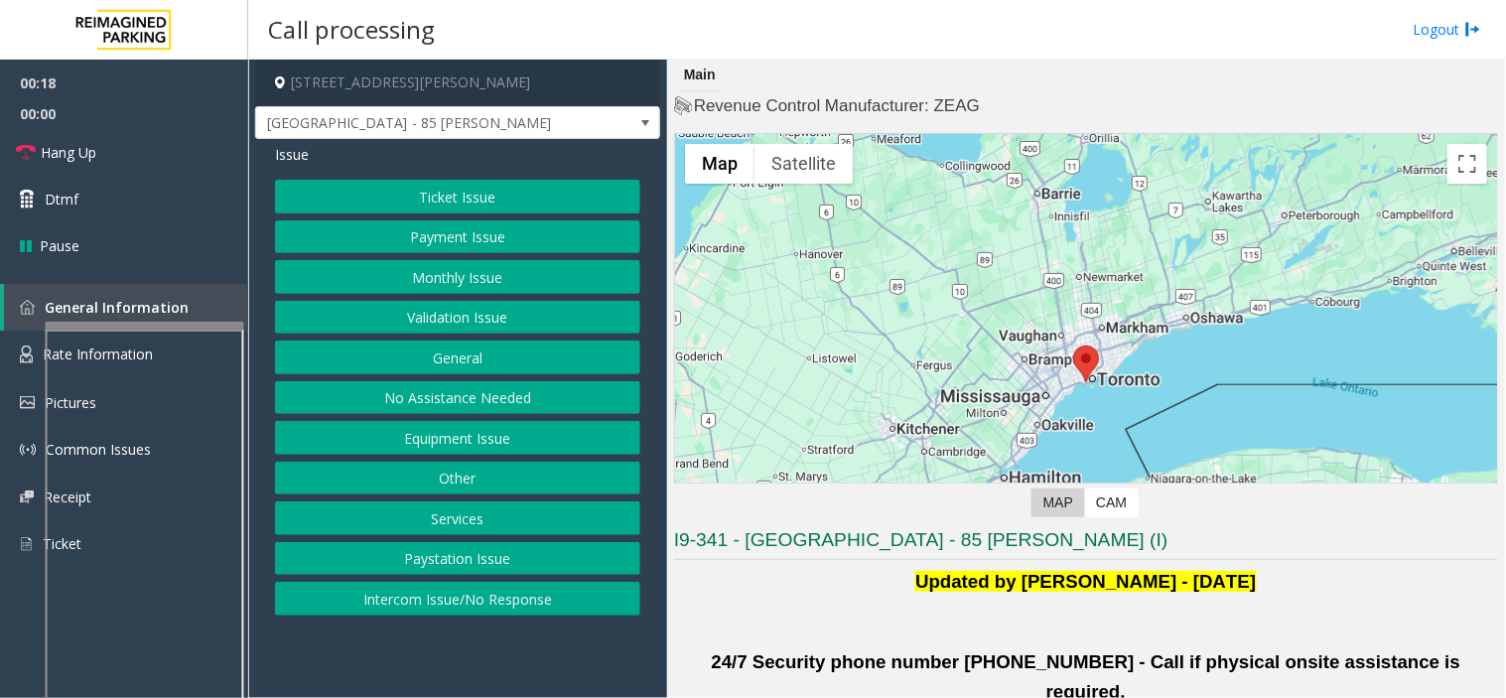
click at [492, 318] on button "Validation Issue" at bounding box center [457, 318] width 365 height 34
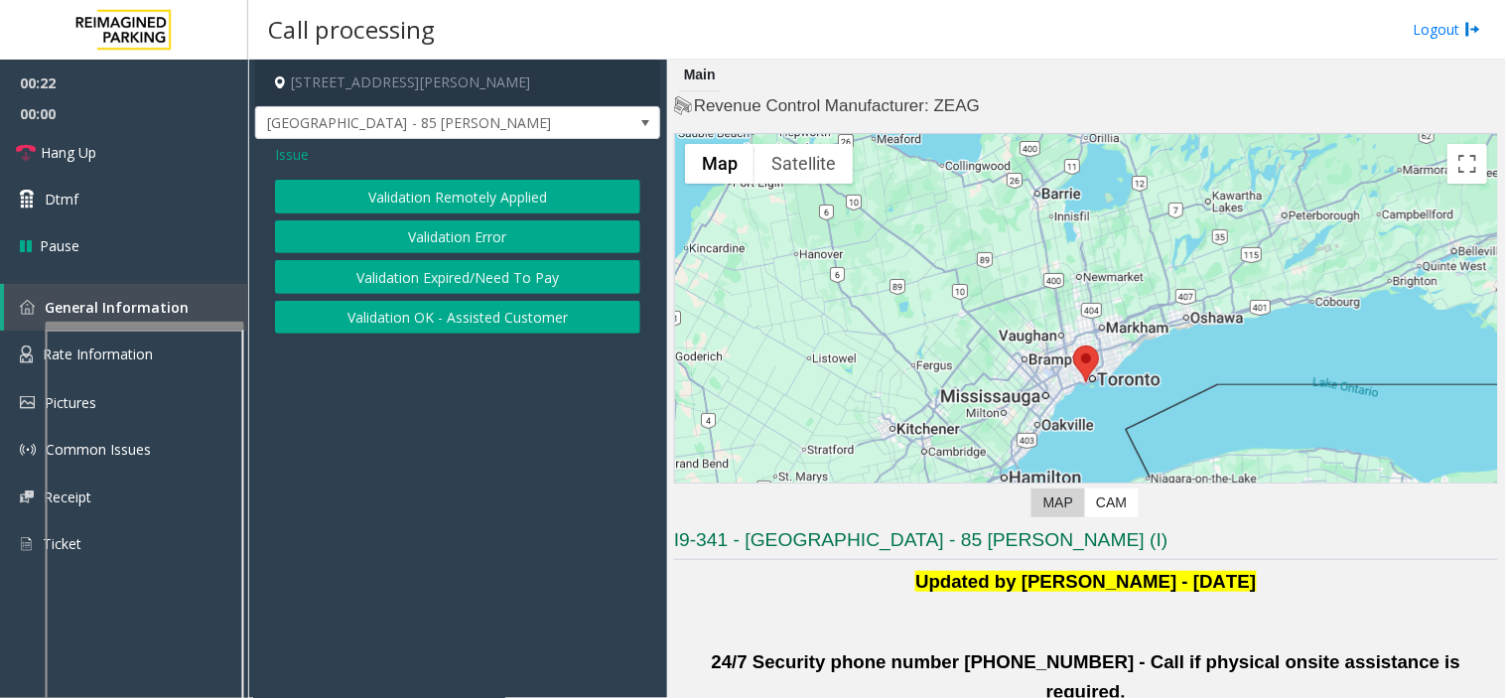
click at [449, 242] on button "Validation Error" at bounding box center [457, 237] width 365 height 34
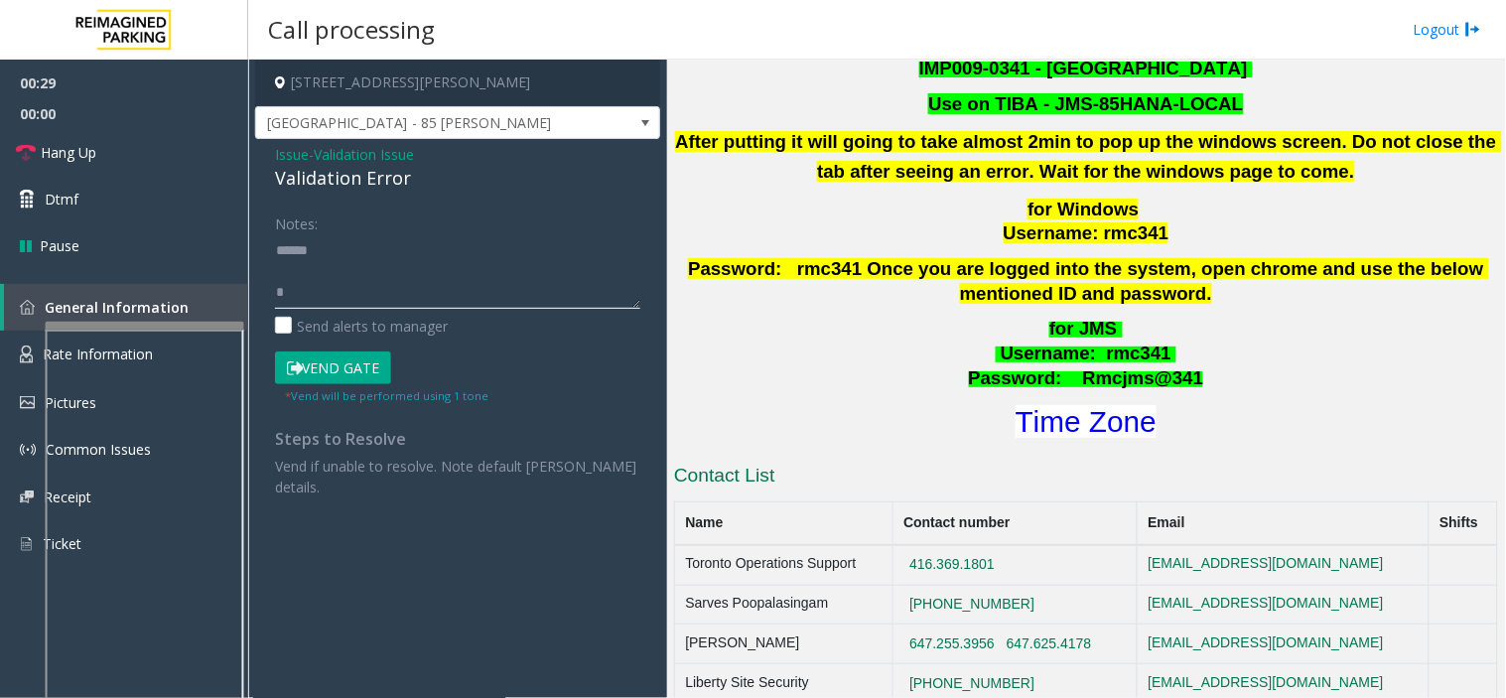
scroll to position [771, 0]
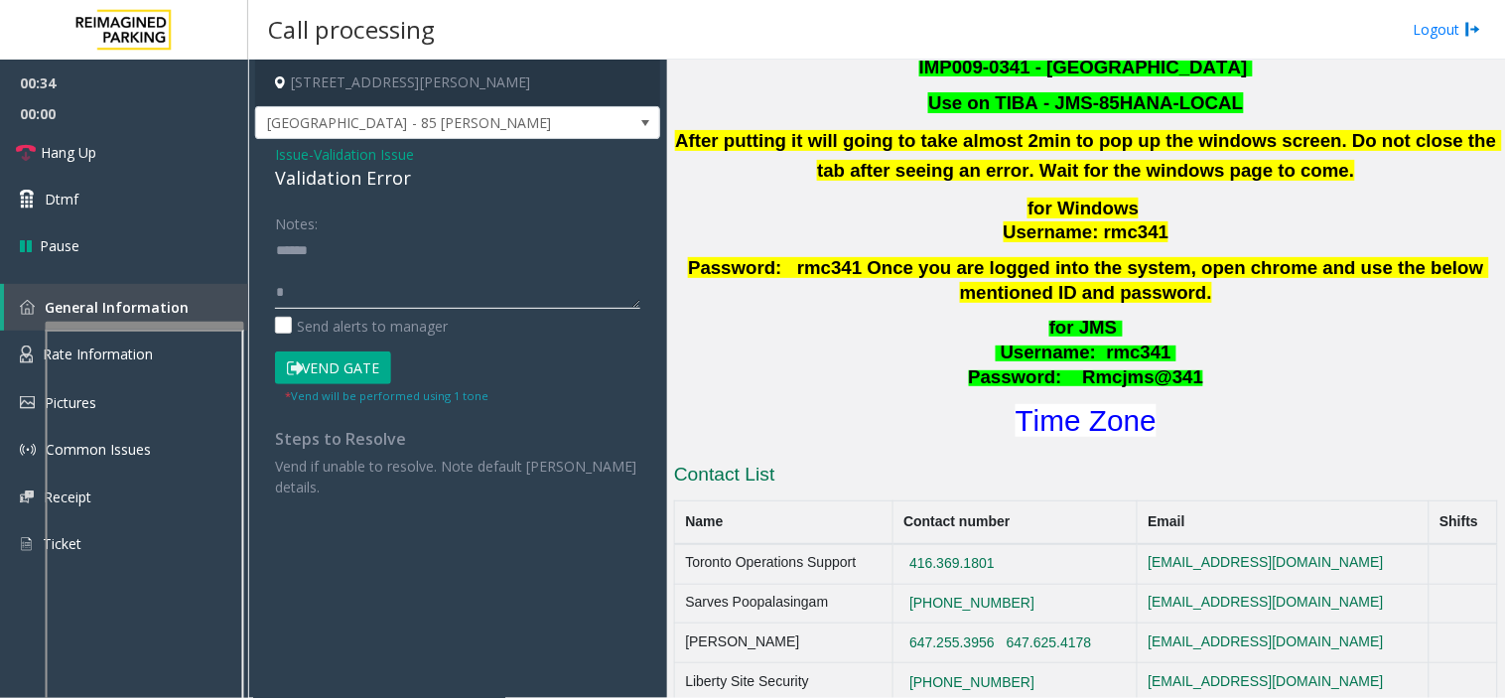
type textarea "**********"
click at [314, 156] on span "- Validation Issue" at bounding box center [361, 154] width 105 height 19
click at [345, 165] on div "Validation Error" at bounding box center [457, 178] width 365 height 27
click at [357, 151] on span "Validation Issue" at bounding box center [364, 154] width 100 height 21
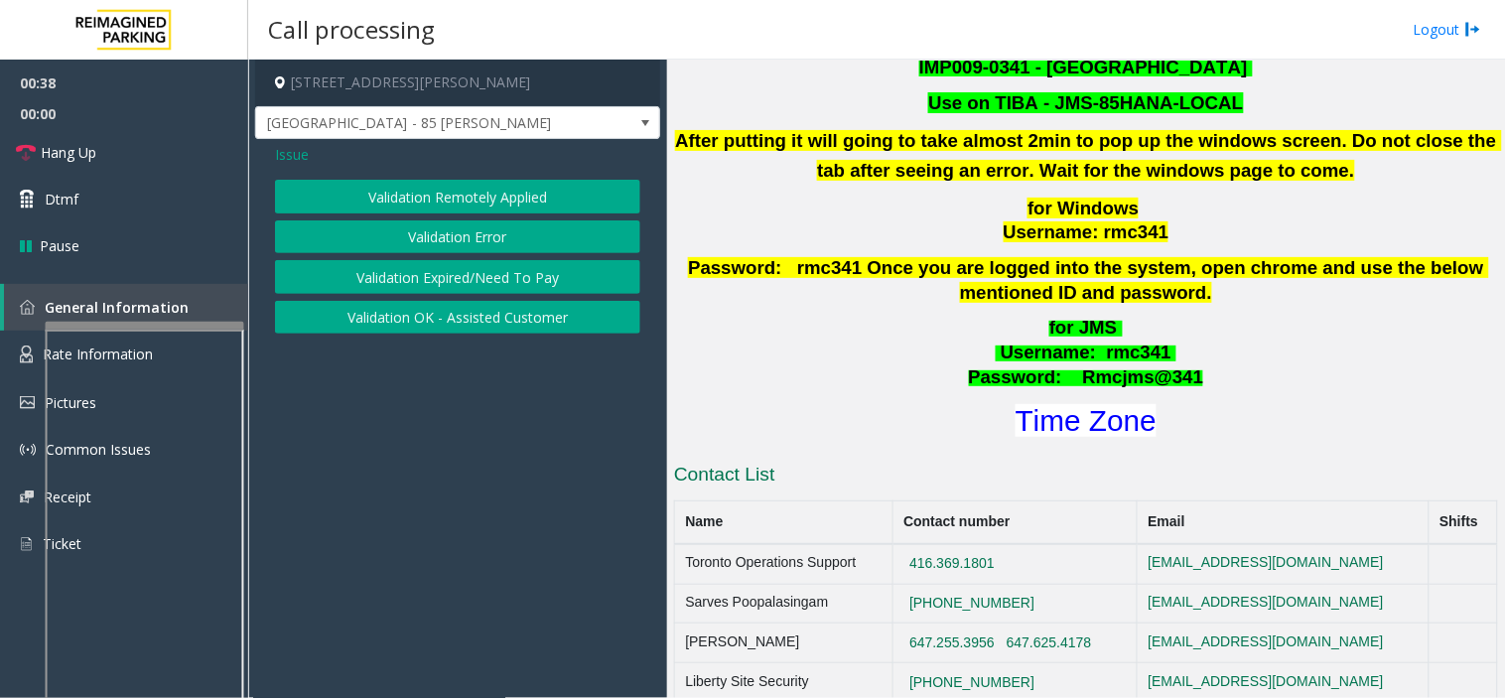
click at [294, 159] on span "Issue" at bounding box center [292, 154] width 34 height 21
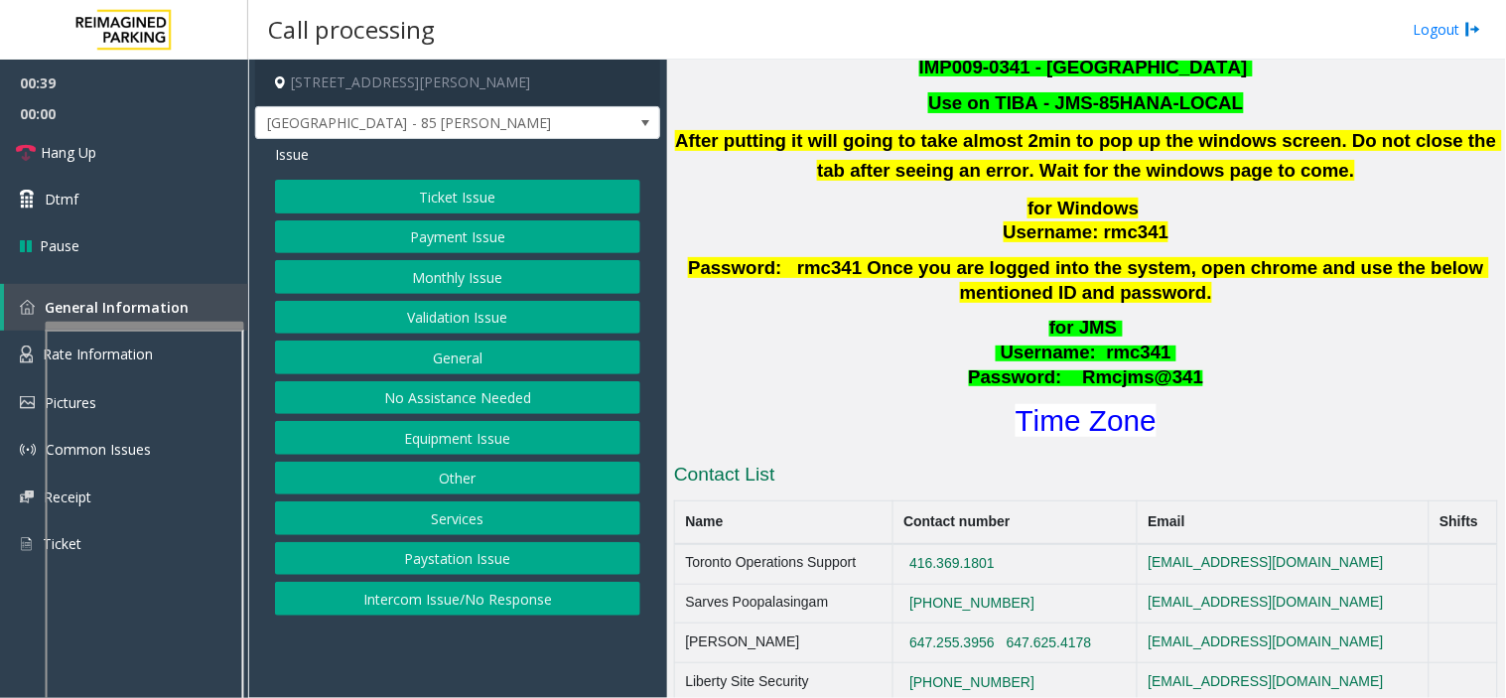
click at [569, 204] on button "Ticket Issue" at bounding box center [457, 197] width 365 height 34
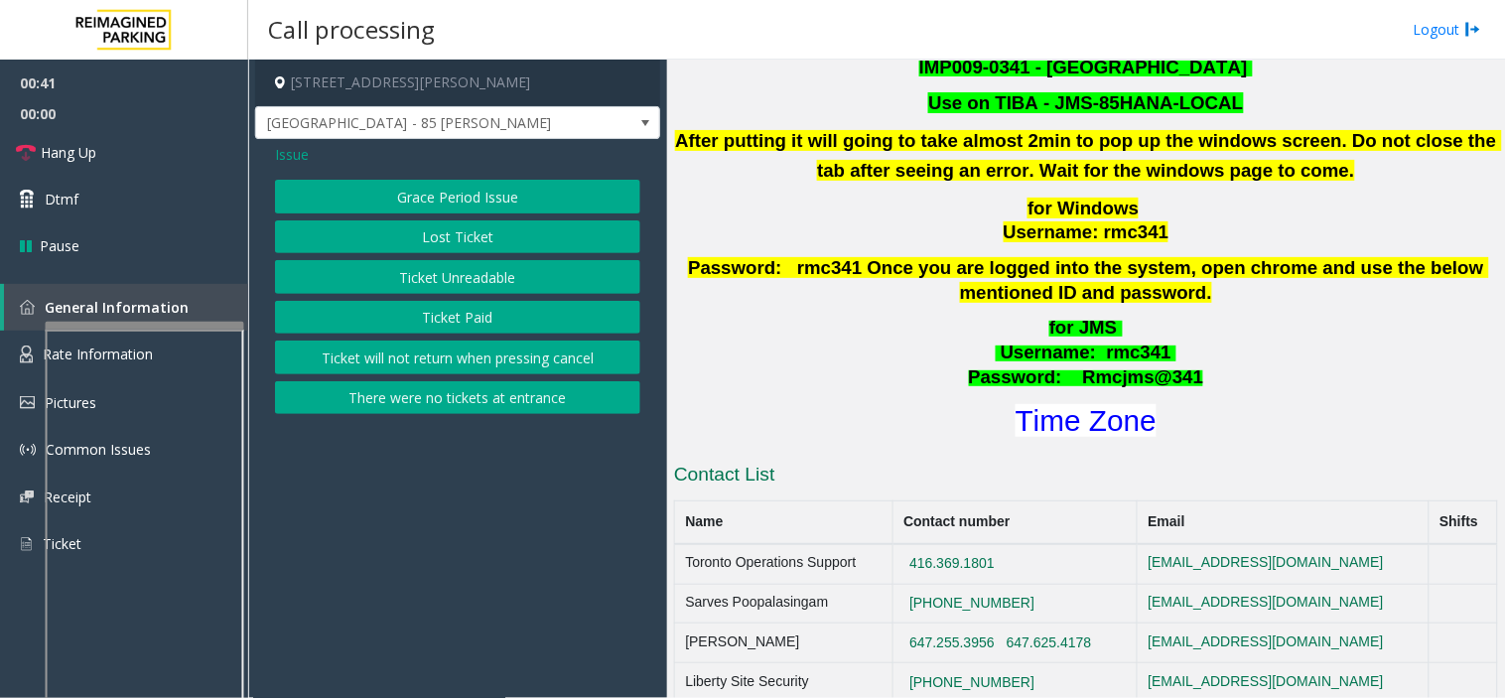
click at [510, 318] on button "Ticket Paid" at bounding box center [457, 318] width 365 height 34
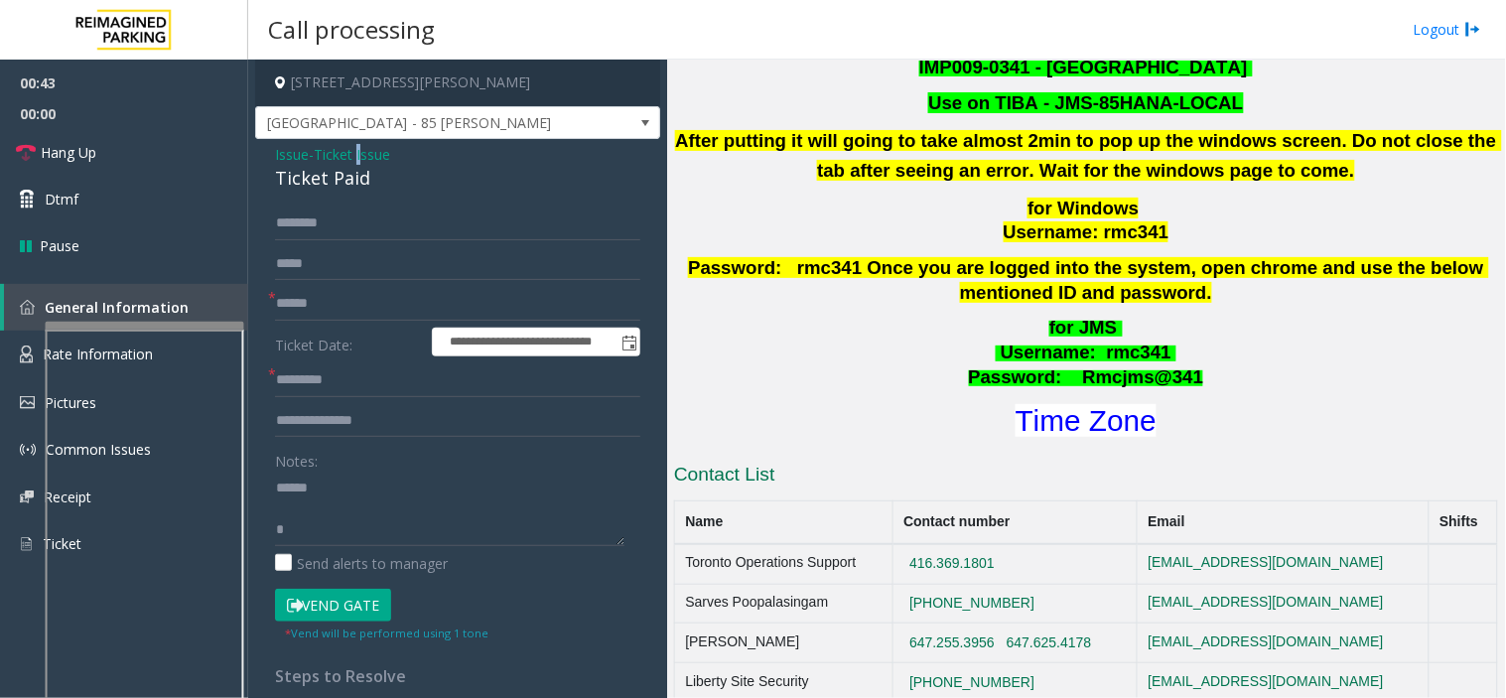
click at [364, 154] on span "Ticket Issue" at bounding box center [352, 154] width 76 height 21
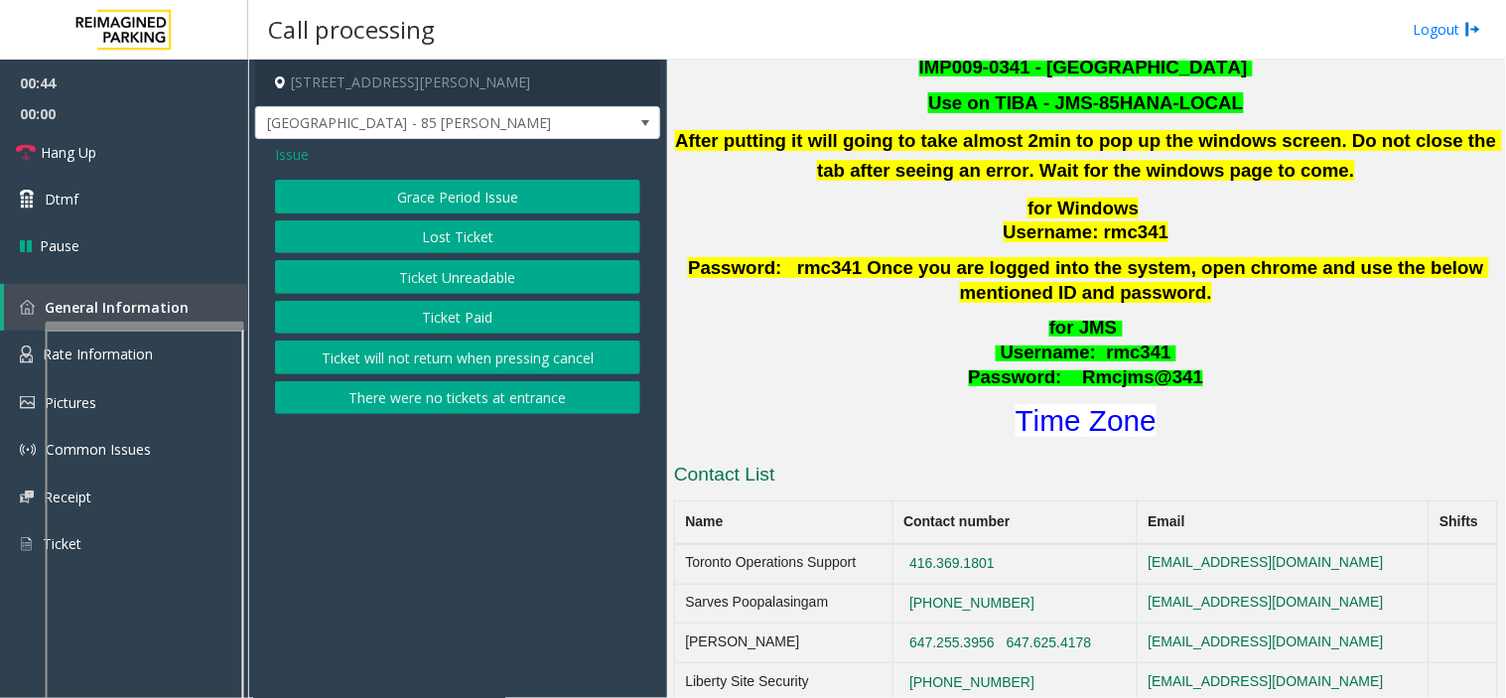
click at [447, 285] on button "Ticket Unreadable" at bounding box center [457, 277] width 365 height 34
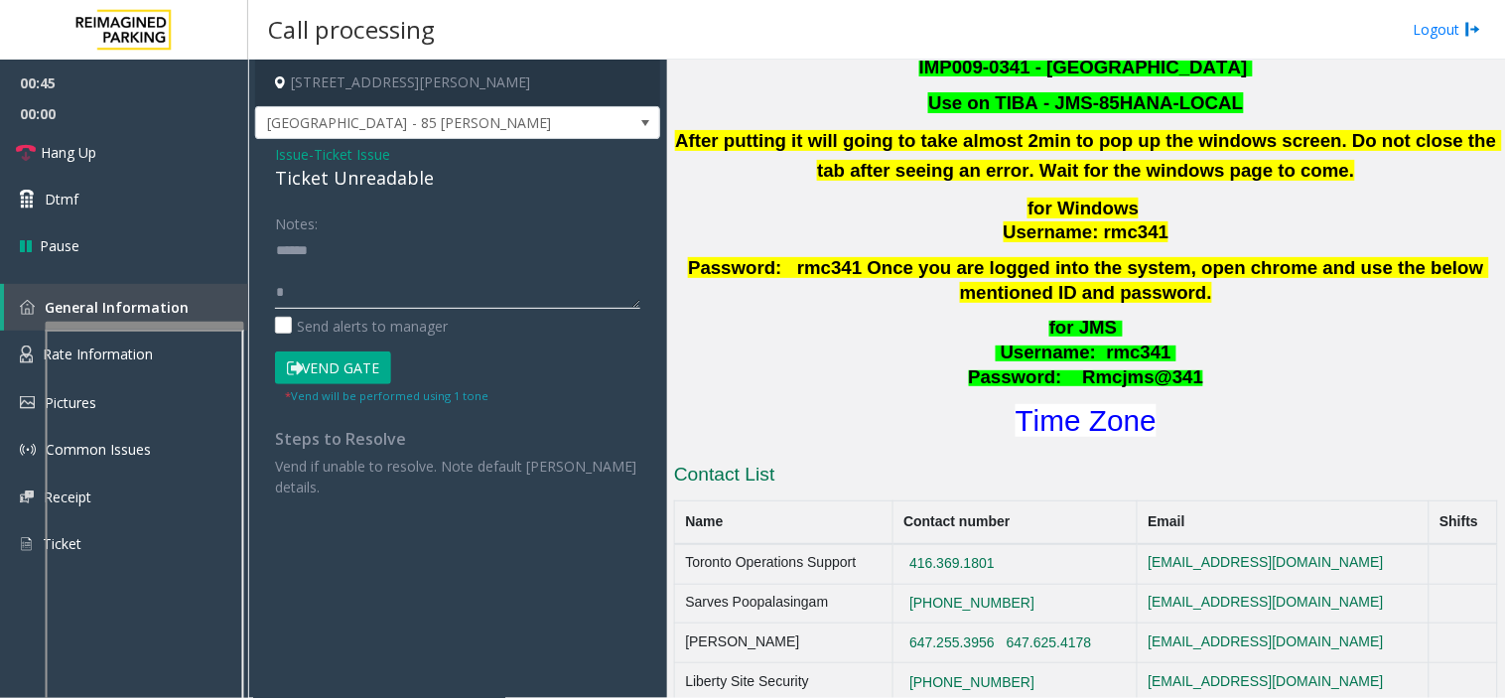
click at [424, 295] on textarea at bounding box center [457, 271] width 365 height 74
click at [415, 281] on textarea at bounding box center [457, 271] width 365 height 74
click at [363, 365] on button "Vend Gate" at bounding box center [333, 368] width 116 height 34
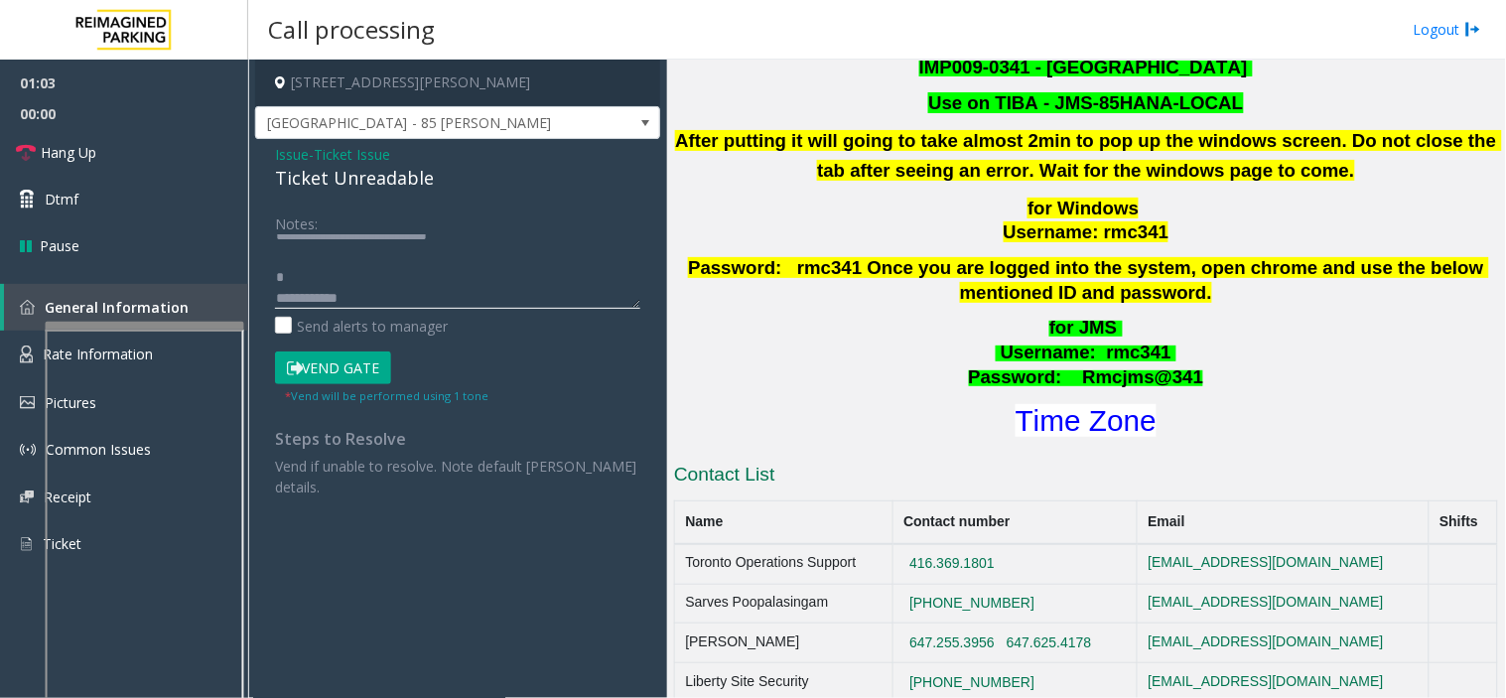
drag, startPoint x: 417, startPoint y: 284, endPoint x: 266, endPoint y: 275, distance: 151.1
click at [266, 275] on div "Notes: Send alerts to manager Vend Gate * Vend will be performed using 1 tone S…" at bounding box center [457, 351] width 395 height 291
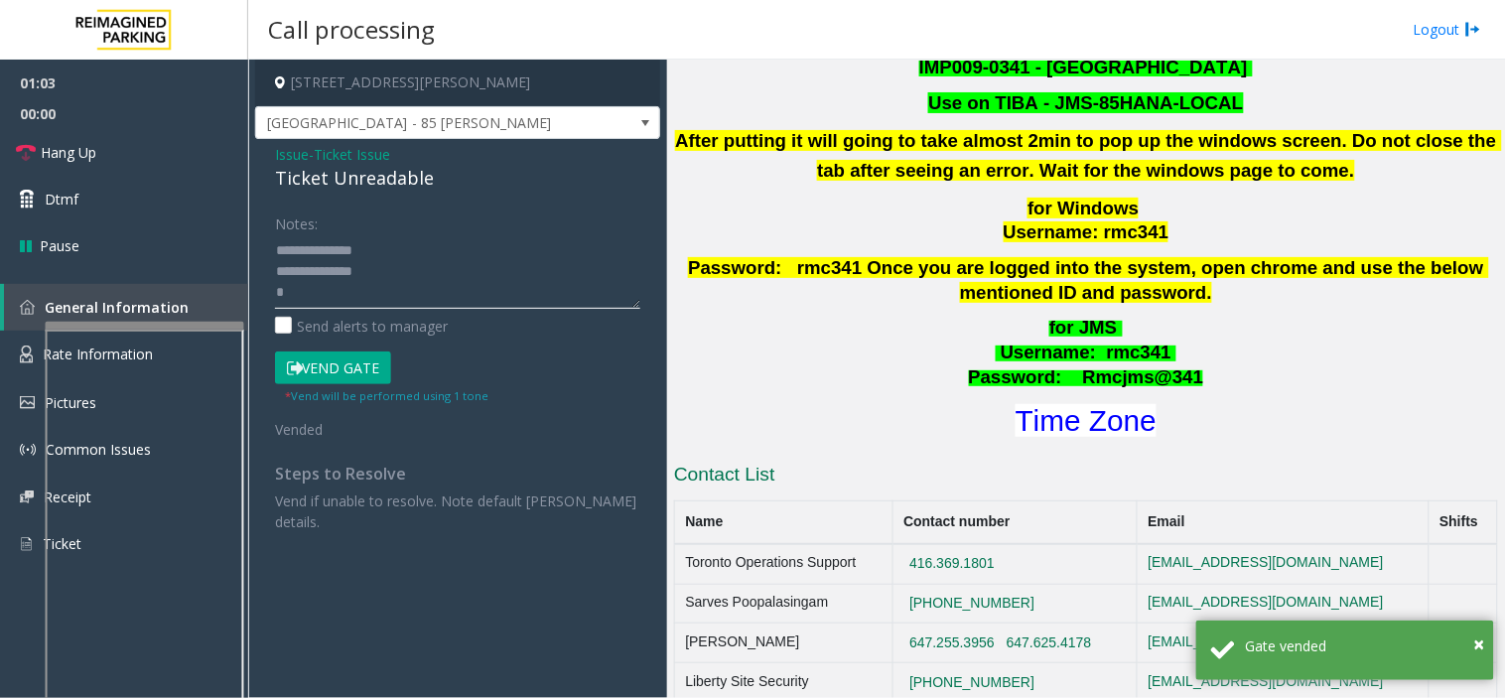
scroll to position [229, 0]
drag, startPoint x: 326, startPoint y: 208, endPoint x: 259, endPoint y: 222, distance: 67.9
click at [260, 222] on div "Notes: Send alerts to manager Vend Gate * Vend will be performed using 1 tone V…" at bounding box center [457, 369] width 395 height 326
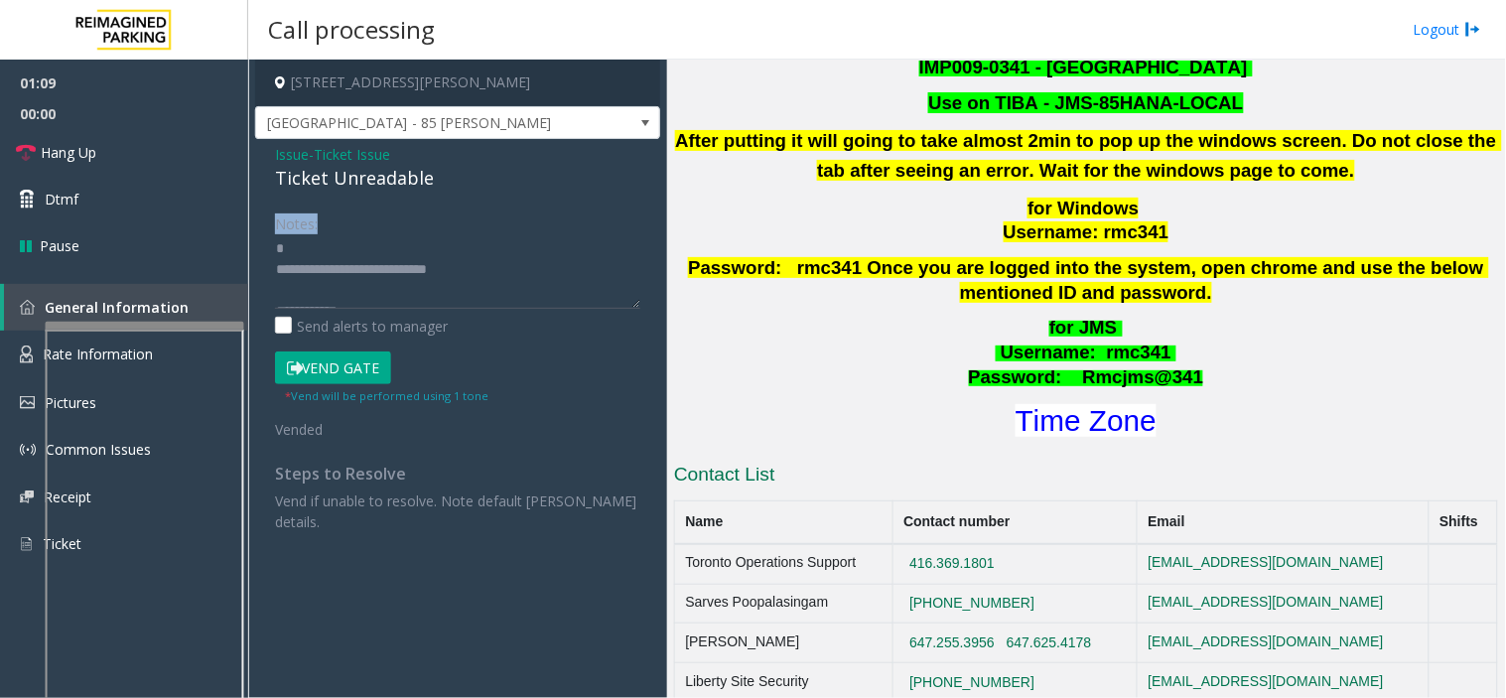
scroll to position [119, 0]
drag, startPoint x: 627, startPoint y: 308, endPoint x: 544, endPoint y: 358, distance: 97.5
click at [584, 506] on div "Notes: Send alerts to manager Vend Gate * Vend will be performed using 1 tone V…" at bounding box center [457, 369] width 395 height 326
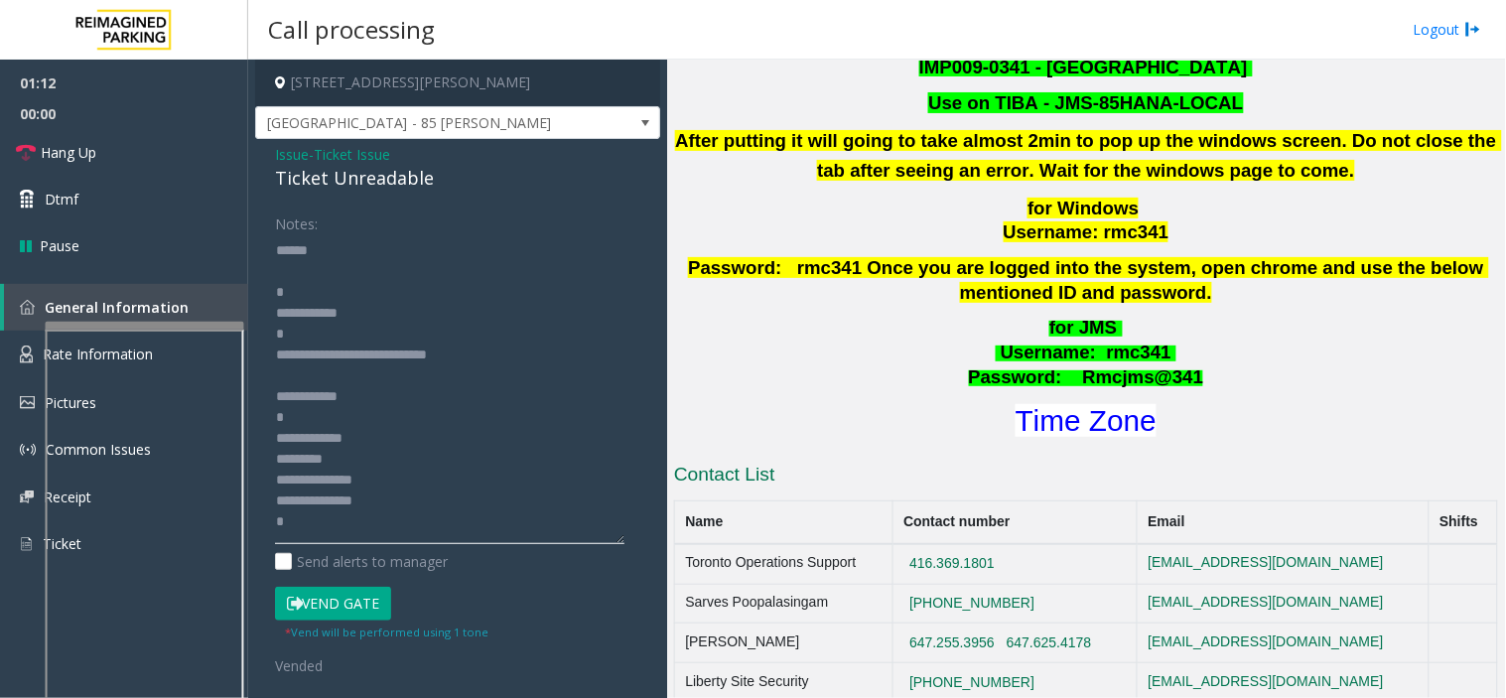
drag, startPoint x: 639, startPoint y: 302, endPoint x: 353, endPoint y: 395, distance: 300.7
click at [631, 541] on div "Notes: Send alerts to manager Vend Gate * Vend will be performed using 1 tone V…" at bounding box center [457, 487] width 395 height 562
drag, startPoint x: 389, startPoint y: 318, endPoint x: 187, endPoint y: 232, distance: 219.7
click at [187, 232] on app-root "01:14 00:00 Hang Up Dtmf Pause General Information Rate Information Pictures Co…" at bounding box center [753, 349] width 1506 height 698
drag, startPoint x: 512, startPoint y: 354, endPoint x: 331, endPoint y: 379, distance: 182.3
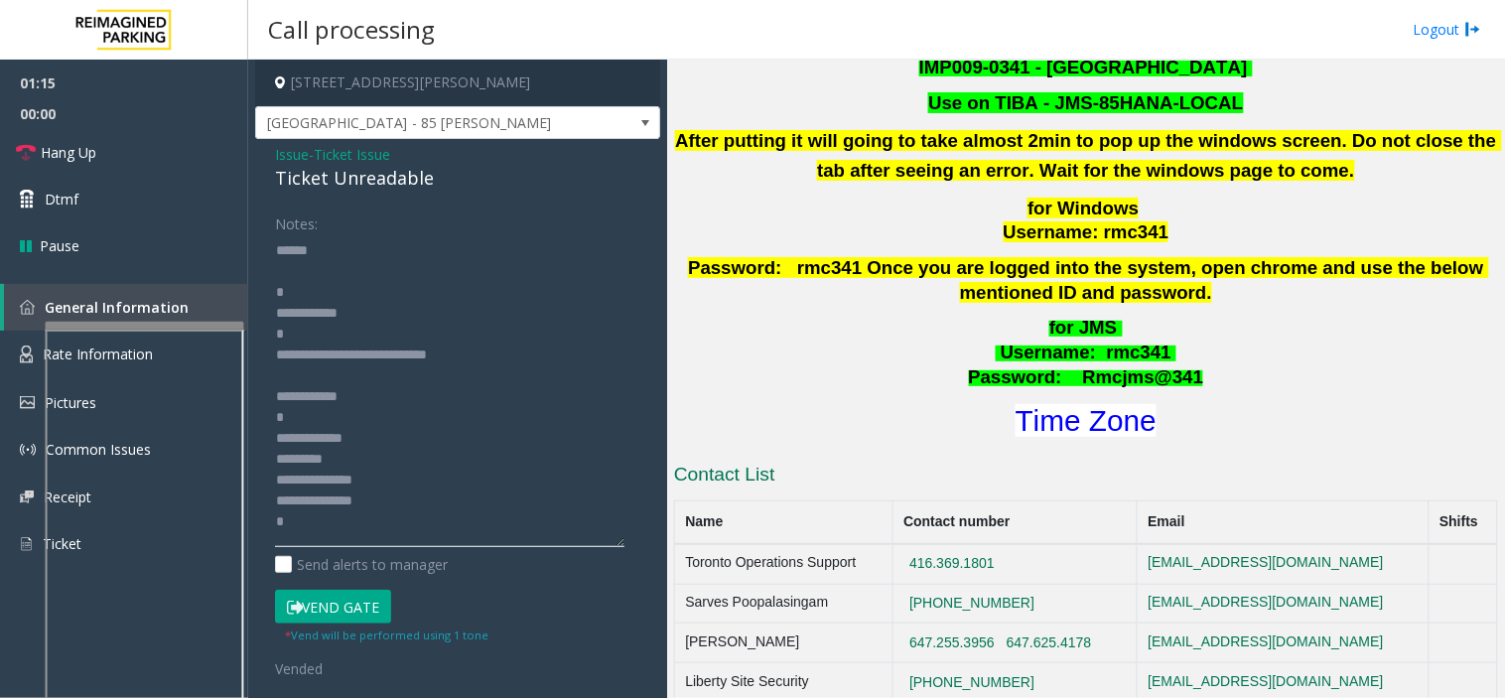
click at [364, 372] on textarea at bounding box center [449, 390] width 349 height 313
click at [144, 166] on link "Hang Up" at bounding box center [124, 152] width 248 height 47
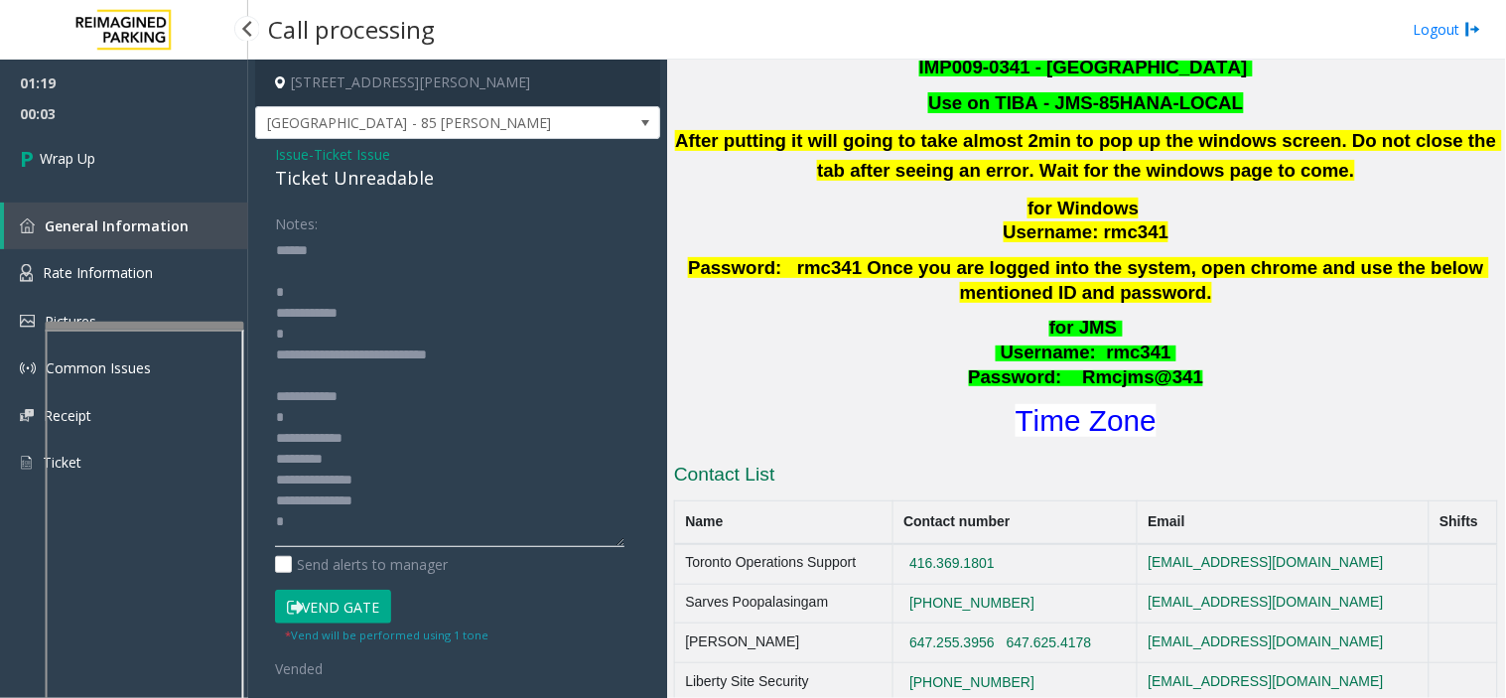
drag, startPoint x: 387, startPoint y: 442, endPoint x: 239, endPoint y: 234, distance: 254.7
click at [239, 234] on app-root "01:19 00:03 Wrap Up General Information Rate Information Pictures Common Issues…" at bounding box center [753, 349] width 1506 height 698
paste textarea
drag, startPoint x: 308, startPoint y: 400, endPoint x: 239, endPoint y: 238, distance: 175.7
click at [239, 238] on app-root "01:19 00:06 Wrap Up General Information Rate Information Pictures Common Issues…" at bounding box center [753, 349] width 1506 height 698
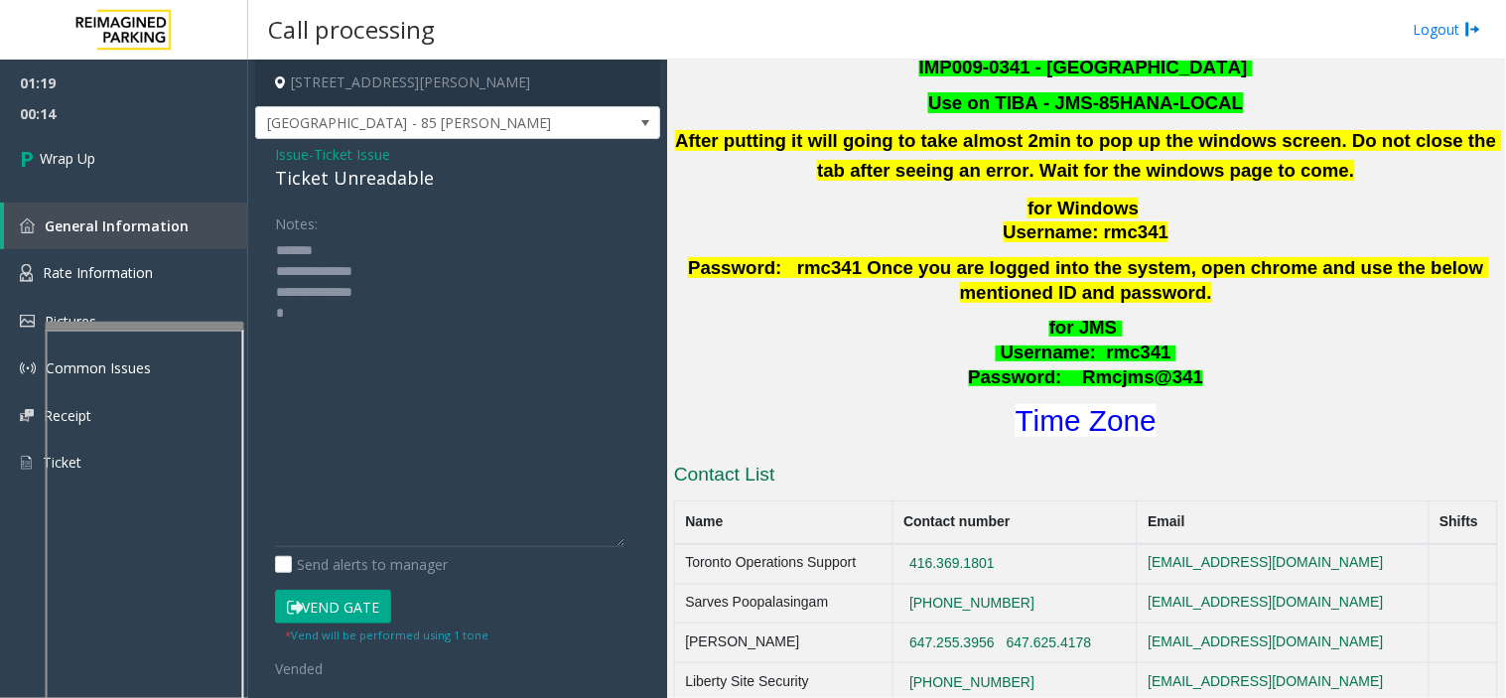
click at [383, 179] on div "Ticket Unreadable" at bounding box center [457, 178] width 365 height 27
paste textarea "**********"
click at [343, 251] on textarea at bounding box center [449, 390] width 349 height 313
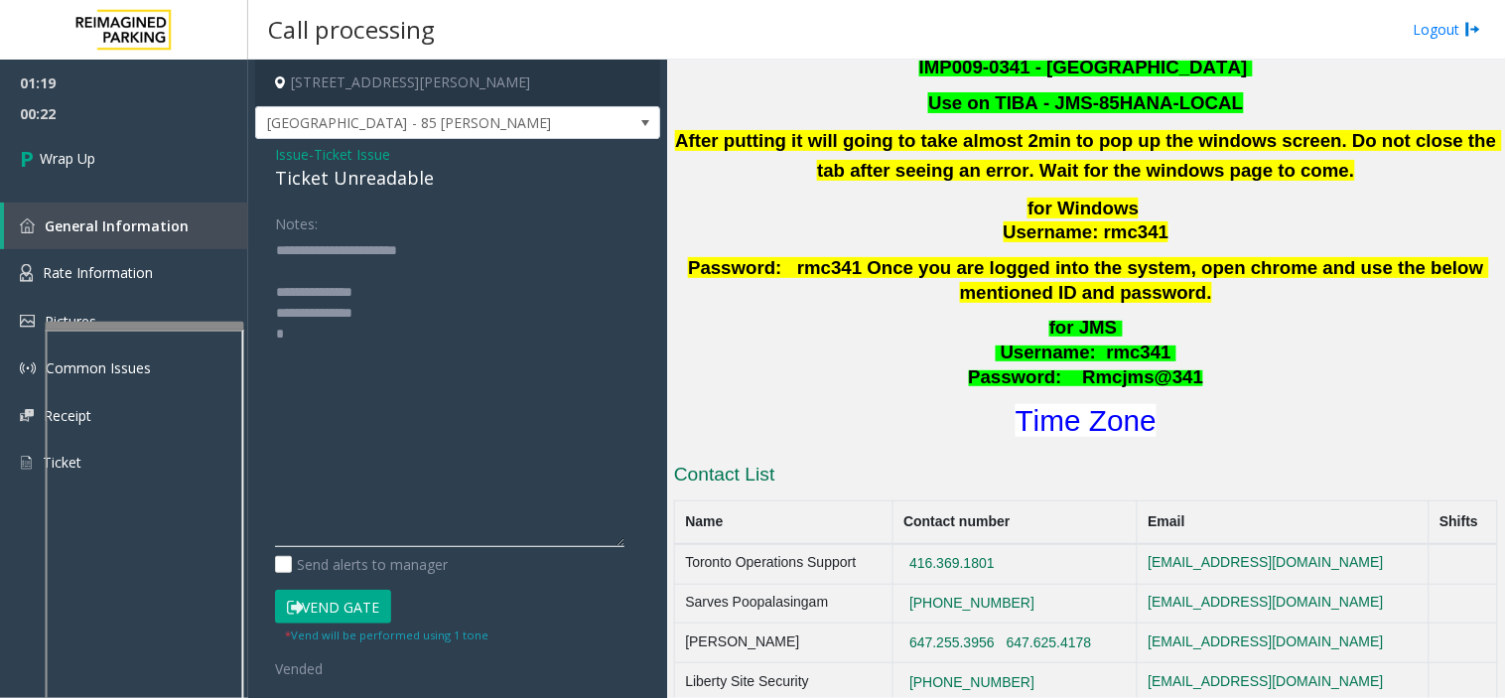
click at [487, 298] on textarea at bounding box center [449, 390] width 349 height 313
paste textarea "**********"
type textarea "**********"
click at [147, 154] on link "Wrap Up" at bounding box center [124, 158] width 248 height 59
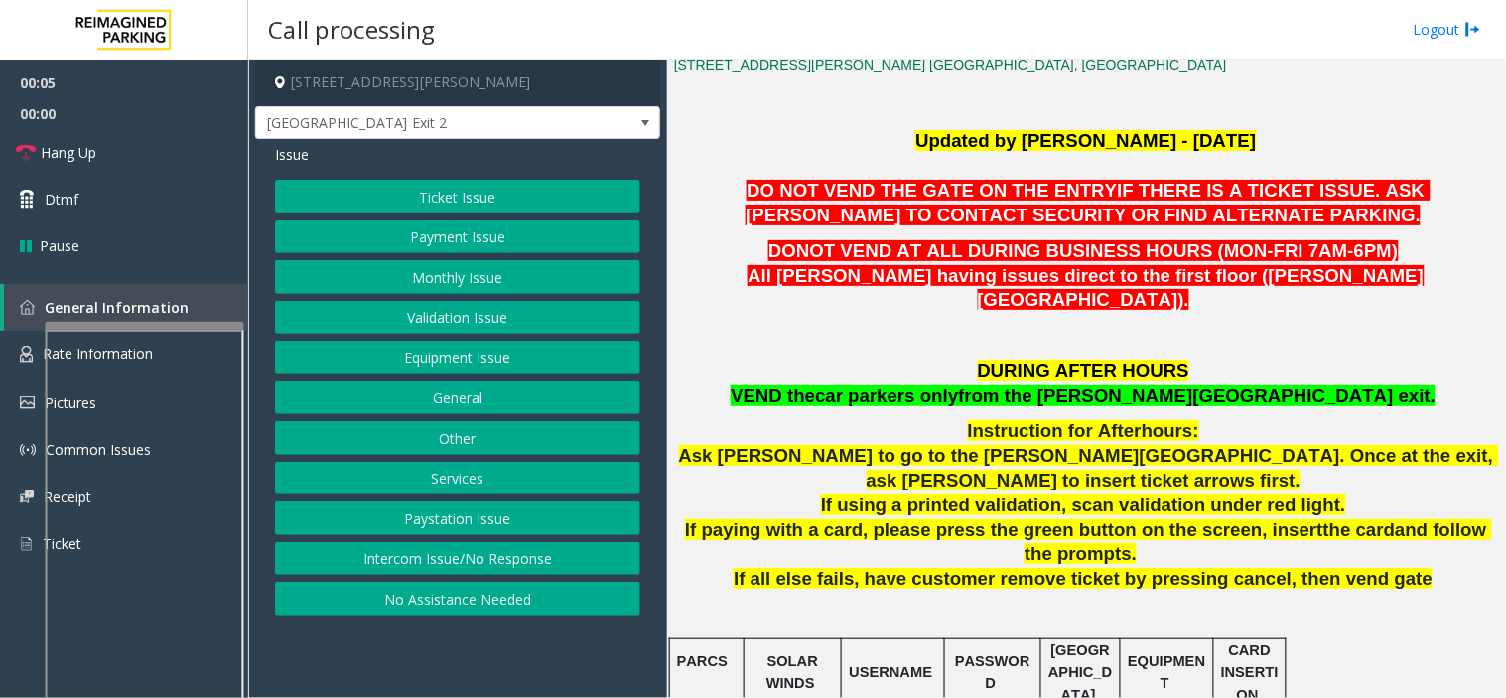
scroll to position [551, 0]
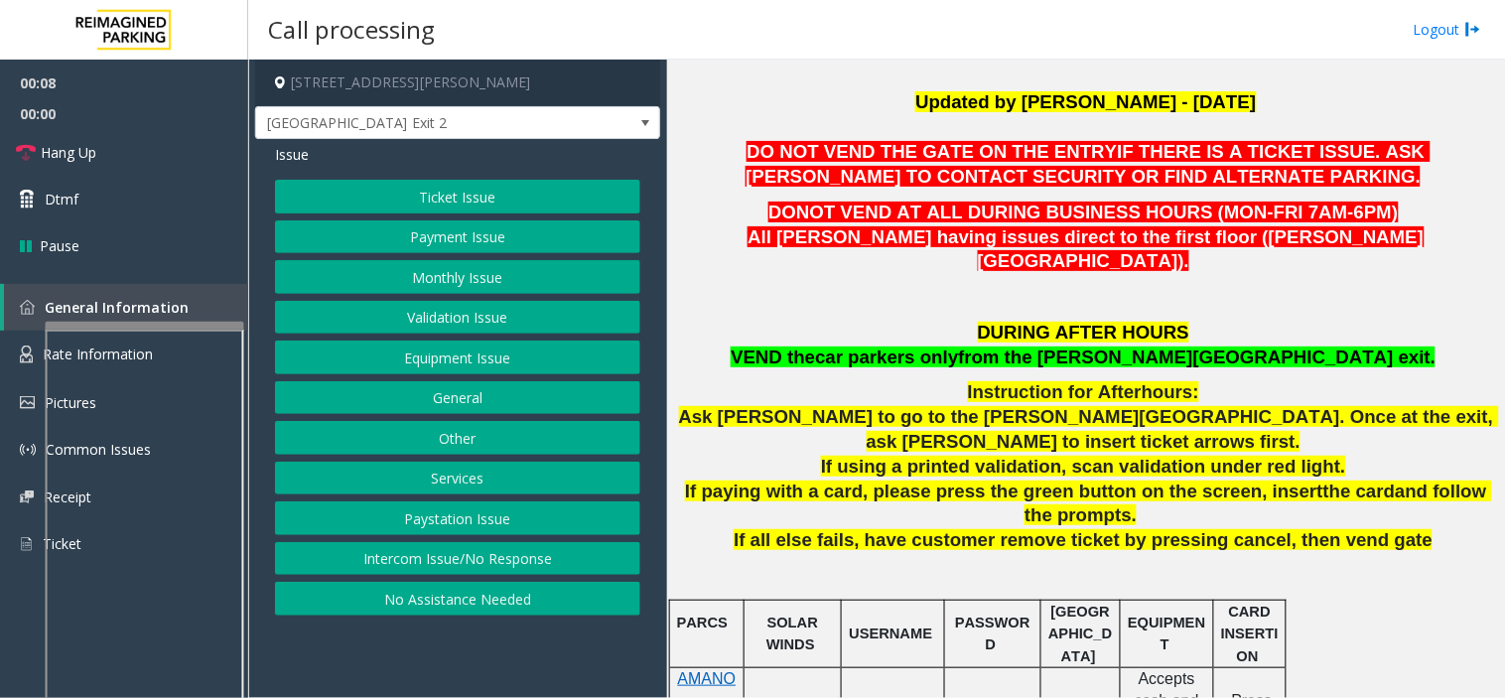
click at [472, 453] on button "Other" at bounding box center [457, 438] width 365 height 34
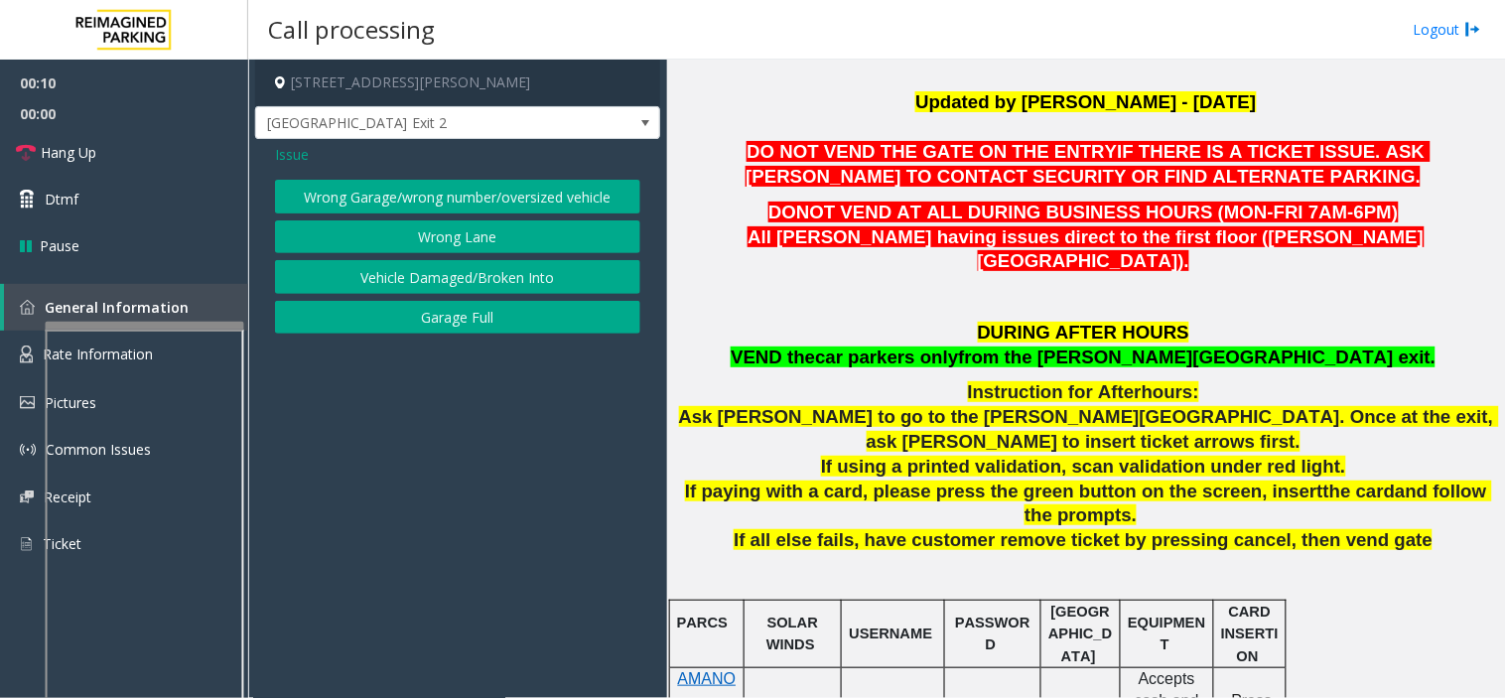
click at [464, 232] on button "Wrong Lane" at bounding box center [457, 237] width 365 height 34
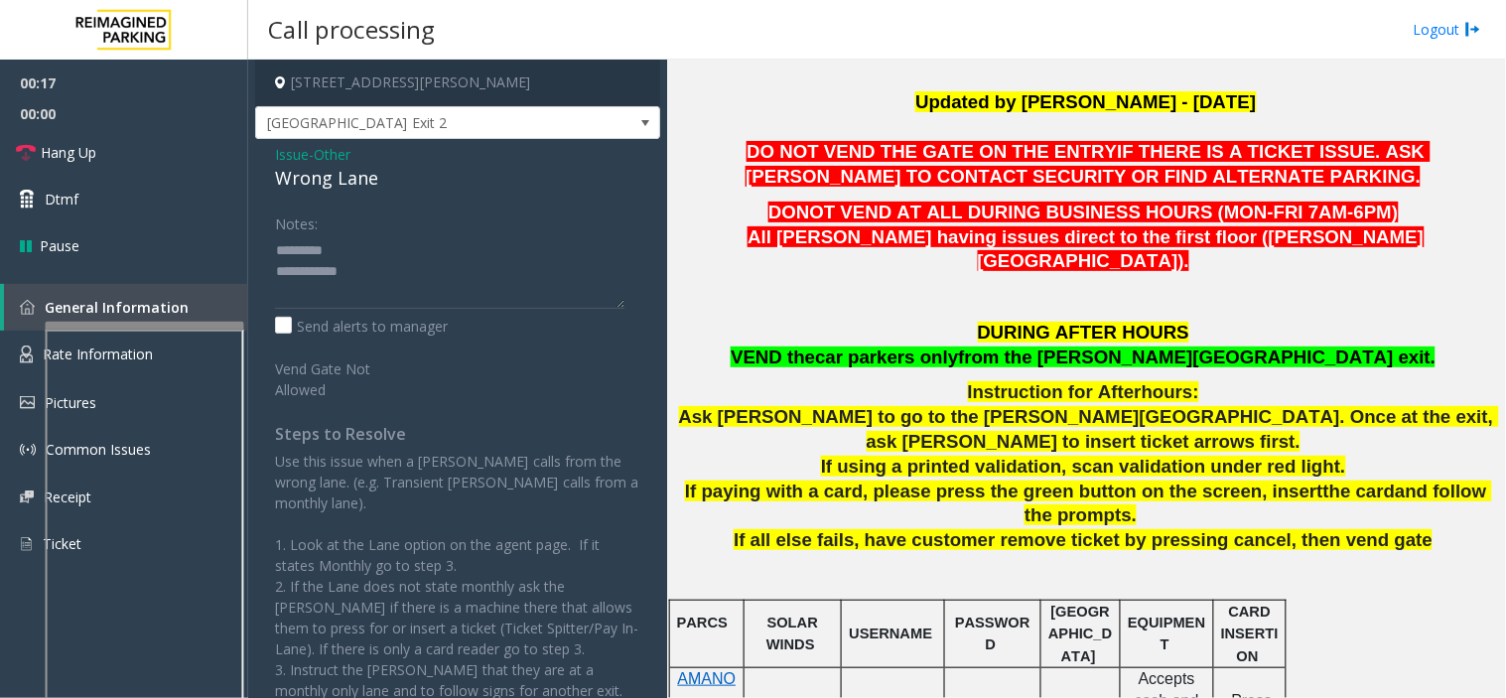
click at [293, 179] on div "Wrong Lane" at bounding box center [457, 178] width 365 height 27
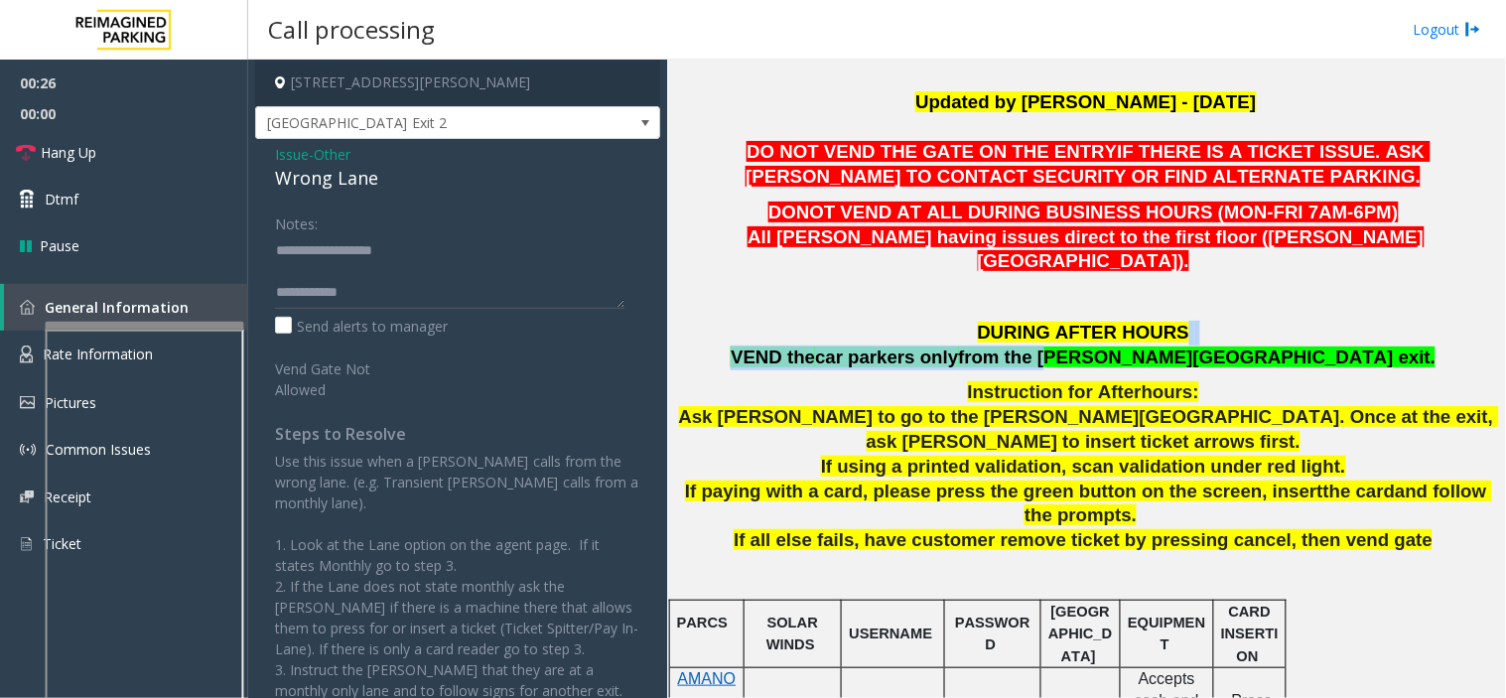
drag, startPoint x: 1148, startPoint y: 329, endPoint x: 1323, endPoint y: 313, distance: 175.4
click at [1330, 321] on p "DURING AFTER HOURS VEND the car parkers only from the [PERSON_NAME][GEOGRAPHIC_…" at bounding box center [1086, 346] width 824 height 50
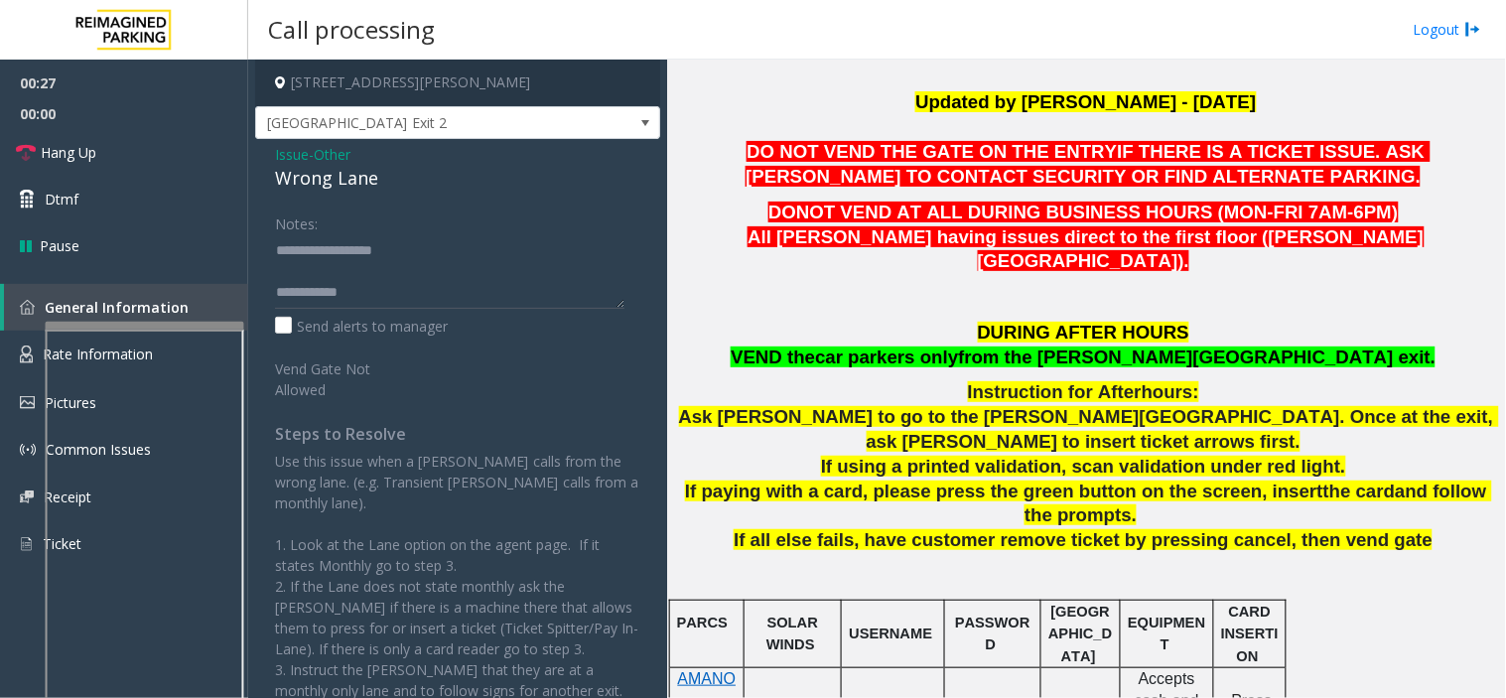
click at [1243, 346] on span "from the [PERSON_NAME][GEOGRAPHIC_DATA] exit." at bounding box center [1197, 356] width 477 height 21
click at [1198, 346] on span "from the [PERSON_NAME][GEOGRAPHIC_DATA] exit." at bounding box center [1197, 356] width 477 height 21
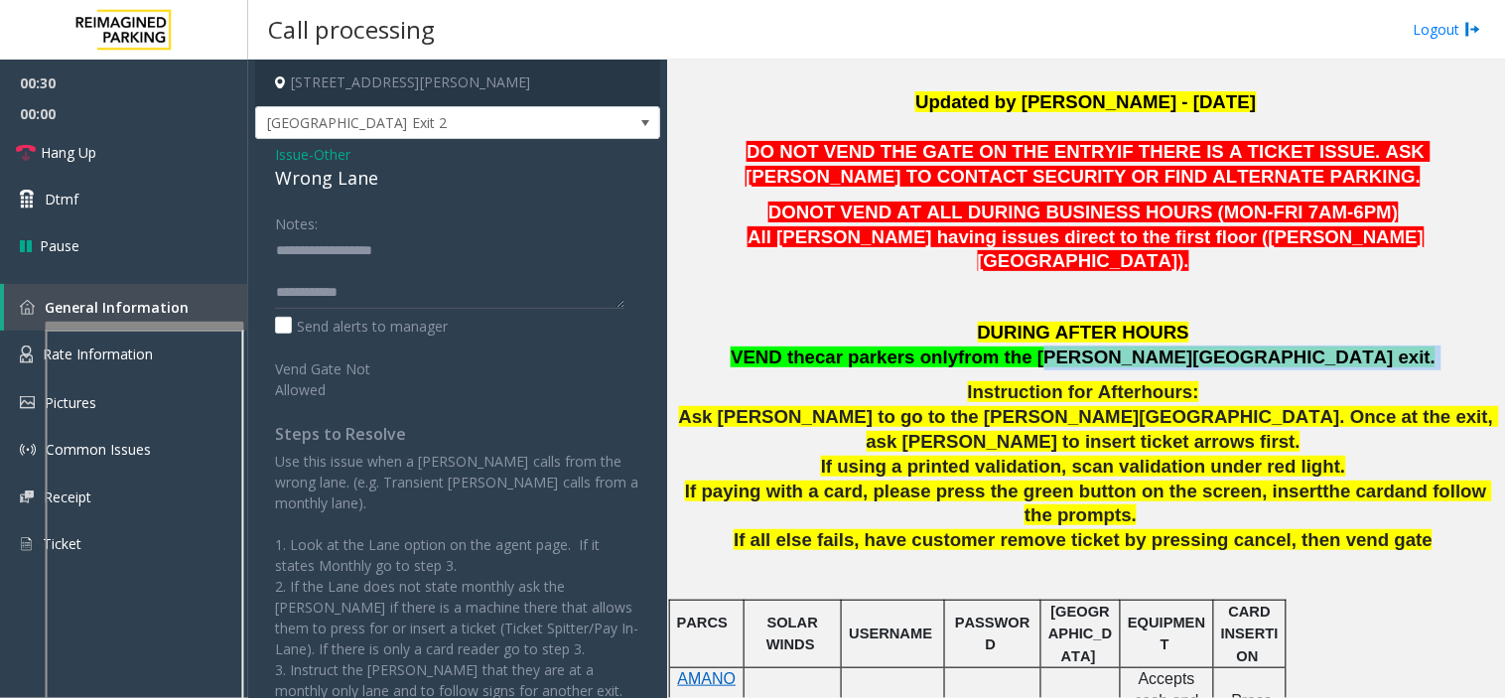
drag, startPoint x: 1153, startPoint y: 333, endPoint x: 1282, endPoint y: 338, distance: 129.1
click at [1287, 335] on p "DURING AFTER HOURS VEND the car parkers only from the [PERSON_NAME][GEOGRAPHIC_…" at bounding box center [1086, 346] width 824 height 50
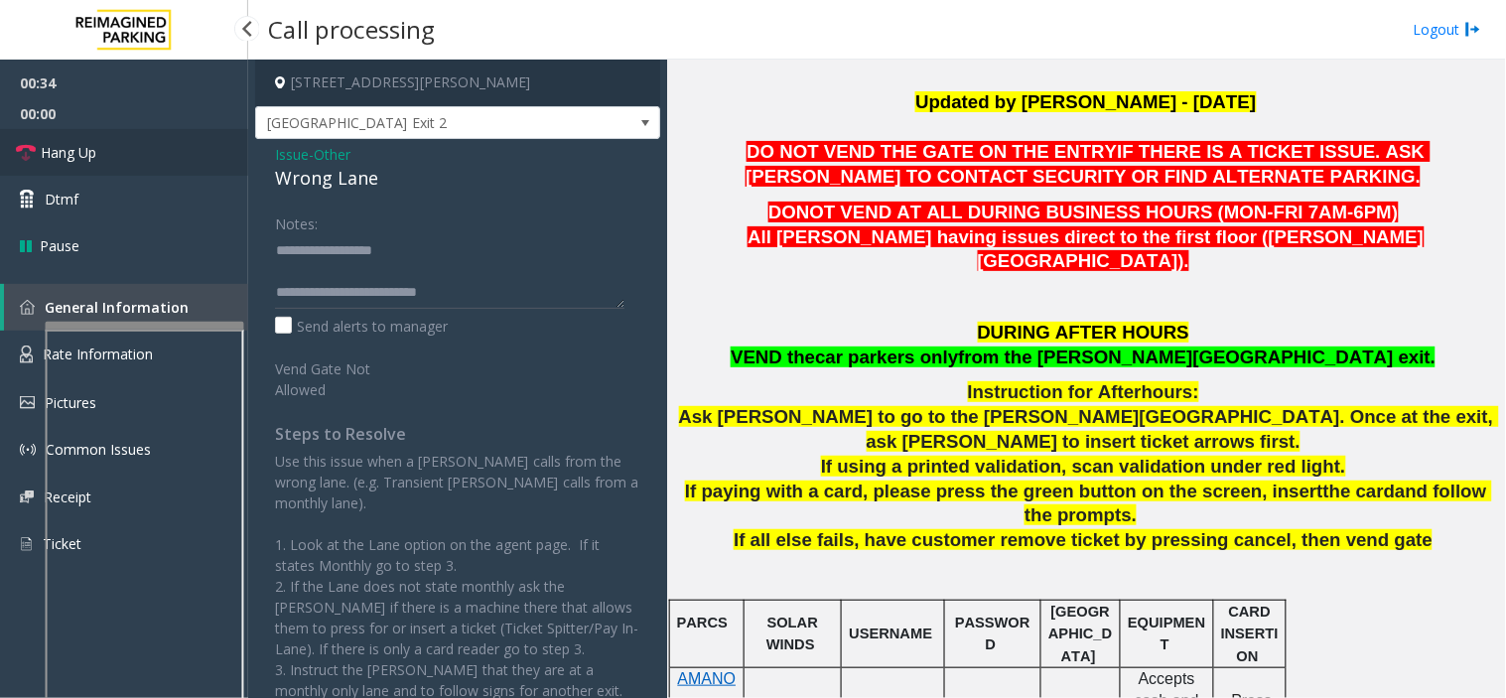
click at [116, 169] on link "Hang Up" at bounding box center [124, 152] width 248 height 47
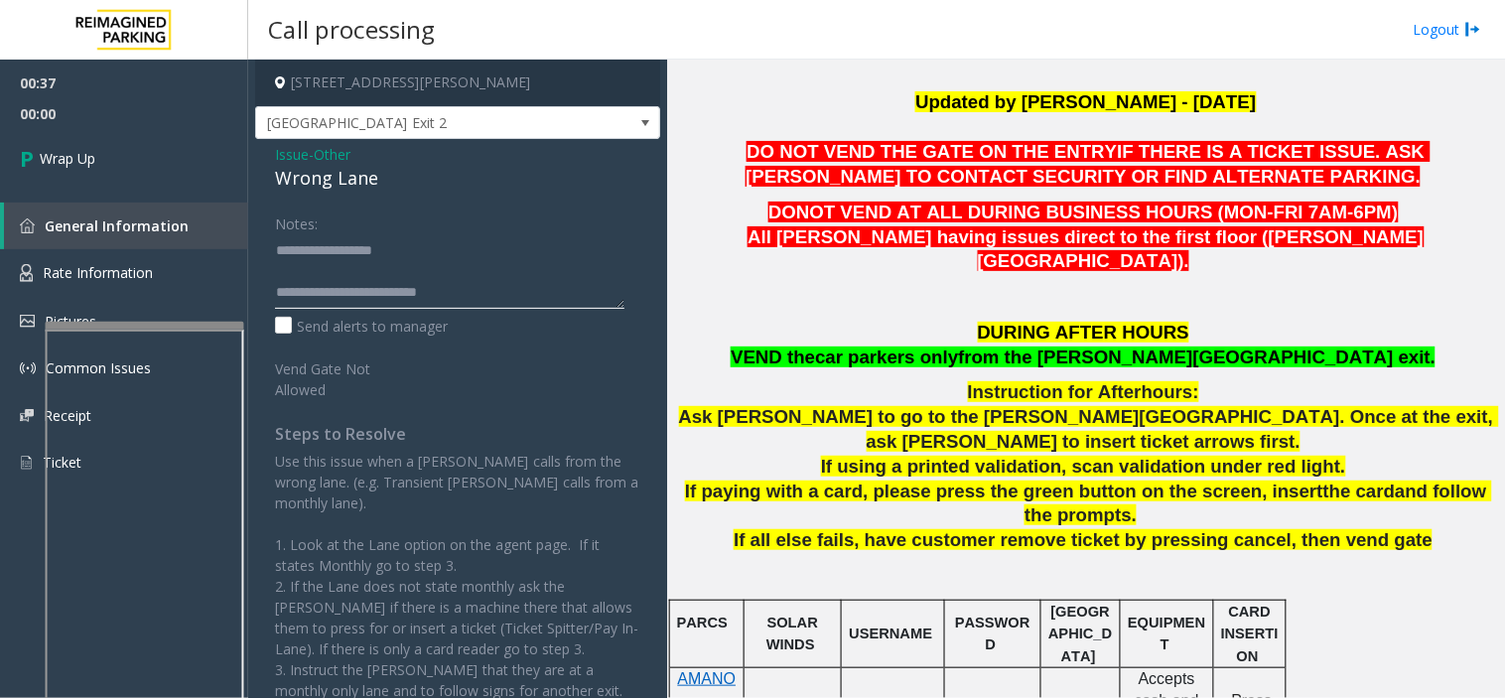
click at [352, 296] on textarea at bounding box center [449, 271] width 349 height 74
click at [510, 295] on textarea at bounding box center [449, 271] width 349 height 74
click at [351, 298] on textarea at bounding box center [449, 271] width 349 height 74
type textarea "**********"
click at [133, 152] on link "Wrap Up" at bounding box center [124, 158] width 248 height 59
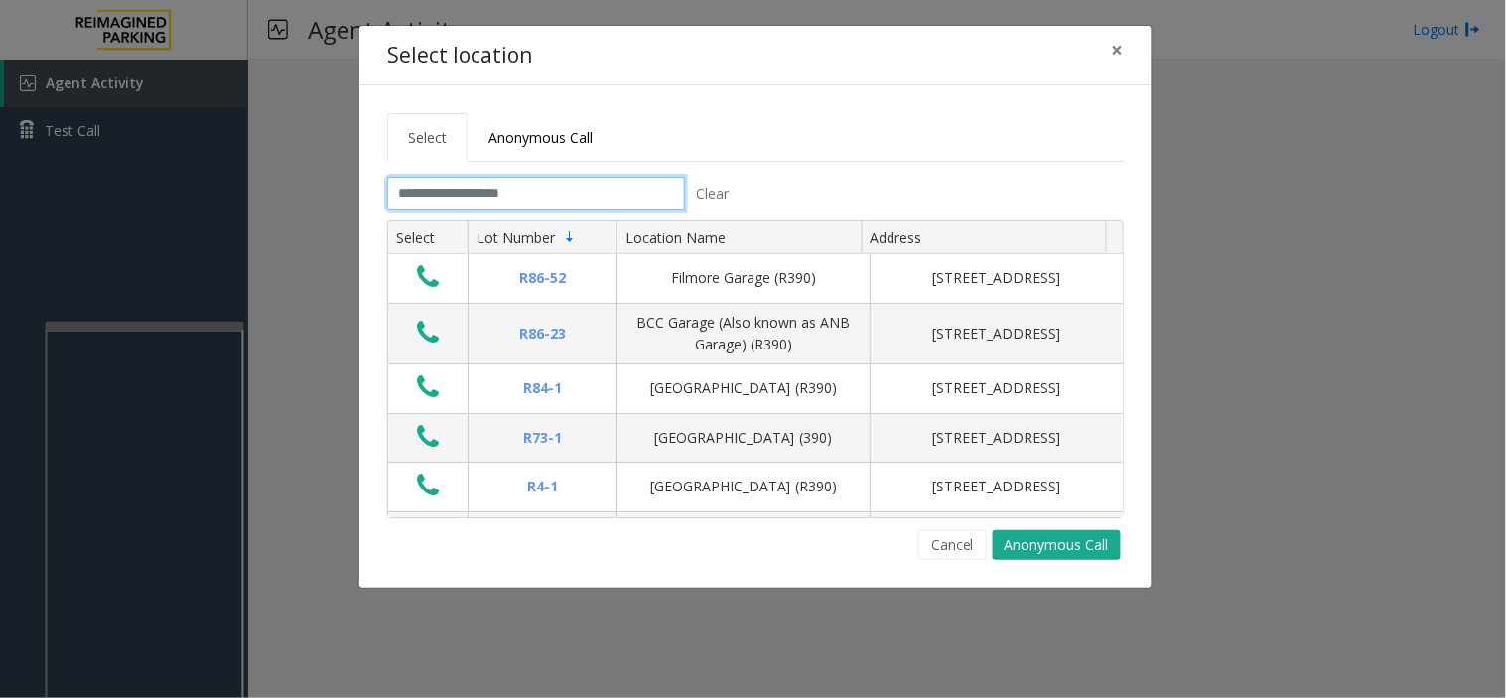
click at [491, 204] on input "text" at bounding box center [536, 194] width 298 height 34
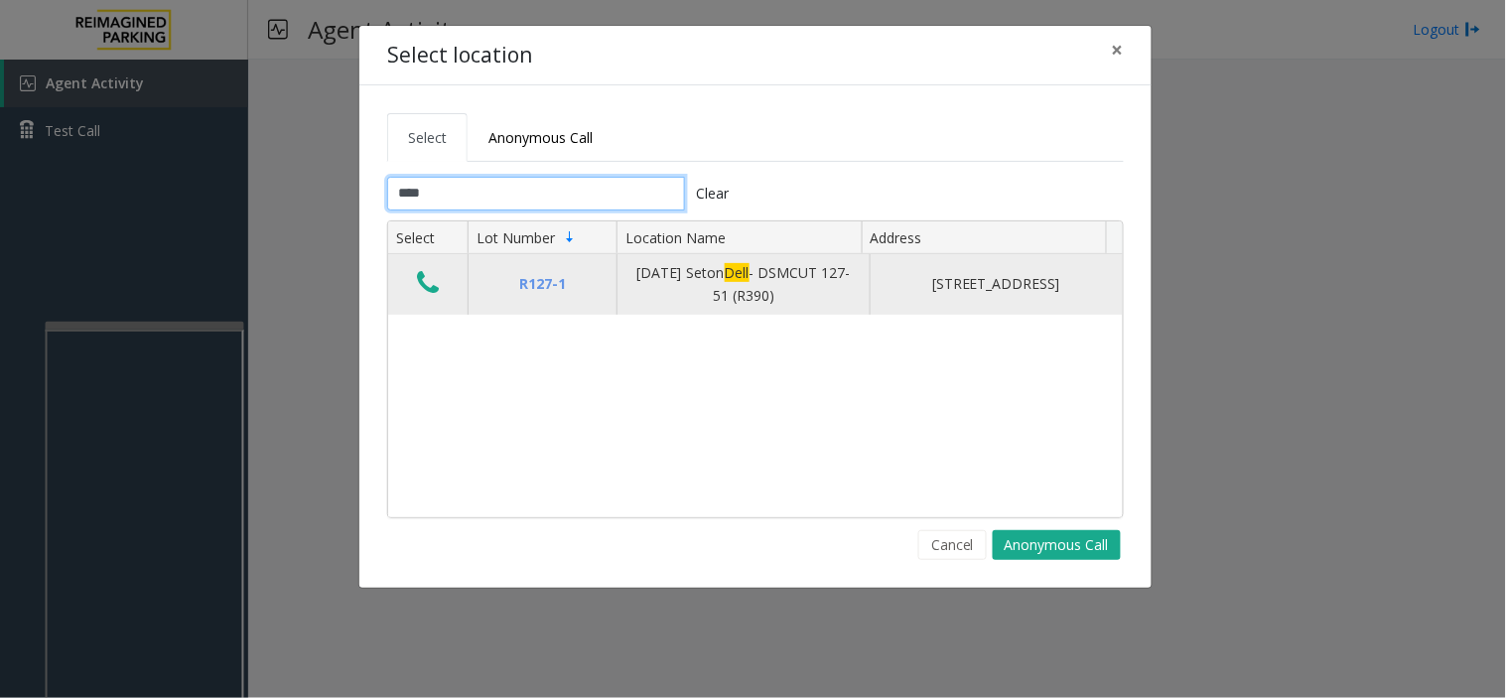
type input "****"
click at [430, 296] on icon "Data table" at bounding box center [428, 283] width 22 height 28
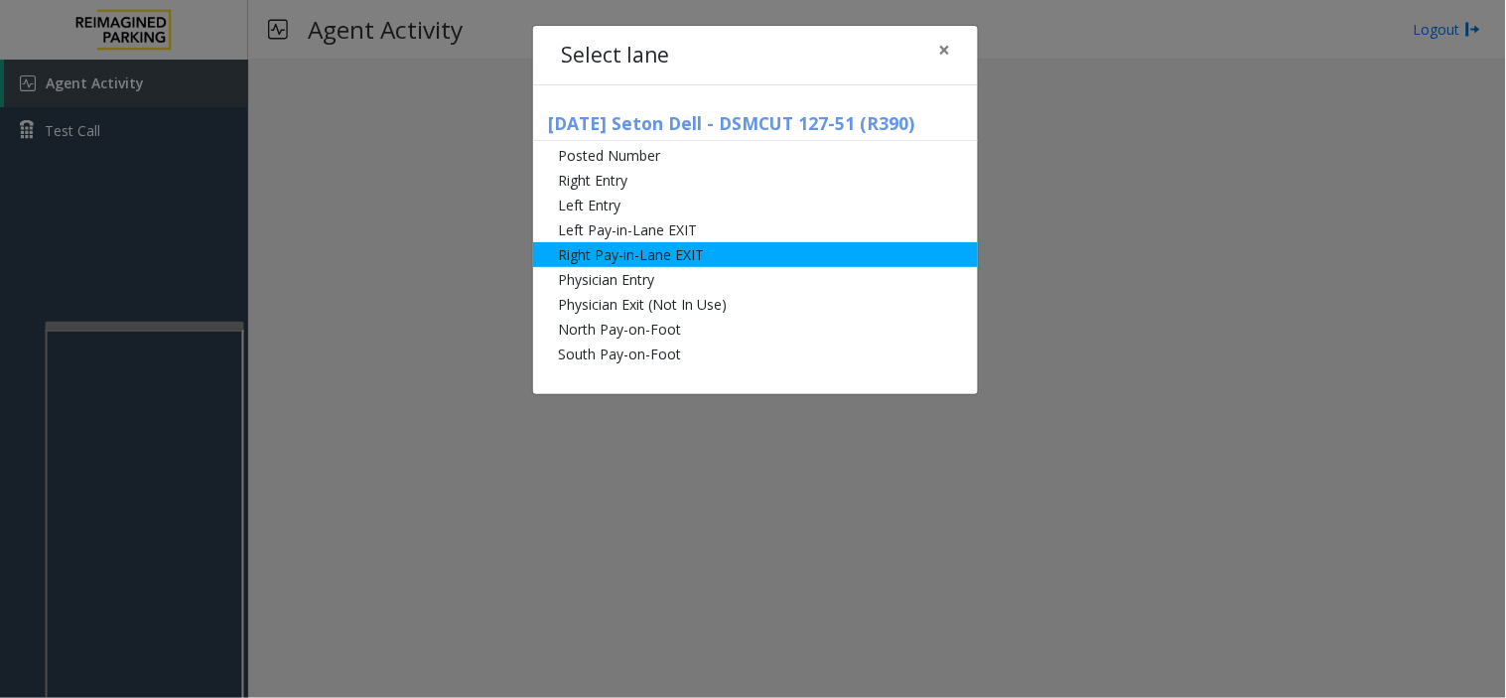
click at [636, 259] on li "Right Pay-in-Lane EXIT" at bounding box center [755, 254] width 445 height 25
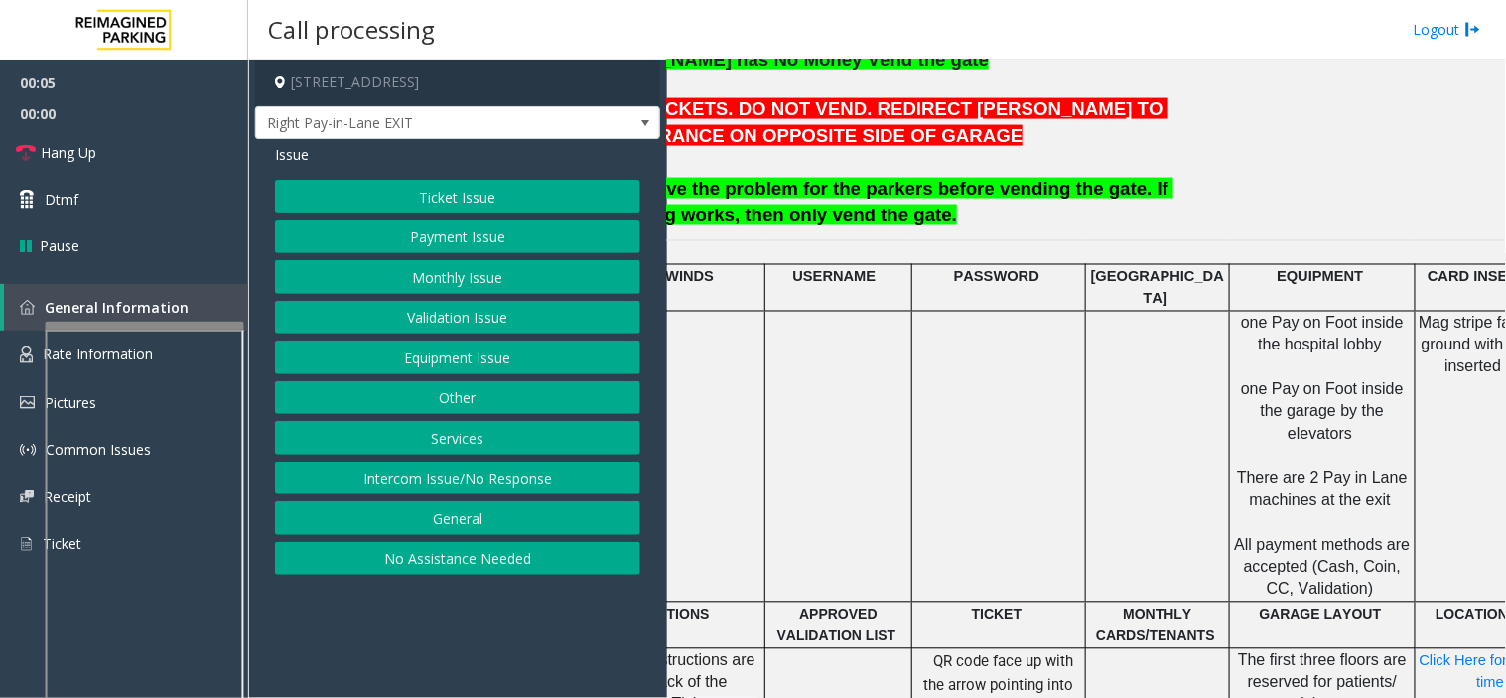
scroll to position [771, 391]
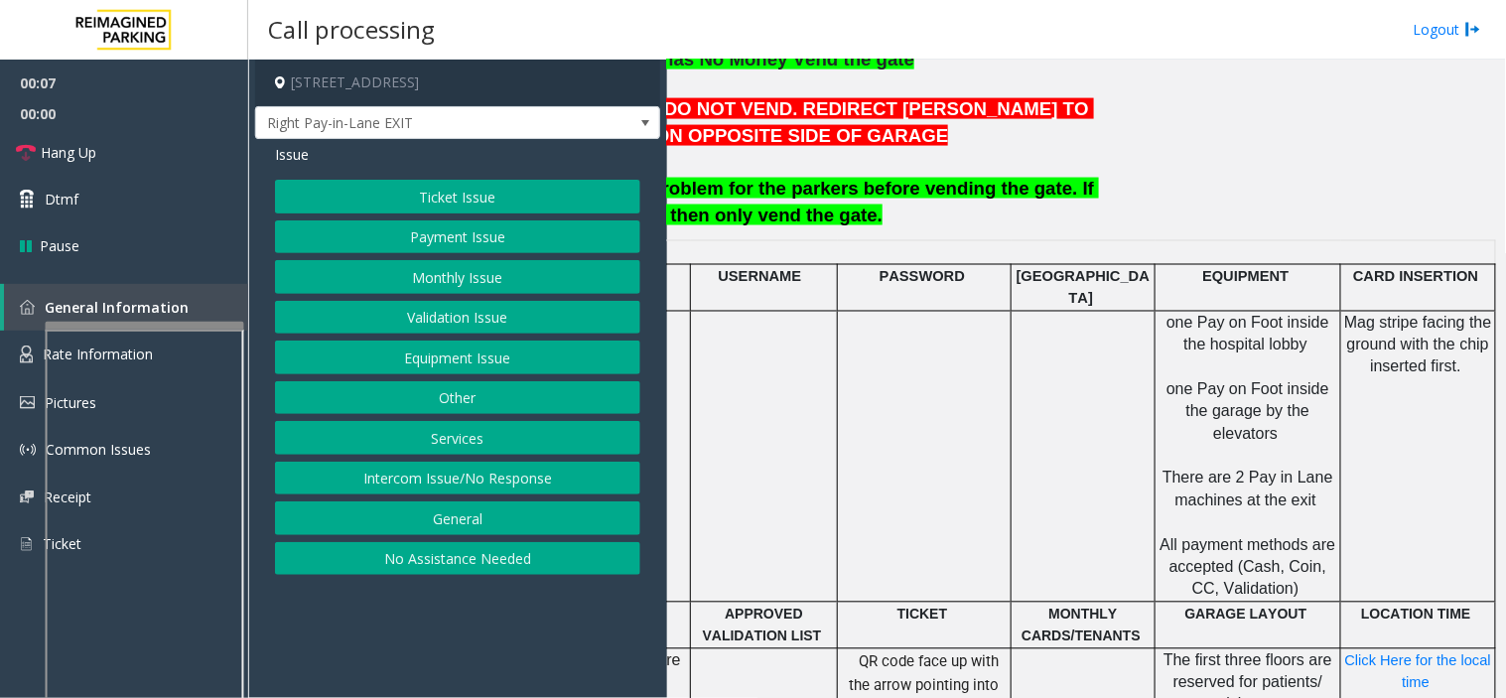
click at [283, 147] on span "Issue" at bounding box center [292, 154] width 34 height 21
click at [295, 162] on span "Issue" at bounding box center [292, 154] width 34 height 21
click at [303, 160] on span "Issue" at bounding box center [292, 154] width 34 height 21
click at [294, 155] on span "Issue" at bounding box center [292, 154] width 34 height 21
click at [427, 236] on button "Payment Issue" at bounding box center [457, 237] width 365 height 34
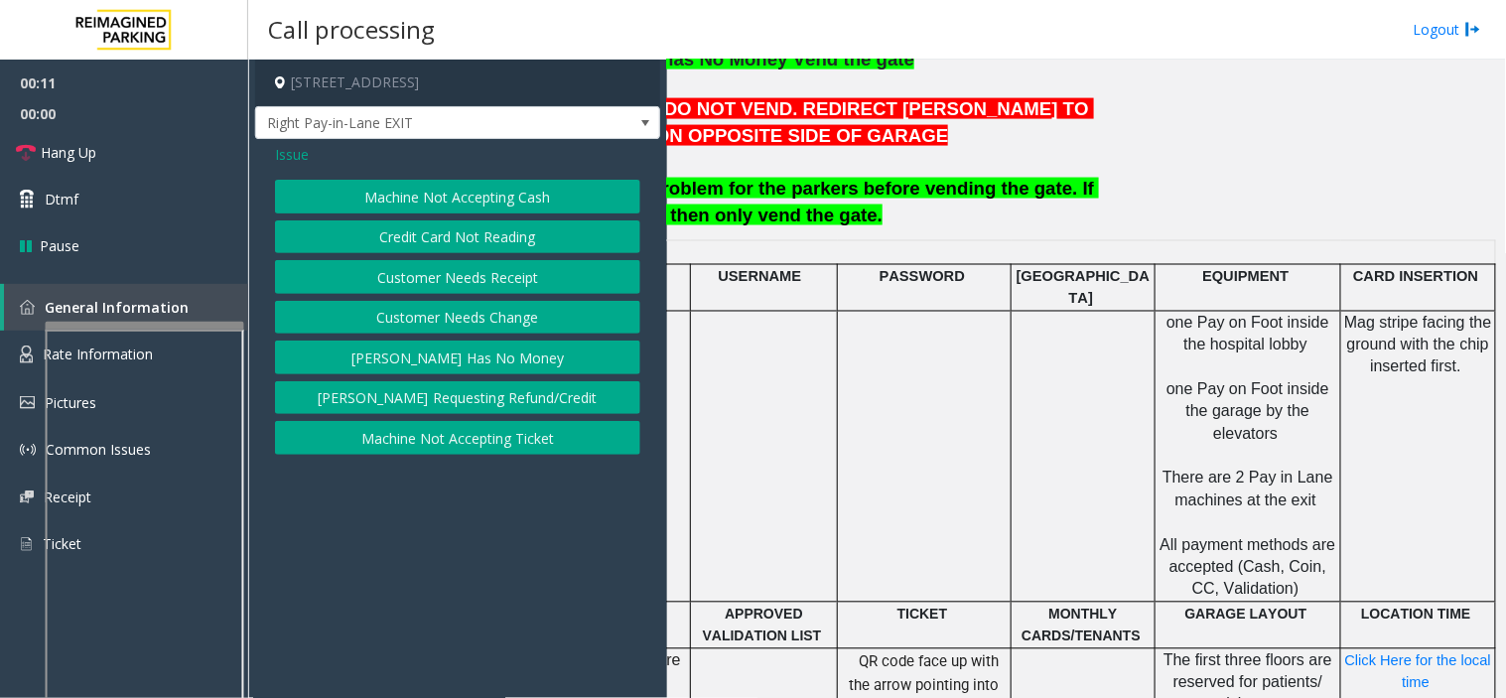
click at [484, 249] on button "Credit Card Not Reading" at bounding box center [457, 237] width 365 height 34
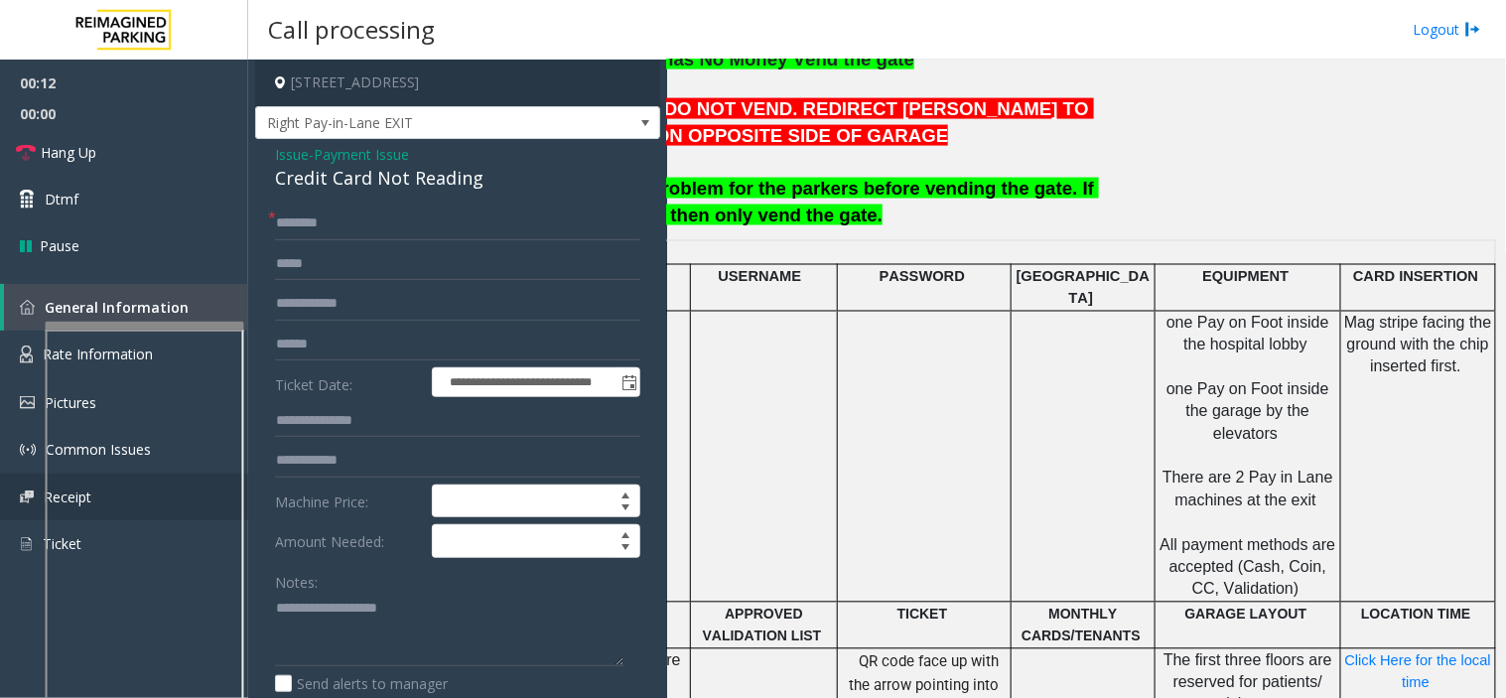
scroll to position [36, 0]
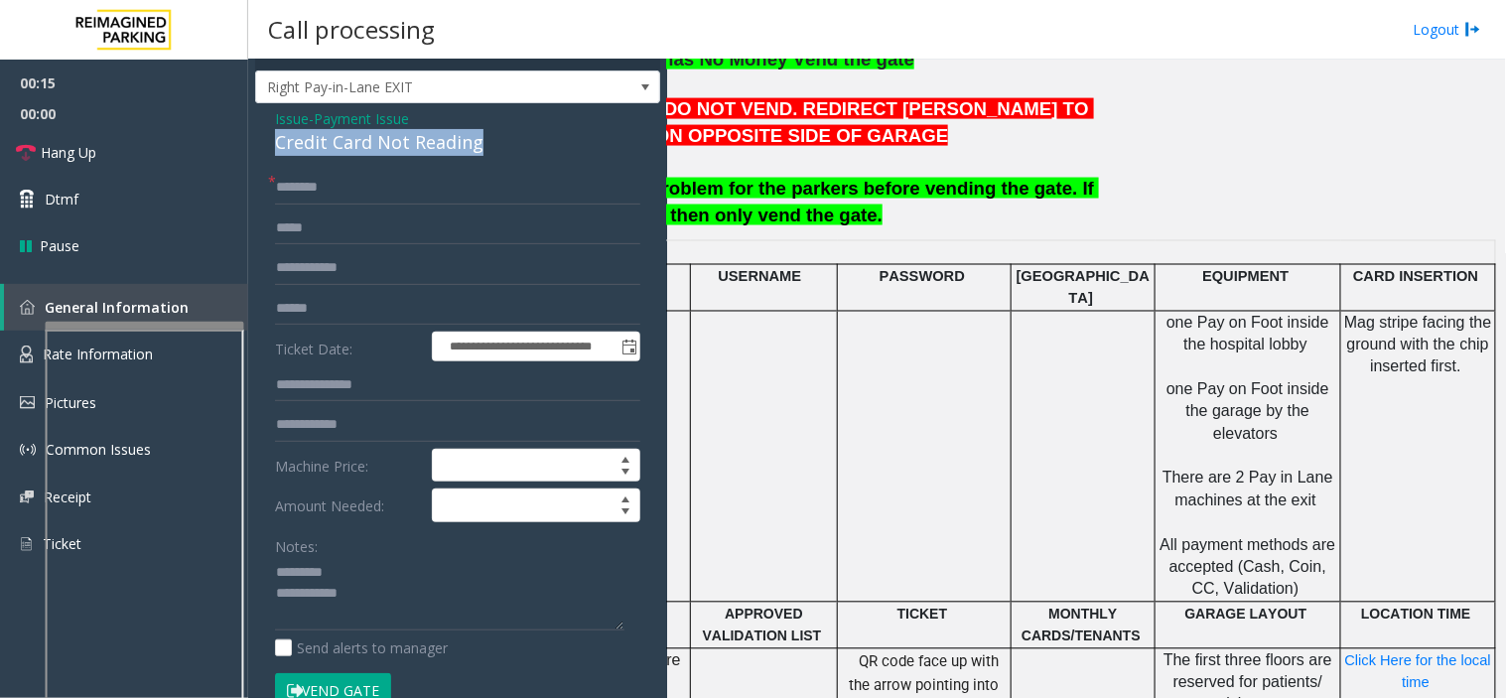
drag, startPoint x: 278, startPoint y: 142, endPoint x: 497, endPoint y: 143, distance: 219.3
click at [497, 143] on div "Credit Card Not Reading" at bounding box center [457, 142] width 365 height 27
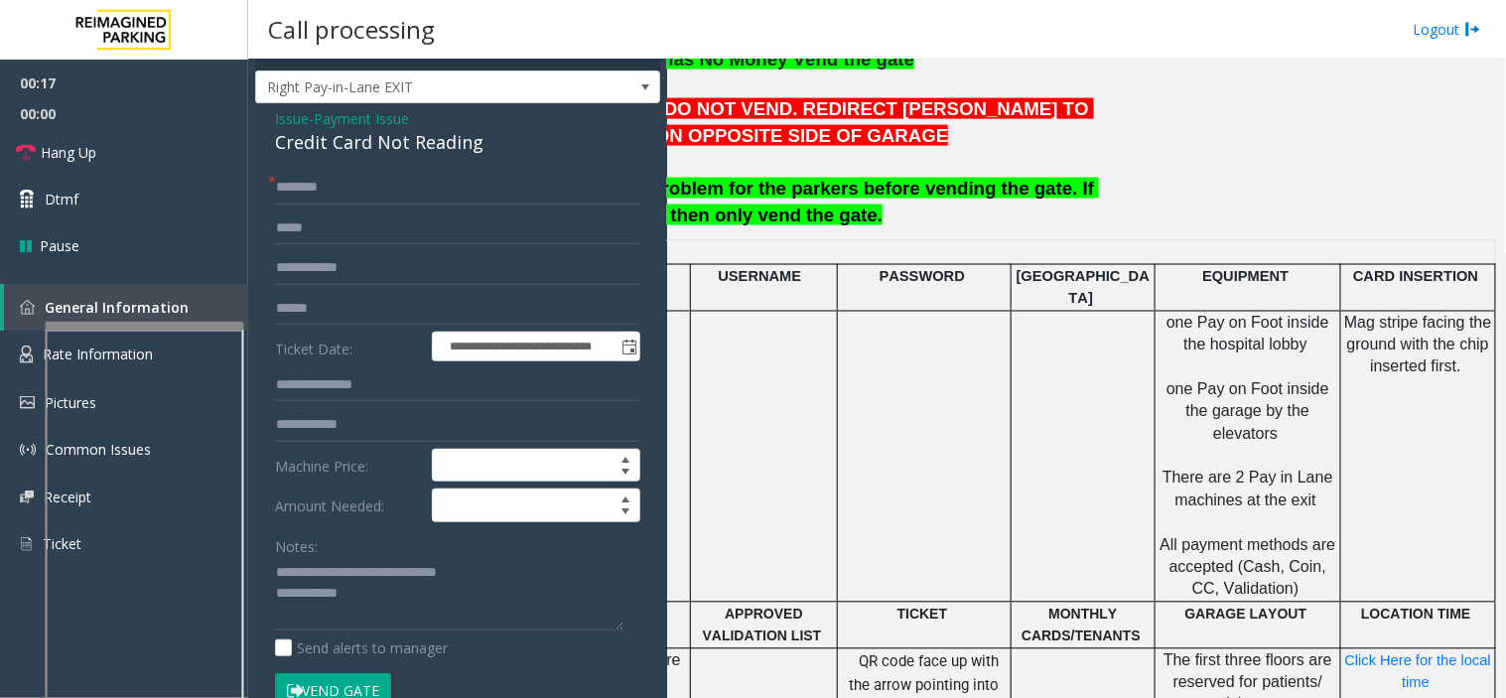
click at [363, 681] on button "Vend Gate" at bounding box center [333, 690] width 116 height 34
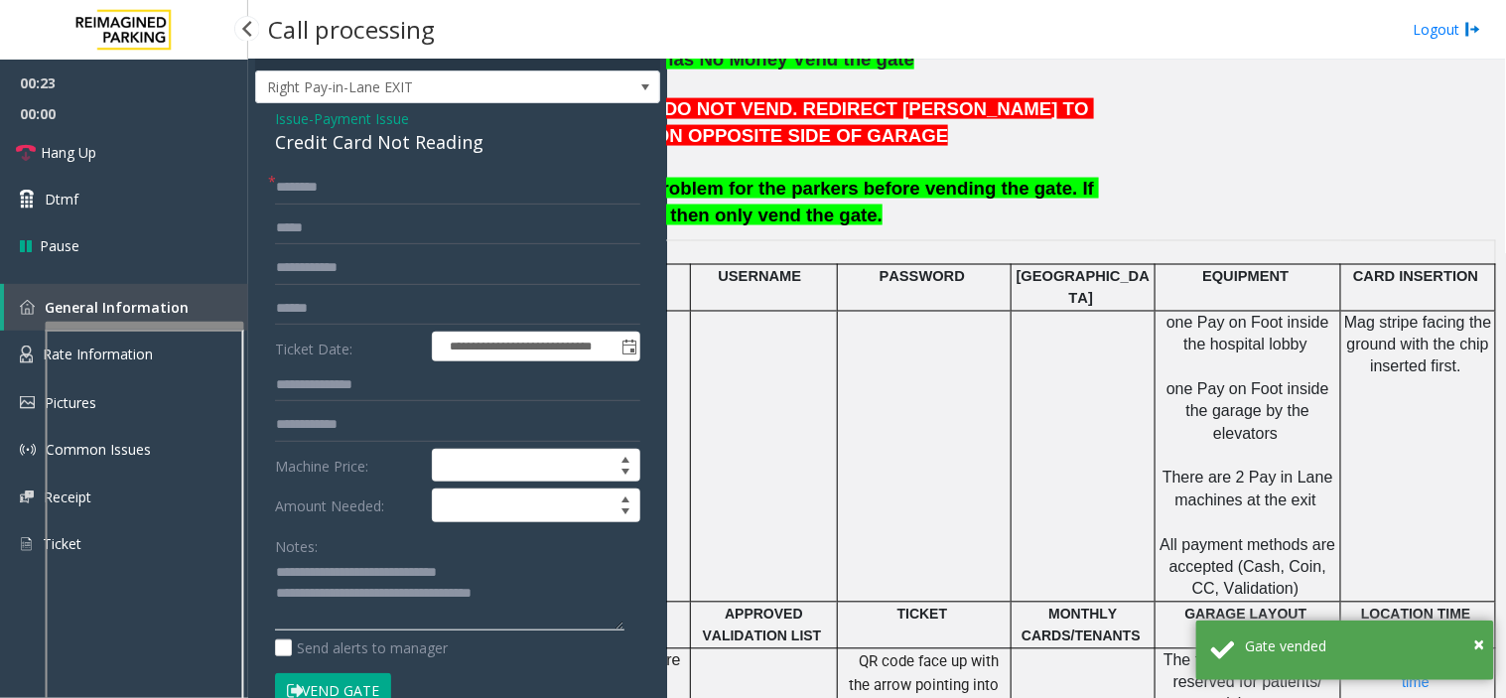
type textarea "**********"
click at [303, 183] on input "text" at bounding box center [457, 188] width 365 height 34
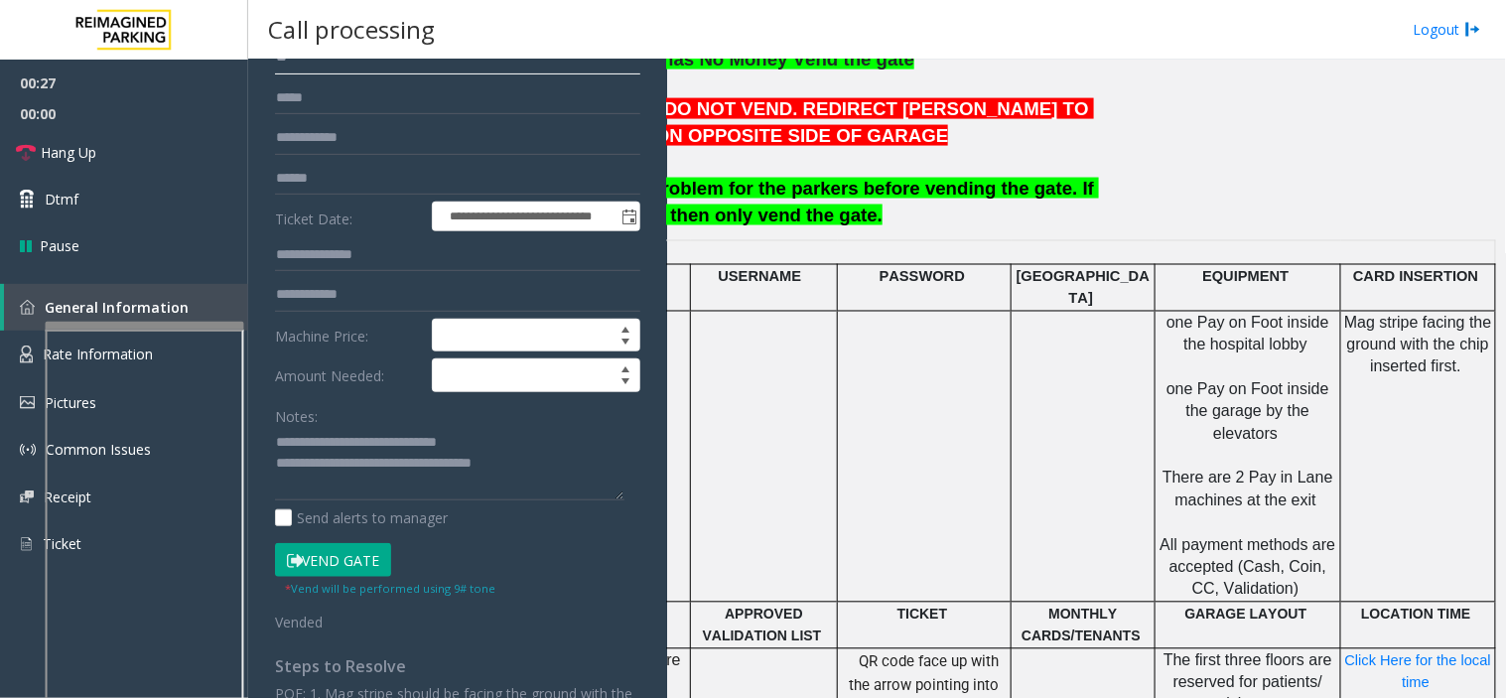
scroll to position [367, 0]
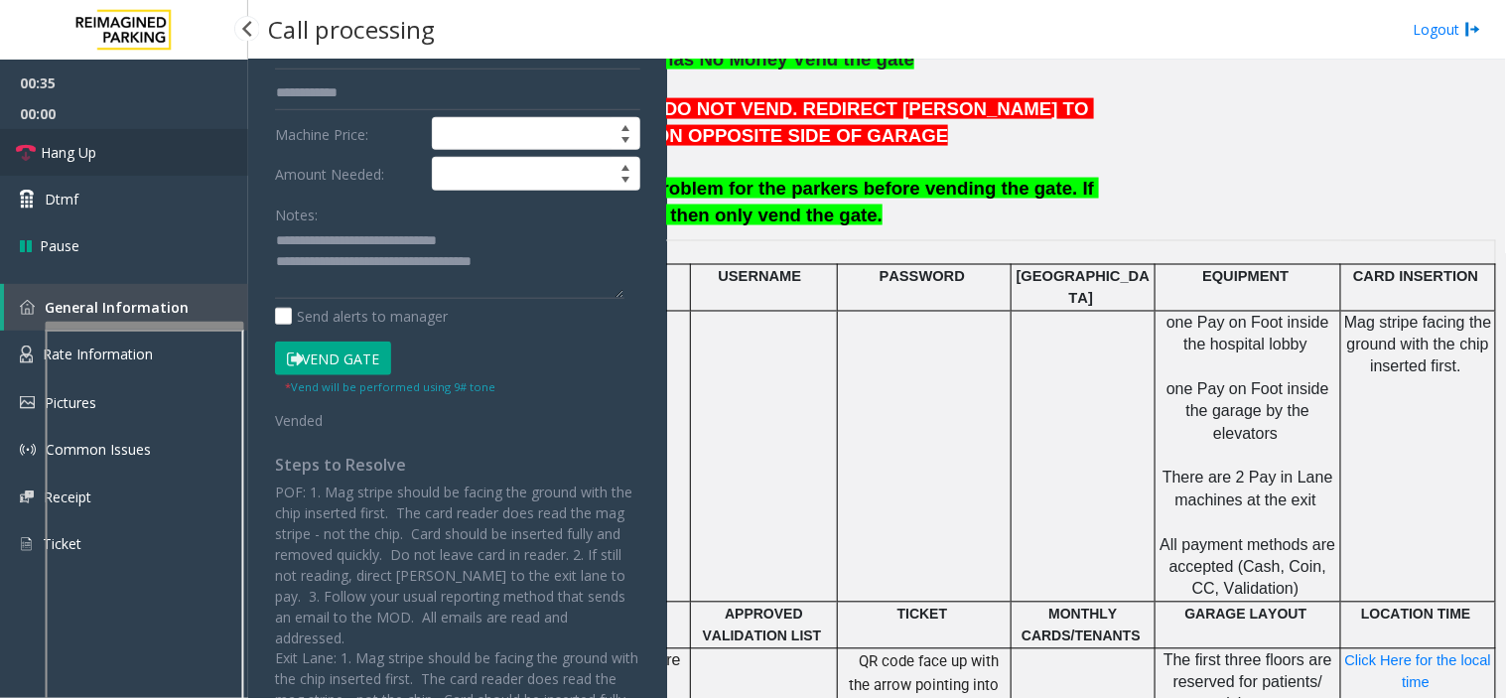
type input "**"
click at [146, 137] on link "Hang Up" at bounding box center [124, 152] width 248 height 47
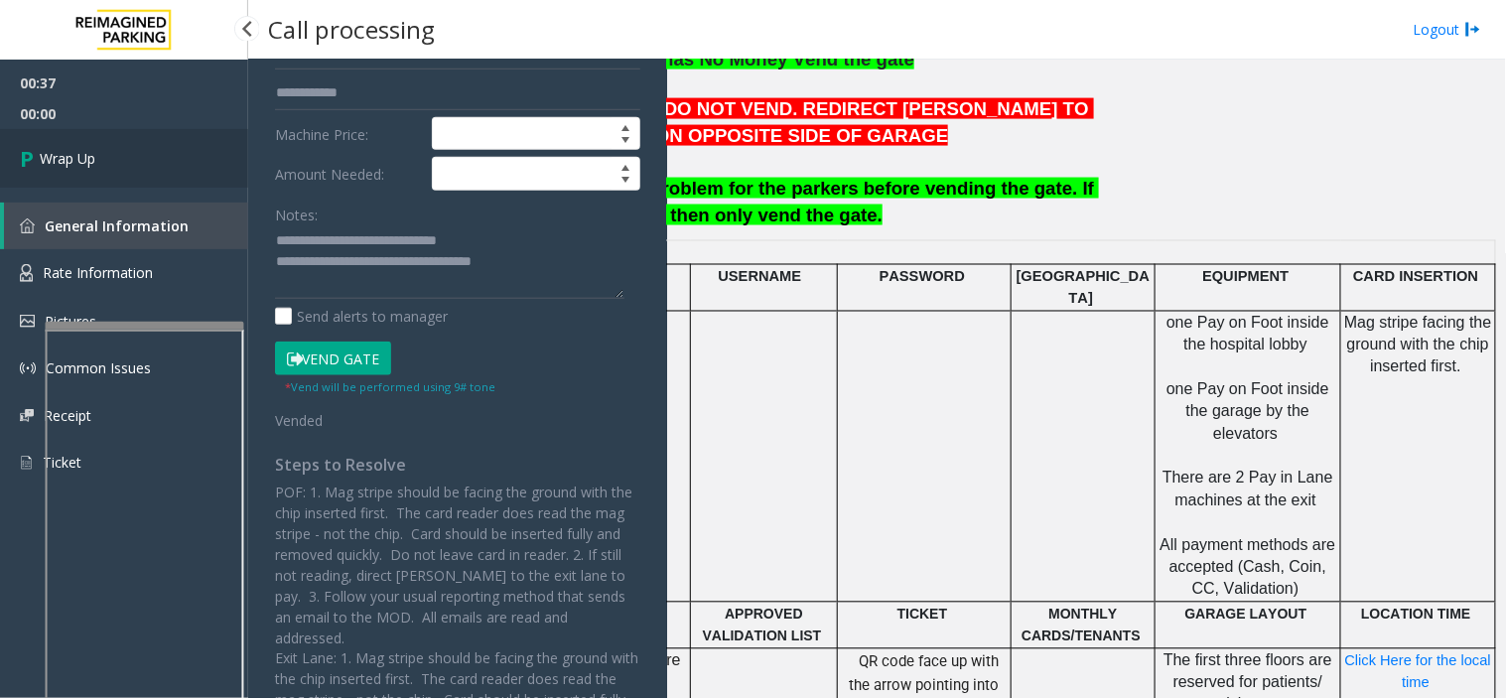
click at [184, 143] on link "Wrap Up" at bounding box center [124, 158] width 248 height 59
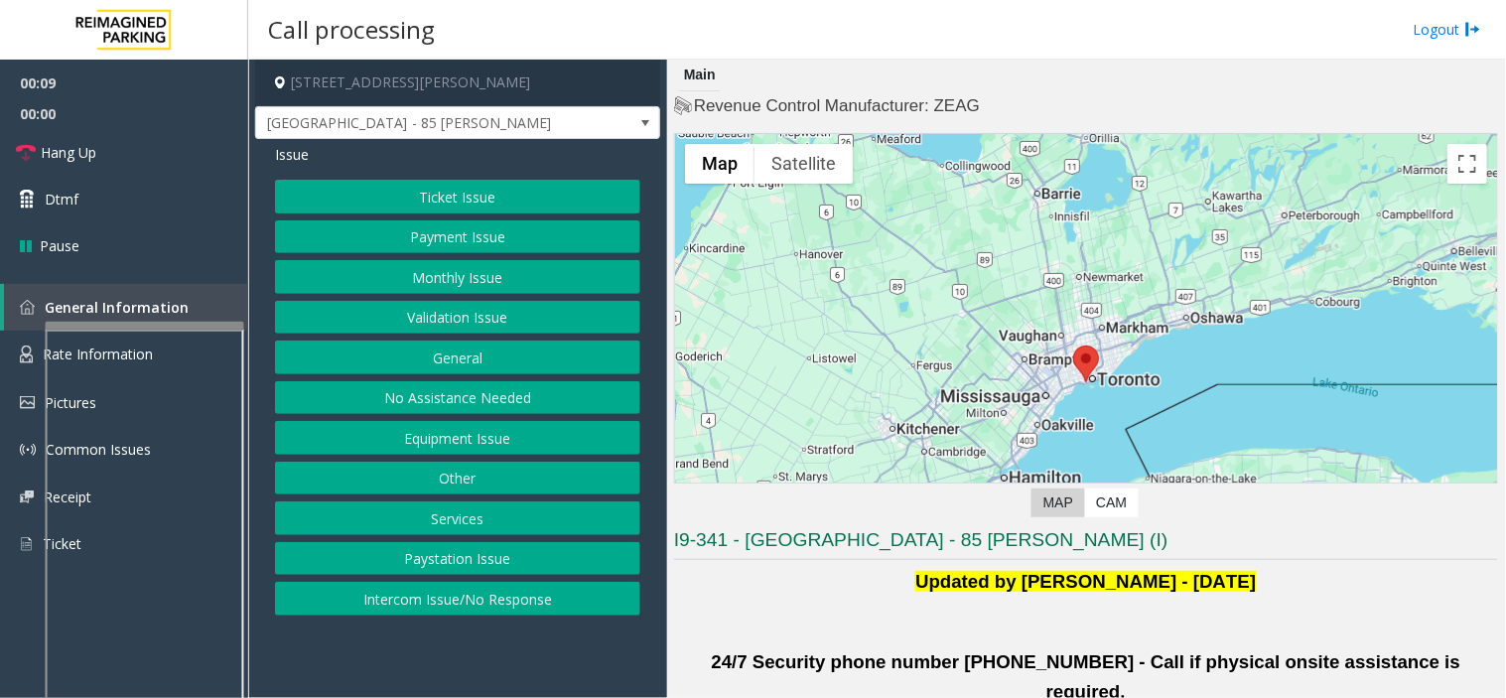
click at [471, 309] on button "Validation Issue" at bounding box center [457, 318] width 365 height 34
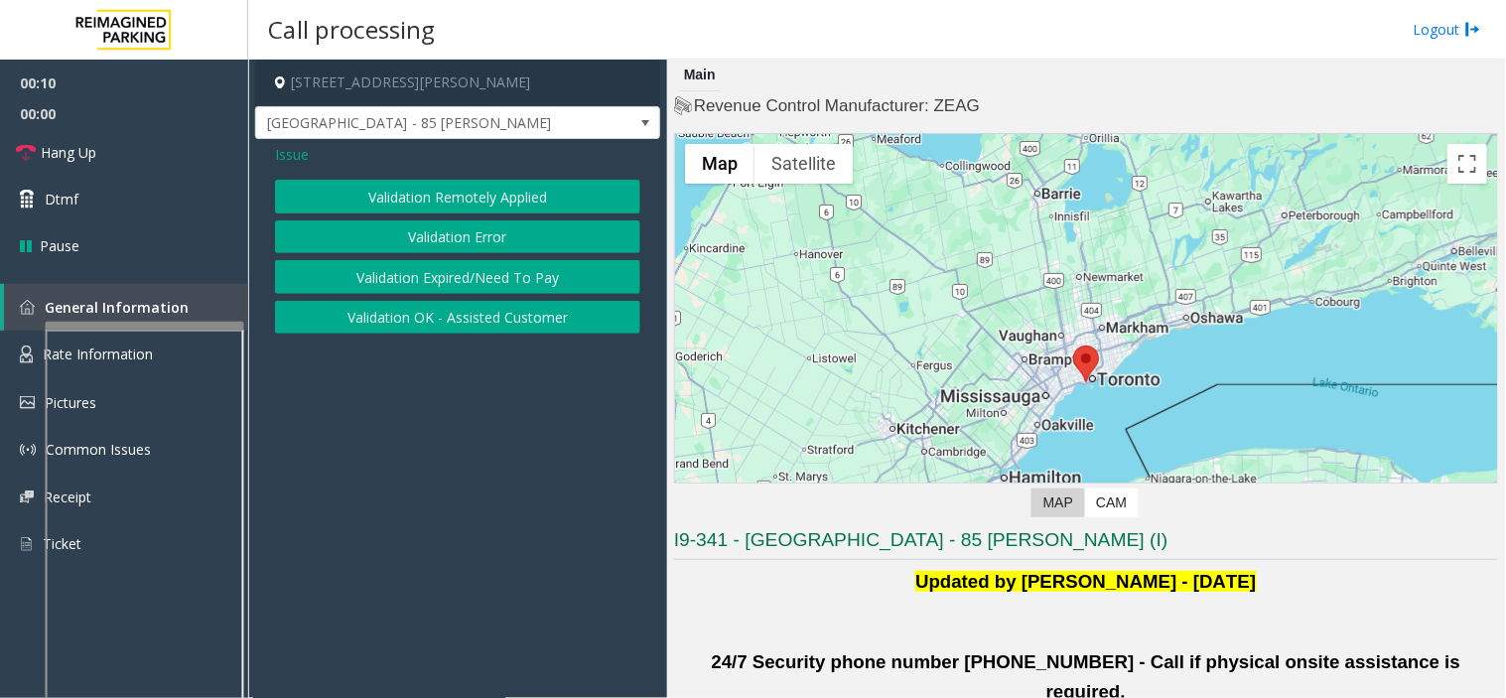
click at [437, 243] on button "Validation Error" at bounding box center [457, 237] width 365 height 34
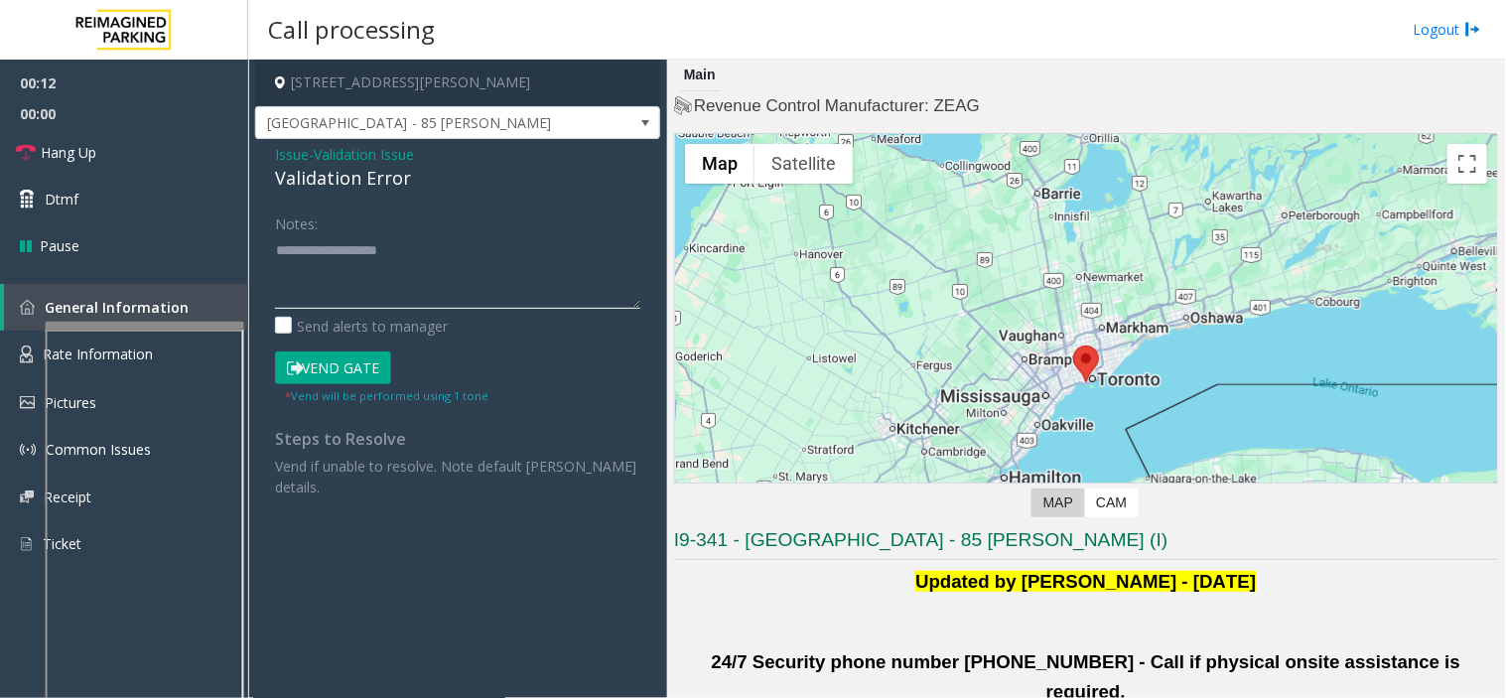
paste textarea "**********"
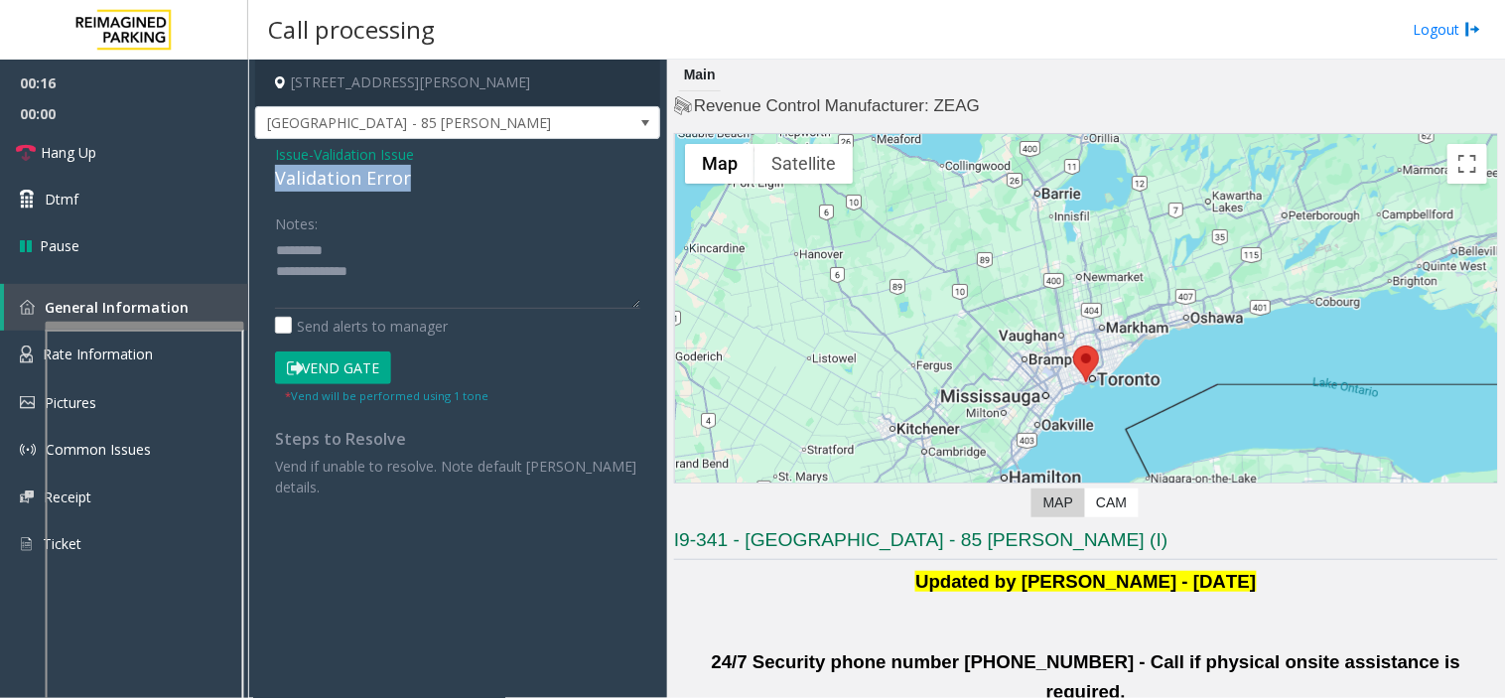
drag, startPoint x: 275, startPoint y: 184, endPoint x: 433, endPoint y: 163, distance: 159.2
click at [469, 170] on div "Validation Error" at bounding box center [457, 178] width 365 height 27
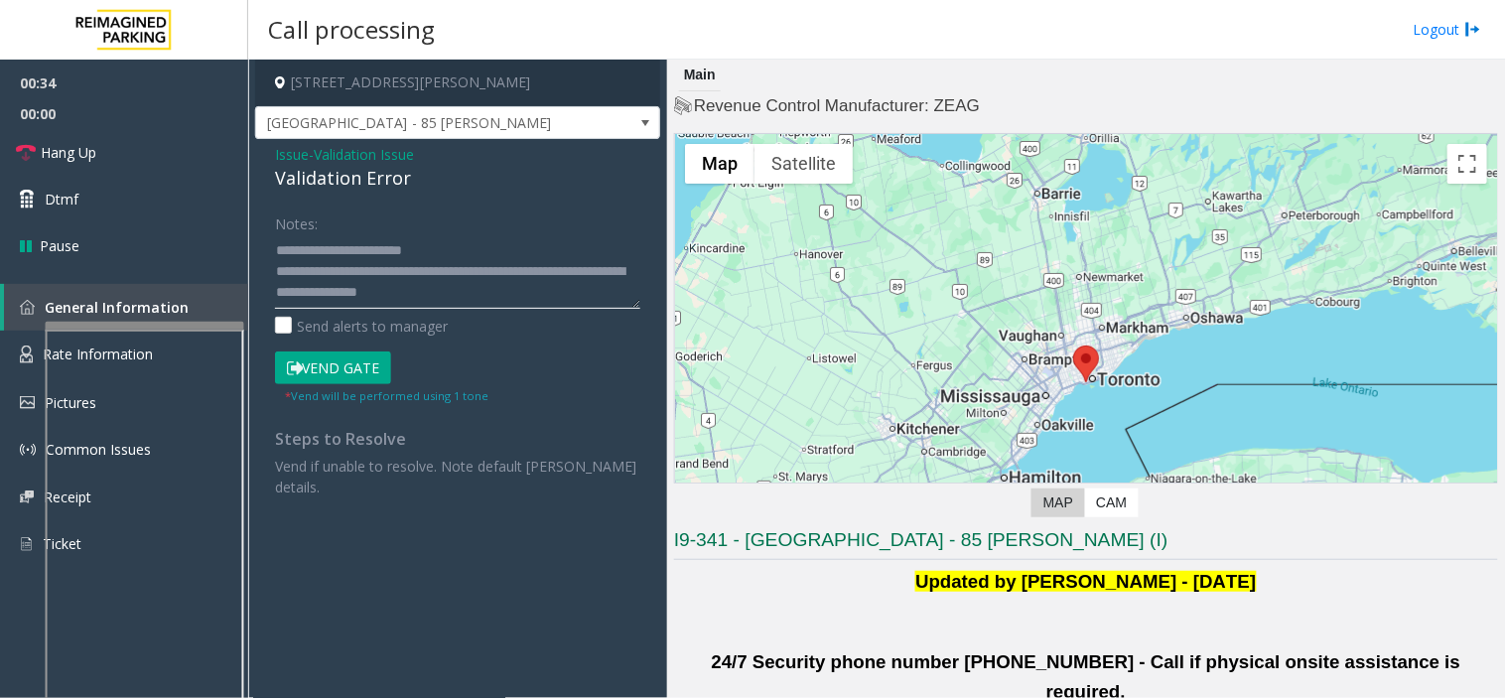
click at [449, 292] on textarea at bounding box center [457, 271] width 365 height 74
click at [457, 300] on textarea at bounding box center [457, 271] width 365 height 74
click at [471, 295] on textarea at bounding box center [457, 271] width 365 height 74
click at [432, 284] on textarea at bounding box center [457, 271] width 365 height 74
click at [479, 293] on textarea at bounding box center [457, 271] width 365 height 74
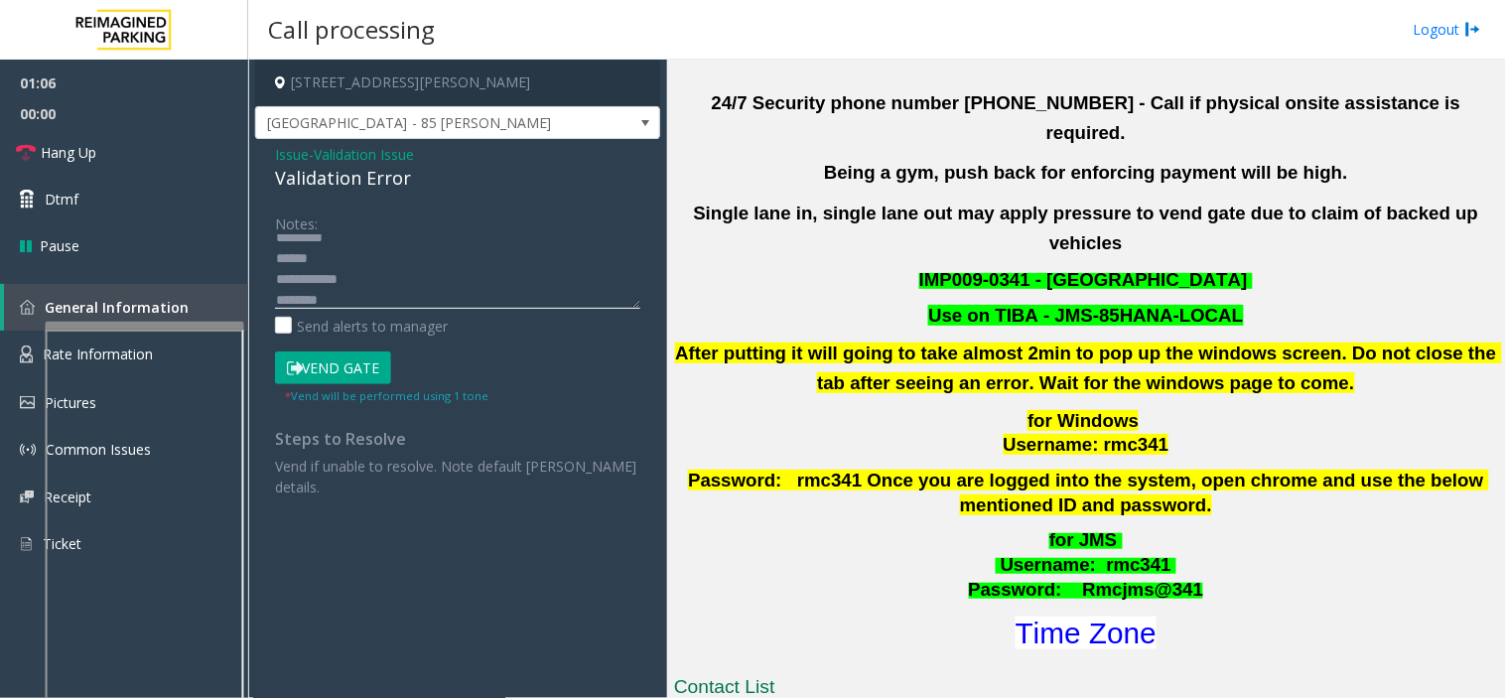
scroll to position [771, 0]
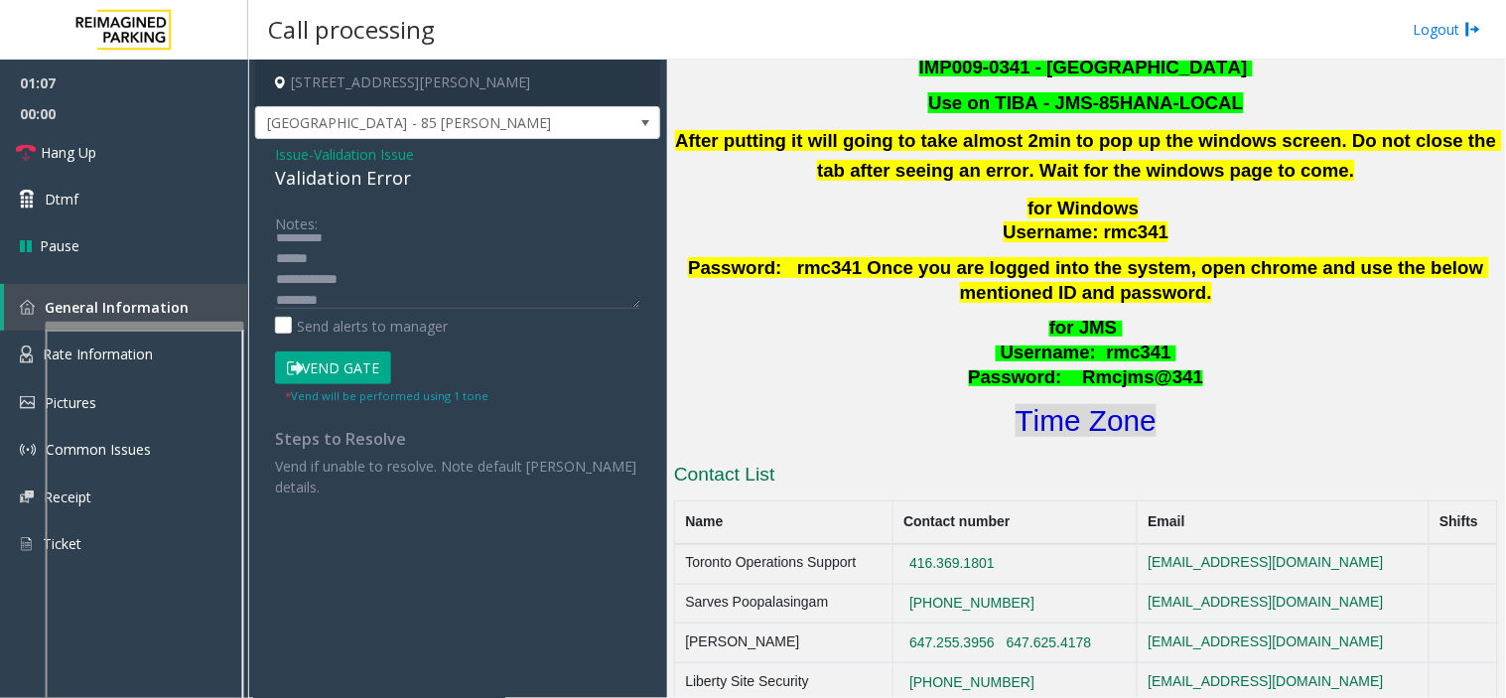
click at [1100, 404] on font "Time Zone" at bounding box center [1085, 420] width 141 height 33
click at [350, 341] on form "Notes: Send alerts to manager Vend Gate * Vend will be performed using 1 tone" at bounding box center [457, 305] width 365 height 198
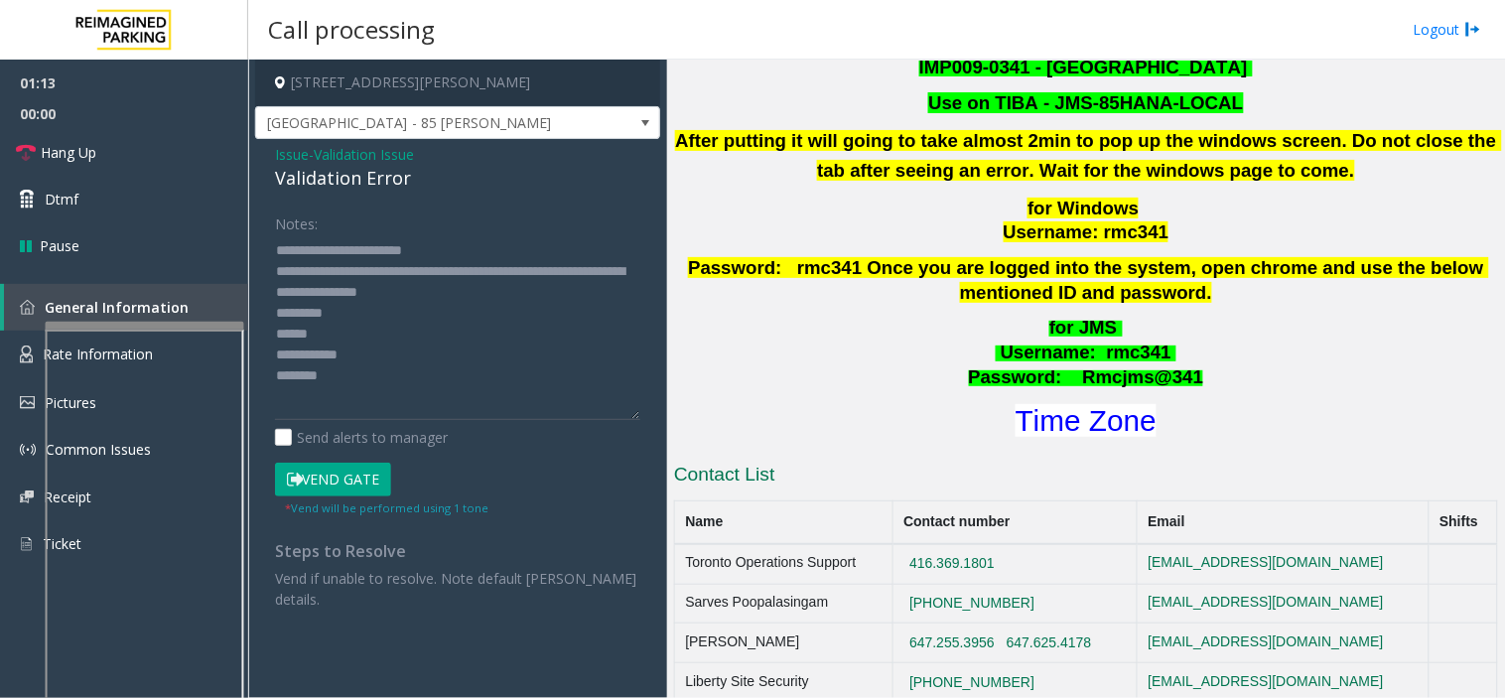
drag, startPoint x: 630, startPoint y: 301, endPoint x: 645, endPoint y: 448, distance: 147.6
click at [645, 448] on div "Notes: Send alerts to manager Vend Gate * Vend will be performed using 1 tone S…" at bounding box center [457, 407] width 395 height 403
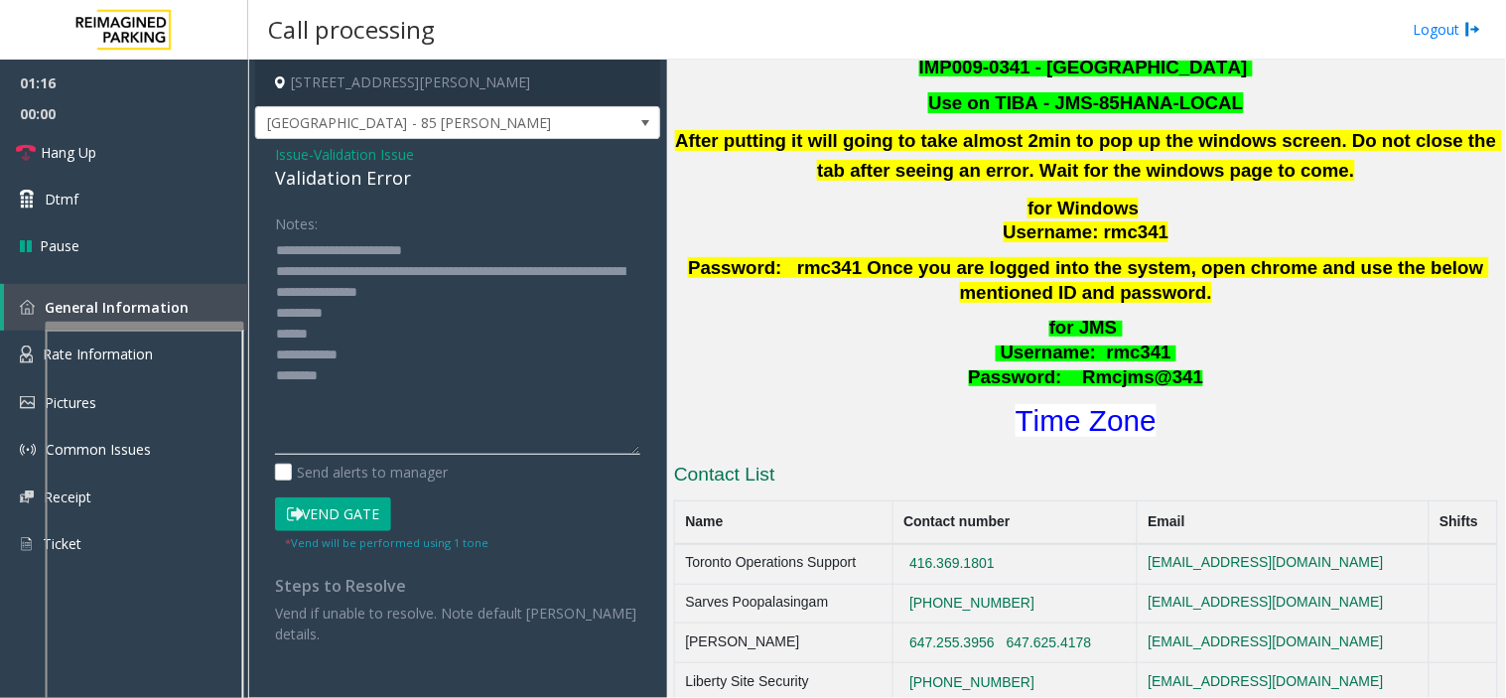
drag, startPoint x: 306, startPoint y: 288, endPoint x: 512, endPoint y: 290, distance: 206.4
click at [512, 290] on textarea at bounding box center [457, 344] width 365 height 220
click at [334, 507] on button "Vend Gate" at bounding box center [333, 514] width 116 height 34
click at [273, 334] on div "Notes: Send alerts to manager Vend Gate * Vend will be performed using 1 tone S…" at bounding box center [457, 425] width 395 height 438
click at [275, 334] on textarea at bounding box center [457, 344] width 365 height 220
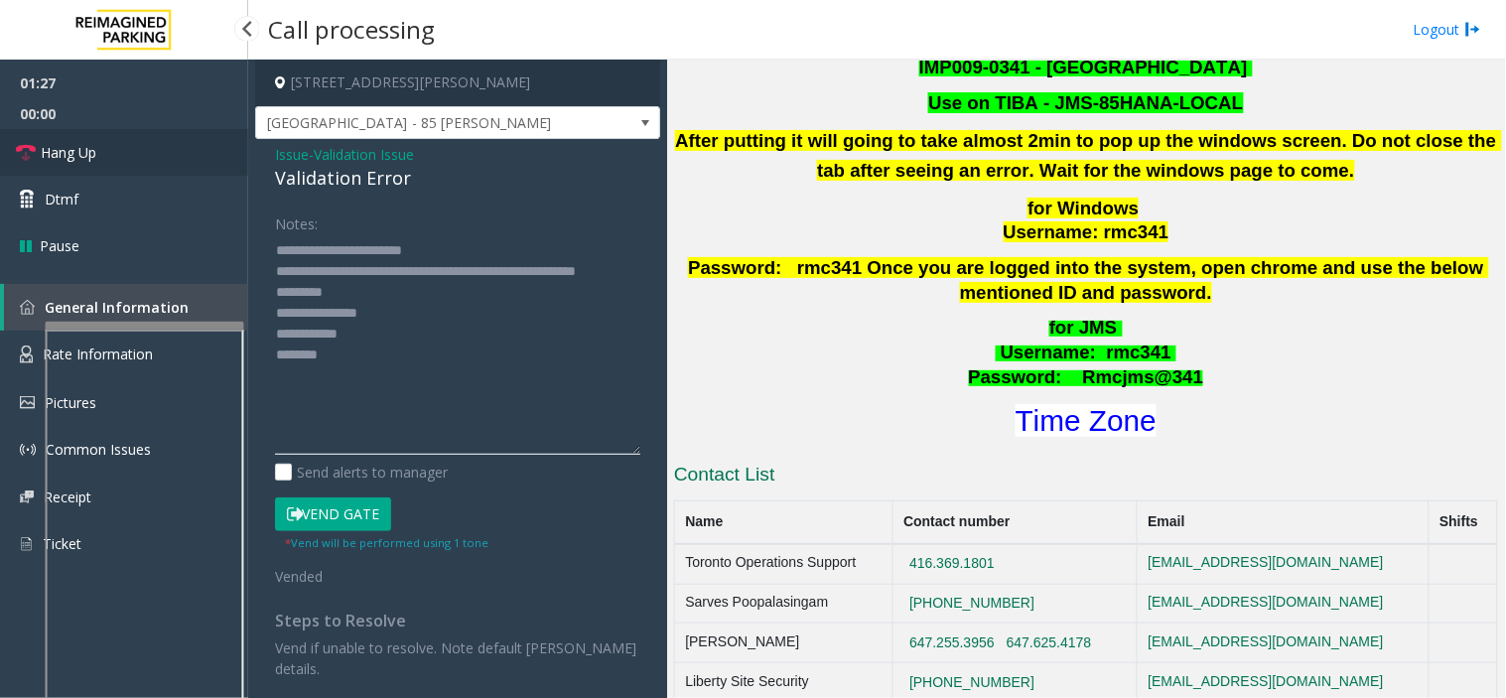
type textarea "**********"
click at [103, 156] on link "Hang Up" at bounding box center [124, 152] width 248 height 47
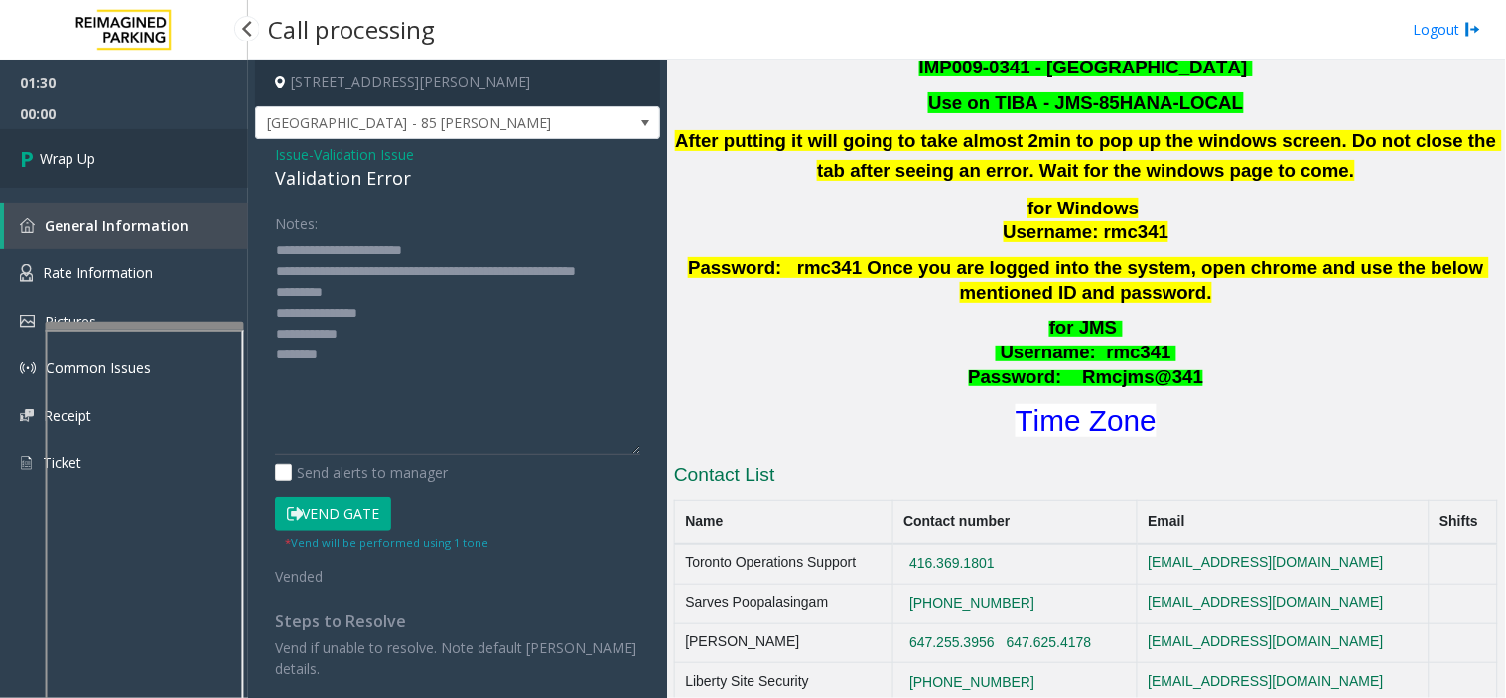
click at [103, 156] on link "Wrap Up" at bounding box center [124, 158] width 248 height 59
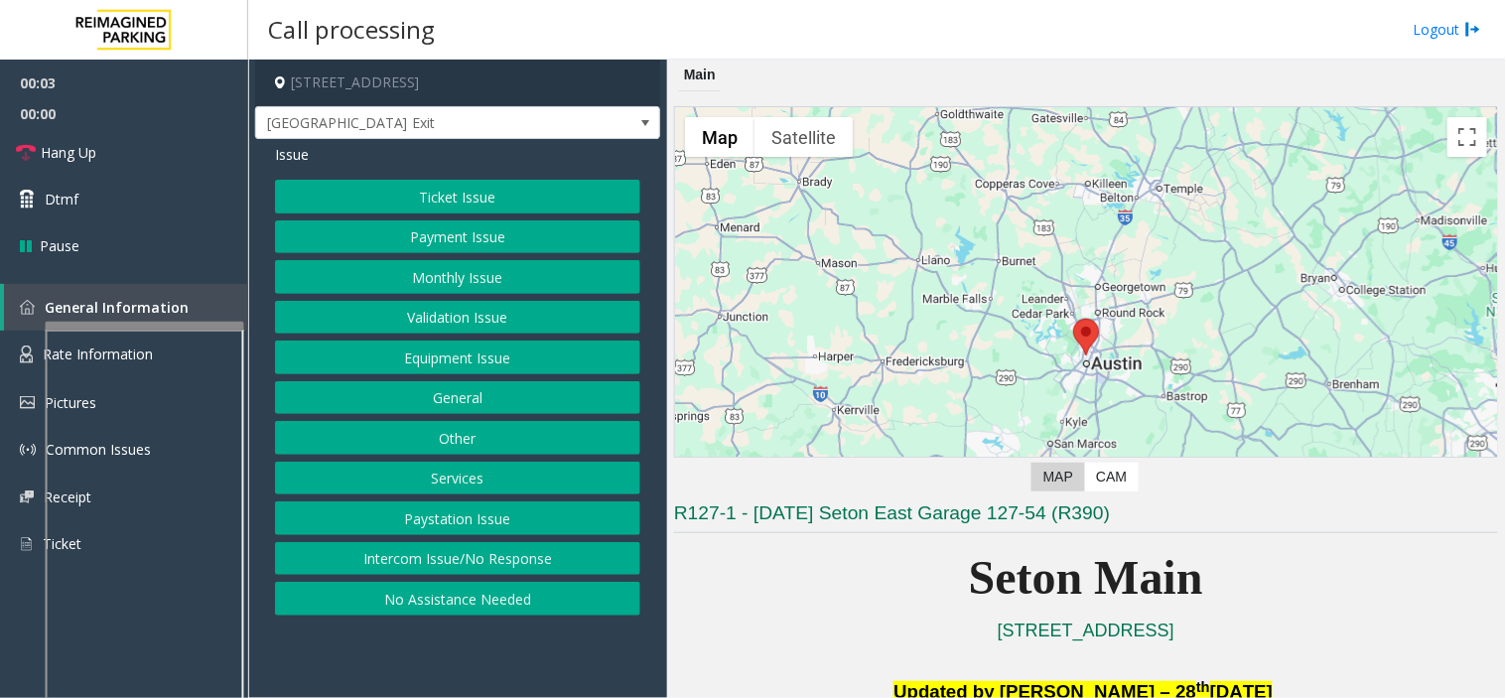
click at [501, 354] on button "Equipment Issue" at bounding box center [457, 357] width 365 height 34
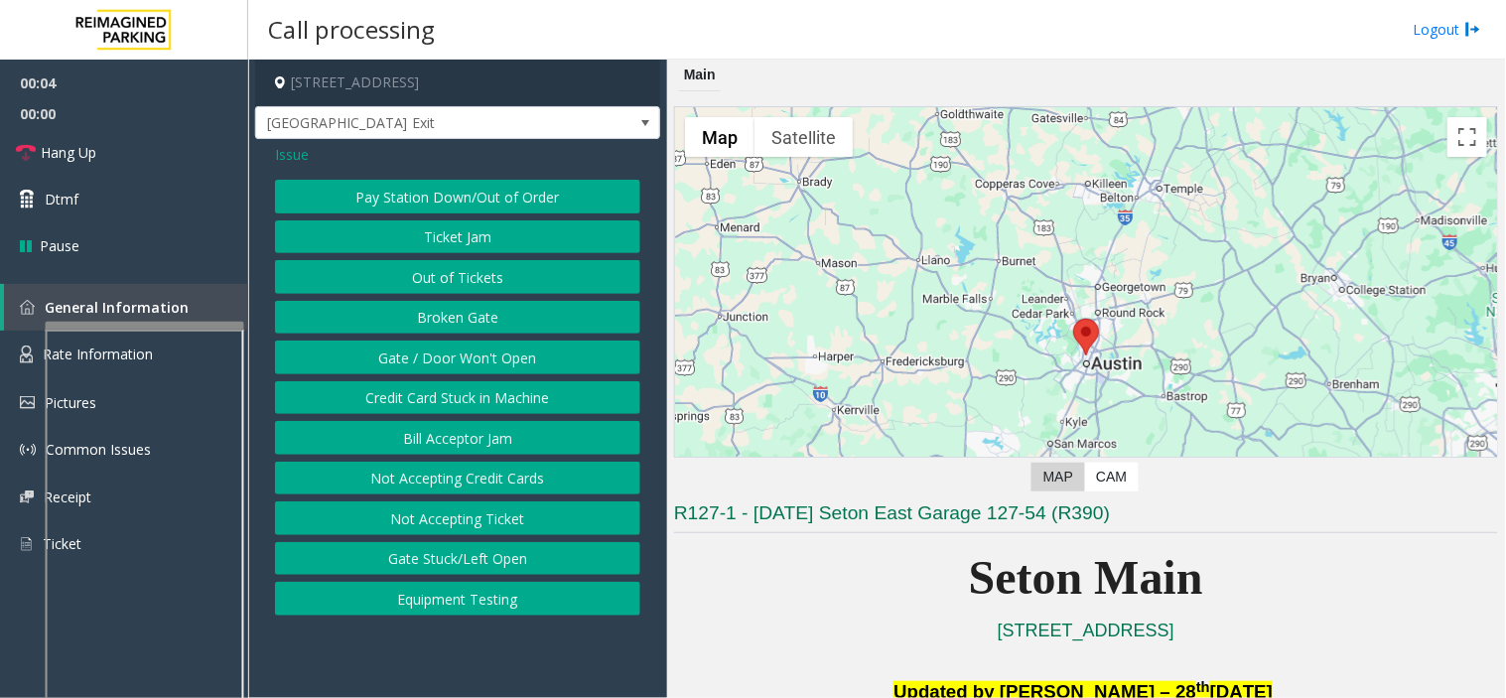
click at [496, 352] on button "Gate / Door Won't Open" at bounding box center [457, 357] width 365 height 34
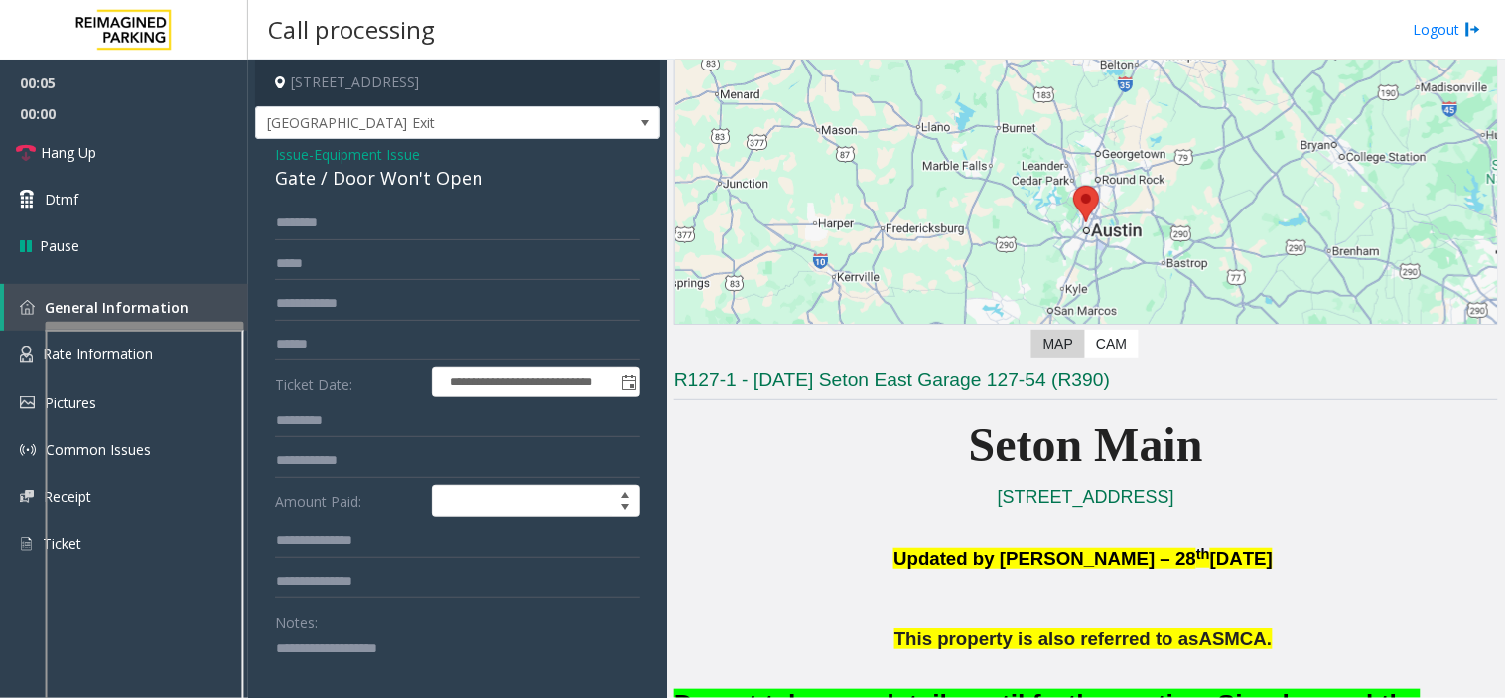
scroll to position [330, 0]
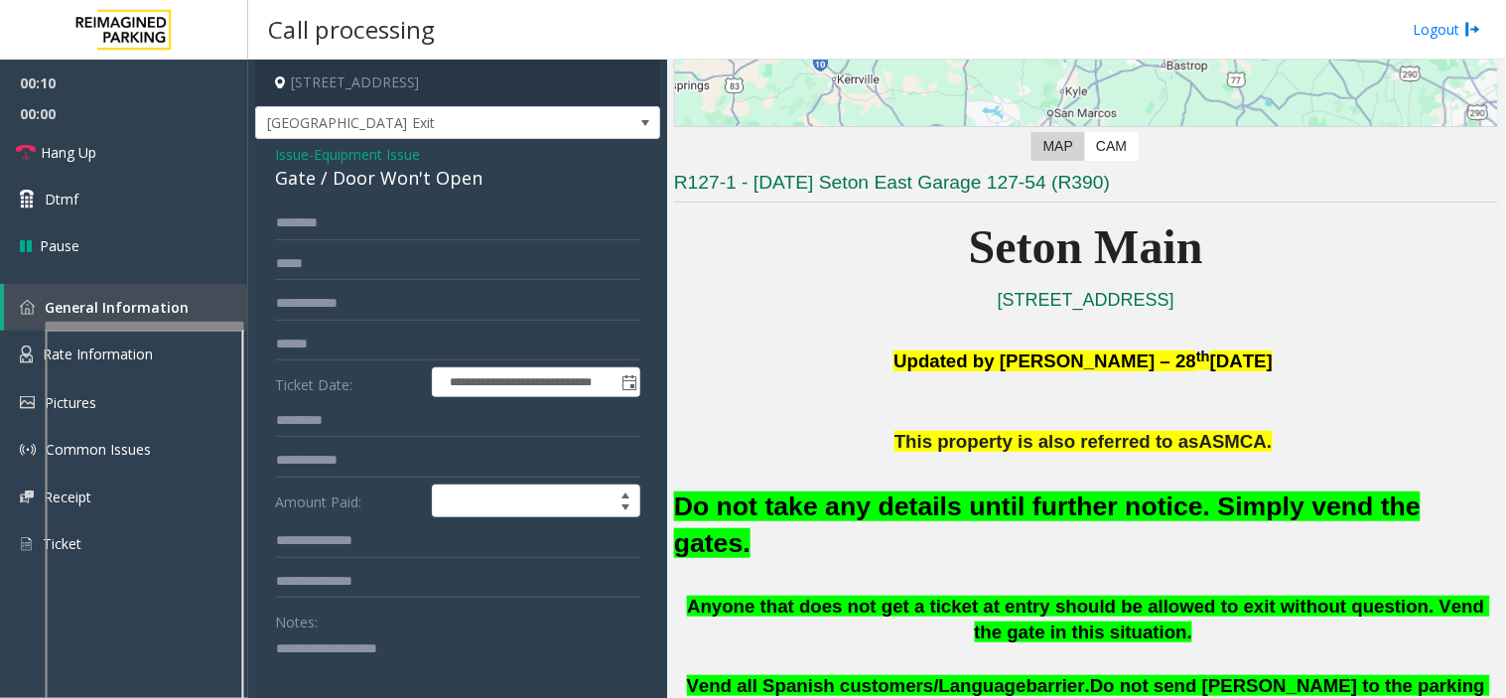
click at [1014, 504] on font "Do not take any details until further notice. Simply vend the gates." at bounding box center [1047, 524] width 746 height 66
click at [1012, 503] on font "Do not take any details until further notice. Simply vend the gates." at bounding box center [1047, 524] width 746 height 66
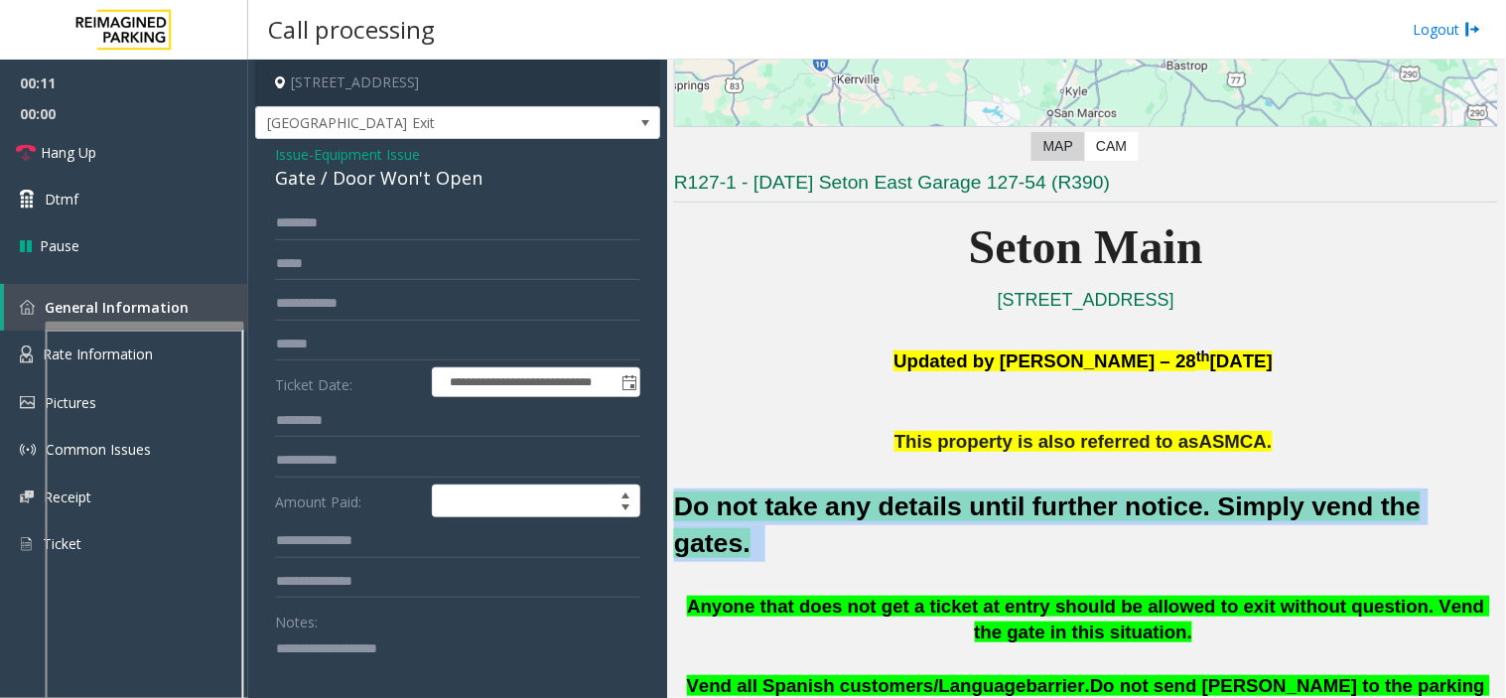
click at [1013, 503] on font "Do not take any details until further notice. Simply vend the gates." at bounding box center [1047, 524] width 746 height 66
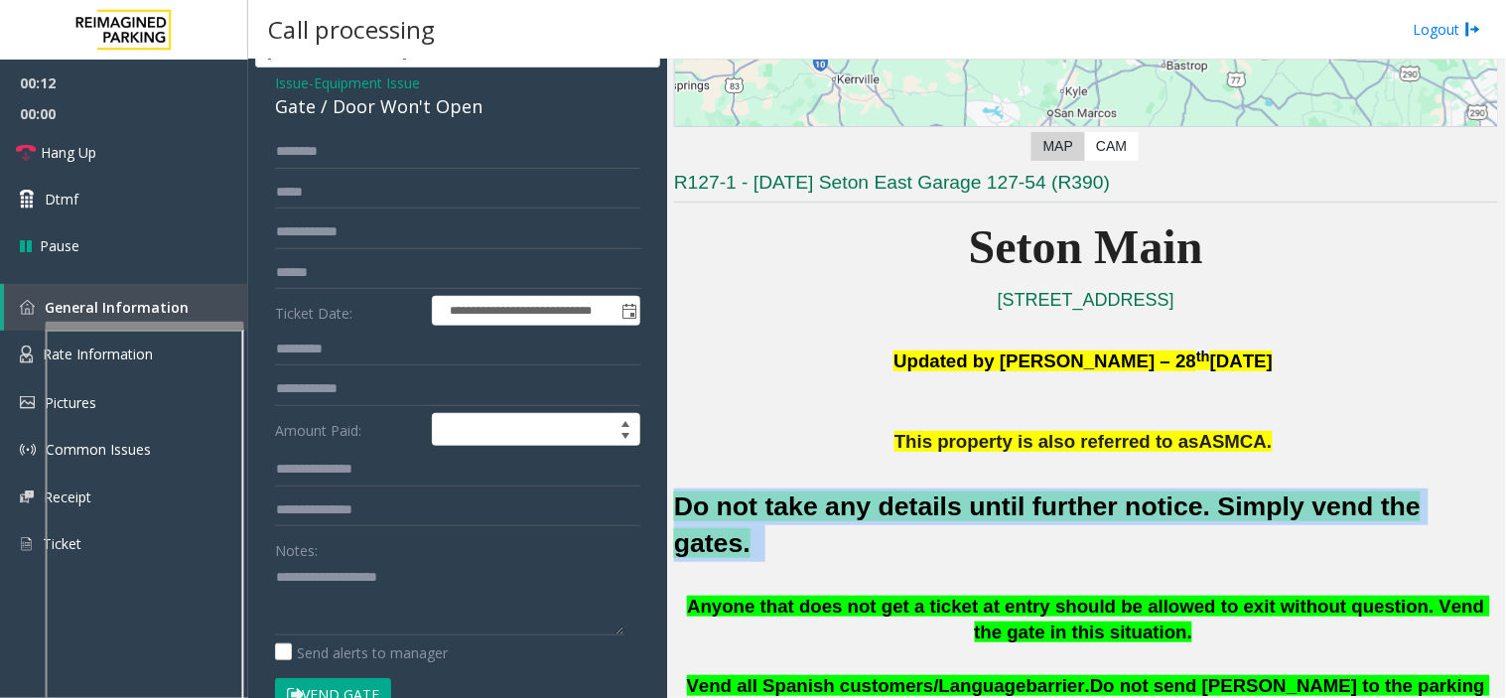
scroll to position [110, 0]
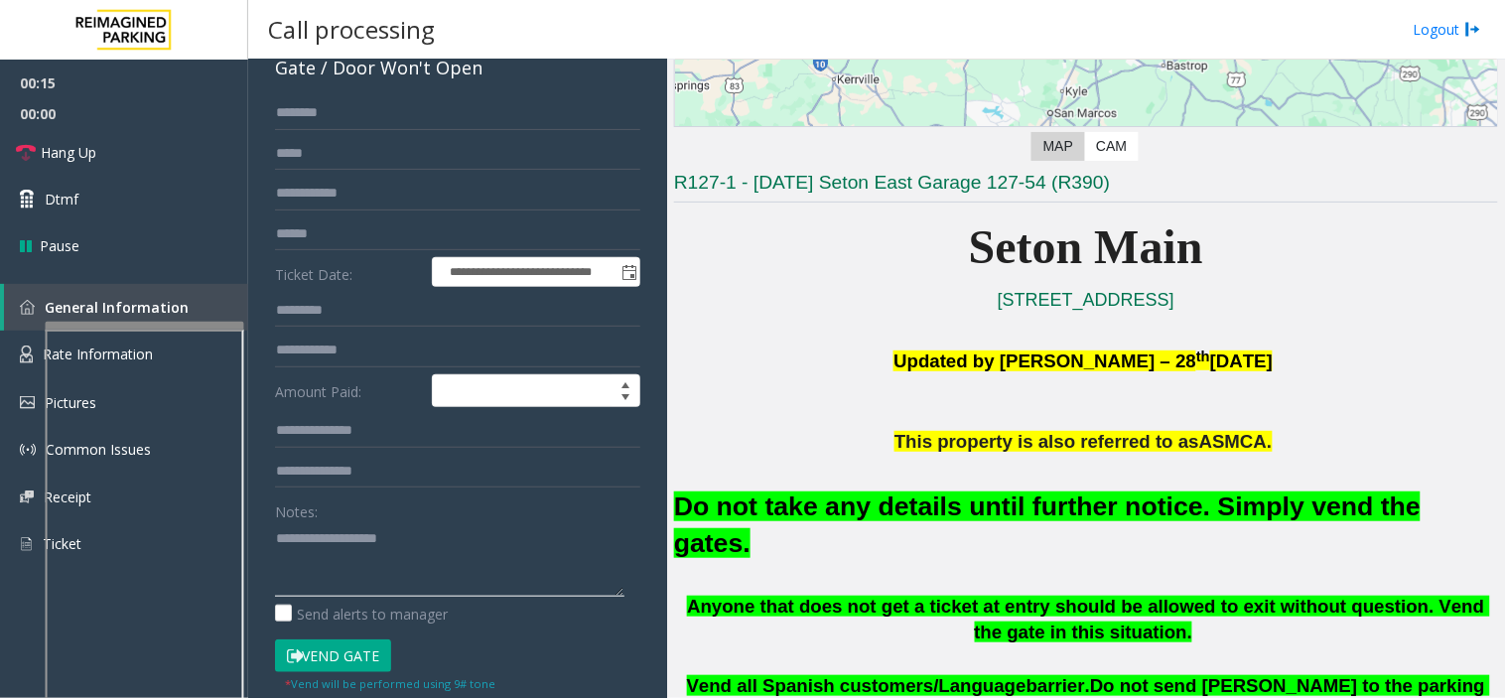
paste textarea "**********"
type textarea "**********"
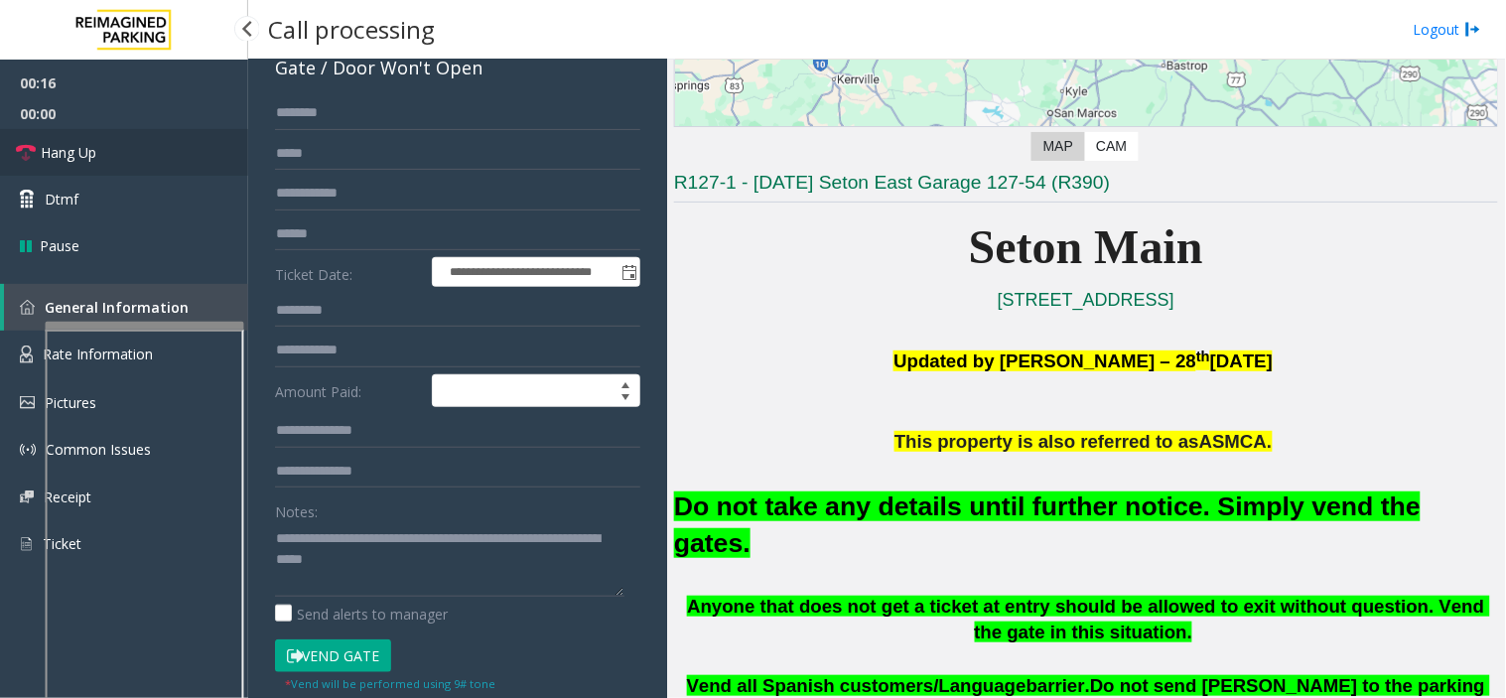
click at [76, 154] on span "Hang Up" at bounding box center [69, 152] width 56 height 21
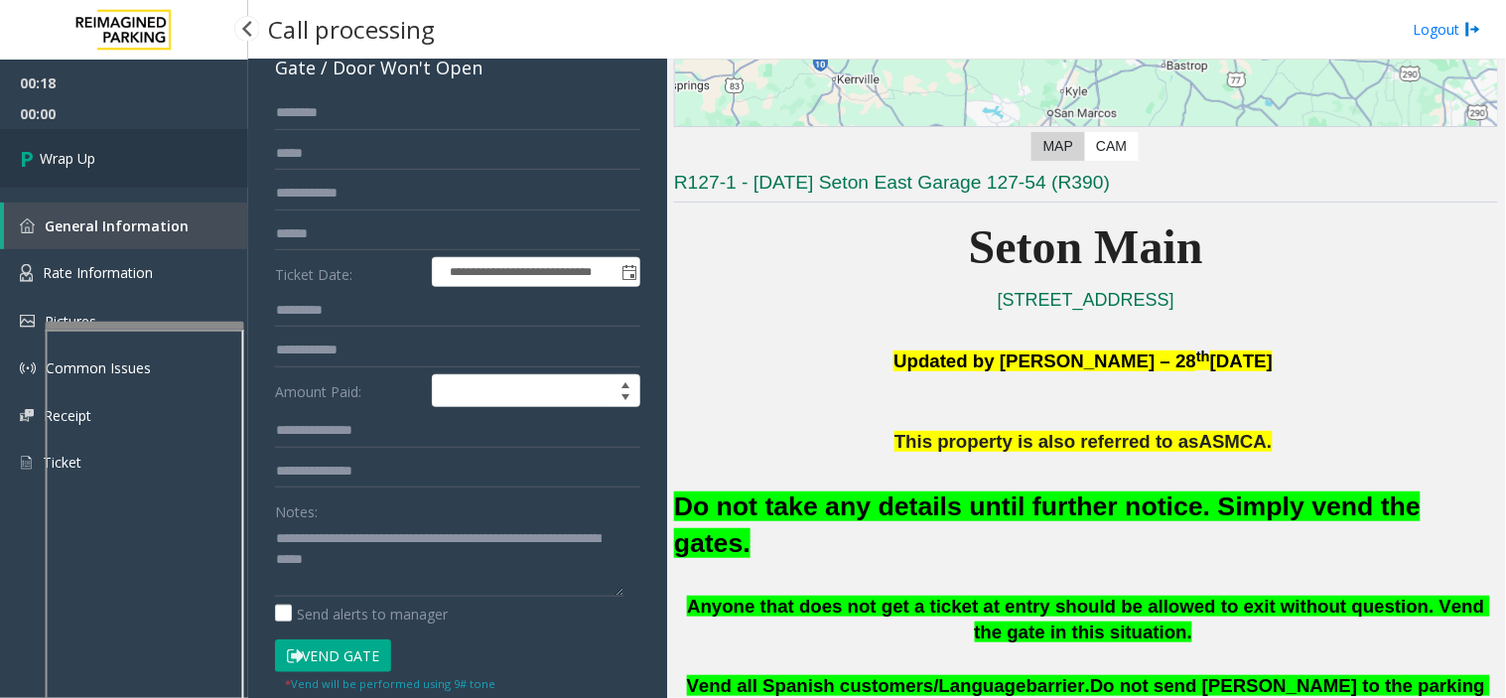
click at [76, 154] on span "Wrap Up" at bounding box center [68, 158] width 56 height 21
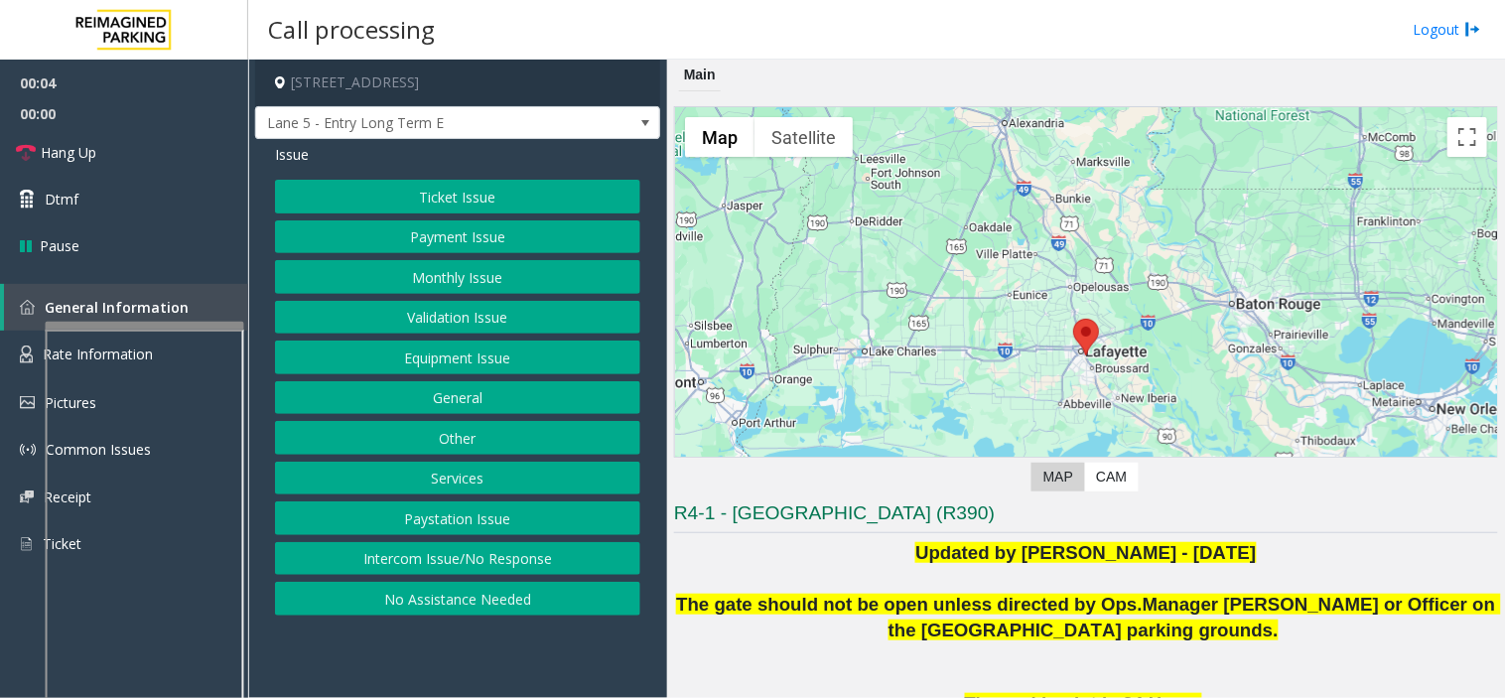
click at [578, 568] on button "Intercom Issue/No Response" at bounding box center [457, 559] width 365 height 34
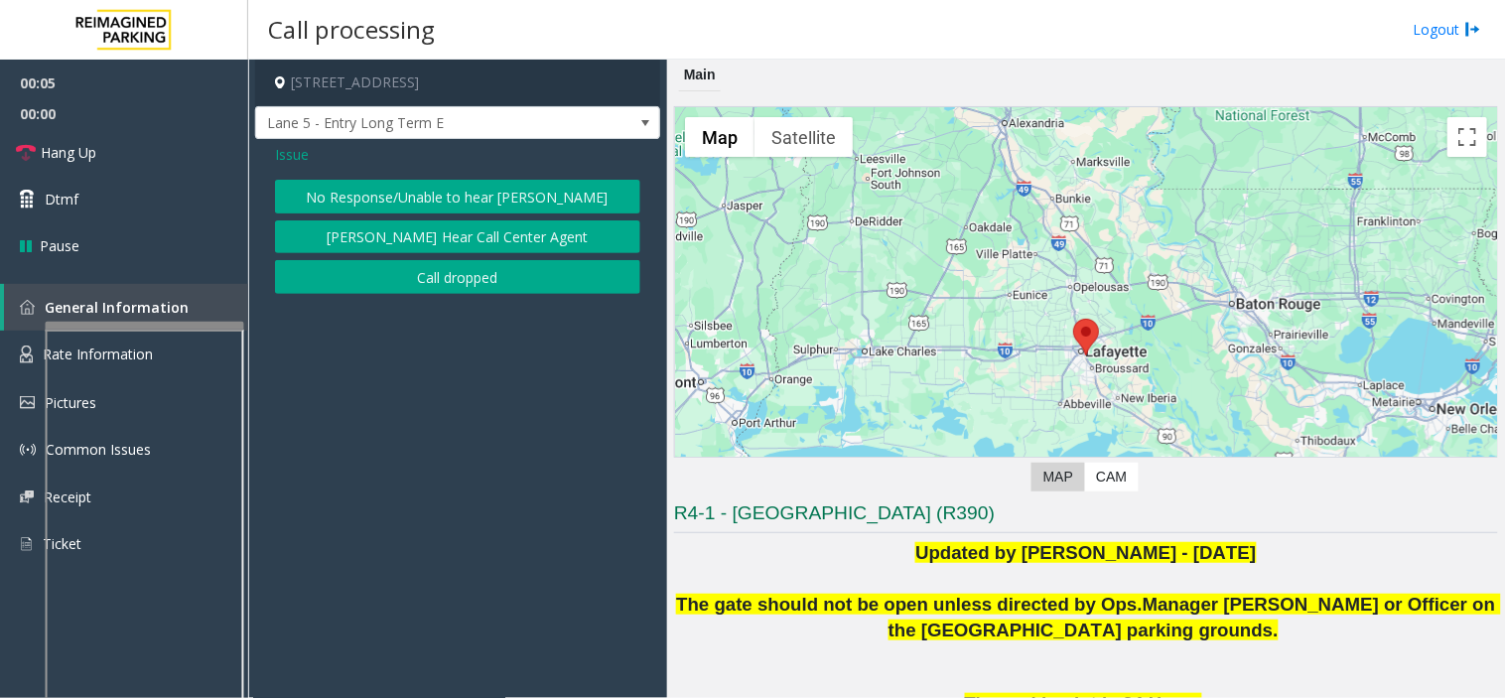
click at [510, 197] on button "No Response/Unable to hear [PERSON_NAME]" at bounding box center [457, 197] width 365 height 34
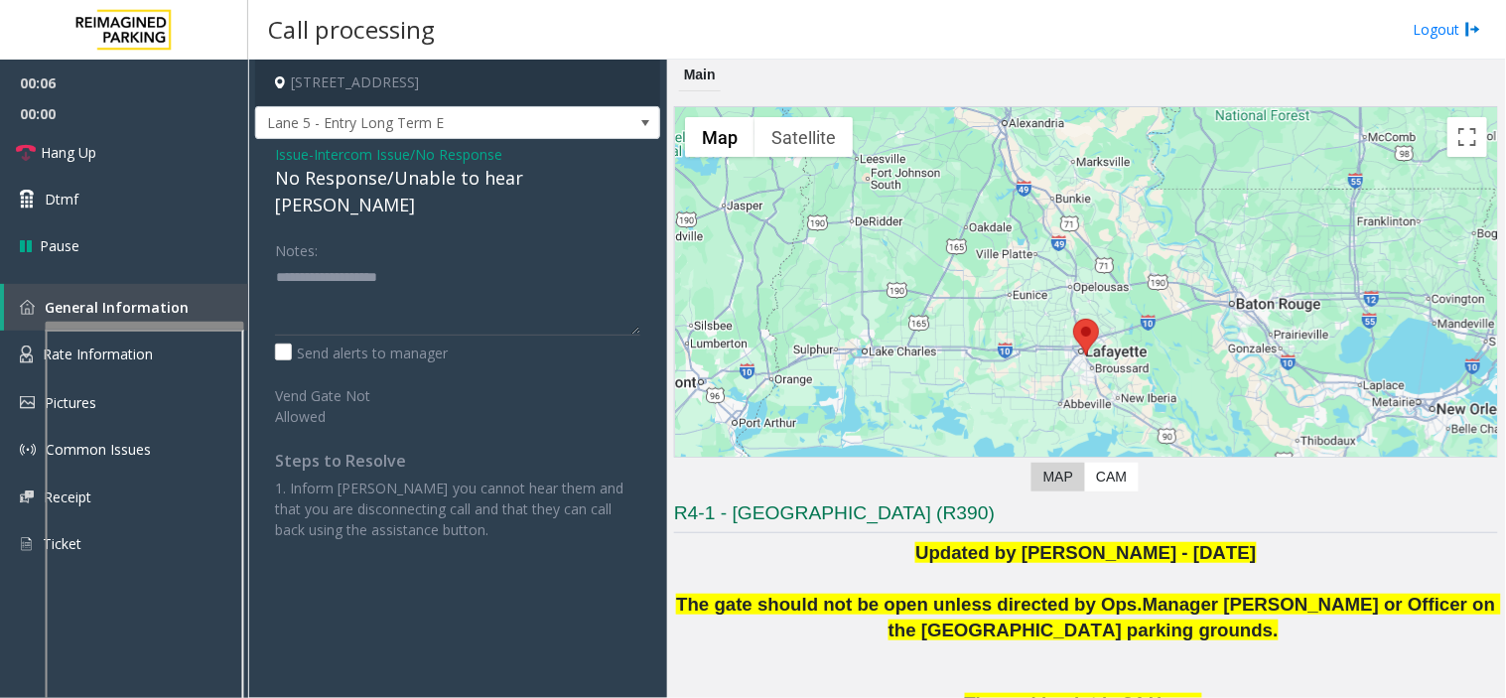
click at [449, 176] on div "No Response/Unable to hear [PERSON_NAME]" at bounding box center [457, 192] width 365 height 54
type textarea "**********"
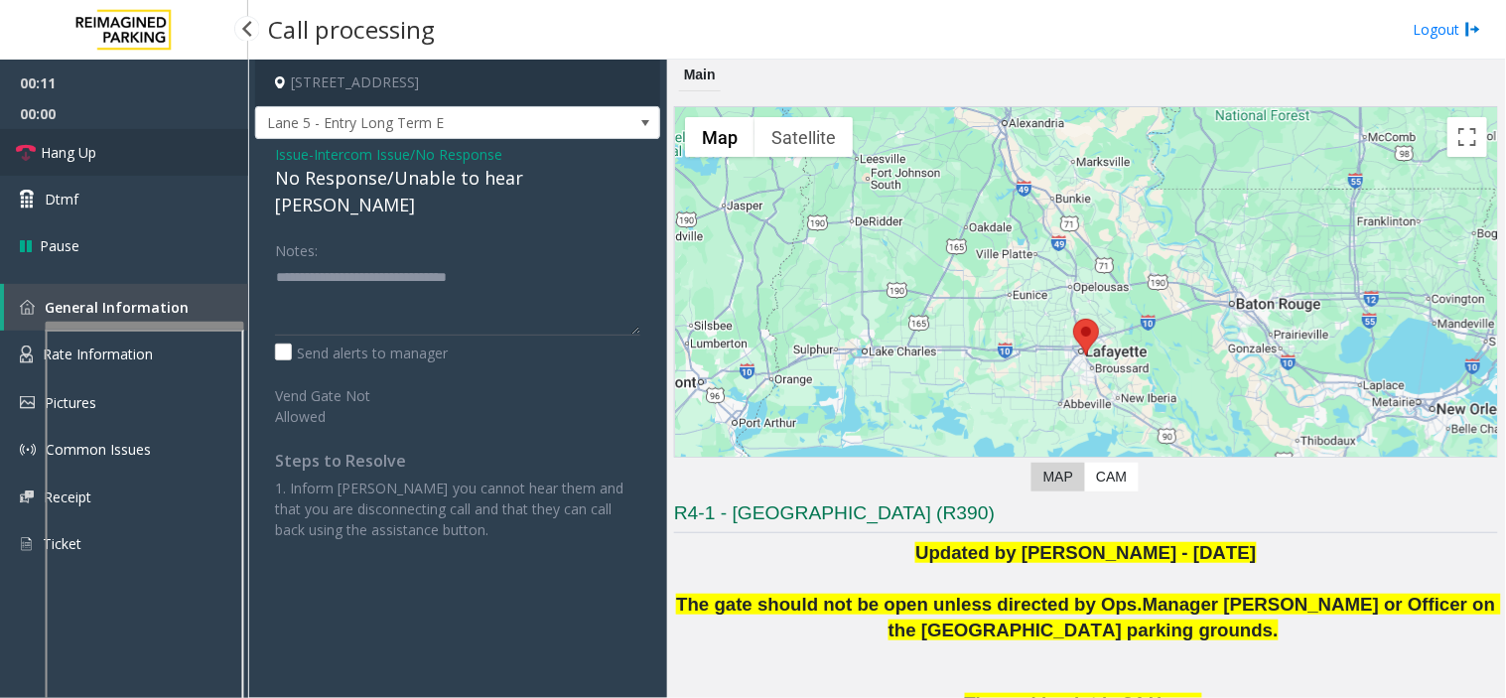
click at [90, 152] on span "Hang Up" at bounding box center [69, 152] width 56 height 21
drag, startPoint x: 90, startPoint y: 152, endPoint x: 81, endPoint y: 142, distance: 13.4
click at [81, 142] on span "Hang Up" at bounding box center [69, 152] width 56 height 21
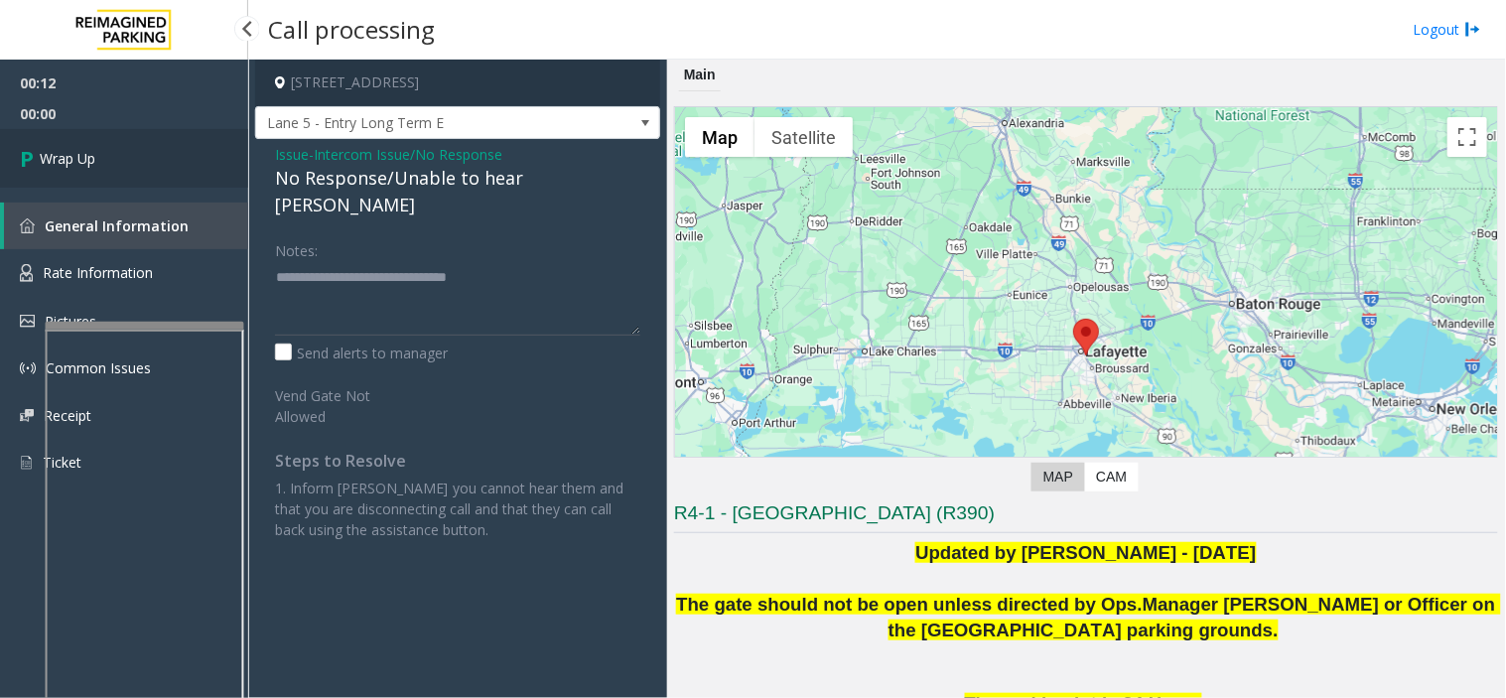
click at [66, 137] on link "Wrap Up" at bounding box center [124, 158] width 248 height 59
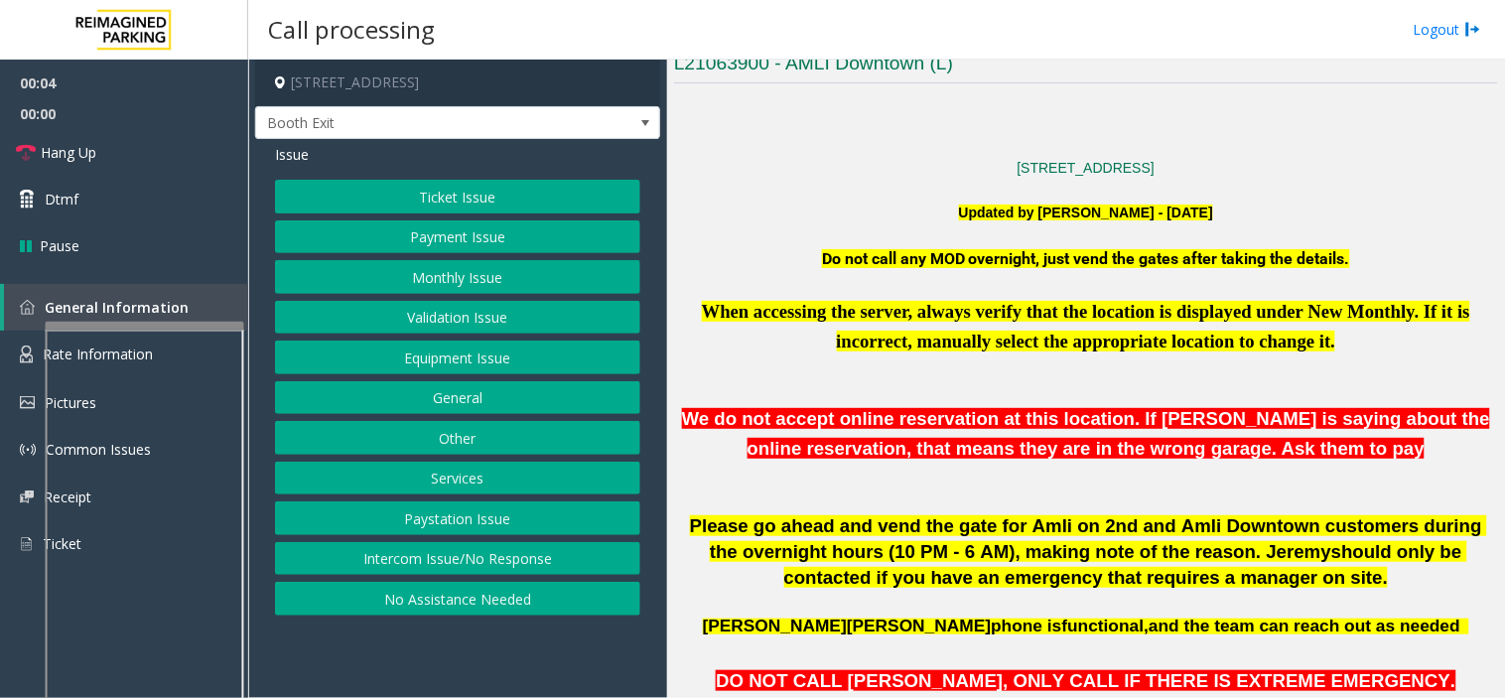
scroll to position [441, 0]
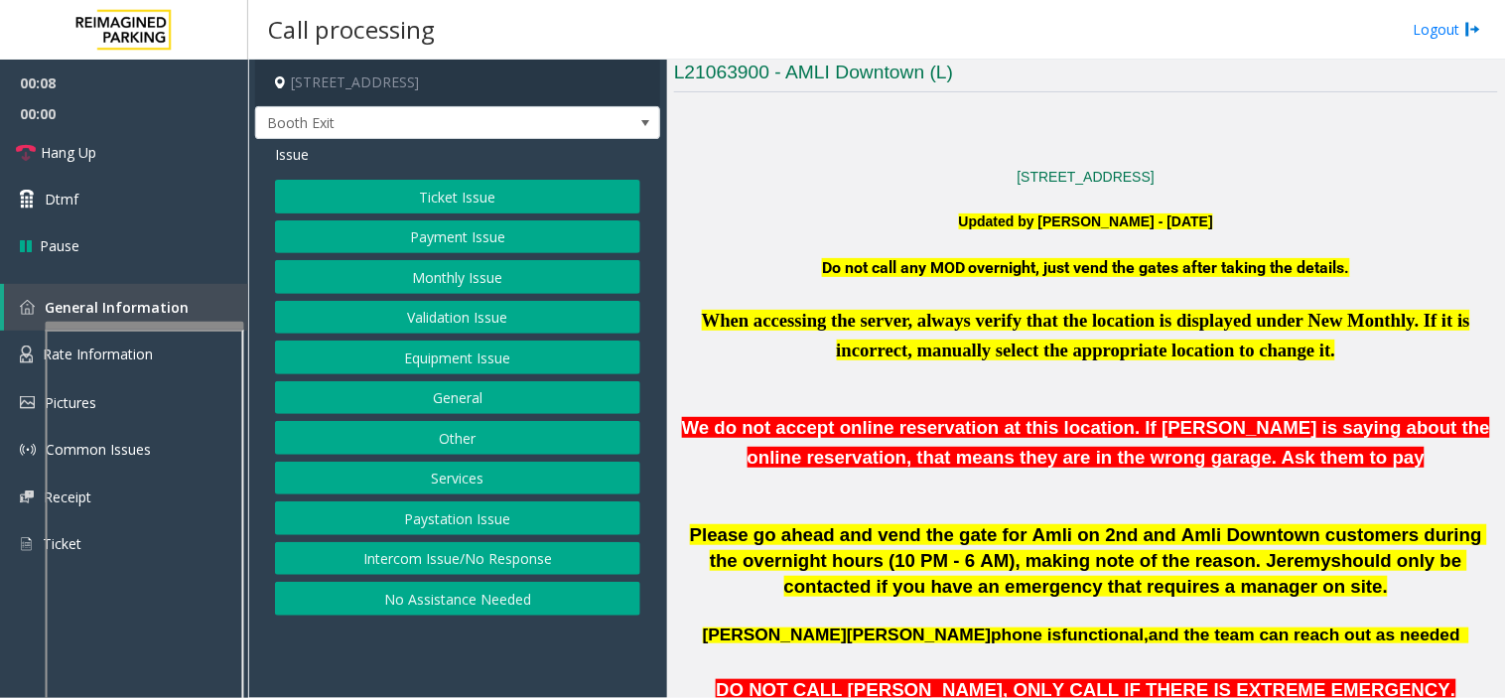
click at [497, 332] on button "Validation Issue" at bounding box center [457, 318] width 365 height 34
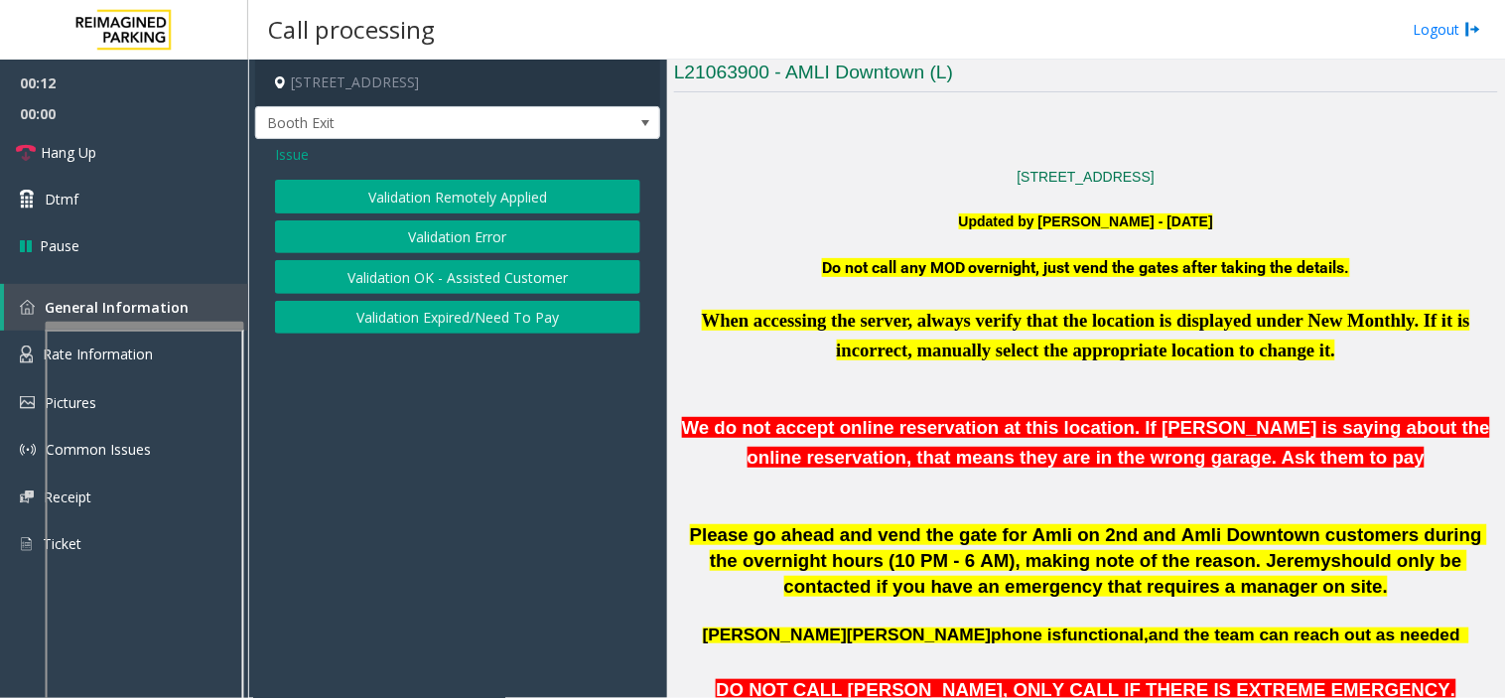
click at [302, 160] on span "Issue" at bounding box center [292, 154] width 34 height 21
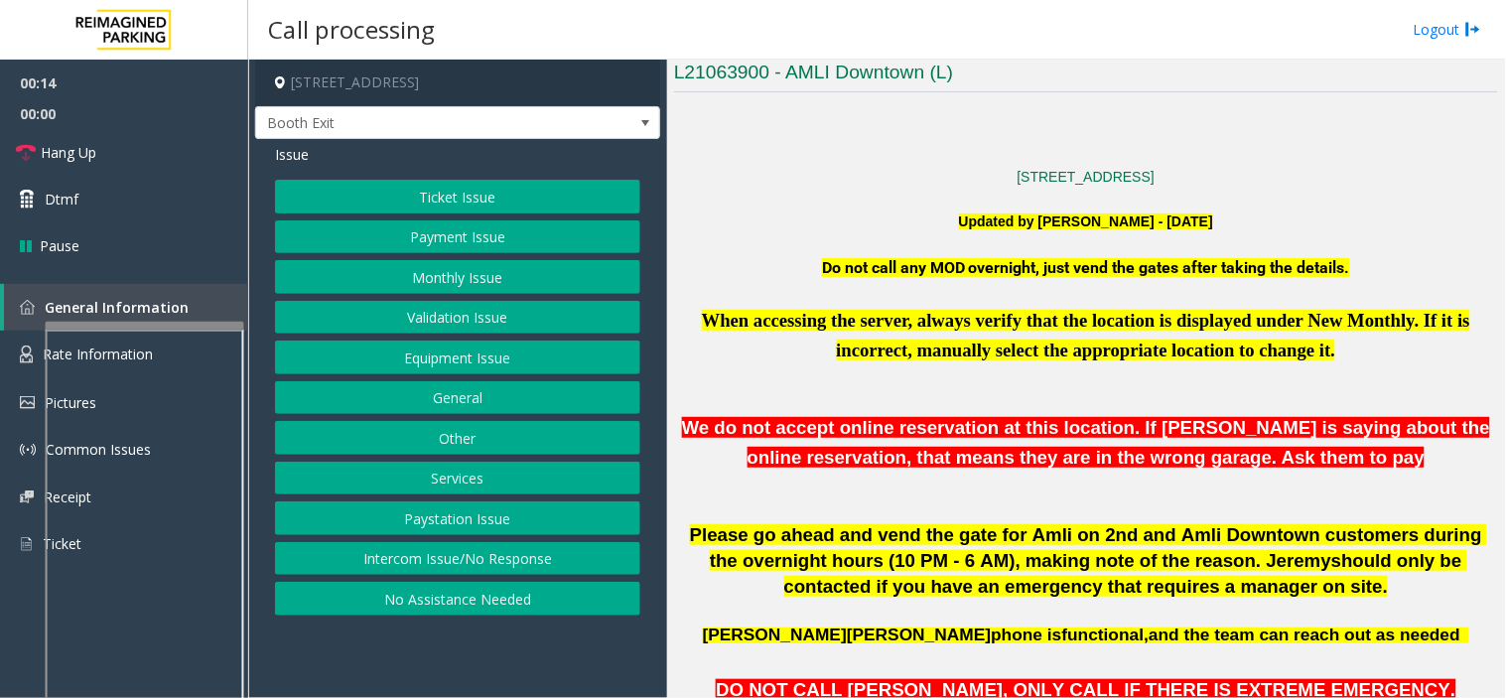
click at [398, 249] on button "Payment Issue" at bounding box center [457, 237] width 365 height 34
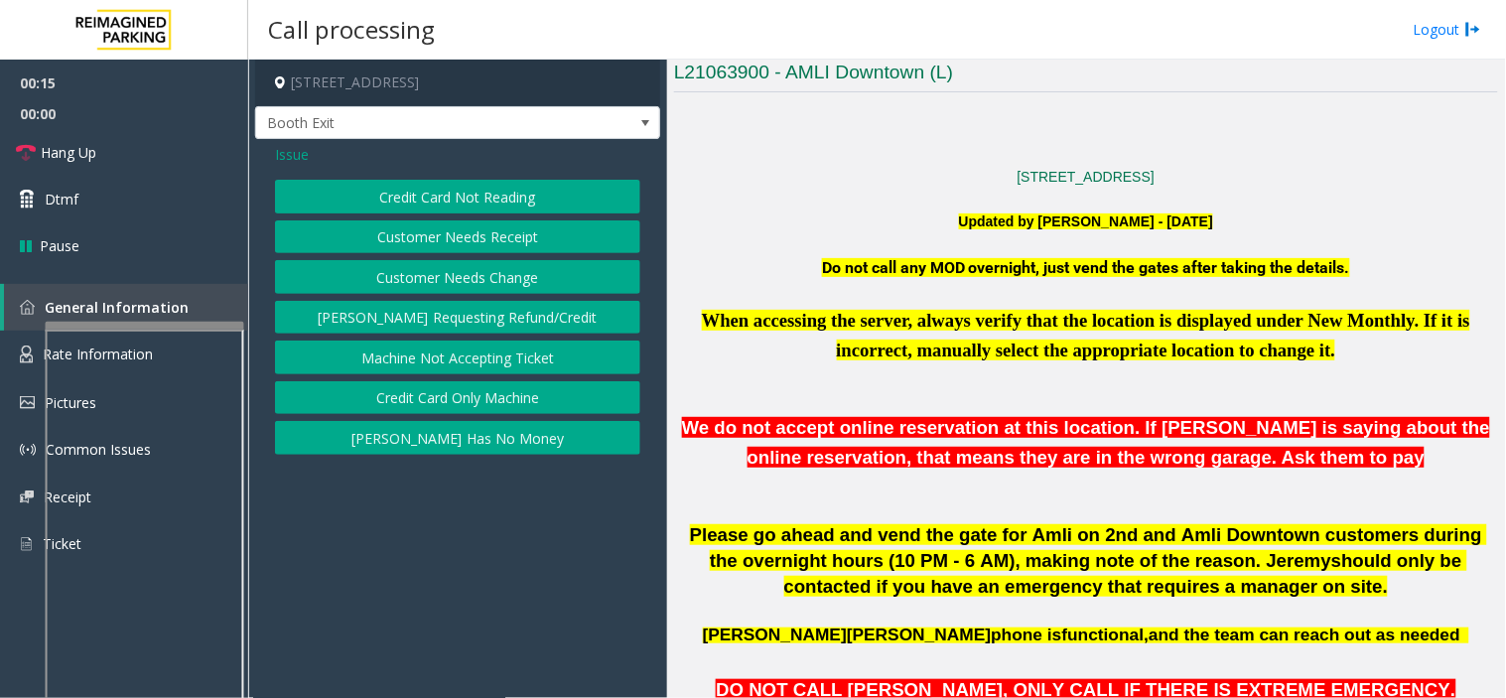
click at [593, 193] on button "Credit Card Not Reading" at bounding box center [457, 197] width 365 height 34
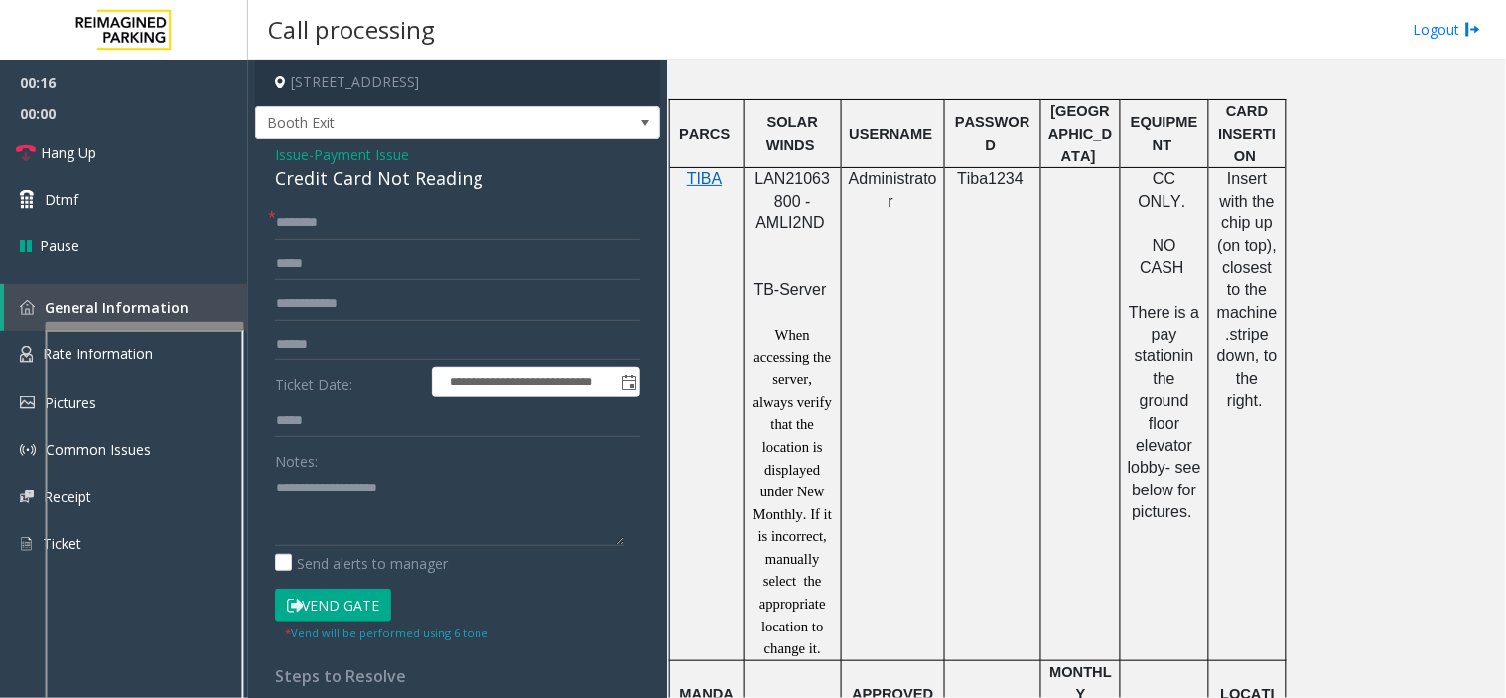
scroll to position [1103, 0]
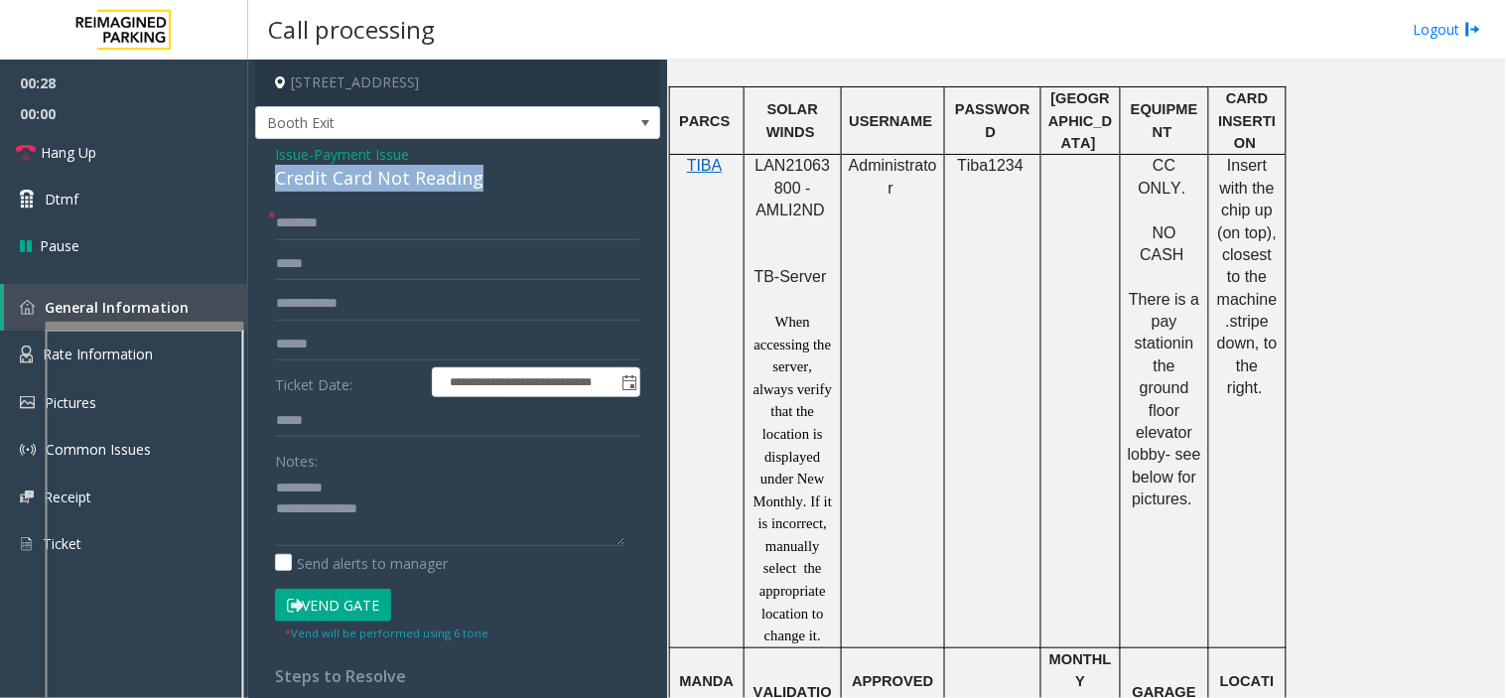
drag, startPoint x: 274, startPoint y: 172, endPoint x: 489, endPoint y: 185, distance: 215.7
click at [489, 185] on div "Credit Card Not Reading" at bounding box center [457, 178] width 365 height 27
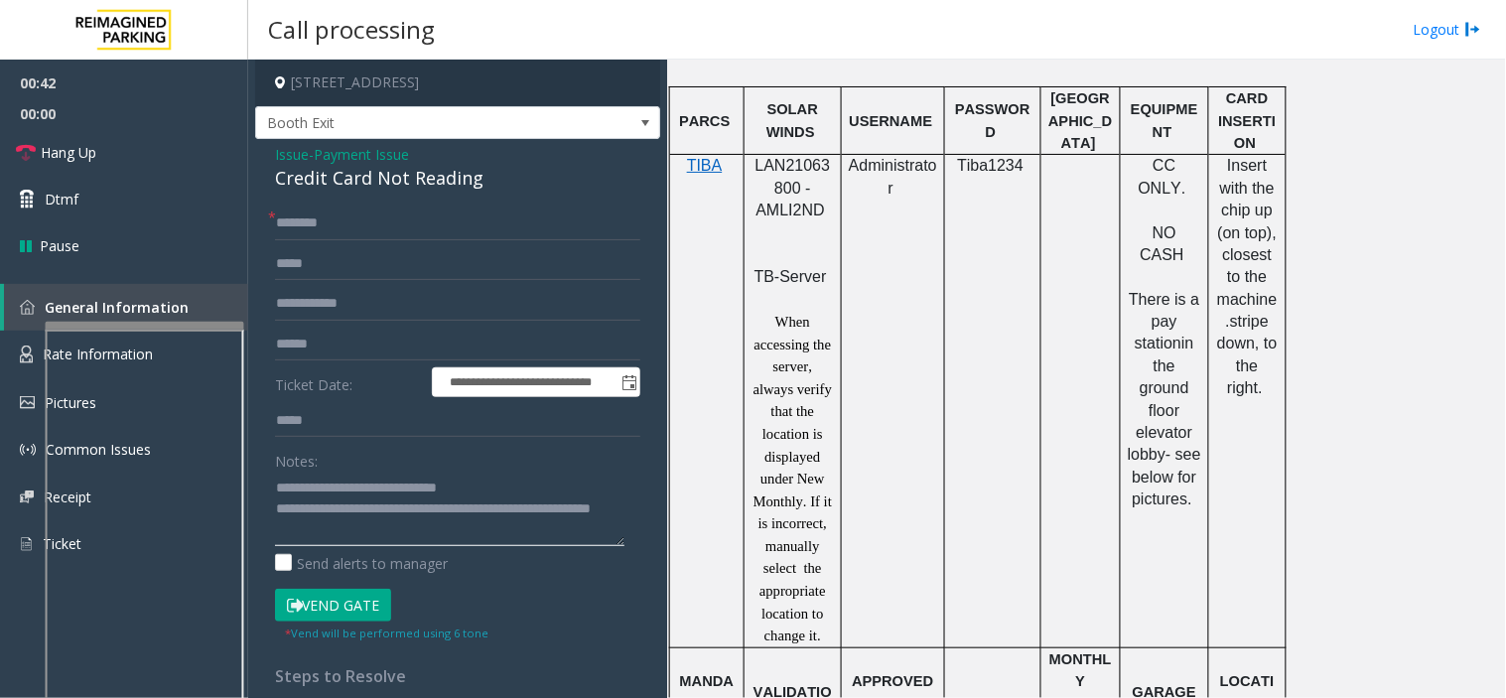
click at [423, 531] on textarea at bounding box center [449, 508] width 349 height 74
type textarea "**********"
click at [395, 226] on input "text" at bounding box center [457, 223] width 365 height 34
type input "*******"
drag, startPoint x: 397, startPoint y: 229, endPoint x: 264, endPoint y: 223, distance: 133.1
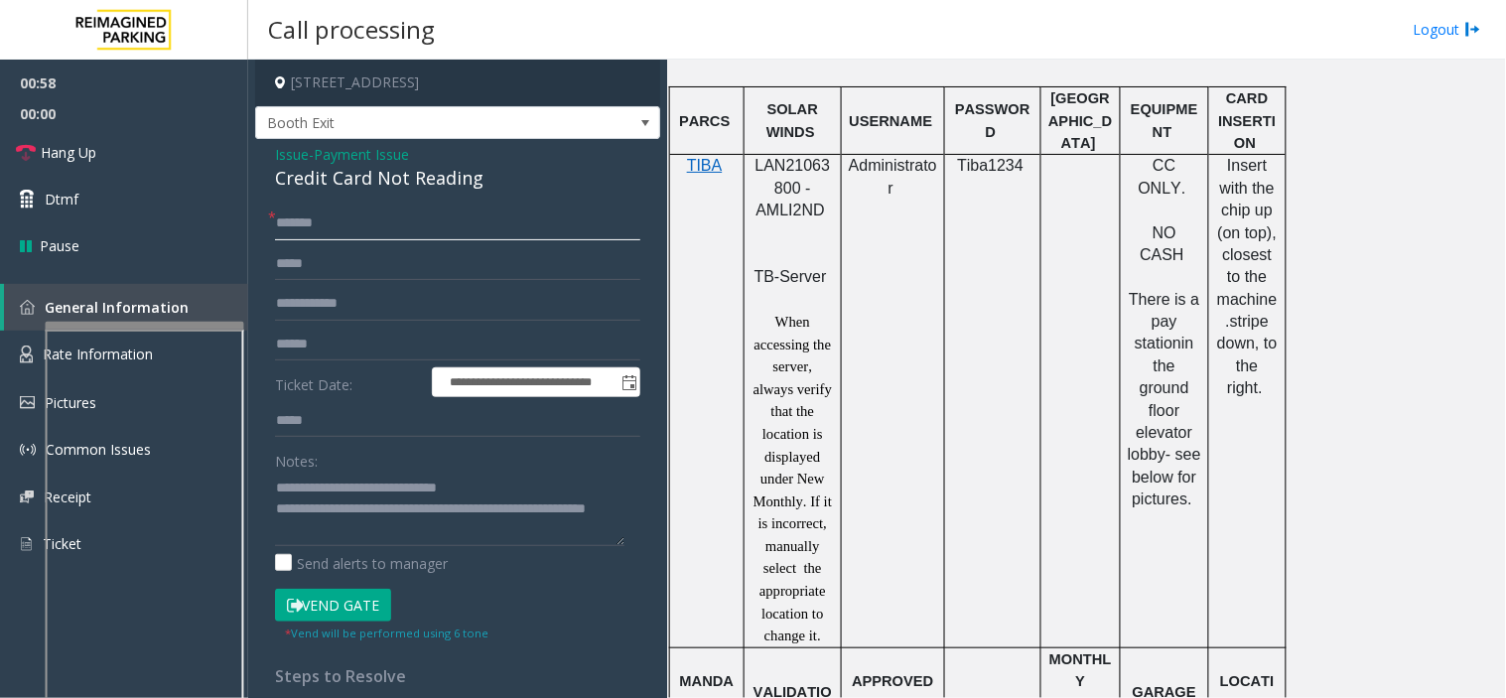
click at [264, 223] on div "**********" at bounding box center [457, 511] width 395 height 611
type input "*******"
click at [339, 211] on input "text" at bounding box center [457, 223] width 365 height 34
click at [311, 230] on input "*******" at bounding box center [457, 223] width 365 height 34
type input "******"
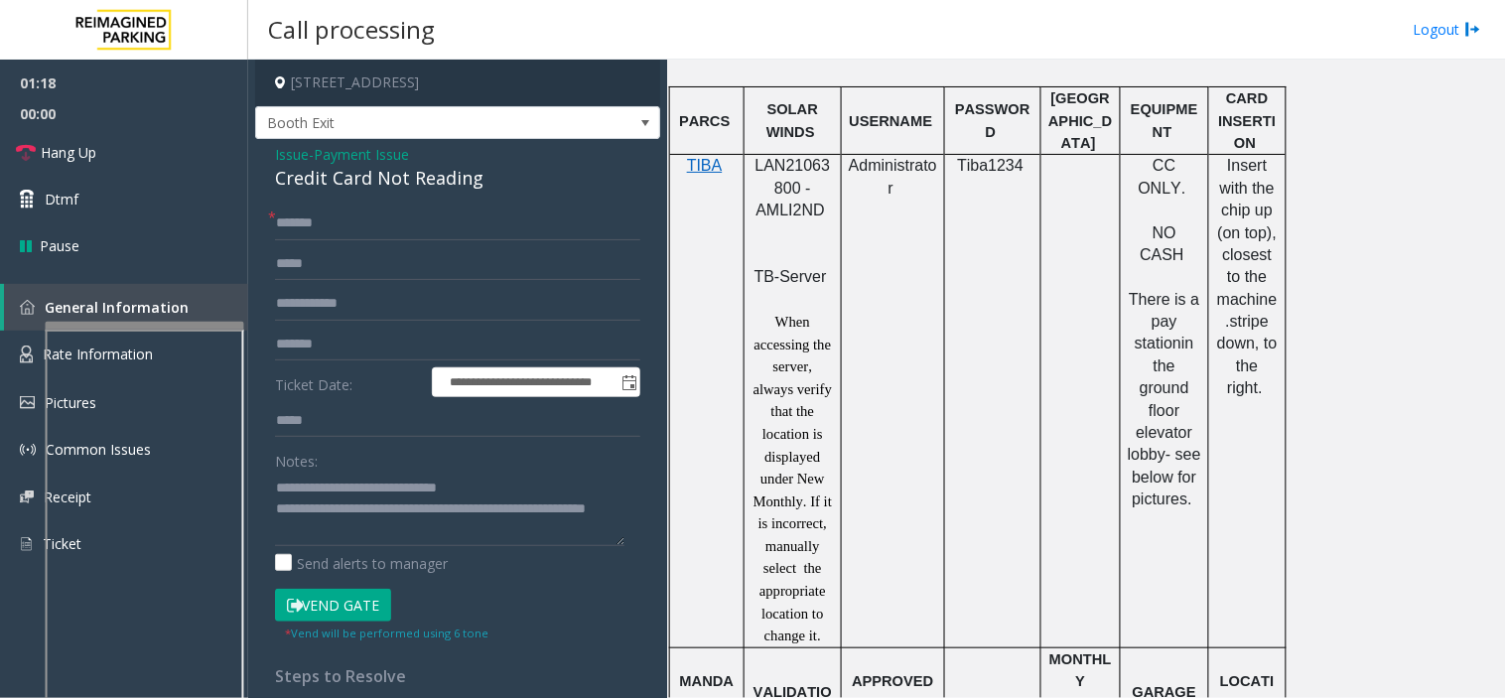
click at [343, 603] on button "Vend Gate" at bounding box center [333, 606] width 116 height 34
click at [770, 167] on span "LAN21063800 - AMLI2ND" at bounding box center [792, 188] width 75 height 62
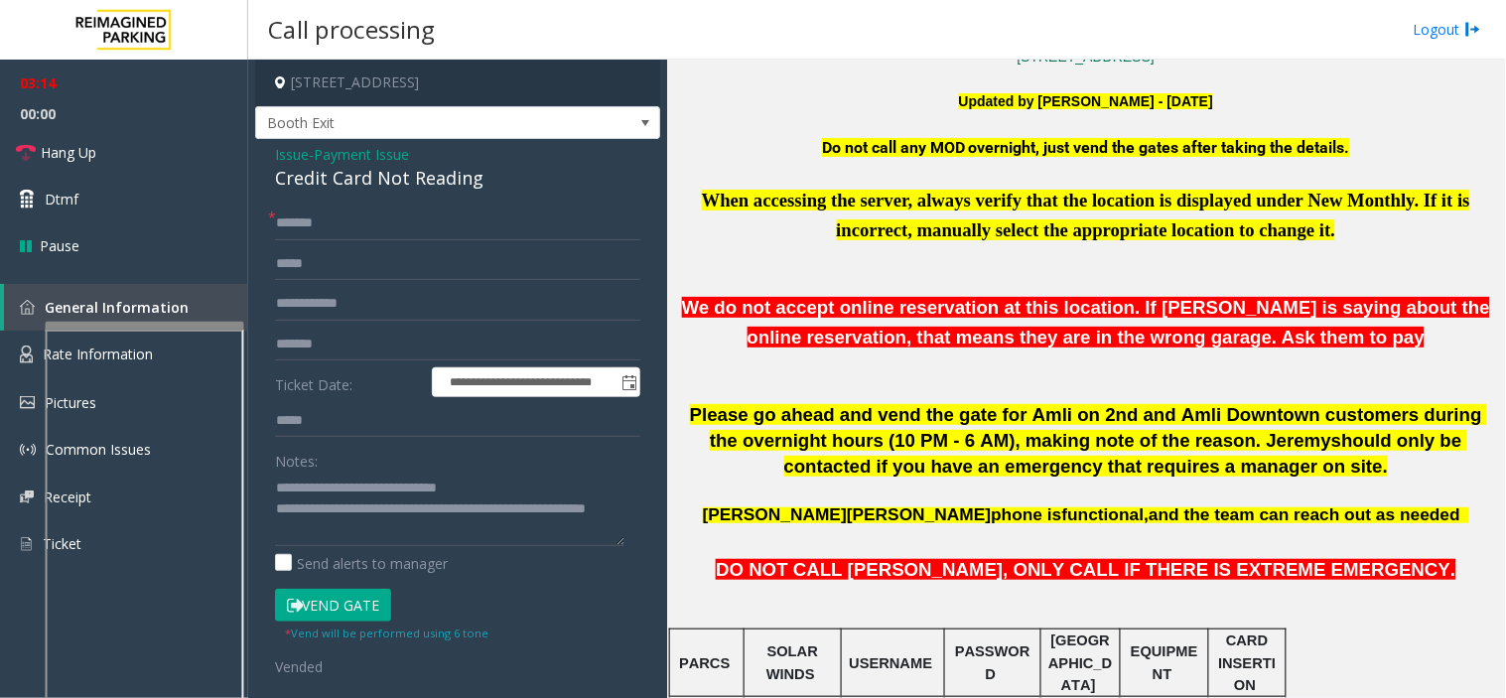
scroll to position [771, 0]
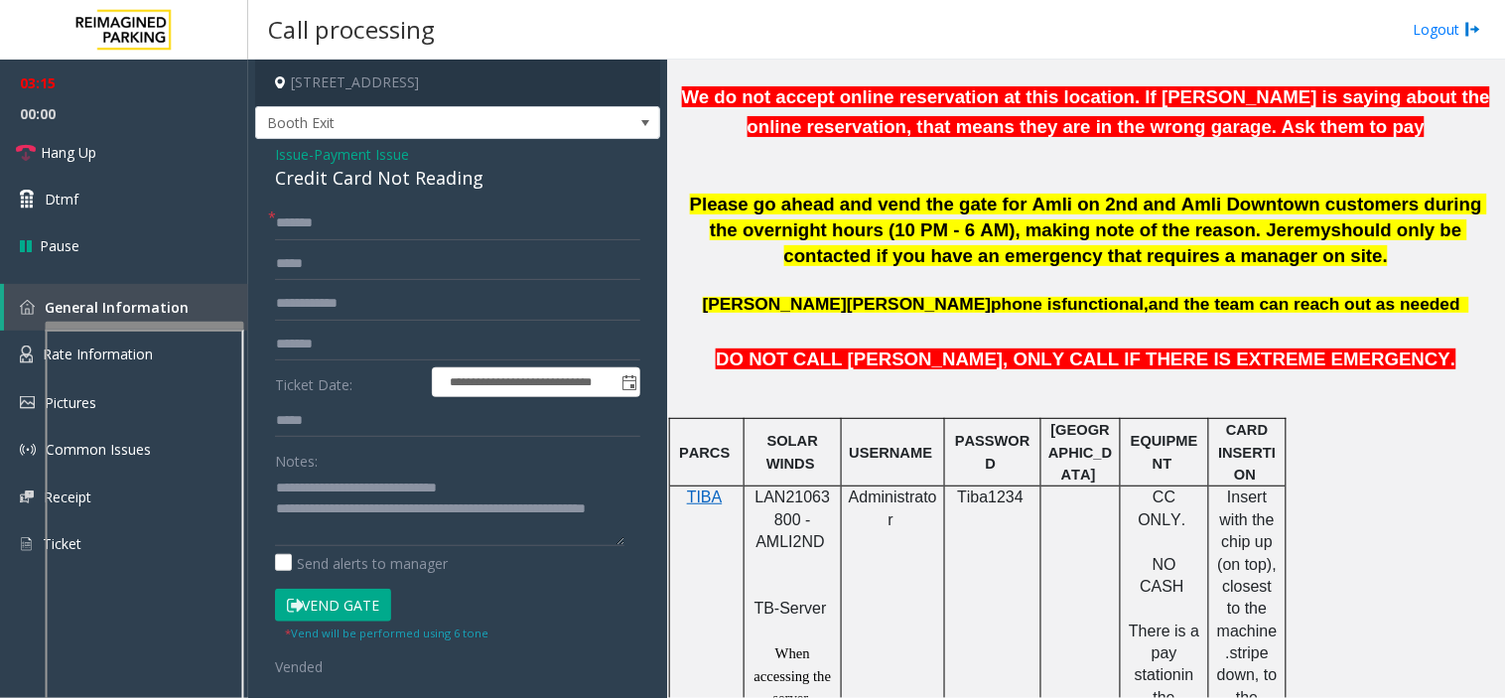
click at [759, 507] on span "LAN21063800 - AMLI2ND" at bounding box center [792, 519] width 75 height 62
click at [760, 502] on span "LAN21063800 - AMLI2ND" at bounding box center [792, 519] width 75 height 62
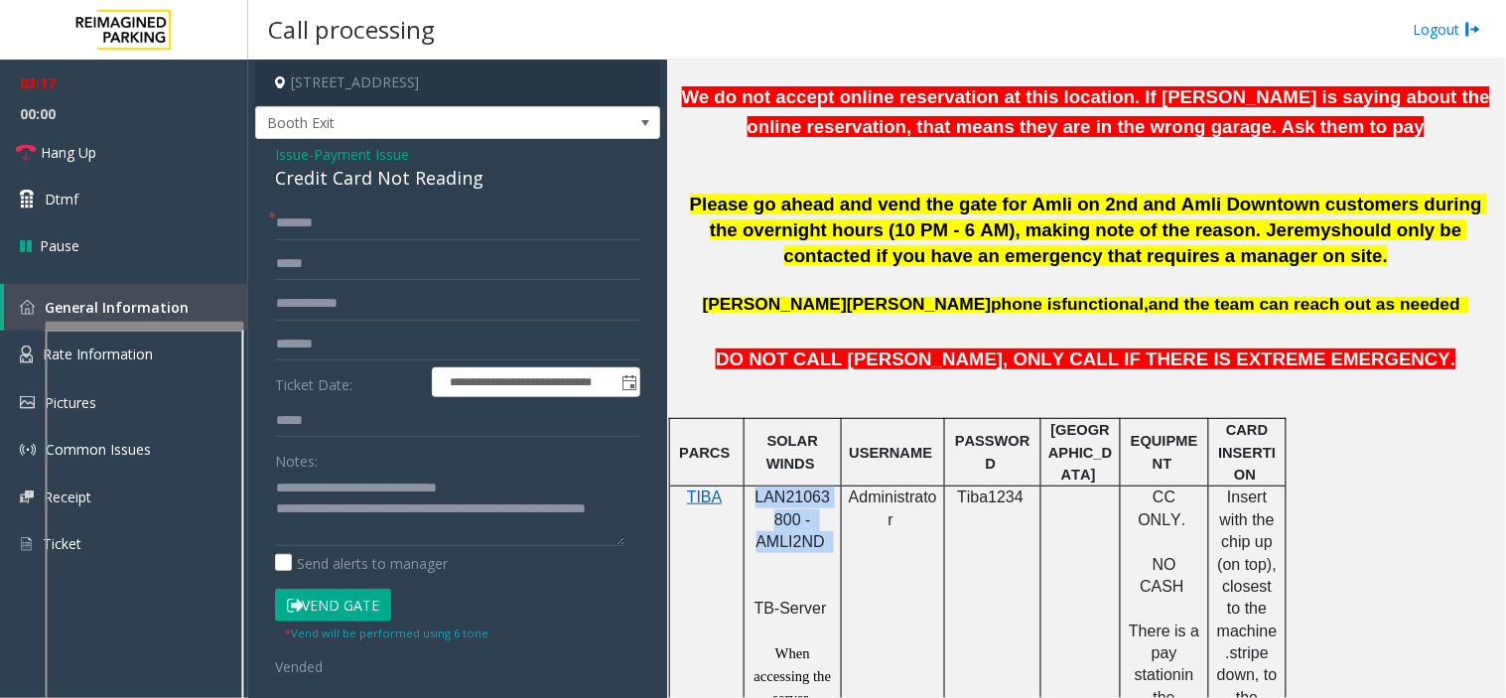
click at [760, 502] on span "LAN21063800 - AMLI2ND" at bounding box center [792, 519] width 75 height 62
click at [765, 500] on span "LAN21063800 - AMLI2ND" at bounding box center [792, 519] width 75 height 62
click at [160, 141] on link "Hang Up" at bounding box center [124, 152] width 248 height 47
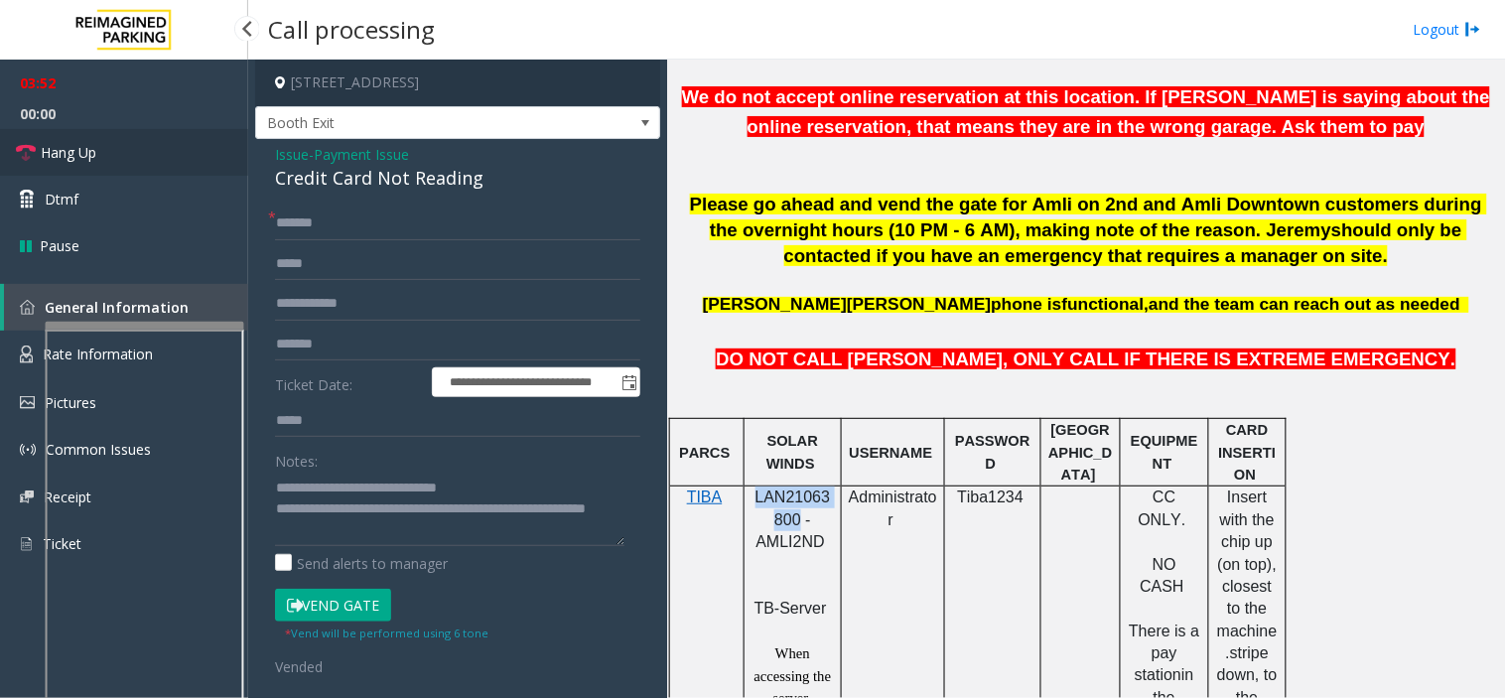
click at [160, 141] on link "Hang Up" at bounding box center [124, 152] width 248 height 47
drag, startPoint x: 160, startPoint y: 141, endPoint x: 24, endPoint y: 126, distance: 136.8
click at [24, 126] on ul "03:53 00:00 Hang Up Dtmf Pause" at bounding box center [124, 164] width 248 height 209
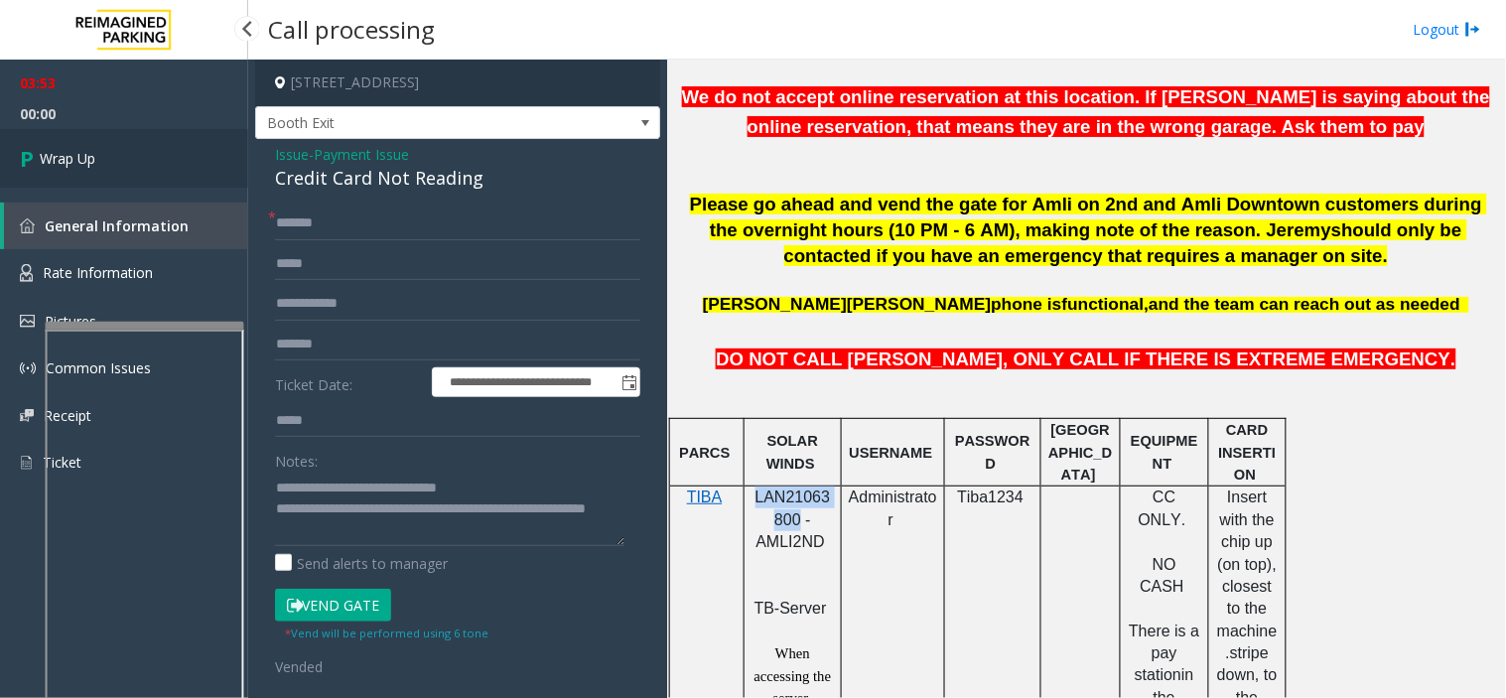
click at [107, 161] on link "Wrap Up" at bounding box center [124, 158] width 248 height 59
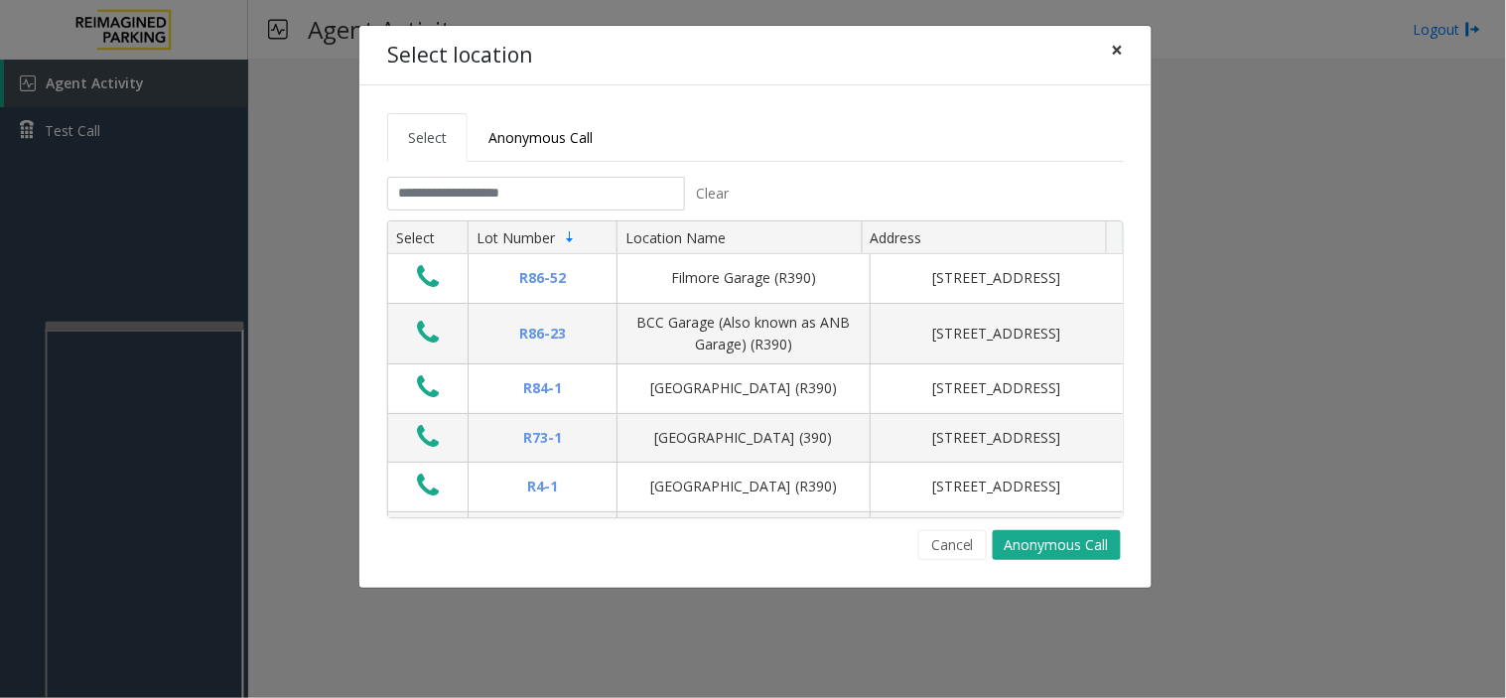
click at [1113, 42] on span "×" at bounding box center [1118, 50] width 12 height 28
click at [496, 197] on input "text" at bounding box center [536, 194] width 298 height 34
click at [1119, 52] on span "×" at bounding box center [1118, 50] width 12 height 28
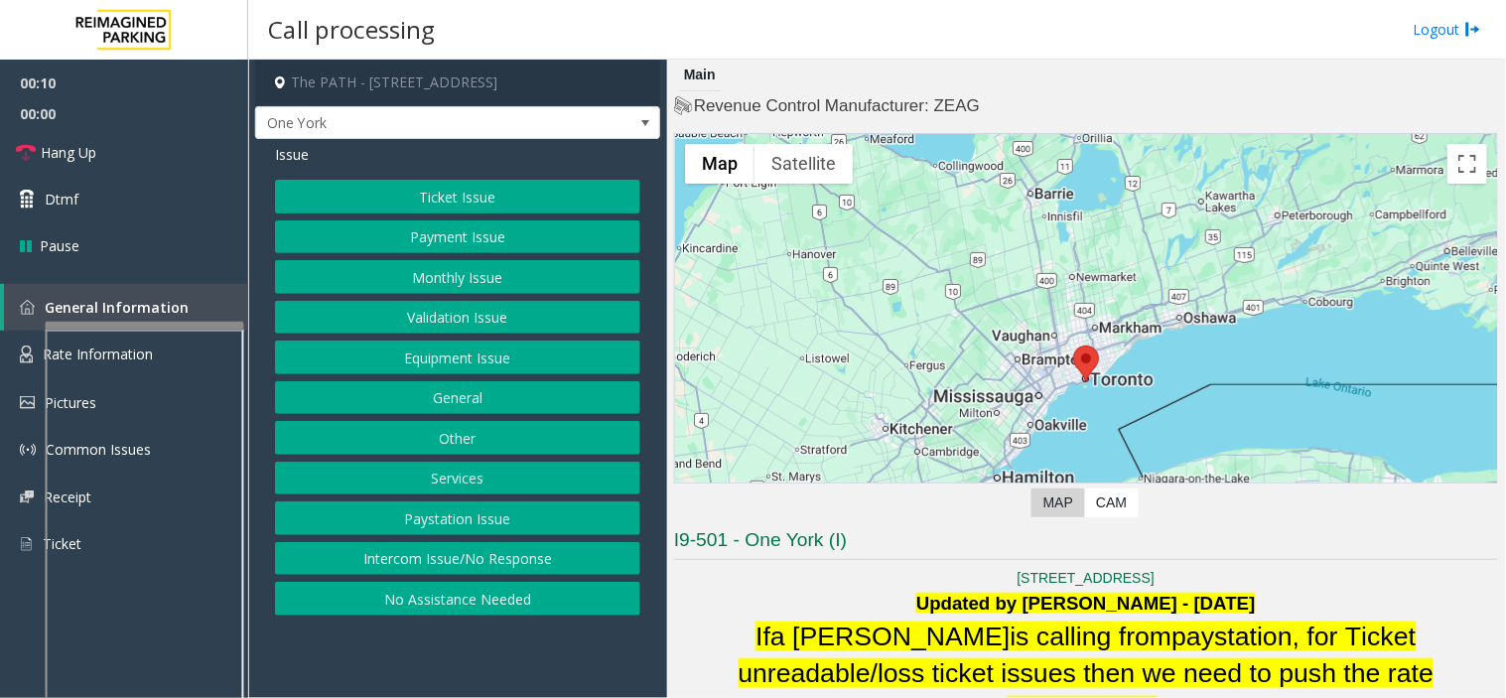
click at [510, 566] on button "Intercom Issue/No Response" at bounding box center [457, 559] width 365 height 34
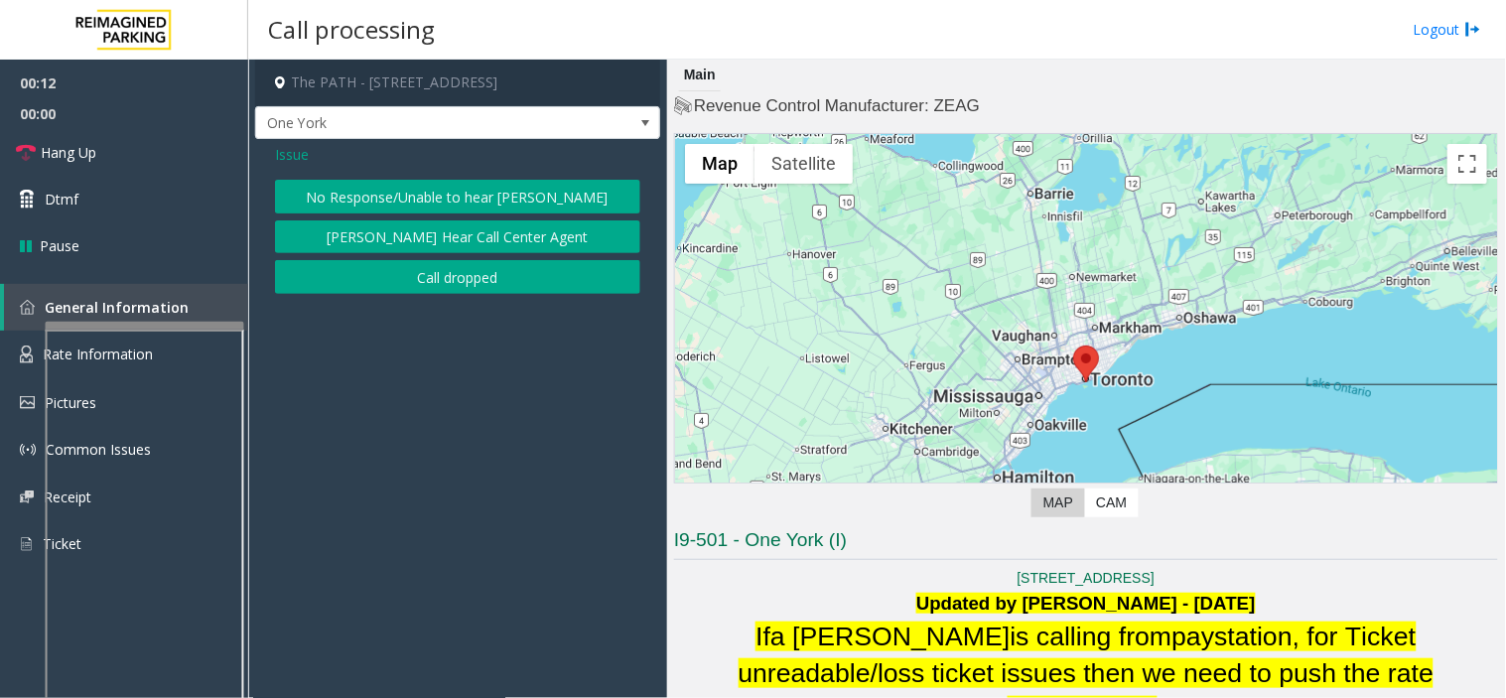
click at [441, 204] on button "No Response/Unable to hear [PERSON_NAME]" at bounding box center [457, 197] width 365 height 34
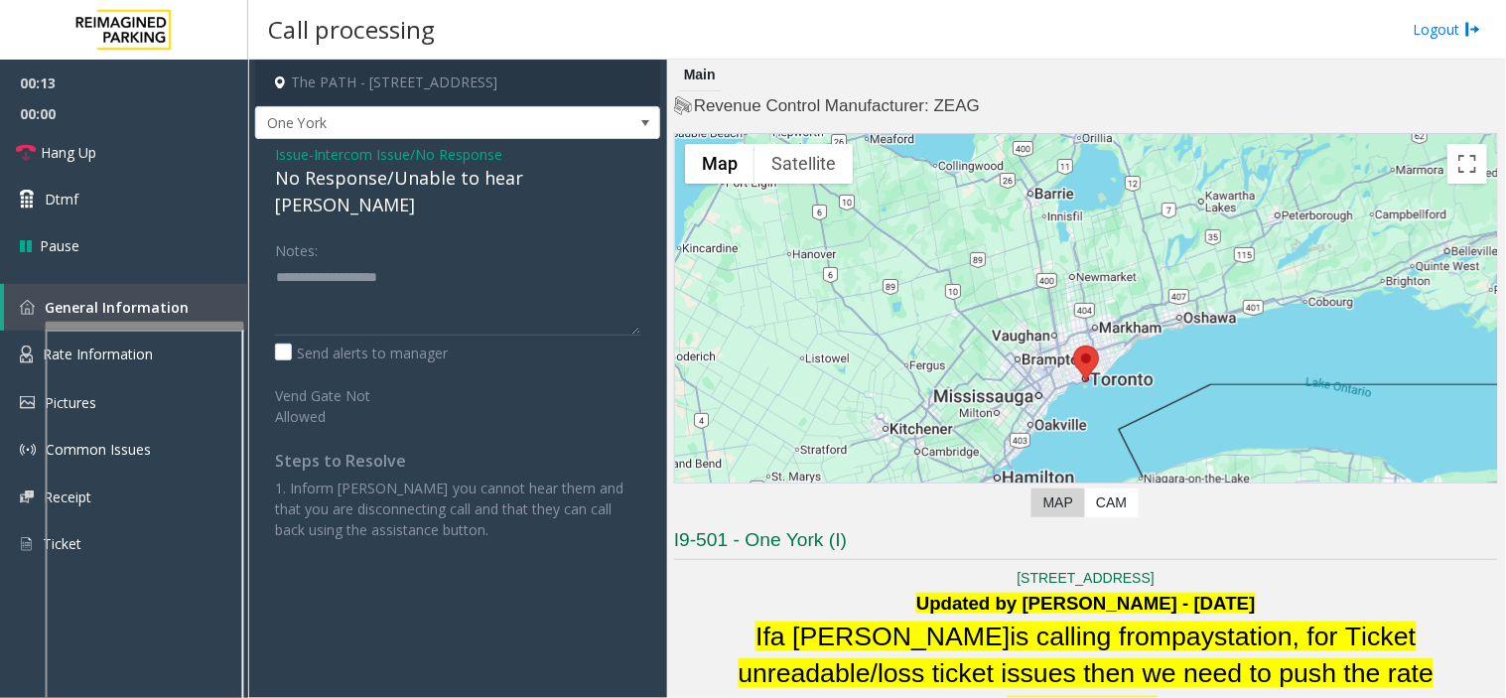
click at [383, 182] on div "No Response/Unable to hear [PERSON_NAME]" at bounding box center [457, 192] width 365 height 54
click at [384, 182] on div "No Response/Unable to hear [PERSON_NAME]" at bounding box center [457, 192] width 365 height 54
type textarea "**********"
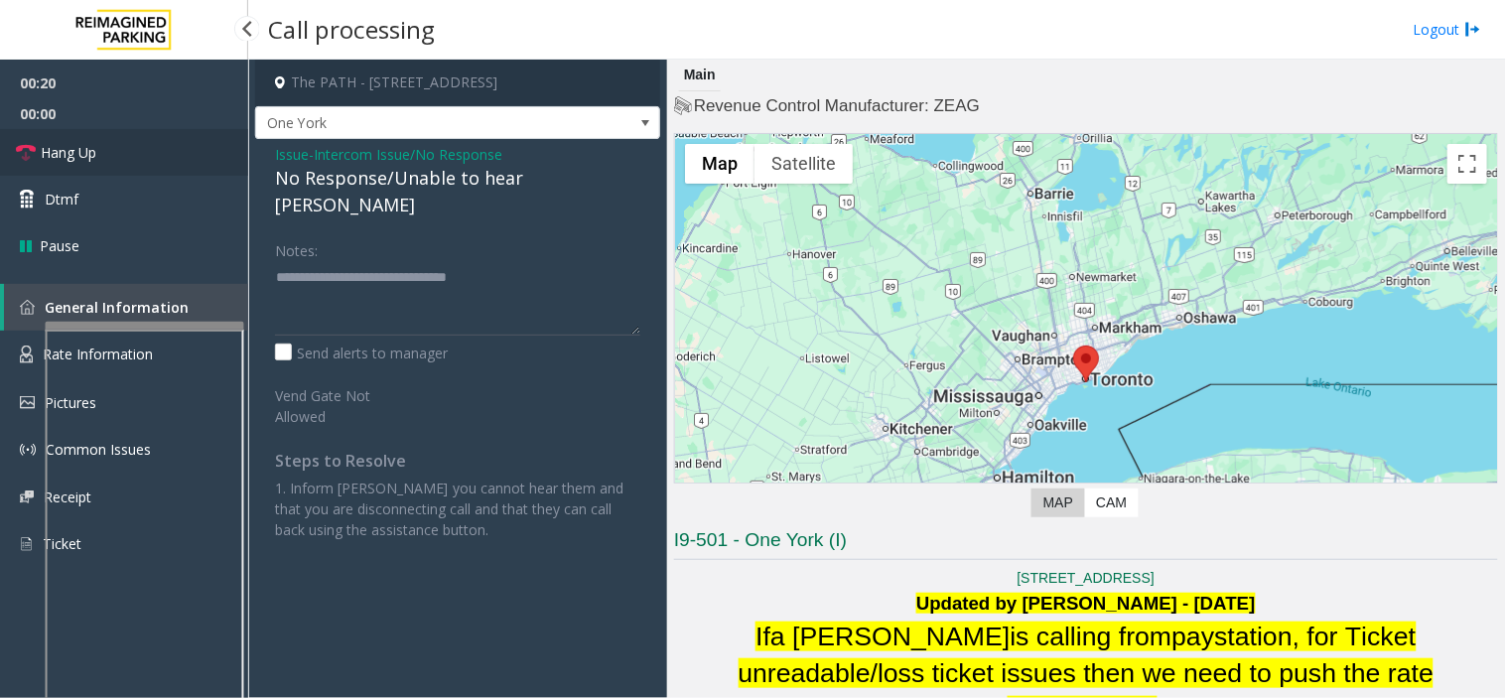
click at [66, 163] on link "Hang Up" at bounding box center [124, 152] width 248 height 47
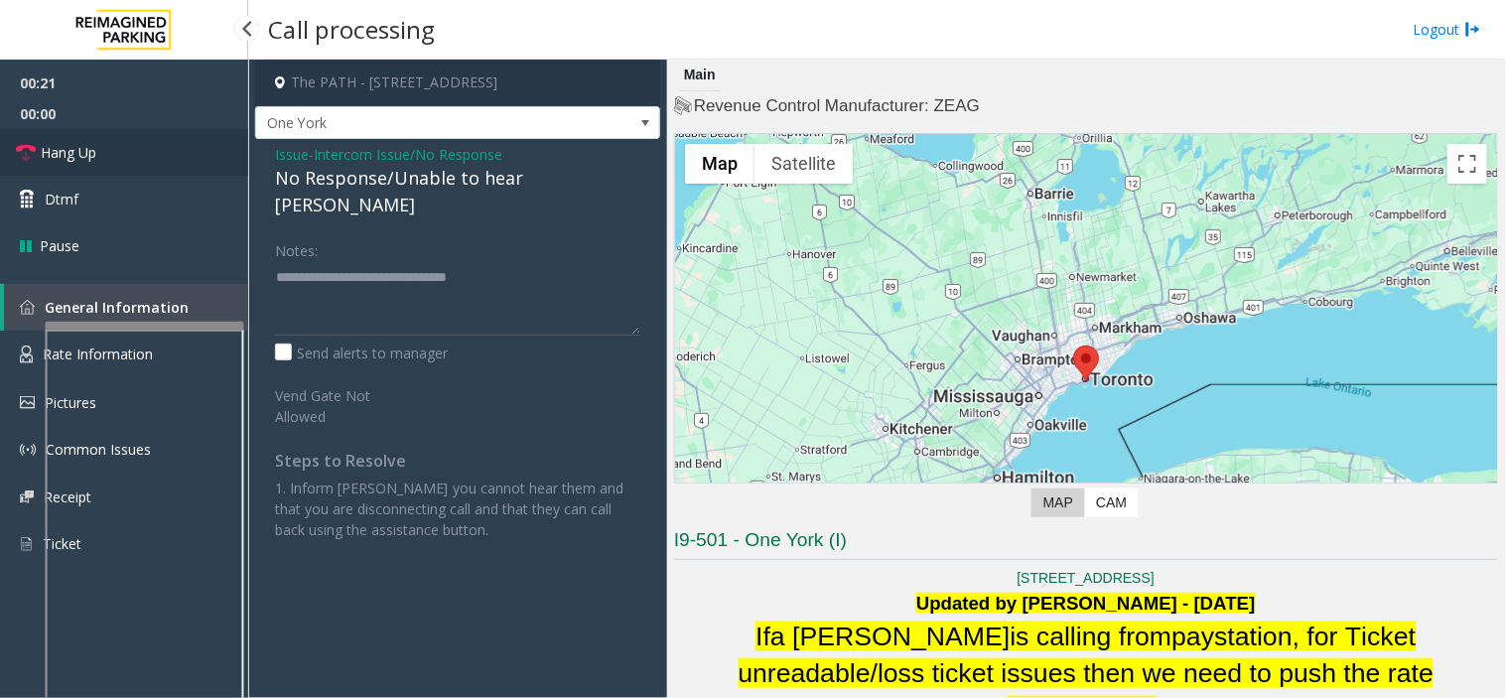
click at [66, 163] on link "Hang Up" at bounding box center [124, 152] width 248 height 47
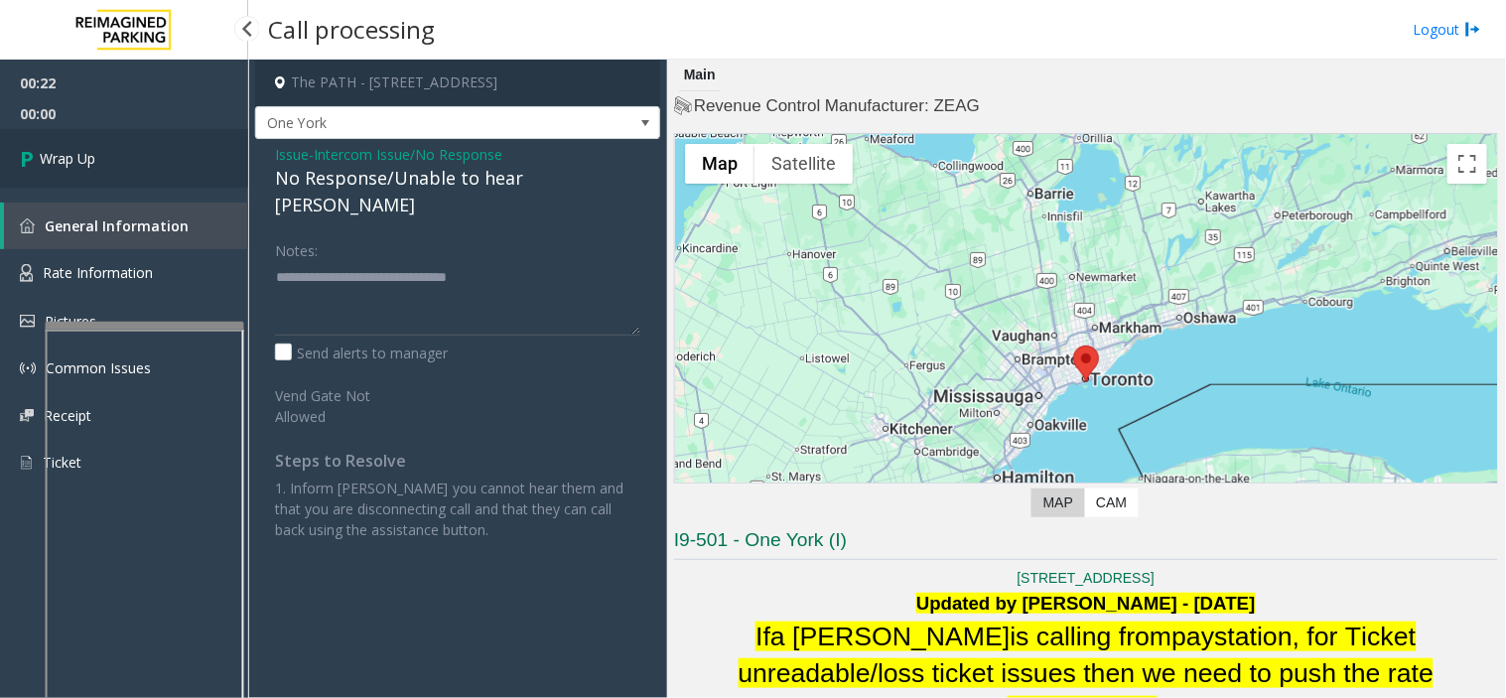
click at [66, 163] on span "Wrap Up" at bounding box center [68, 158] width 56 height 21
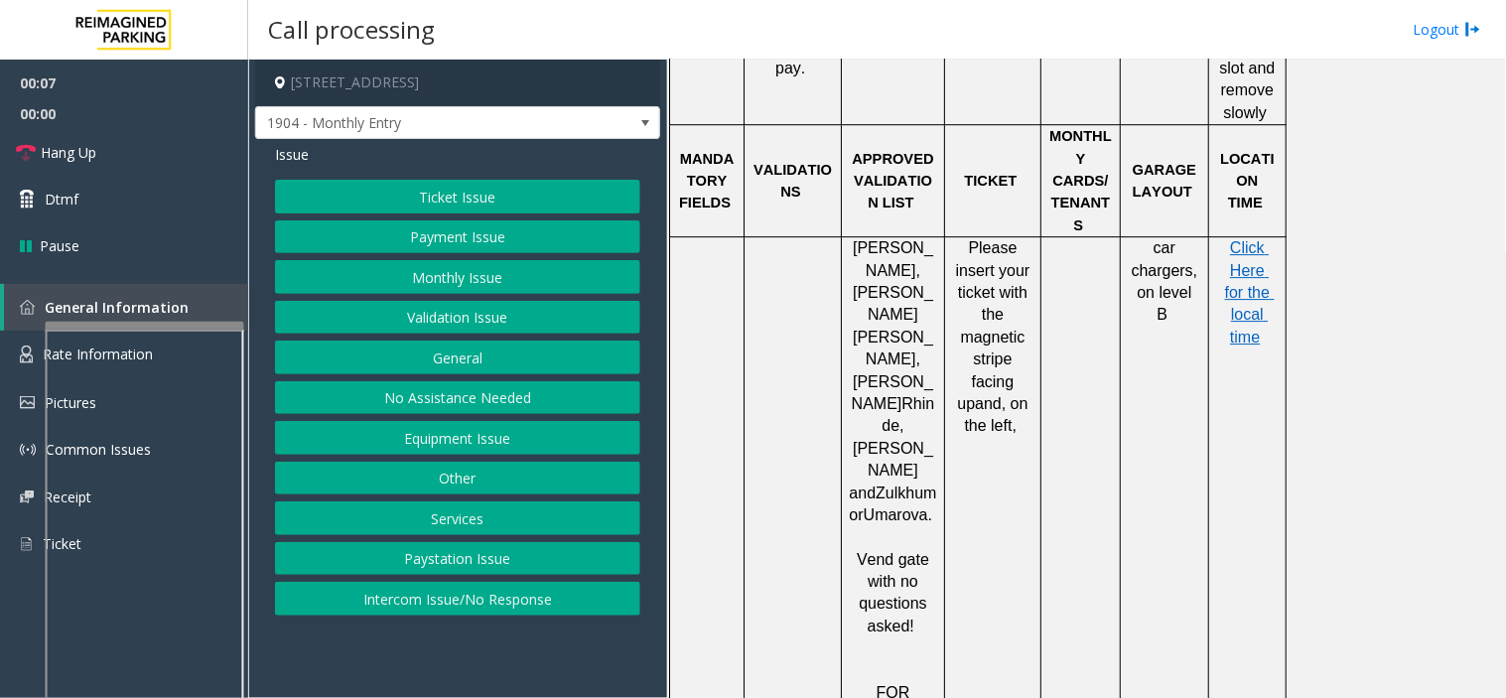
scroll to position [1543, 0]
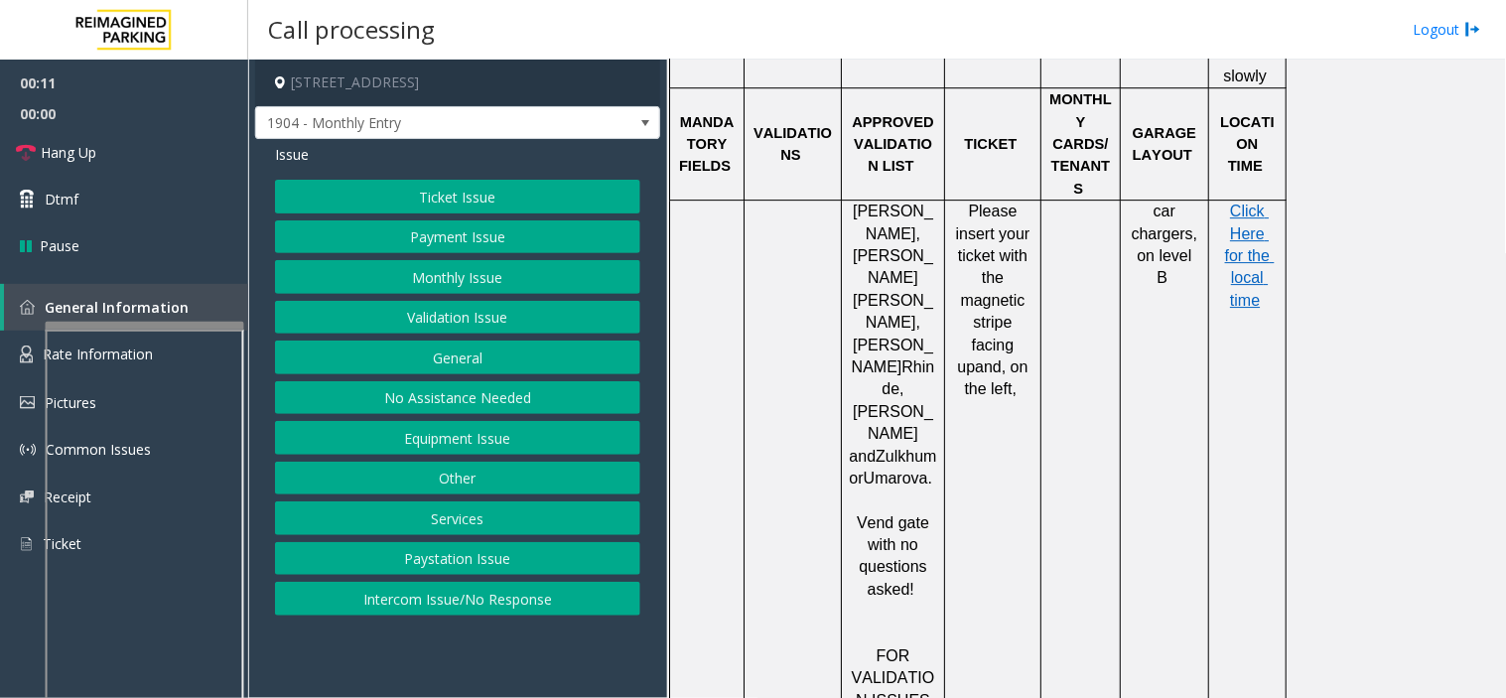
click at [480, 425] on button "Equipment Issue" at bounding box center [457, 438] width 365 height 34
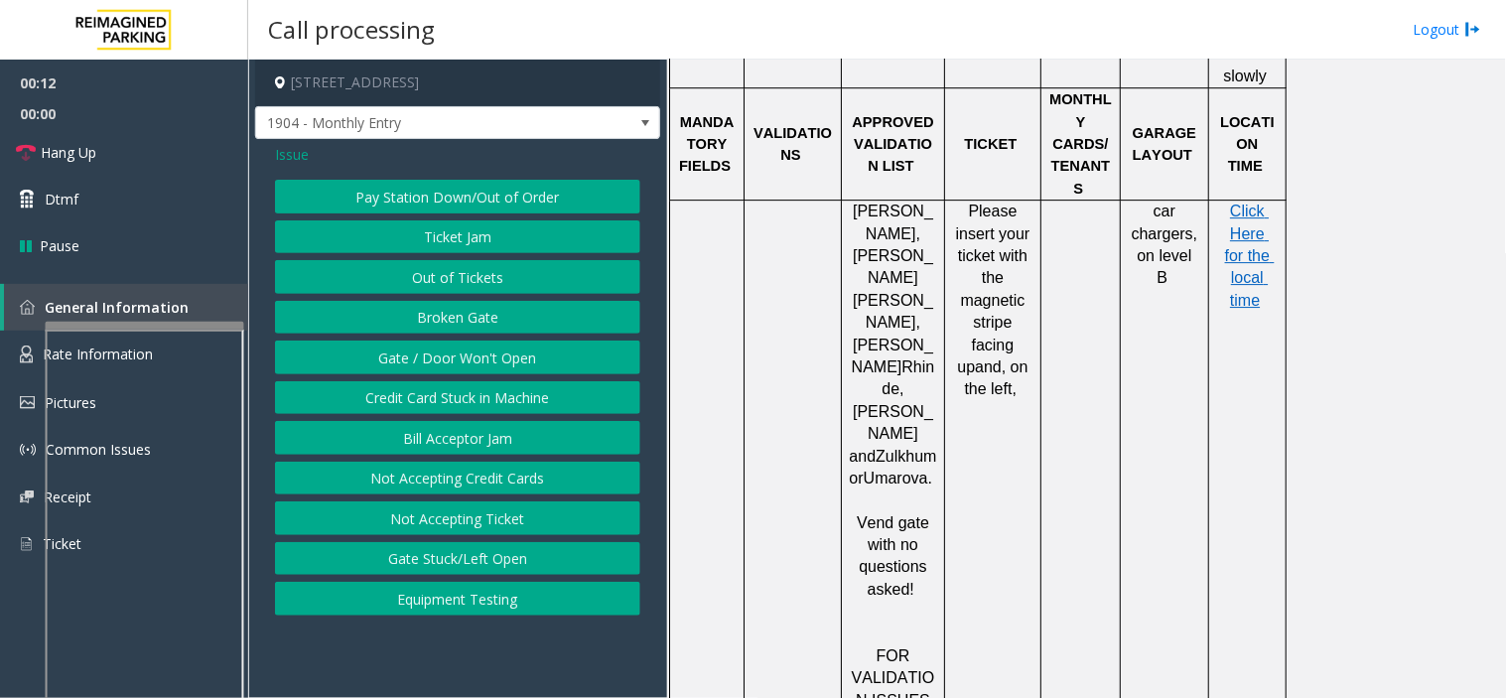
click at [469, 355] on button "Gate / Door Won't Open" at bounding box center [457, 357] width 365 height 34
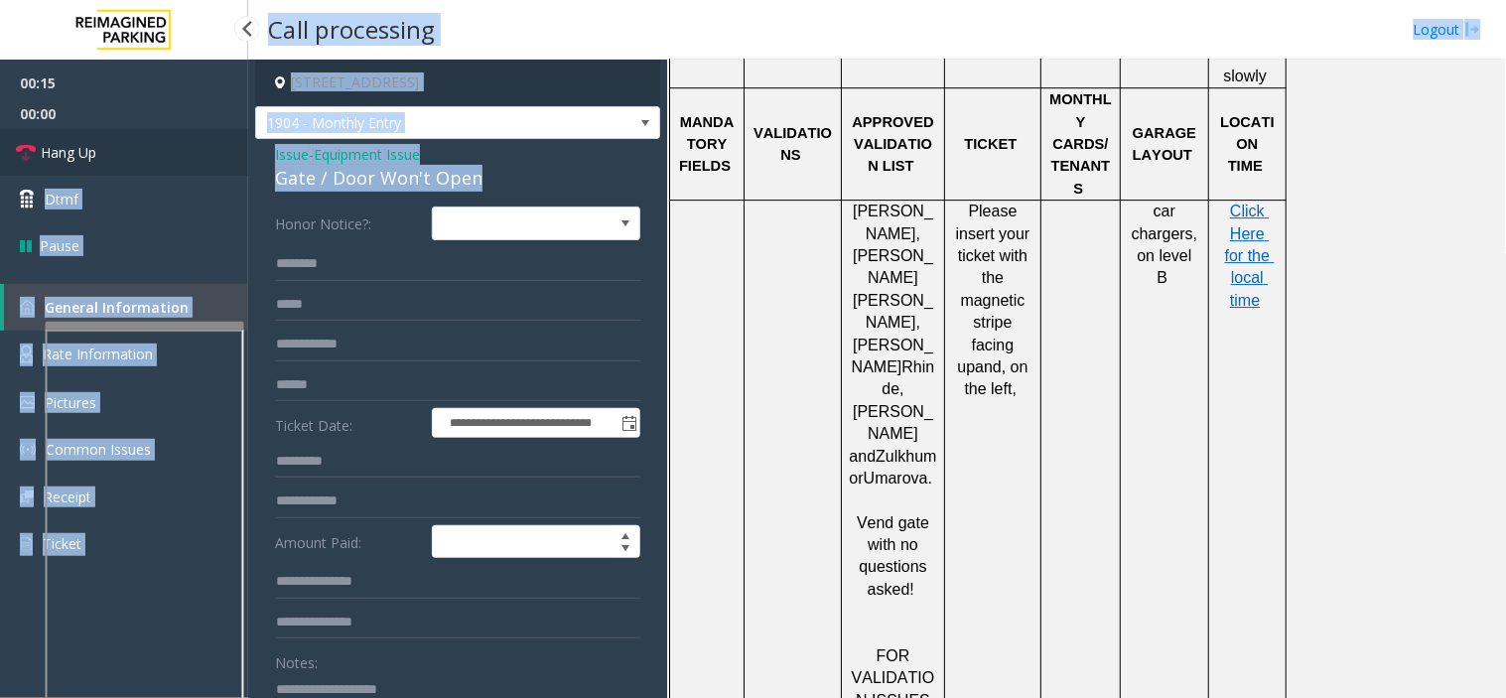
drag, startPoint x: 506, startPoint y: 166, endPoint x: 246, endPoint y: 150, distance: 260.5
click at [246, 150] on app-root "**********" at bounding box center [753, 349] width 1506 height 698
drag, startPoint x: 311, startPoint y: 159, endPoint x: 284, endPoint y: 162, distance: 27.0
click at [284, 162] on span "Issue" at bounding box center [292, 154] width 34 height 21
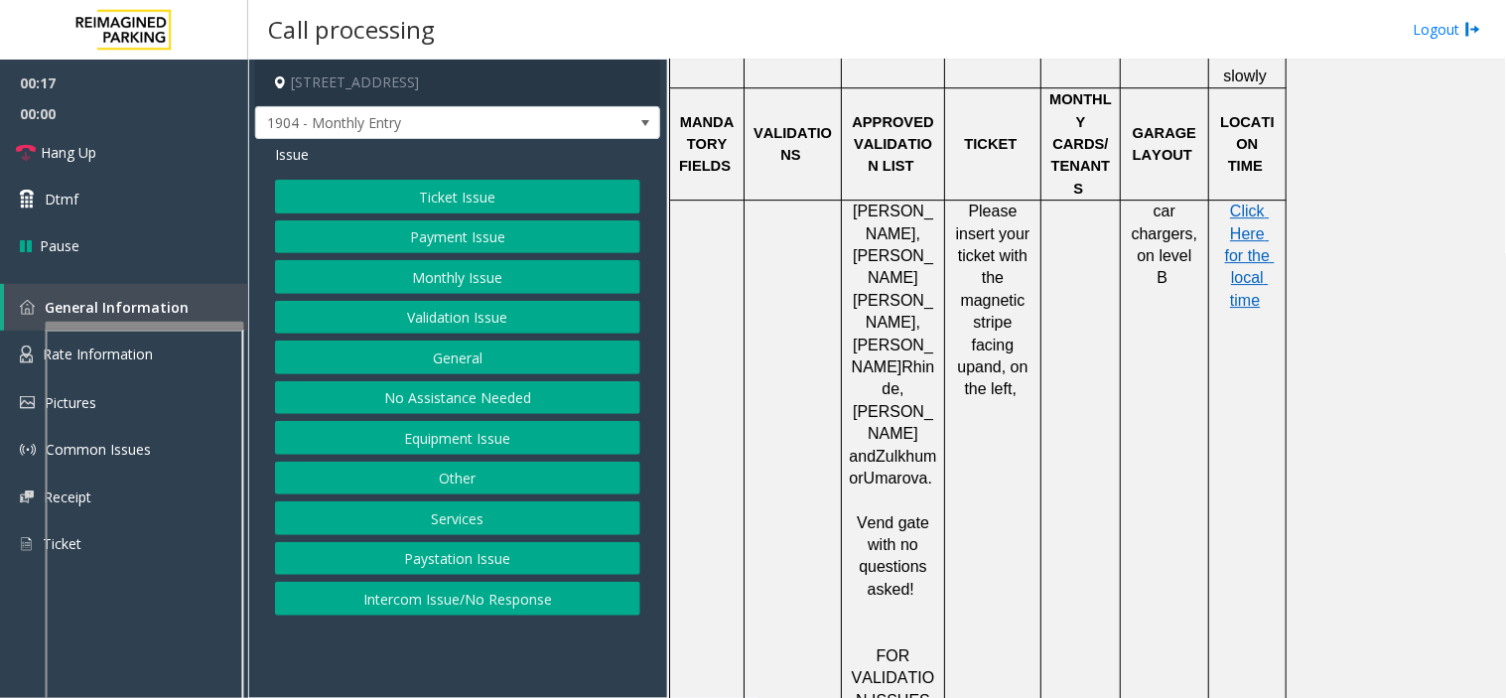
click at [467, 194] on button "Ticket Issue" at bounding box center [457, 197] width 365 height 34
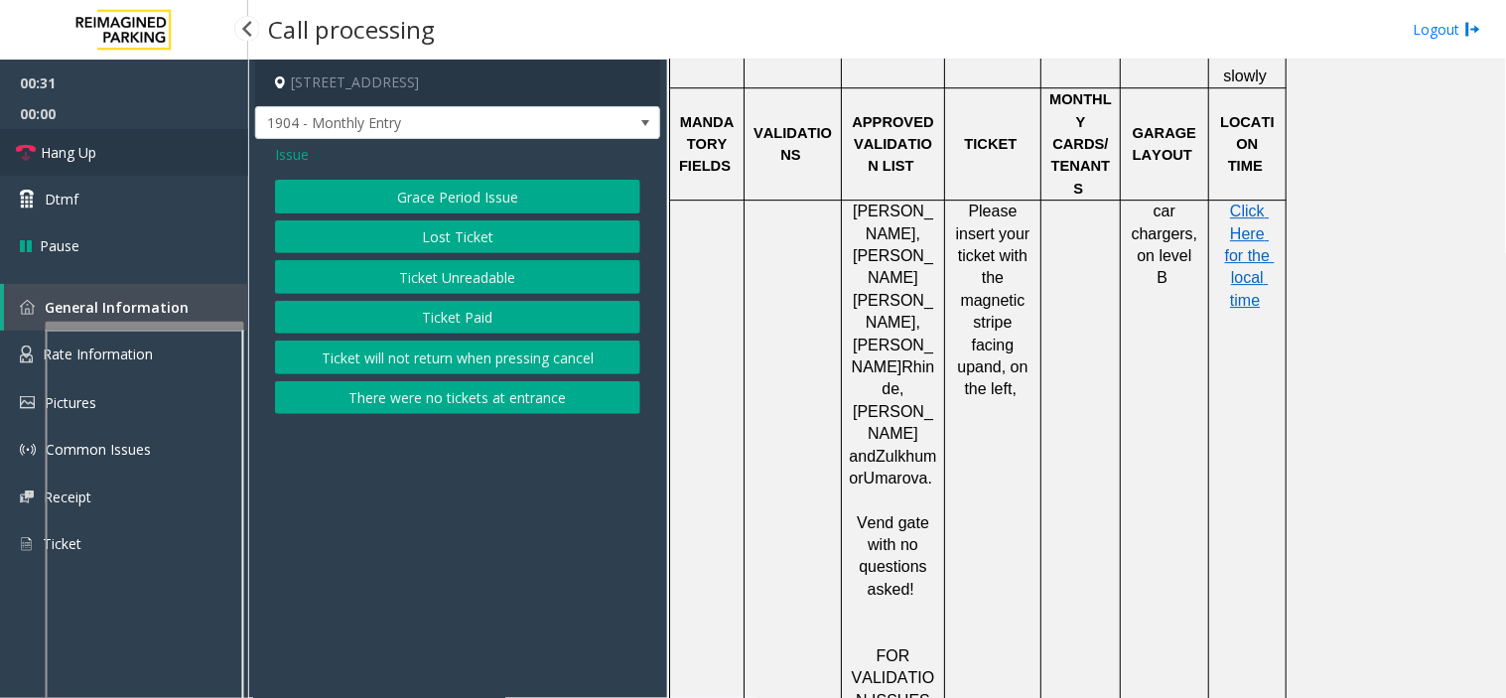
click at [66, 163] on link "Hang Up" at bounding box center [124, 152] width 248 height 47
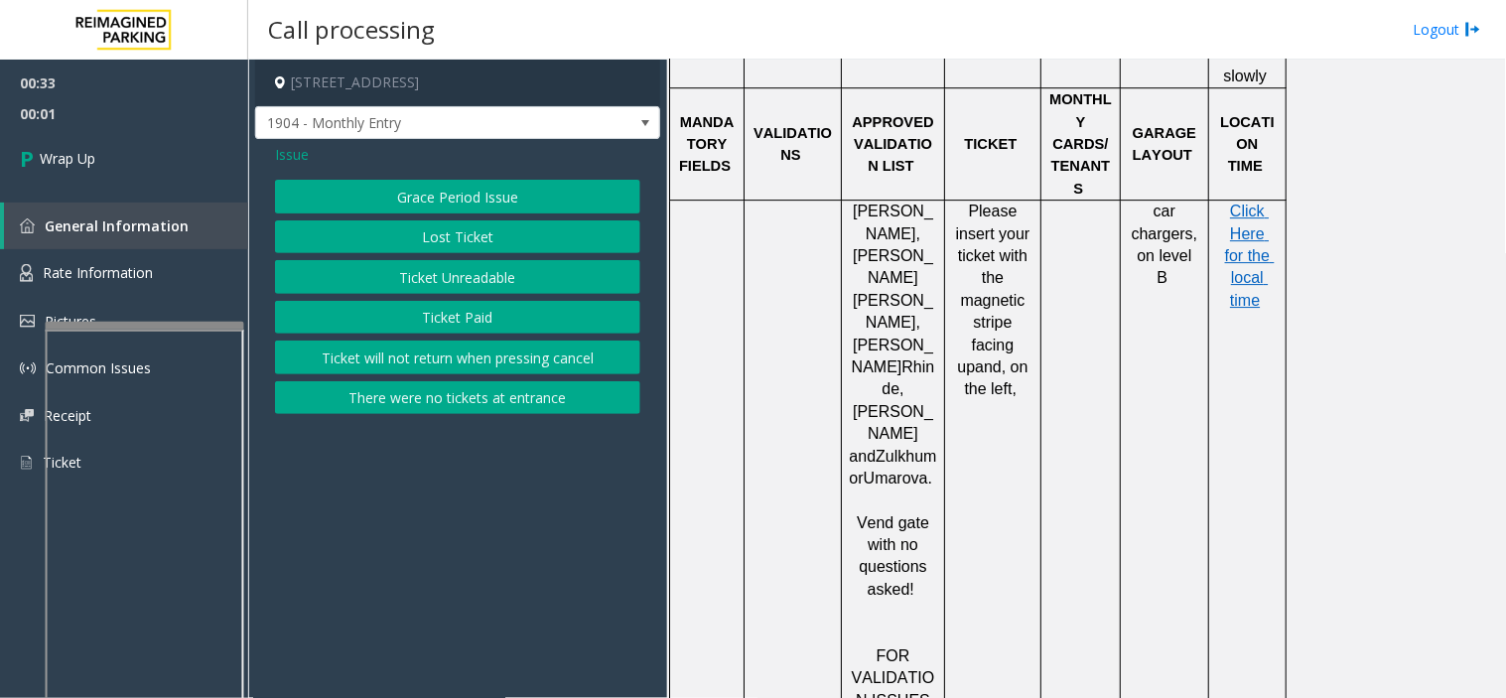
click at [272, 150] on div "Issue Grace Period Issue Lost Ticket Ticket Unreadable Ticket Paid Ticket will …" at bounding box center [457, 281] width 405 height 285
click at [289, 149] on span "Issue" at bounding box center [292, 154] width 34 height 21
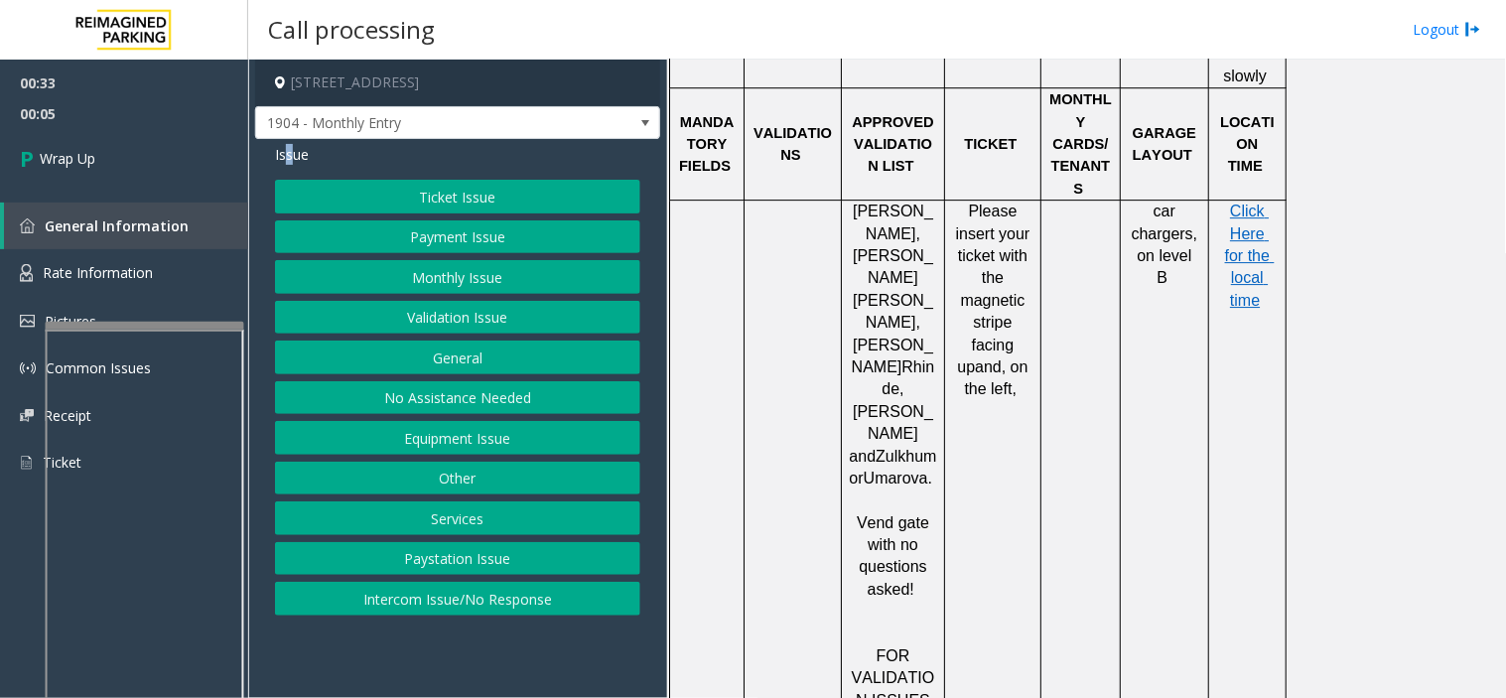
click at [450, 610] on button "Intercom Issue/No Response" at bounding box center [457, 599] width 365 height 34
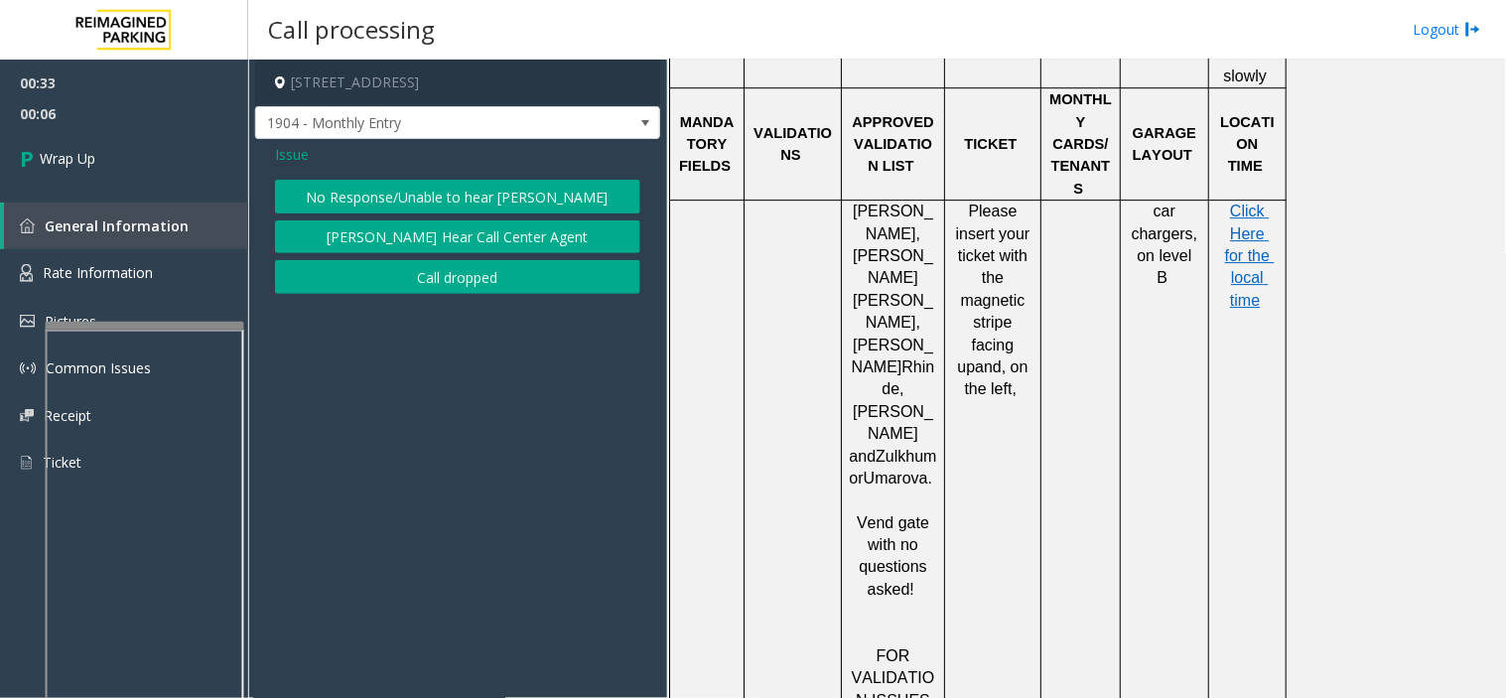
click at [397, 389] on app-call-processing-form "[STREET_ADDRESS] 1904 - Monthly Entry Issue No Response/Unable to hear [PERSON_…" at bounding box center [457, 379] width 419 height 638
click at [303, 156] on span "Issue" at bounding box center [292, 154] width 34 height 21
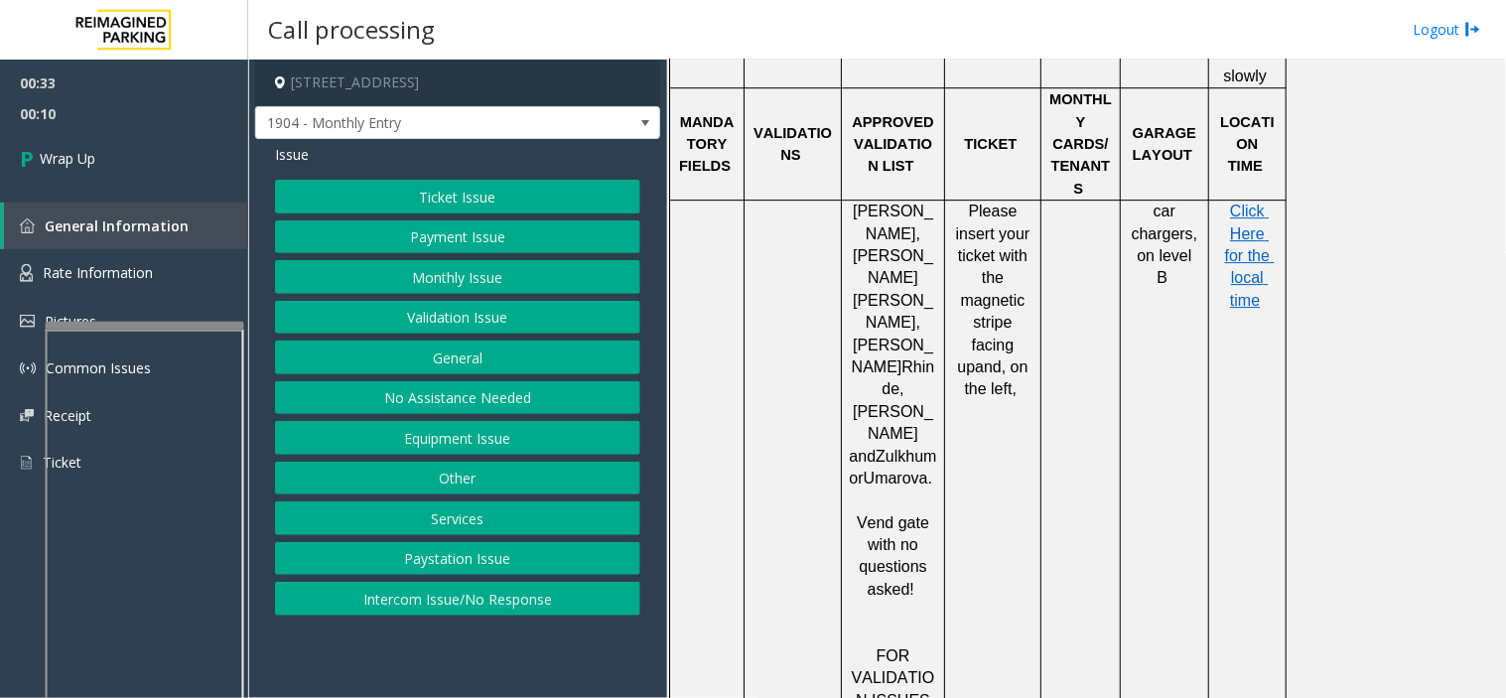
click at [492, 422] on button "Equipment Issue" at bounding box center [457, 438] width 365 height 34
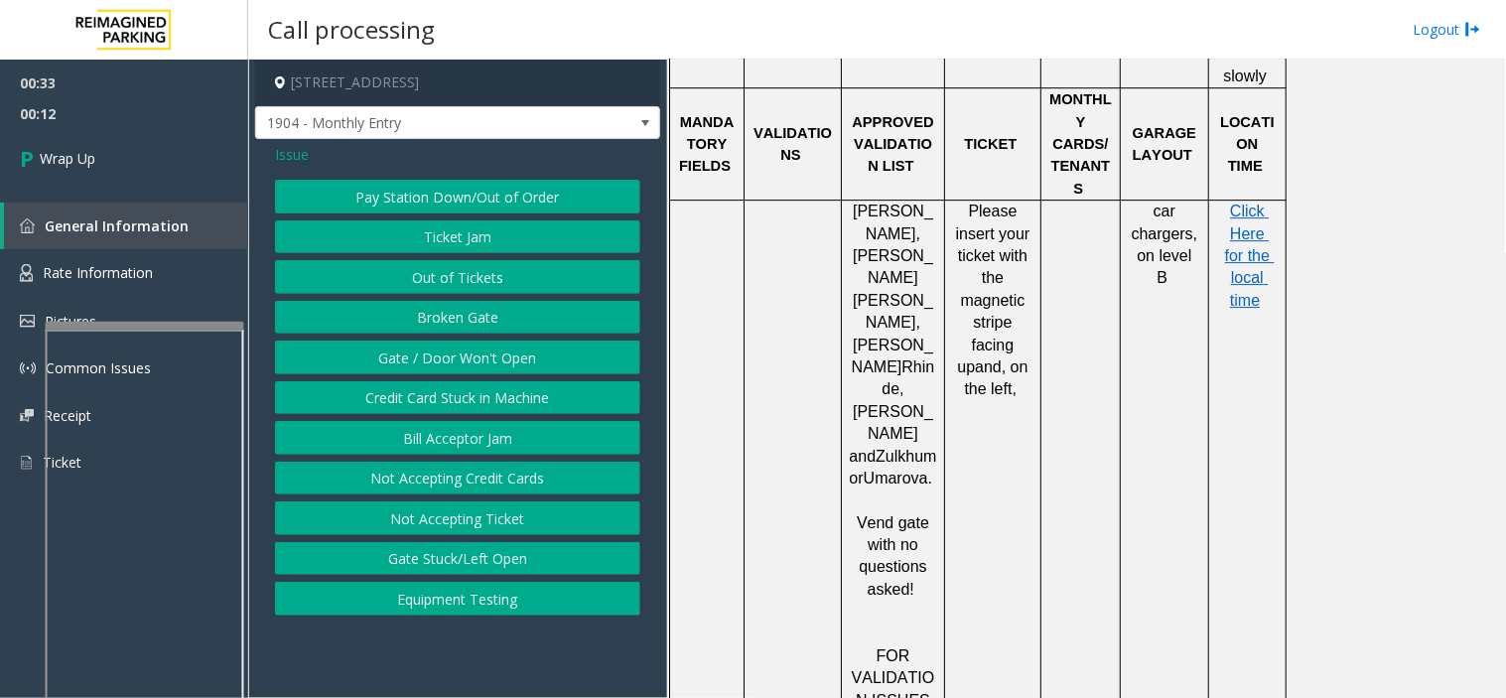
click at [494, 337] on div "Pay Station Down/Out of Order Ticket Jam Out of Tickets [GEOGRAPHIC_DATA] / Doo…" at bounding box center [457, 398] width 365 height 436
click at [568, 363] on button "Gate / Door Won't Open" at bounding box center [457, 357] width 365 height 34
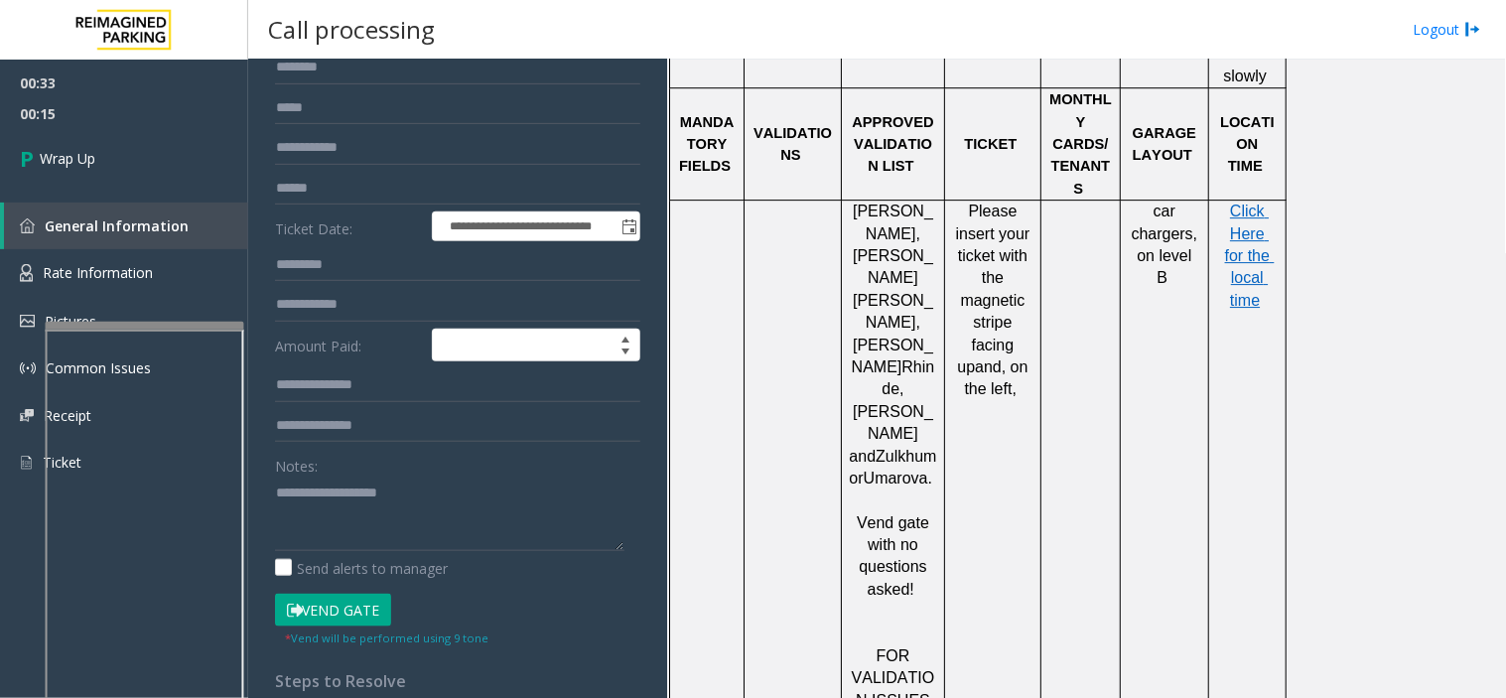
scroll to position [330, 0]
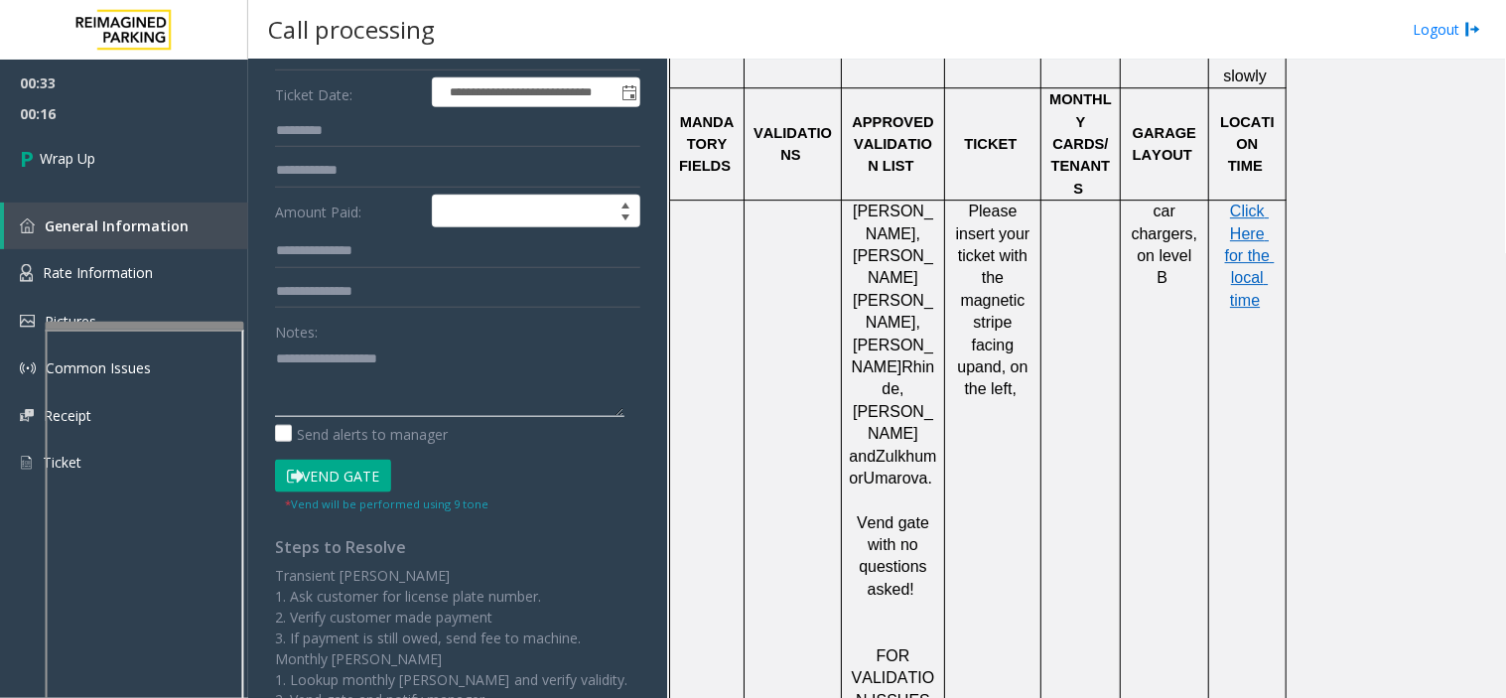
paste textarea "**********"
click at [408, 394] on textarea at bounding box center [449, 379] width 349 height 74
click at [402, 403] on textarea at bounding box center [449, 379] width 349 height 74
drag, startPoint x: 489, startPoint y: 405, endPoint x: 250, endPoint y: 338, distance: 248.3
click at [250, 338] on app-call-processing-form "**********" at bounding box center [457, 379] width 419 height 638
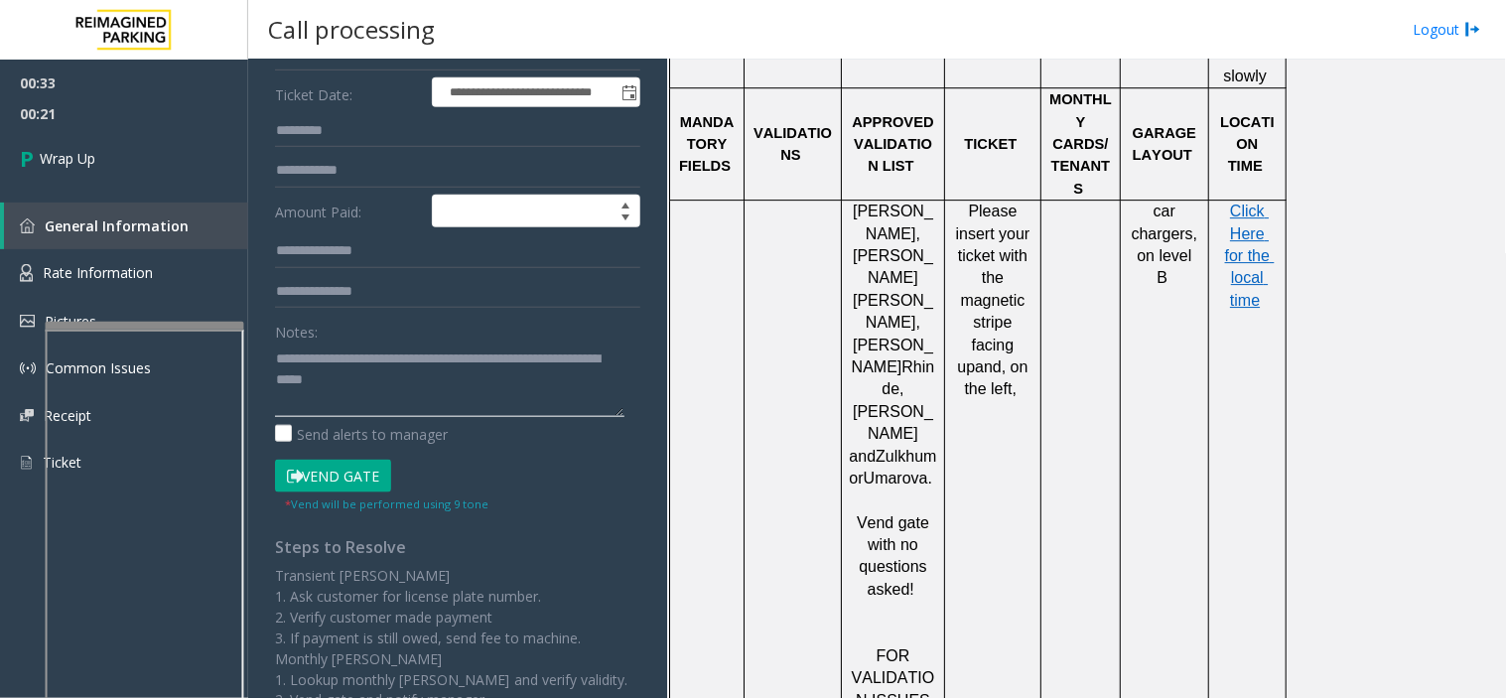
paste textarea
drag, startPoint x: 477, startPoint y: 372, endPoint x: 241, endPoint y: 345, distance: 237.7
click at [194, 16] on app-root "**********" at bounding box center [753, 349] width 1506 height 698
paste textarea
type textarea "**********"
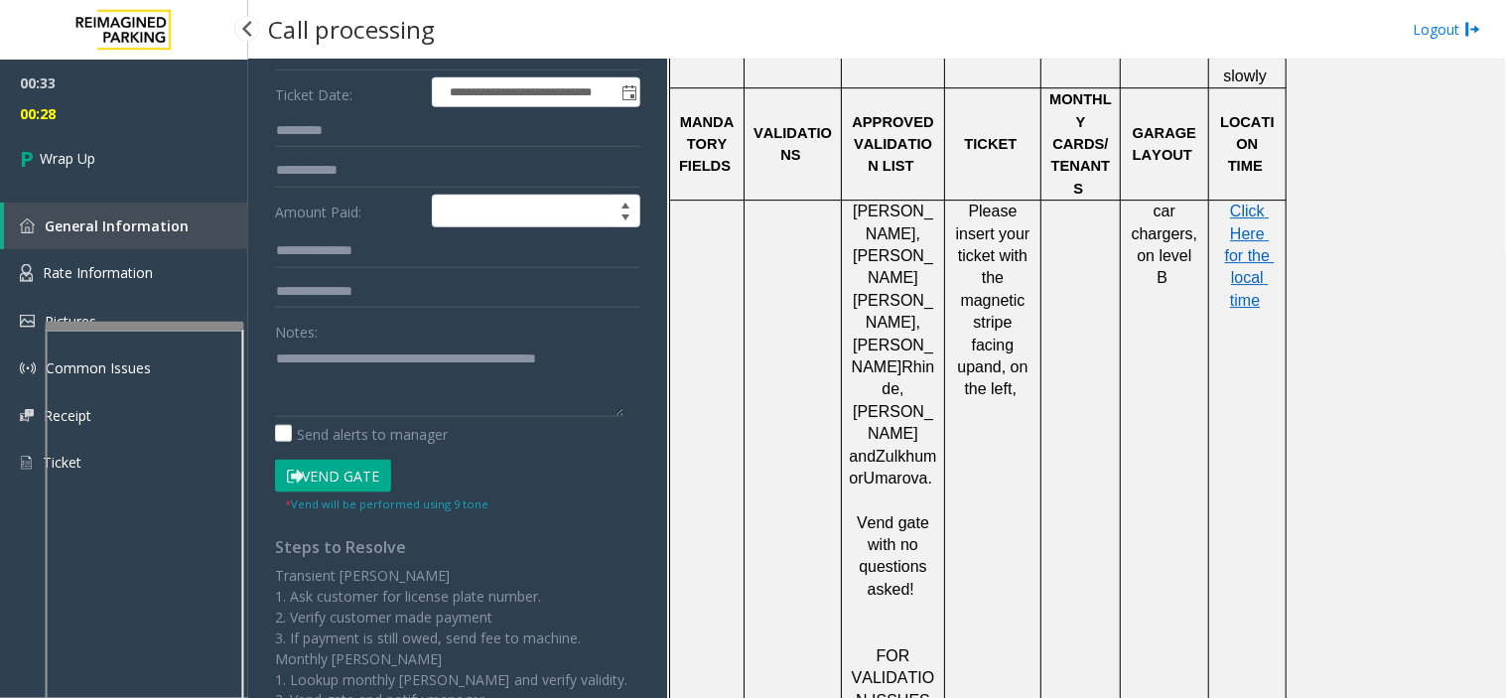
click at [225, 121] on span "00:28" at bounding box center [124, 113] width 248 height 31
click at [211, 146] on link "Wrap Up" at bounding box center [124, 158] width 248 height 59
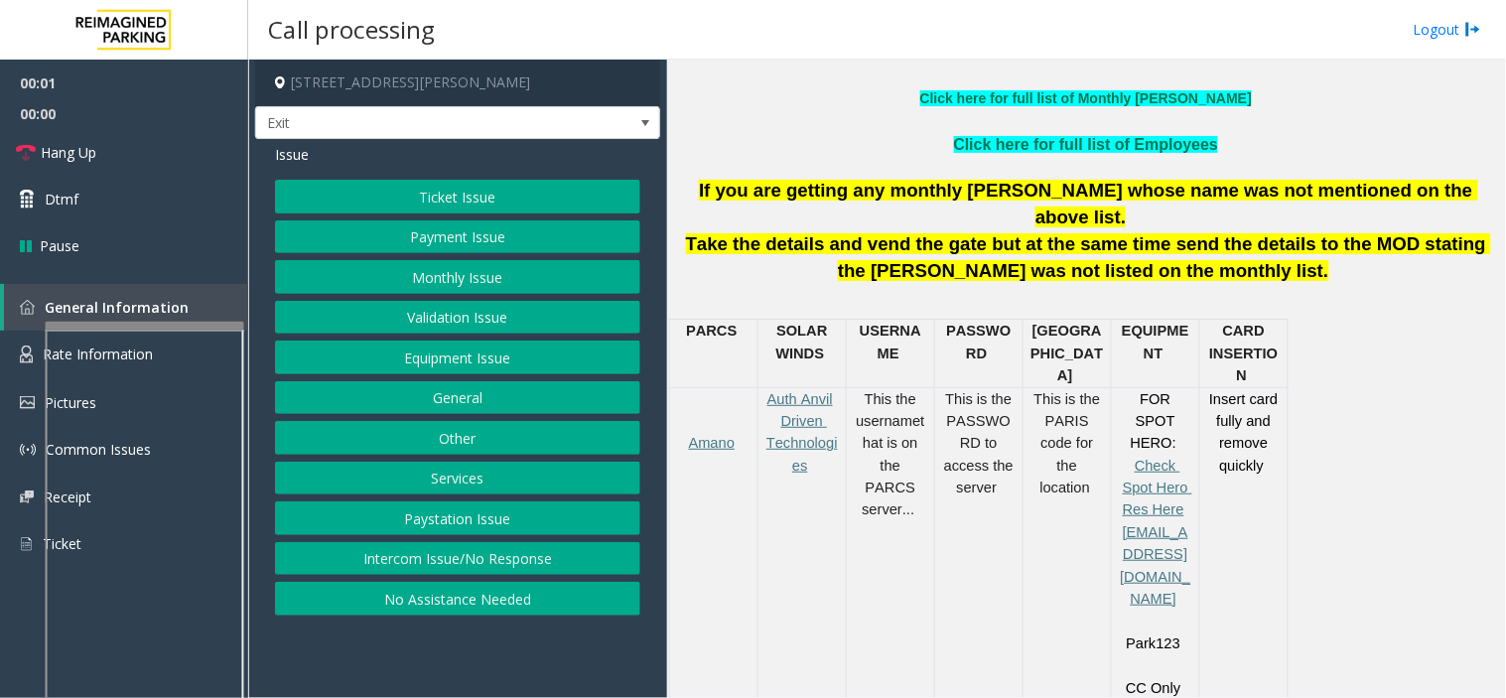
scroll to position [661, 0]
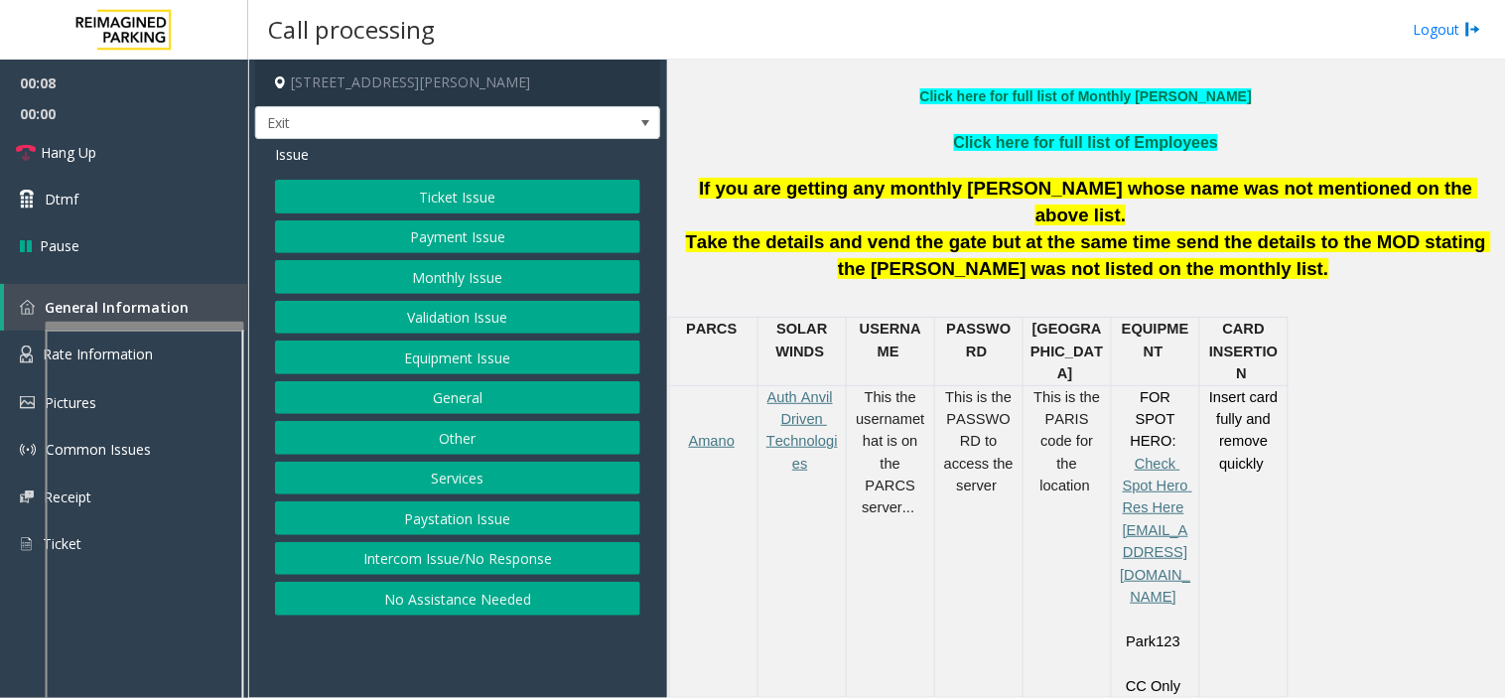
click at [441, 203] on button "Ticket Issue" at bounding box center [457, 197] width 365 height 34
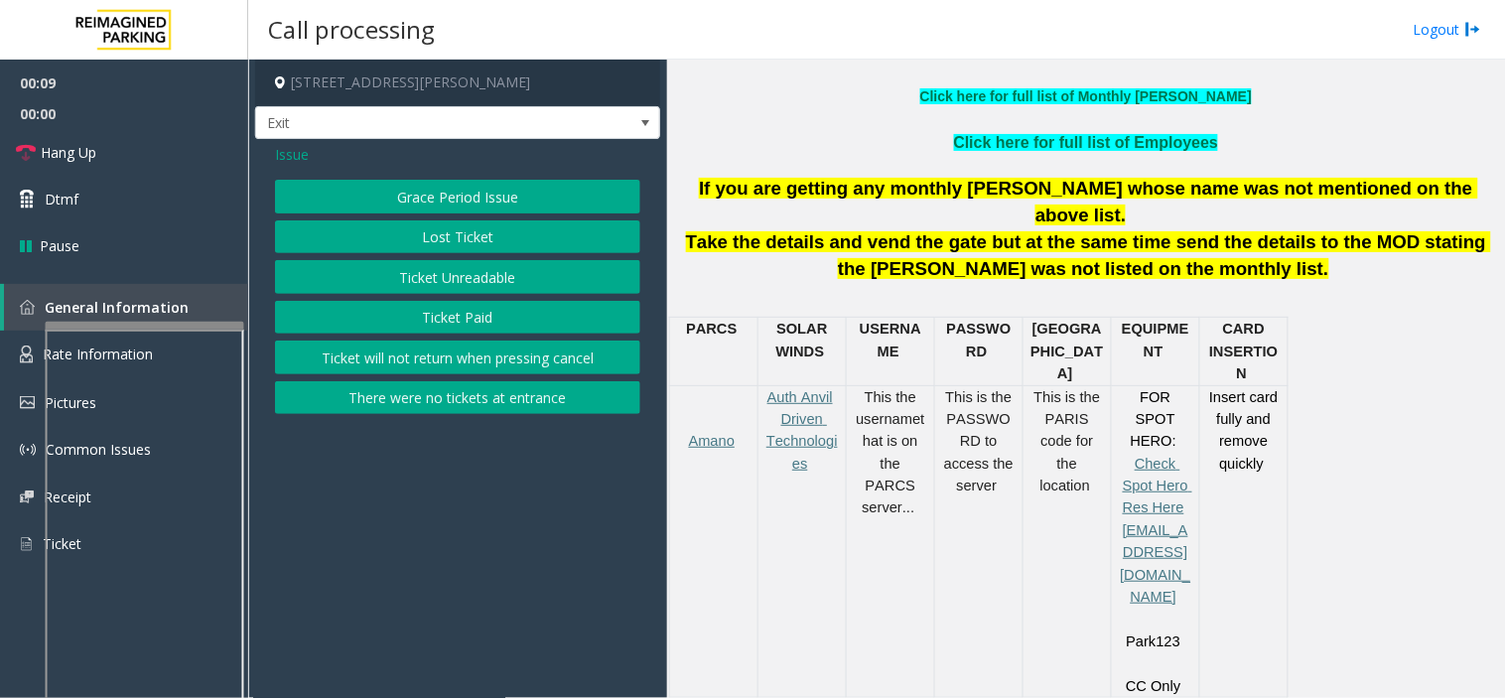
click at [484, 296] on div "Grace Period Issue Lost Ticket Ticket Unreadable Ticket Paid Ticket will not re…" at bounding box center [457, 297] width 365 height 234
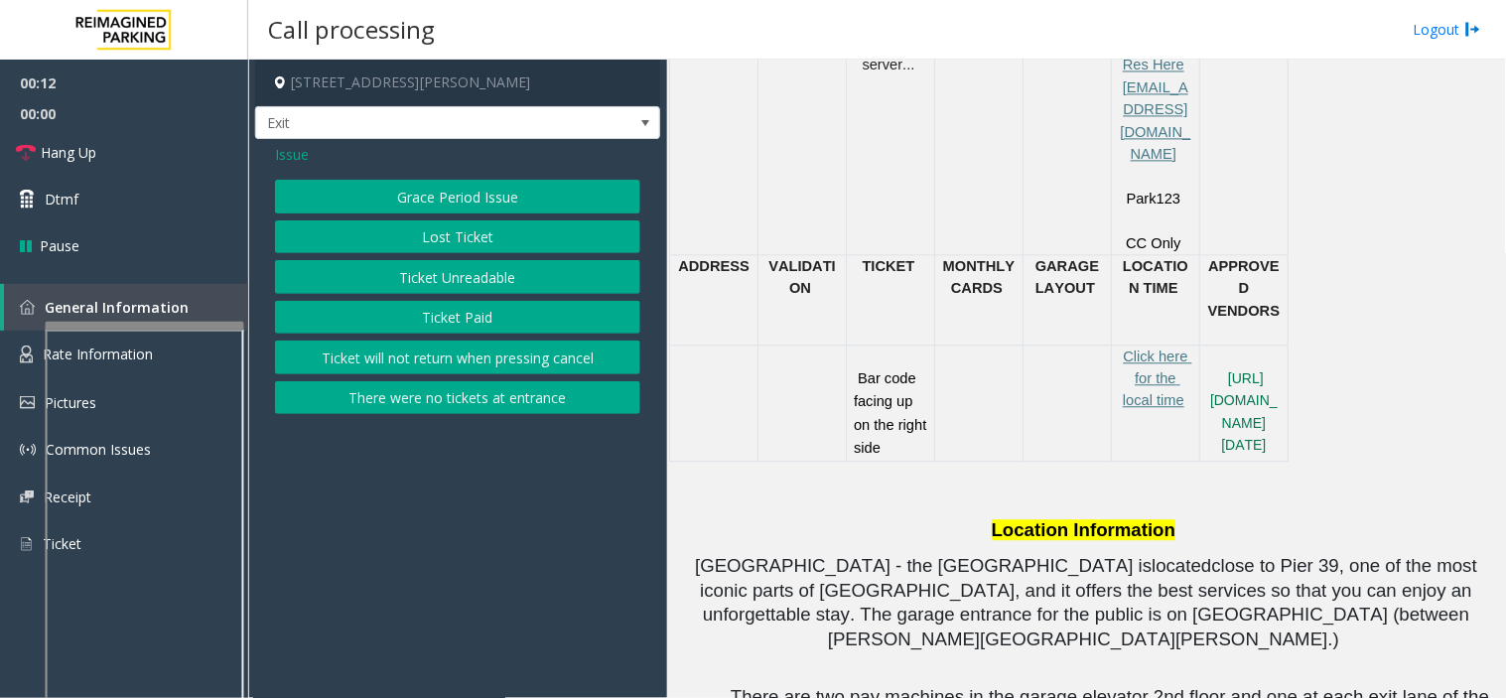
scroll to position [1213, 0]
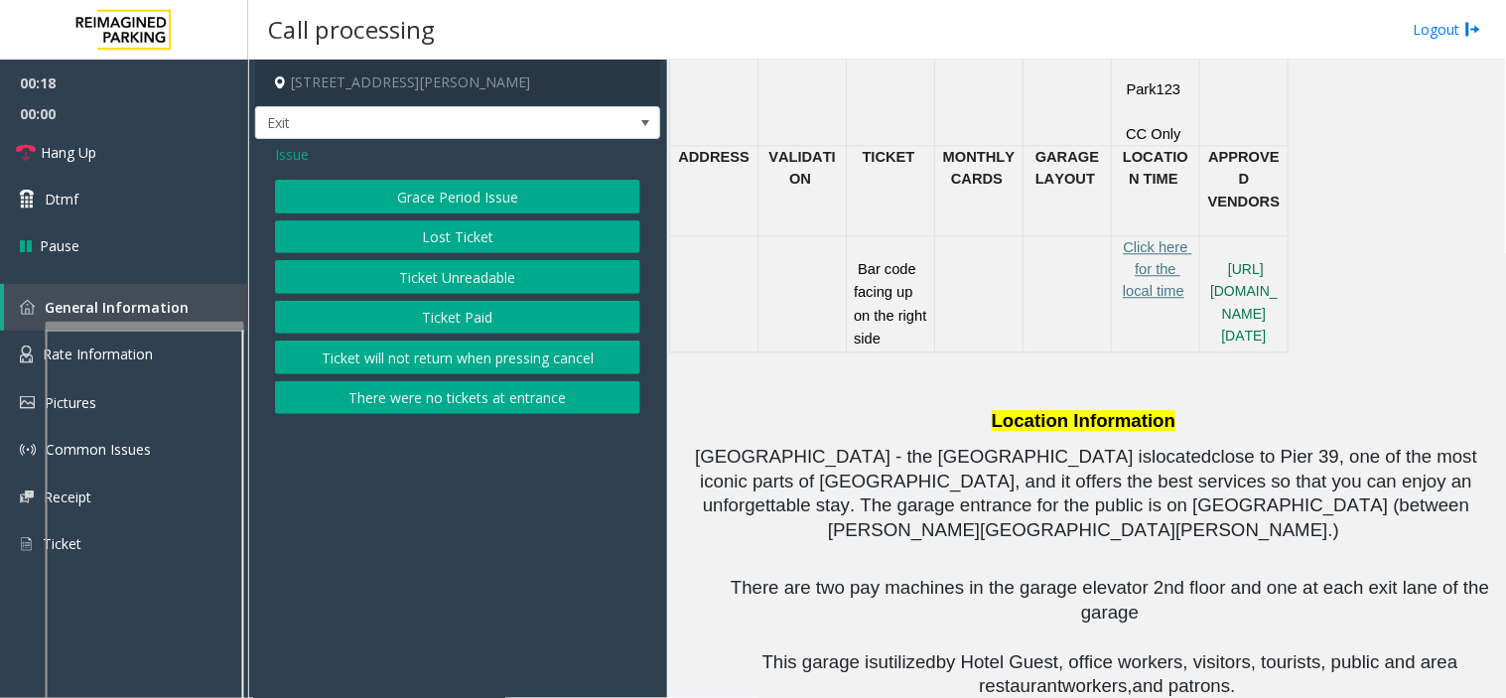
click at [543, 272] on button "Ticket Unreadable" at bounding box center [457, 277] width 365 height 34
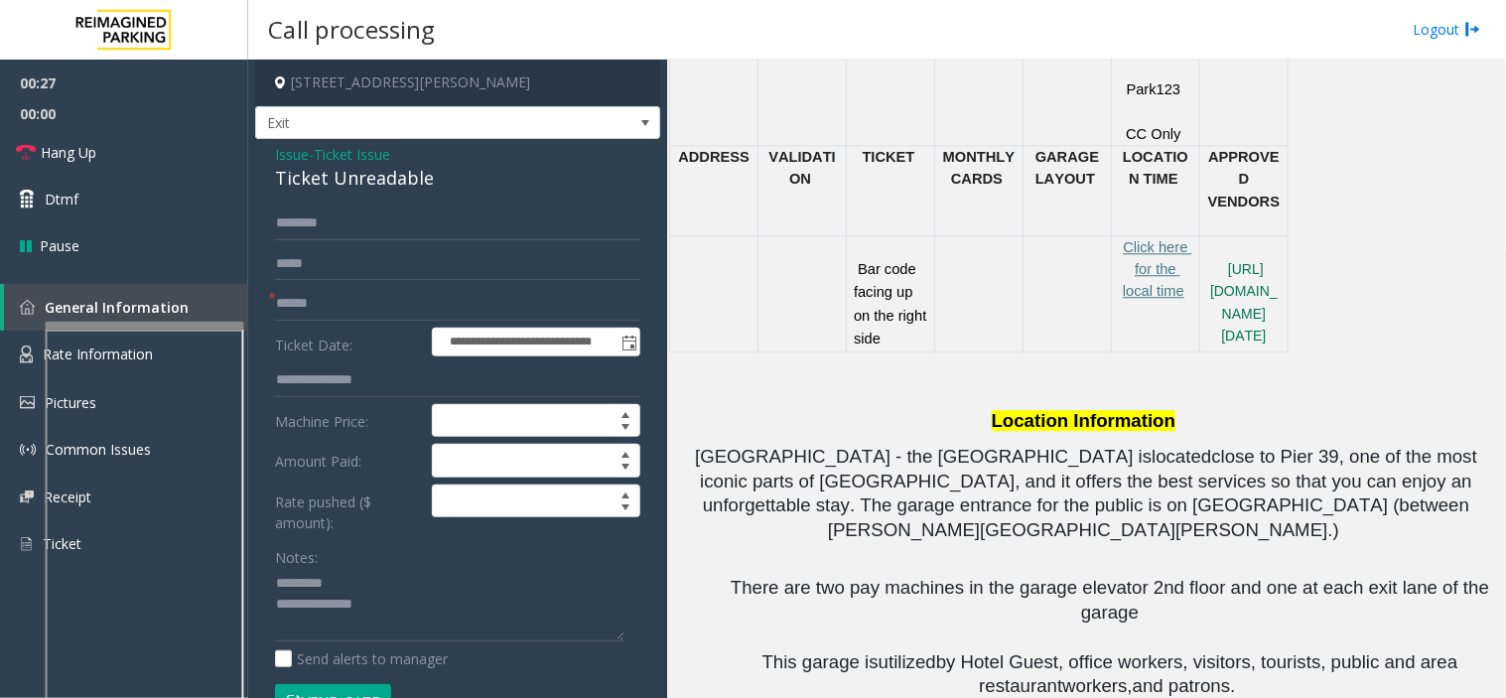
click at [347, 180] on div "Ticket Unreadable" at bounding box center [457, 178] width 365 height 27
type textarea "**********"
click at [442, 289] on input "text" at bounding box center [457, 304] width 365 height 34
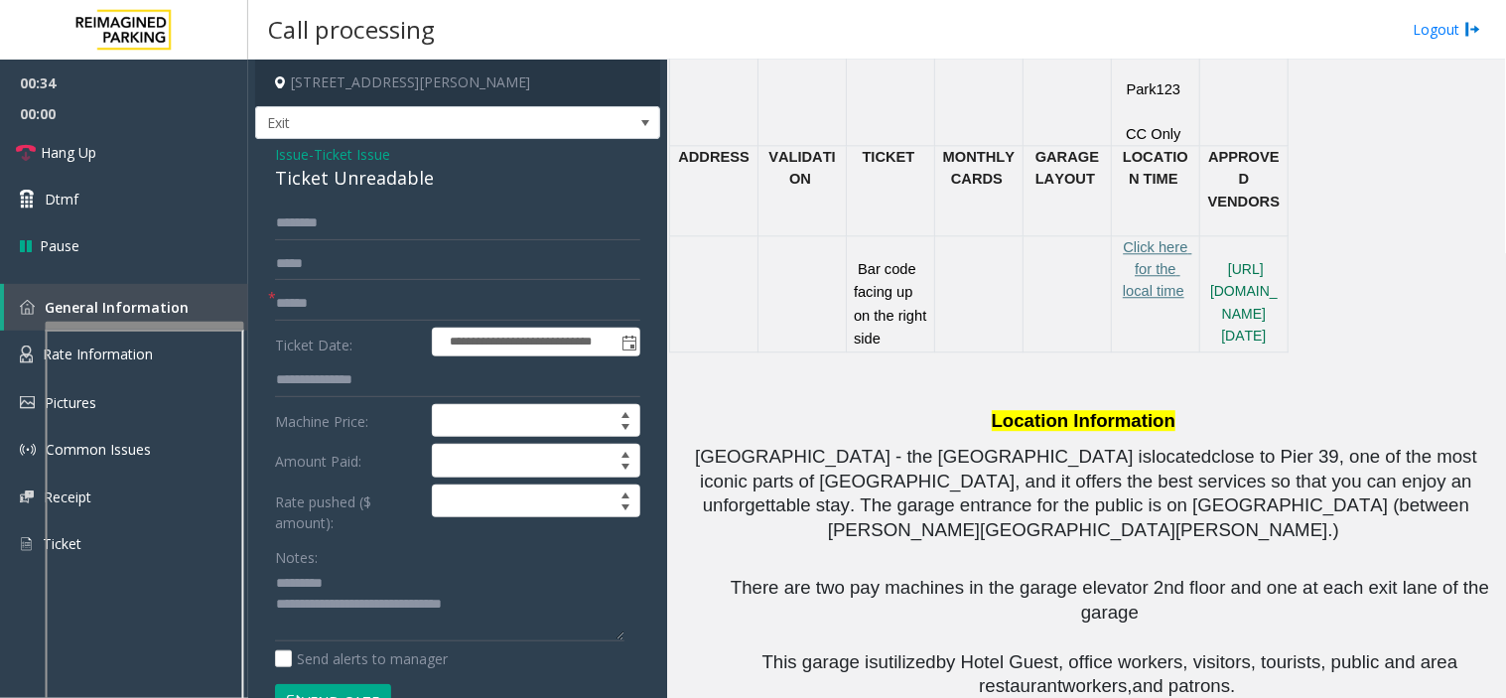
click at [427, 282] on form "**********" at bounding box center [457, 472] width 365 height 532
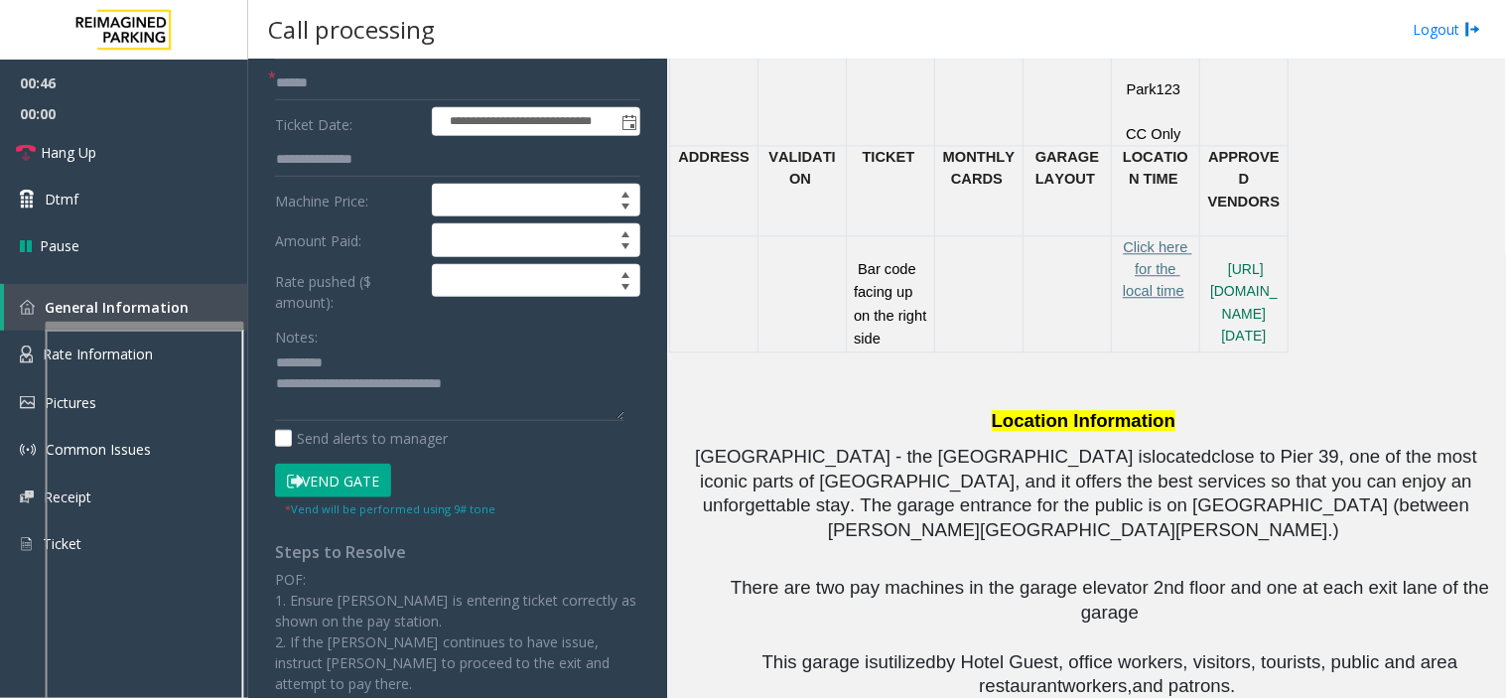
click at [347, 477] on button "Vend Gate" at bounding box center [333, 480] width 116 height 34
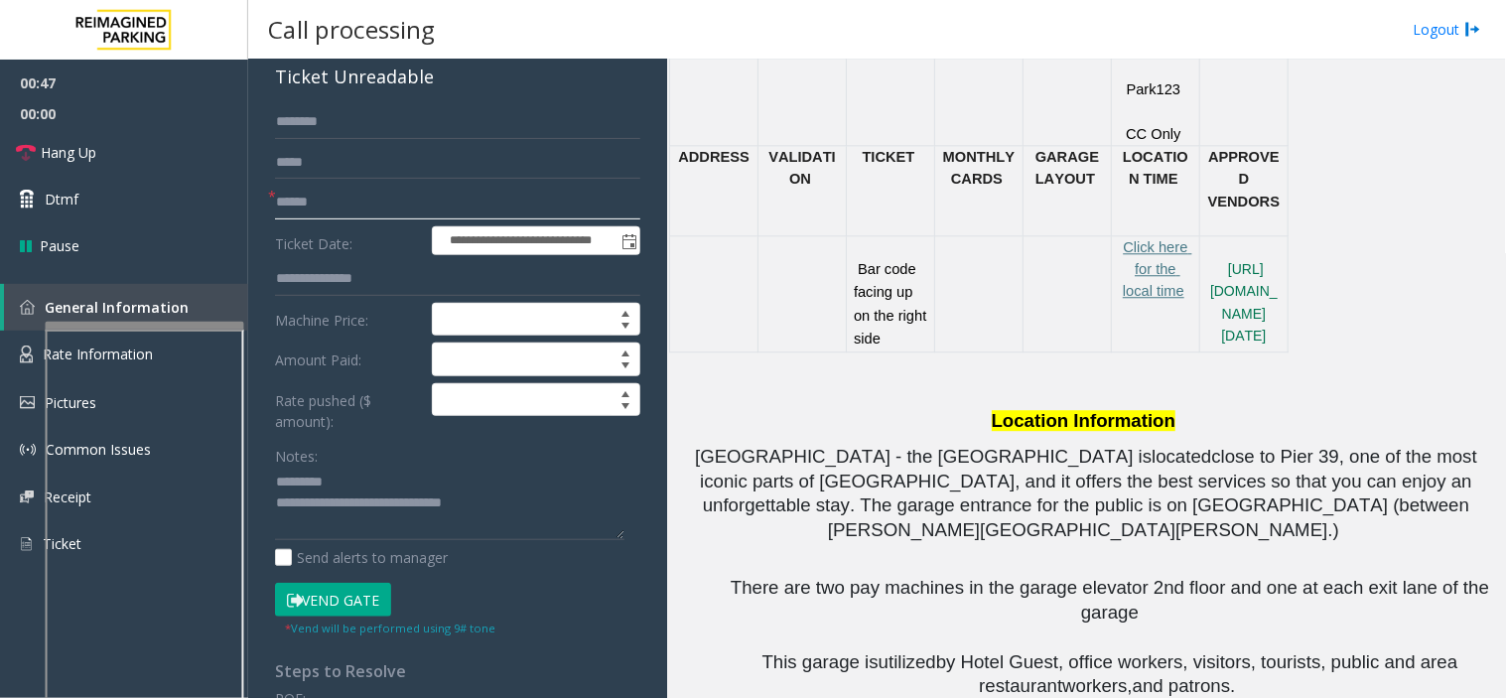
scroll to position [0, 0]
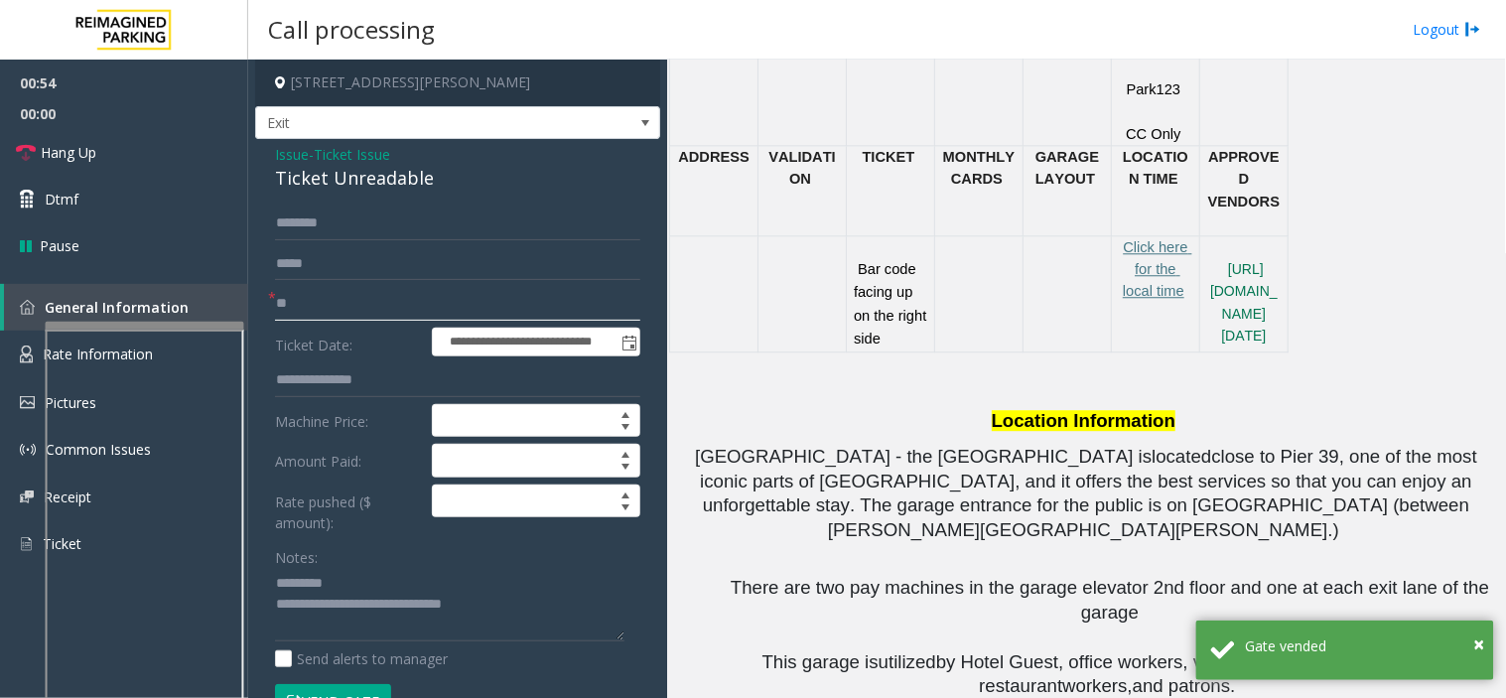
type input "**"
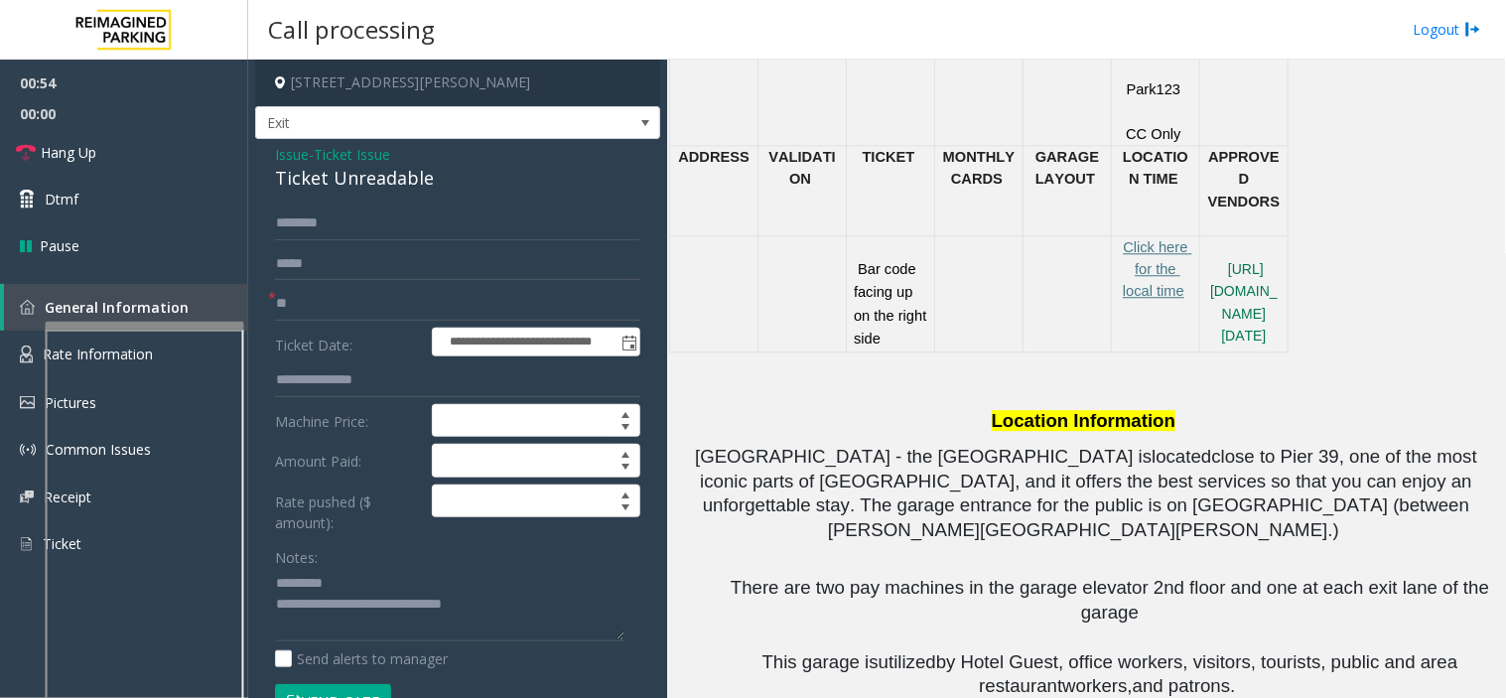
click at [322, 184] on div "Ticket Unreadable" at bounding box center [457, 178] width 365 height 27
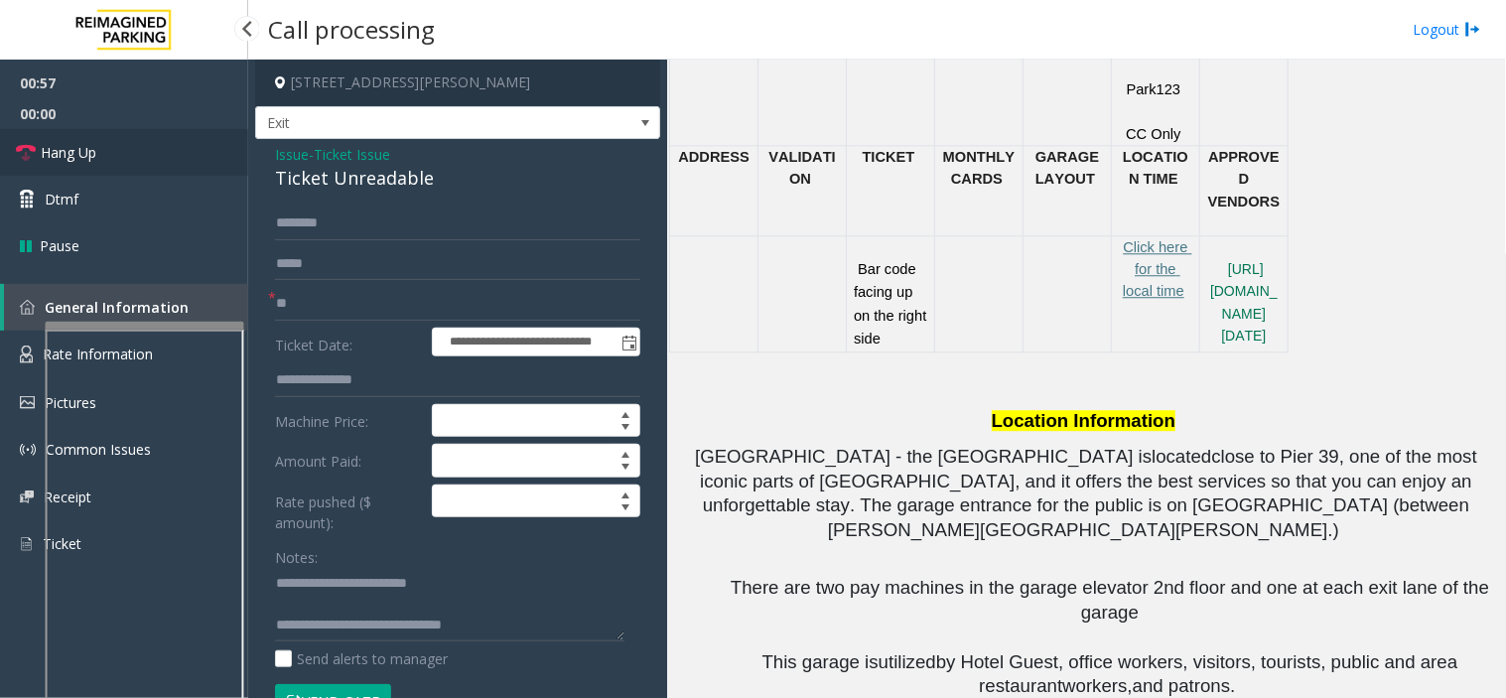
click at [103, 160] on link "Hang Up" at bounding box center [124, 152] width 248 height 47
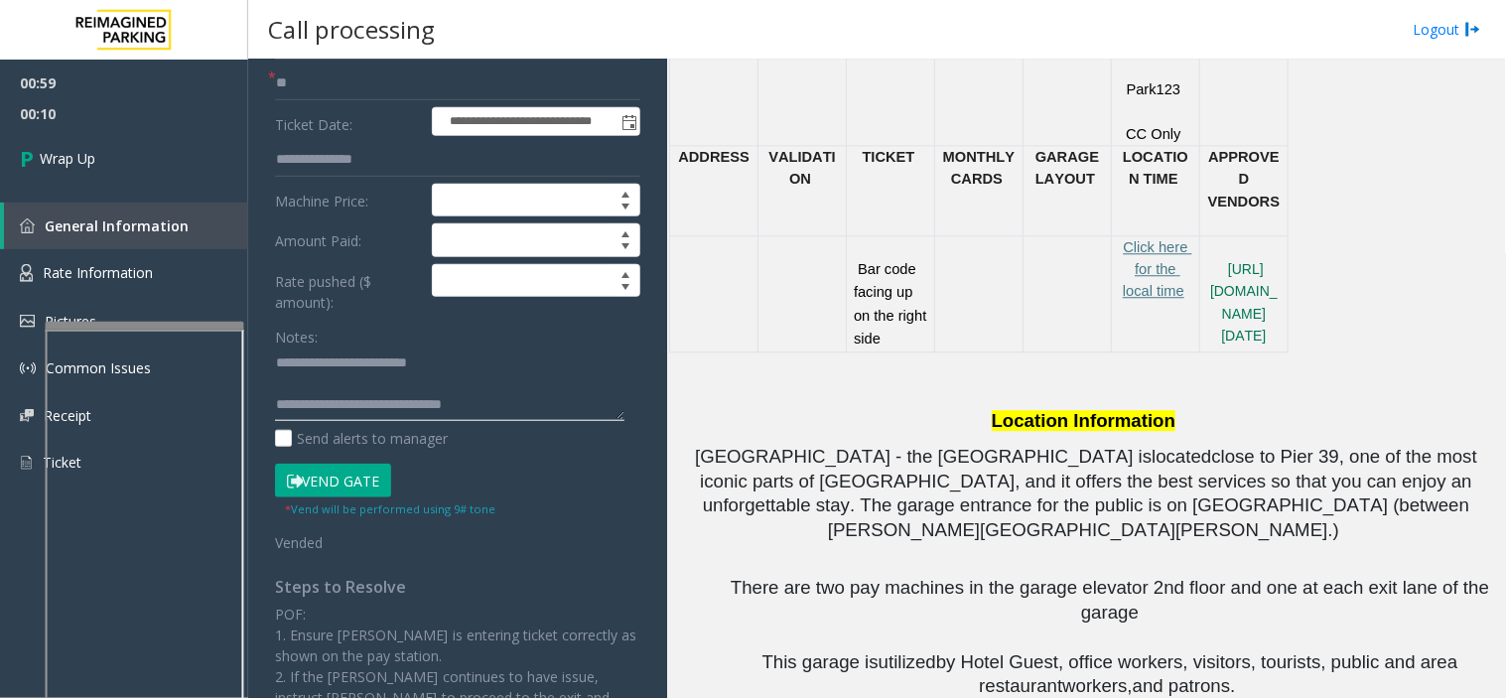
scroll to position [21, 0]
drag, startPoint x: 364, startPoint y: 413, endPoint x: 557, endPoint y: 425, distance: 192.9
click at [557, 425] on div "Notes: Send alerts to manager" at bounding box center [457, 385] width 365 height 130
paste textarea "**********"
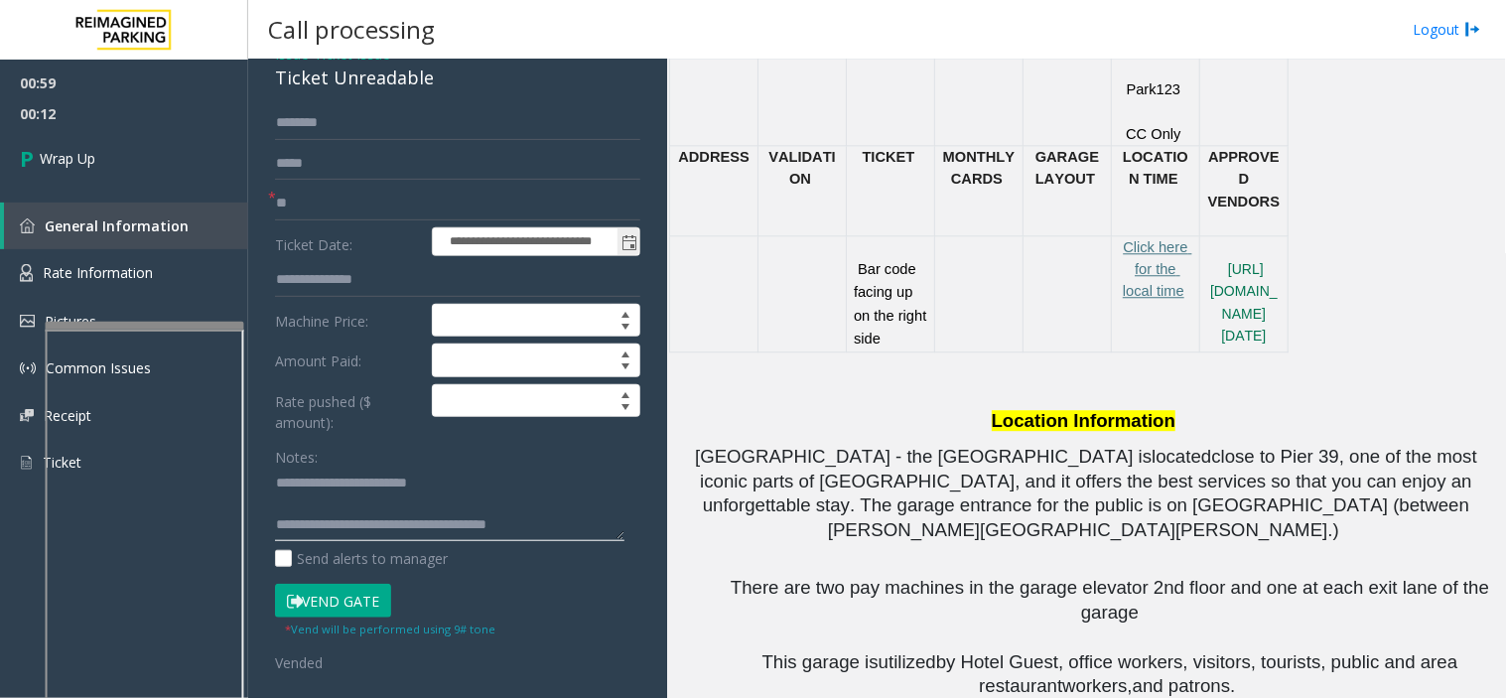
scroll to position [0, 0]
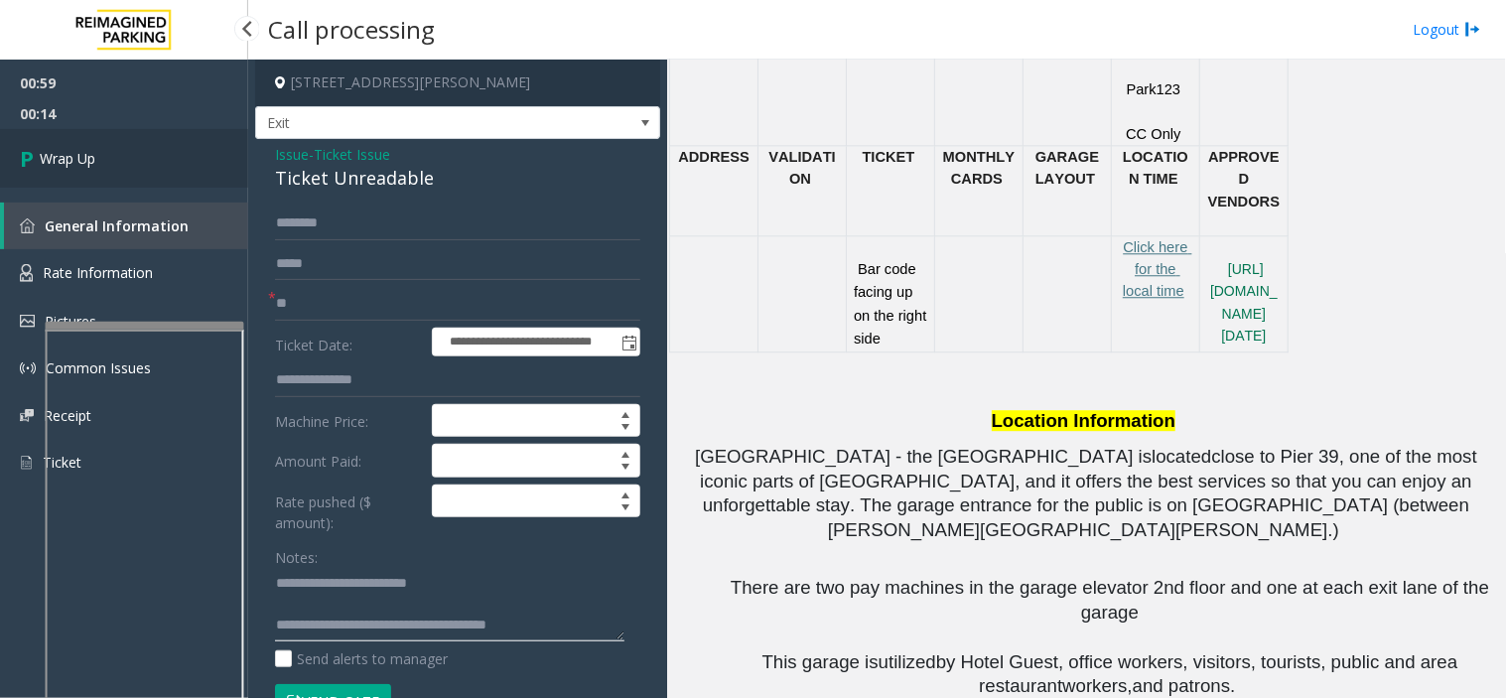
type textarea "**********"
click at [146, 163] on link "Wrap Up" at bounding box center [124, 158] width 248 height 59
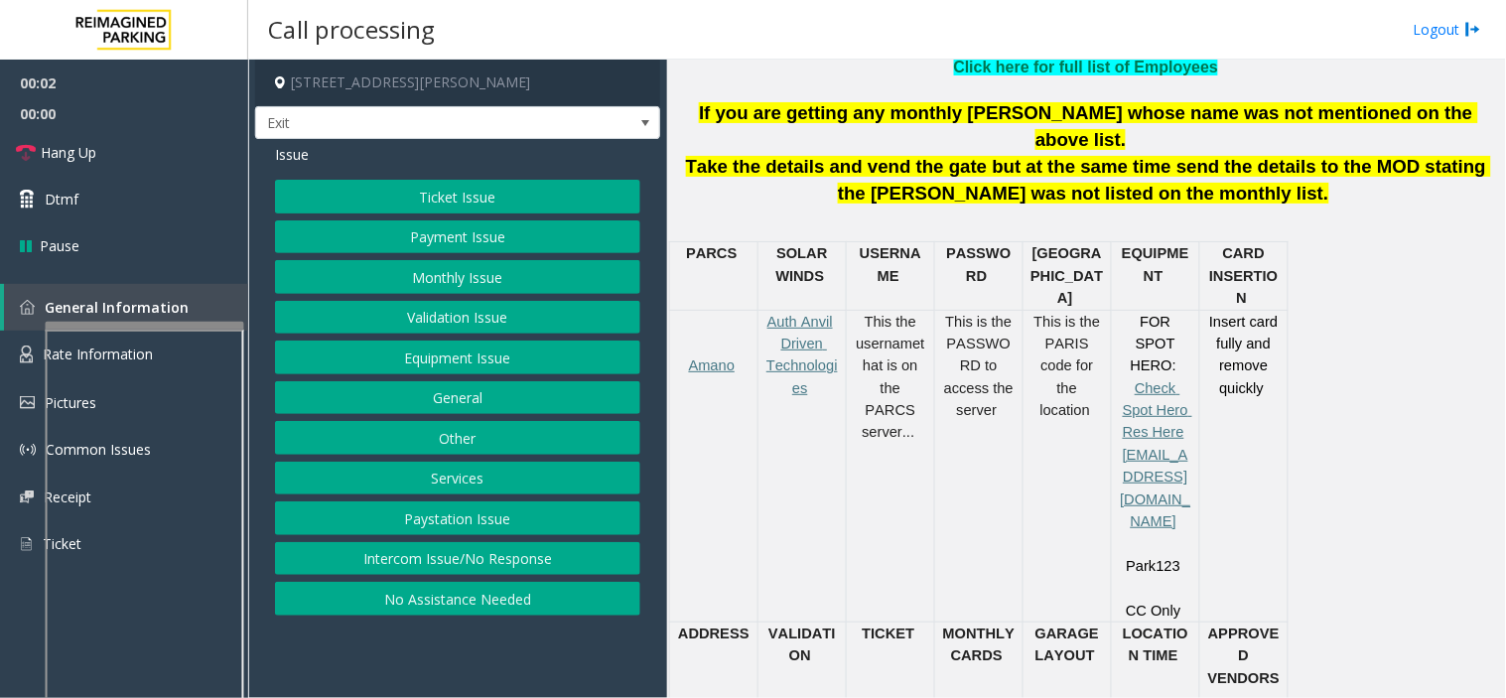
scroll to position [771, 0]
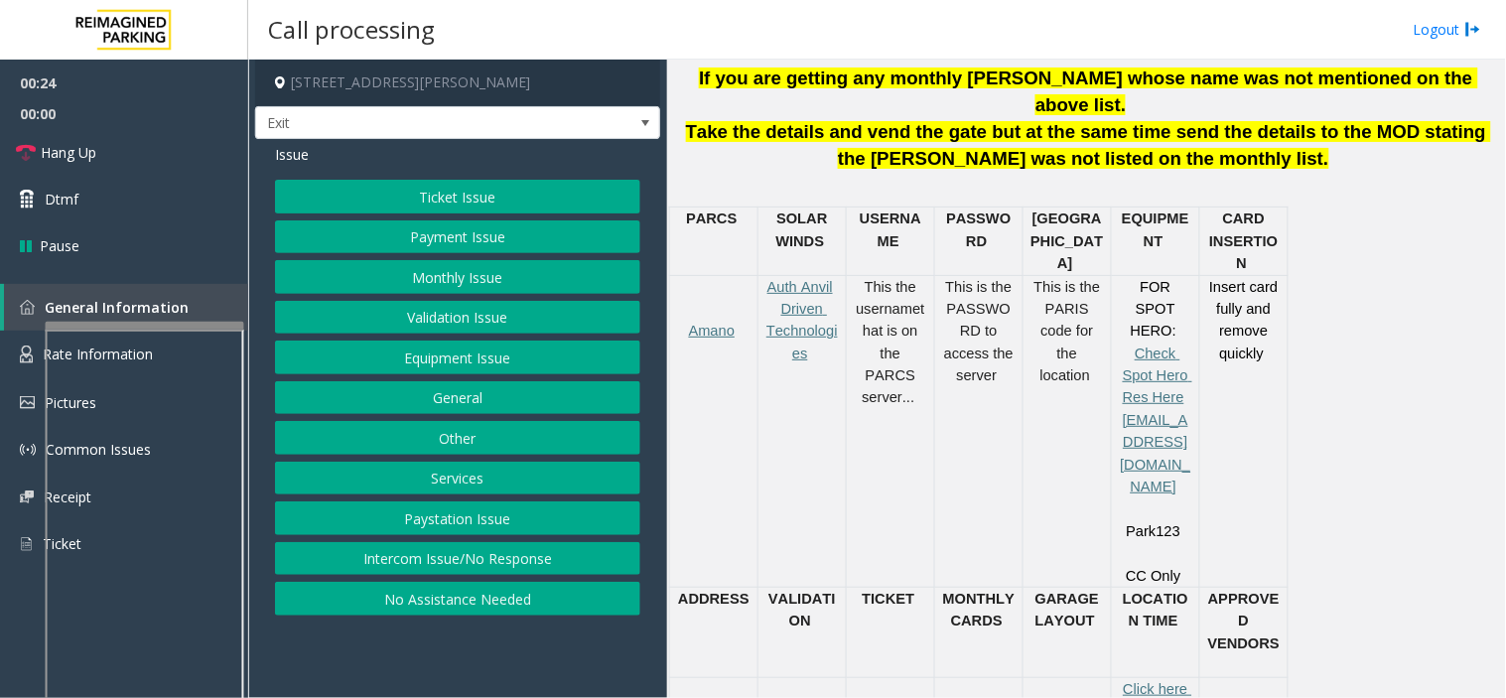
click at [474, 192] on button "Ticket Issue" at bounding box center [457, 197] width 365 height 34
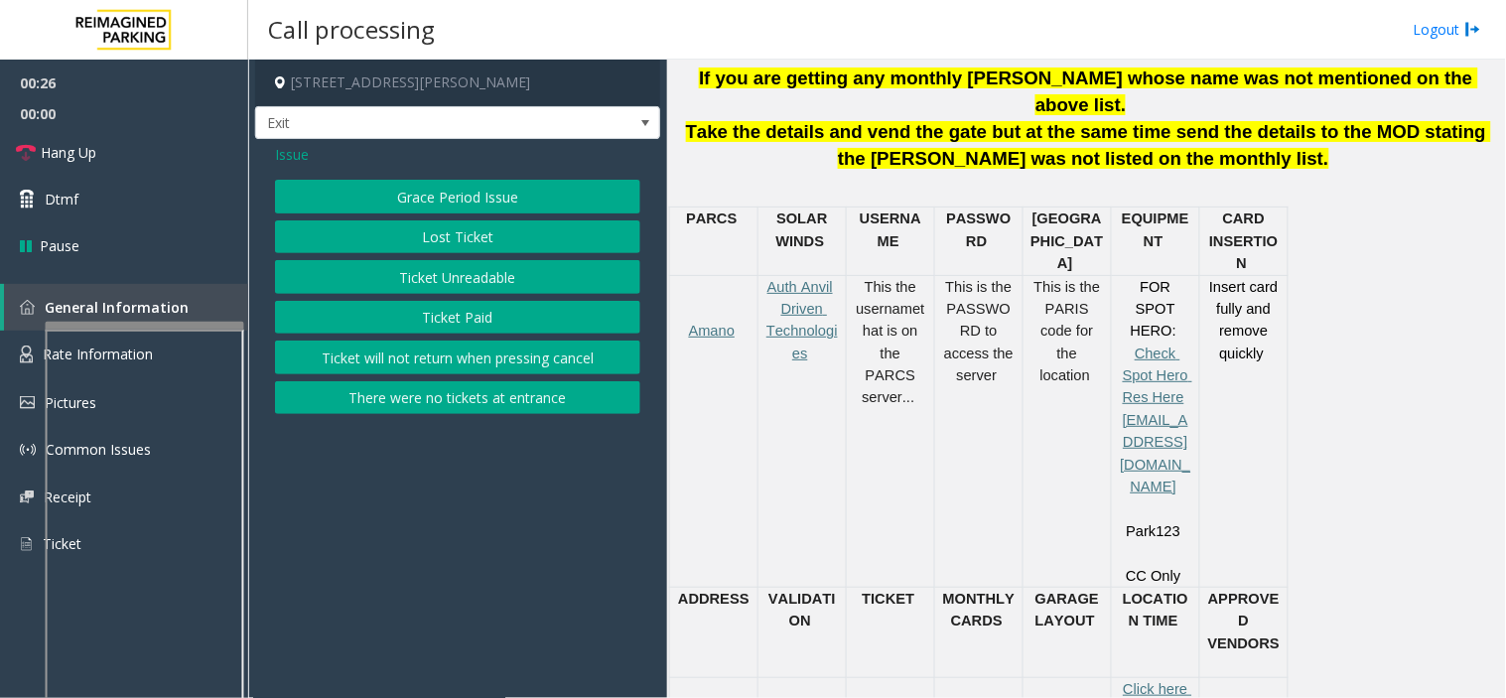
click at [492, 290] on button "Ticket Unreadable" at bounding box center [457, 277] width 365 height 34
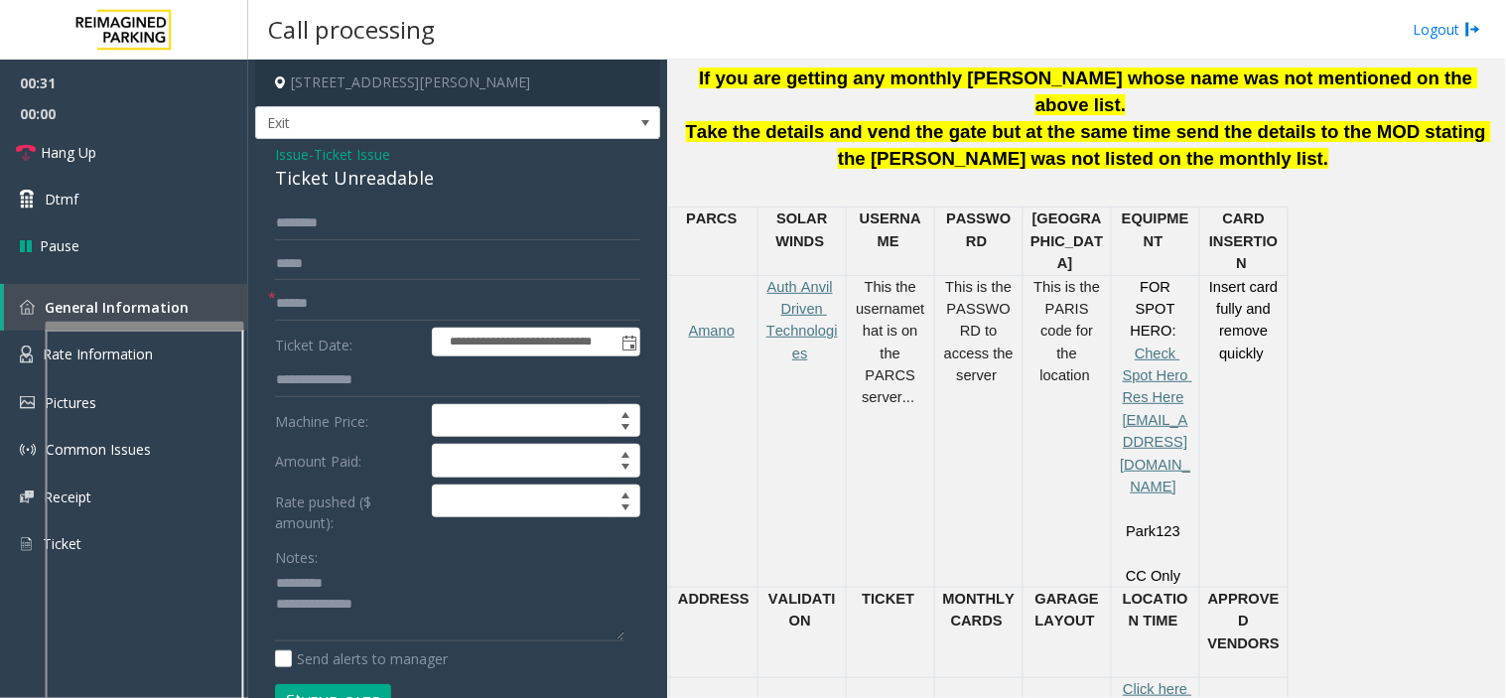
click at [344, 183] on div "Ticket Unreadable" at bounding box center [457, 178] width 365 height 27
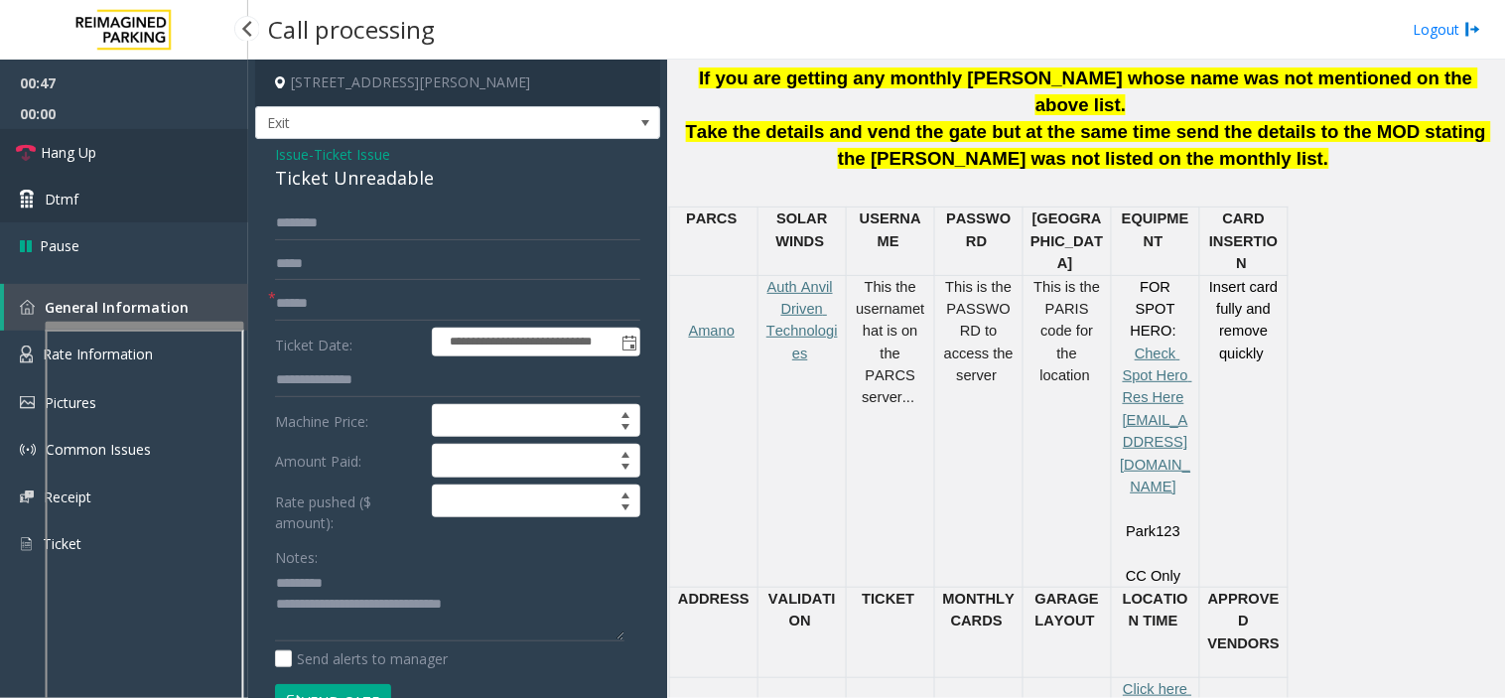
drag, startPoint x: 113, startPoint y: 151, endPoint x: 73, endPoint y: 183, distance: 50.8
click at [113, 151] on link "Hang Up" at bounding box center [124, 152] width 248 height 47
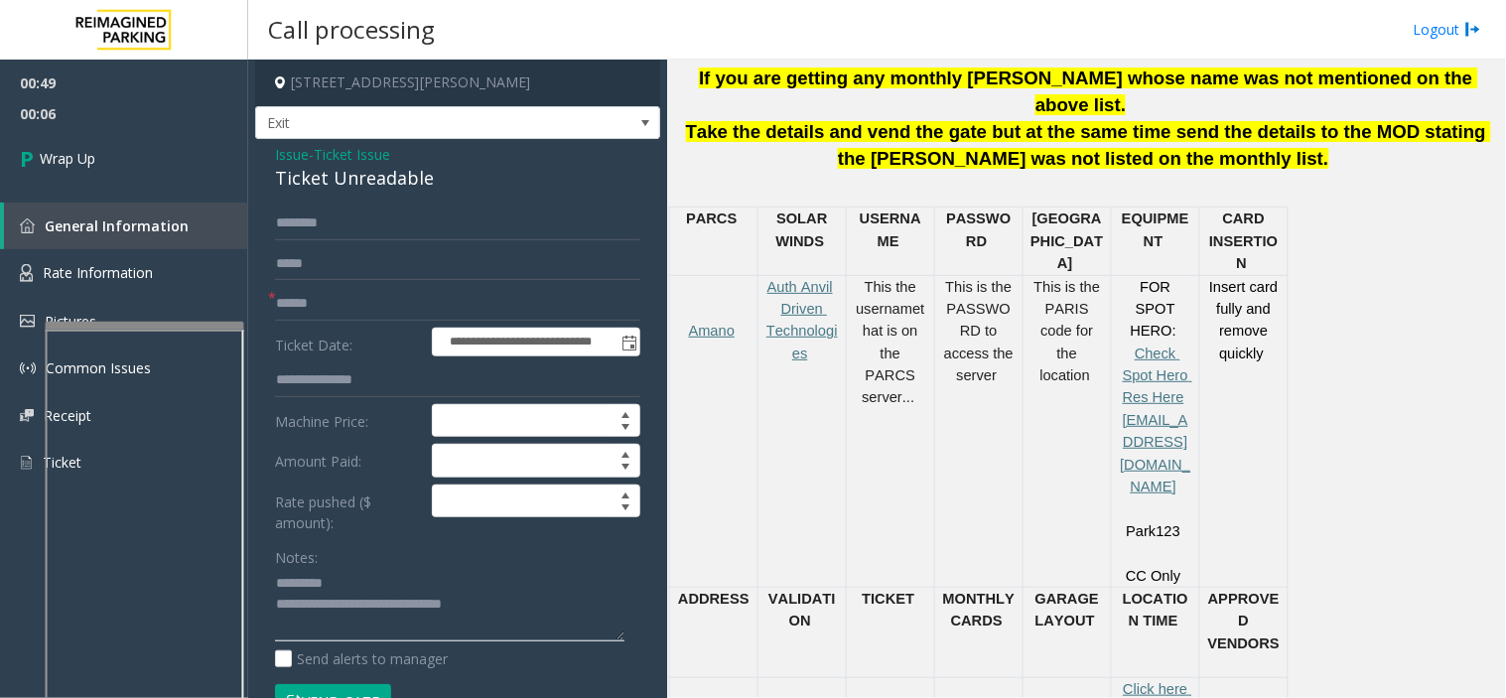
click at [502, 605] on textarea at bounding box center [449, 605] width 349 height 74
paste textarea "**********"
click at [331, 184] on div "Ticket Unreadable" at bounding box center [457, 178] width 365 height 27
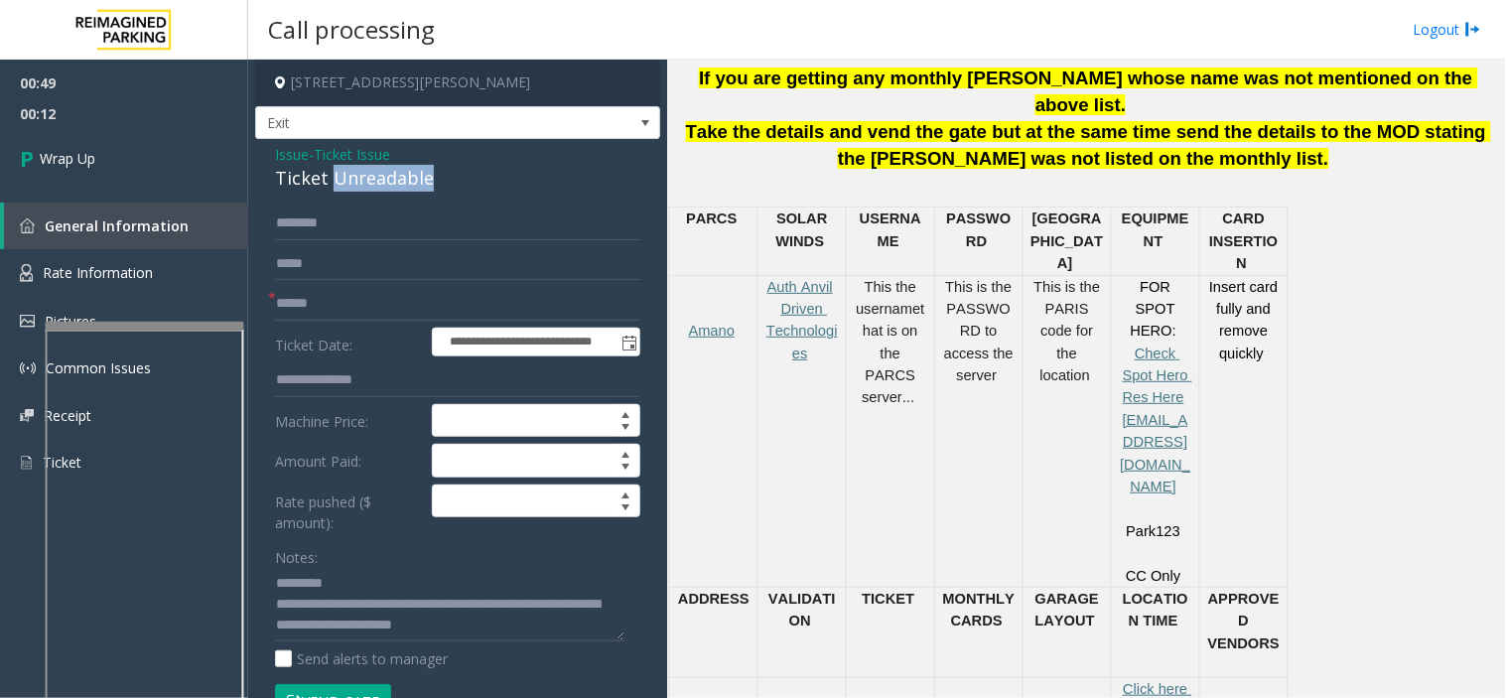
click at [331, 185] on div "Ticket Unreadable" at bounding box center [457, 178] width 365 height 27
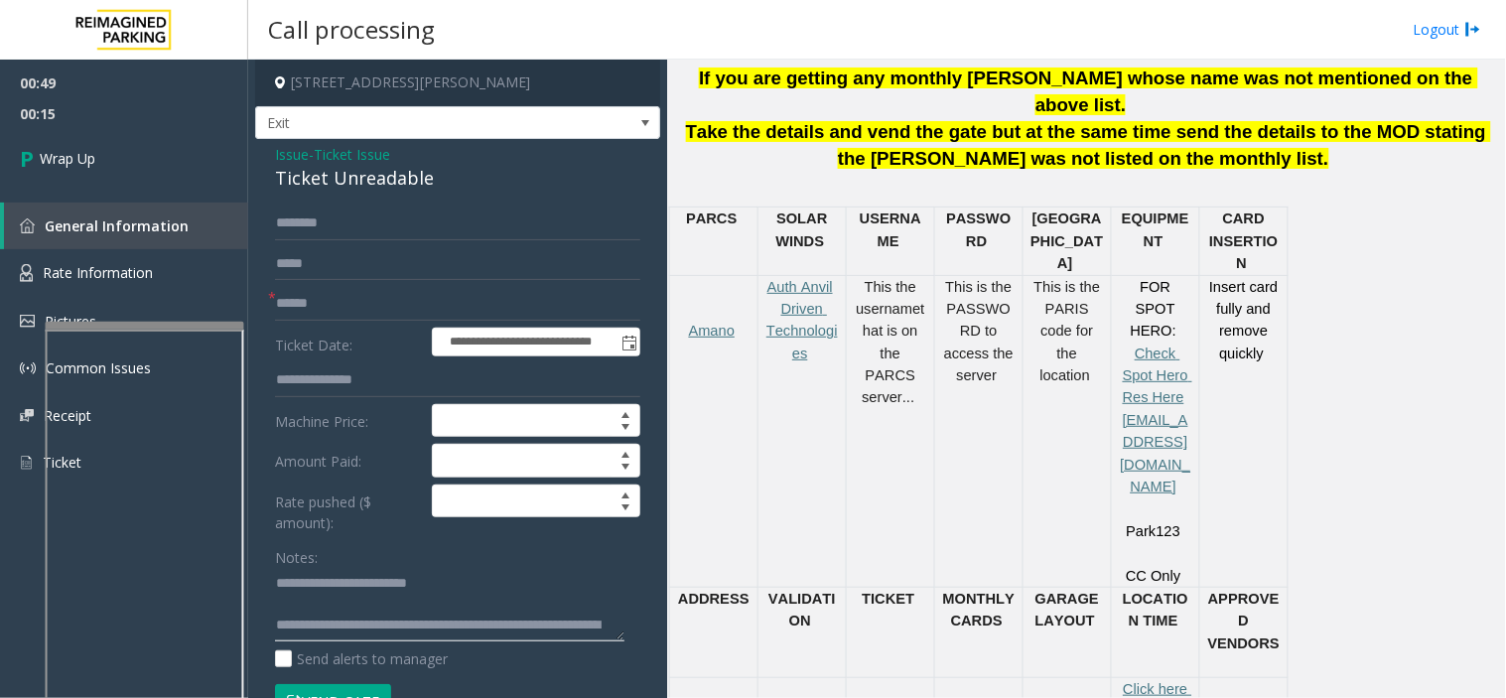
type textarea "**********"
click at [325, 298] on input "text" at bounding box center [457, 304] width 365 height 34
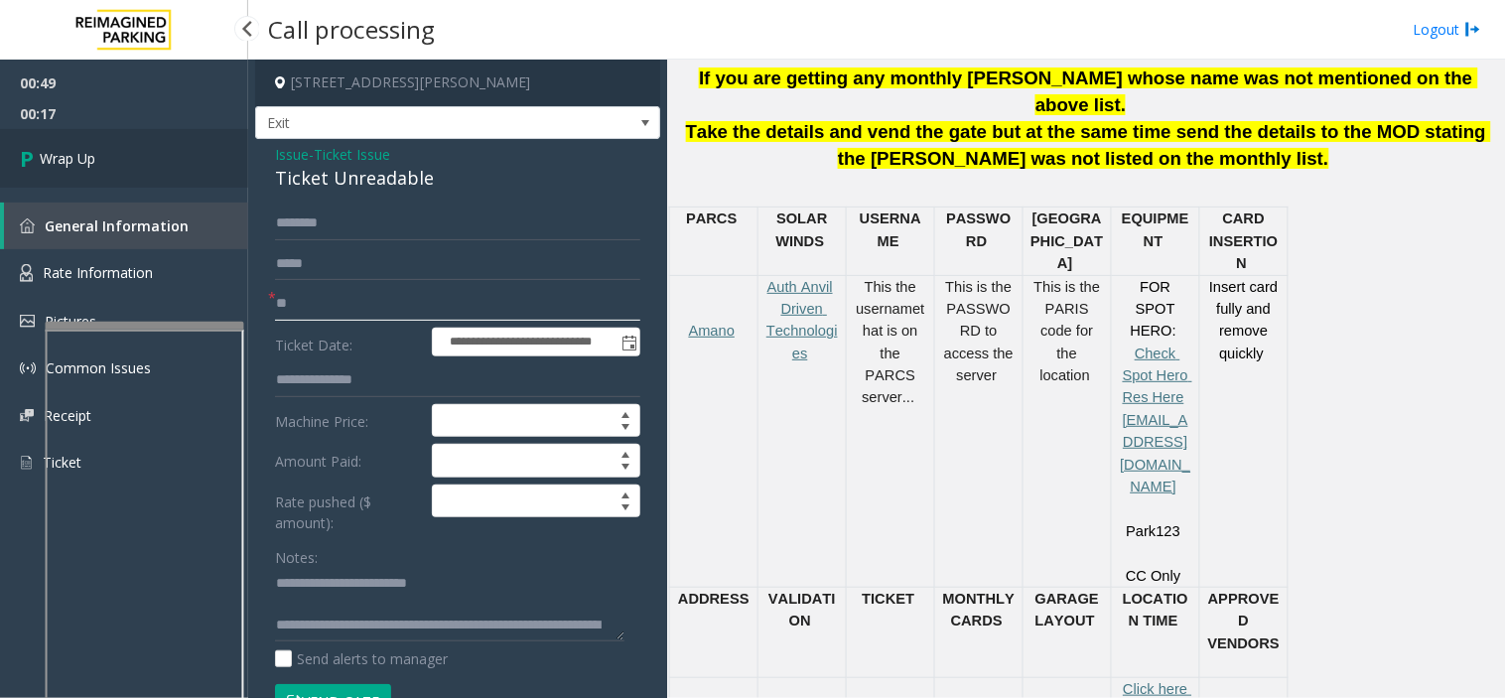
type input "**"
click at [92, 146] on link "Wrap Up" at bounding box center [124, 158] width 248 height 59
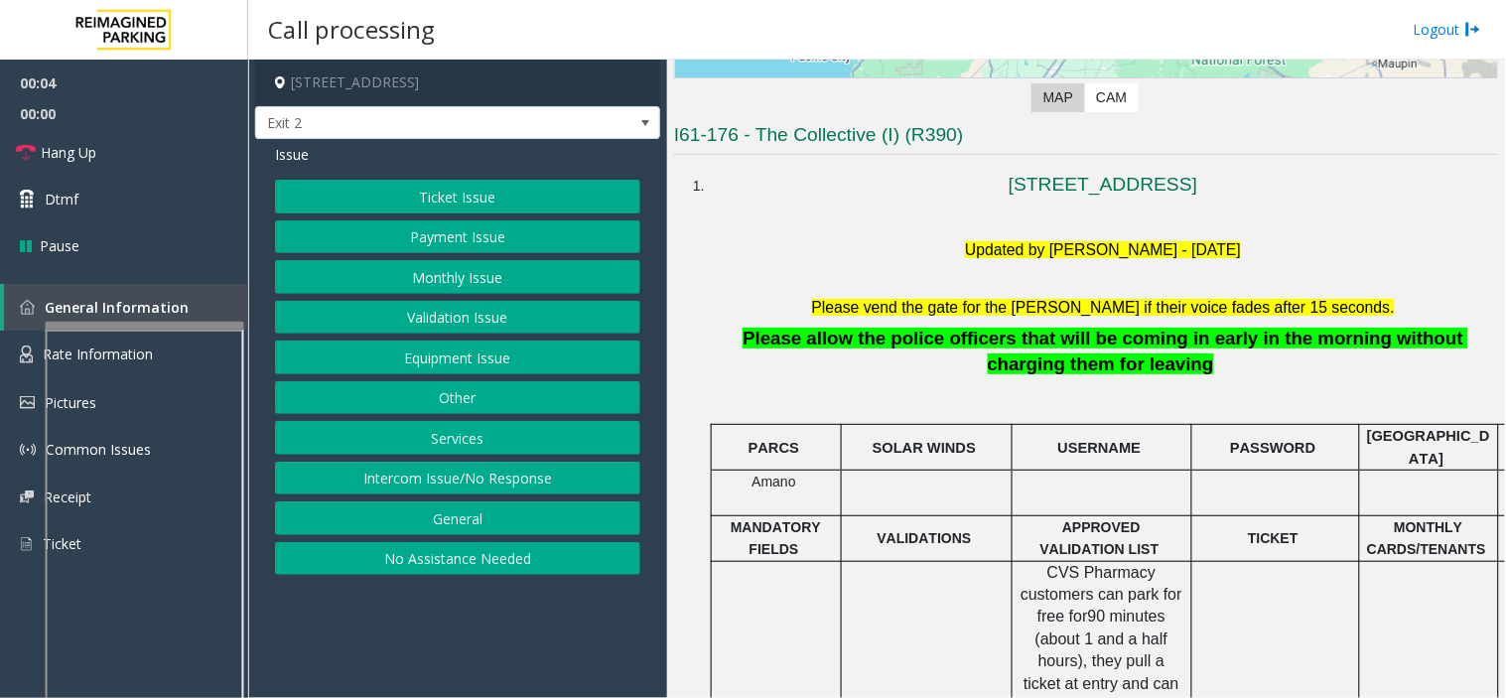
scroll to position [441, 0]
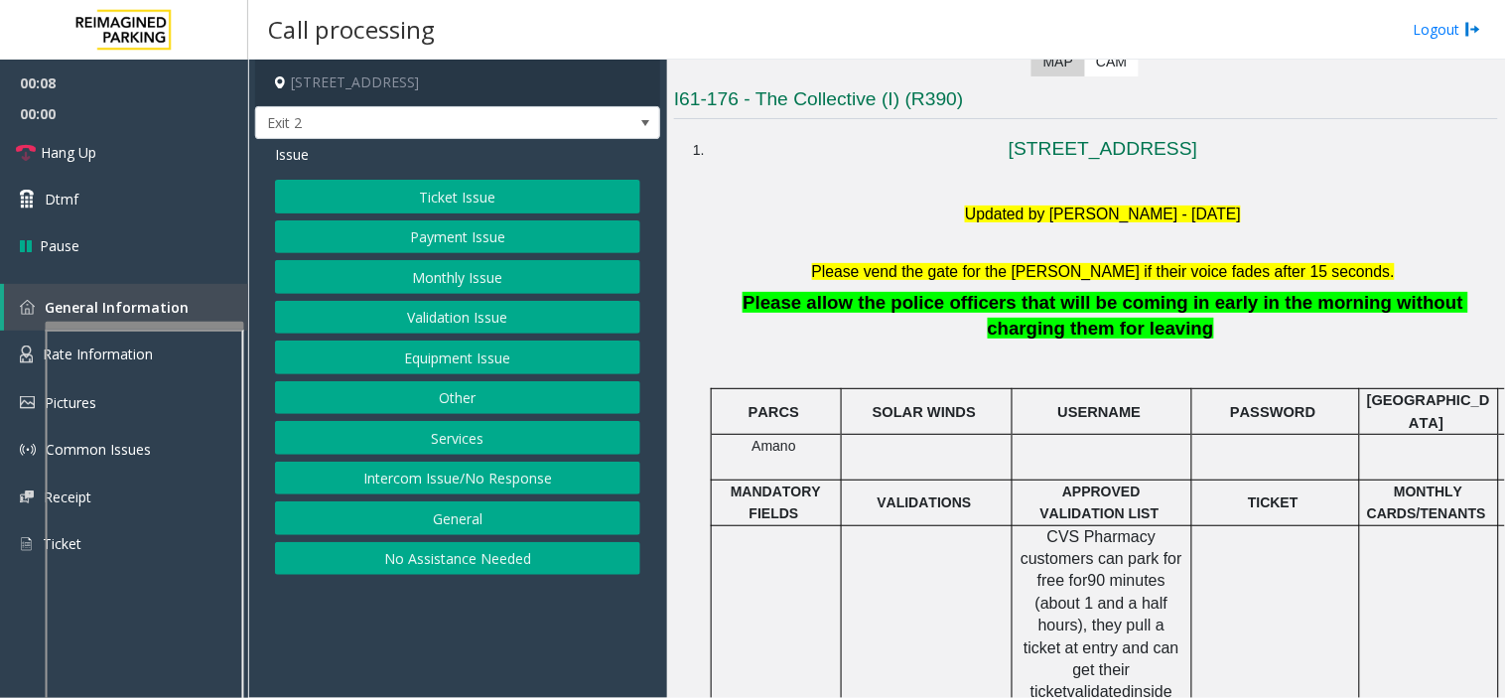
click at [441, 275] on button "Monthly Issue" at bounding box center [457, 277] width 365 height 34
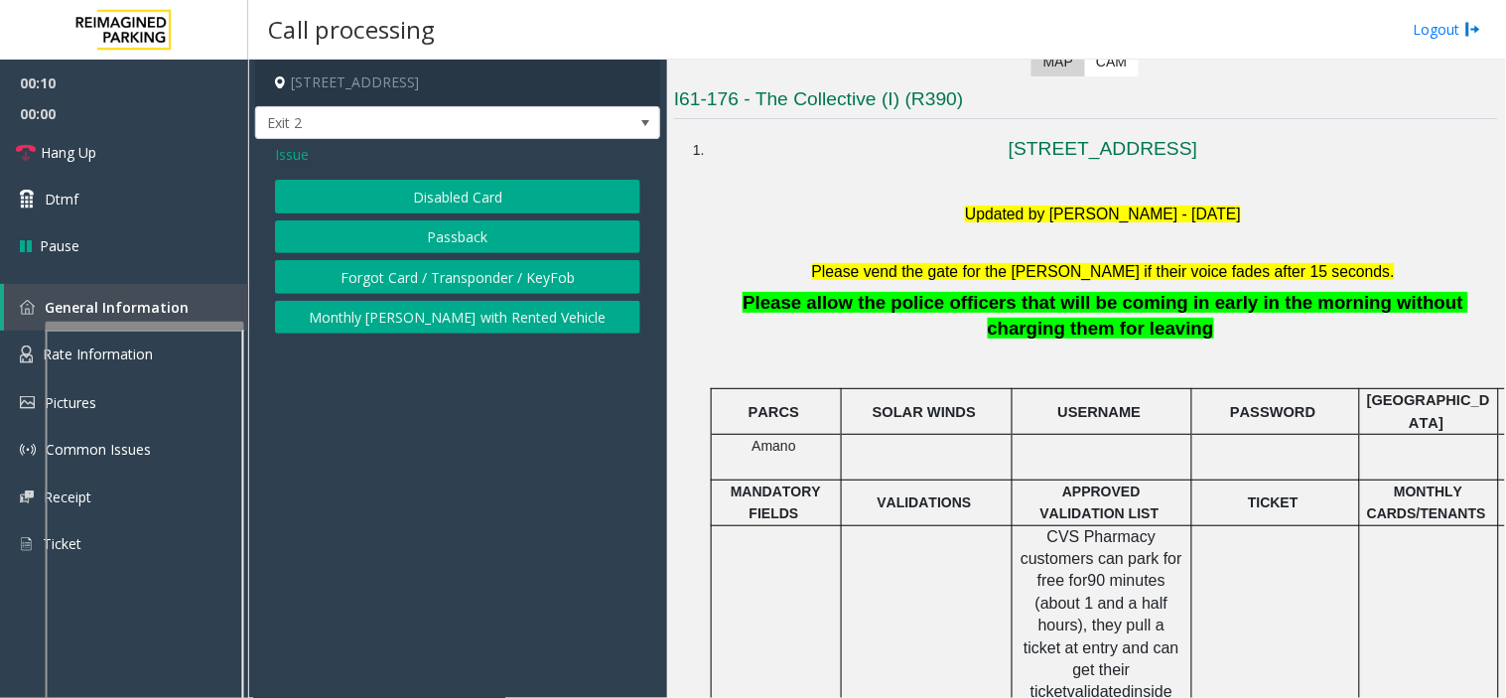
click at [419, 190] on button "Disabled Card" at bounding box center [457, 197] width 365 height 34
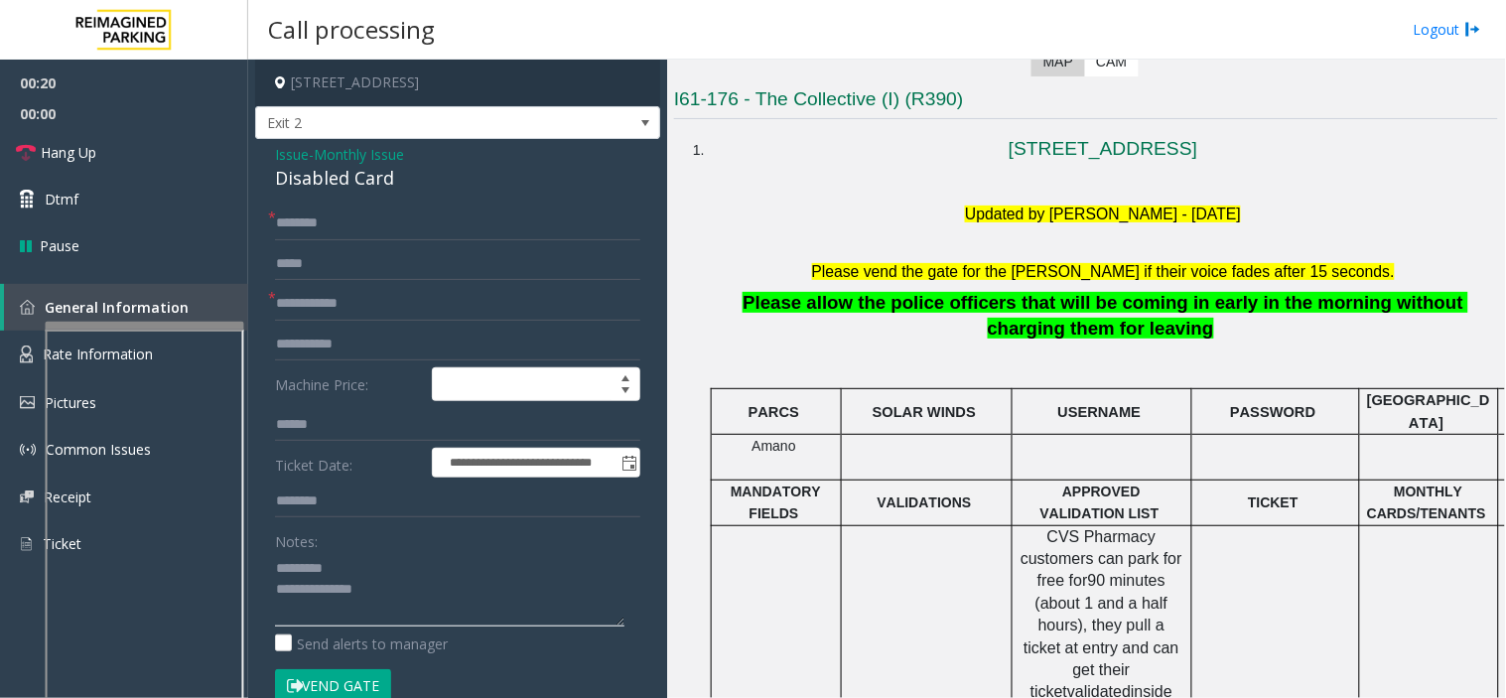
type textarea "**********"
drag, startPoint x: 271, startPoint y: 186, endPoint x: 411, endPoint y: 189, distance: 140.0
click at [411, 189] on div "**********" at bounding box center [457, 705] width 405 height 1133
click at [387, 293] on input "text" at bounding box center [457, 304] width 365 height 34
type input "*****"
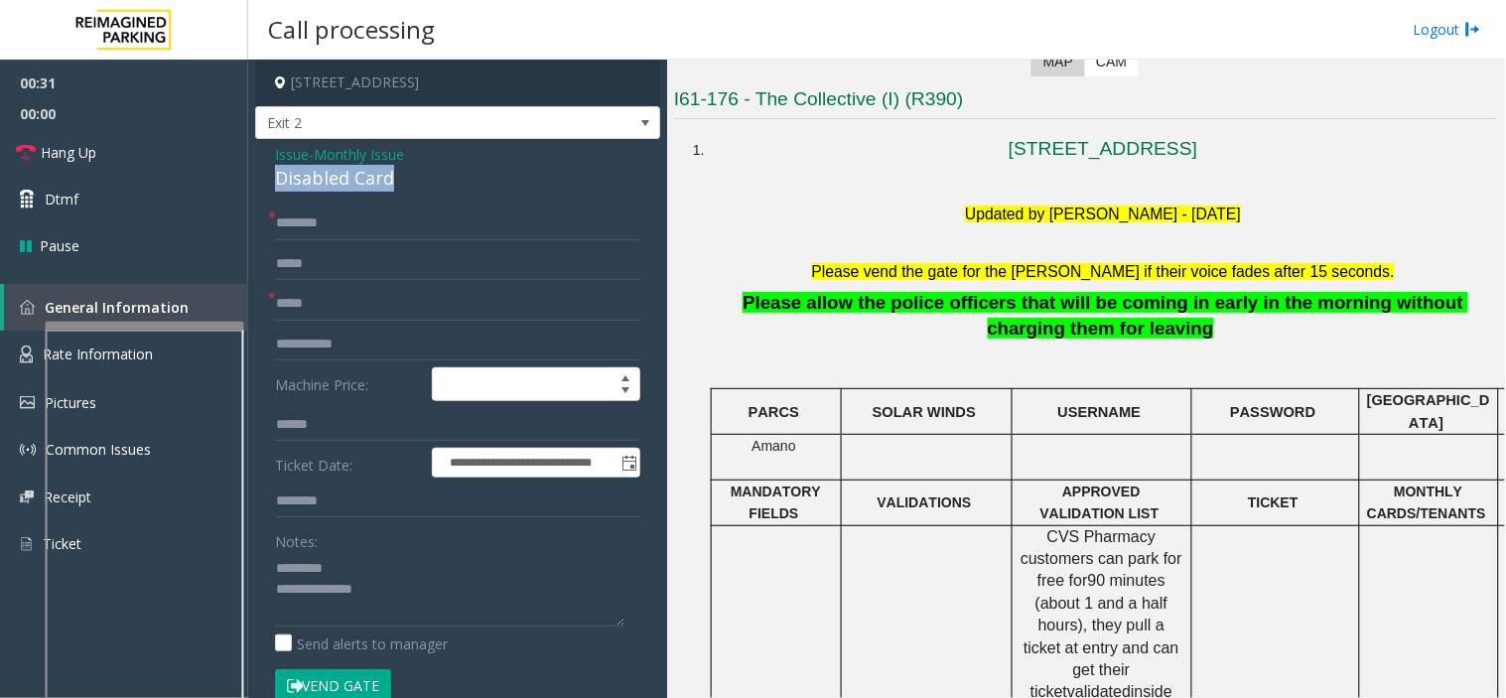
drag, startPoint x: 285, startPoint y: 176, endPoint x: 435, endPoint y: 187, distance: 150.3
click at [435, 187] on div "Disabled Card" at bounding box center [457, 178] width 365 height 27
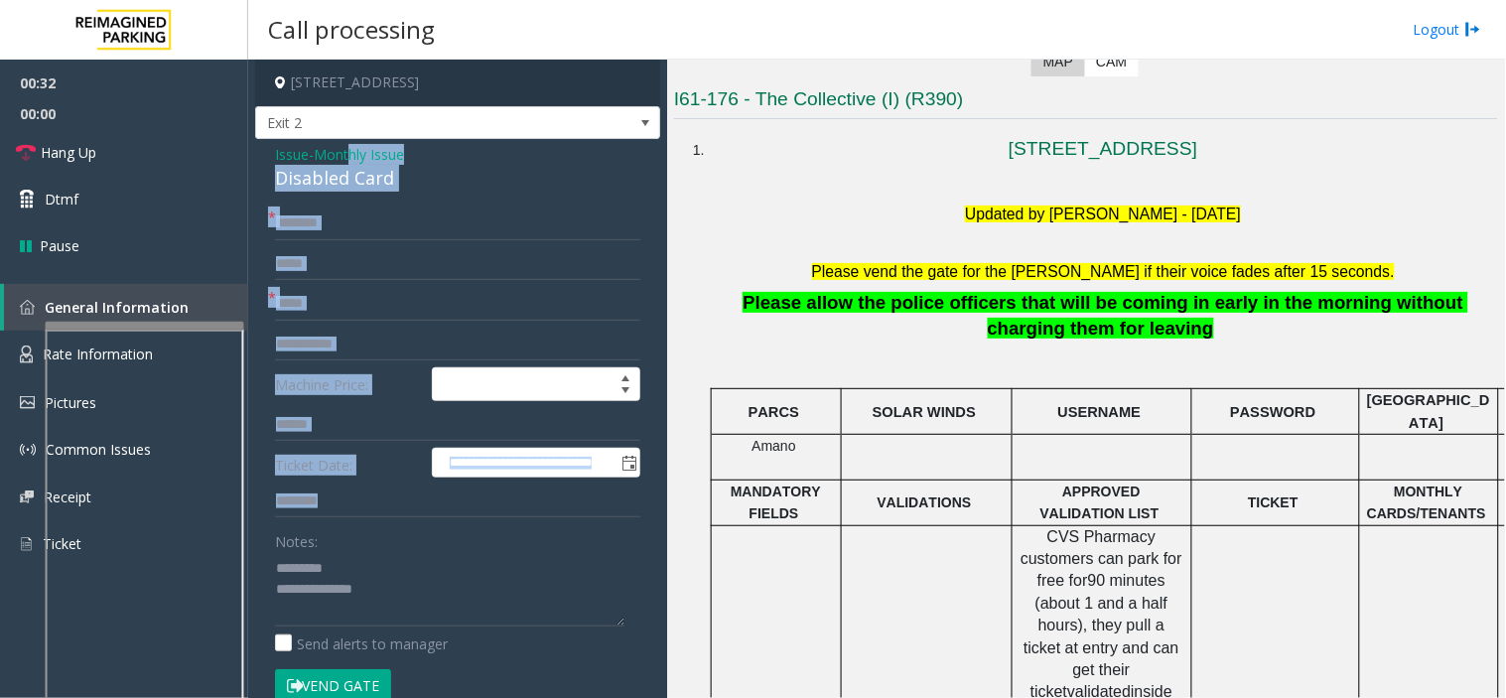
drag, startPoint x: 355, startPoint y: 163, endPoint x: 352, endPoint y: 231, distance: 68.5
click at [362, 582] on div "**********" at bounding box center [457, 705] width 405 height 1133
click at [319, 183] on div "Disabled Card" at bounding box center [457, 178] width 365 height 27
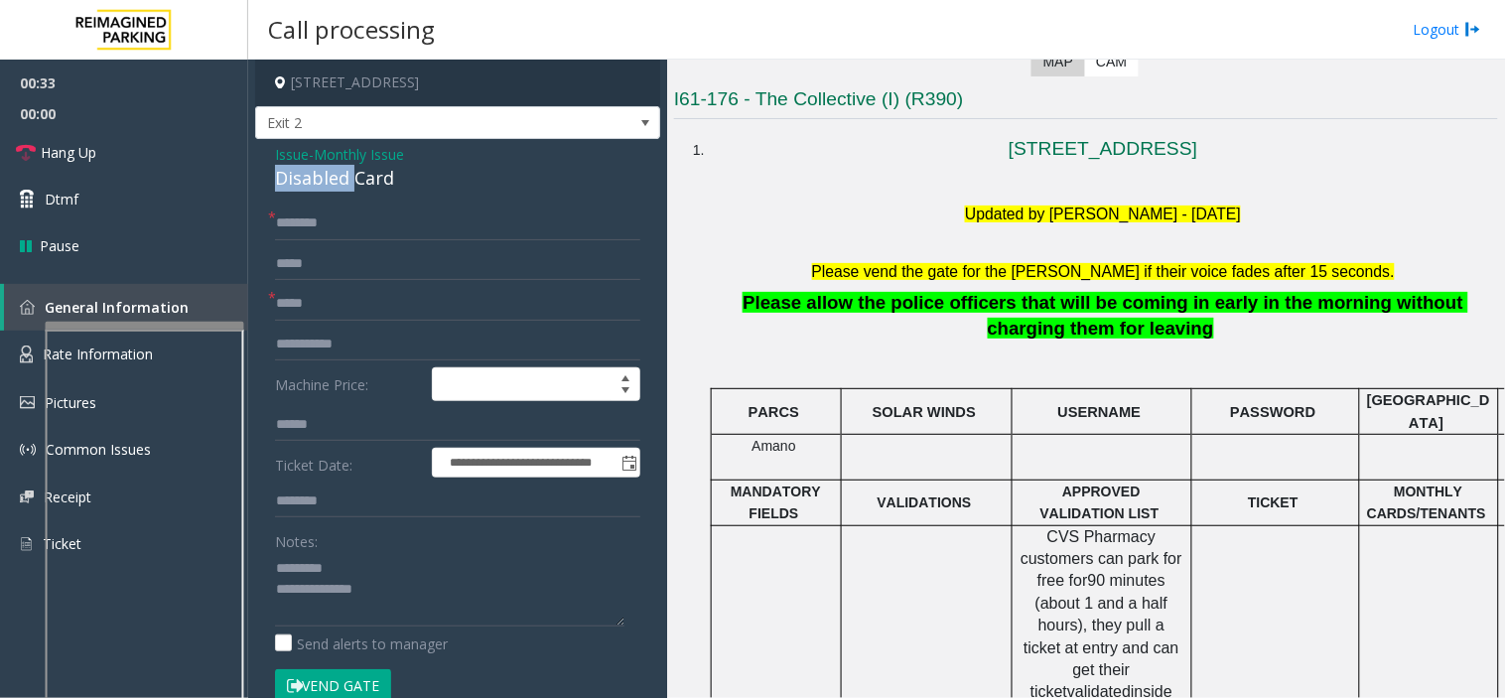
click at [319, 183] on div "Disabled Card" at bounding box center [457, 178] width 365 height 27
type textarea "**********"
click at [450, 255] on input "text" at bounding box center [457, 264] width 365 height 34
click at [413, 201] on div "**********" at bounding box center [457, 705] width 405 height 1133
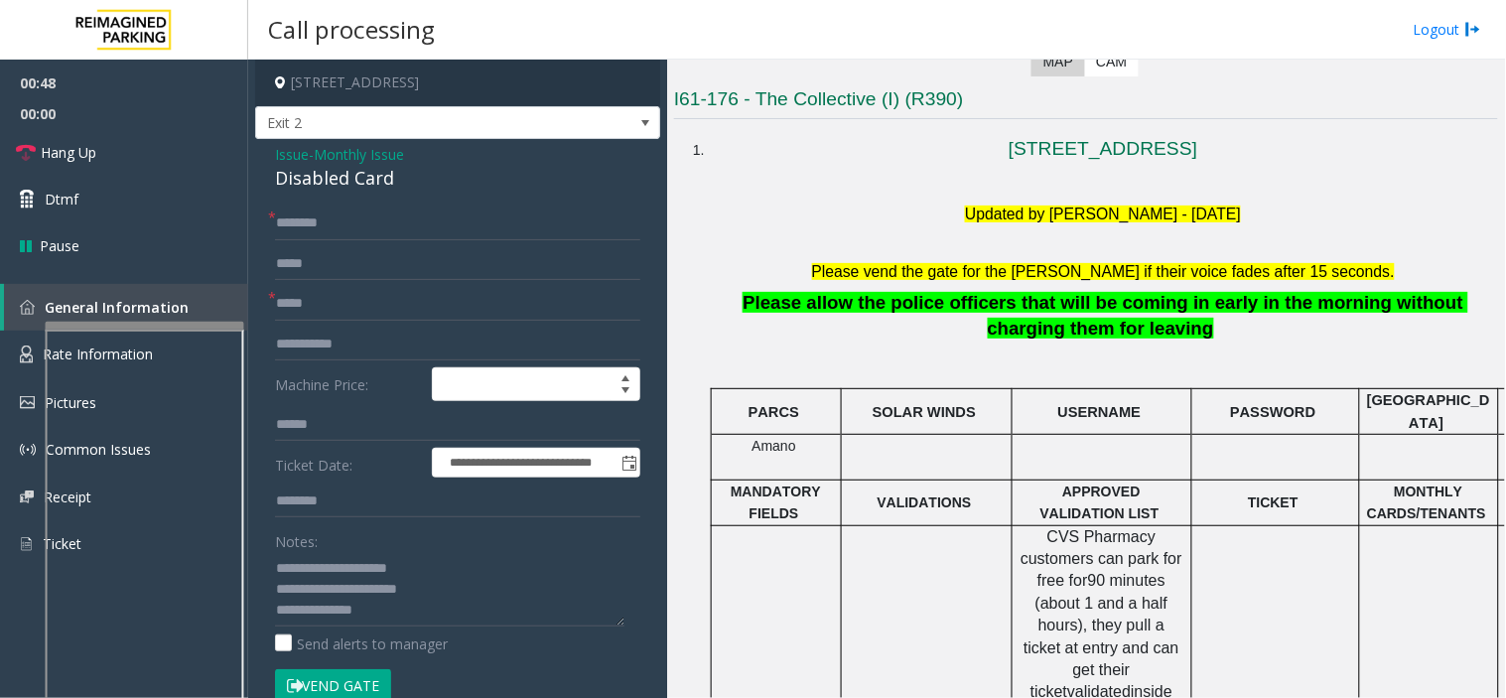
click at [413, 201] on div "**********" at bounding box center [457, 705] width 405 height 1133
click at [424, 226] on input "text" at bounding box center [457, 223] width 365 height 34
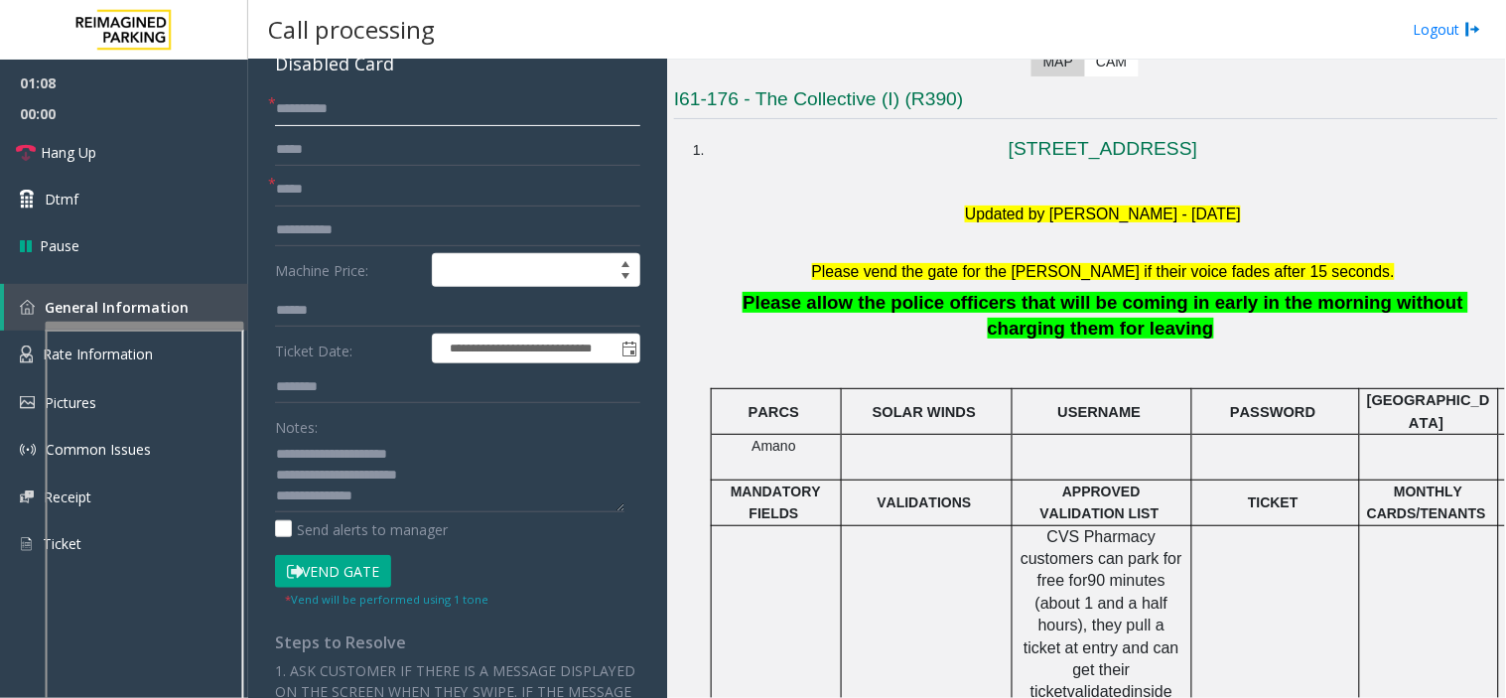
scroll to position [220, 0]
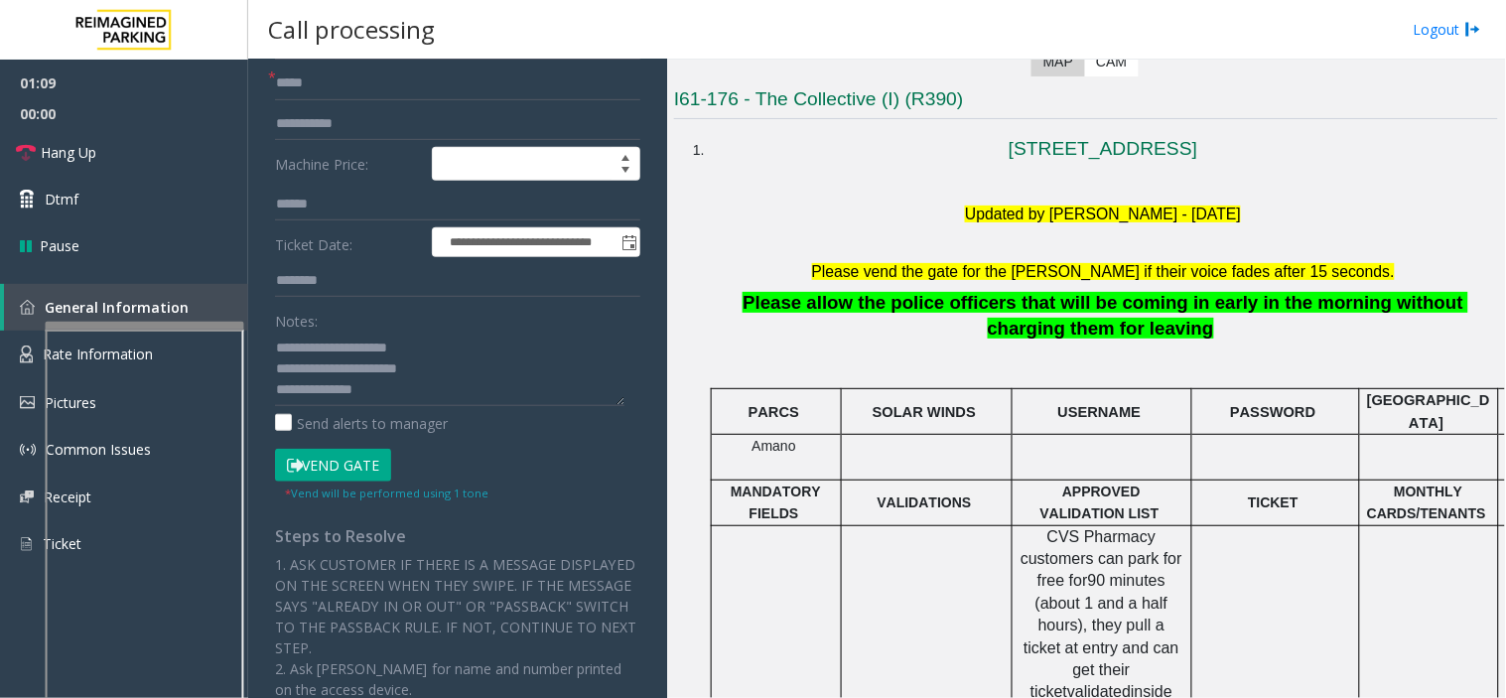
click at [328, 447] on form "**********" at bounding box center [457, 244] width 365 height 516
click at [338, 471] on button "Vend Gate" at bounding box center [333, 466] width 116 height 34
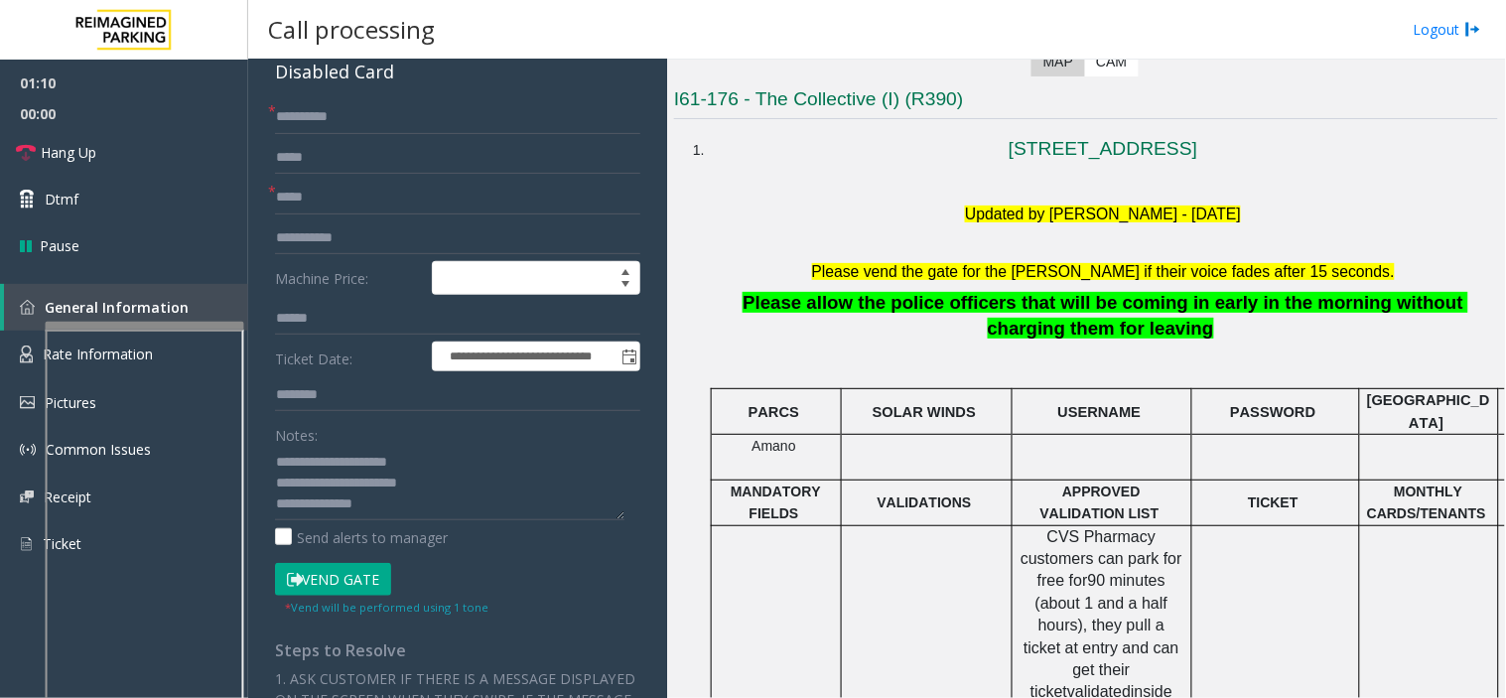
scroll to position [0, 0]
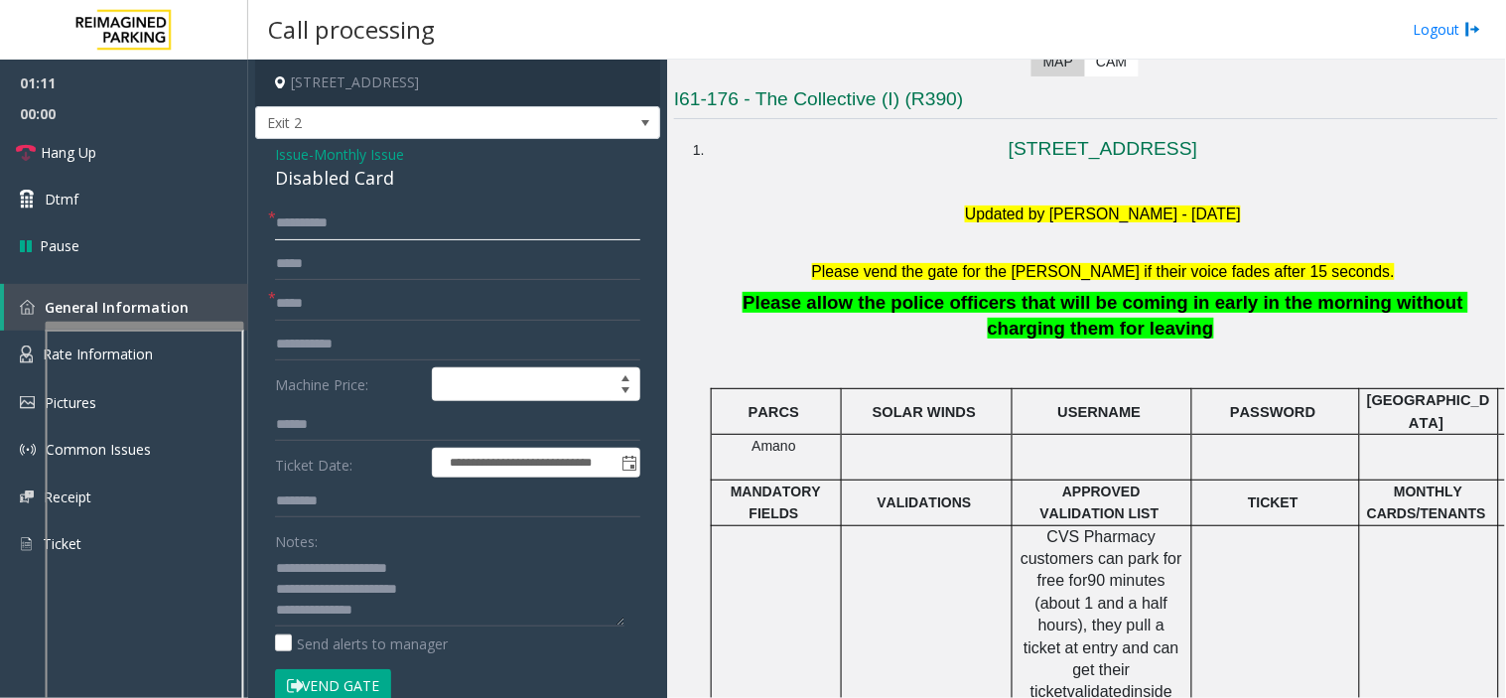
click at [348, 225] on input "**********" at bounding box center [457, 223] width 365 height 34
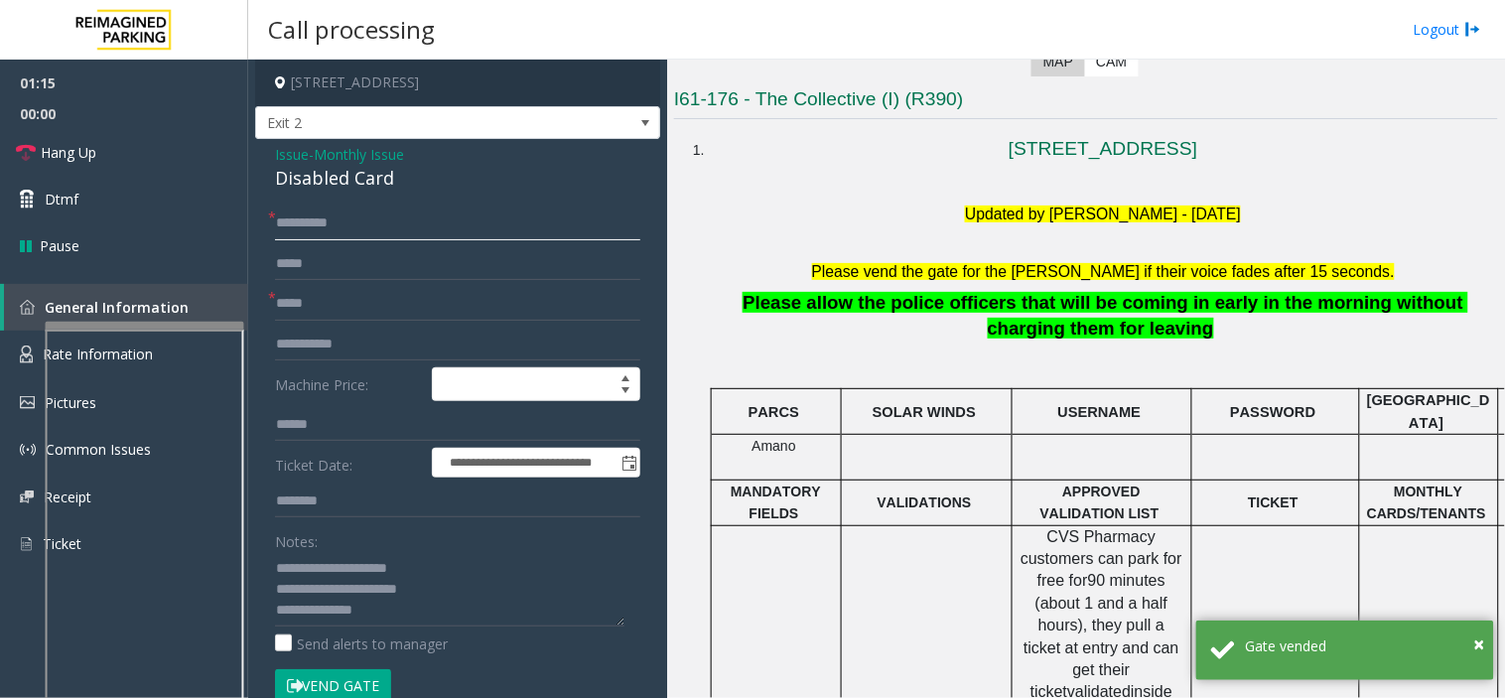
drag, startPoint x: 414, startPoint y: 220, endPoint x: 253, endPoint y: 215, distance: 160.9
click at [253, 215] on app-call-processing-form "**********" at bounding box center [457, 379] width 419 height 638
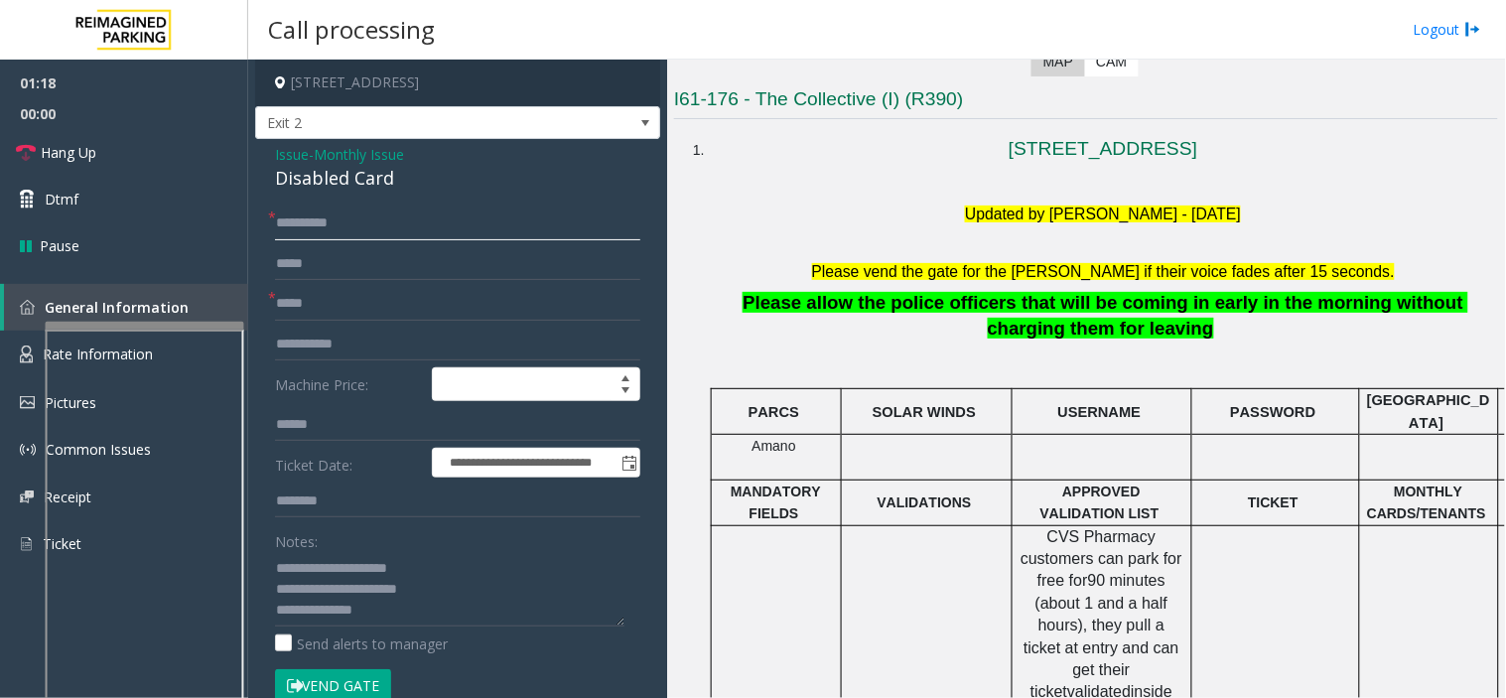
type input "**********"
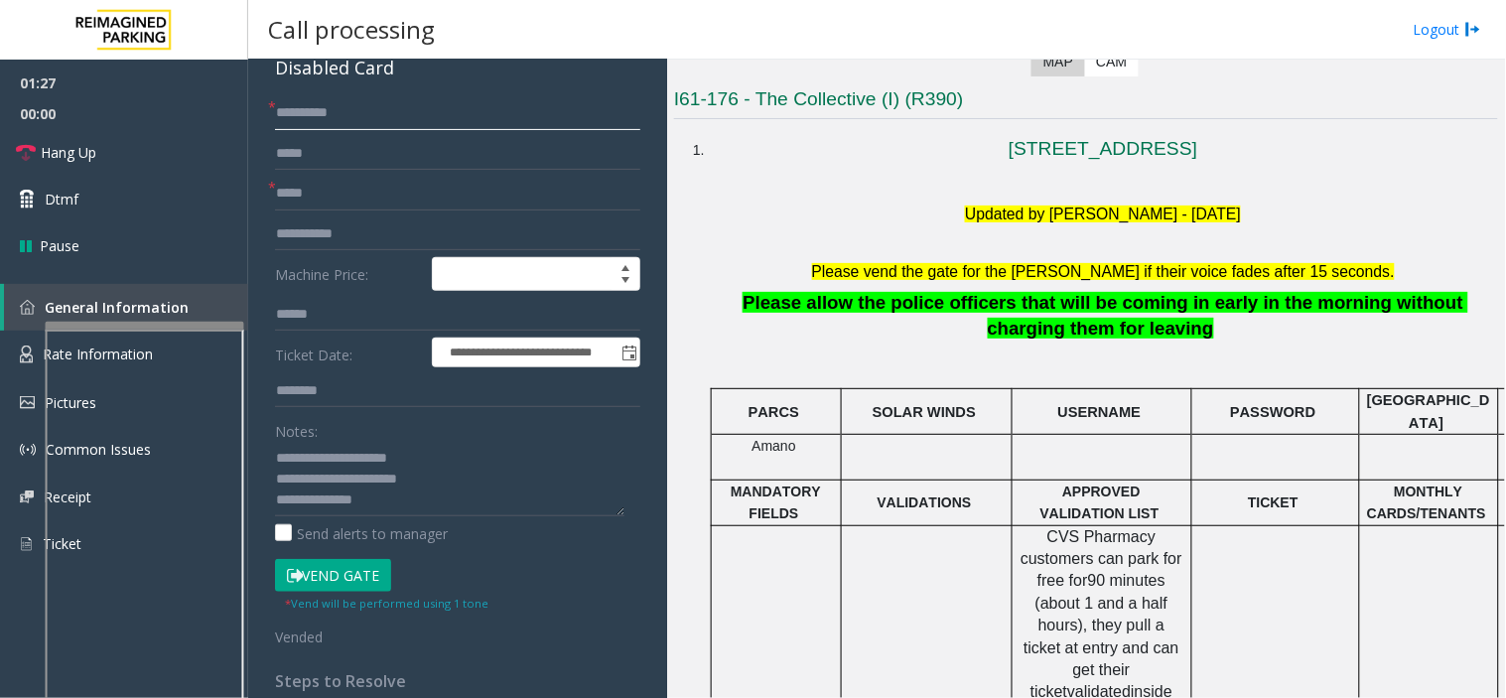
scroll to position [220, 0]
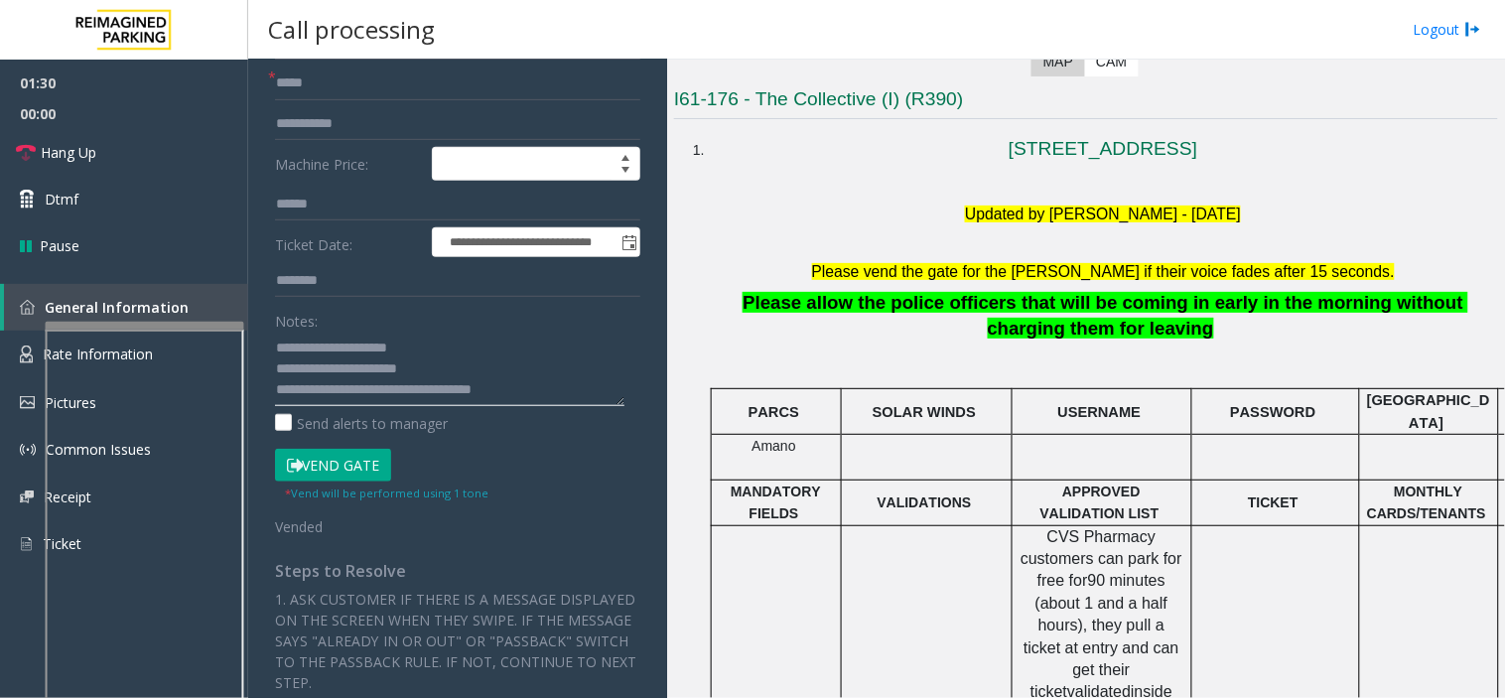
click at [364, 392] on textarea at bounding box center [449, 368] width 349 height 74
type textarea "**********"
click at [76, 166] on link "Hang Up" at bounding box center [124, 152] width 248 height 47
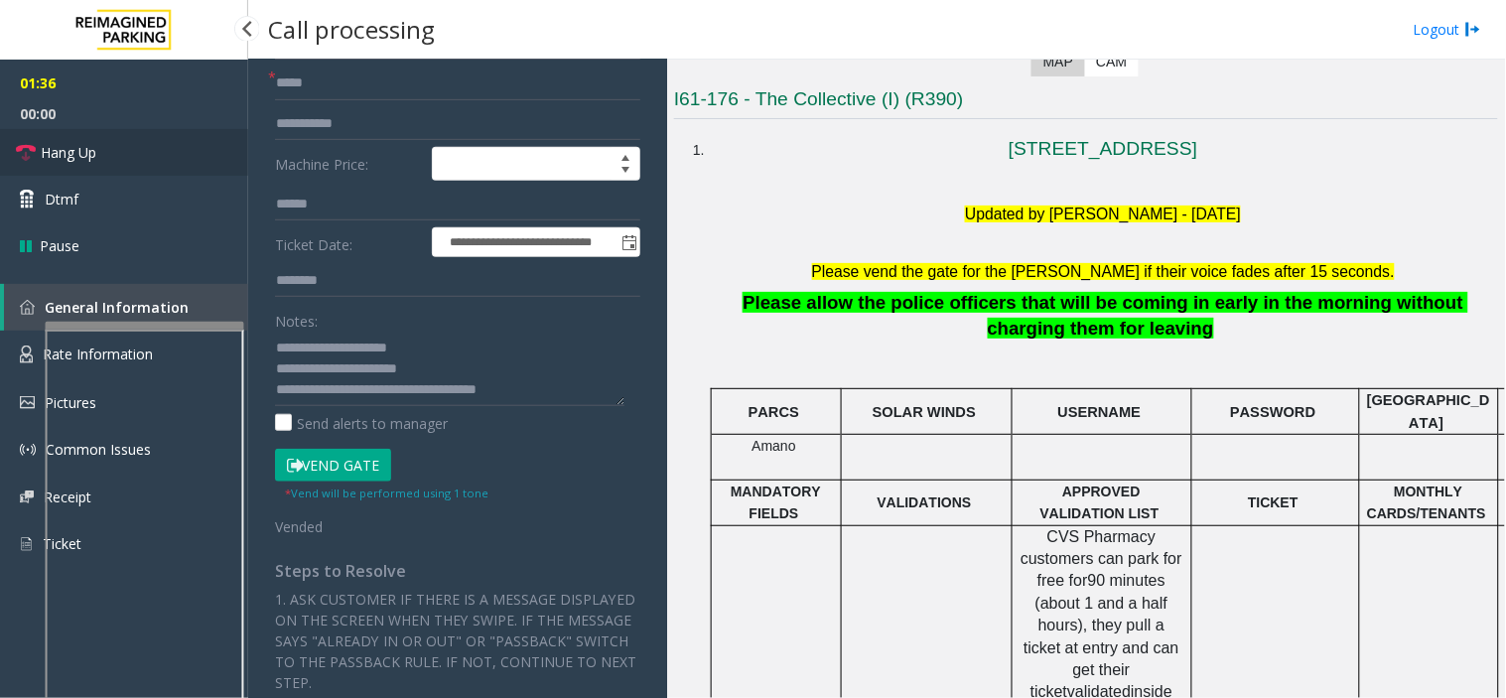
click at [76, 166] on link "Hang Up" at bounding box center [124, 152] width 248 height 47
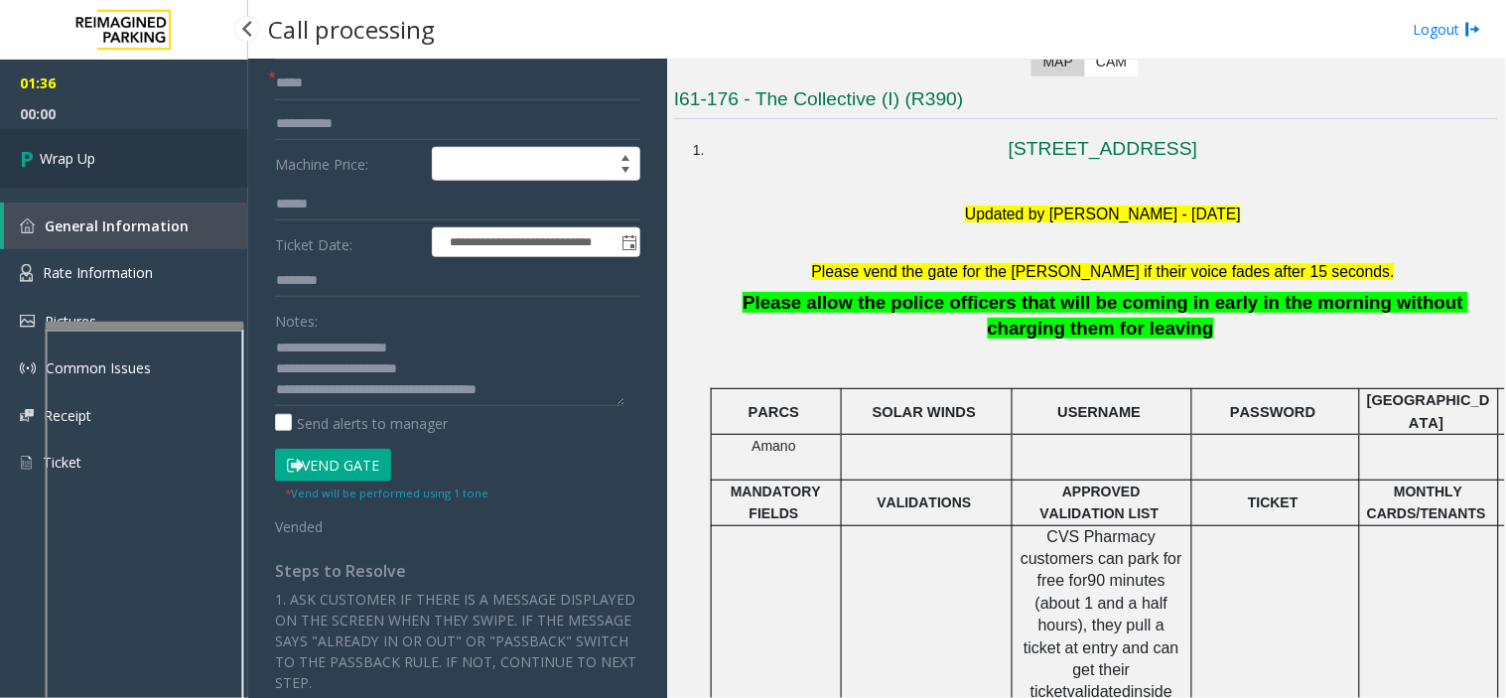
click at [76, 166] on span "Wrap Up" at bounding box center [68, 158] width 56 height 21
